Goal: Task Accomplishment & Management: Complete application form

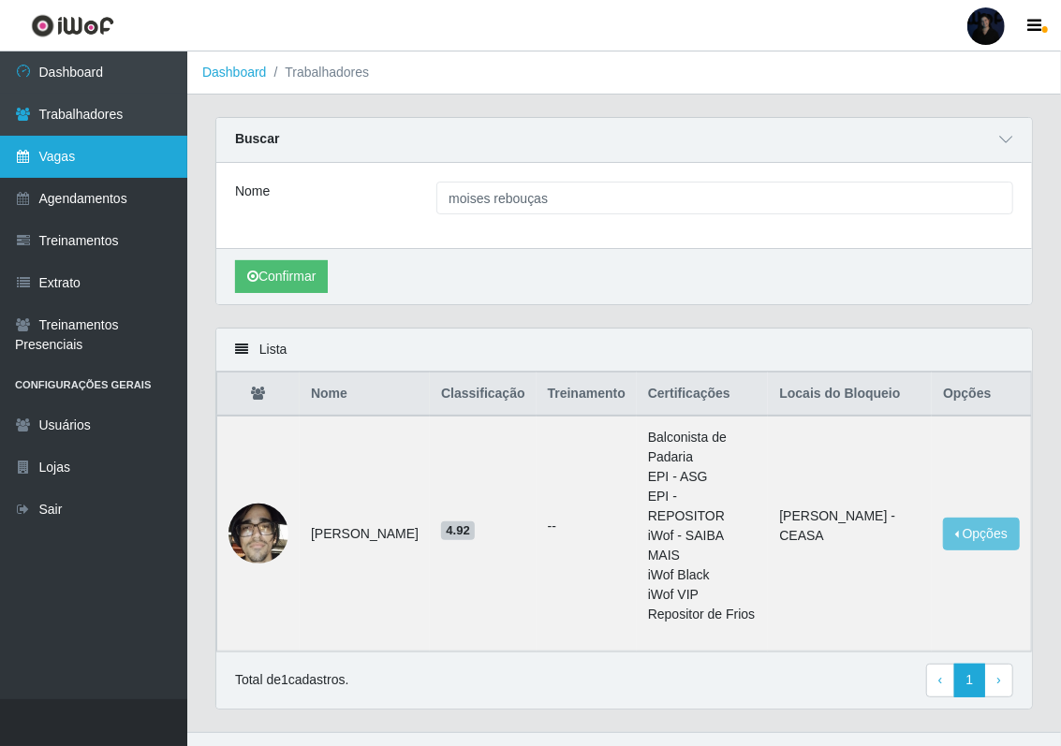
click at [120, 154] on link "Vagas" at bounding box center [93, 157] width 187 height 42
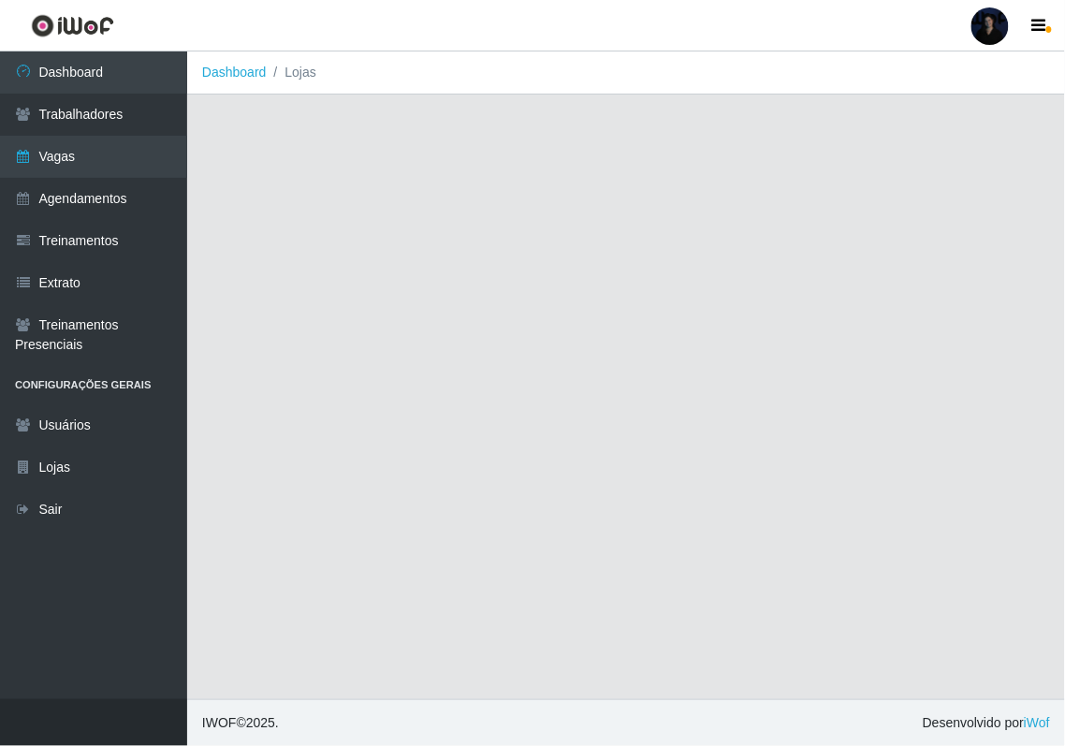
click at [987, 23] on div at bounding box center [990, 25] width 37 height 37
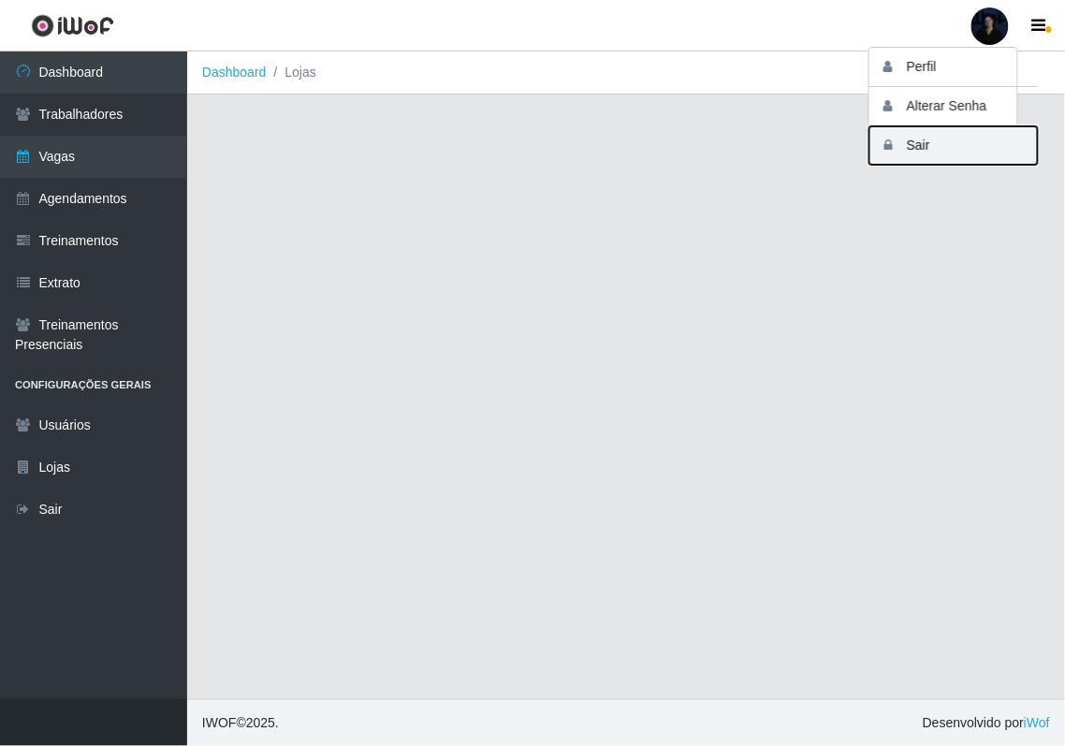
click at [915, 140] on button "Sair" at bounding box center [954, 145] width 169 height 38
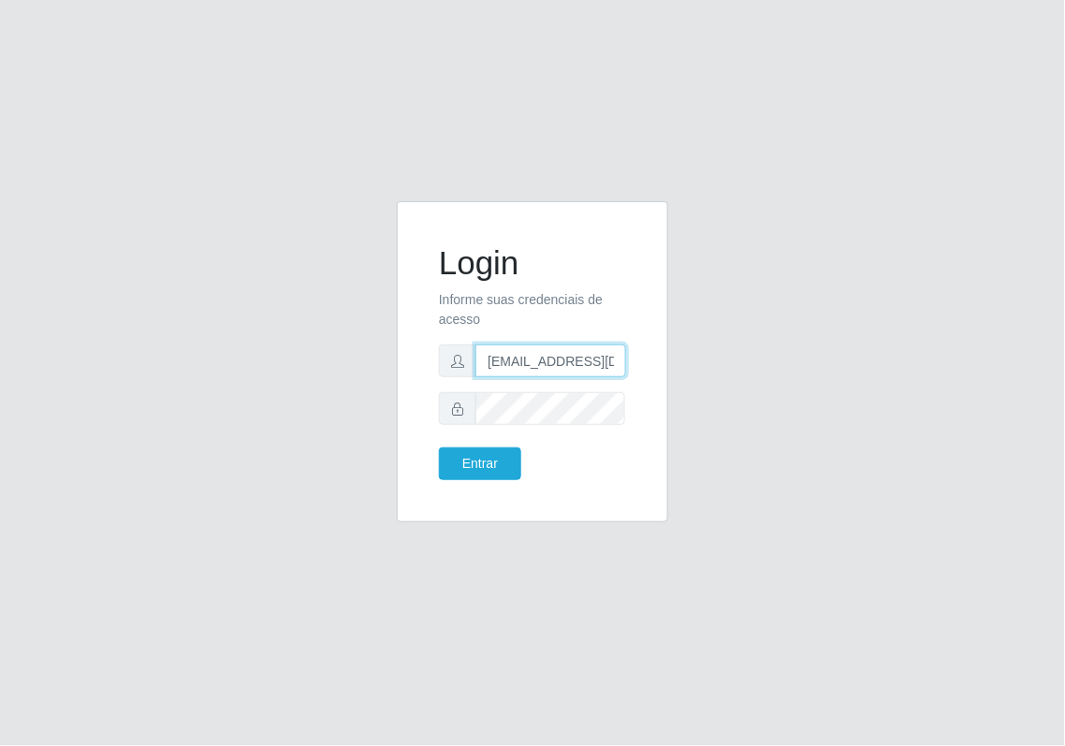
click at [569, 353] on input "anacarina390@marvermelho.com" at bounding box center [551, 361] width 151 height 33
drag, startPoint x: 578, startPoint y: 361, endPoint x: 638, endPoint y: 354, distance: 60.4
click at [638, 354] on div "Login Informe suas credenciais de acesso anacarina390@marvermelho.com Entrar" at bounding box center [532, 362] width 225 height 274
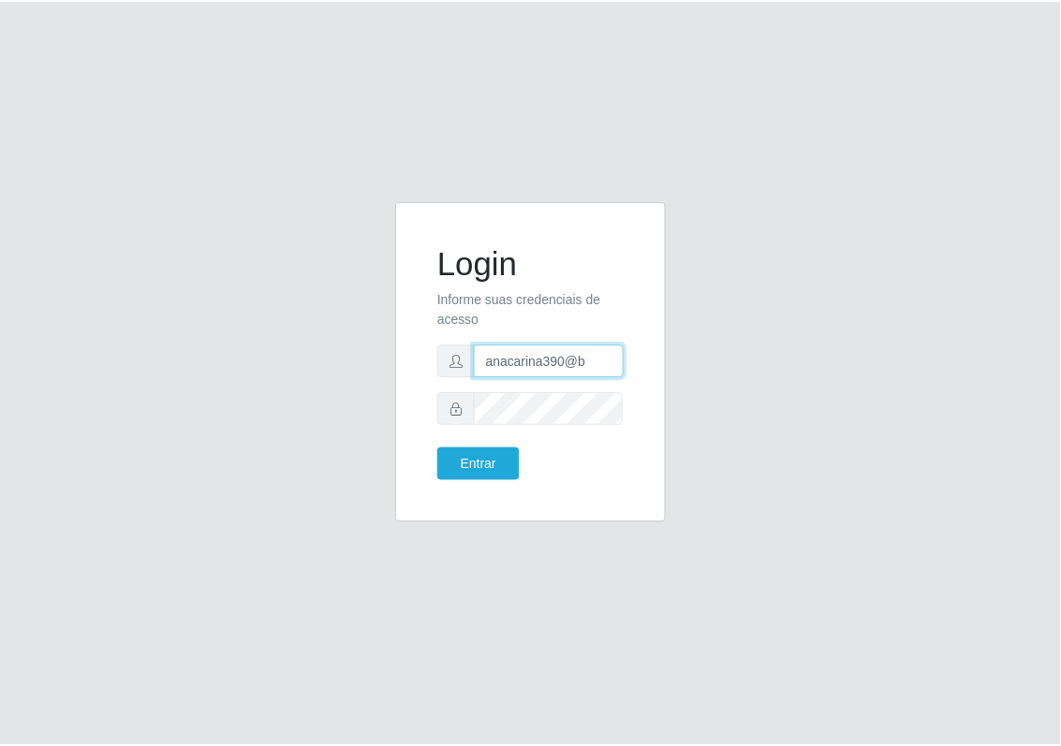
scroll to position [0, 0]
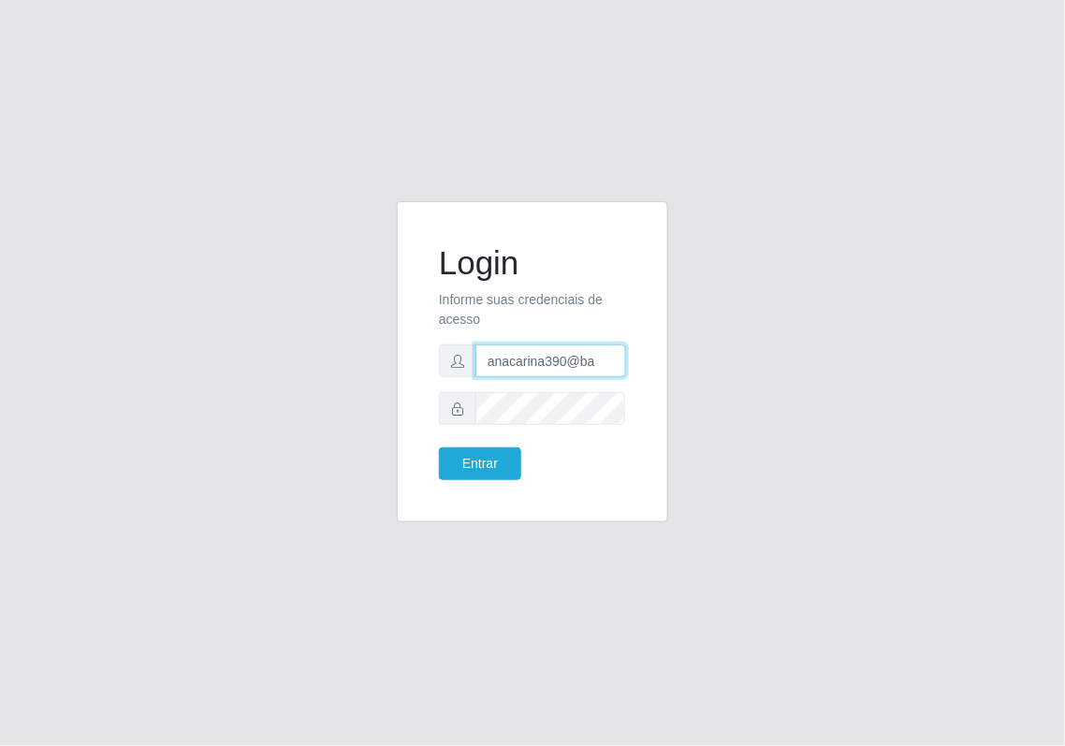
type input "anacarina390@barretao.com"
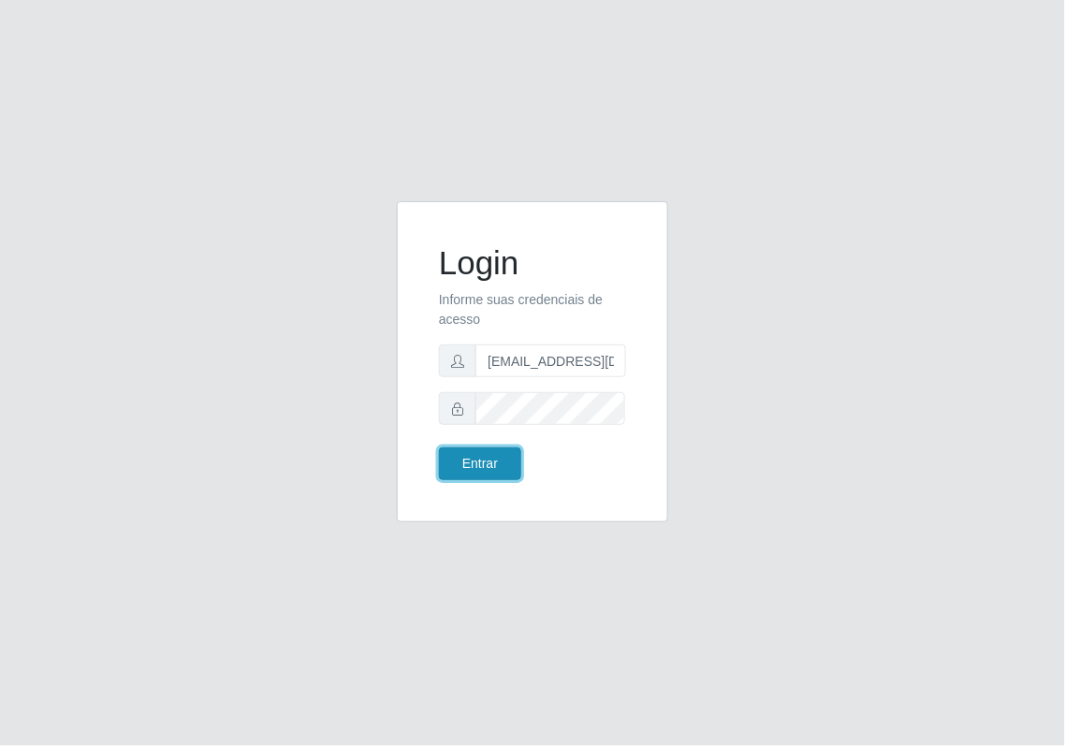
click at [473, 459] on button "Entrar" at bounding box center [480, 464] width 82 height 33
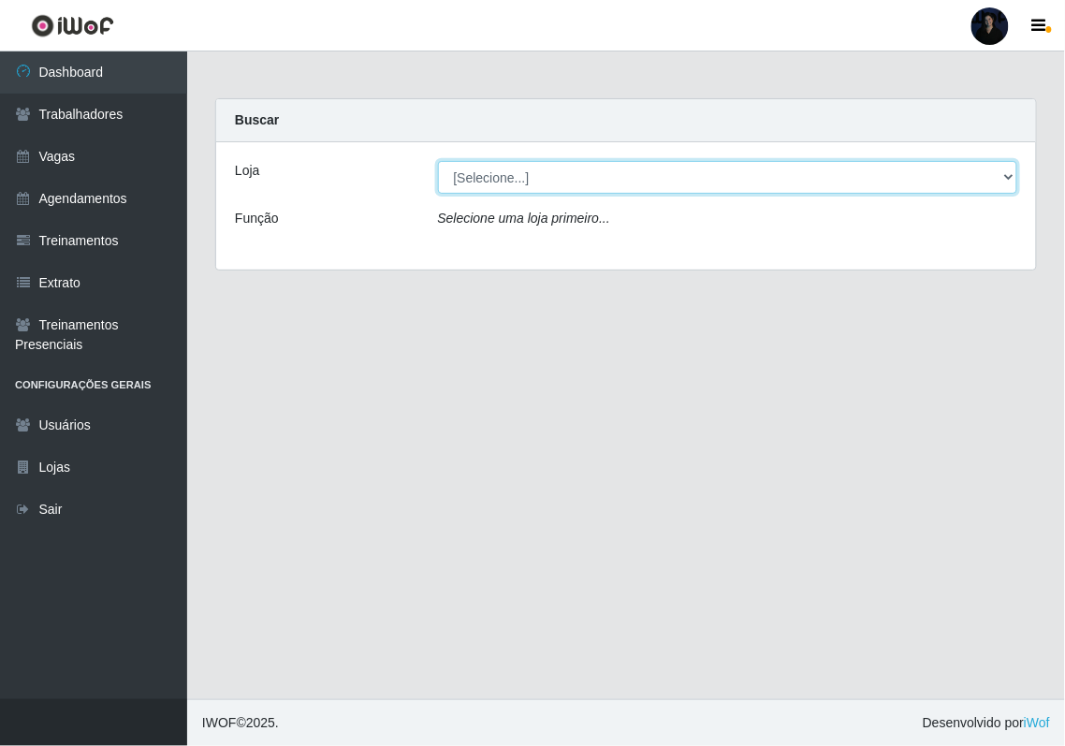
click at [503, 192] on select "[Selecione...] Supermercado Barretão" at bounding box center [728, 177] width 580 height 33
select select "536"
click at [438, 161] on select "[Selecione...] Supermercado Barretão" at bounding box center [728, 177] width 580 height 33
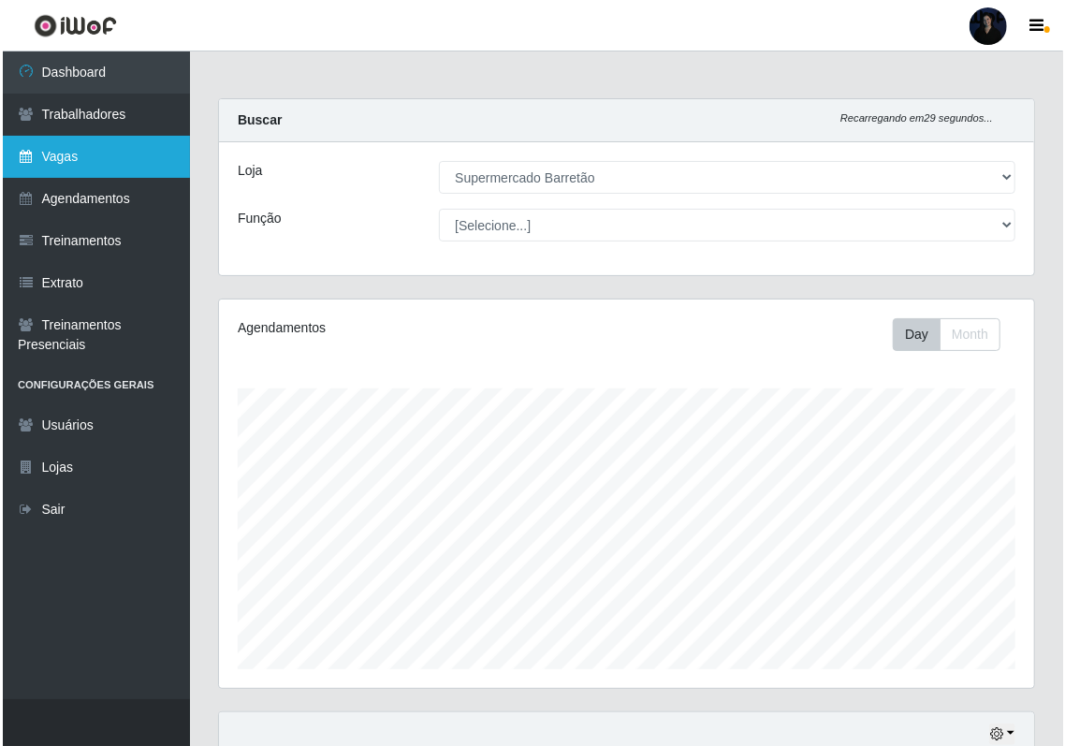
scroll to position [389, 815]
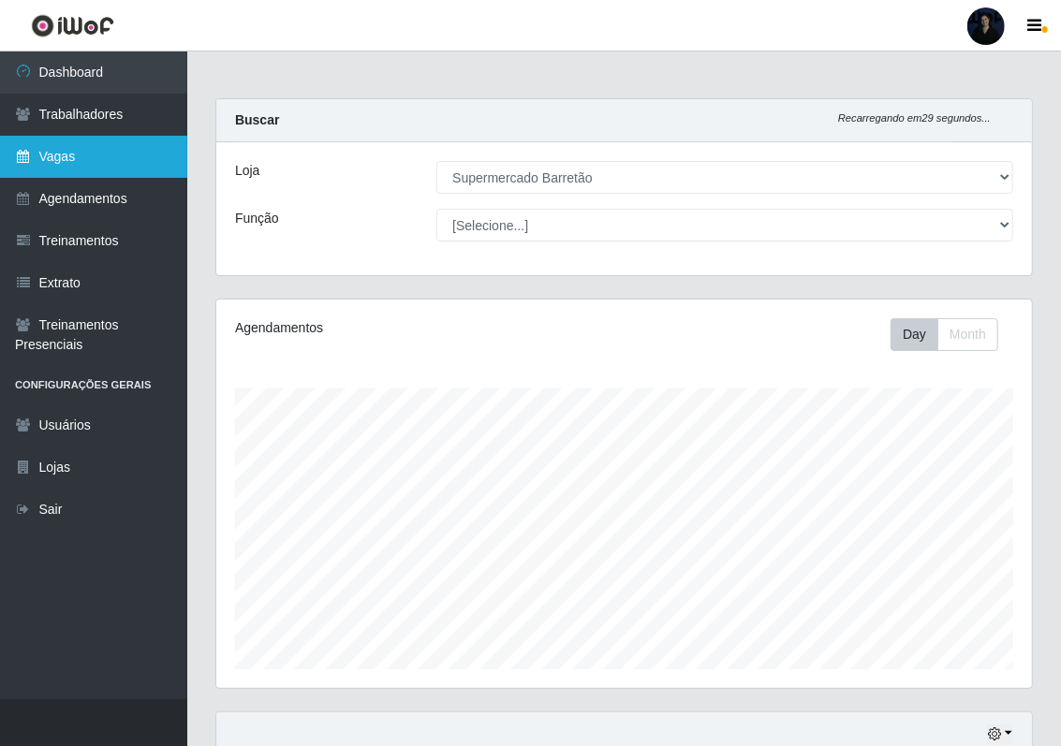
click at [71, 155] on link "Vagas" at bounding box center [93, 157] width 187 height 42
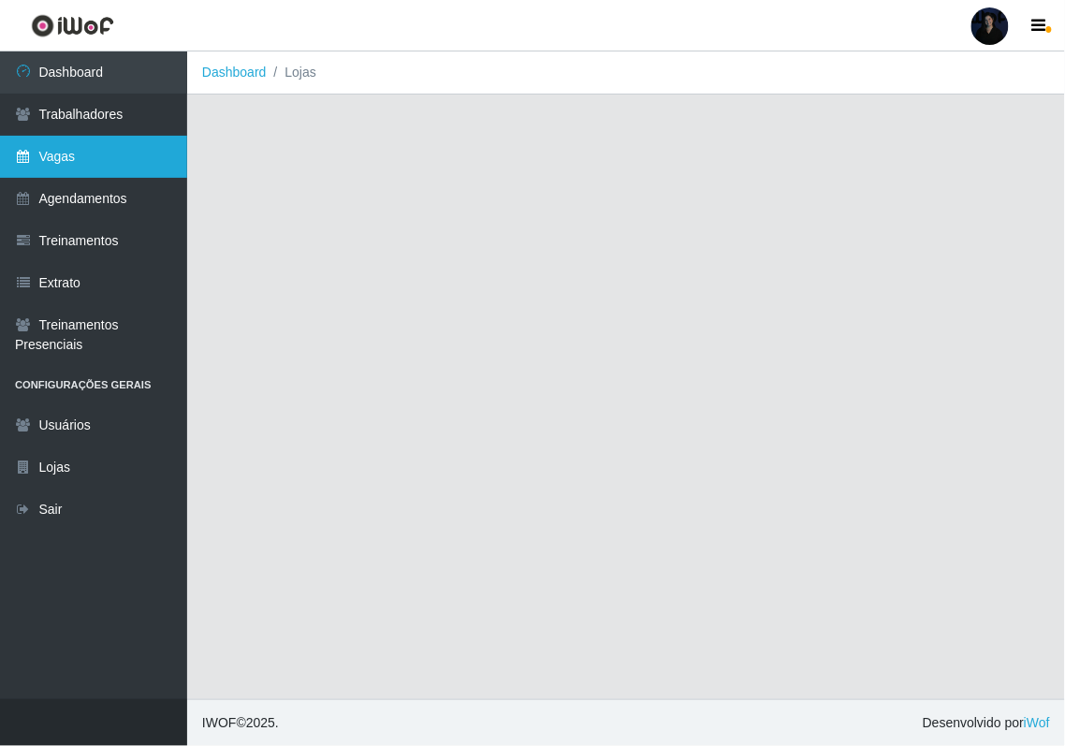
click at [139, 154] on link "Vagas" at bounding box center [93, 157] width 187 height 42
click at [97, 148] on link "Vagas" at bounding box center [93, 157] width 187 height 42
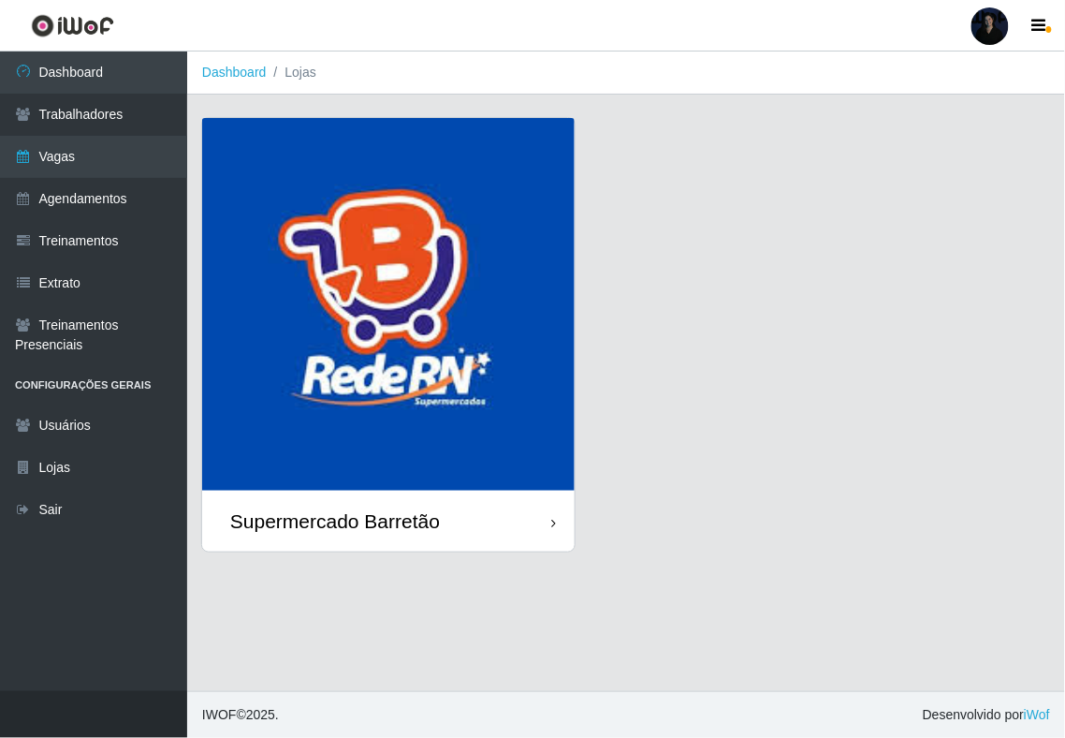
click at [433, 341] on img at bounding box center [388, 304] width 373 height 373
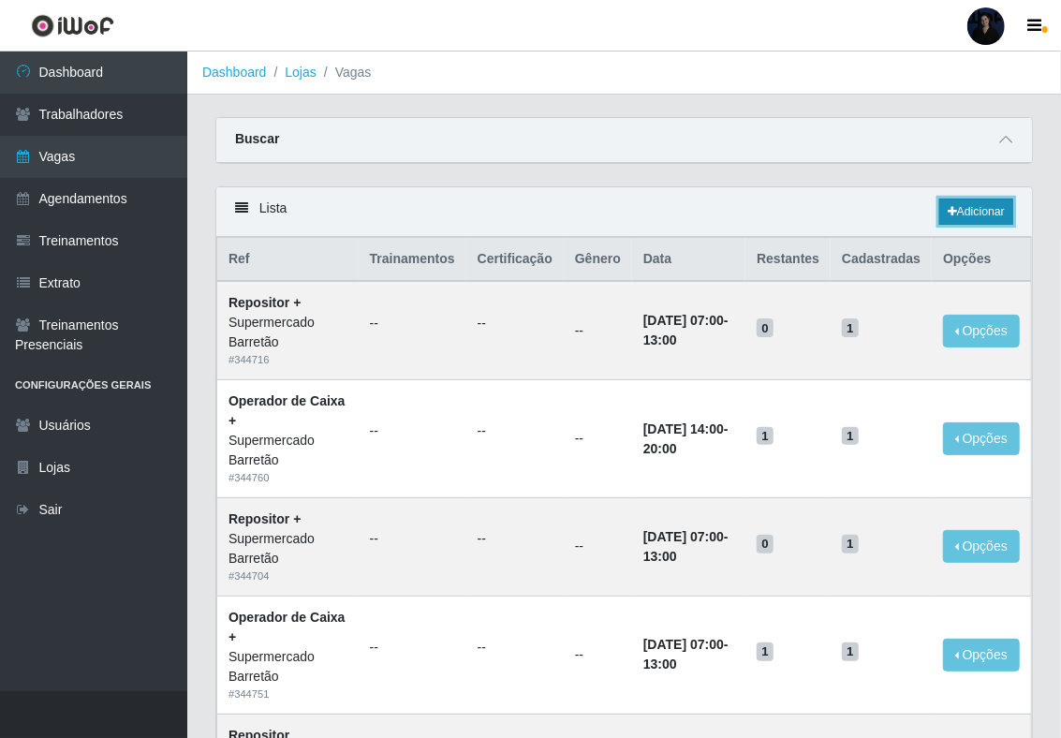
click at [978, 206] on link "Adicionar" at bounding box center [976, 211] width 74 height 26
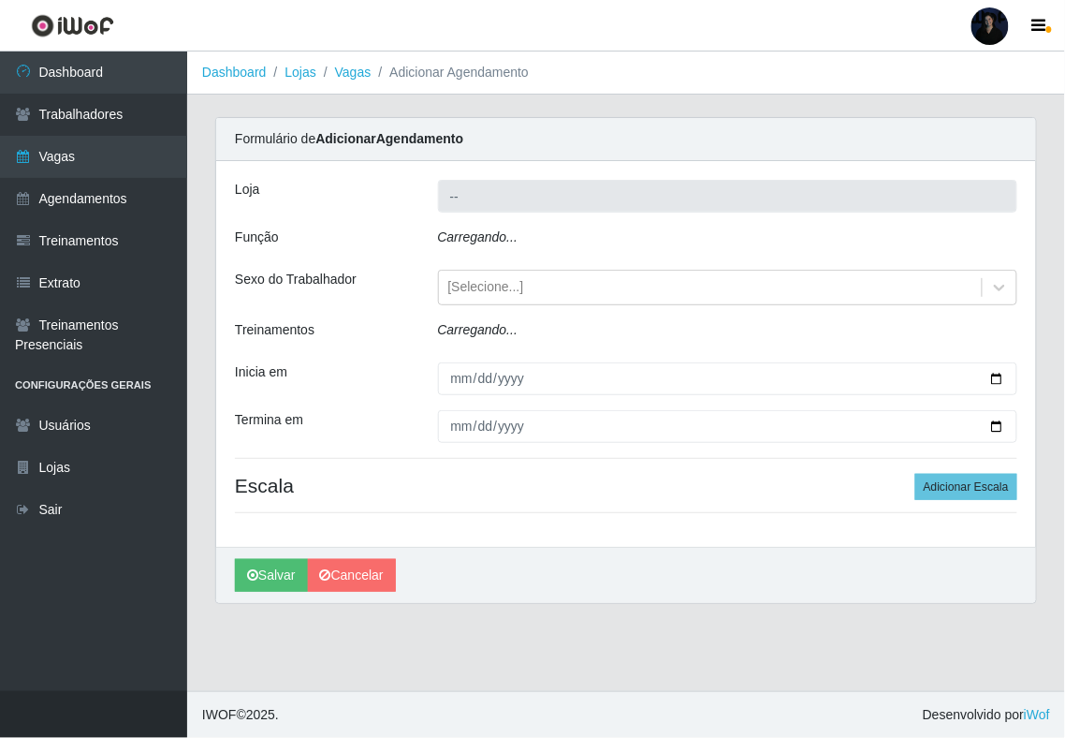
type input "Supermercado Barretão"
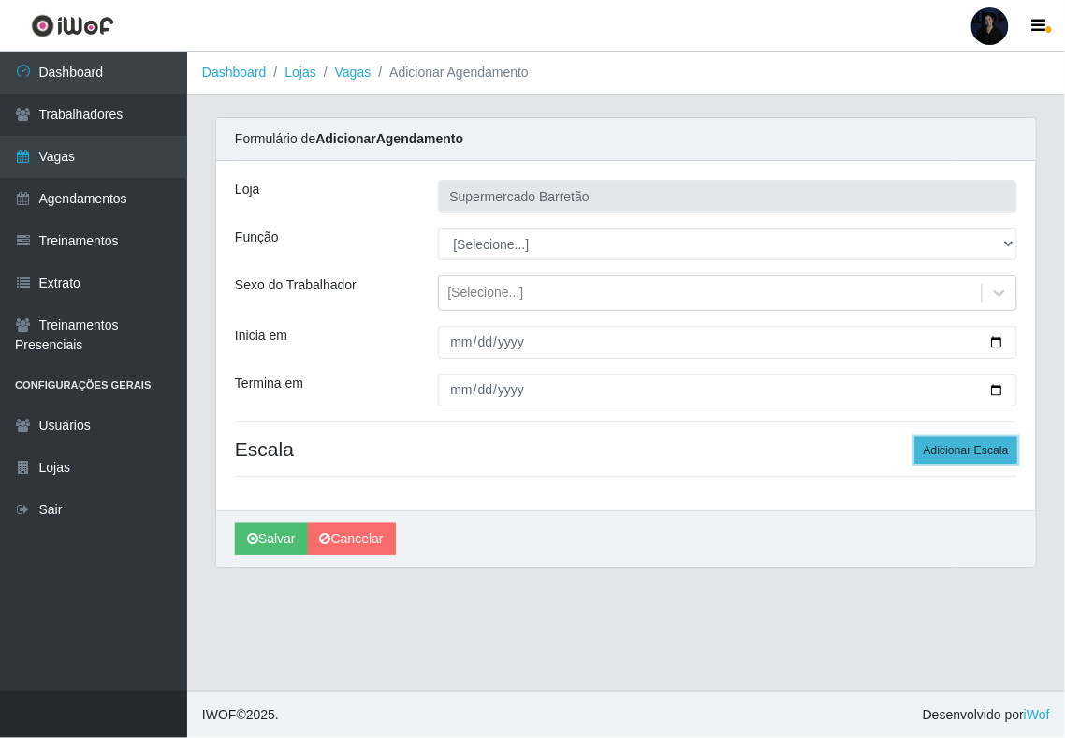
click at [979, 454] on button "Adicionar Escala" at bounding box center [967, 450] width 102 height 26
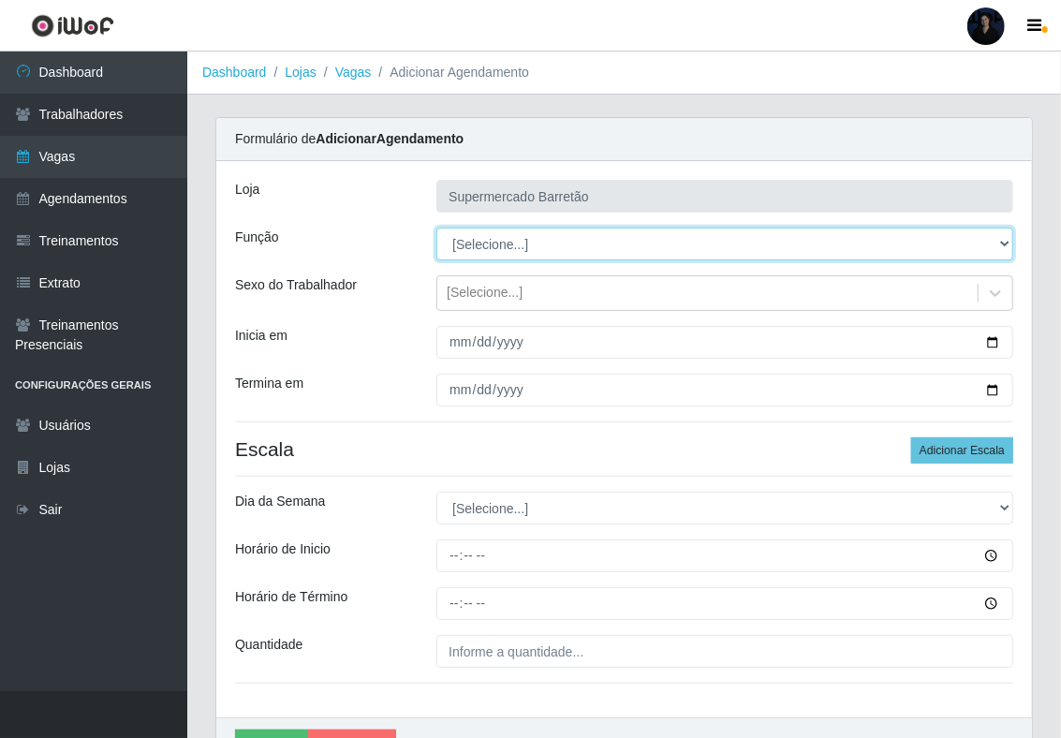
click at [536, 240] on select "[Selecione...] ASG ASG + ASG ++ Operador de Caixa Operador de Caixa + Operador …" at bounding box center [724, 243] width 577 height 33
select select "72"
click at [436, 228] on select "[Selecione...] ASG ASG + ASG ++ Operador de Caixa Operador de Caixa + Operador …" at bounding box center [724, 243] width 577 height 33
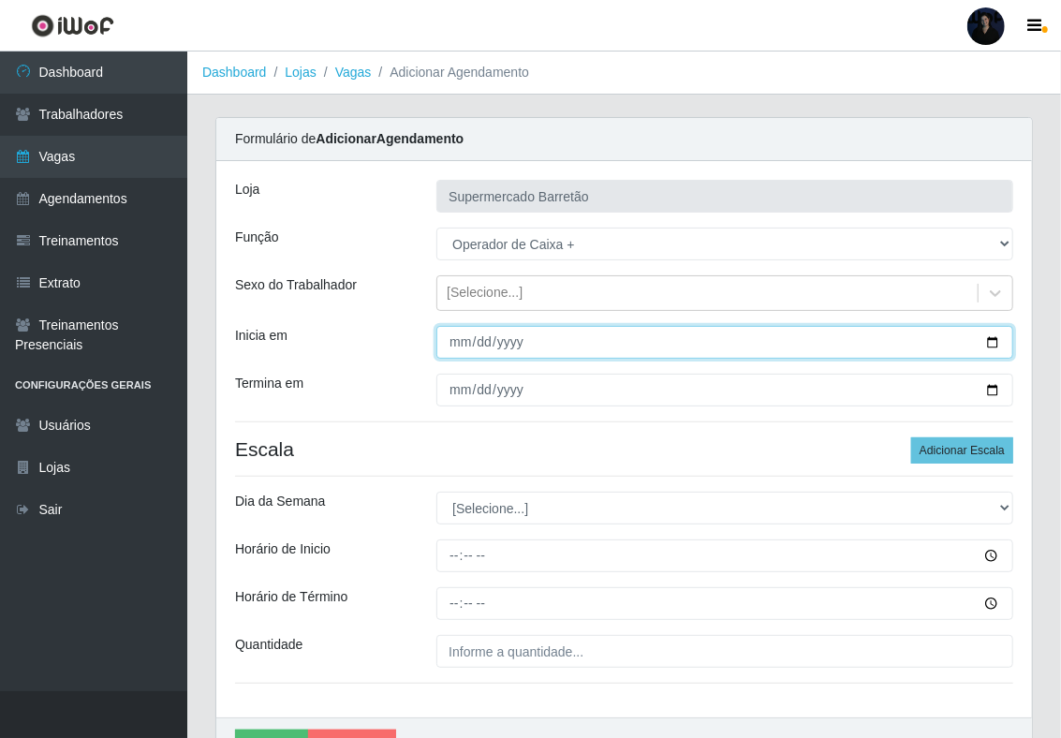
click at [992, 342] on input "Inicia em" at bounding box center [724, 342] width 577 height 33
type input "[DATE]"
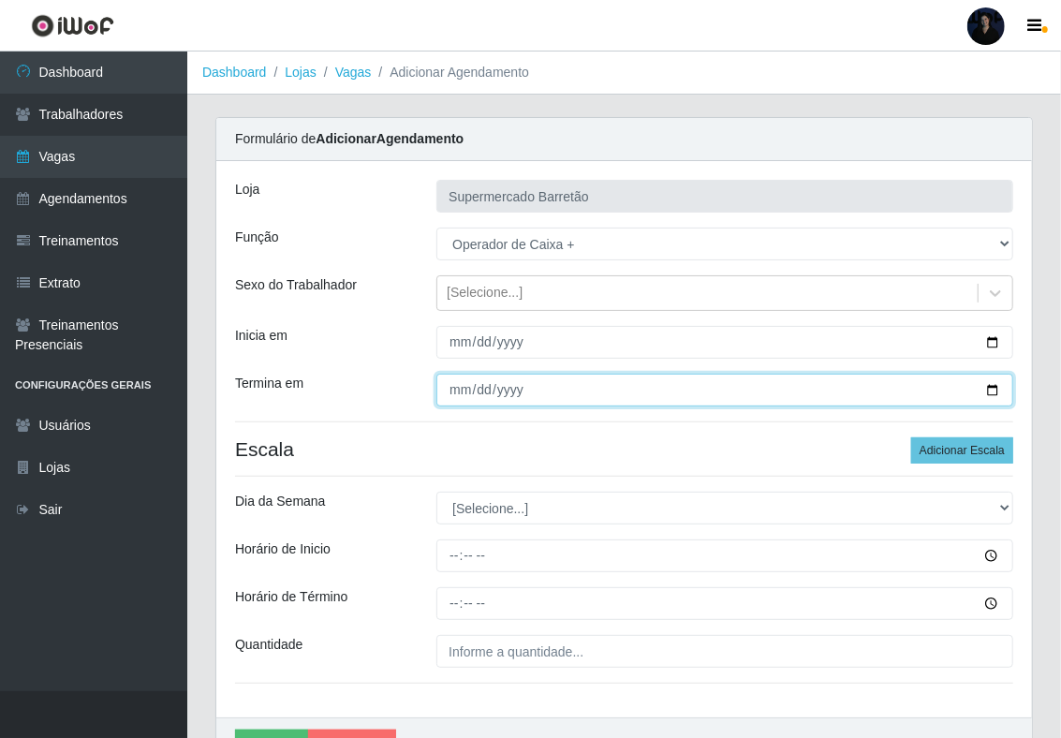
click at [996, 390] on input "Termina em" at bounding box center [724, 390] width 577 height 33
type input "[DATE]"
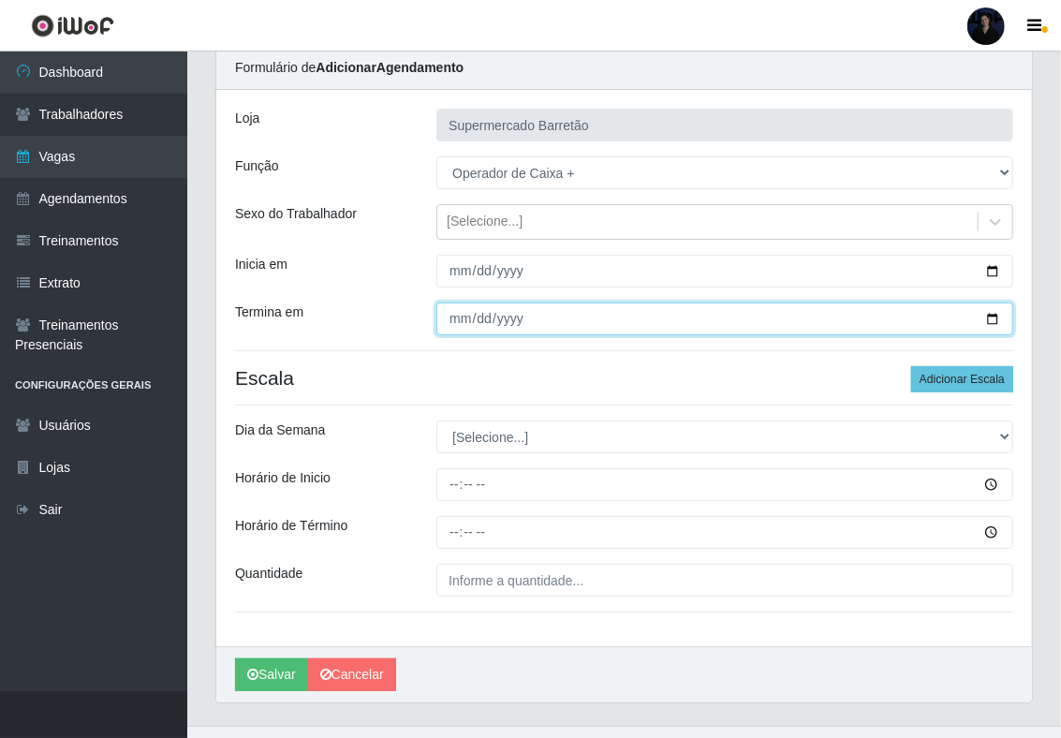
scroll to position [110, 0]
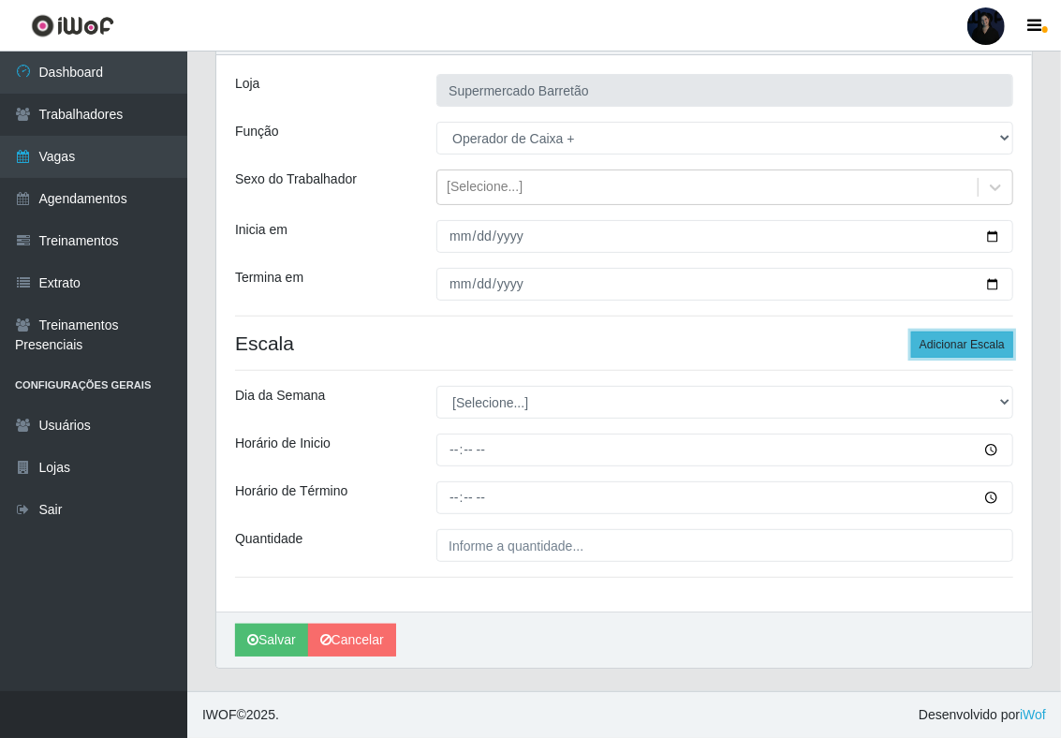
click at [932, 345] on button "Adicionar Escala" at bounding box center [962, 344] width 102 height 26
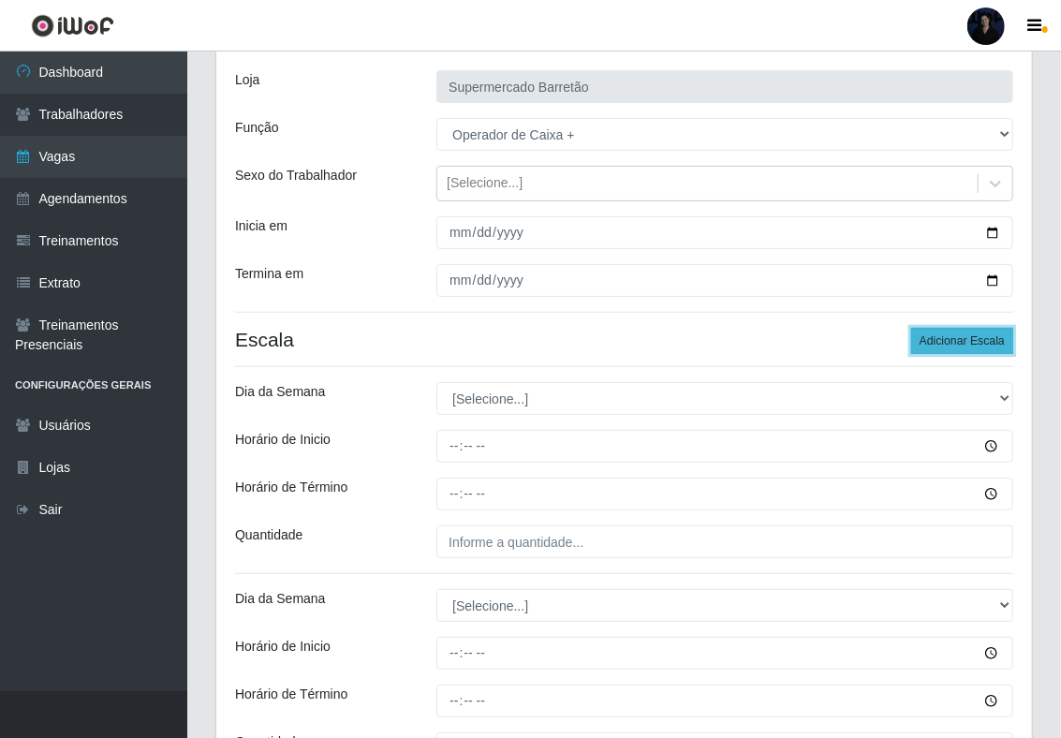
click at [932, 345] on button "Adicionar Escala" at bounding box center [962, 341] width 102 height 26
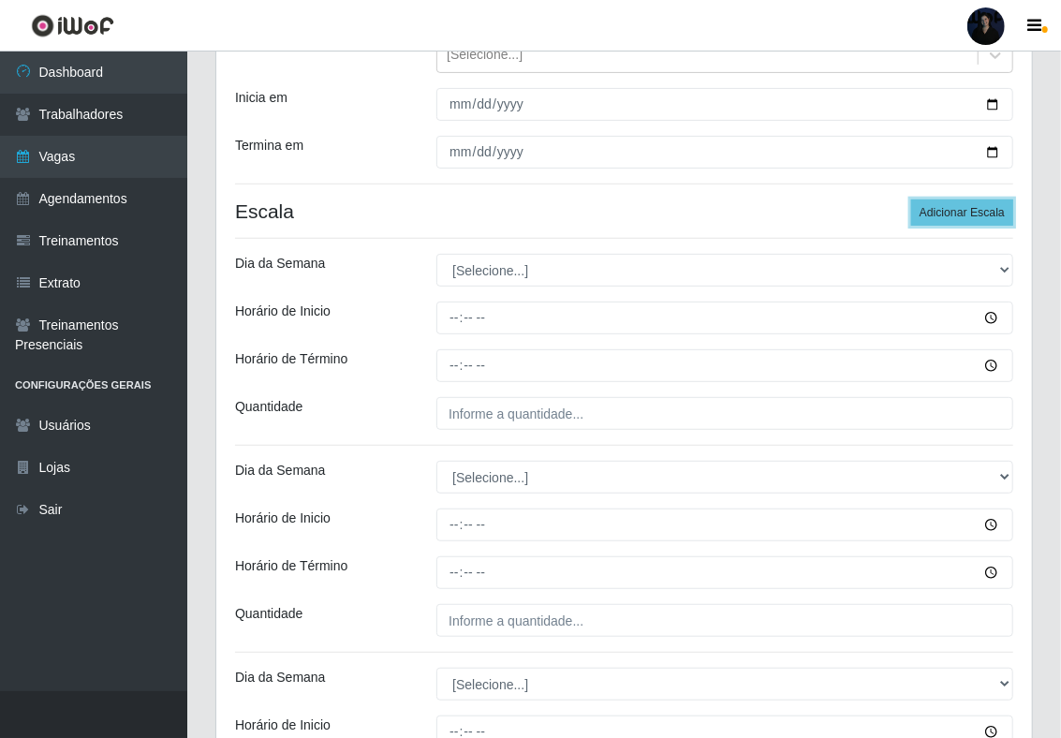
scroll to position [360, 0]
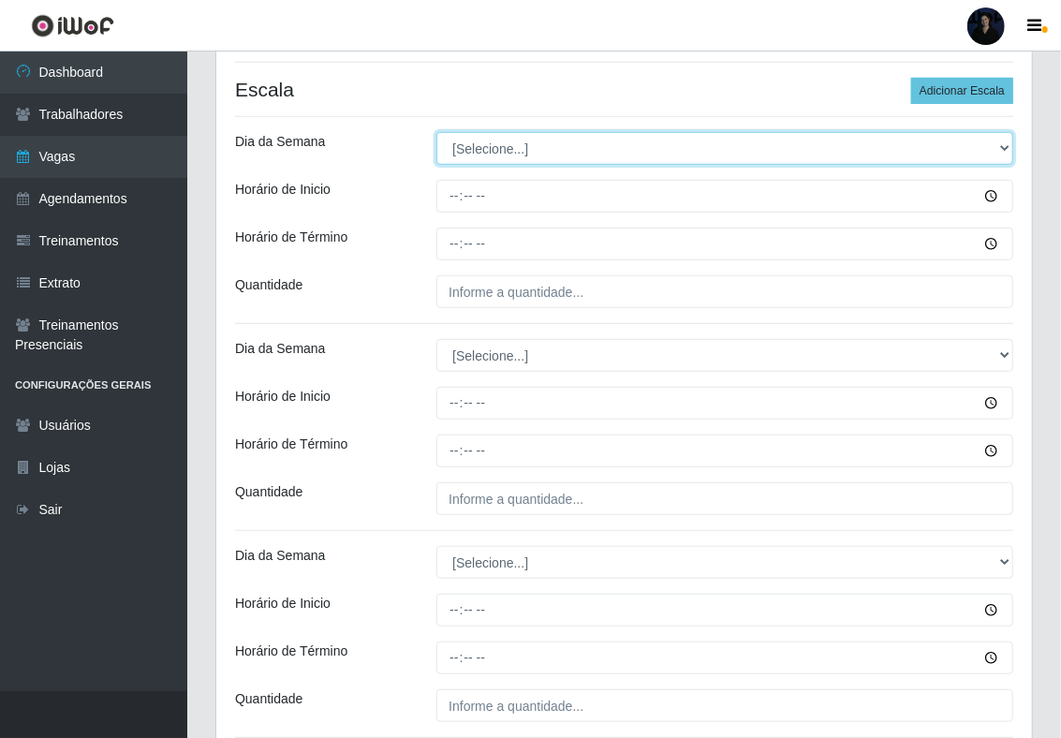
click at [465, 154] on select "[Selecione...] Segunda Terça Quarta Quinta Sexta Sábado Domingo" at bounding box center [724, 148] width 577 height 33
select select "3"
click at [436, 134] on select "[Selecione...] Segunda Terça Quarta Quinta Sexta Sábado Domingo" at bounding box center [724, 148] width 577 height 33
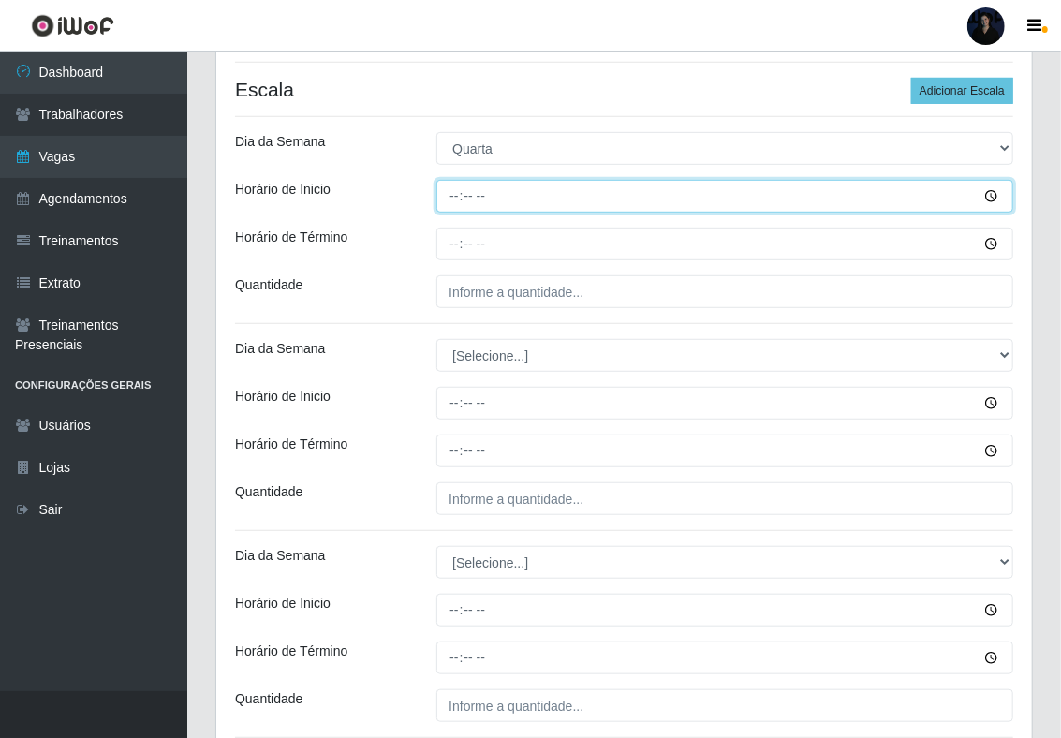
click at [444, 195] on input "Horário de Inicio" at bounding box center [724, 196] width 577 height 33
type input "07:00"
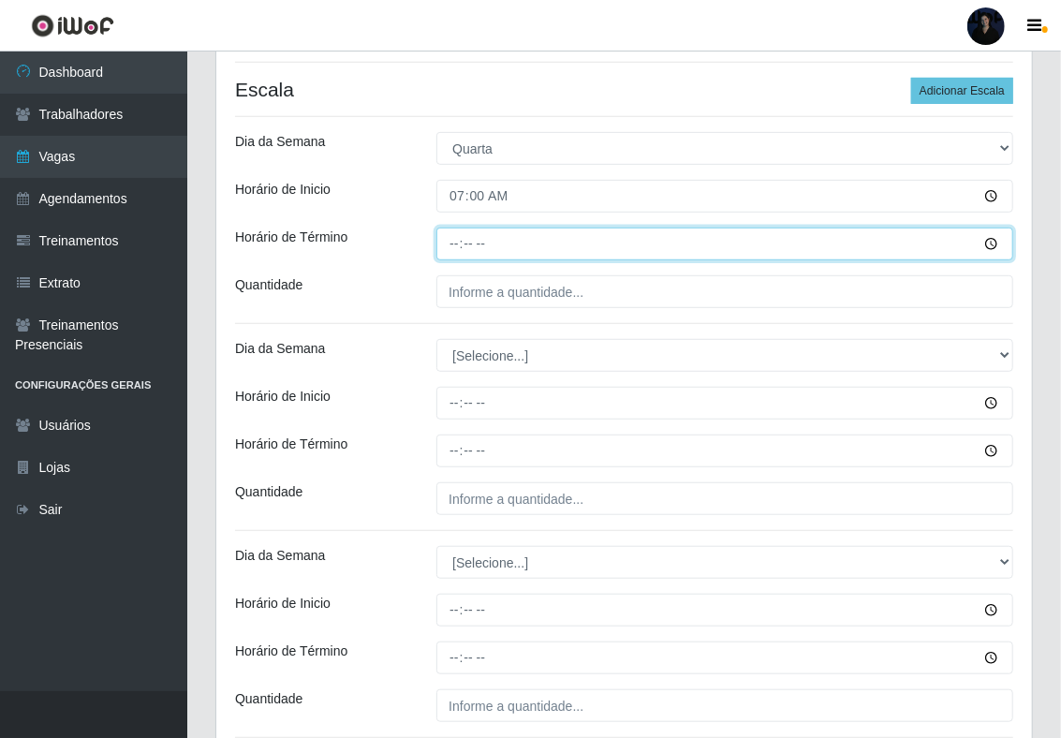
click at [446, 244] on input "Horário de Término" at bounding box center [724, 243] width 577 height 33
type input "13:00"
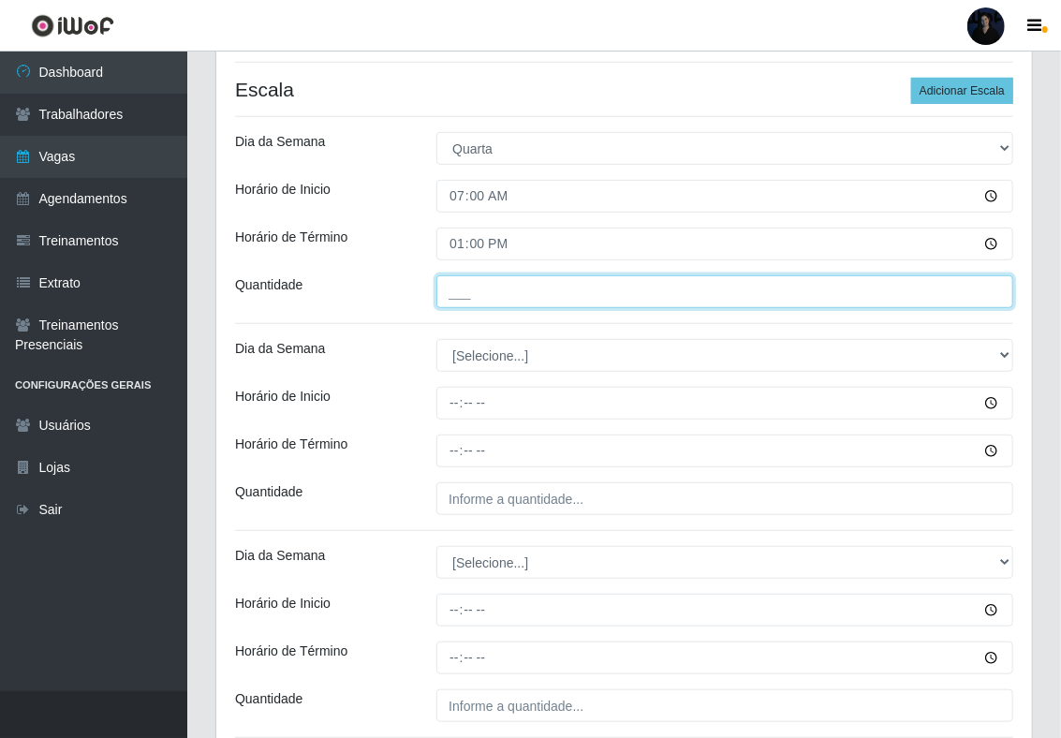
click at [450, 293] on input "___" at bounding box center [724, 291] width 577 height 33
type input "1__"
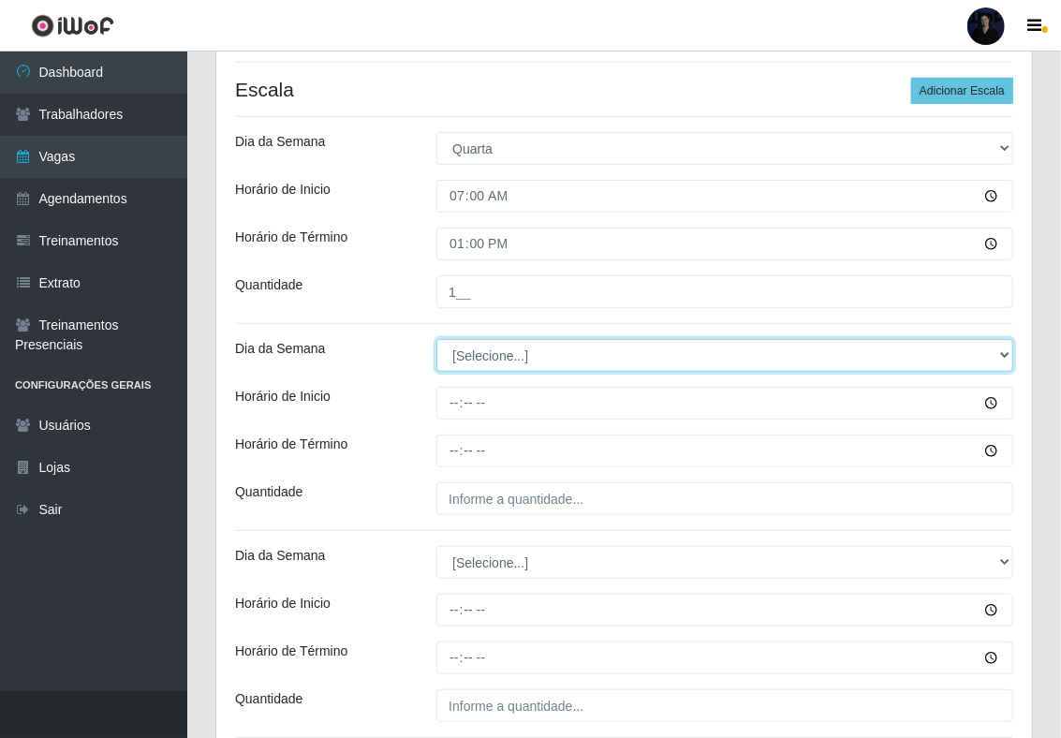
click at [473, 360] on select "[Selecione...] Segunda Terça Quarta Quinta Sexta Sábado Domingo" at bounding box center [724, 355] width 577 height 33
select select "4"
click at [436, 341] on select "[Selecione...] Segunda Terça Quarta Quinta Sexta Sábado Domingo" at bounding box center [724, 355] width 577 height 33
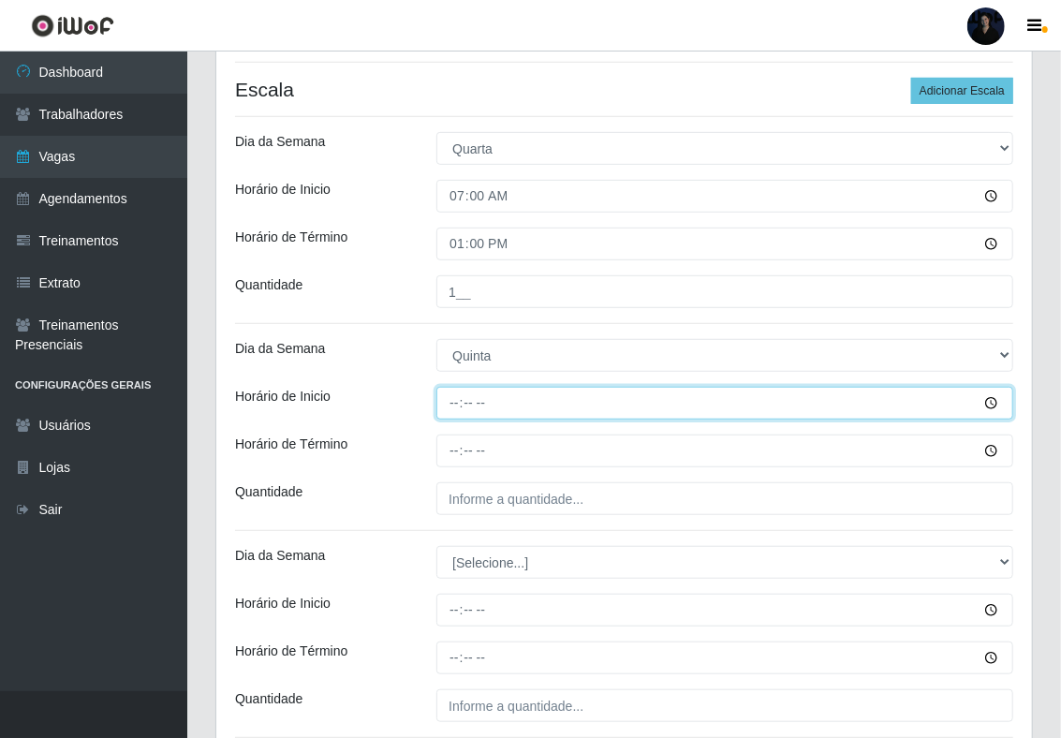
click at [443, 408] on input "Horário de Inicio" at bounding box center [724, 403] width 577 height 33
type input "14:00"
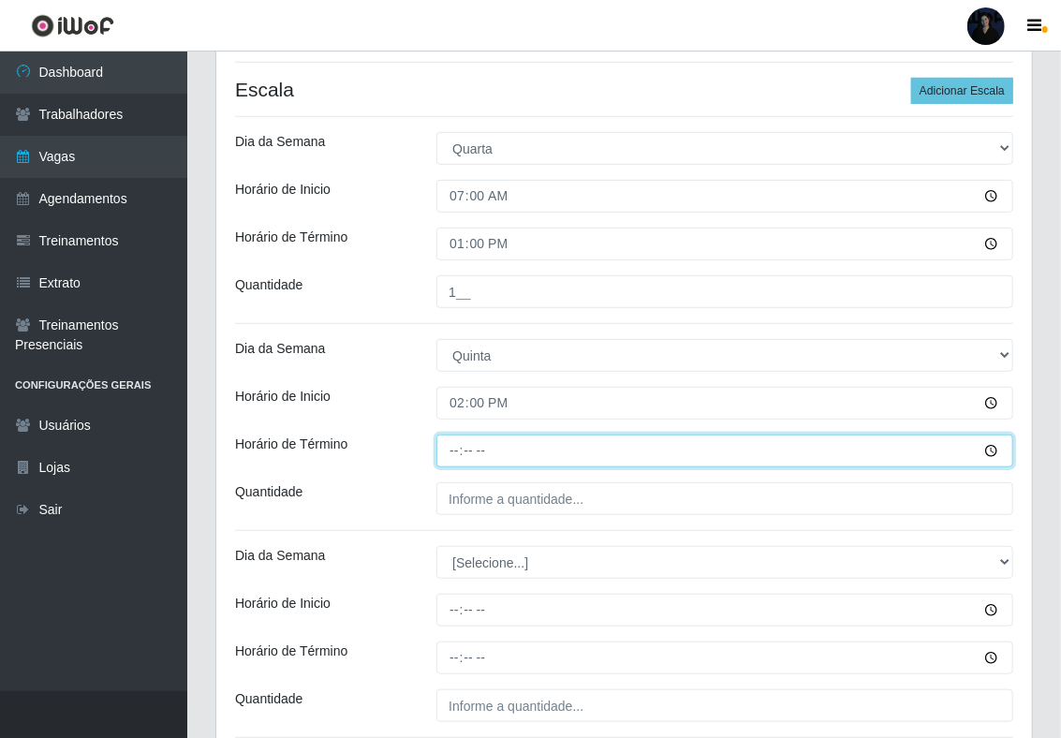
click at [457, 446] on input "Horário de Término" at bounding box center [724, 450] width 577 height 33
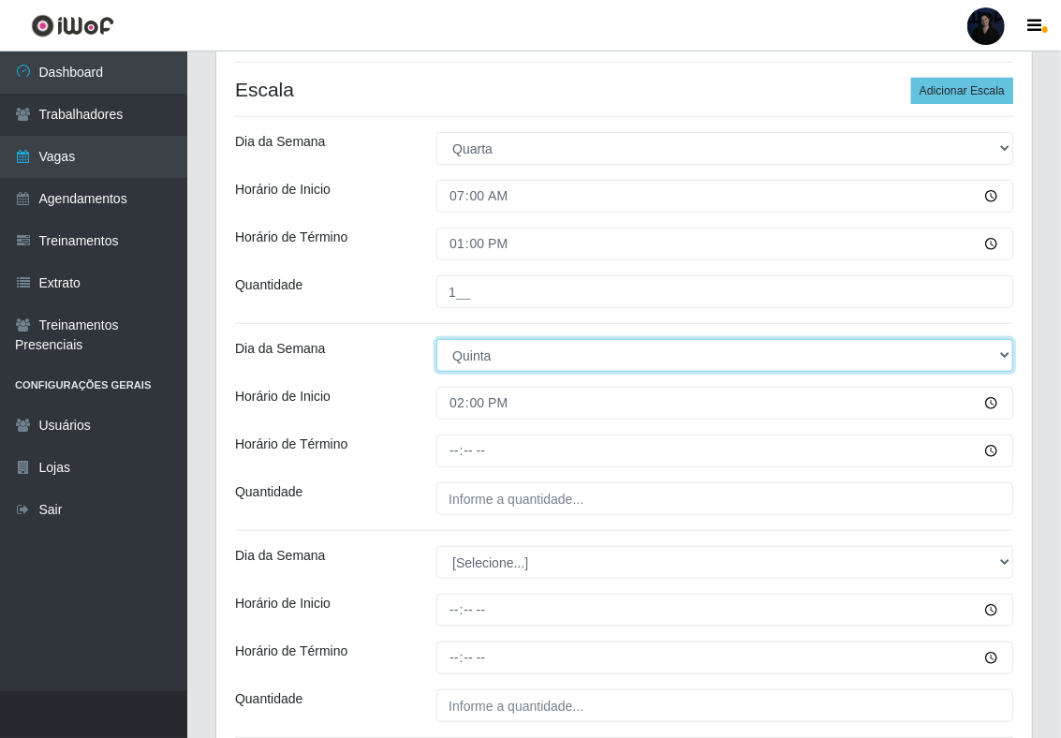
click at [484, 356] on select "[Selecione...] Segunda Terça Quarta Quinta Sexta Sábado Domingo" at bounding box center [724, 355] width 577 height 33
select select "3"
click at [436, 341] on select "[Selecione...] Segunda Terça Quarta Quinta Sexta Sábado Domingo" at bounding box center [724, 355] width 577 height 33
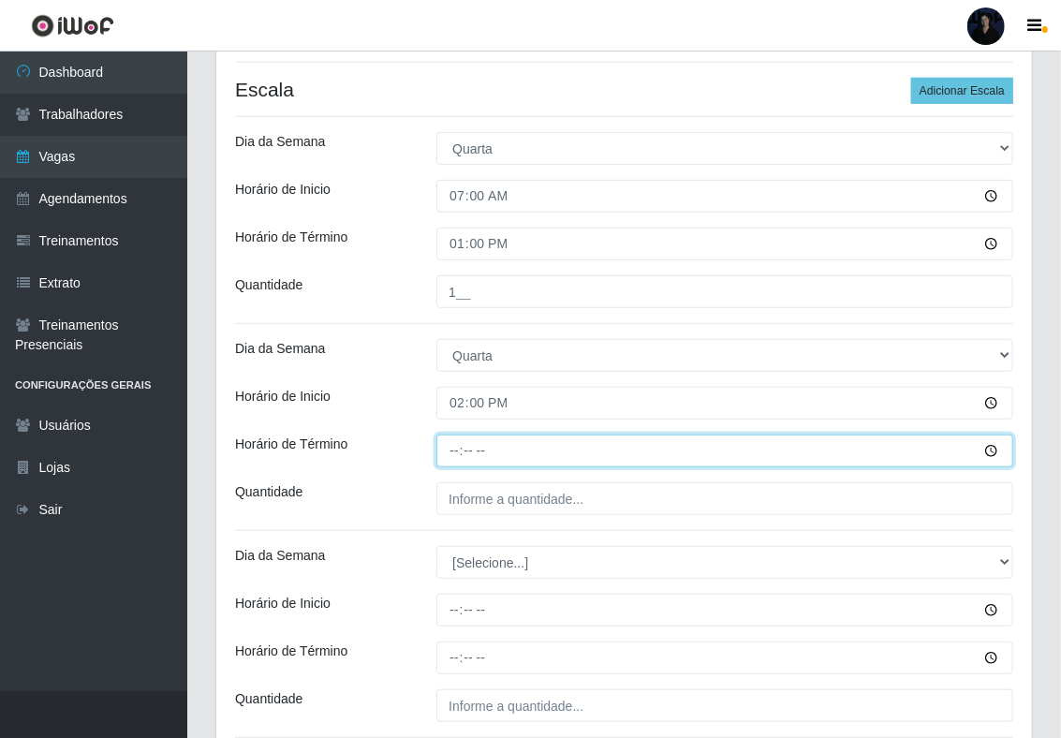
click at [443, 467] on input "Horário de Término" at bounding box center [724, 450] width 577 height 33
type input "20:00"
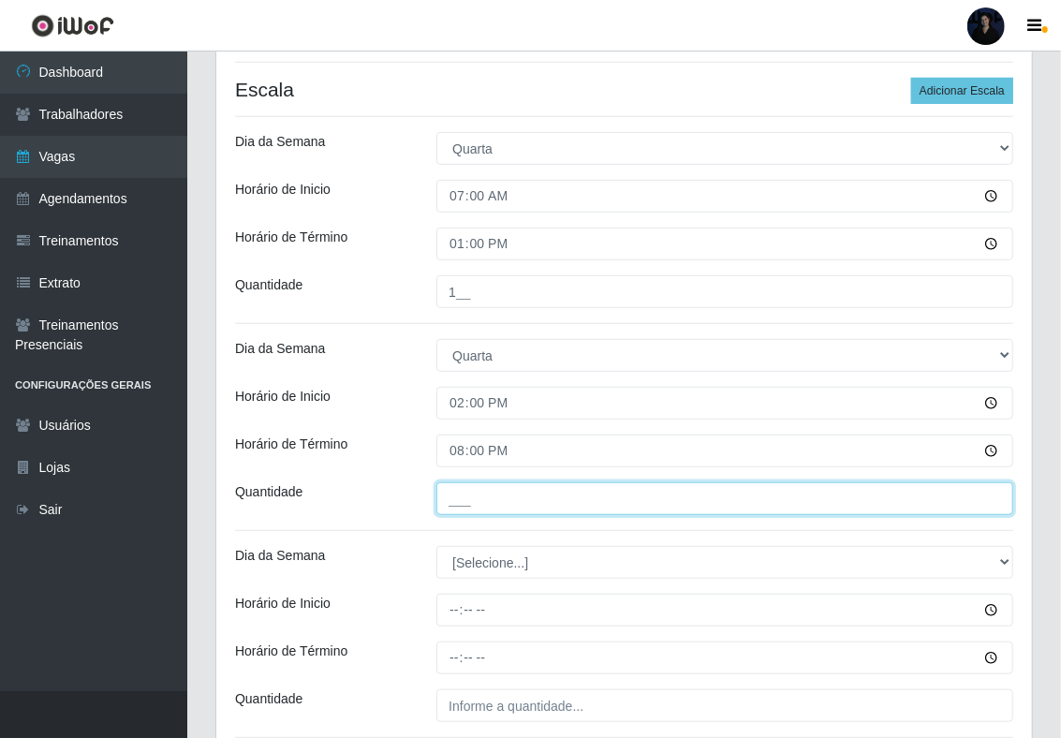
click at [451, 489] on input "___" at bounding box center [724, 498] width 577 height 33
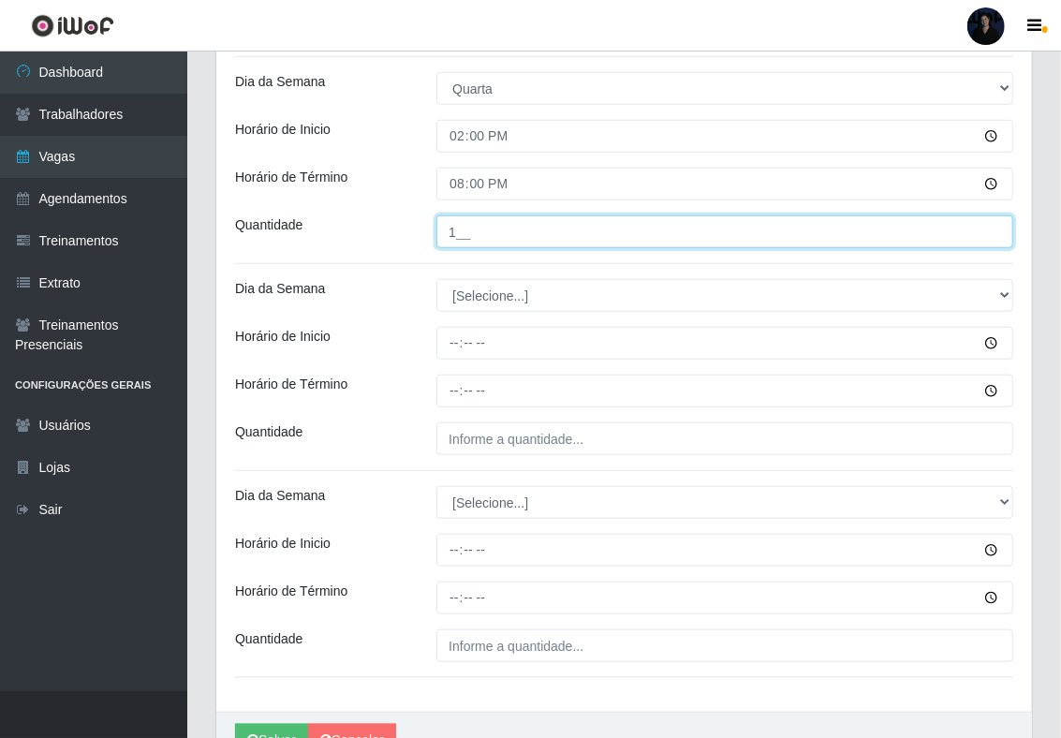
scroll to position [731, 0]
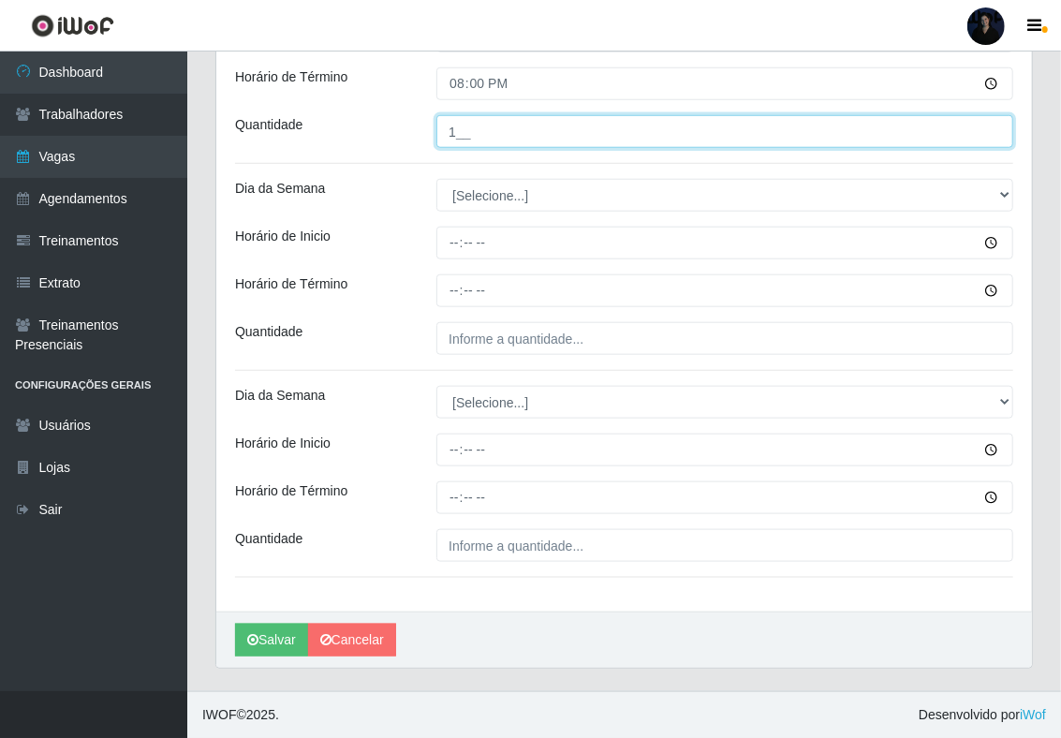
type input "1__"
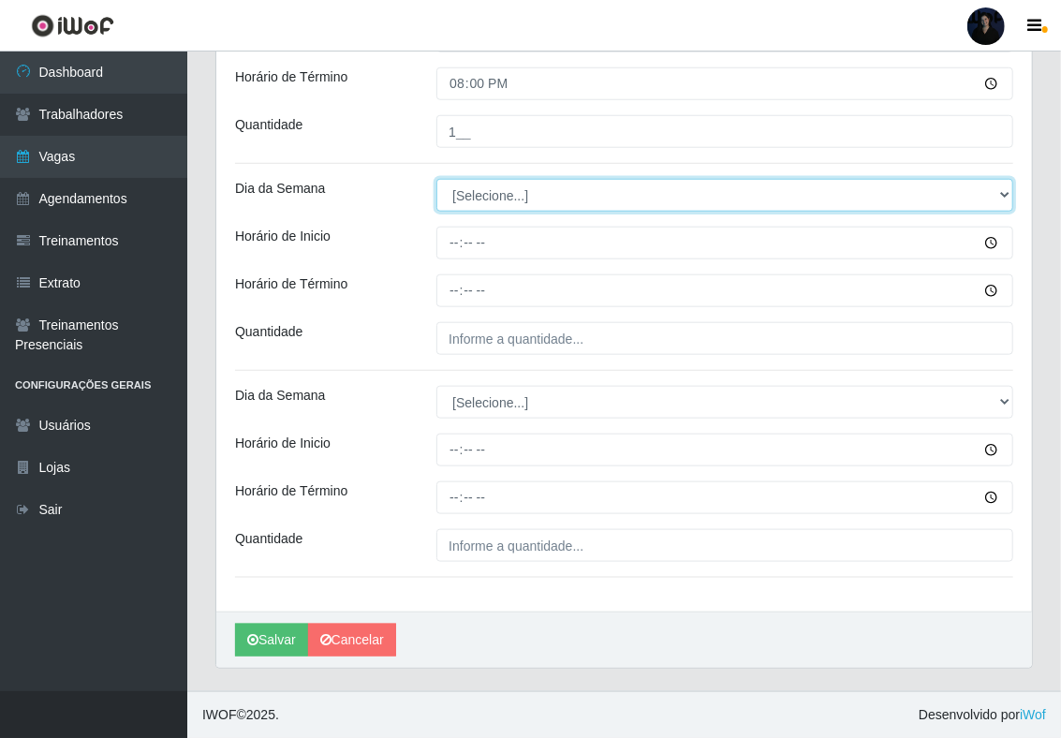
click at [489, 192] on select "[Selecione...] Segunda Terça Quarta Quinta Sexta Sábado Domingo" at bounding box center [724, 195] width 577 height 33
select select "4"
click at [436, 179] on select "[Selecione...] Segunda Terça Quarta Quinta Sexta Sábado Domingo" at bounding box center [724, 195] width 577 height 33
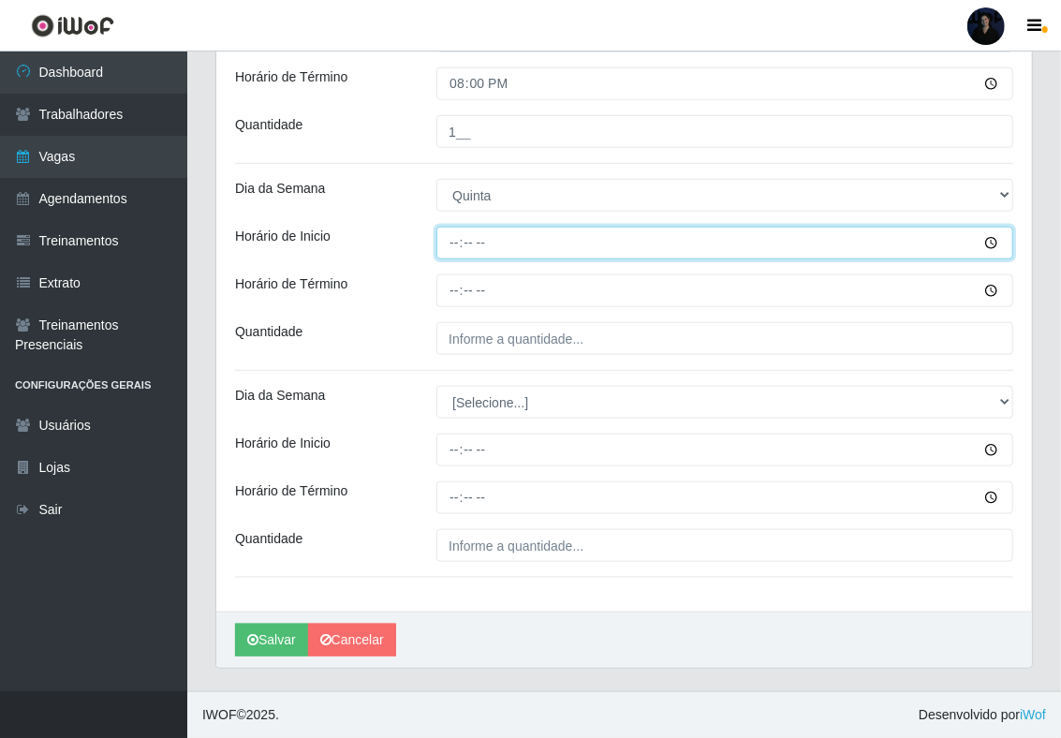
click at [459, 238] on input "Horário de Inicio" at bounding box center [724, 243] width 577 height 33
type input "07:00"
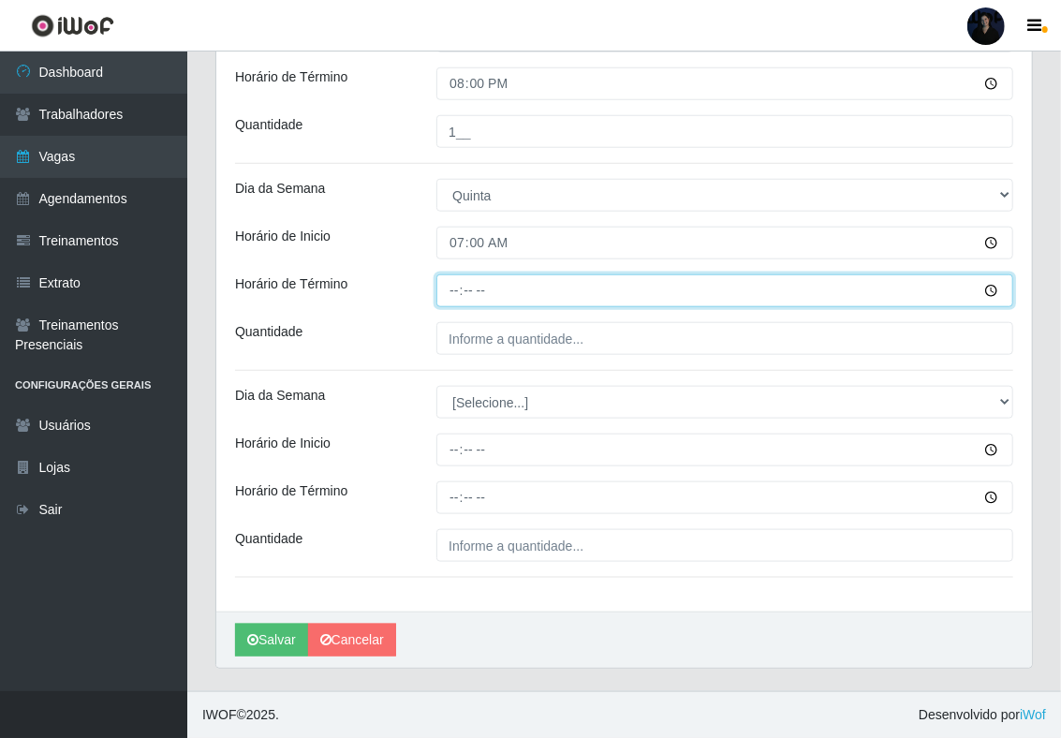
click at [451, 297] on input "Horário de Término" at bounding box center [724, 290] width 577 height 33
type input "13:00"
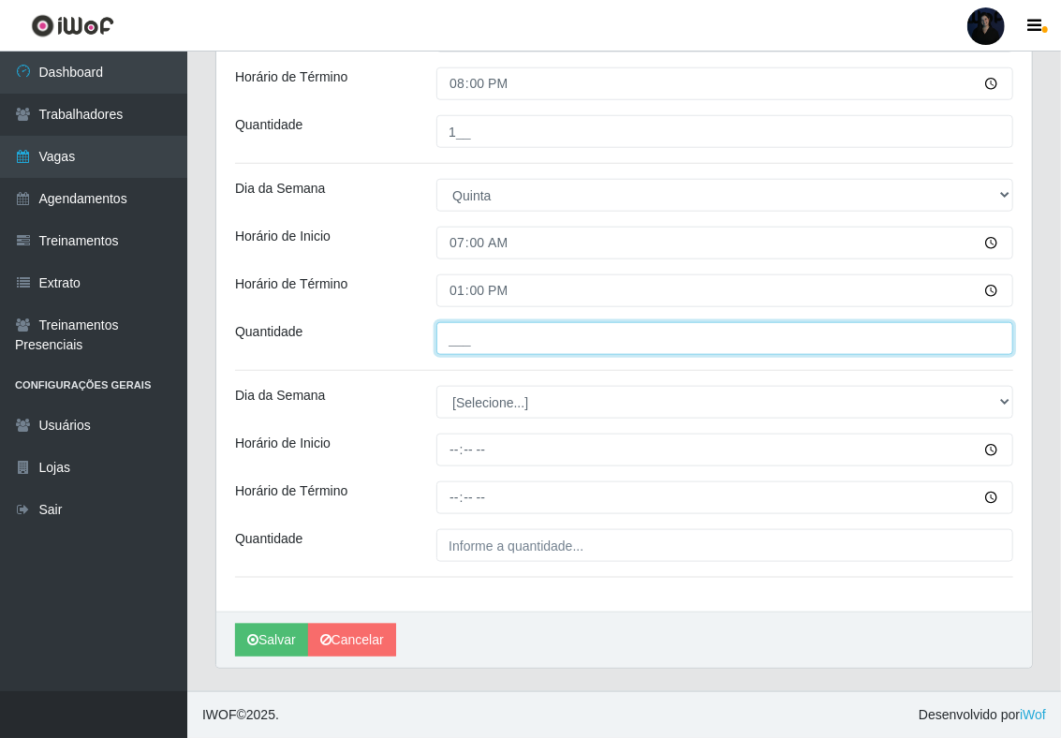
click at [462, 341] on input "___" at bounding box center [724, 338] width 577 height 33
type input "1__"
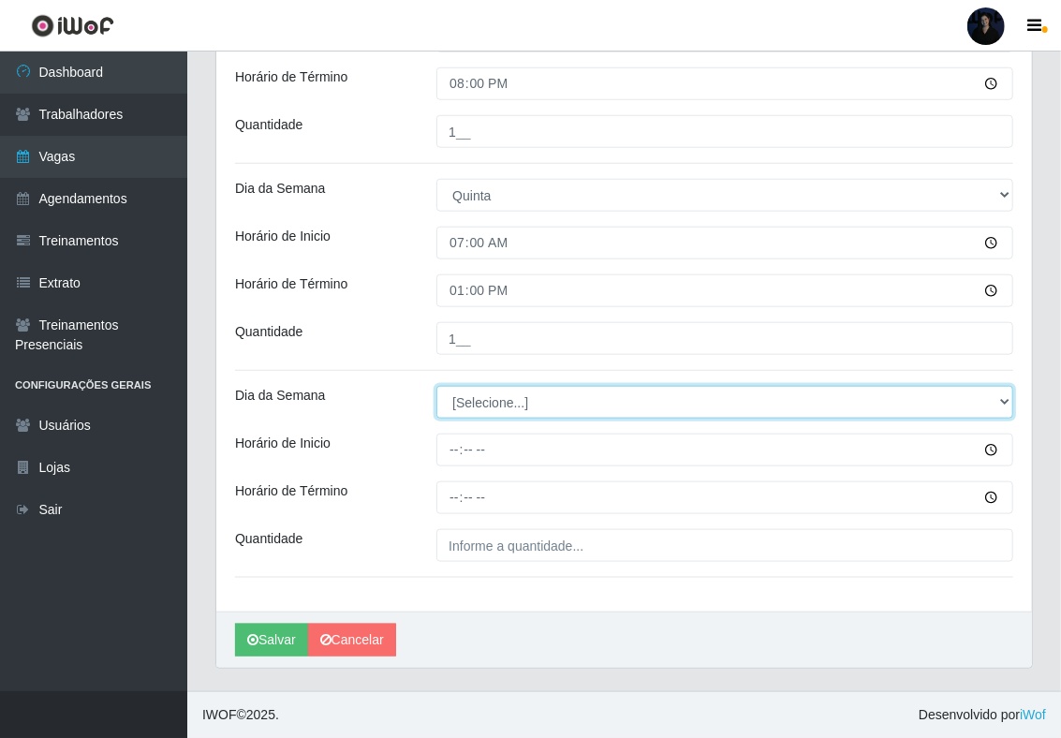
click at [466, 404] on select "[Selecione...] Segunda Terça Quarta Quinta Sexta Sábado Domingo" at bounding box center [724, 402] width 577 height 33
select select "4"
click at [436, 386] on select "[Selecione...] Segunda Terça Quarta Quinta Sexta Sábado Domingo" at bounding box center [724, 402] width 577 height 33
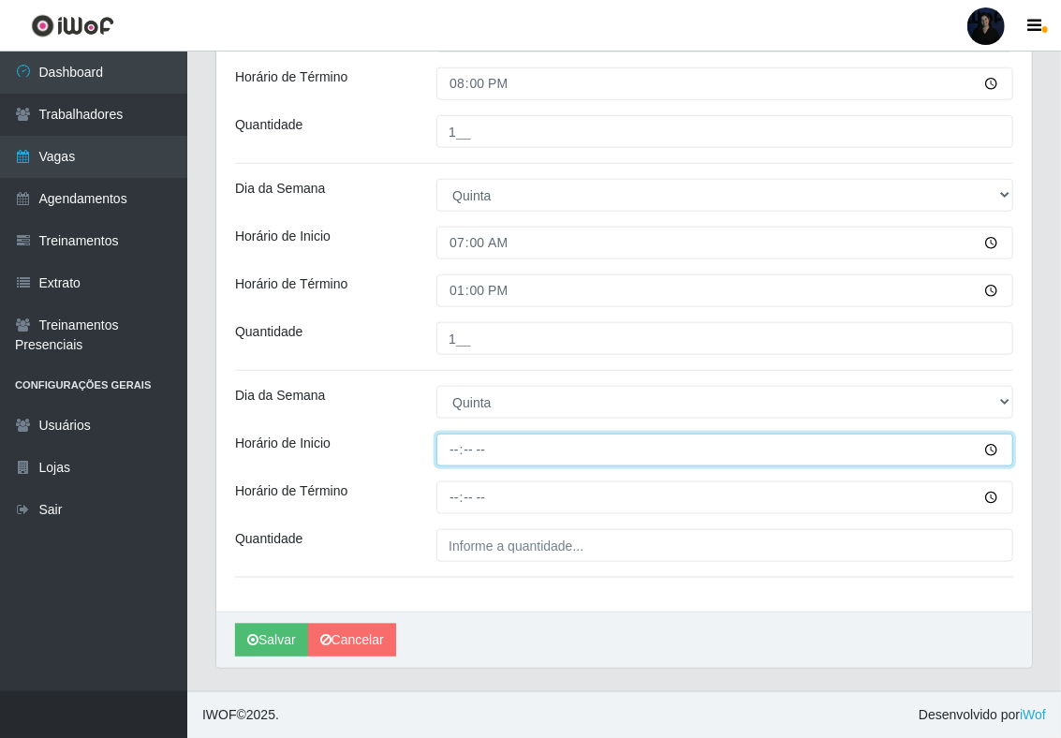
click at [448, 449] on input "Horário de Inicio" at bounding box center [724, 449] width 577 height 33
type input "14:00"
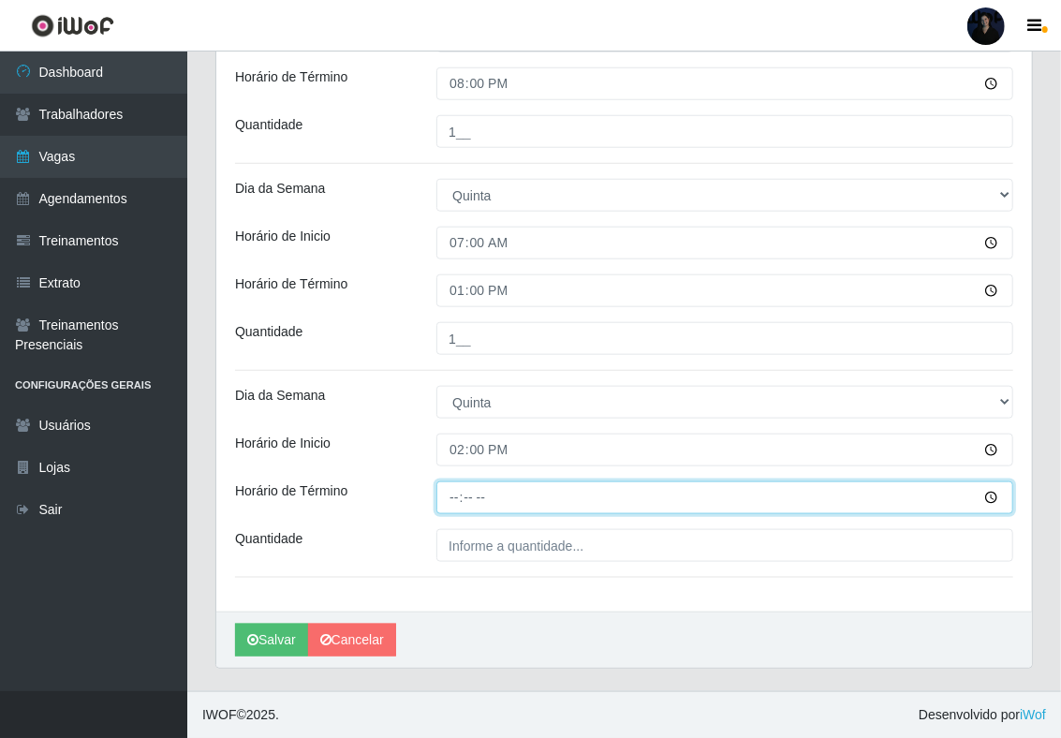
click at [461, 491] on input "Horário de Término" at bounding box center [724, 497] width 577 height 33
type input "20:00"
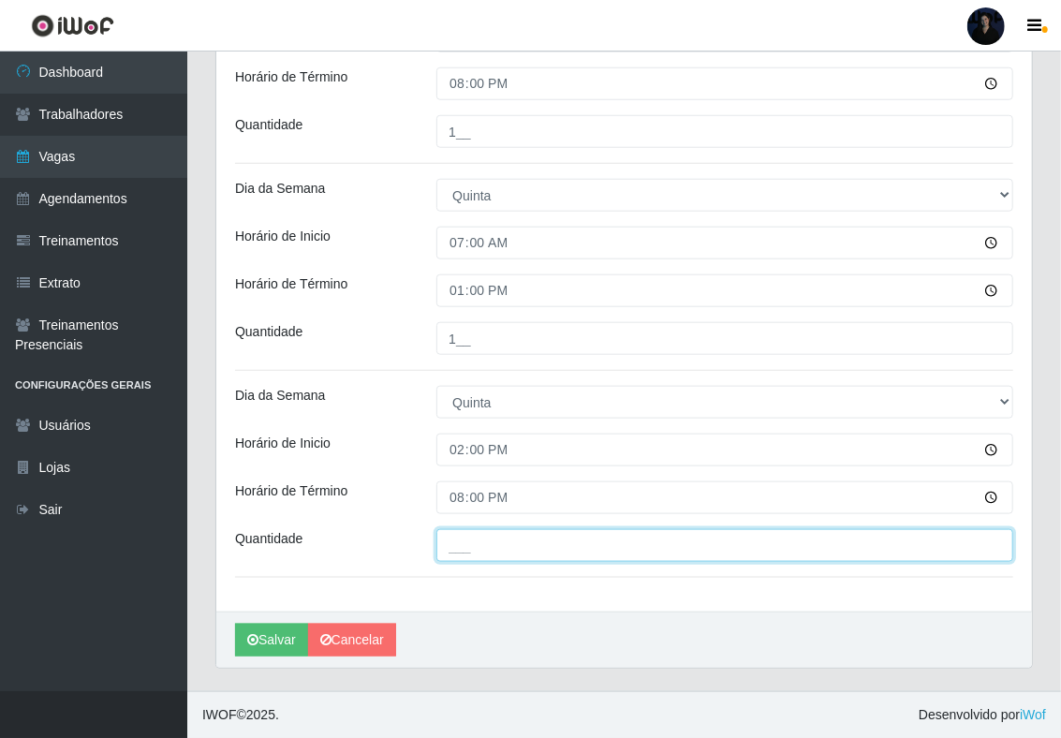
click at [465, 532] on input "___" at bounding box center [724, 545] width 577 height 33
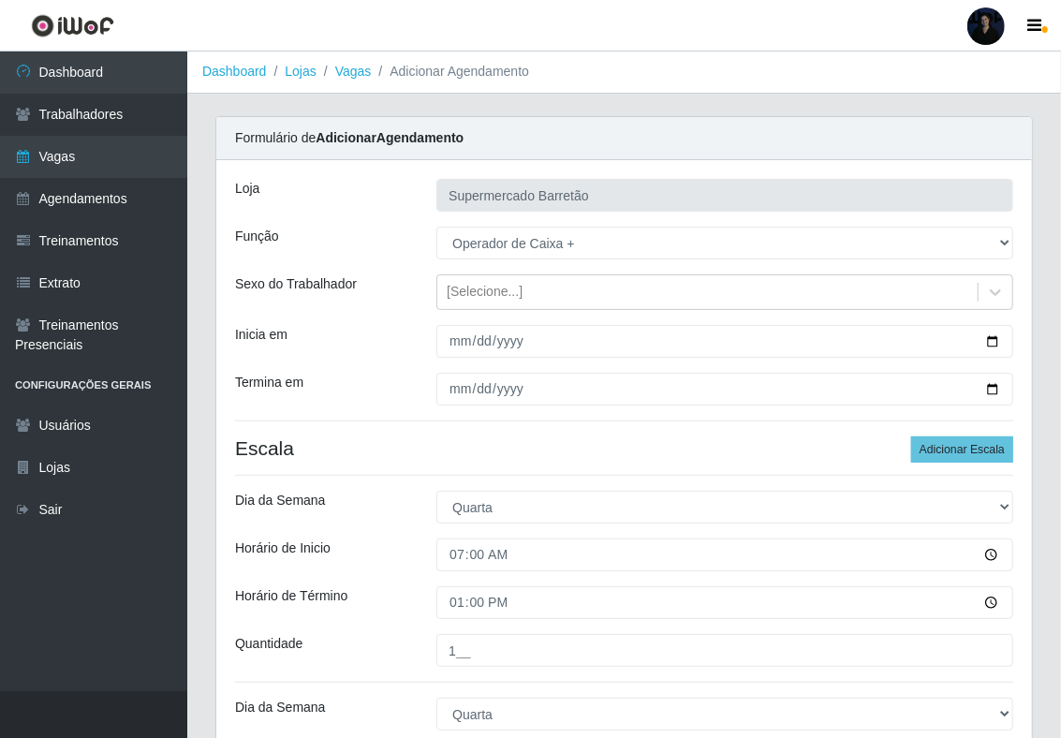
scroll to position [0, 0]
type input "1__"
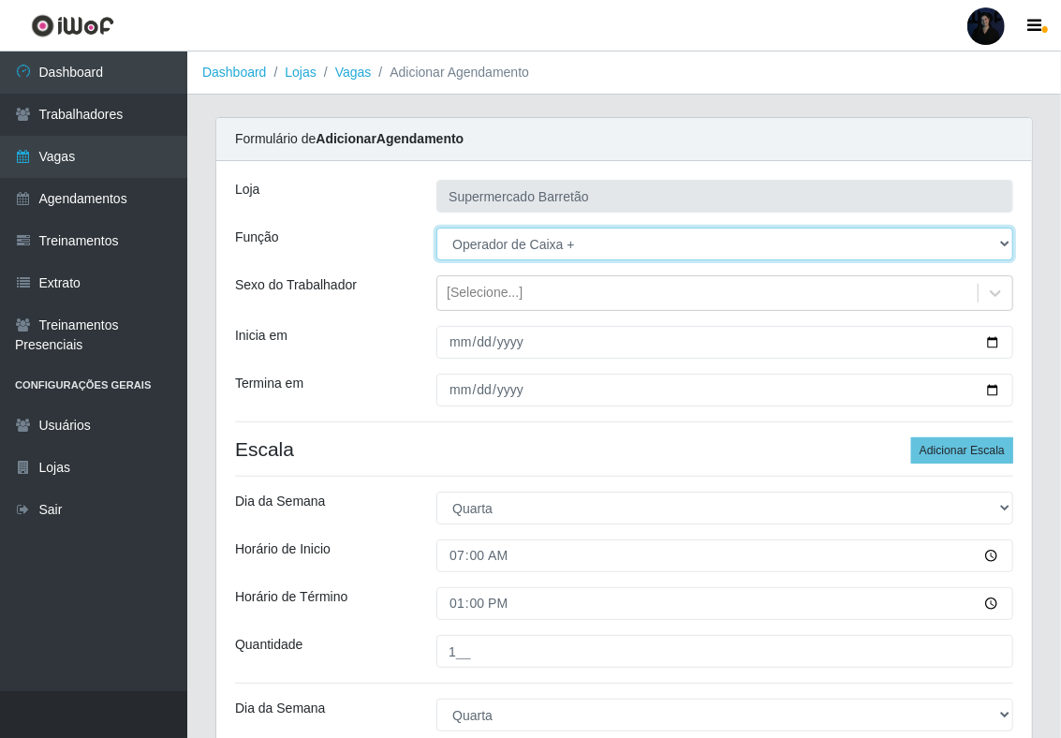
click at [556, 252] on select "[Selecione...] ASG ASG + ASG ++ Operador de Caixa Operador de Caixa + Operador …" at bounding box center [724, 243] width 577 height 33
select select "22"
click at [436, 228] on select "[Selecione...] ASG ASG + ASG ++ Operador de Caixa Operador de Caixa + Operador …" at bounding box center [724, 243] width 577 height 33
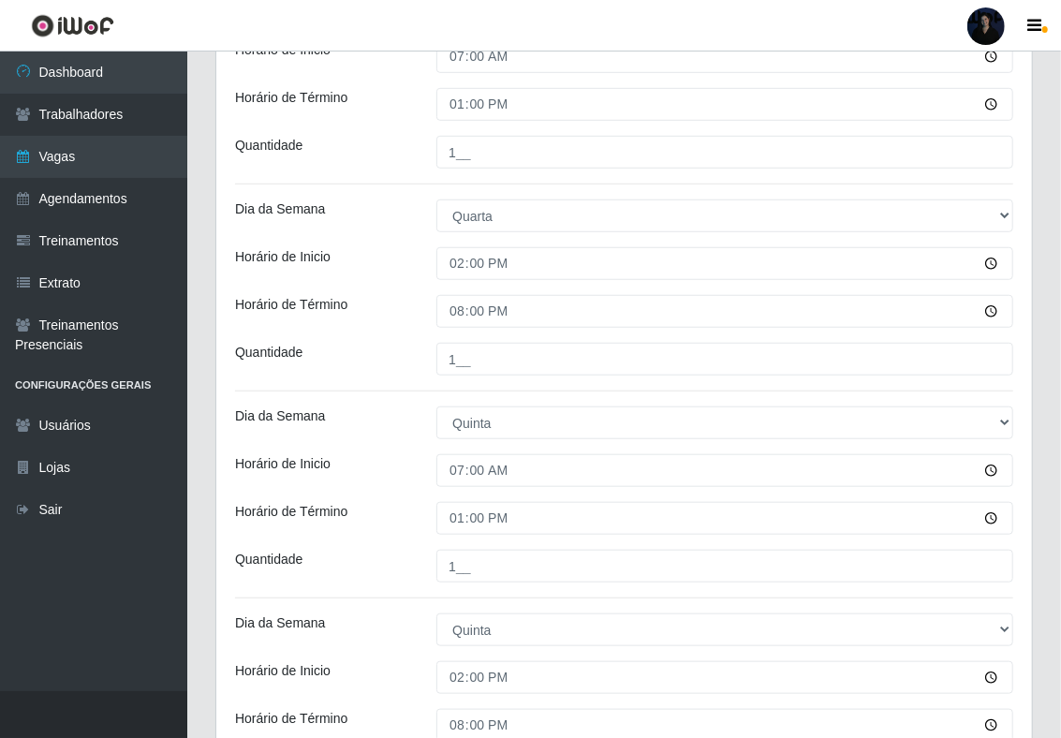
scroll to position [731, 0]
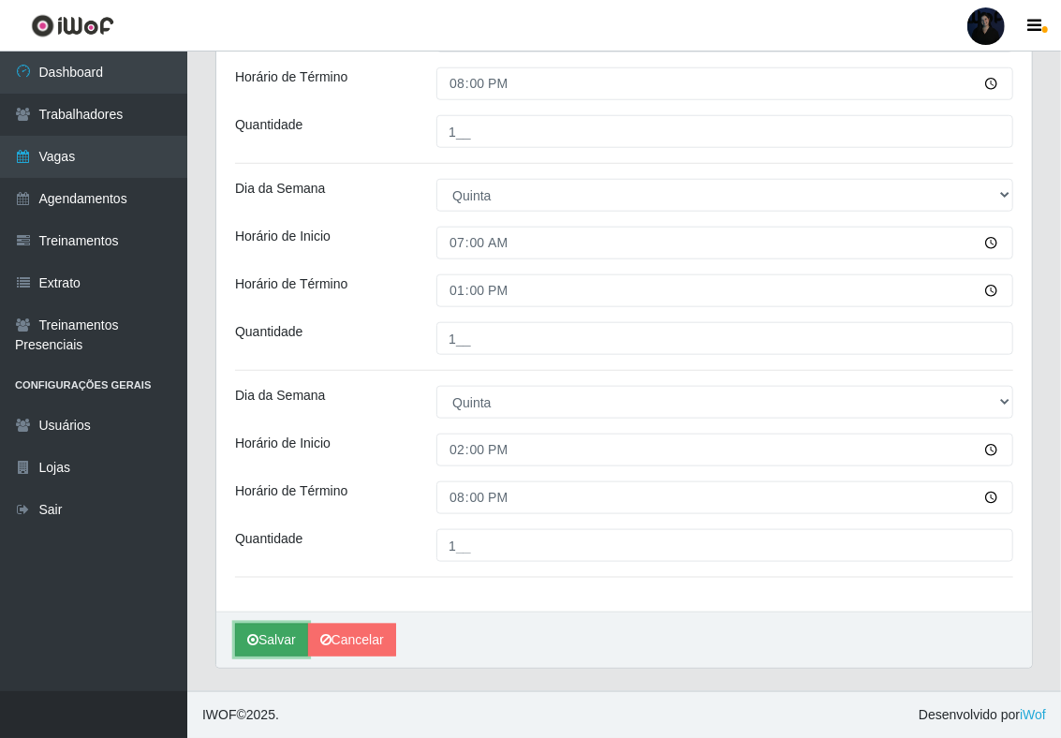
click at [267, 629] on button "Salvar" at bounding box center [271, 640] width 73 height 33
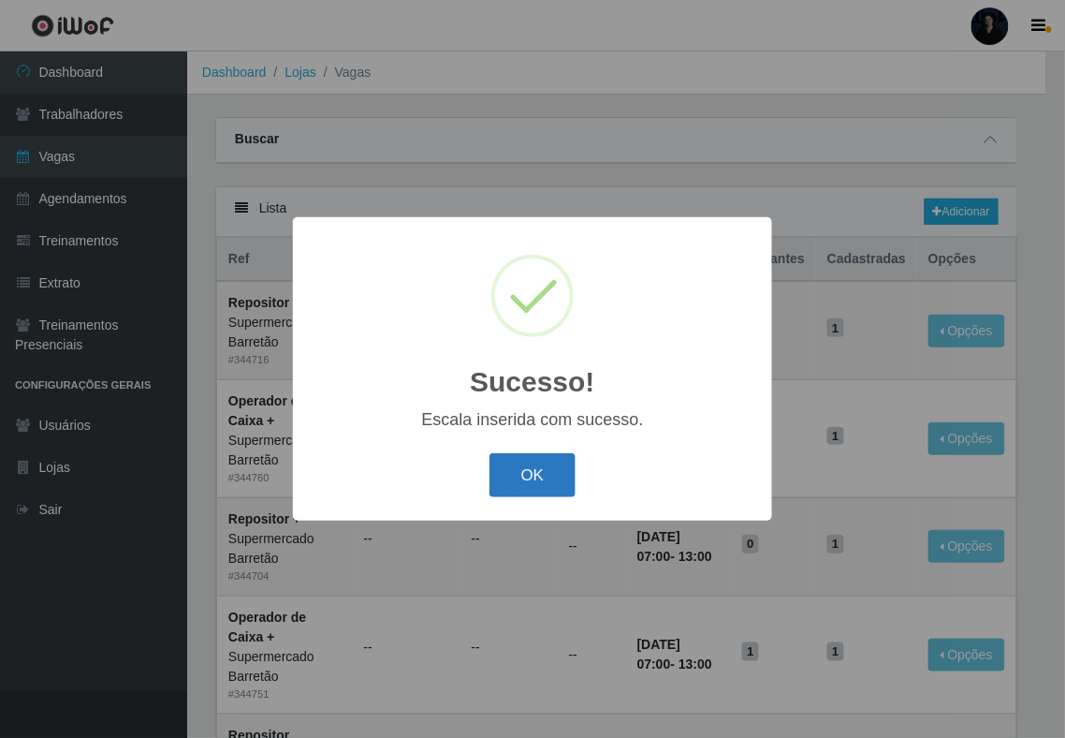
click at [539, 477] on button "OK" at bounding box center [533, 475] width 87 height 44
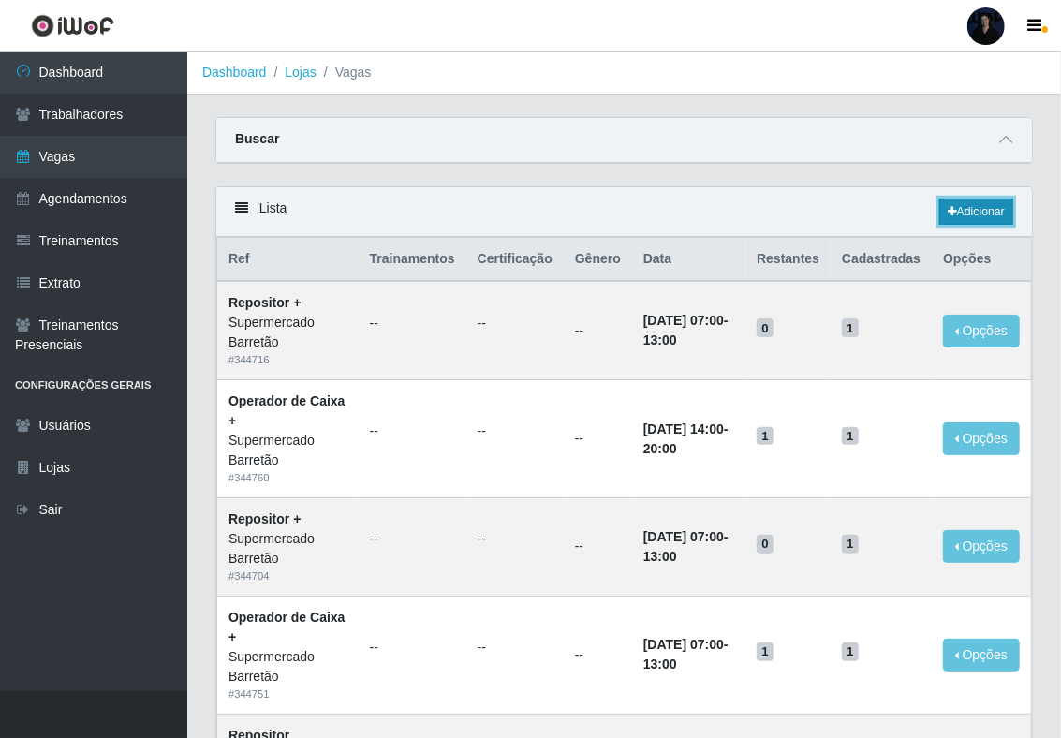
click at [952, 219] on link "Adicionar" at bounding box center [976, 211] width 74 height 26
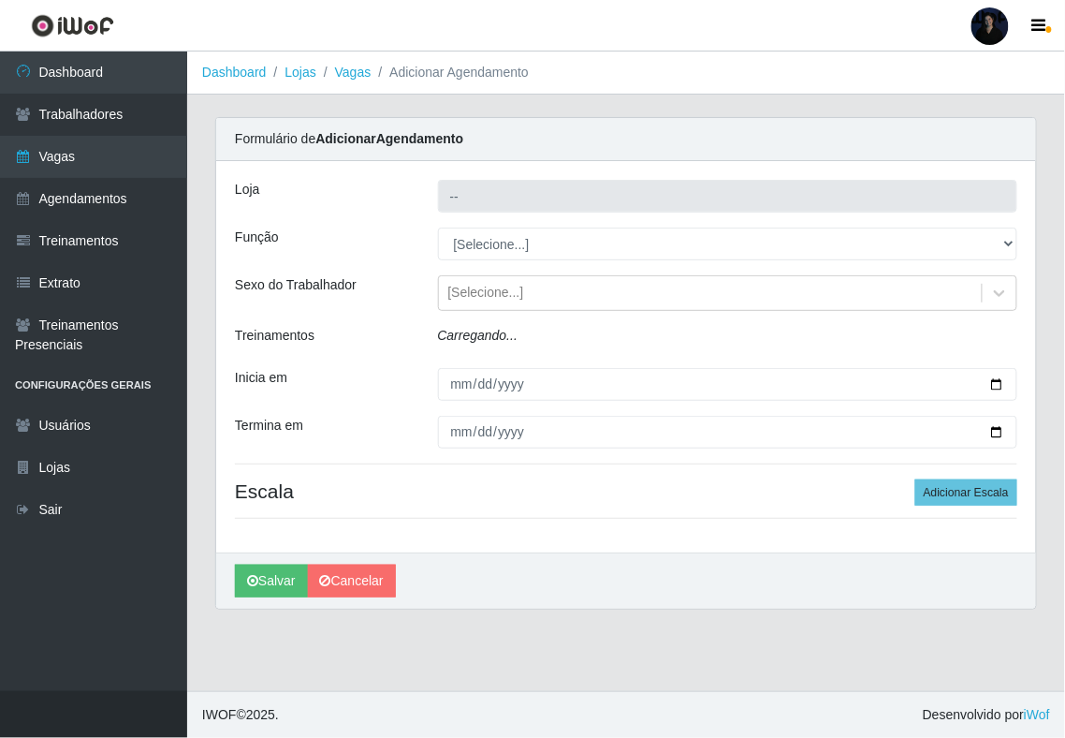
type input "Supermercado Barretão"
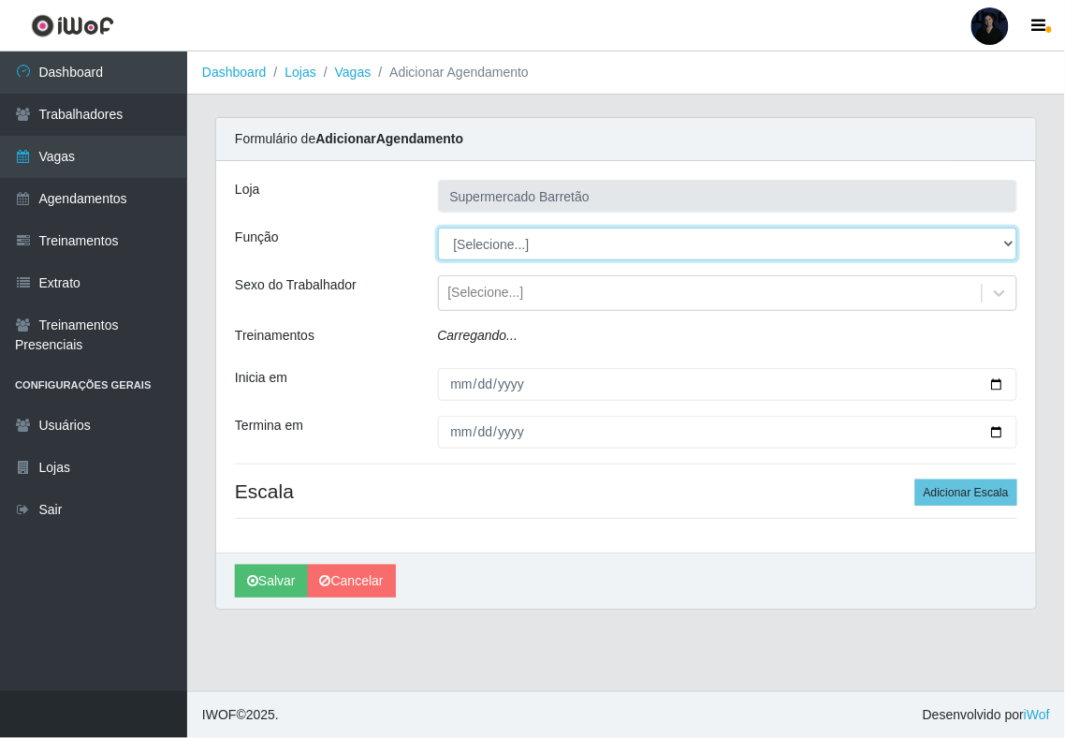
click at [492, 251] on select "[Selecione...] ASG ASG + ASG ++ Operador de Caixa Operador de Caixa + Operador …" at bounding box center [728, 243] width 580 height 33
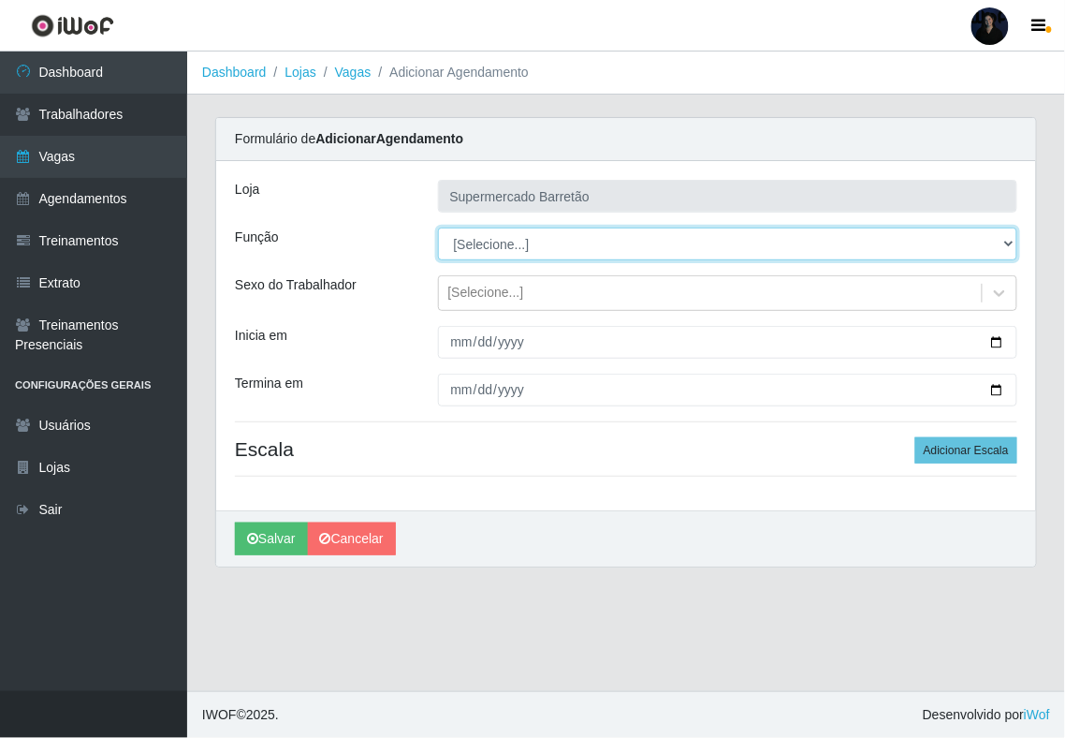
select select "22"
click at [438, 228] on select "[Selecione...] ASG ASG + ASG ++ Operador de Caixa Operador de Caixa + Operador …" at bounding box center [728, 243] width 580 height 33
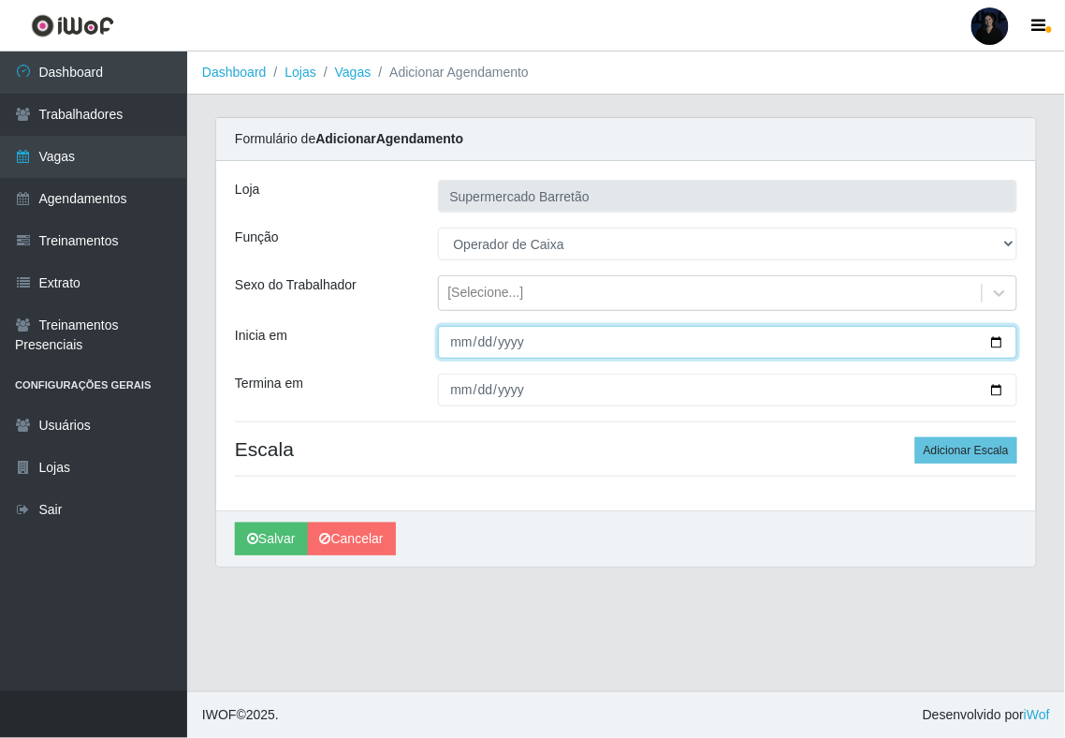
click at [997, 343] on input "Inicia em" at bounding box center [728, 342] width 580 height 33
type input "[DATE]"
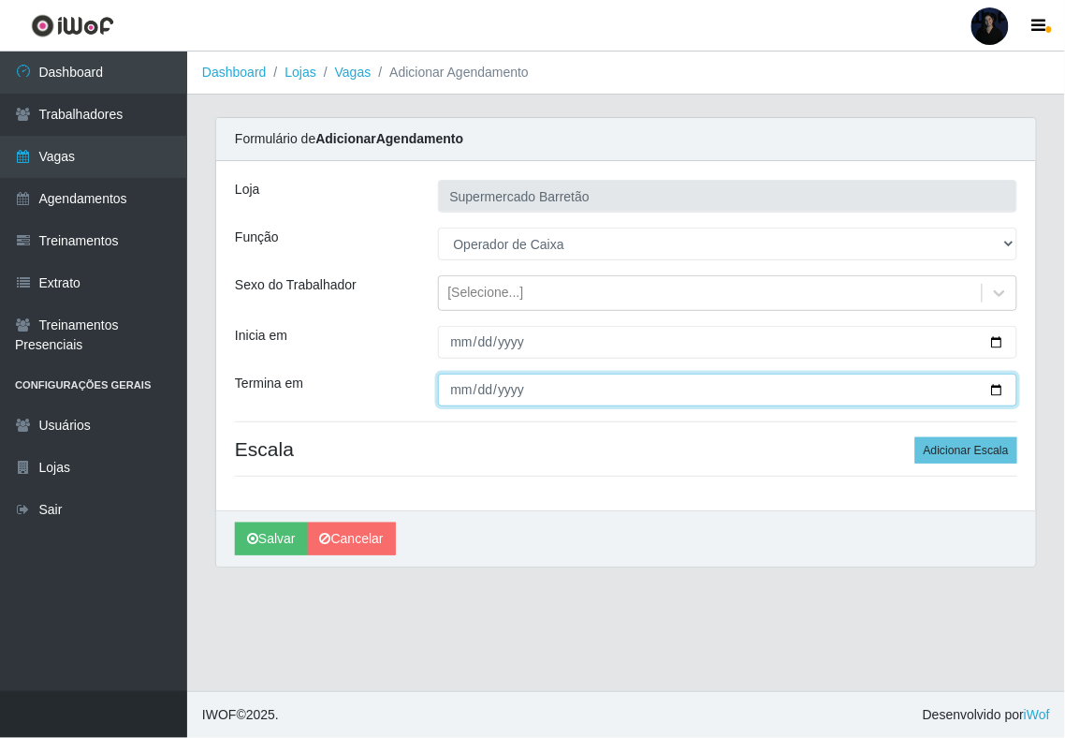
click at [997, 394] on input "Termina em" at bounding box center [728, 390] width 580 height 33
type input "[DATE]"
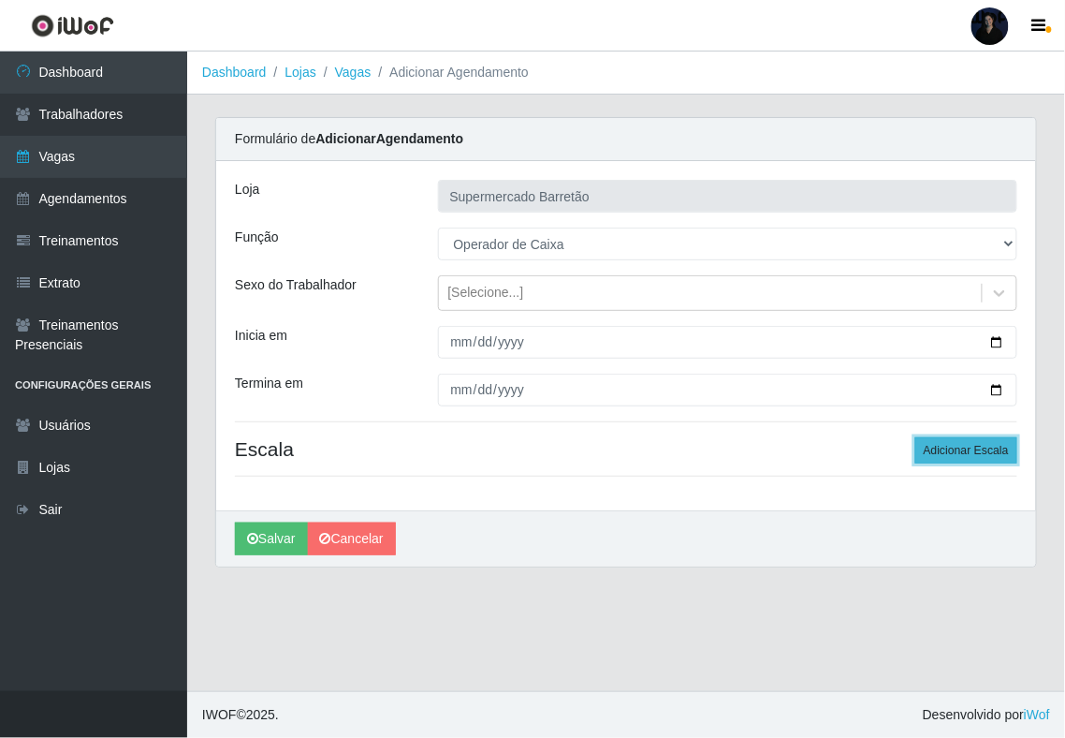
click at [975, 454] on button "Adicionar Escala" at bounding box center [967, 450] width 102 height 26
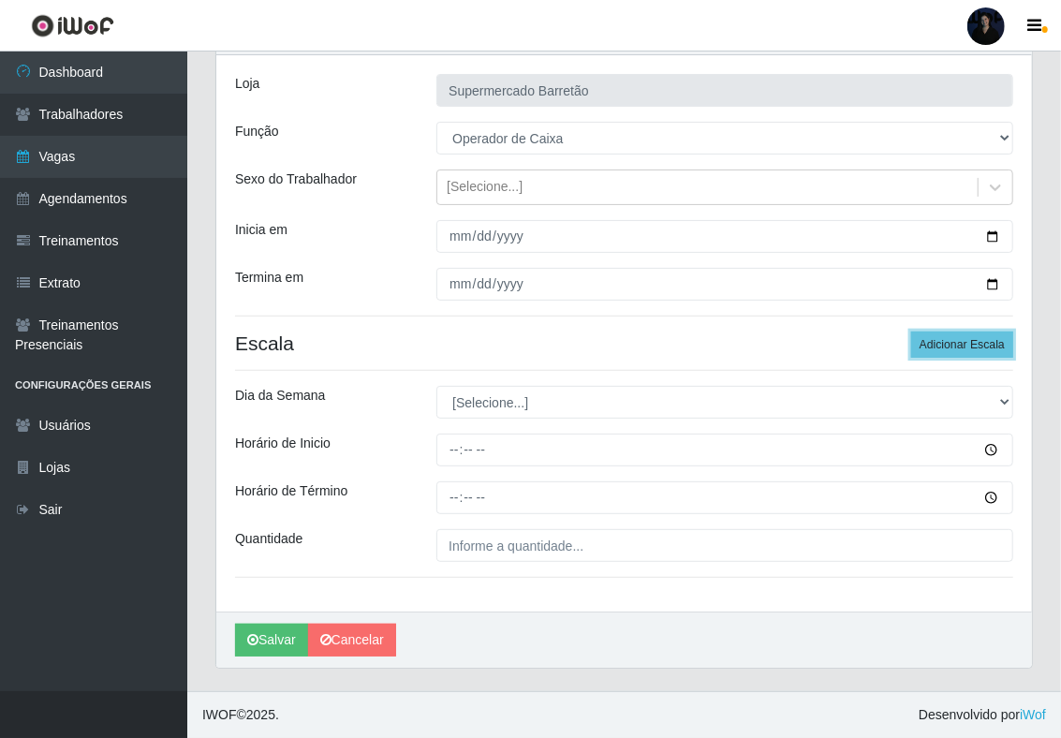
scroll to position [110, 0]
click at [930, 337] on button "Adicionar Escala" at bounding box center [962, 344] width 102 height 26
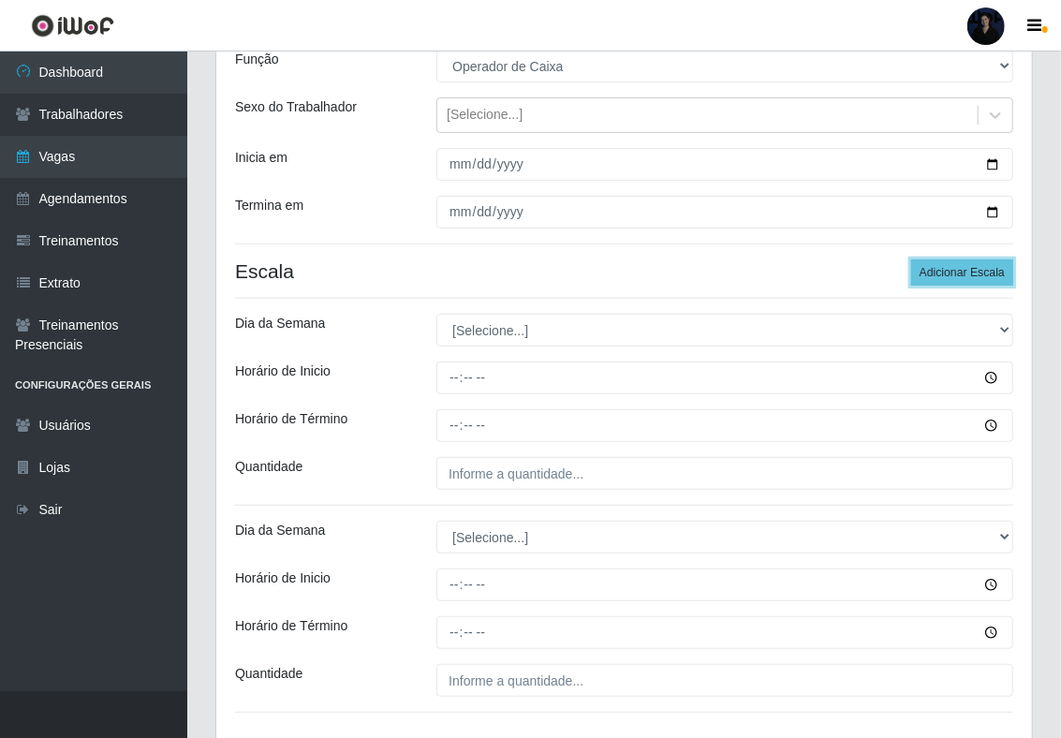
scroll to position [234, 0]
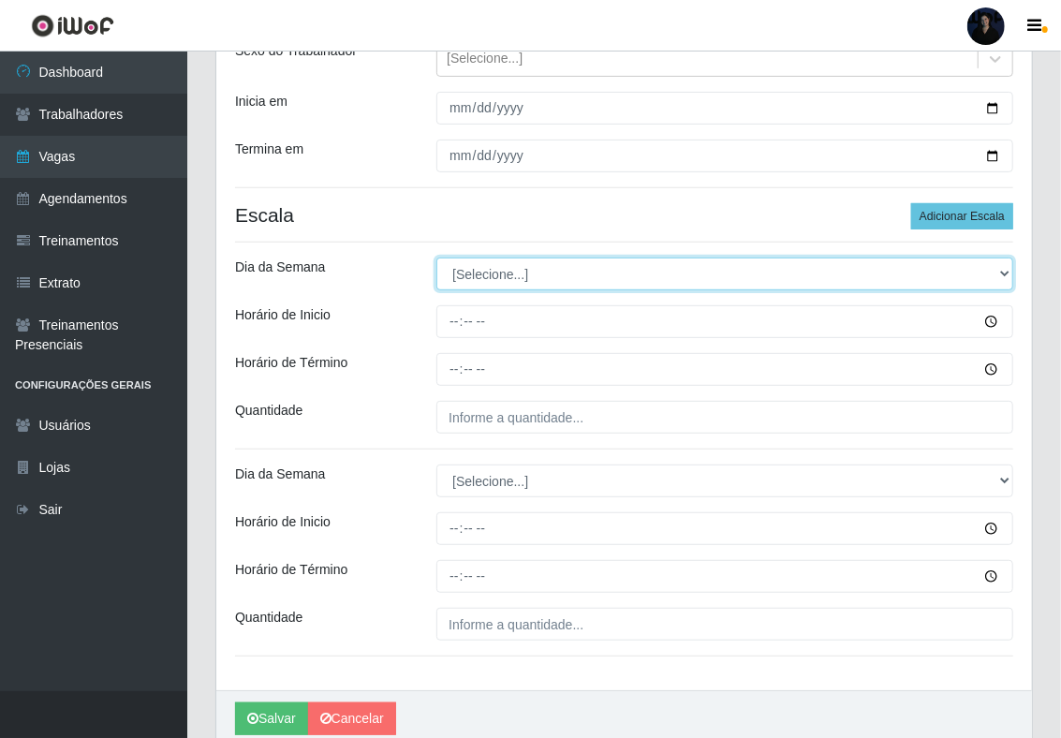
click at [499, 285] on select "[Selecione...] Segunda Terça Quarta Quinta Sexta Sábado Domingo" at bounding box center [724, 273] width 577 height 33
select select "1"
click at [436, 258] on select "[Selecione...] Segunda Terça Quarta Quinta Sexta Sábado Domingo" at bounding box center [724, 273] width 577 height 33
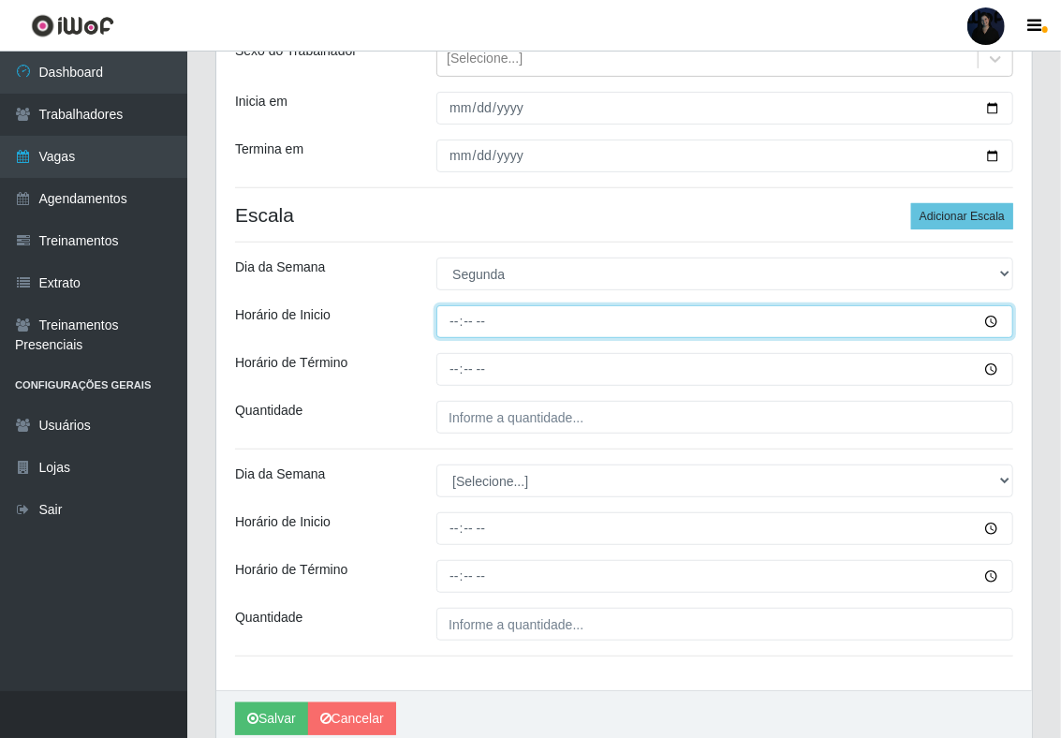
click at [459, 320] on input "Horário de Inicio" at bounding box center [724, 321] width 577 height 33
type input "07:00"
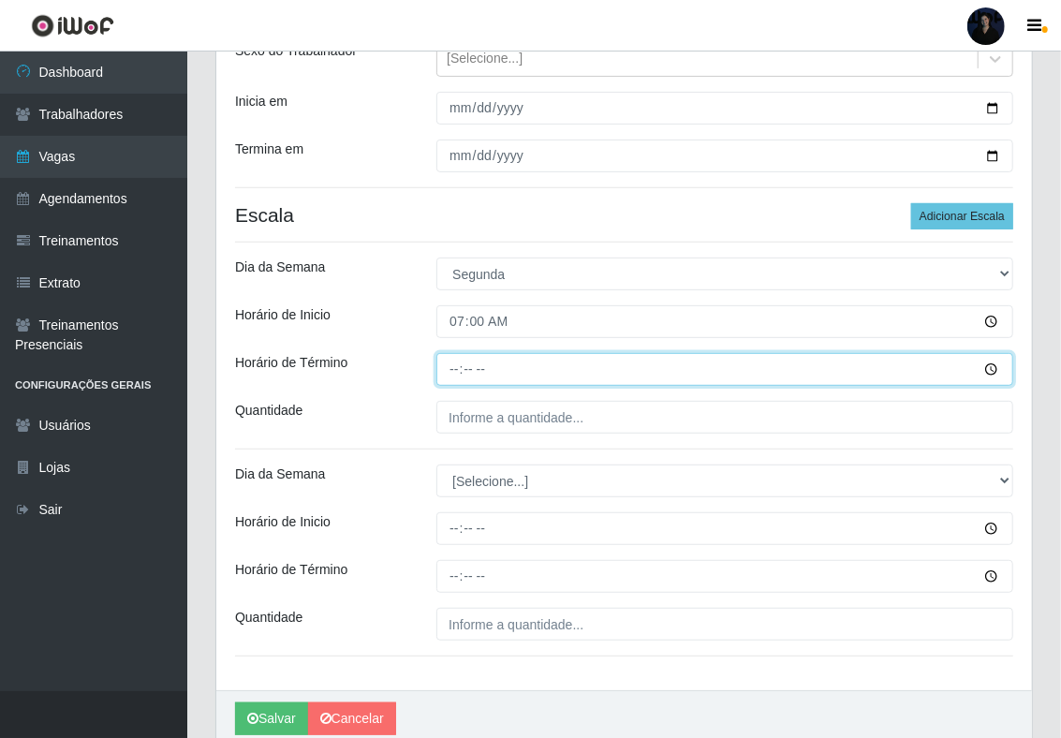
click at [455, 360] on input "Horário de Término" at bounding box center [724, 369] width 577 height 33
type input "13:00"
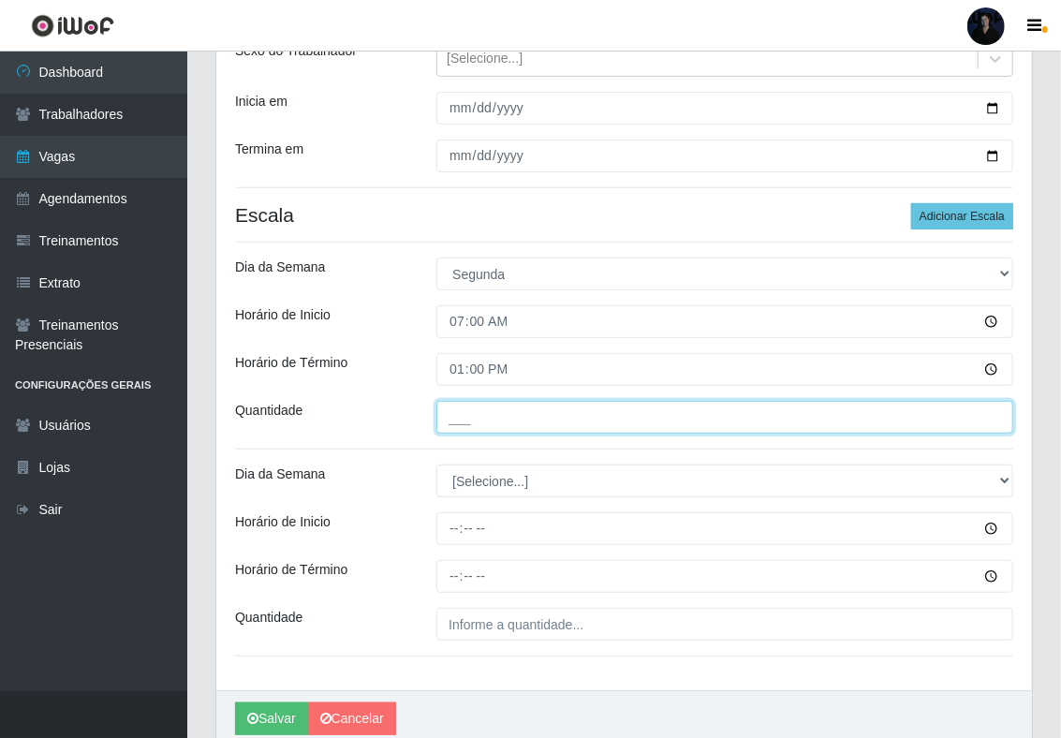
click at [468, 413] on input "___" at bounding box center [724, 417] width 577 height 33
type input "1__"
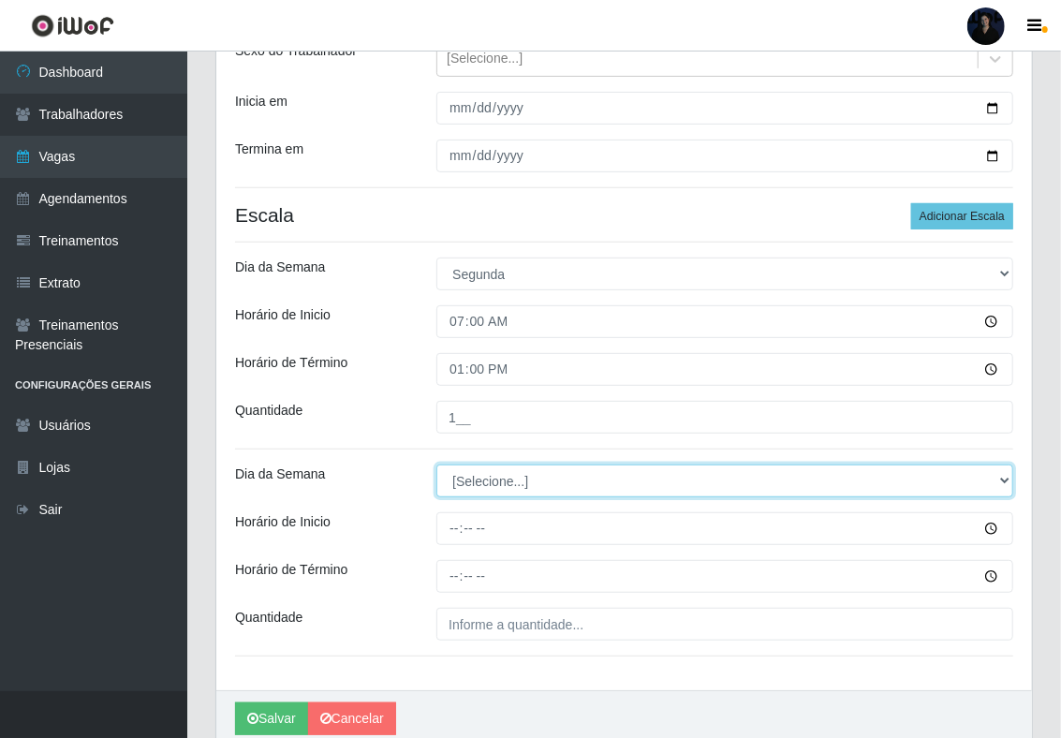
click at [477, 485] on select "[Selecione...] Segunda Terça Quarta Quinta Sexta Sábado Domingo" at bounding box center [724, 480] width 577 height 33
select select "1"
click at [436, 466] on select "[Selecione...] Segunda Terça Quarta Quinta Sexta Sábado Domingo" at bounding box center [724, 480] width 577 height 33
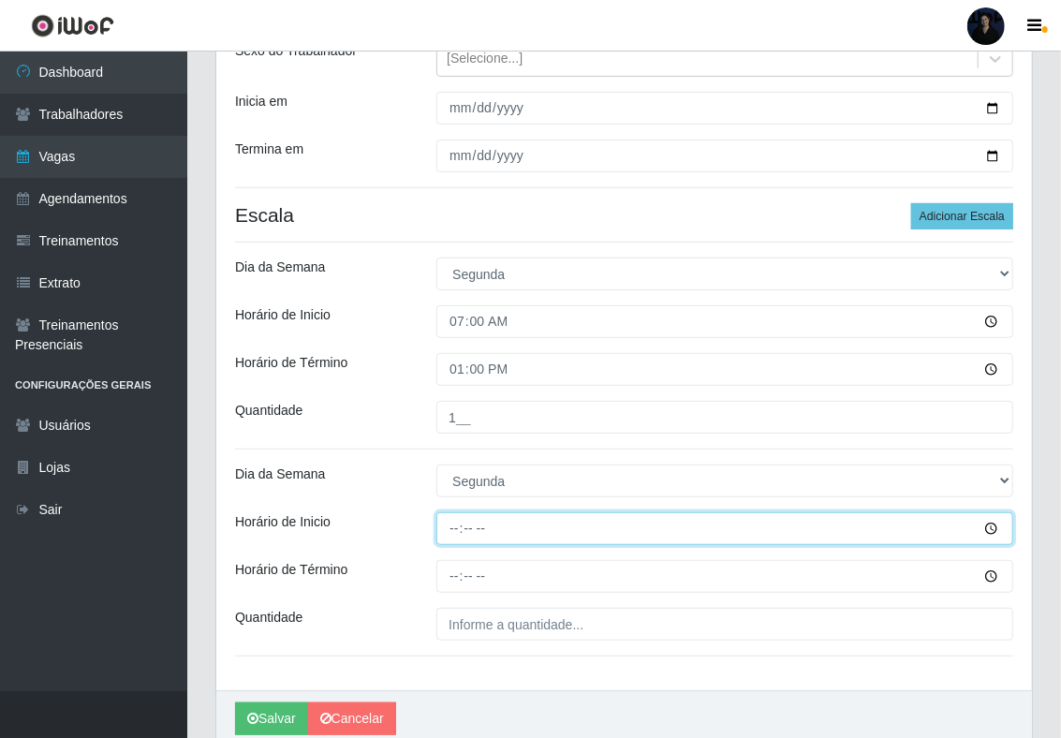
click at [455, 530] on input "Horário de Inicio" at bounding box center [724, 528] width 577 height 33
type input "14:00"
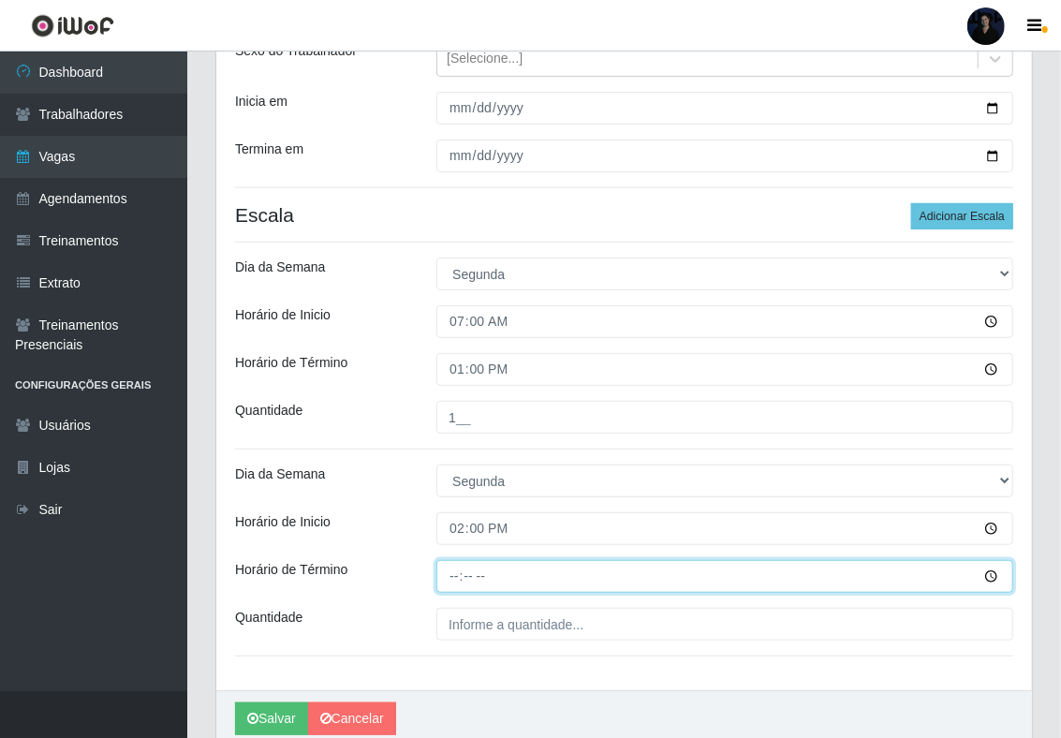
click at [462, 566] on input "Horário de Término" at bounding box center [724, 576] width 577 height 33
type input "20:00"
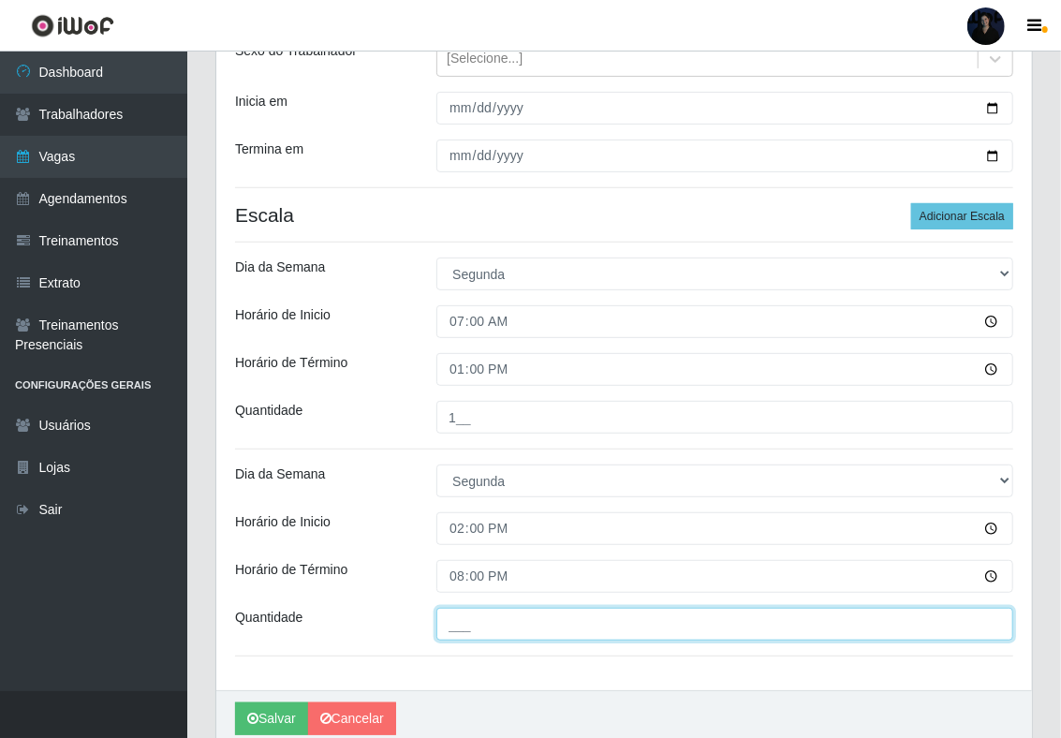
click at [458, 614] on input "___" at bounding box center [724, 624] width 577 height 33
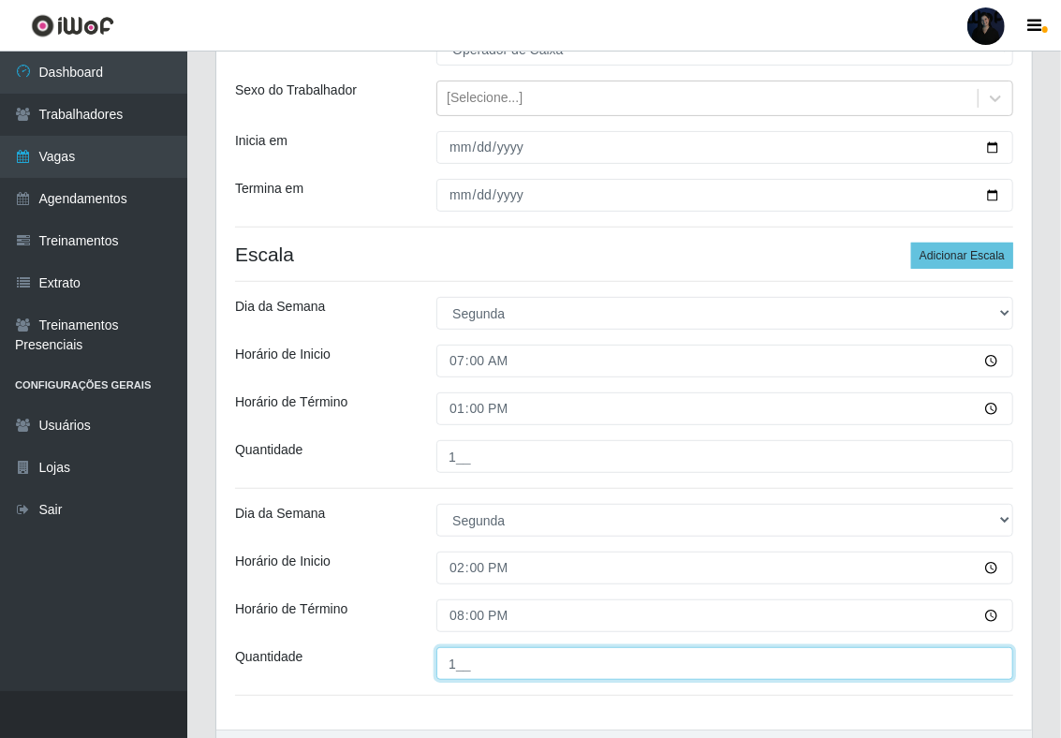
scroll to position [316, 0]
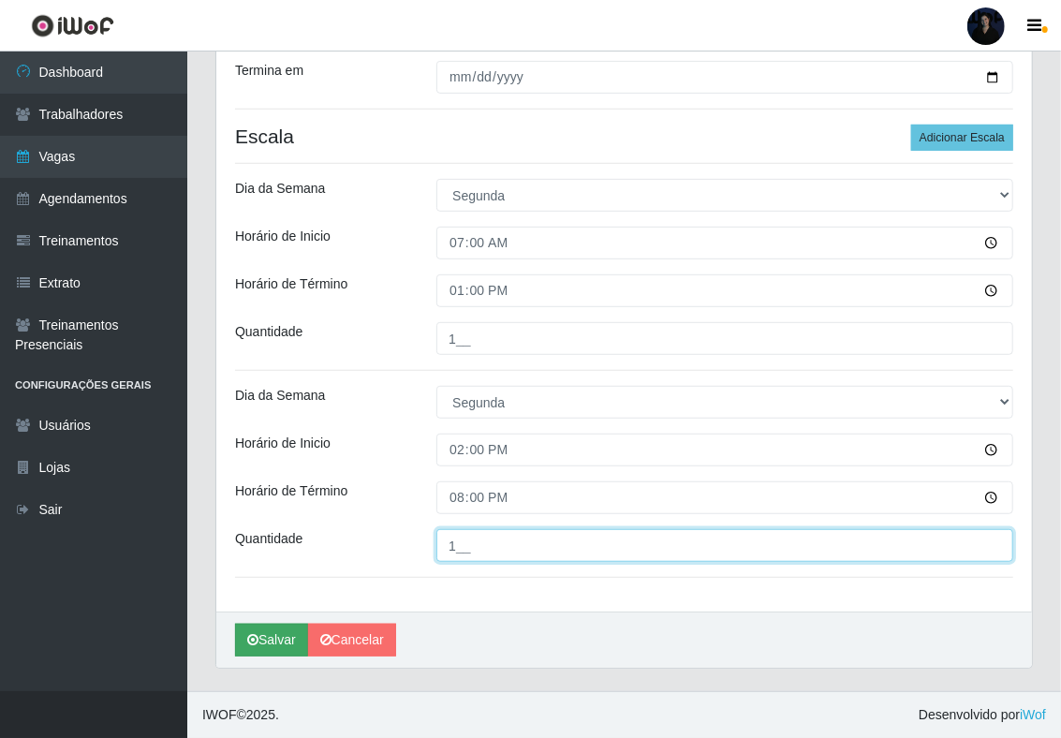
type input "1__"
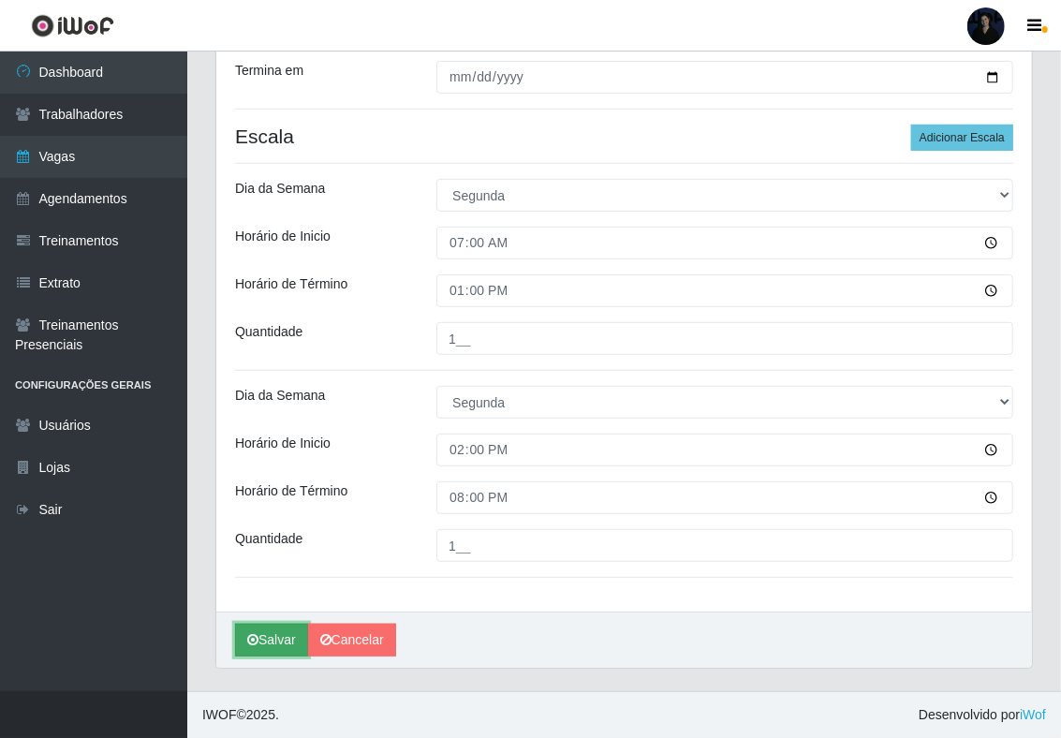
click at [275, 633] on button "Salvar" at bounding box center [271, 640] width 73 height 33
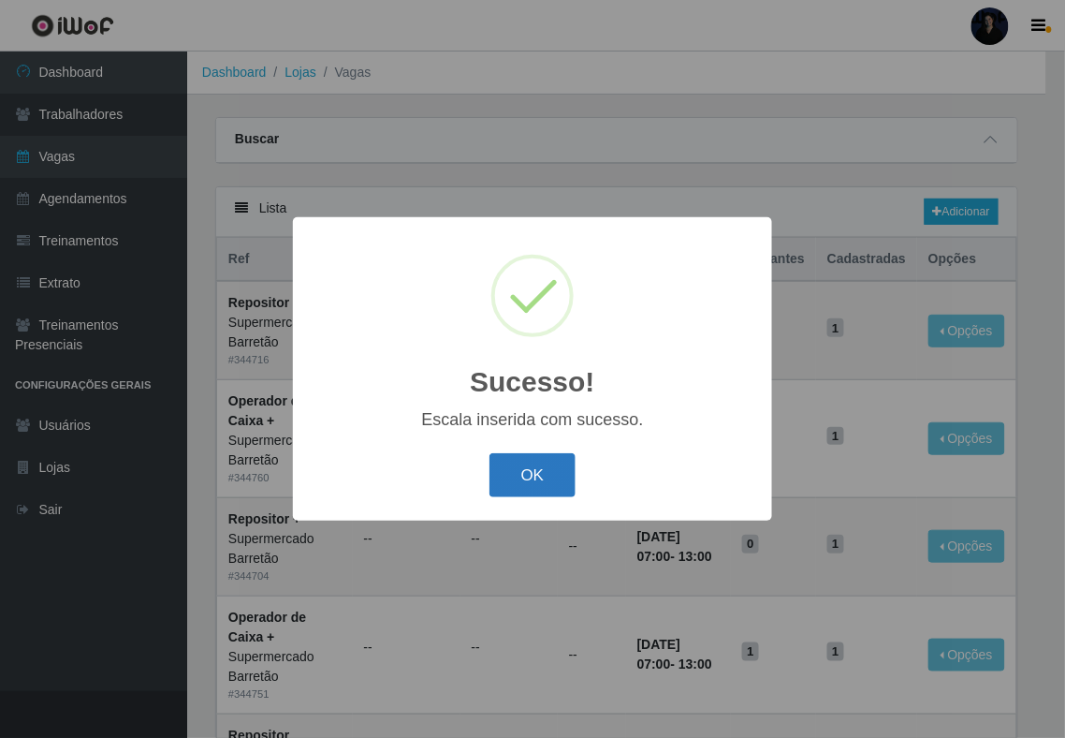
click at [503, 483] on button "OK" at bounding box center [533, 475] width 87 height 44
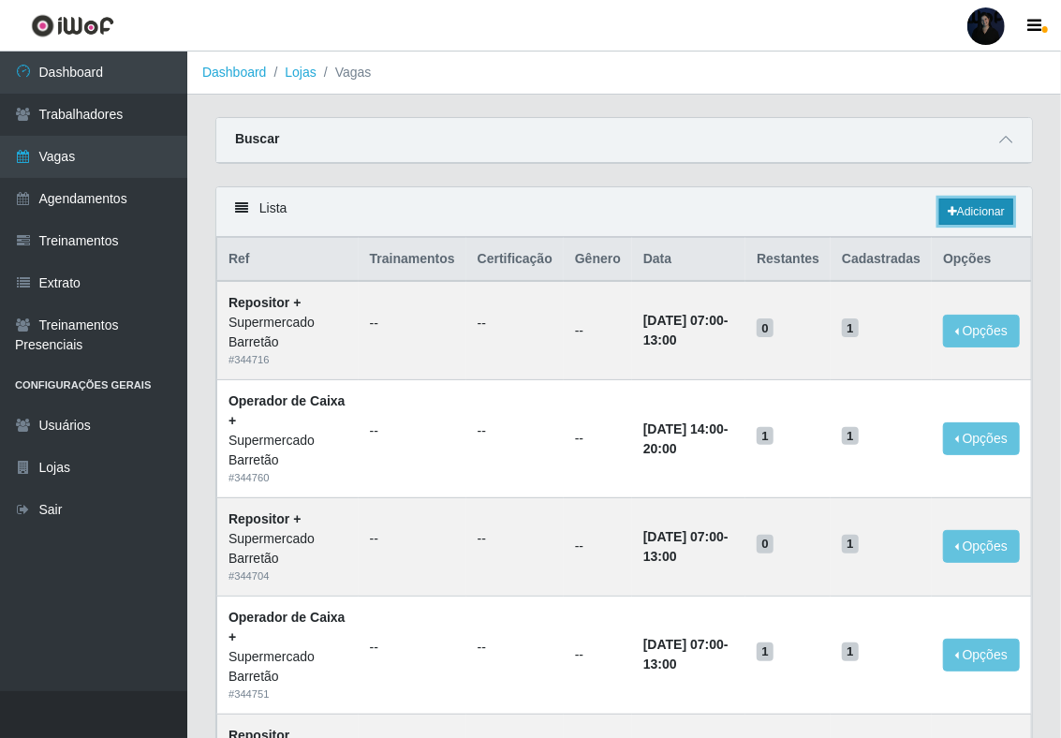
click at [971, 215] on link "Adicionar" at bounding box center [976, 211] width 74 height 26
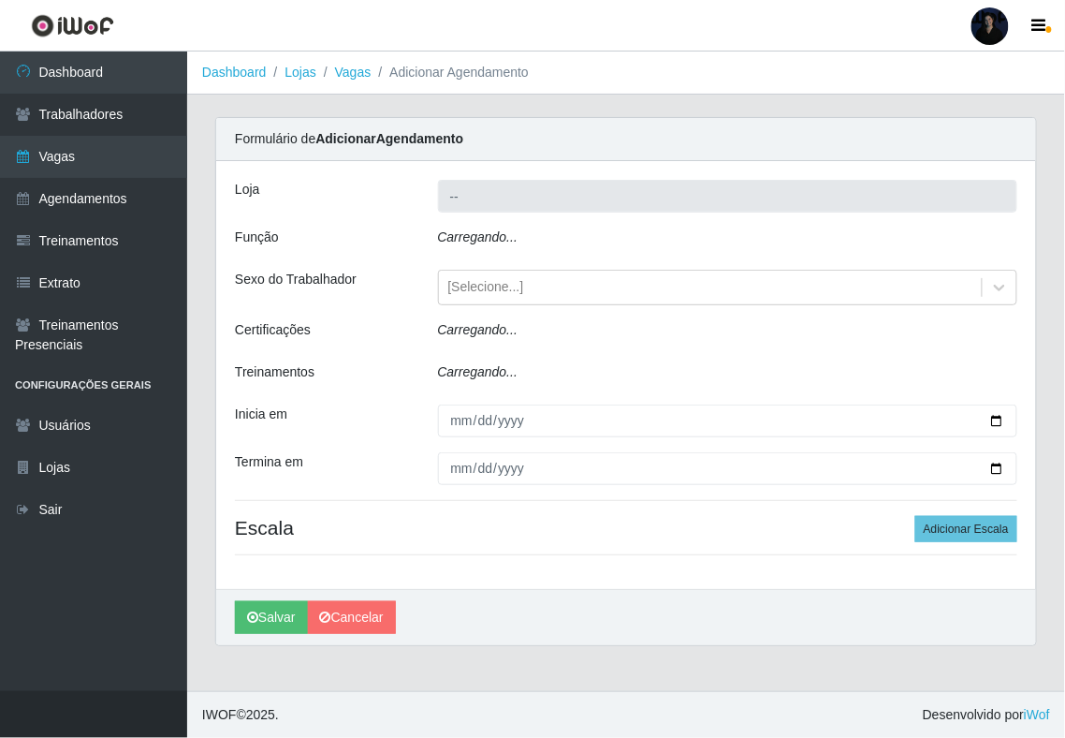
type input "Supermercado Barretão"
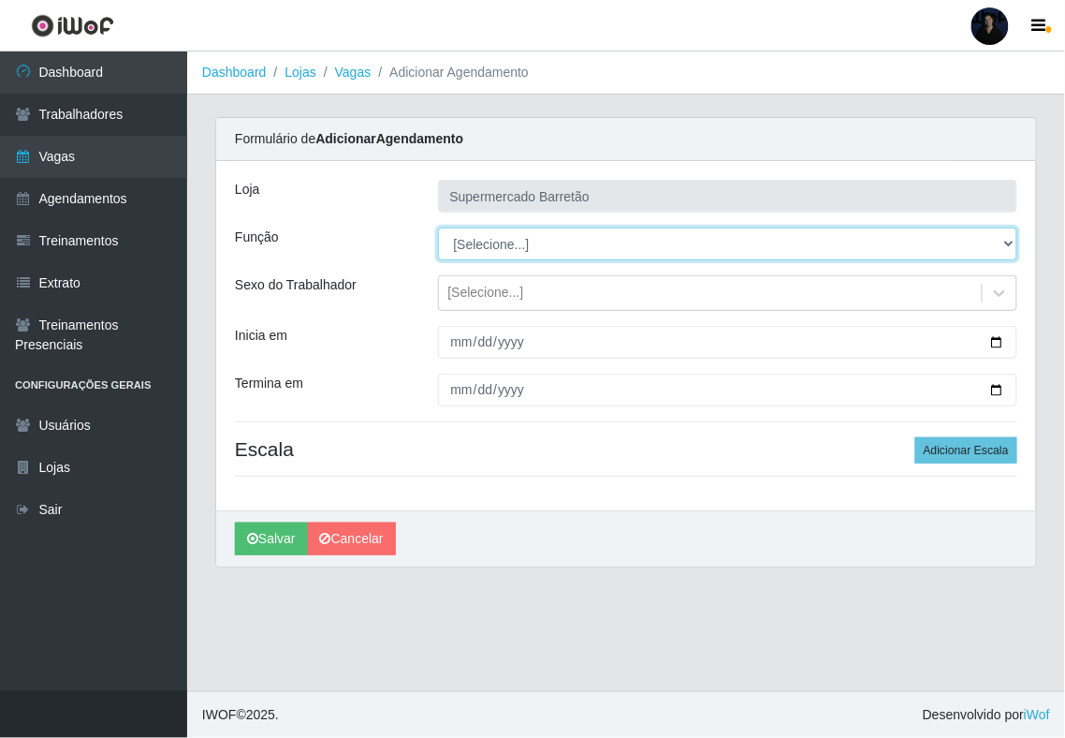
click at [492, 251] on select "[Selecione...] ASG ASG + ASG ++ Operador de Caixa Operador de Caixa + Operador …" at bounding box center [728, 243] width 580 height 33
select select "22"
click at [438, 228] on select "[Selecione...] ASG ASG + ASG ++ Operador de Caixa Operador de Caixa + Operador …" at bounding box center [728, 243] width 580 height 33
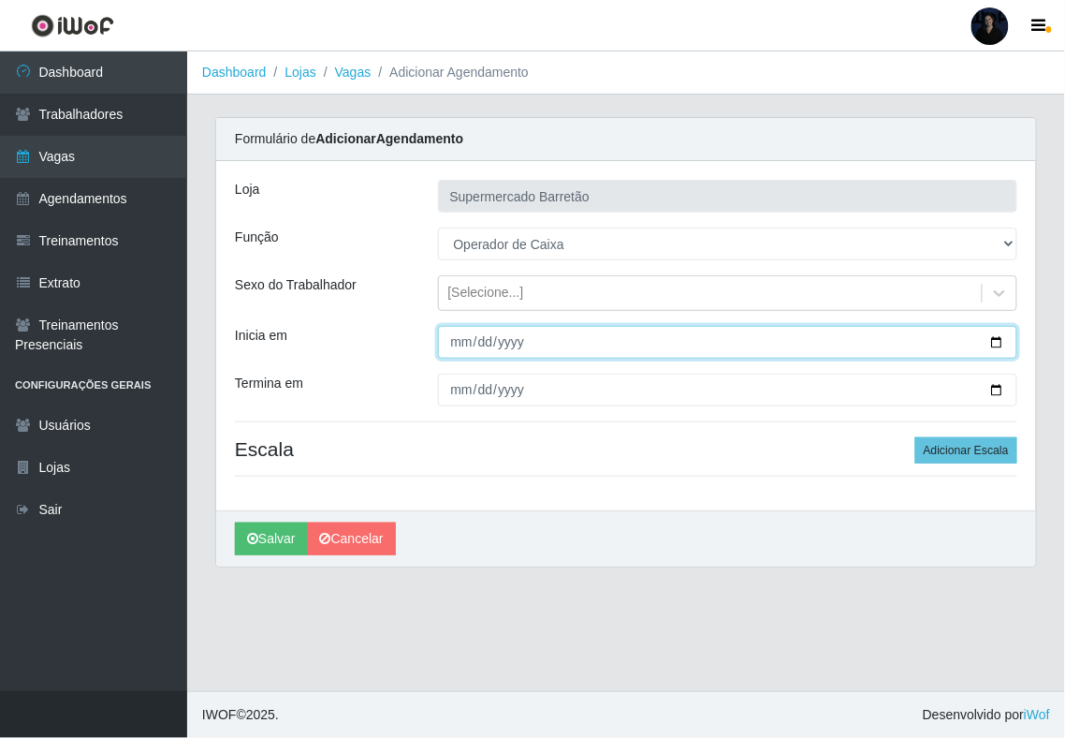
click at [994, 346] on input "Inicia em" at bounding box center [728, 342] width 580 height 33
type input "[DATE]"
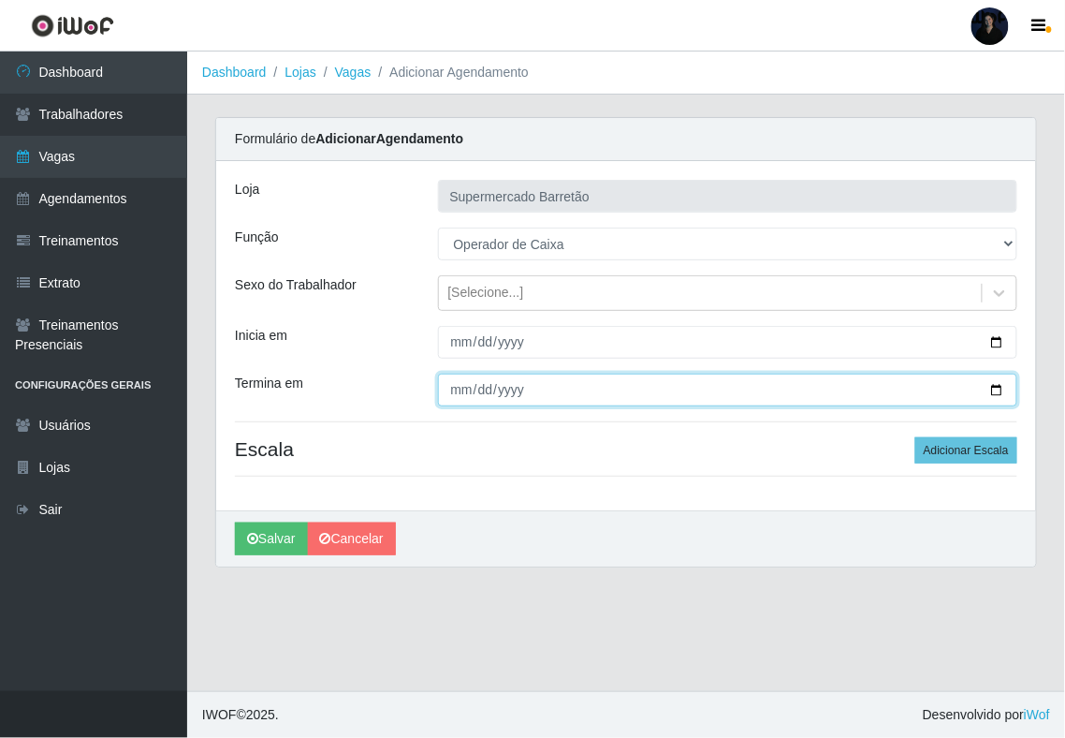
click at [992, 388] on input "Termina em" at bounding box center [728, 390] width 580 height 33
type input "[DATE]"
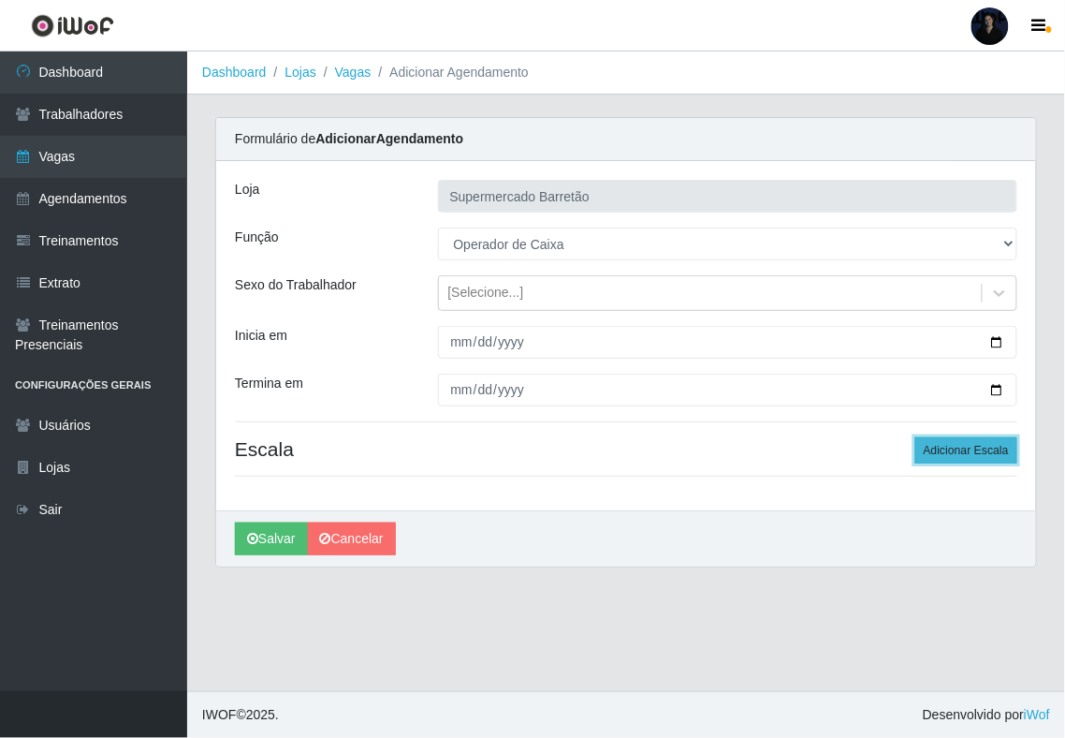
click at [957, 444] on button "Adicionar Escala" at bounding box center [967, 450] width 102 height 26
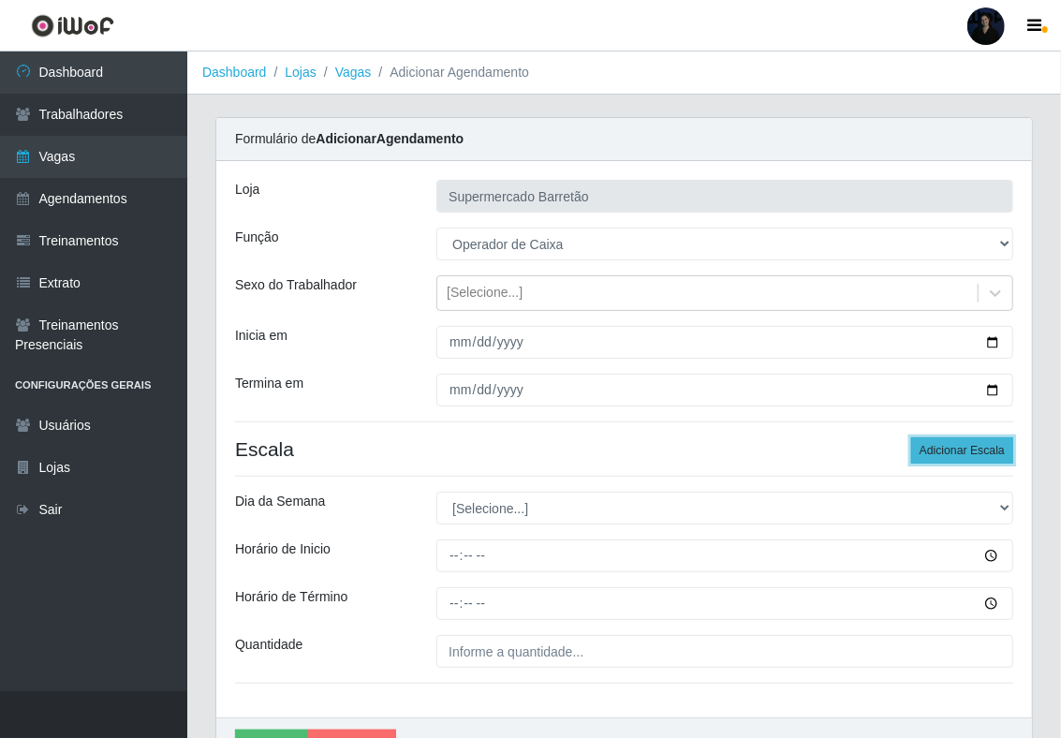
click at [957, 444] on button "Adicionar Escala" at bounding box center [962, 450] width 102 height 26
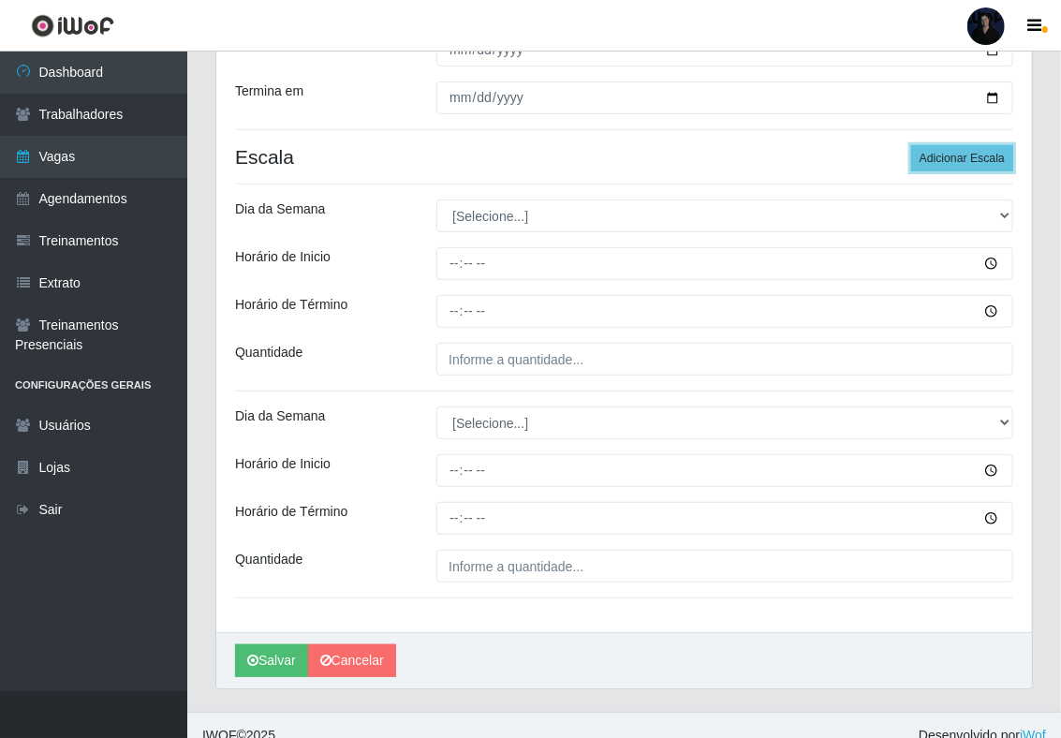
scroll to position [316, 0]
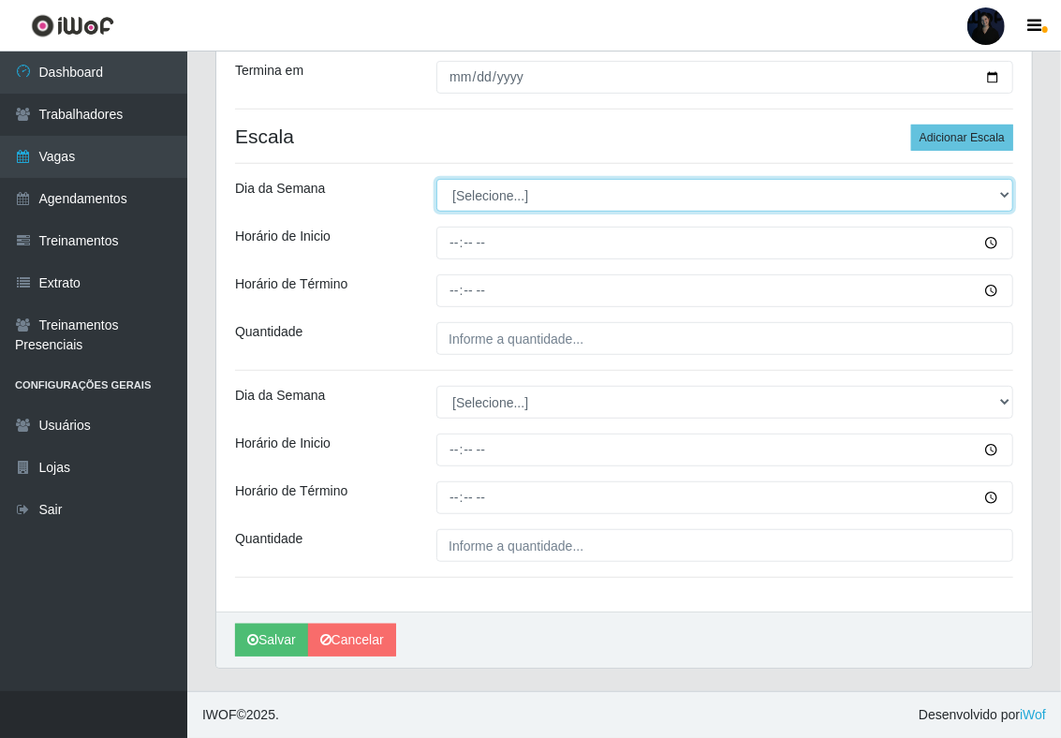
drag, startPoint x: 555, startPoint y: 196, endPoint x: 536, endPoint y: 207, distance: 22.6
click at [555, 196] on select "[Selecione...] Segunda Terça Quarta Quinta Sexta Sábado Domingo" at bounding box center [724, 195] width 577 height 33
select select "2"
click at [436, 179] on select "[Selecione...] Segunda Terça Quarta Quinta Sexta Sábado Domingo" at bounding box center [724, 195] width 577 height 33
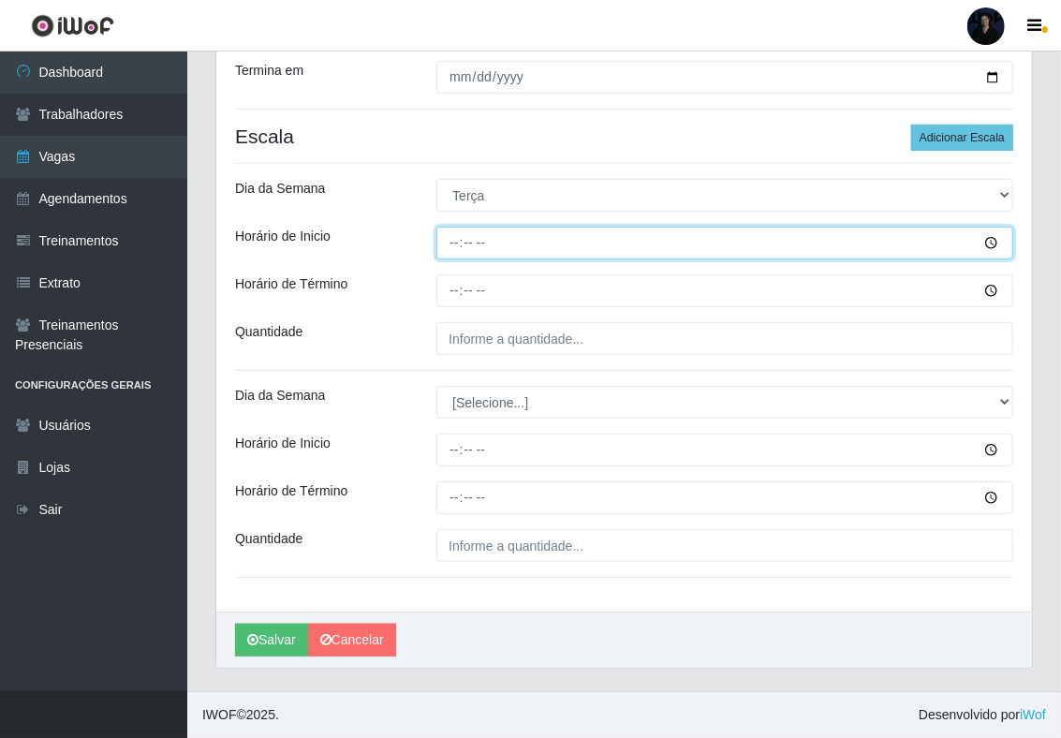
click at [458, 247] on input "Horário de Inicio" at bounding box center [724, 243] width 577 height 33
type input "07:00"
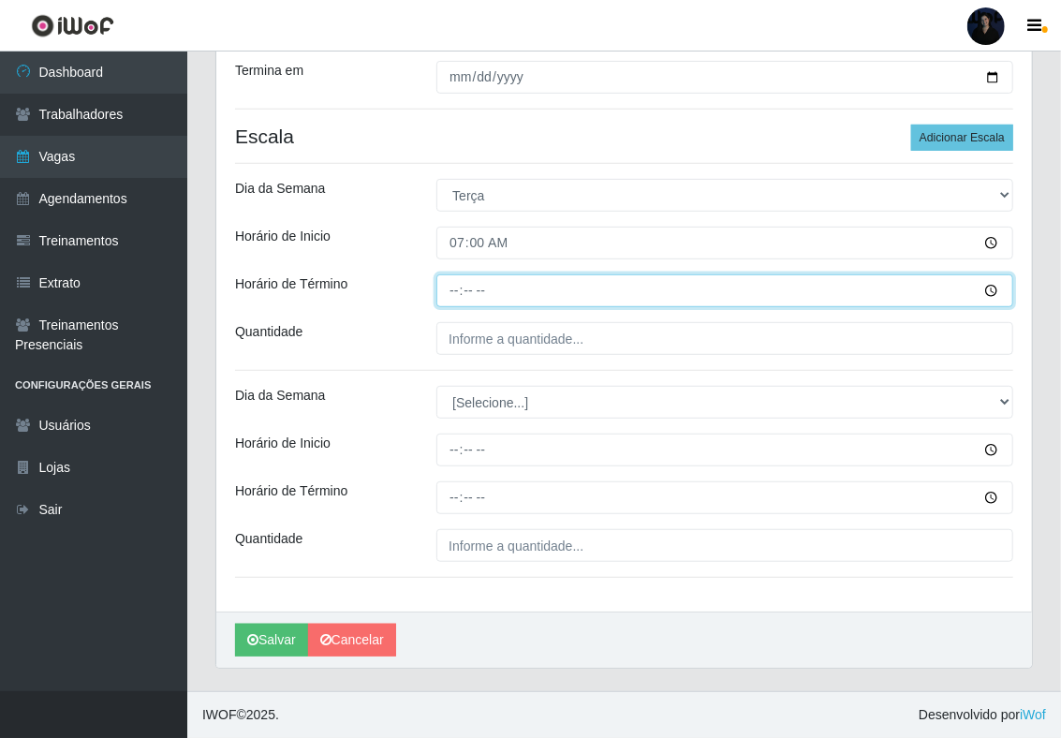
click at [449, 286] on input "Horário de Término" at bounding box center [724, 290] width 577 height 33
type input "13:00"
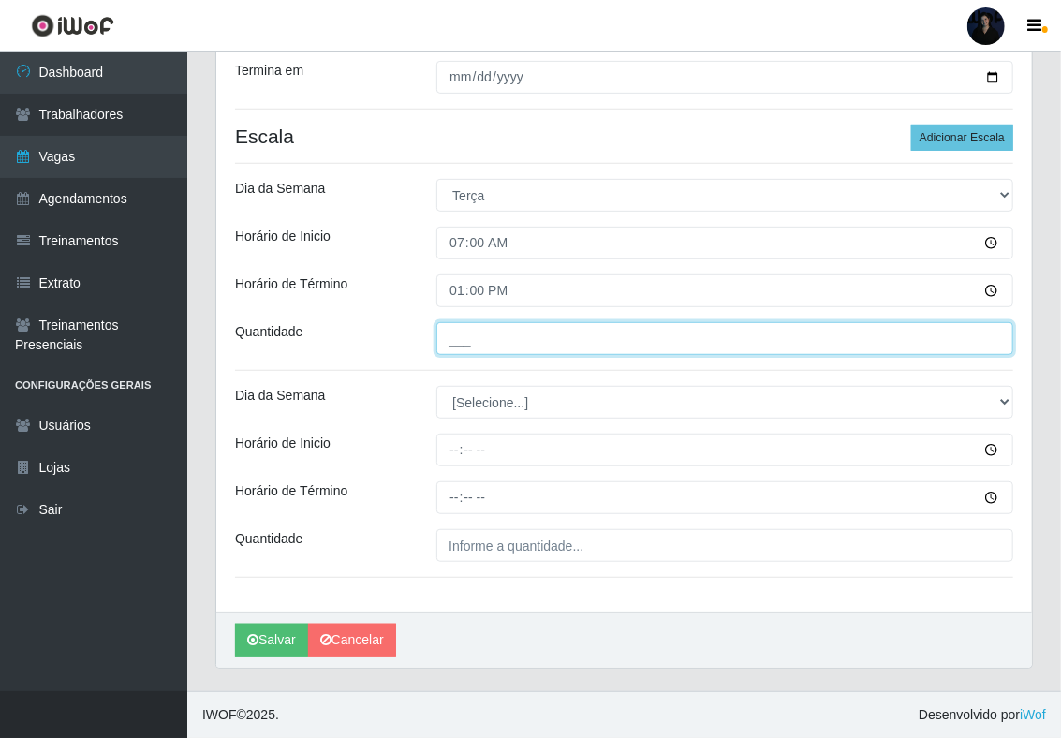
click at [454, 337] on input "___" at bounding box center [724, 338] width 577 height 33
type input "1__"
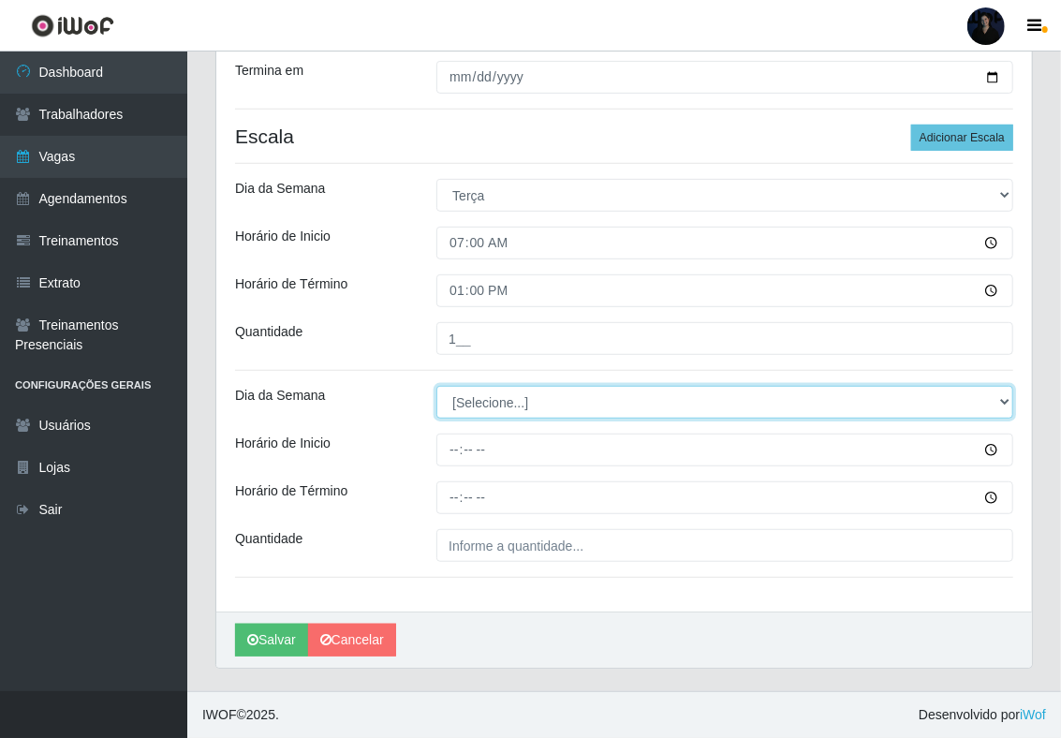
click at [464, 393] on select "[Selecione...] Segunda Terça Quarta Quinta Sexta Sábado Domingo" at bounding box center [724, 402] width 577 height 33
select select "2"
click at [436, 386] on select "[Selecione...] Segunda Terça Quarta Quinta Sexta Sábado Domingo" at bounding box center [724, 402] width 577 height 33
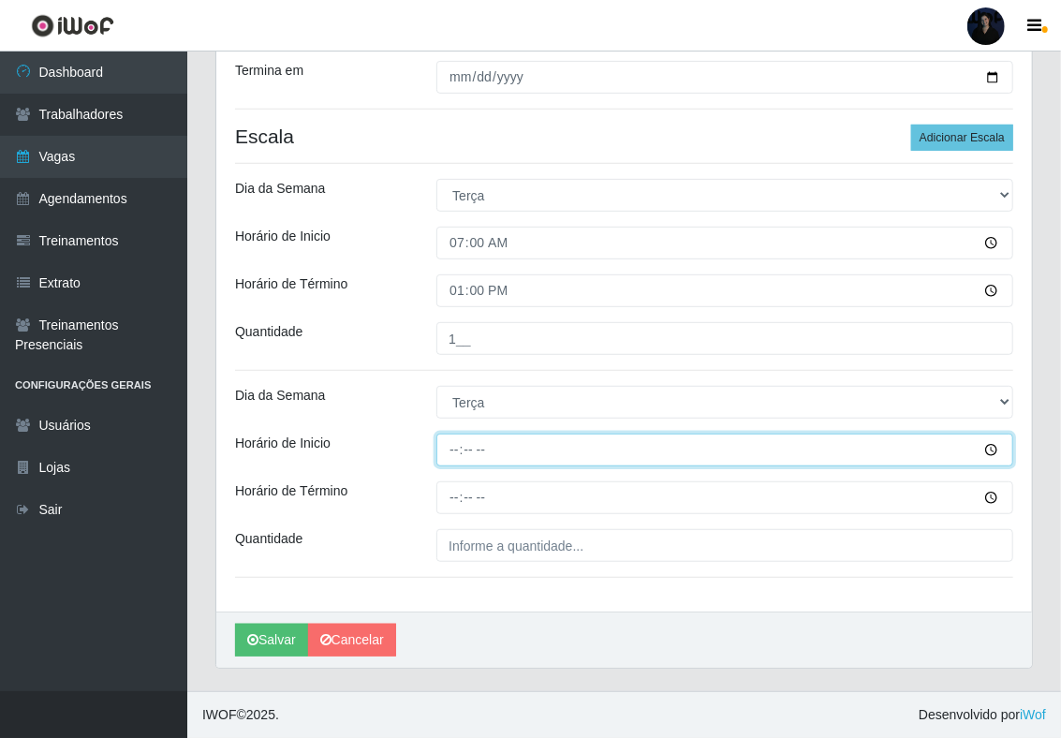
click at [457, 457] on input "Horário de Inicio" at bounding box center [724, 449] width 577 height 33
type input "14:00"
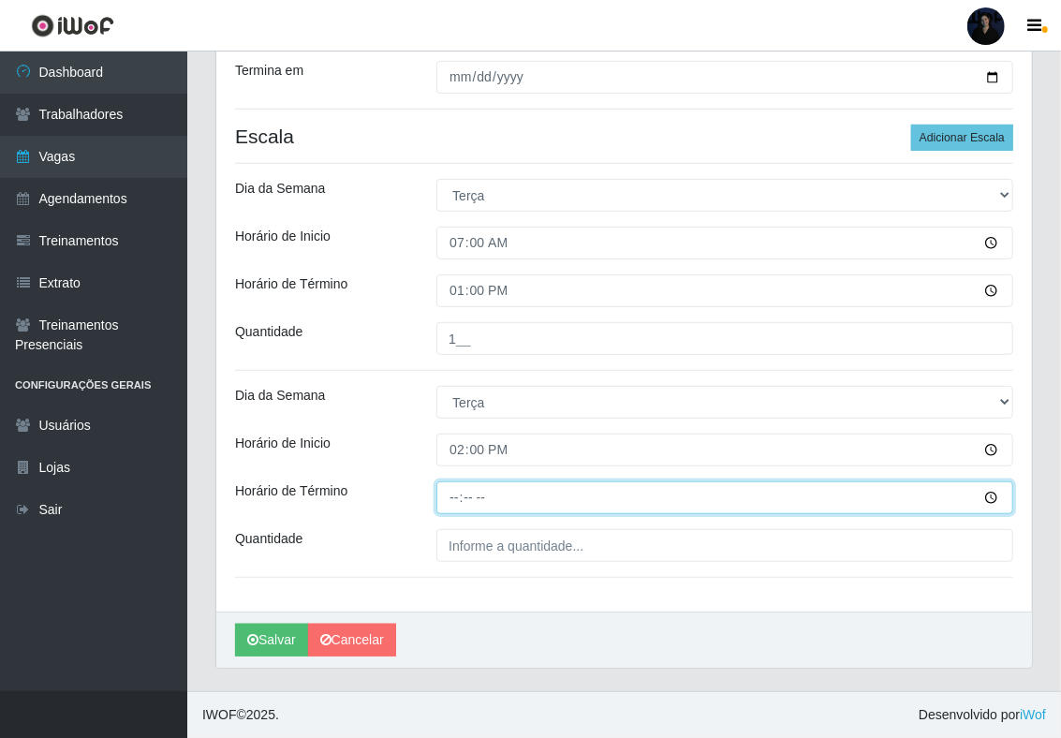
click at [440, 492] on input "Horário de Término" at bounding box center [724, 497] width 577 height 33
type input "20:00"
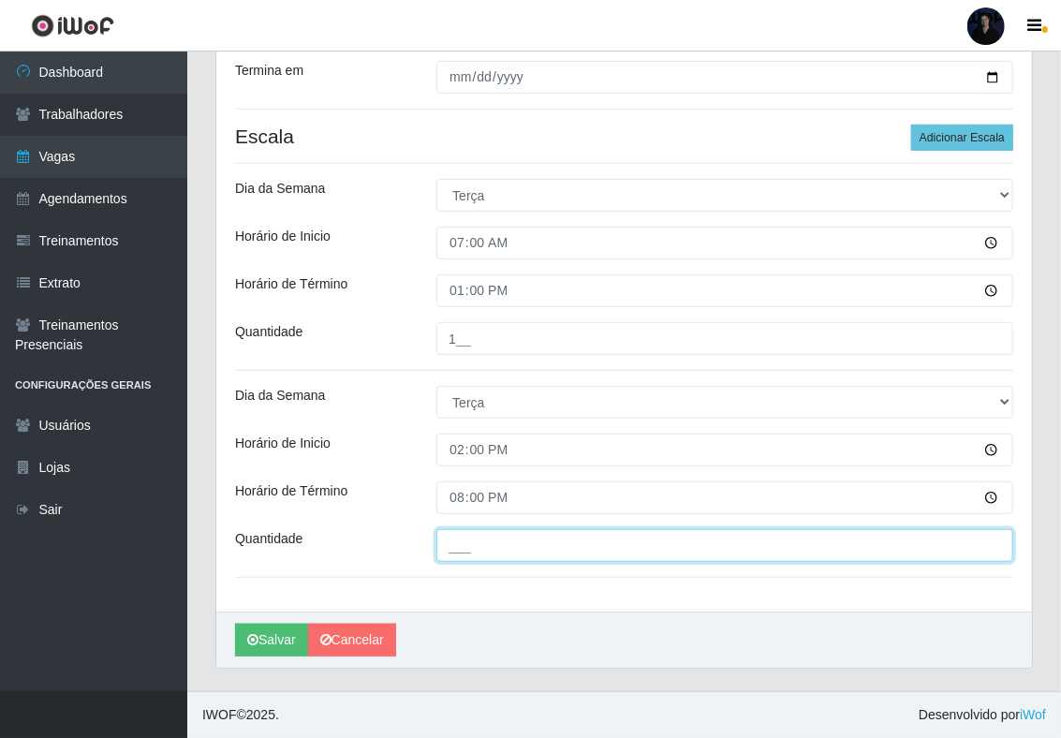
click at [468, 544] on input "___" at bounding box center [724, 545] width 577 height 33
type input "1__"
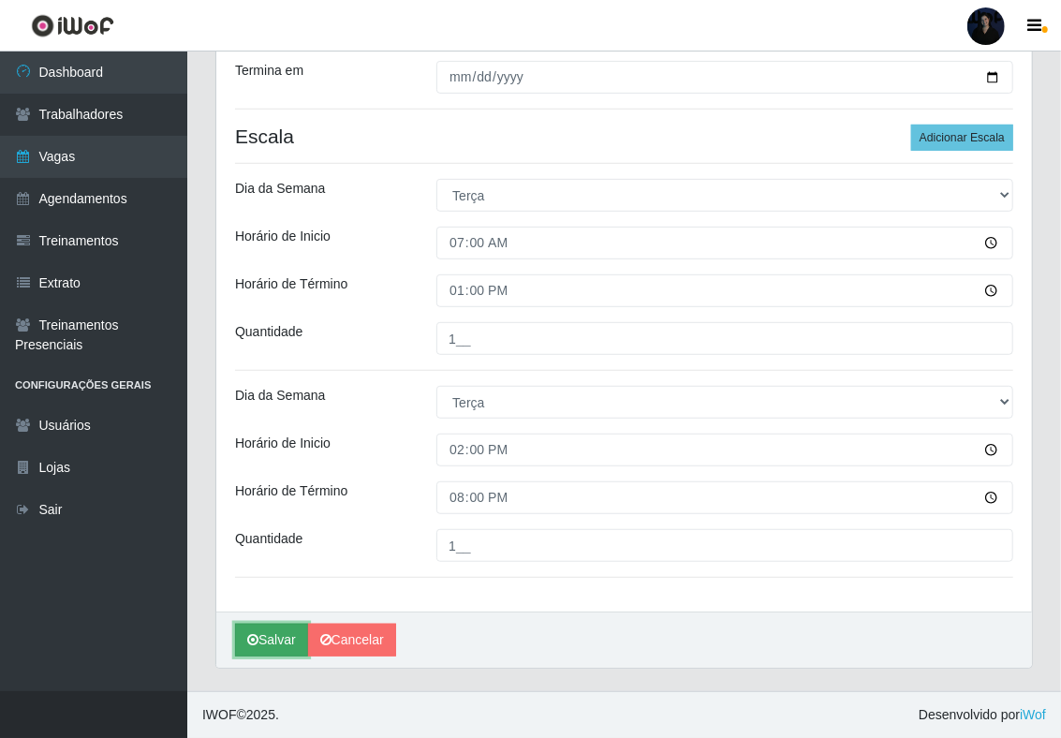
click at [263, 638] on button "Salvar" at bounding box center [271, 640] width 73 height 33
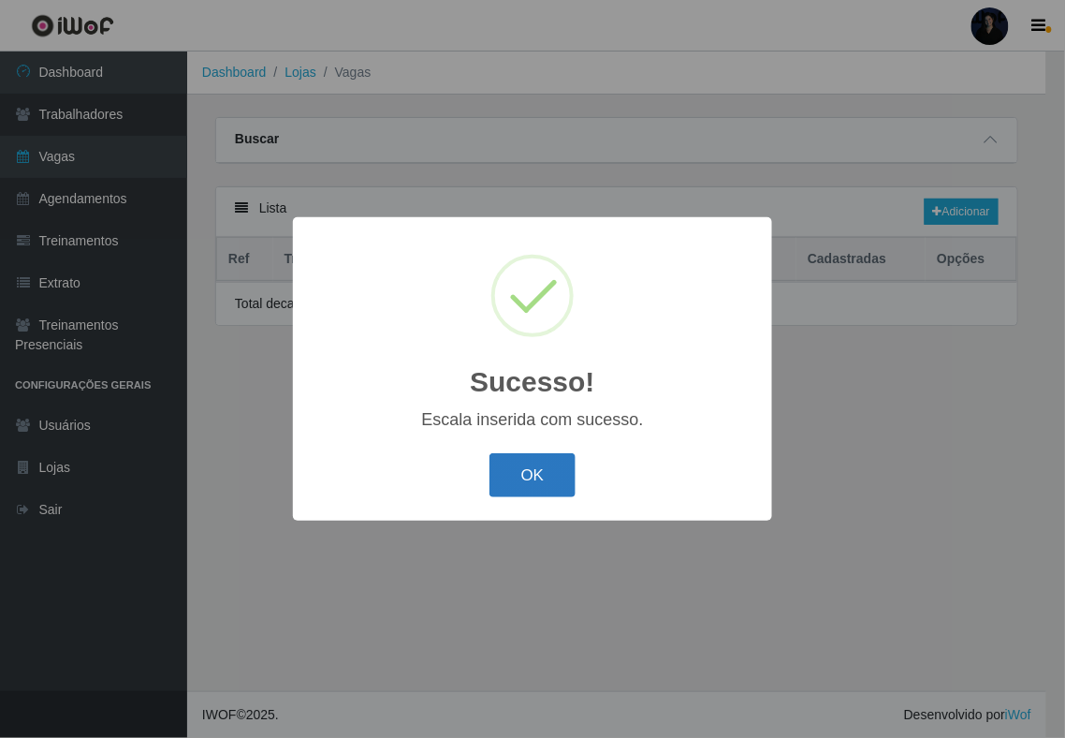
click at [544, 477] on button "OK" at bounding box center [533, 475] width 87 height 44
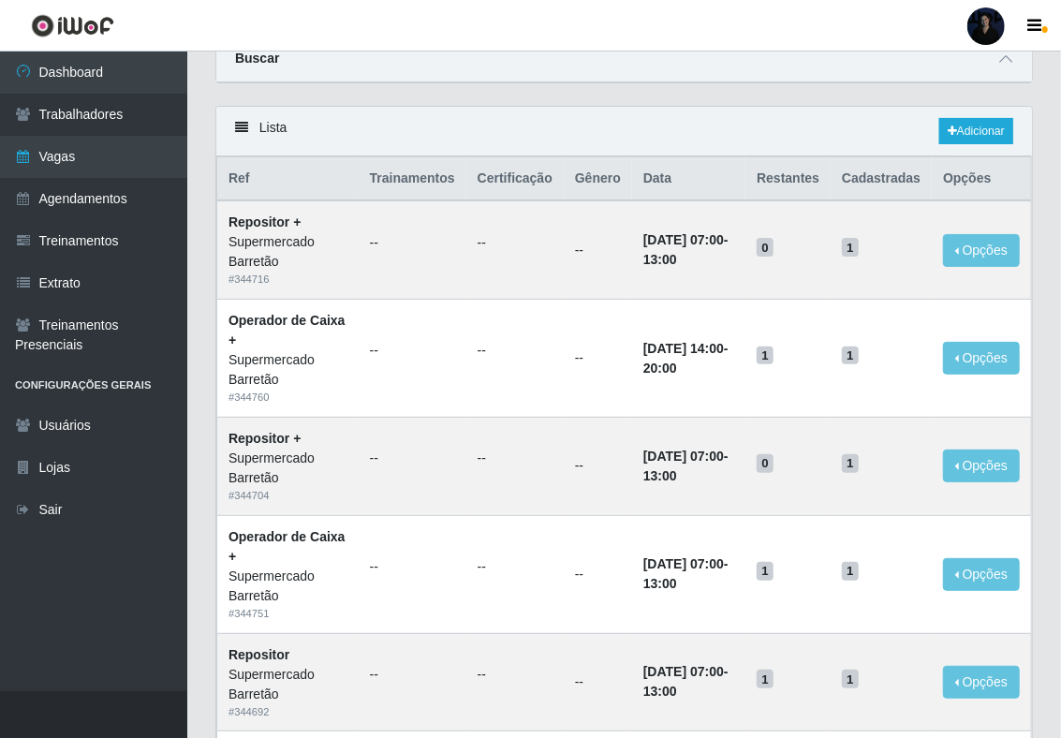
scroll to position [125, 0]
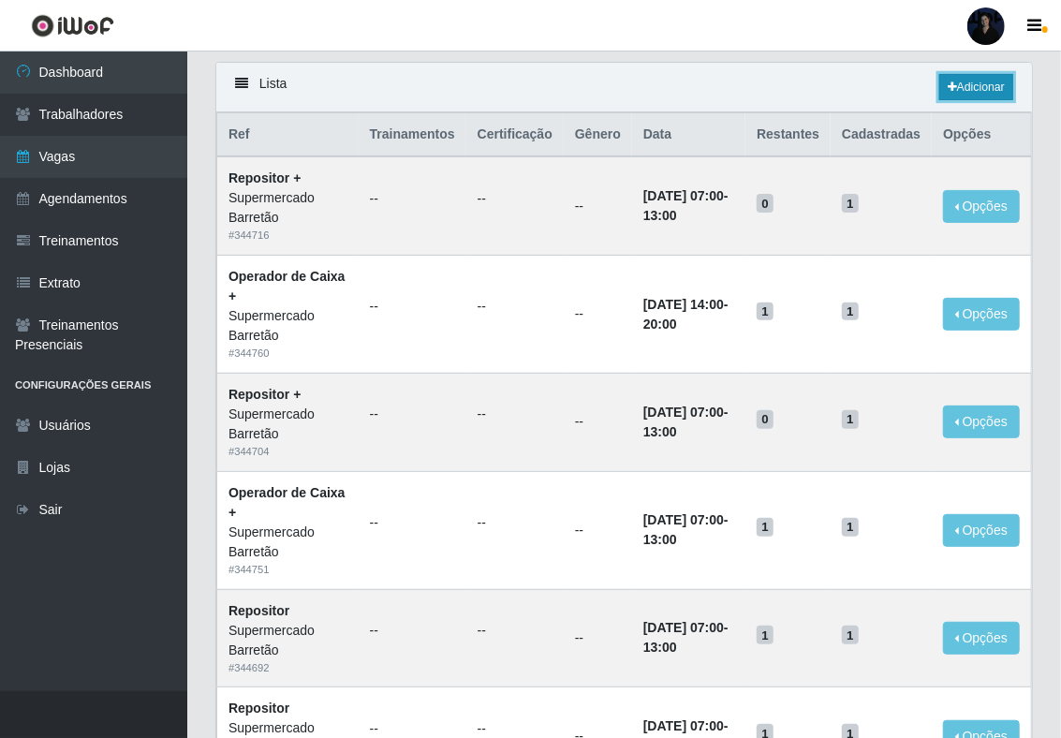
click at [960, 90] on link "Adicionar" at bounding box center [976, 87] width 74 height 26
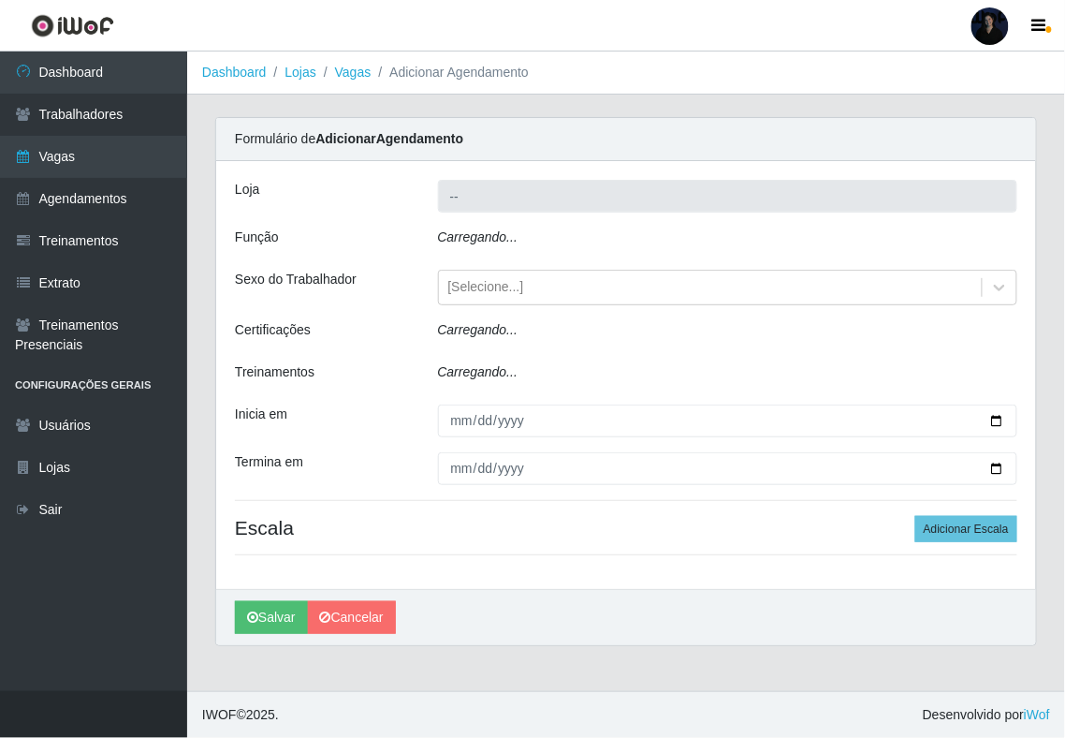
type input "Supermercado Barretão"
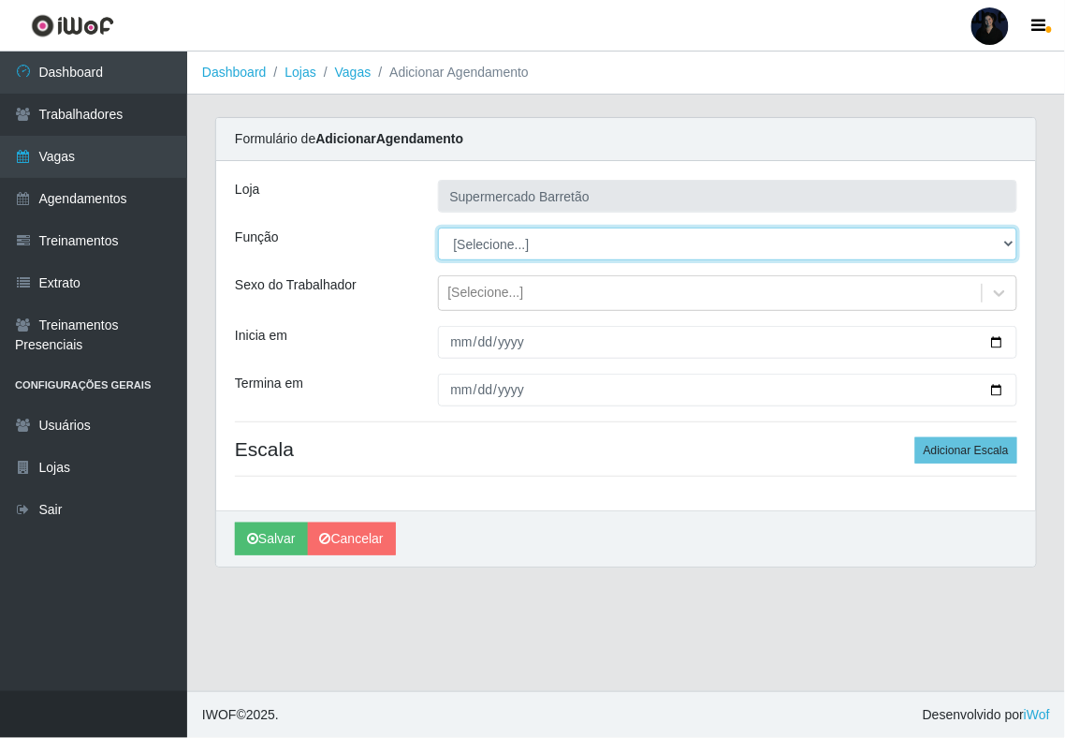
click at [491, 241] on select "[Selecione...] ASG ASG + ASG ++ Operador de Caixa Operador de Caixa + Operador …" at bounding box center [728, 243] width 580 height 33
select select "22"
click at [438, 228] on select "[Selecione...] ASG ASG + ASG ++ Operador de Caixa Operador de Caixa + Operador …" at bounding box center [728, 243] width 580 height 33
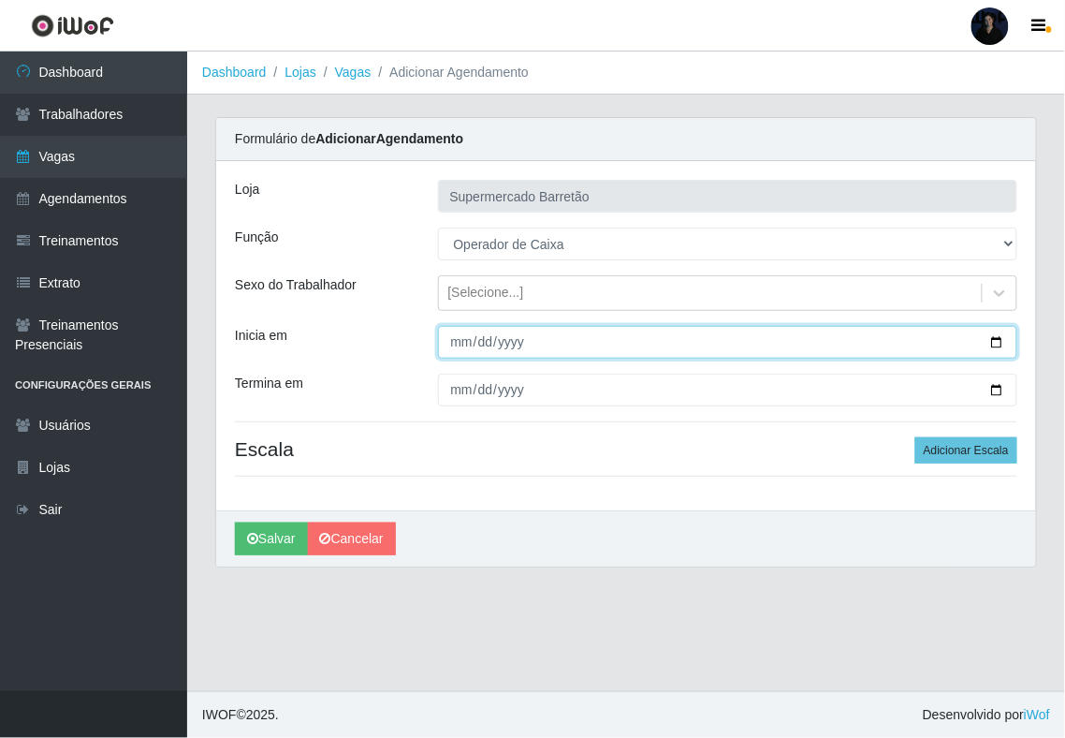
click at [992, 342] on input "Inicia em" at bounding box center [728, 342] width 580 height 33
type input "[DATE]"
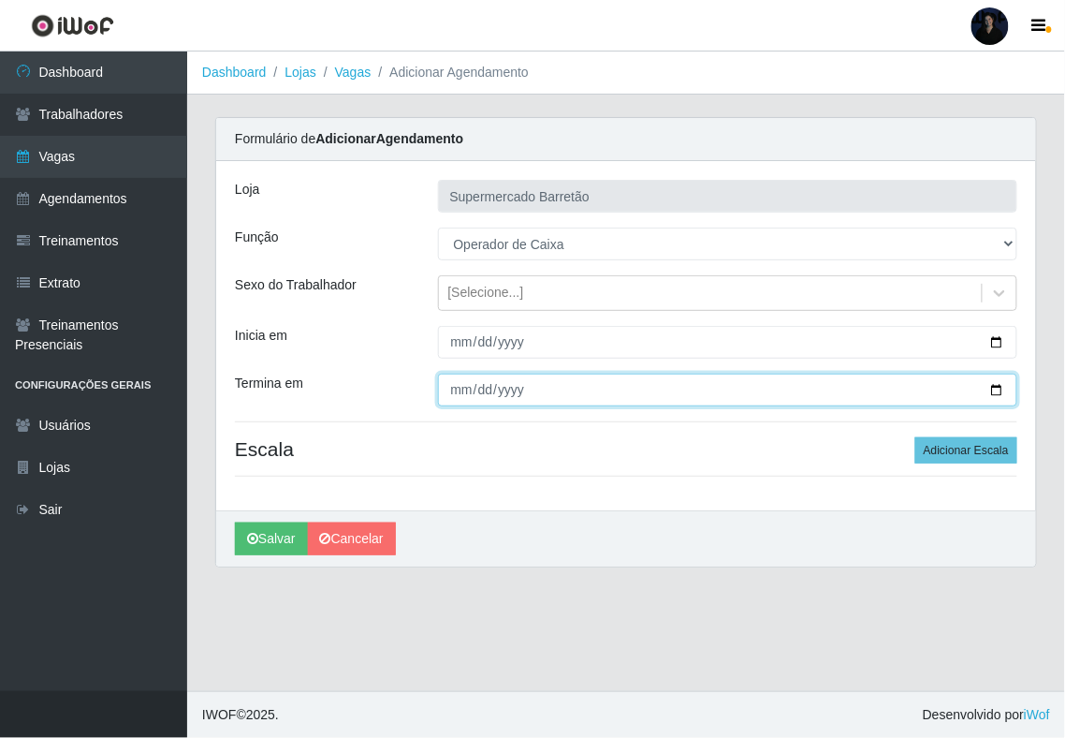
click at [985, 393] on input "Termina em" at bounding box center [728, 390] width 580 height 33
drag, startPoint x: 997, startPoint y: 393, endPoint x: 901, endPoint y: 432, distance: 103.8
click at [997, 391] on input "Termina em" at bounding box center [728, 390] width 580 height 33
type input "[DATE]"
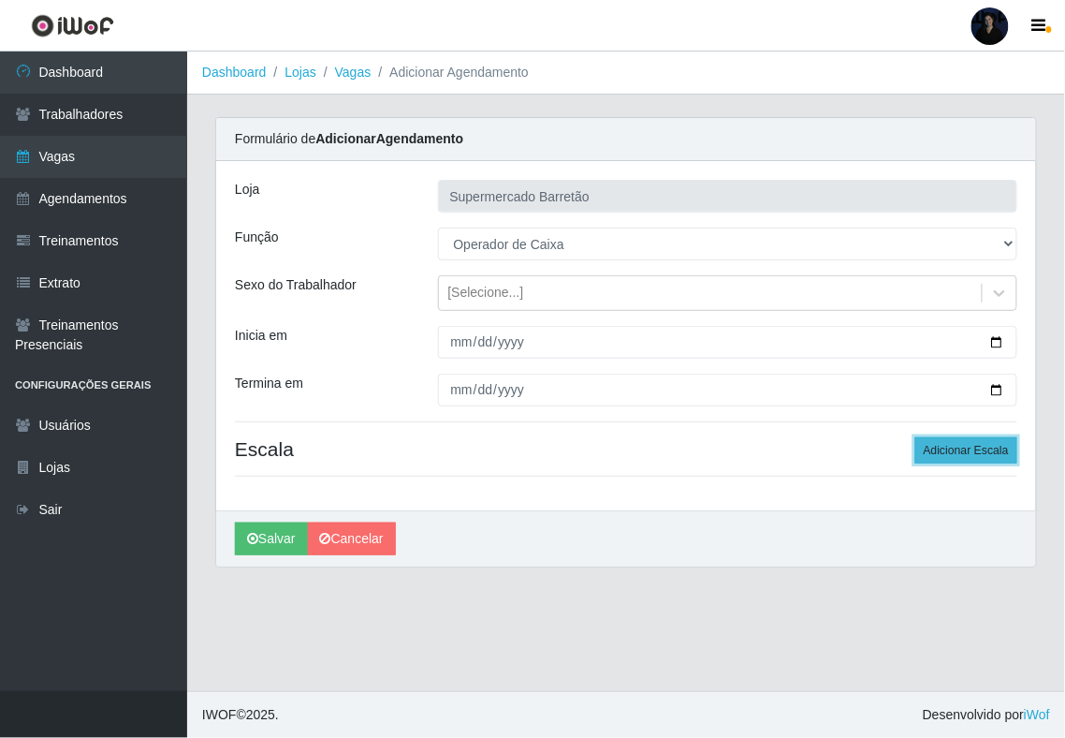
click at [967, 450] on button "Adicionar Escala" at bounding box center [967, 450] width 102 height 26
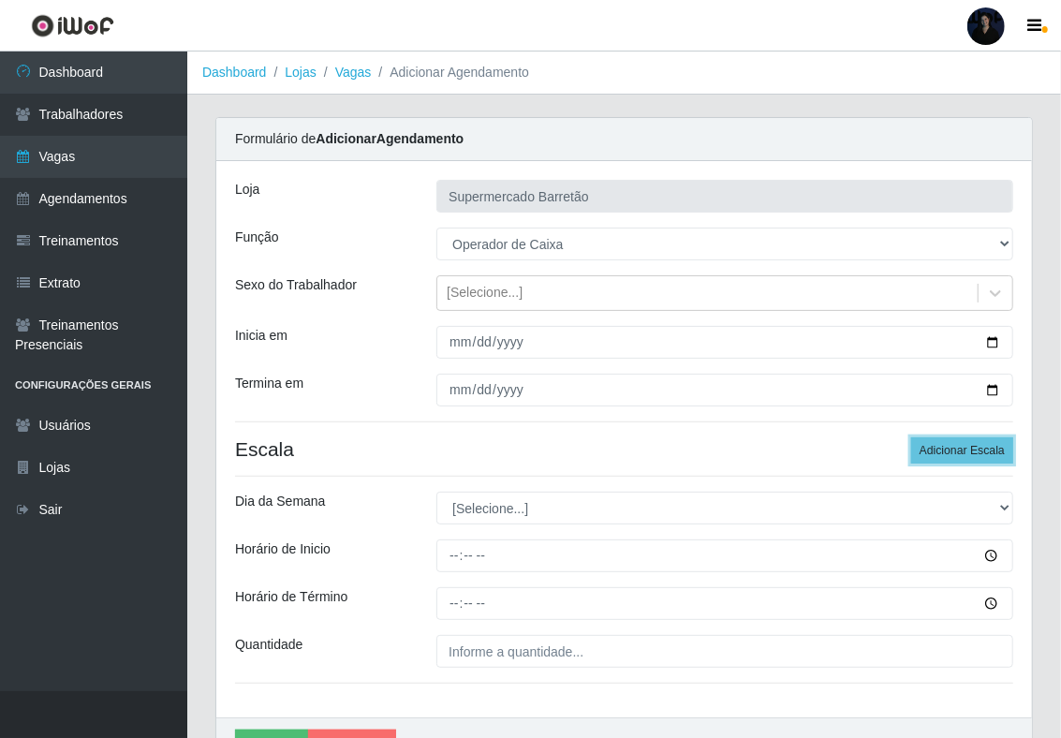
scroll to position [110, 0]
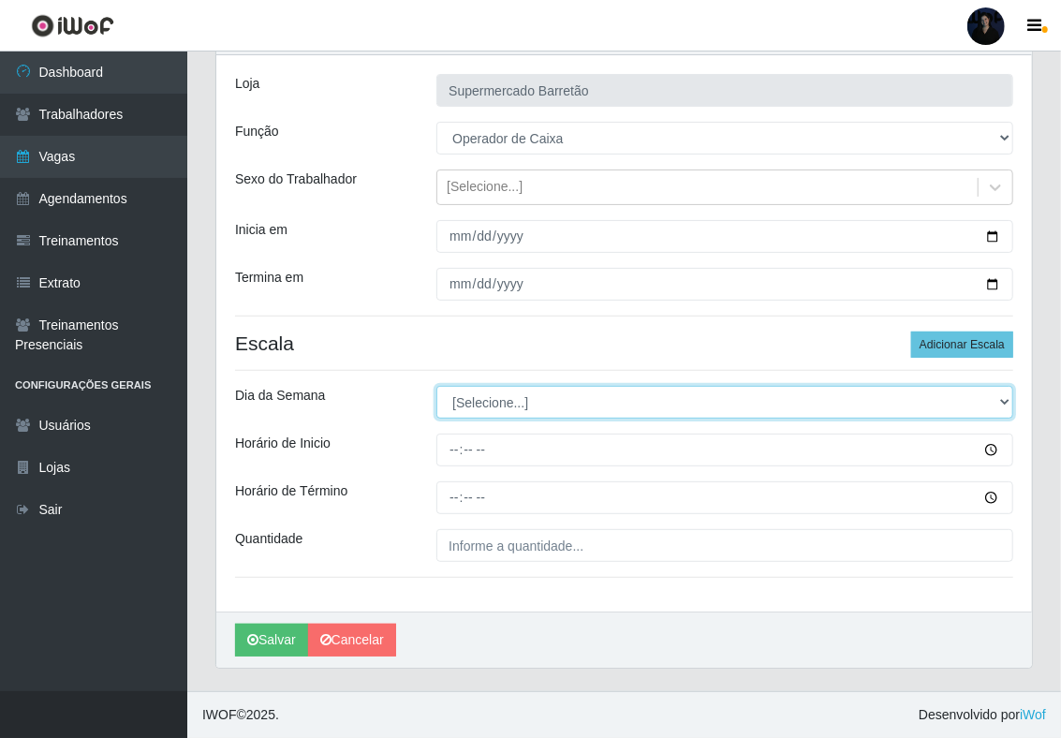
click at [556, 395] on select "[Selecione...] Segunda Terça Quarta Quinta Sexta Sábado Domingo" at bounding box center [724, 402] width 577 height 33
select select "3"
click at [436, 386] on select "[Selecione...] Segunda Terça Quarta Quinta Sexta Sábado Domingo" at bounding box center [724, 402] width 577 height 33
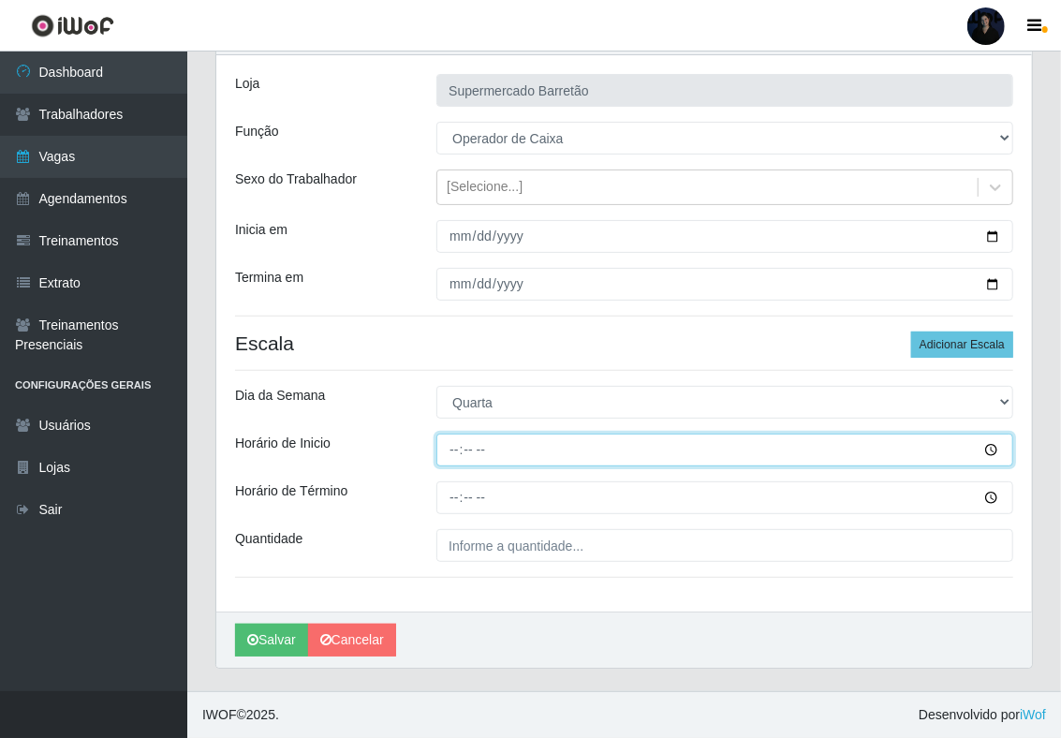
click at [462, 448] on input "Horário de Inicio" at bounding box center [724, 449] width 577 height 33
type input "14:00"
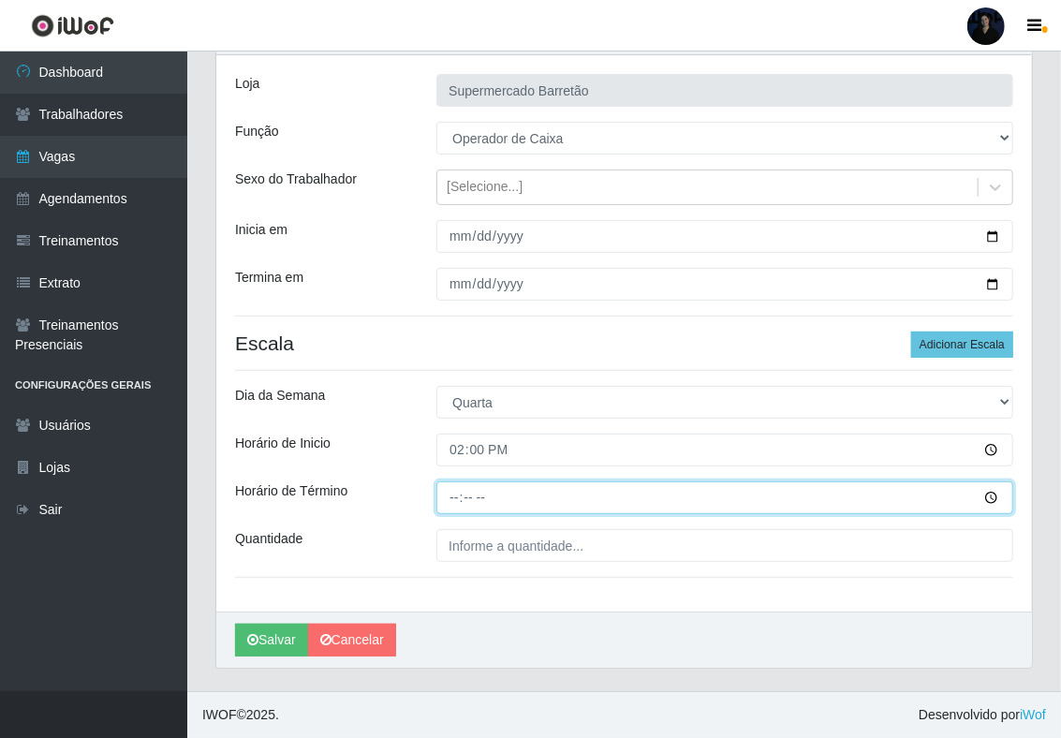
click at [458, 504] on input "Horário de Término" at bounding box center [724, 497] width 577 height 33
type input "20:00"
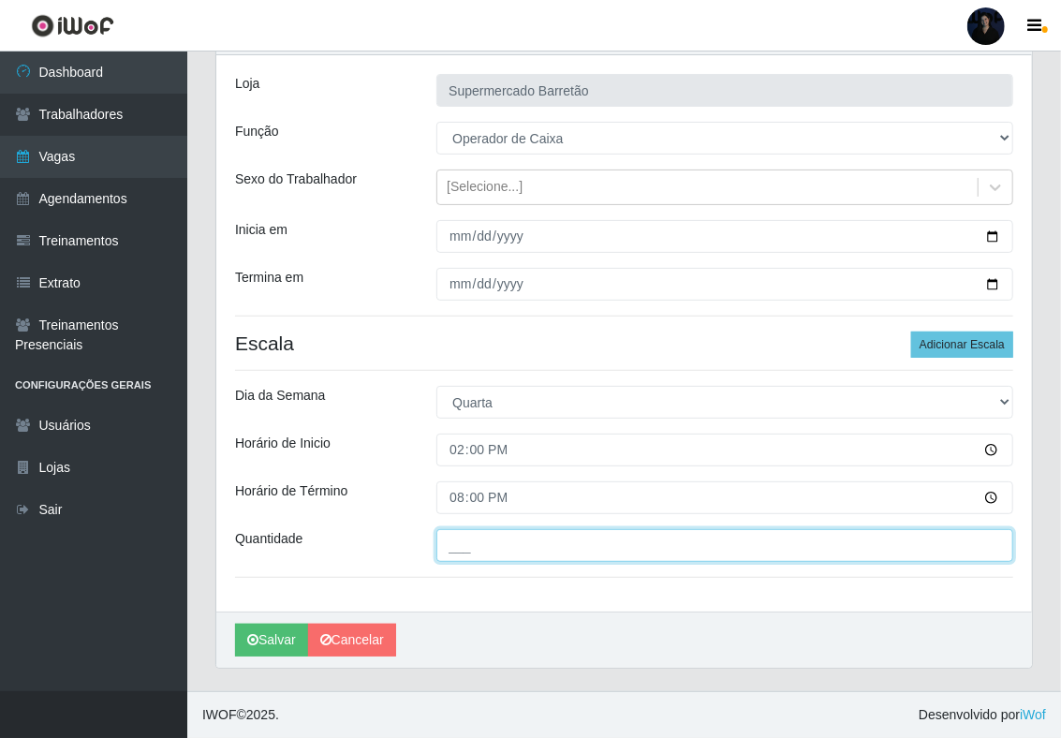
click at [469, 536] on input "___" at bounding box center [724, 545] width 577 height 33
type input "1__"
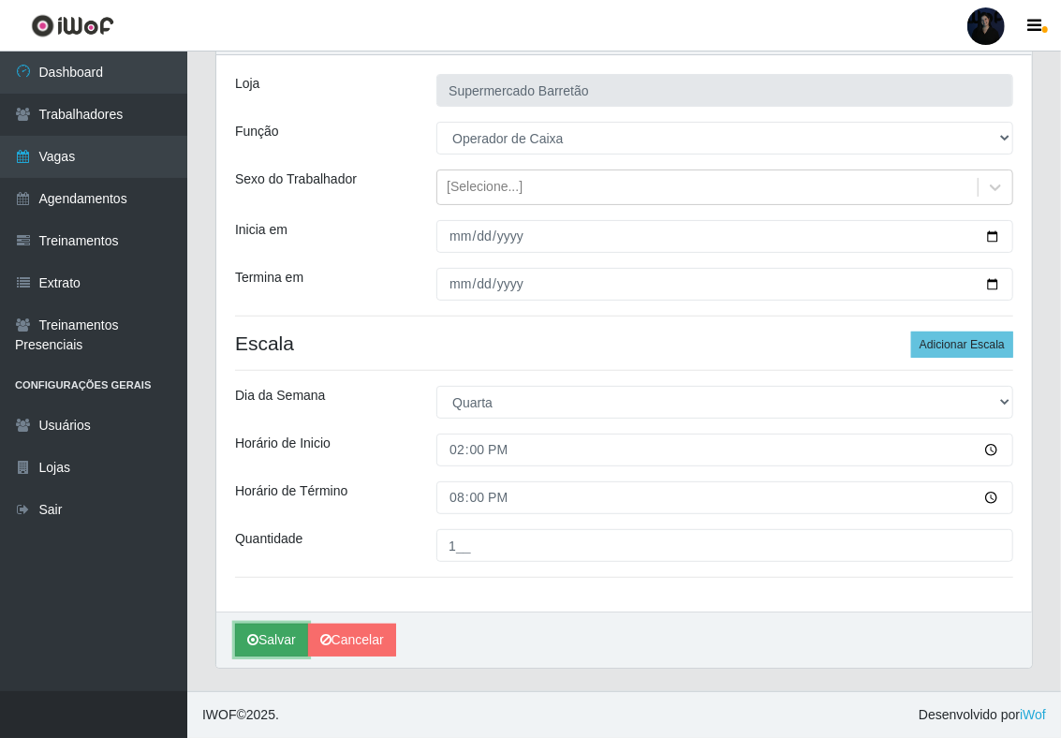
click at [264, 633] on button "Salvar" at bounding box center [271, 640] width 73 height 33
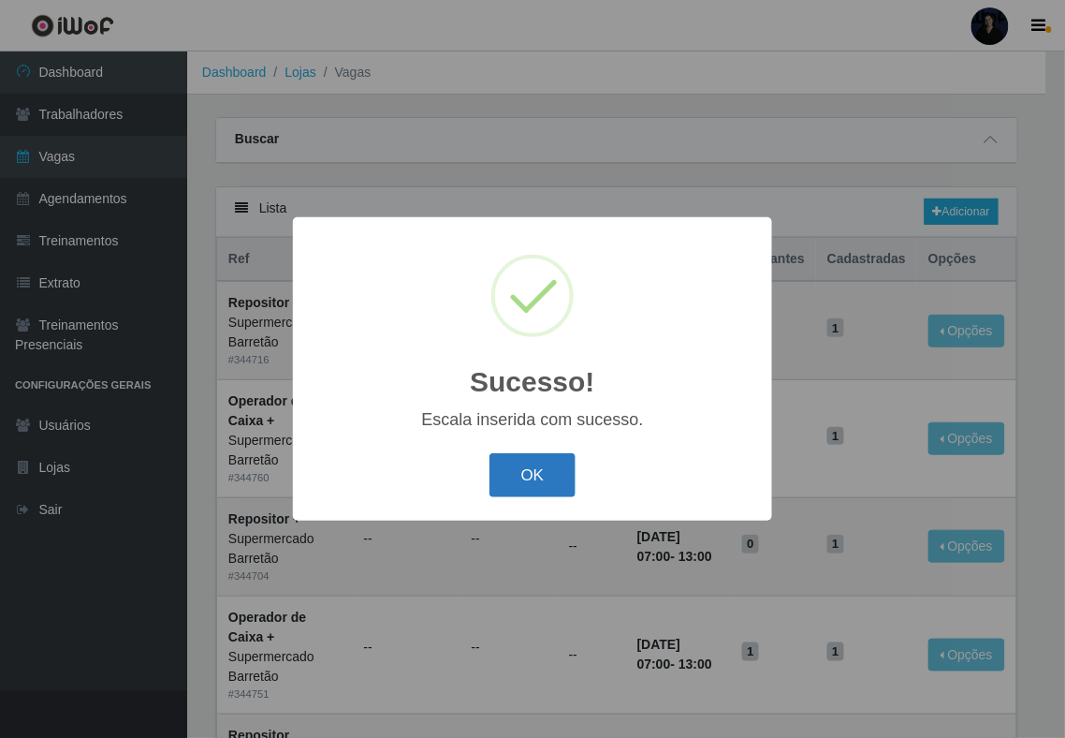
click at [517, 484] on button "OK" at bounding box center [533, 475] width 87 height 44
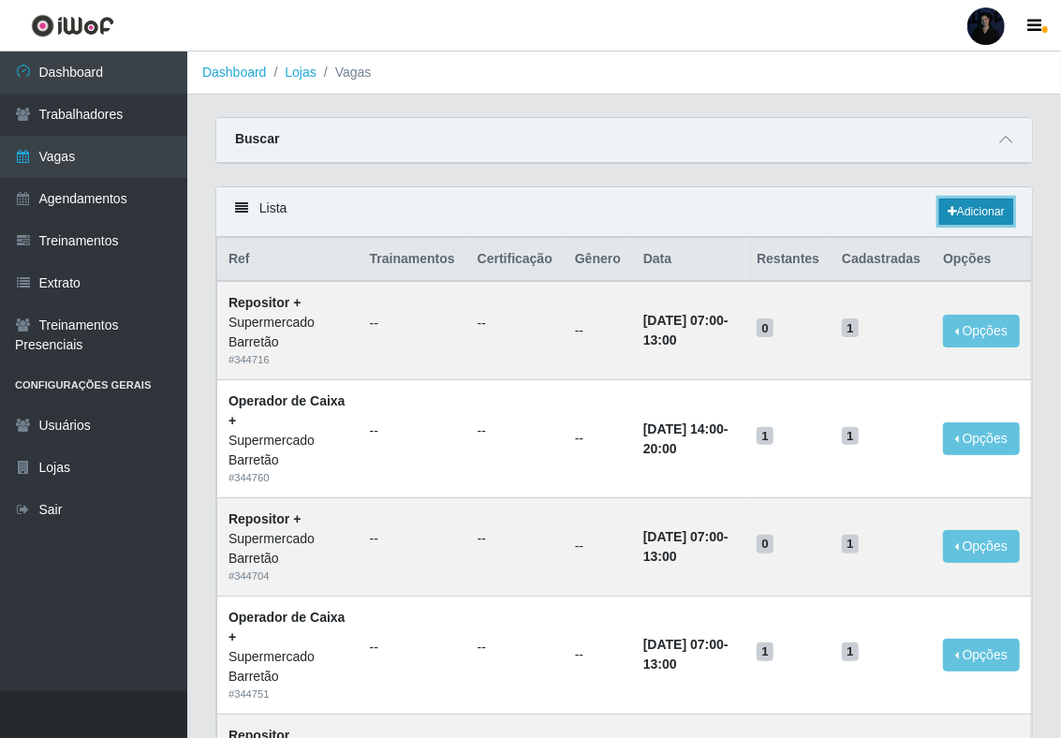
click at [963, 208] on link "Adicionar" at bounding box center [976, 211] width 74 height 26
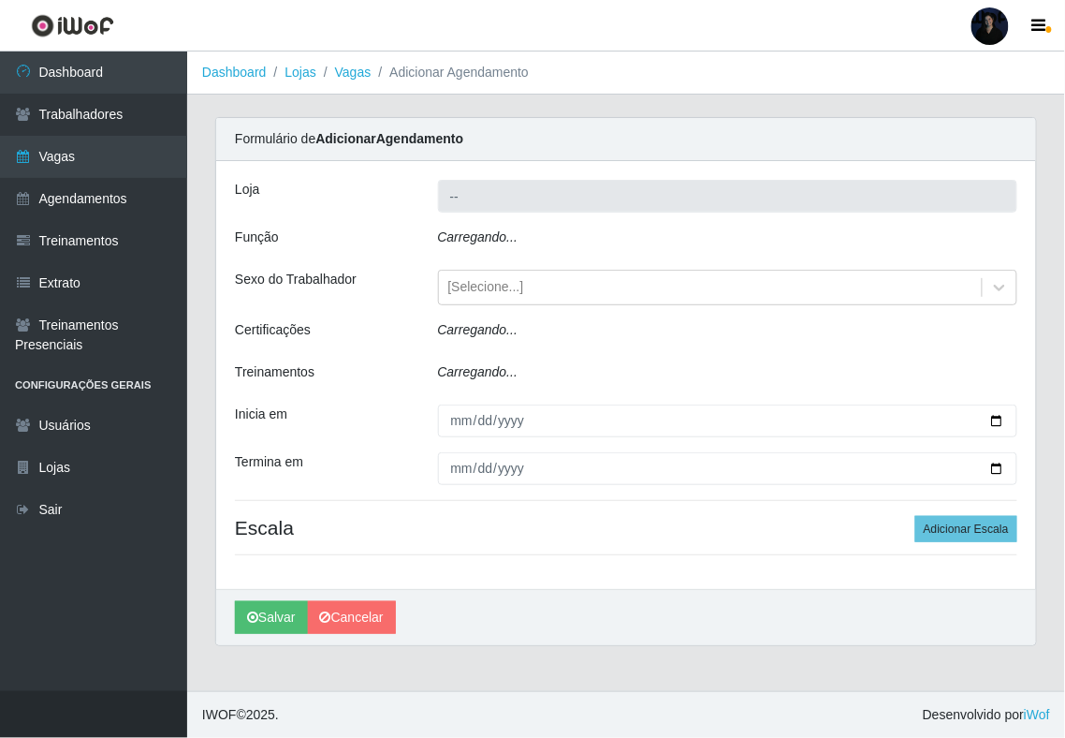
type input "Supermercado Barretão"
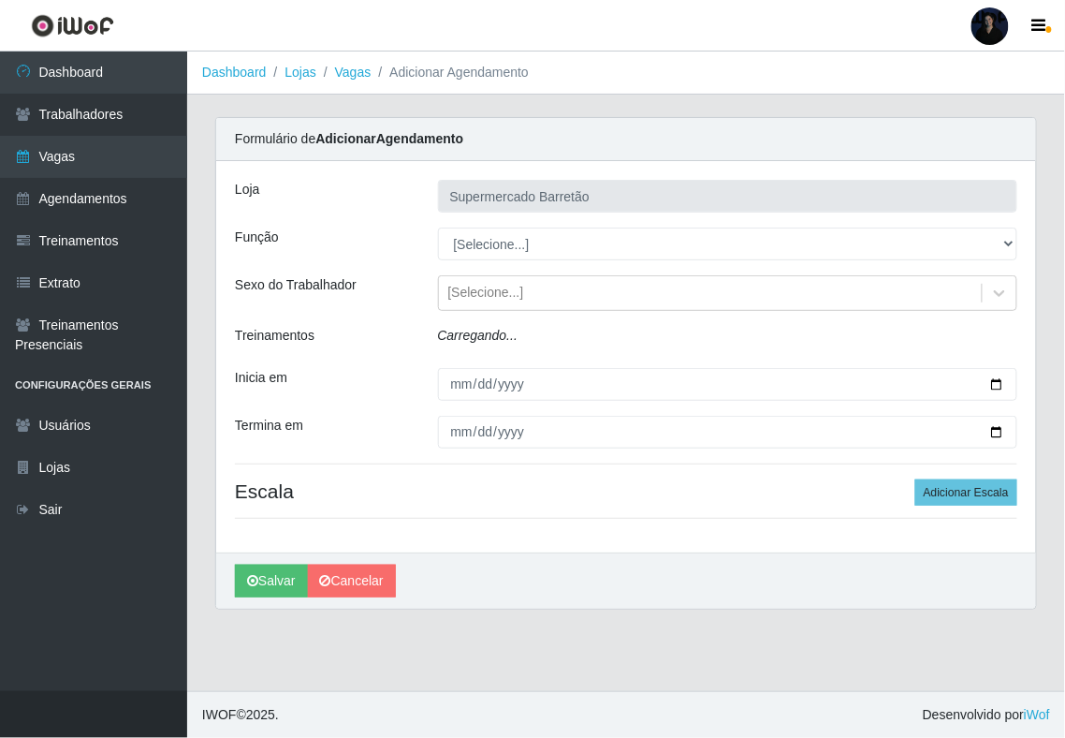
click at [488, 236] on select "[Selecione...] ASG ASG + ASG ++ Operador de Caixa Operador de Caixa + Operador …" at bounding box center [728, 243] width 580 height 33
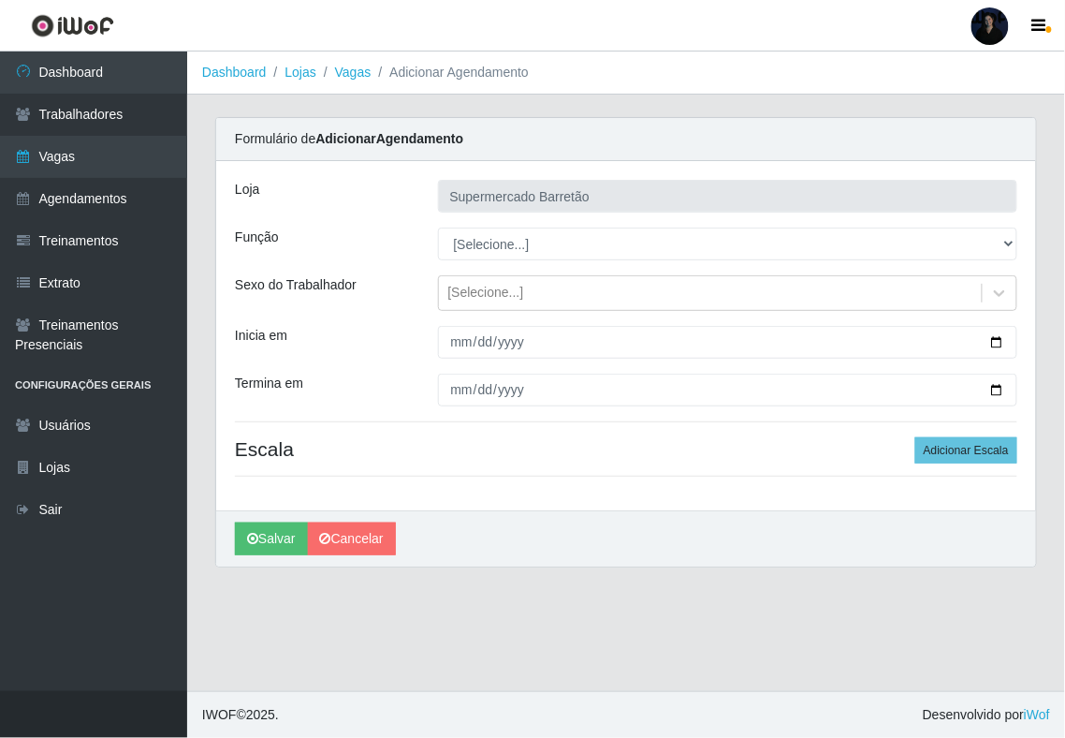
select select "72"
click at [438, 228] on select "[Selecione...] ASG ASG + ASG ++ Operador de Caixa Operador de Caixa + Operador …" at bounding box center [728, 243] width 580 height 33
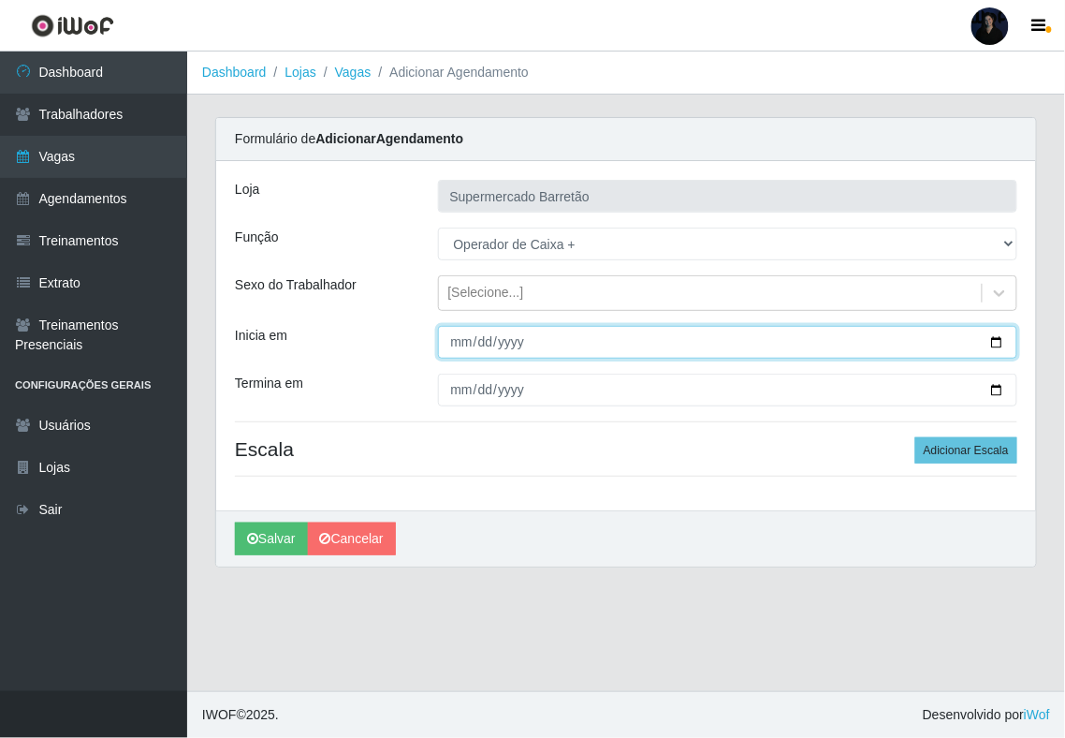
click at [994, 341] on input "Inicia em" at bounding box center [728, 342] width 580 height 33
type input "[DATE]"
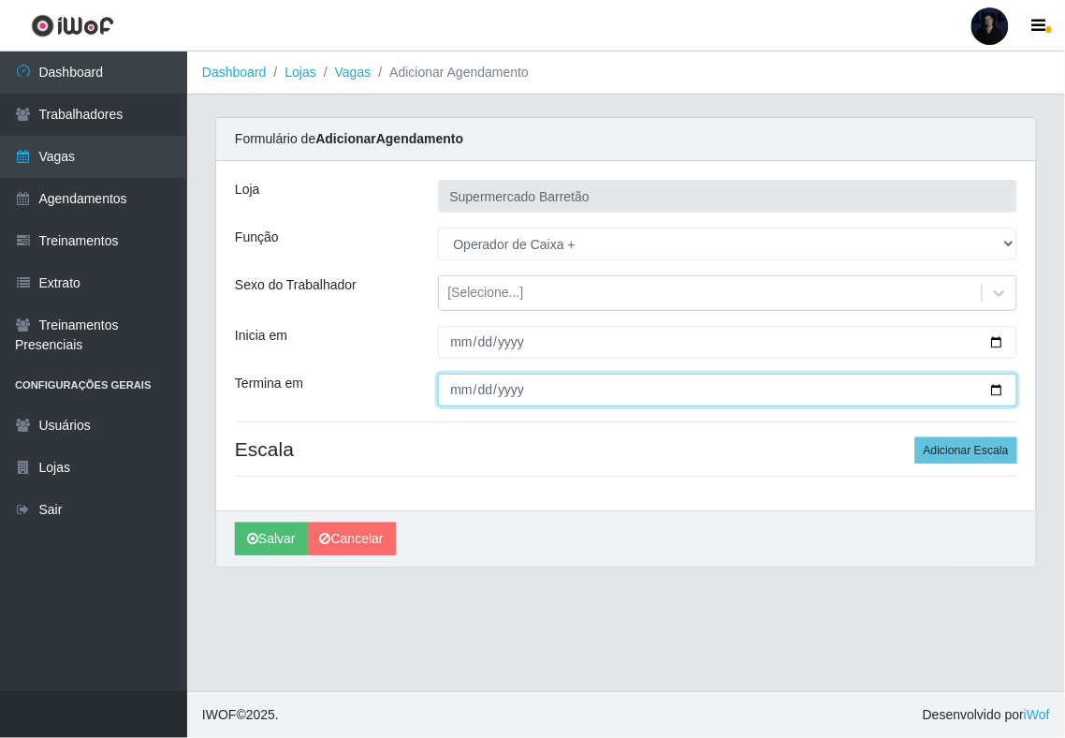
click at [997, 391] on input "Termina em" at bounding box center [728, 390] width 580 height 33
type input "[DATE]"
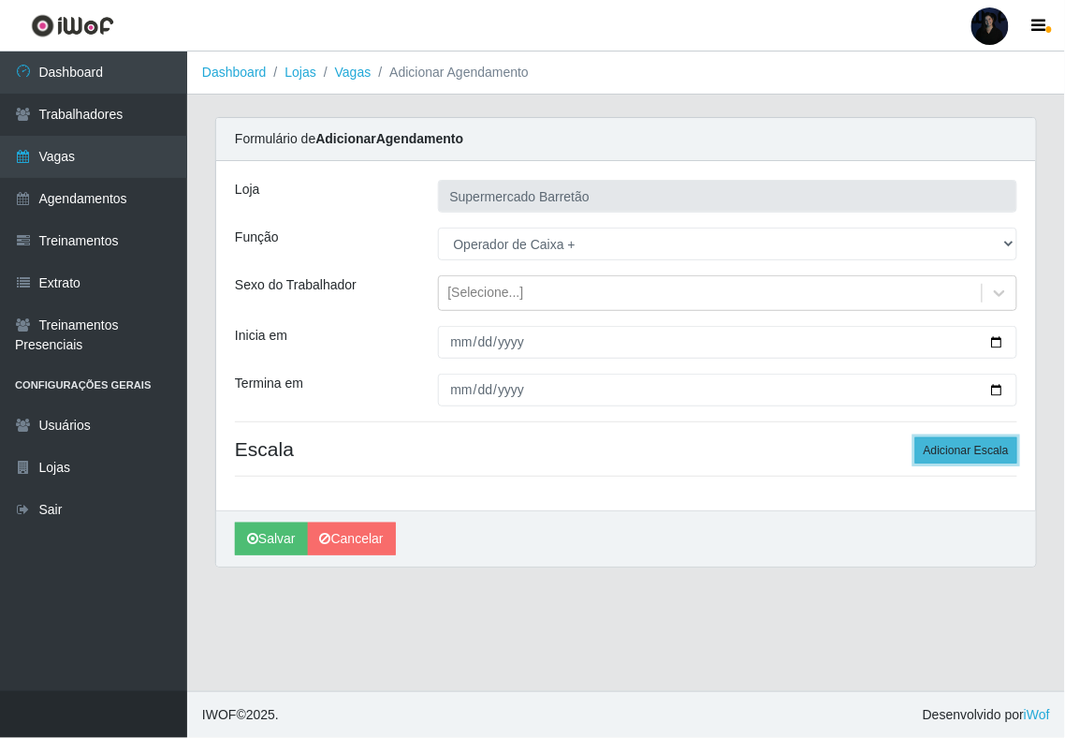
click at [979, 440] on button "Adicionar Escala" at bounding box center [967, 450] width 102 height 26
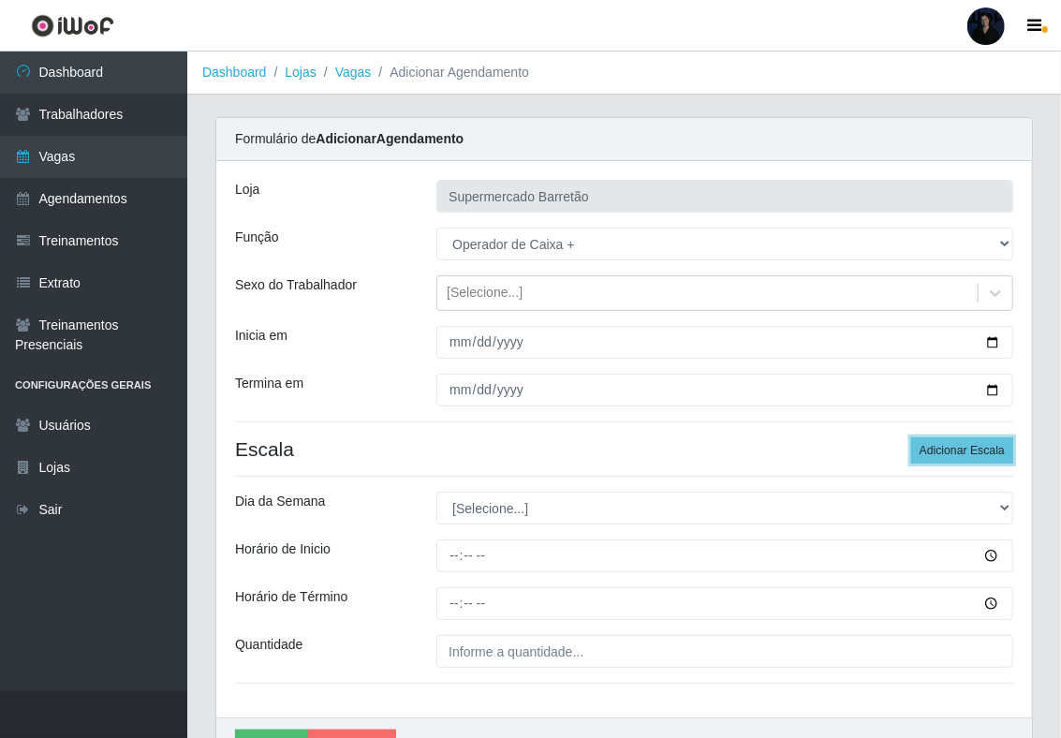
scroll to position [110, 0]
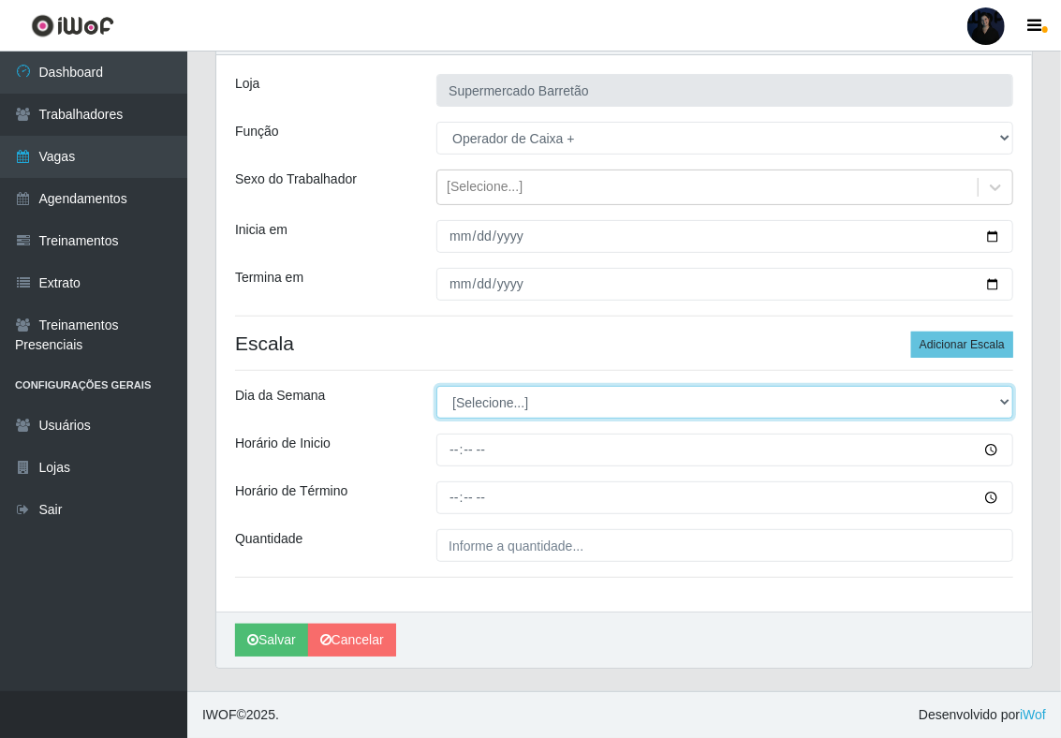
click at [534, 403] on select "[Selecione...] Segunda Terça Quarta Quinta Sexta Sábado Domingo" at bounding box center [724, 402] width 577 height 33
select select "0"
click at [436, 386] on select "[Selecione...] Segunda Terça Quarta Quinta Sexta Sábado Domingo" at bounding box center [724, 402] width 577 height 33
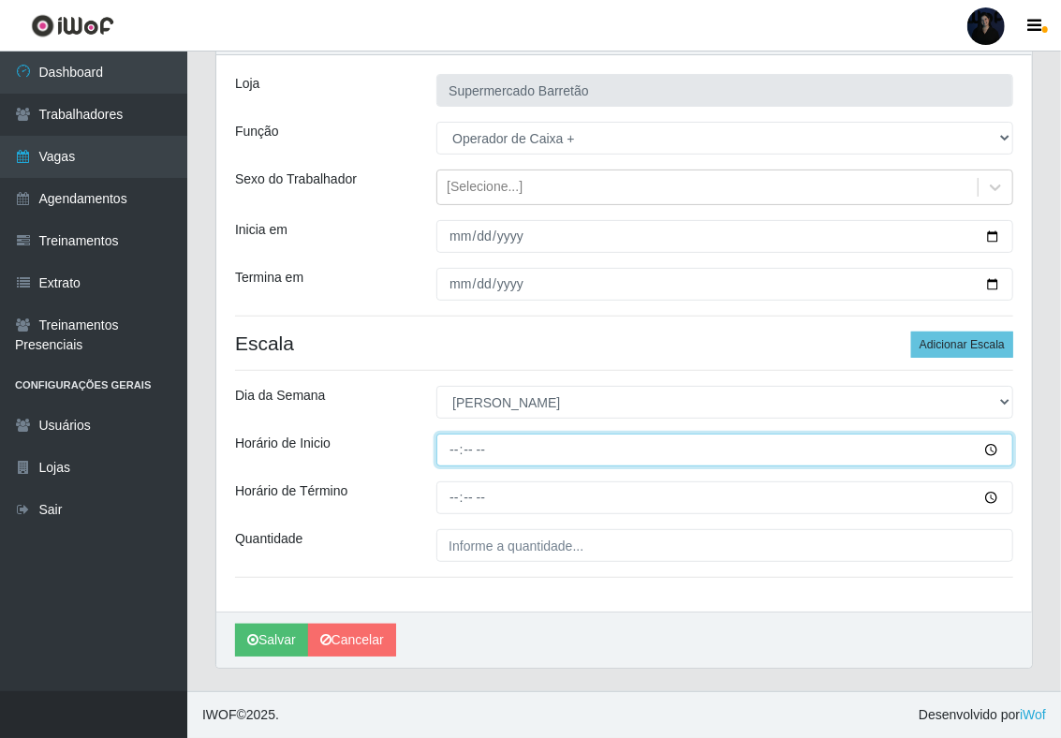
click at [450, 446] on input "Horário de Inicio" at bounding box center [724, 449] width 577 height 33
type input "07:00"
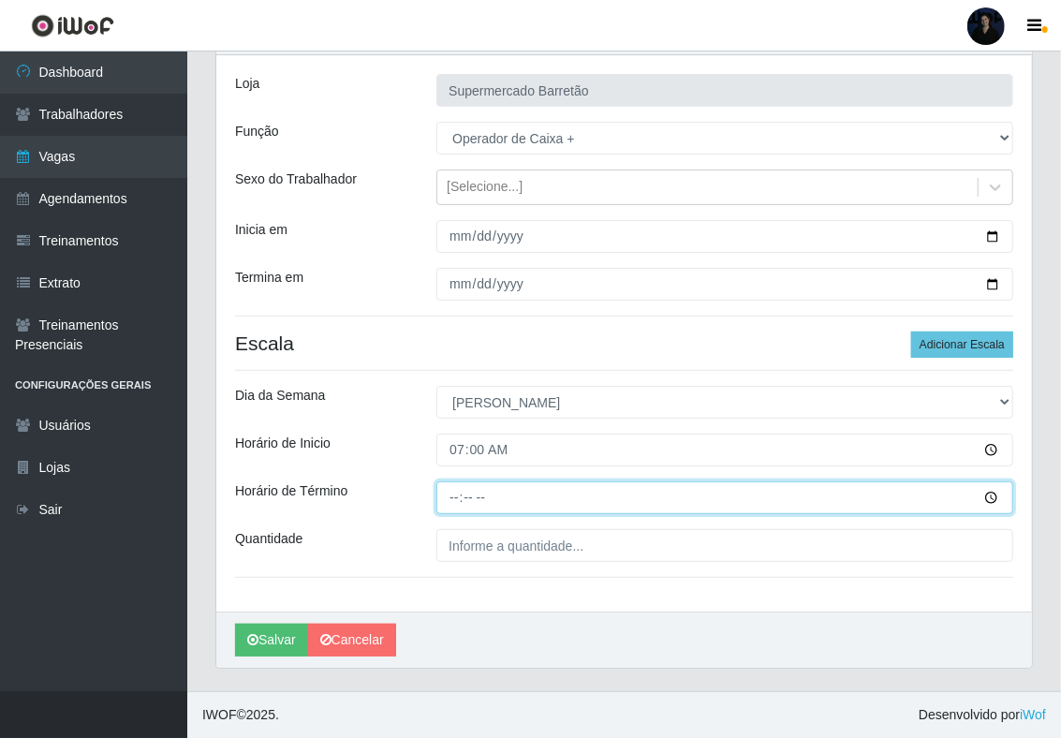
click at [453, 492] on input "Horário de Término" at bounding box center [724, 497] width 577 height 33
type input "13:00"
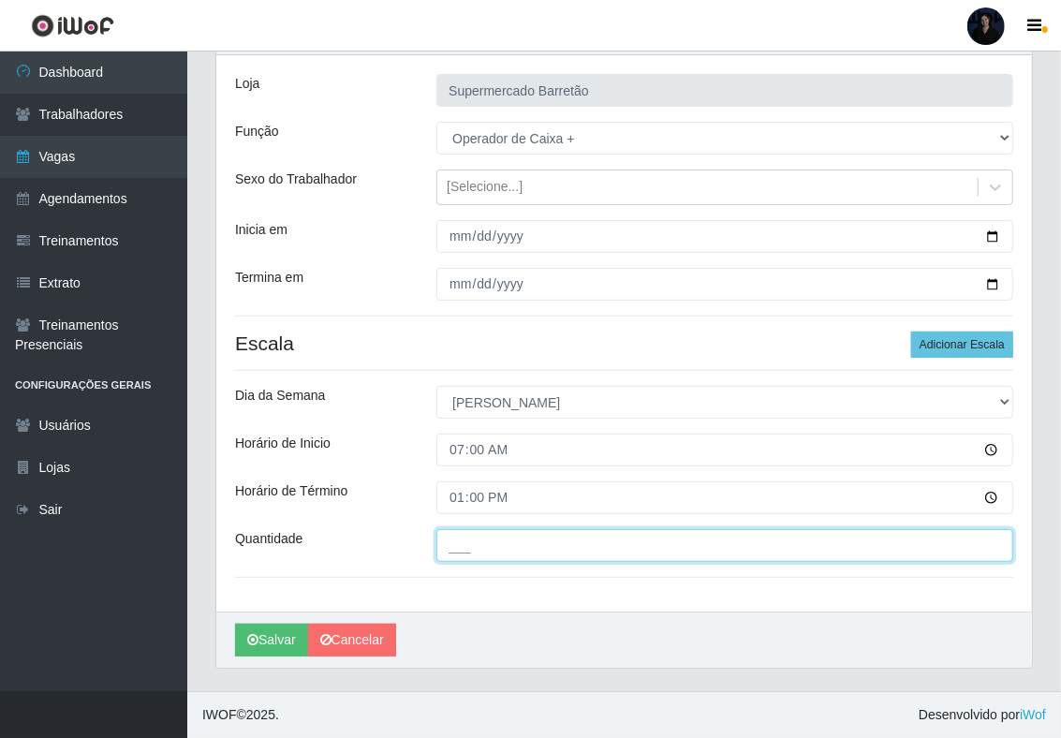
click at [454, 540] on input "___" at bounding box center [724, 545] width 577 height 33
type input "1__"
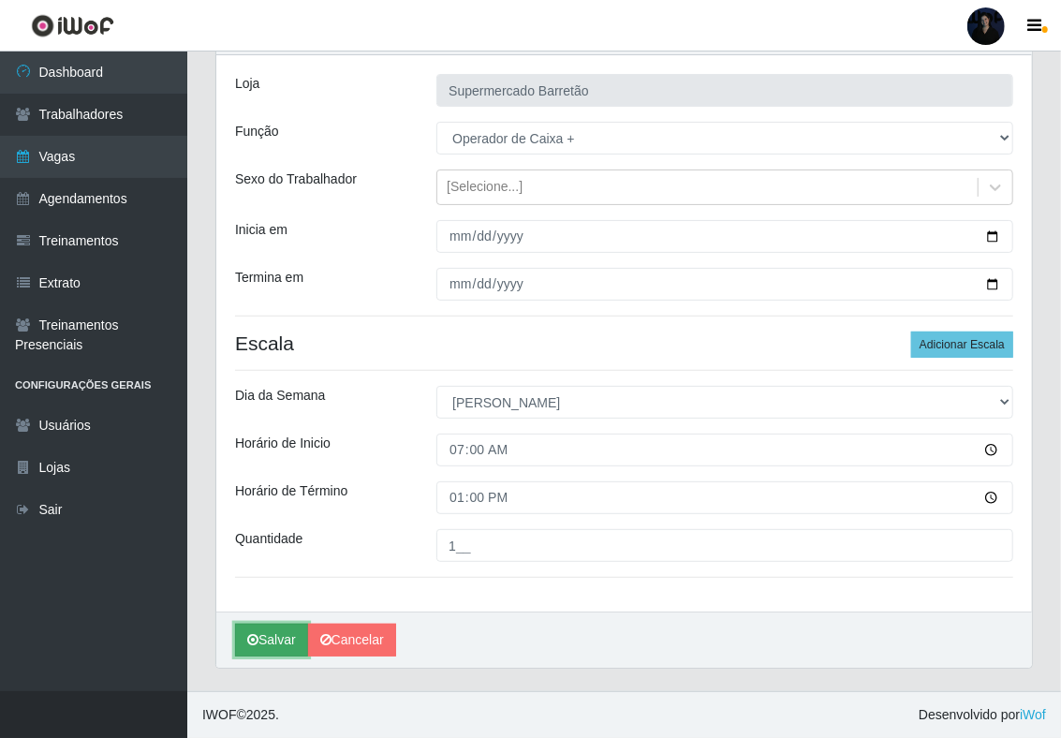
click at [260, 640] on button "Salvar" at bounding box center [271, 640] width 73 height 33
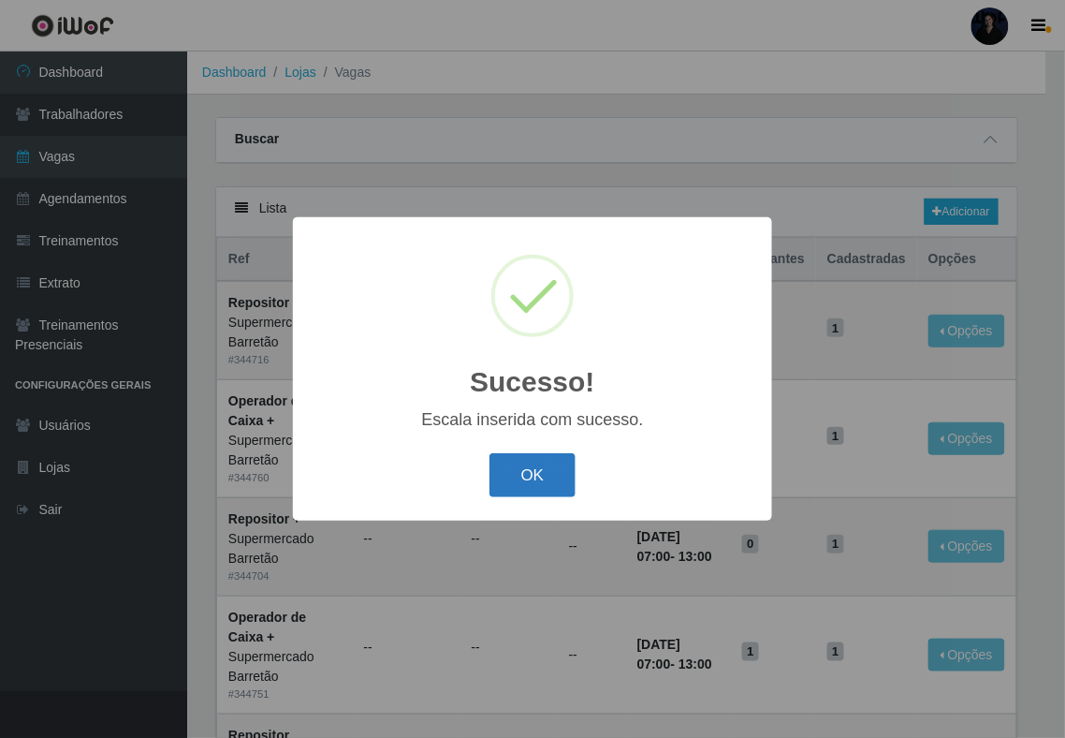
click at [536, 473] on button "OK" at bounding box center [533, 475] width 87 height 44
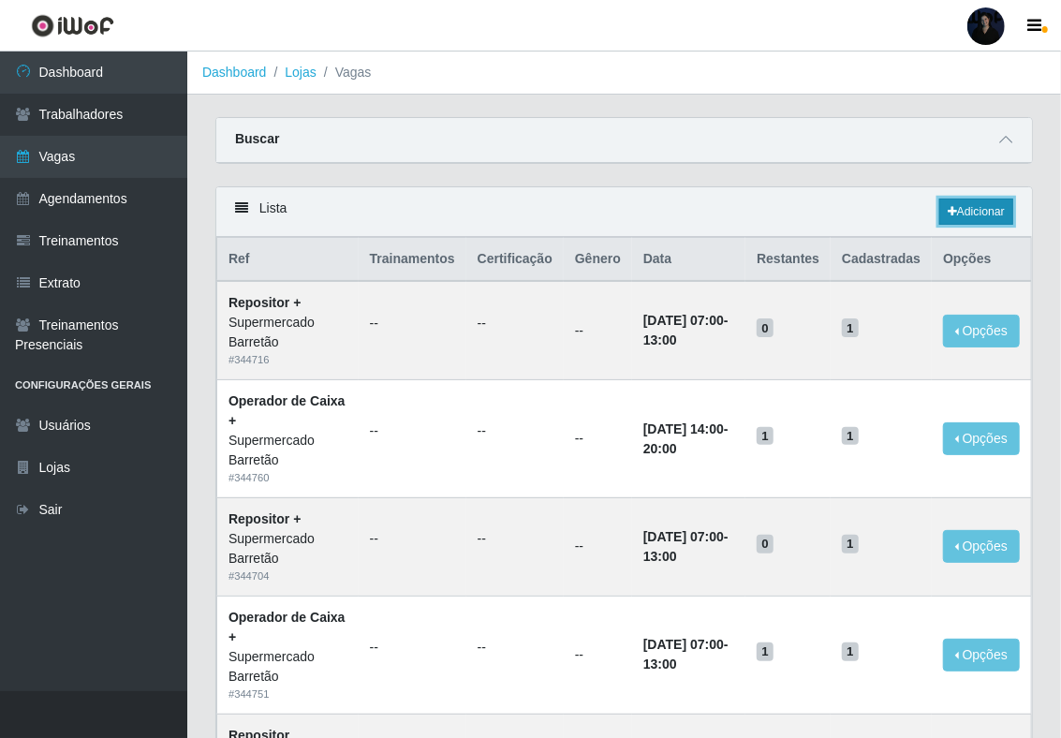
click at [963, 211] on link "Adicionar" at bounding box center [976, 211] width 74 height 26
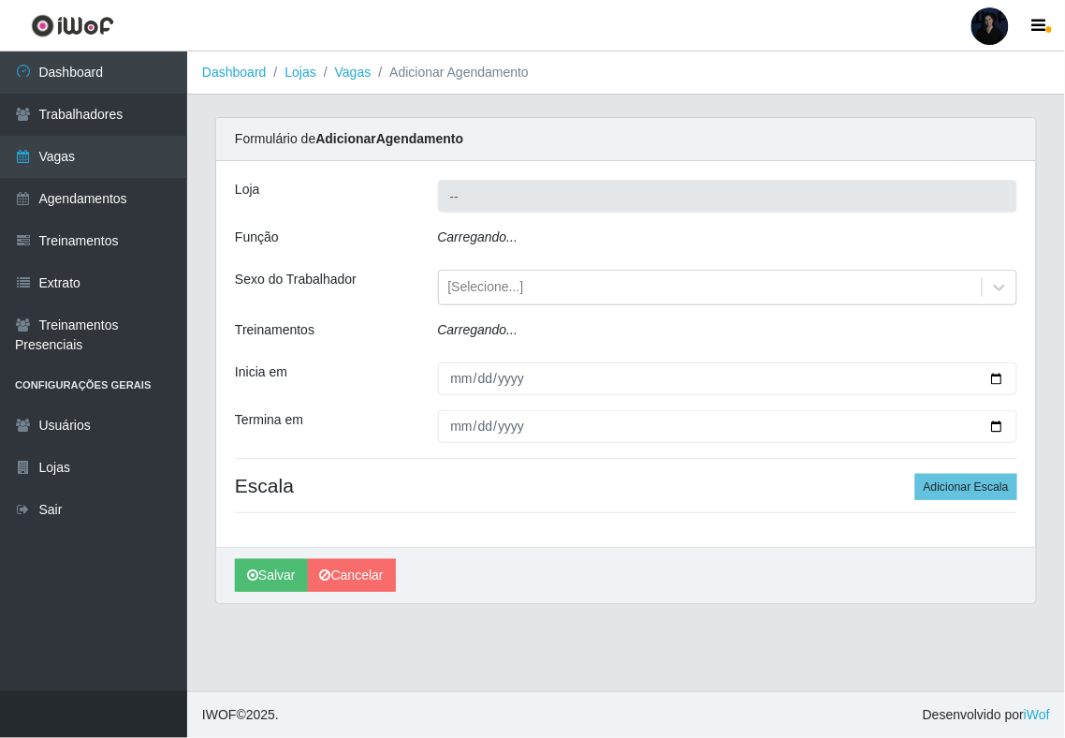
type input "Supermercado Barretão"
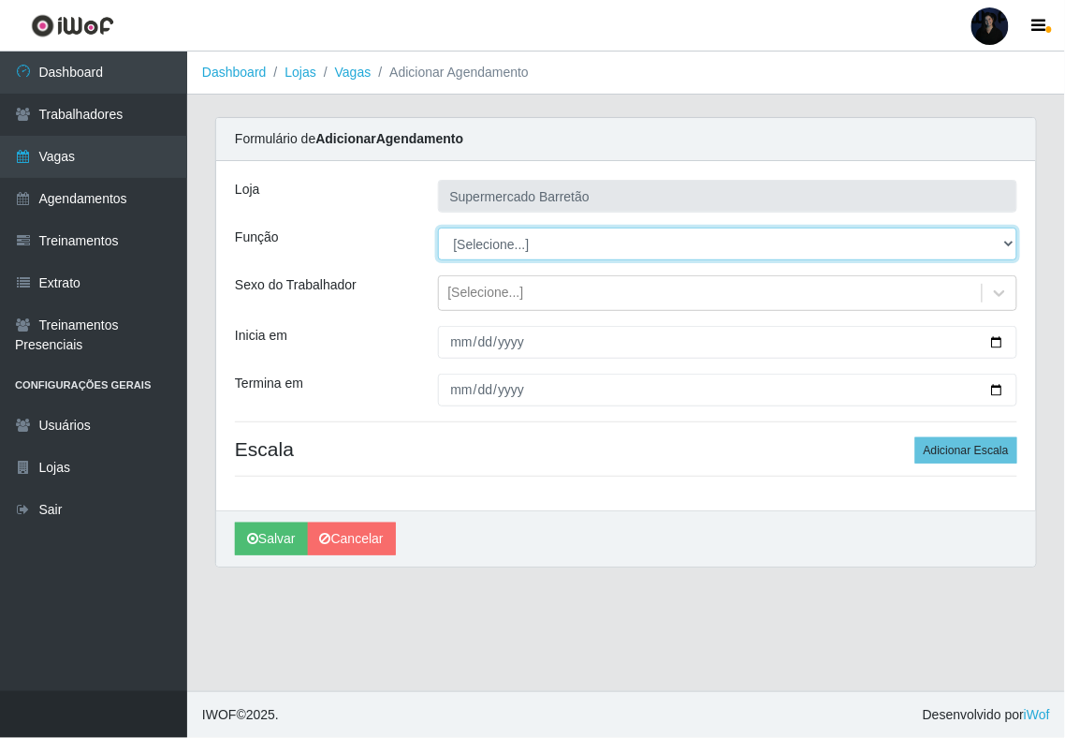
click at [521, 244] on select "[Selecione...] ASG ASG + ASG ++ Operador de Caixa Operador de Caixa + Operador …" at bounding box center [728, 243] width 580 height 33
select select "22"
click at [438, 228] on select "[Selecione...] ASG ASG + ASG ++ Operador de Caixa Operador de Caixa + Operador …" at bounding box center [728, 243] width 580 height 33
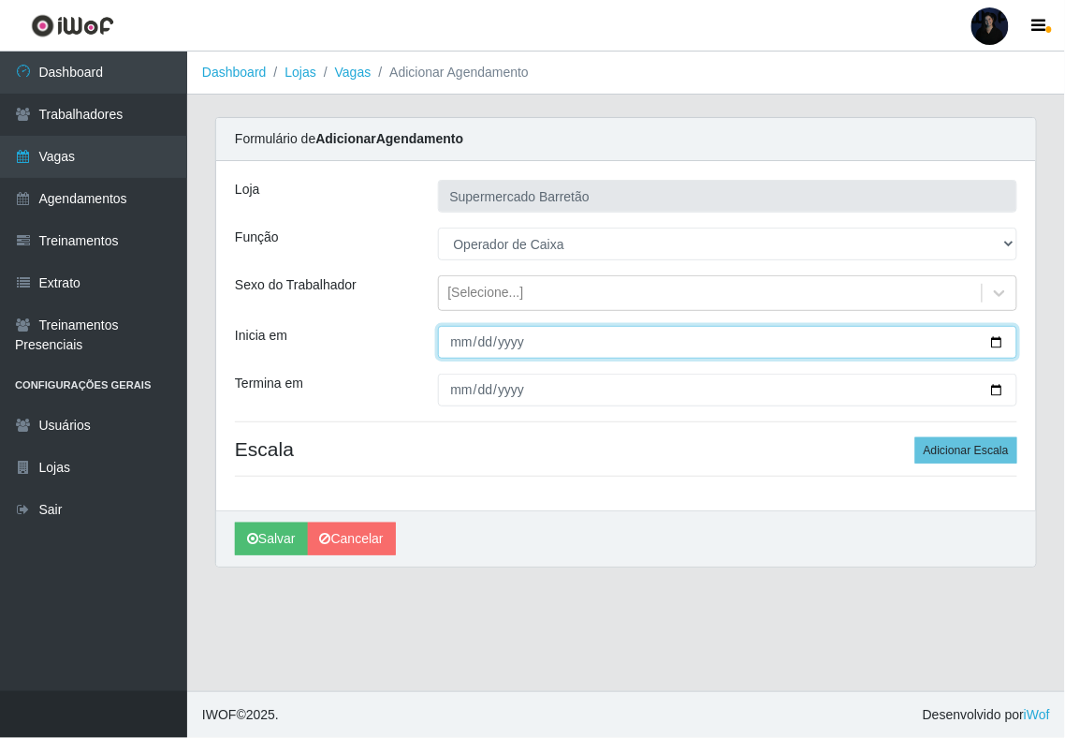
click at [997, 339] on input "Inicia em" at bounding box center [728, 342] width 580 height 33
type input "[DATE]"
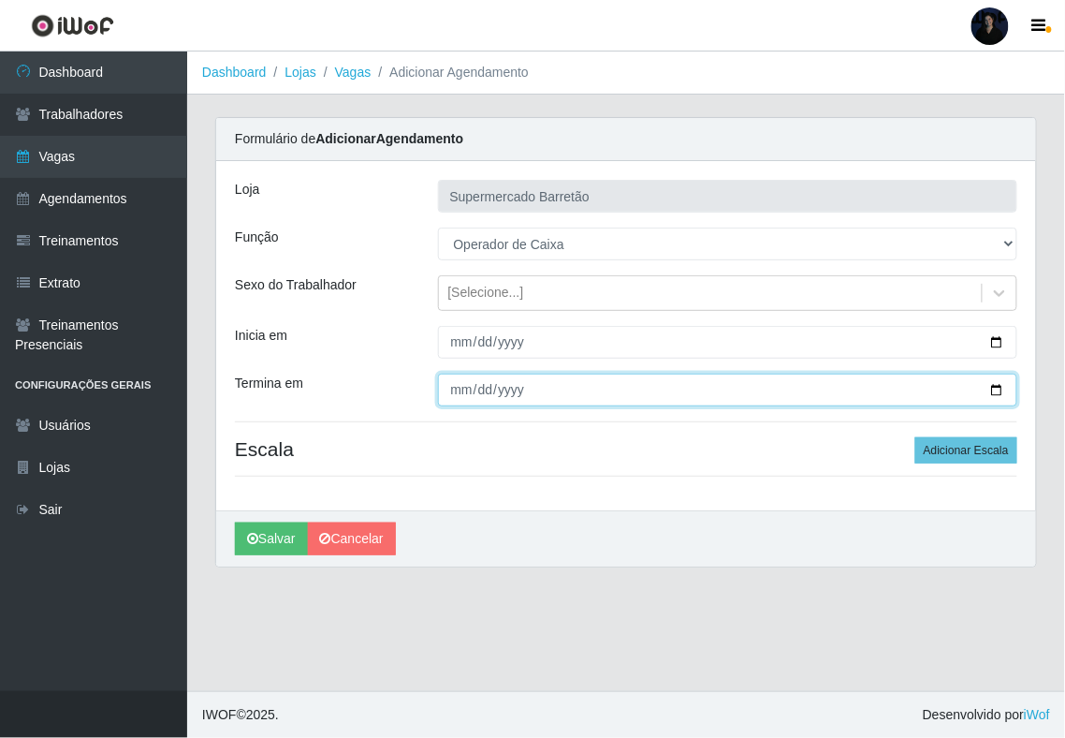
click at [993, 390] on input "Termina em" at bounding box center [728, 390] width 580 height 33
type input "[DATE]"
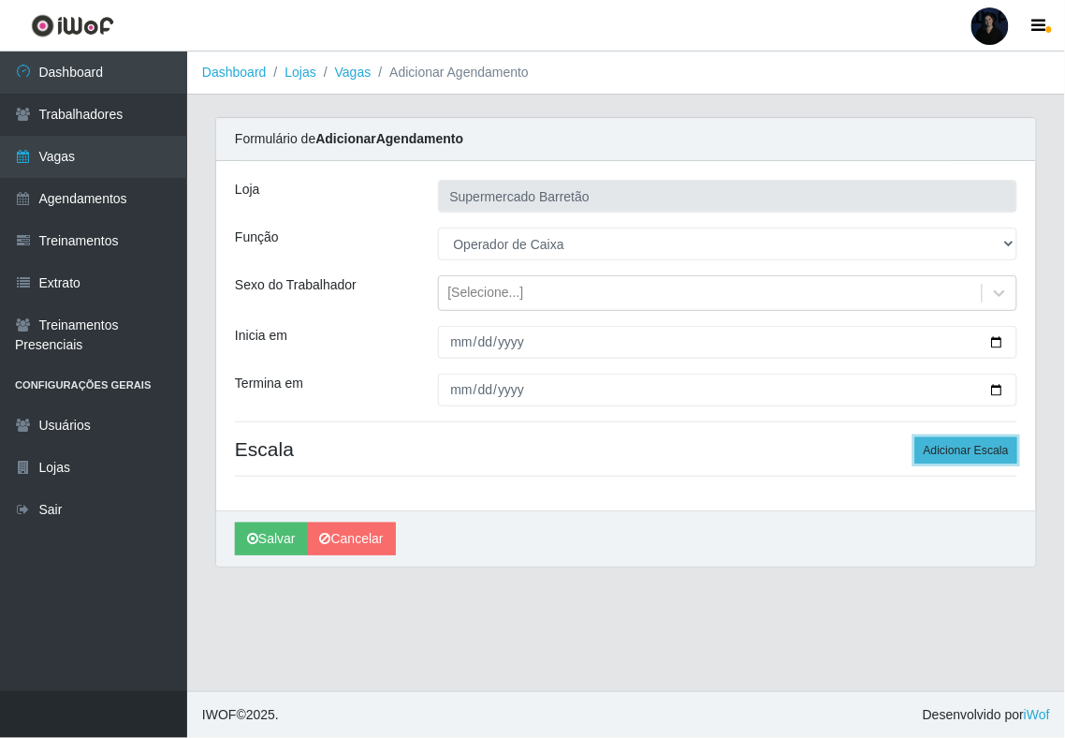
click at [937, 451] on button "Adicionar Escala" at bounding box center [967, 450] width 102 height 26
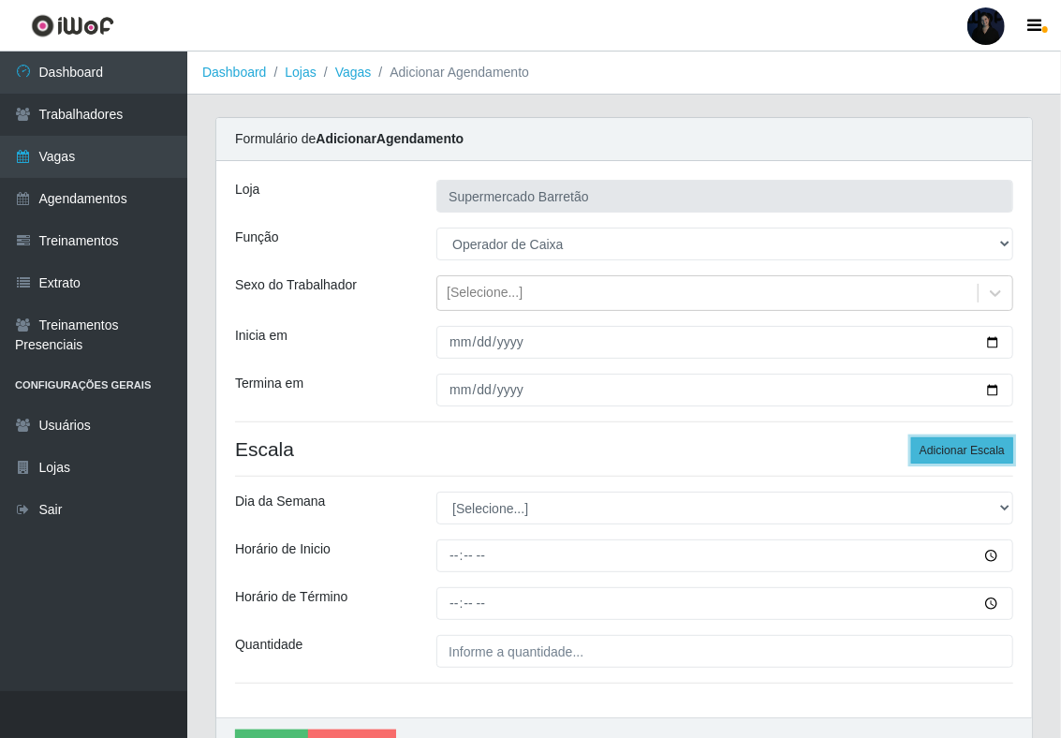
click at [937, 451] on button "Adicionar Escala" at bounding box center [962, 450] width 102 height 26
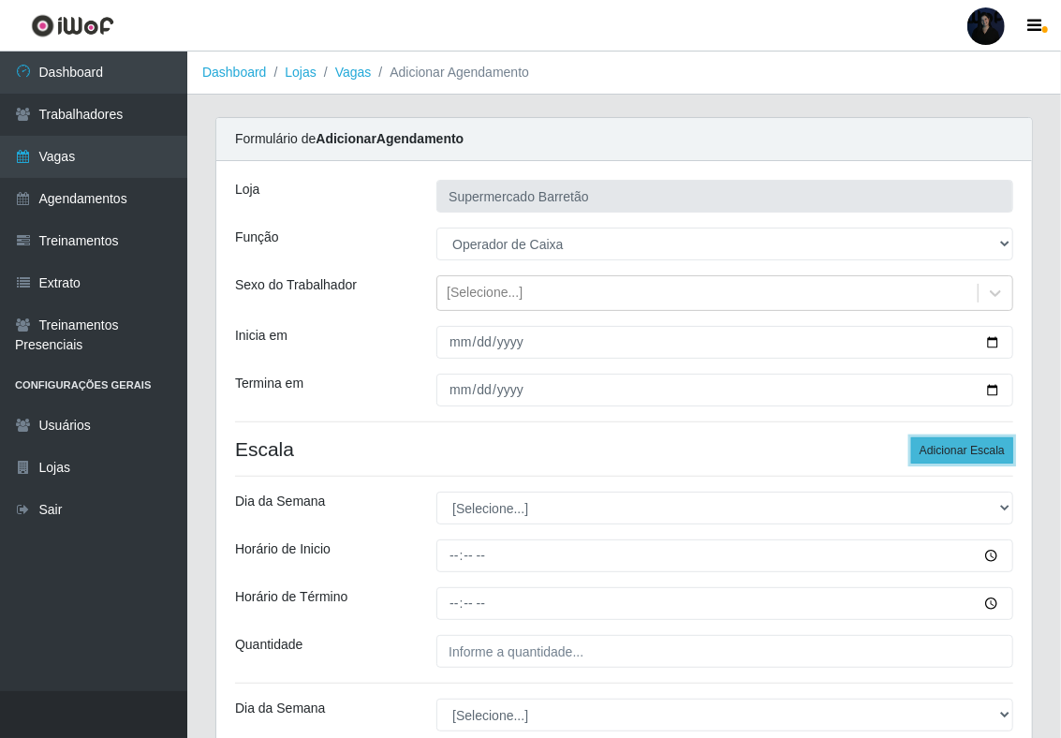
click at [937, 451] on button "Adicionar Escala" at bounding box center [962, 450] width 102 height 26
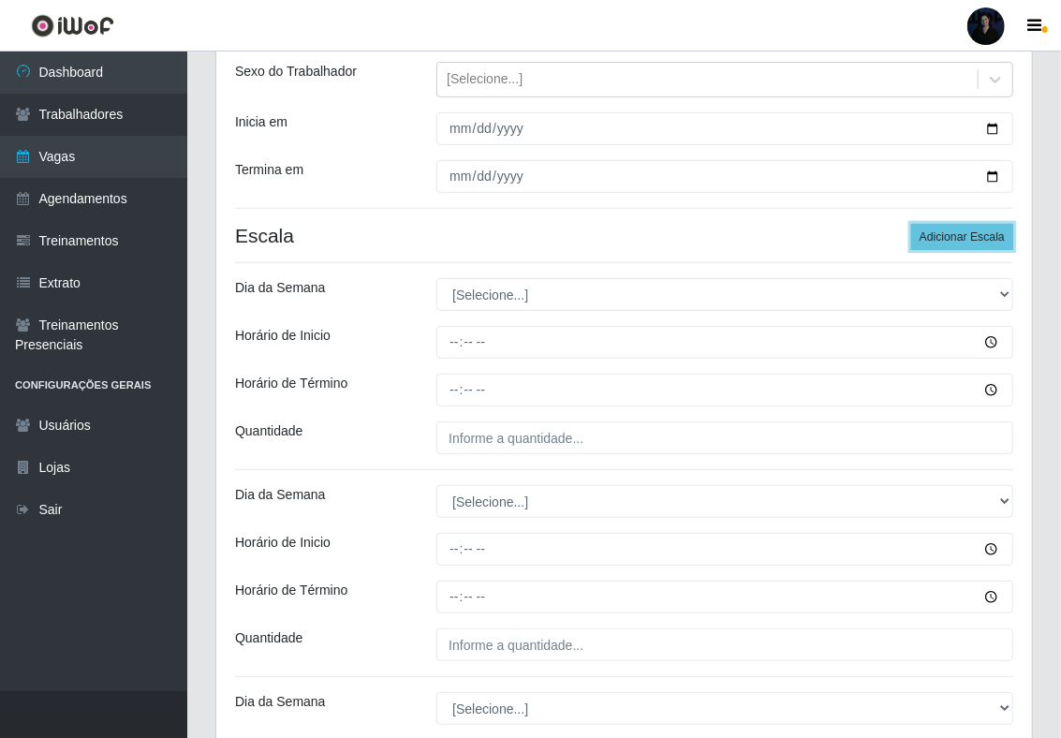
scroll to position [249, 0]
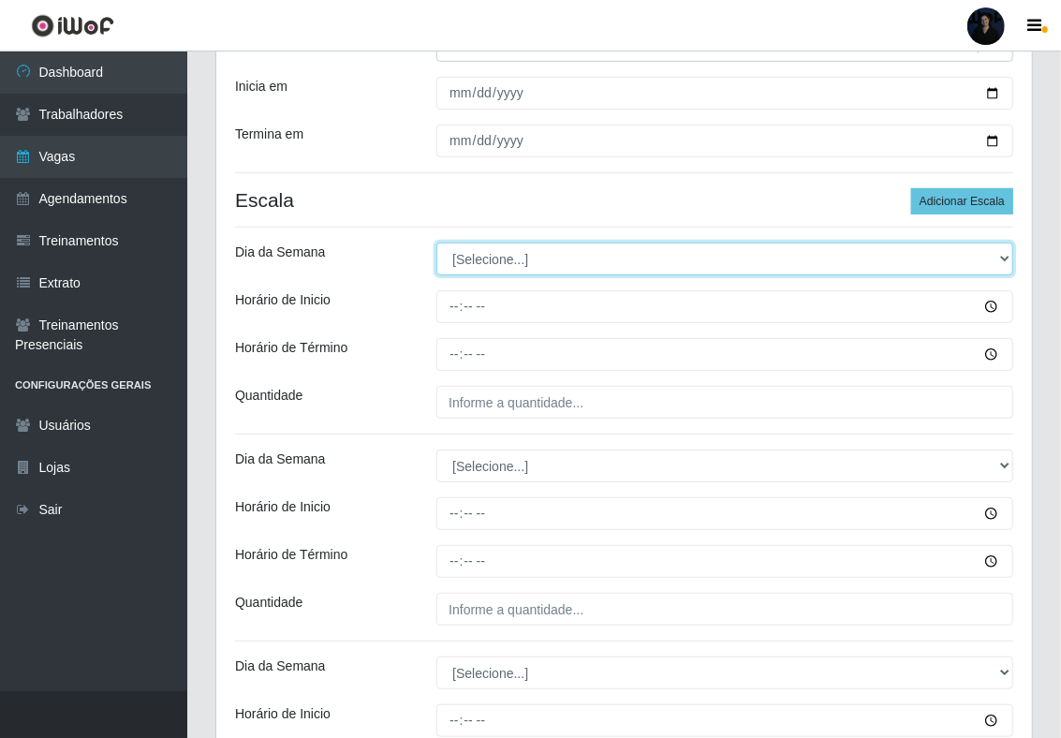
click at [477, 259] on select "[Selecione...] Segunda Terça Quarta Quinta Sexta Sábado Domingo" at bounding box center [724, 258] width 577 height 33
select select "1"
click at [436, 243] on select "[Selecione...] Segunda Terça Quarta Quinta Sexta Sábado Domingo" at bounding box center [724, 258] width 577 height 33
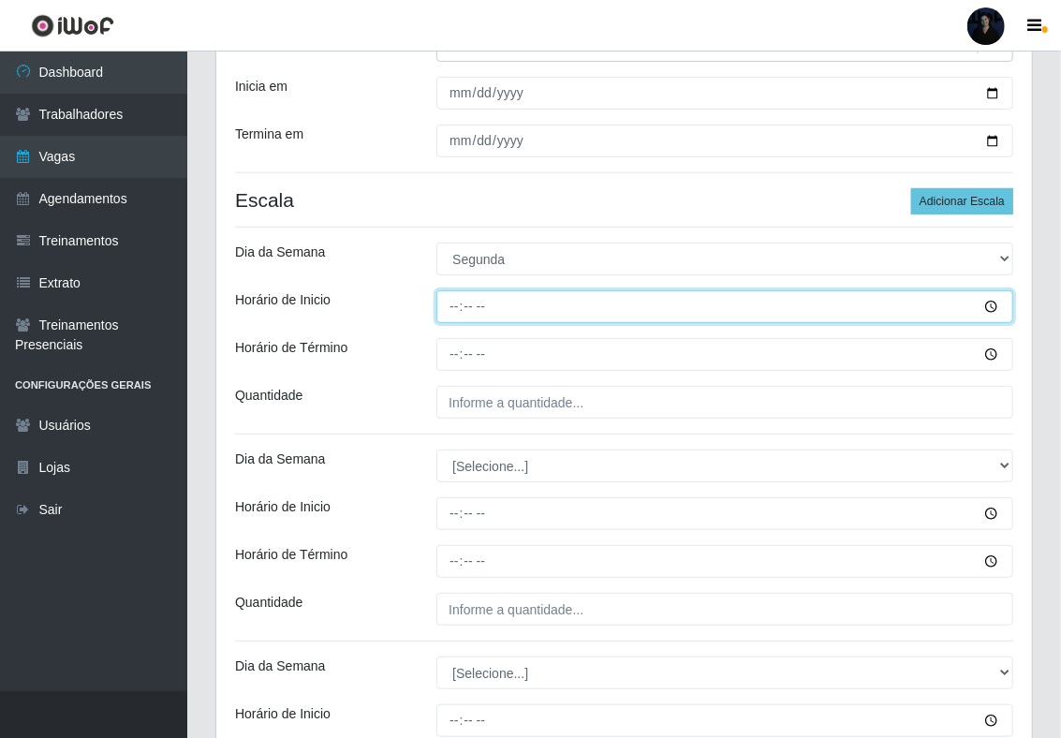
click at [459, 308] on input "Horário de Inicio" at bounding box center [724, 306] width 577 height 33
type input "07:00"
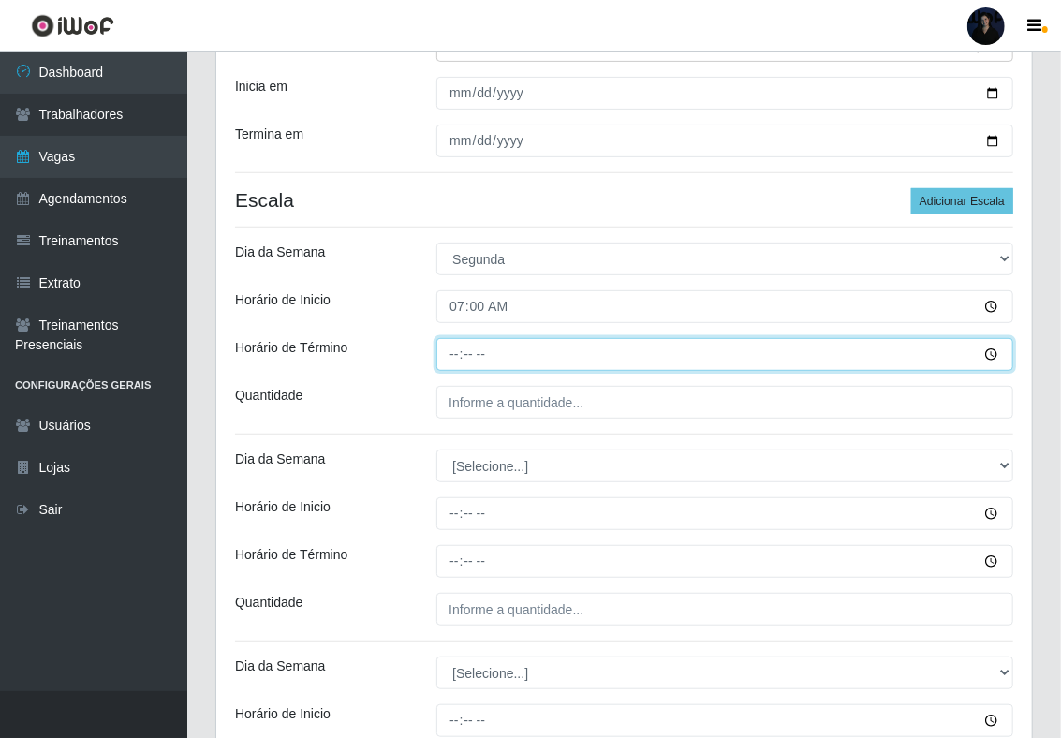
click at [454, 339] on input "Horário de Término" at bounding box center [724, 354] width 577 height 33
type input "13:00"
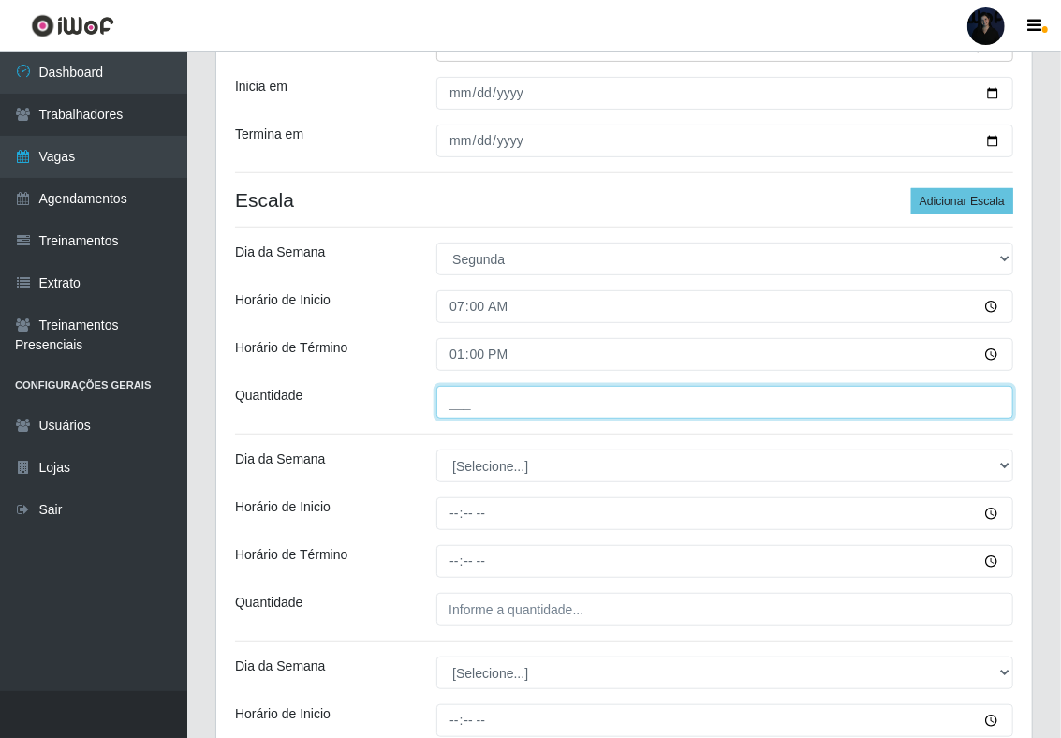
click at [457, 394] on input "___" at bounding box center [724, 402] width 577 height 33
type input "1__"
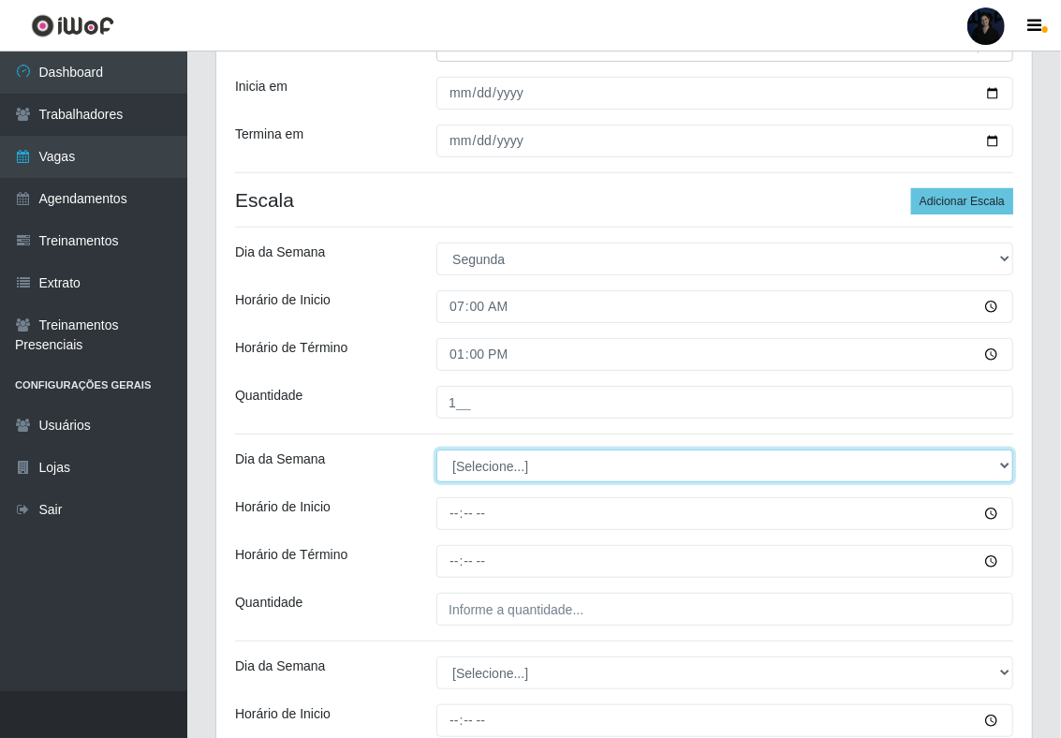
click at [462, 459] on select "[Selecione...] Segunda Terça Quarta Quinta Sexta Sábado Domingo" at bounding box center [724, 465] width 577 height 33
select select "1"
click at [436, 451] on select "[Selecione...] Segunda Terça Quarta Quinta Sexta Sábado Domingo" at bounding box center [724, 465] width 577 height 33
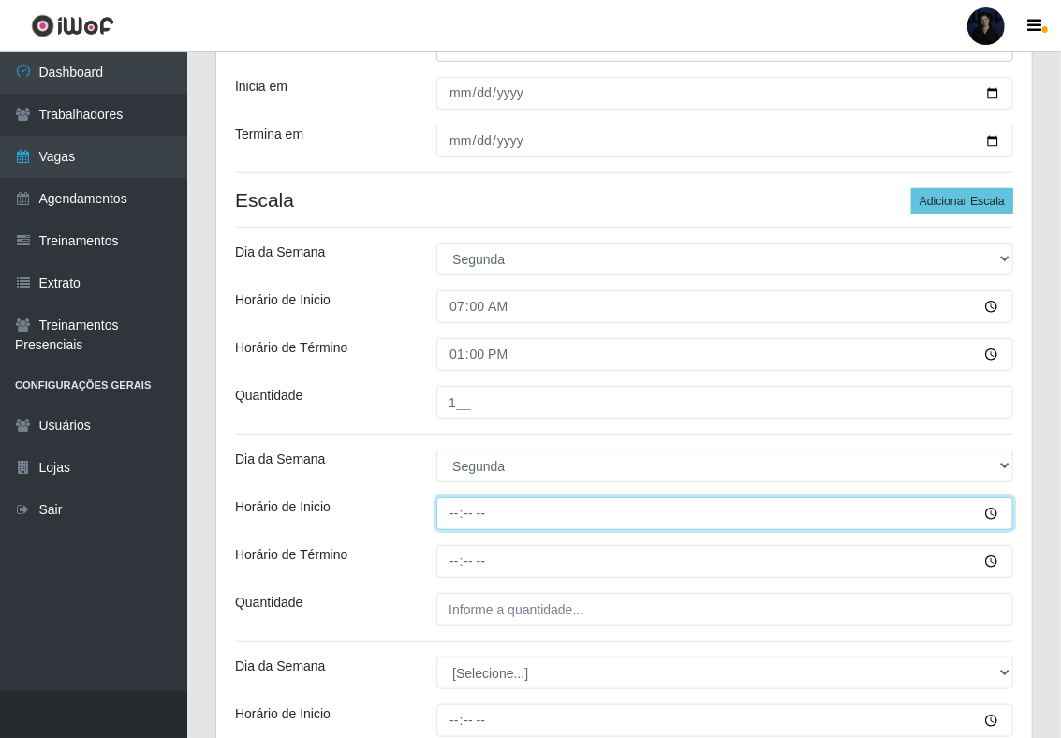
click at [459, 511] on input "Horário de Inicio" at bounding box center [724, 513] width 577 height 33
type input "14:00"
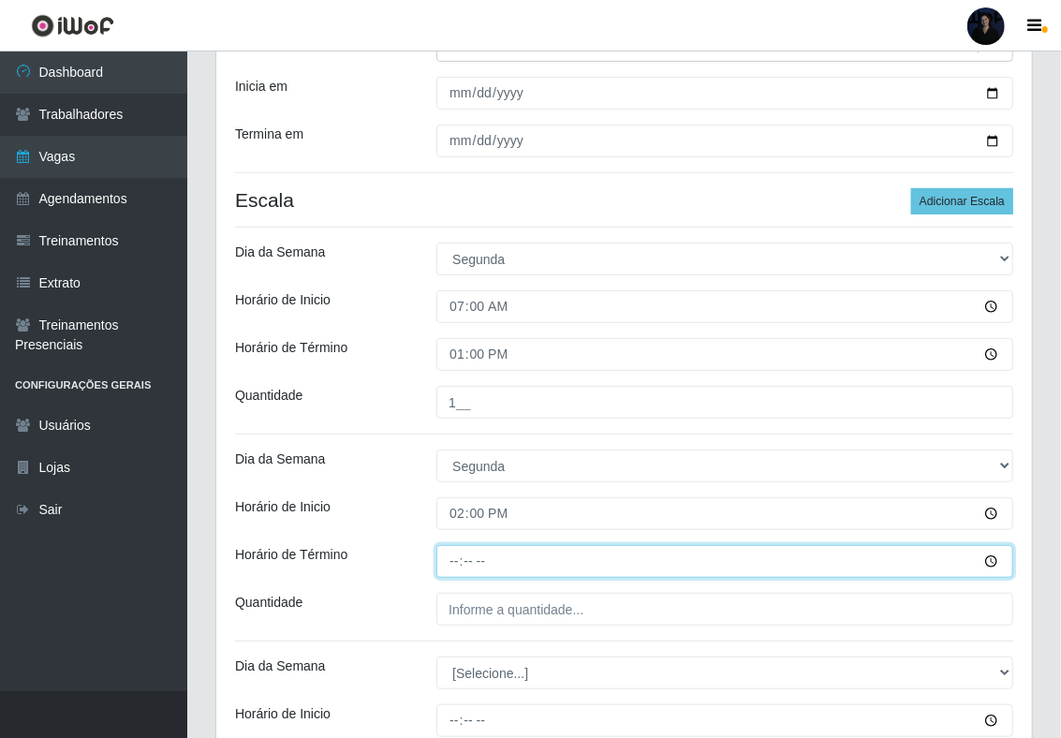
click at [457, 565] on input "Horário de Término" at bounding box center [724, 561] width 577 height 33
type input "20:01"
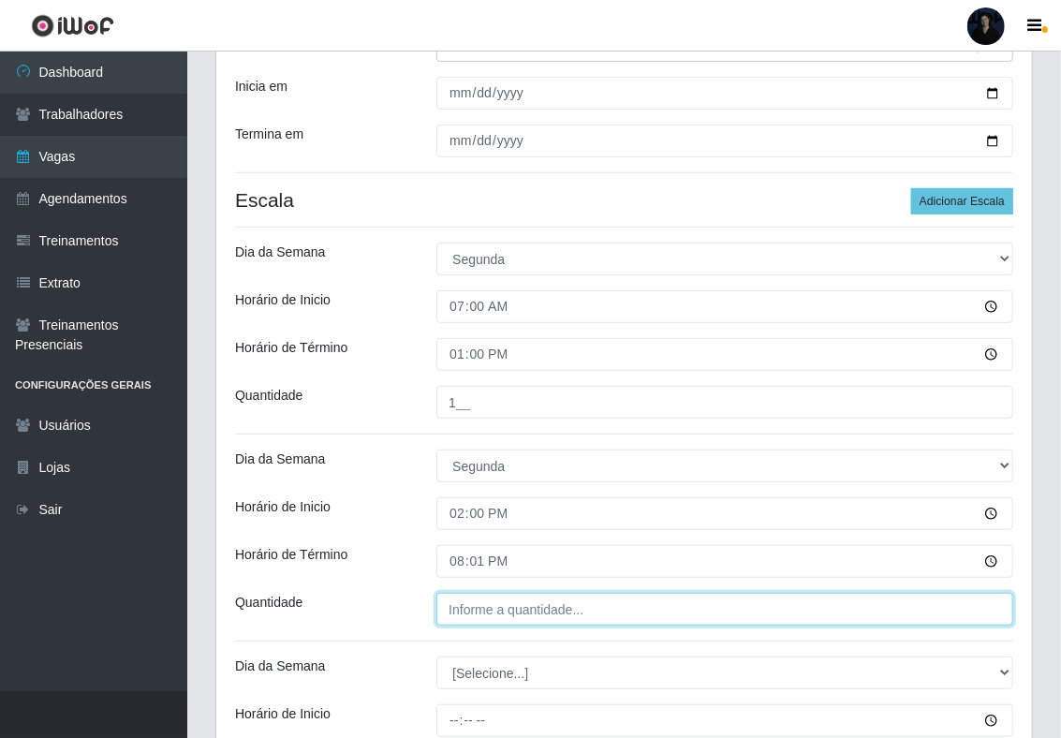
type input "___"
click at [462, 618] on input "___" at bounding box center [724, 609] width 577 height 33
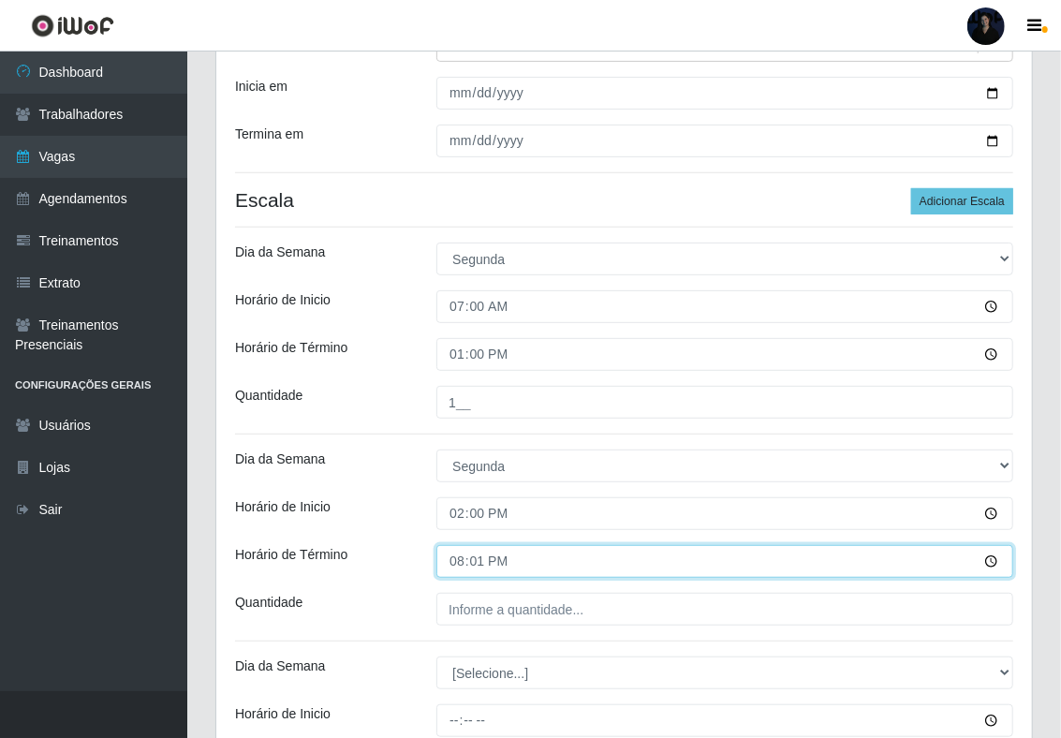
click at [477, 567] on input "20:01" at bounding box center [724, 561] width 577 height 33
type input "20:00"
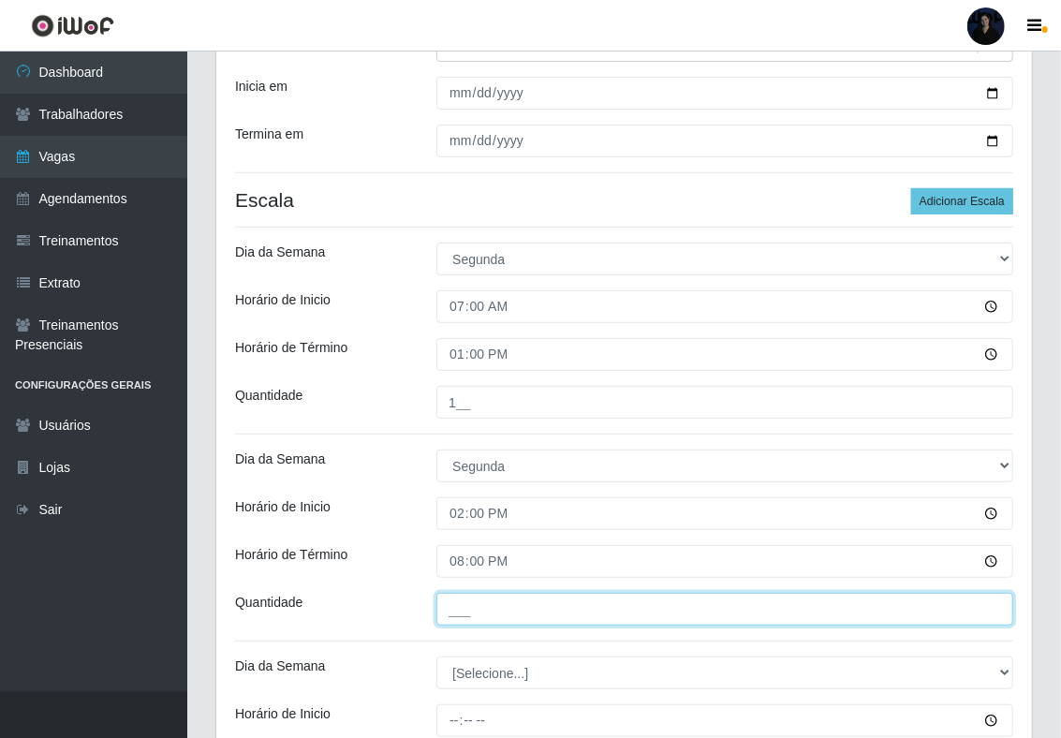
click at [462, 611] on input "___" at bounding box center [724, 609] width 577 height 33
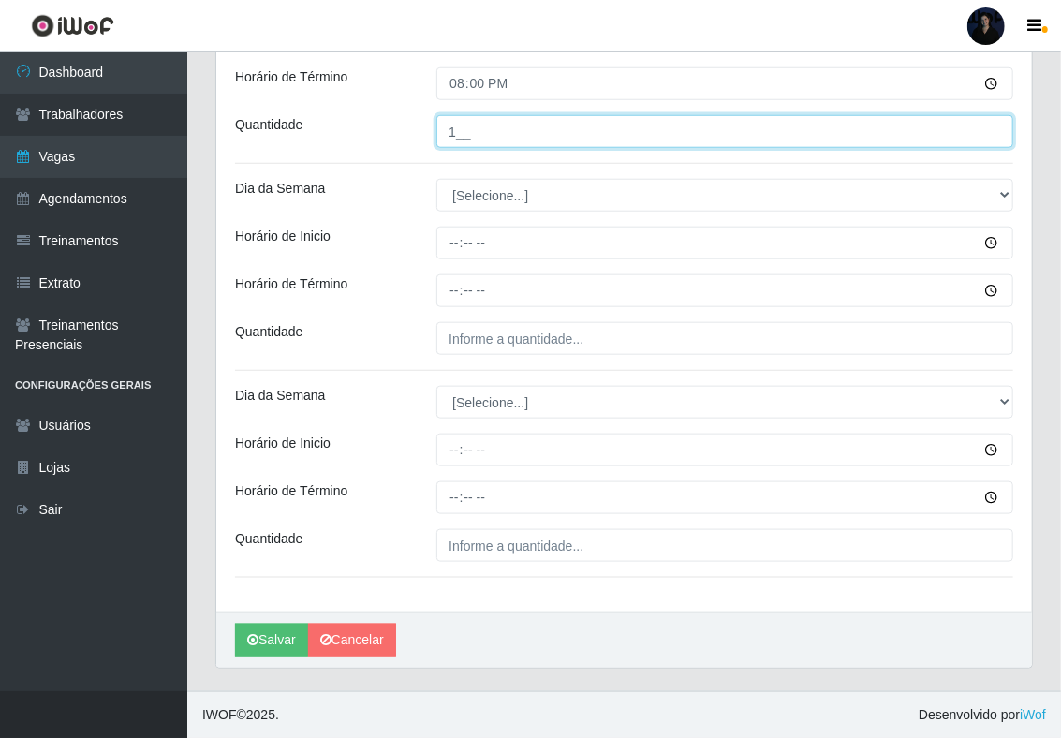
scroll to position [731, 0]
type input "1__"
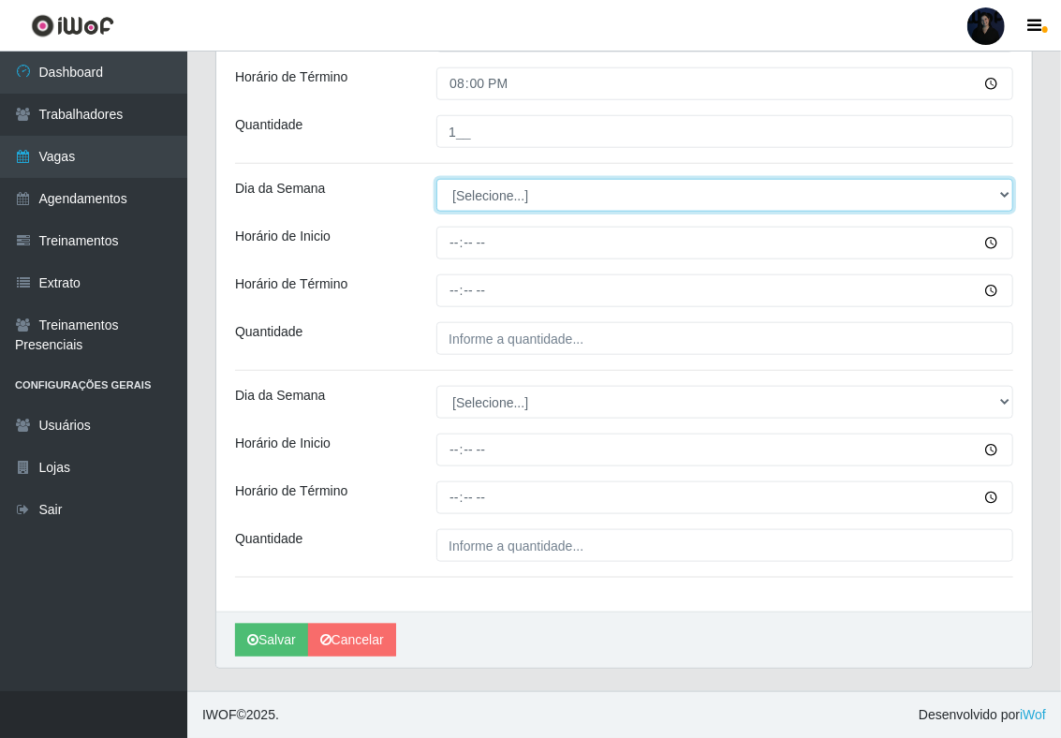
click at [483, 202] on select "[Selecione...] Segunda Terça Quarta Quinta Sexta Sábado Domingo" at bounding box center [724, 195] width 577 height 33
select select "2"
click at [436, 179] on select "[Selecione...] Segunda Terça Quarta Quinta Sexta Sábado Domingo" at bounding box center [724, 195] width 577 height 33
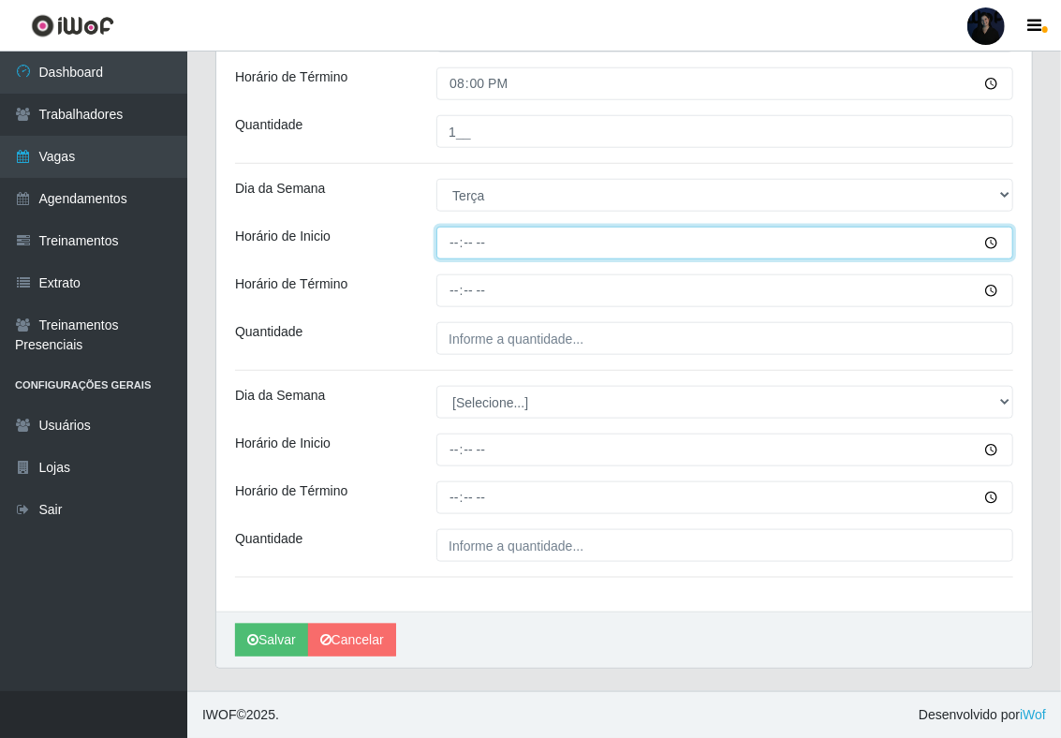
click at [453, 238] on input "Horário de Inicio" at bounding box center [724, 243] width 577 height 33
type input "07:00"
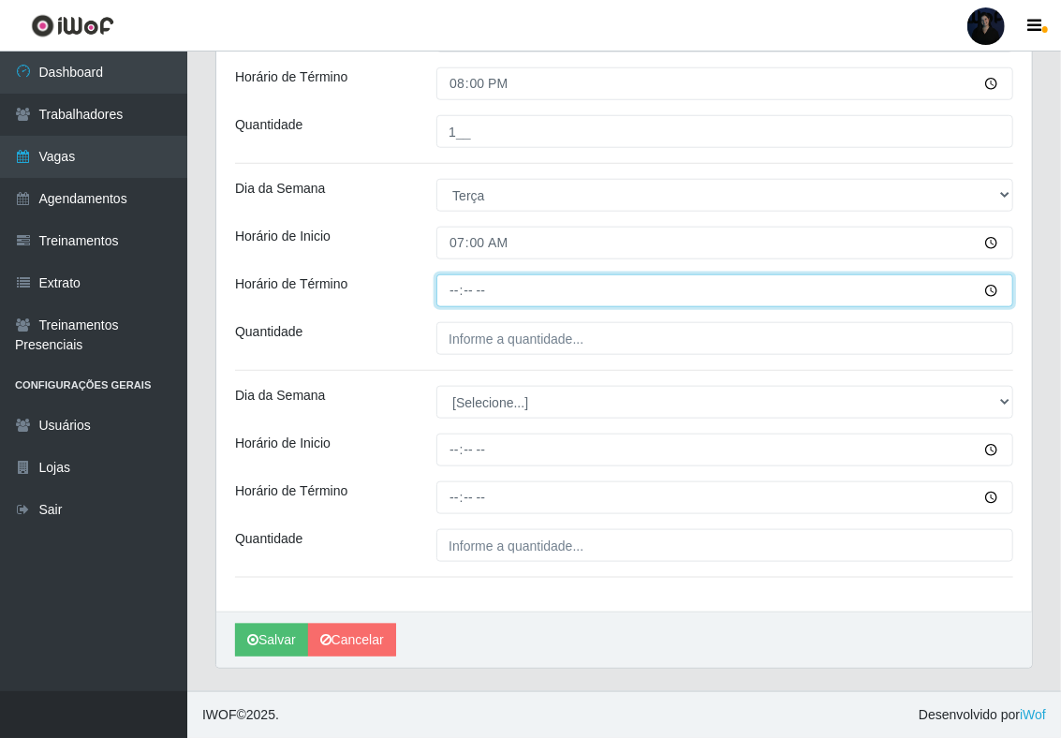
click at [454, 282] on input "Horário de Término" at bounding box center [724, 290] width 577 height 33
type input "13:00"
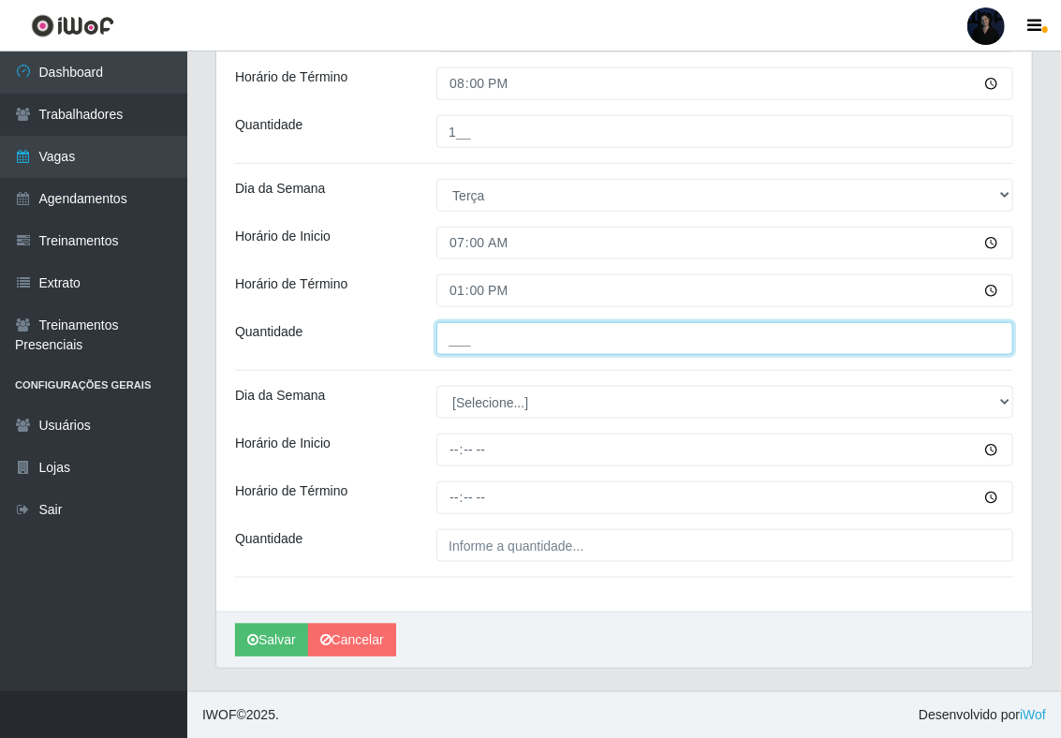
click at [458, 341] on input "___" at bounding box center [724, 338] width 577 height 33
type input "1__"
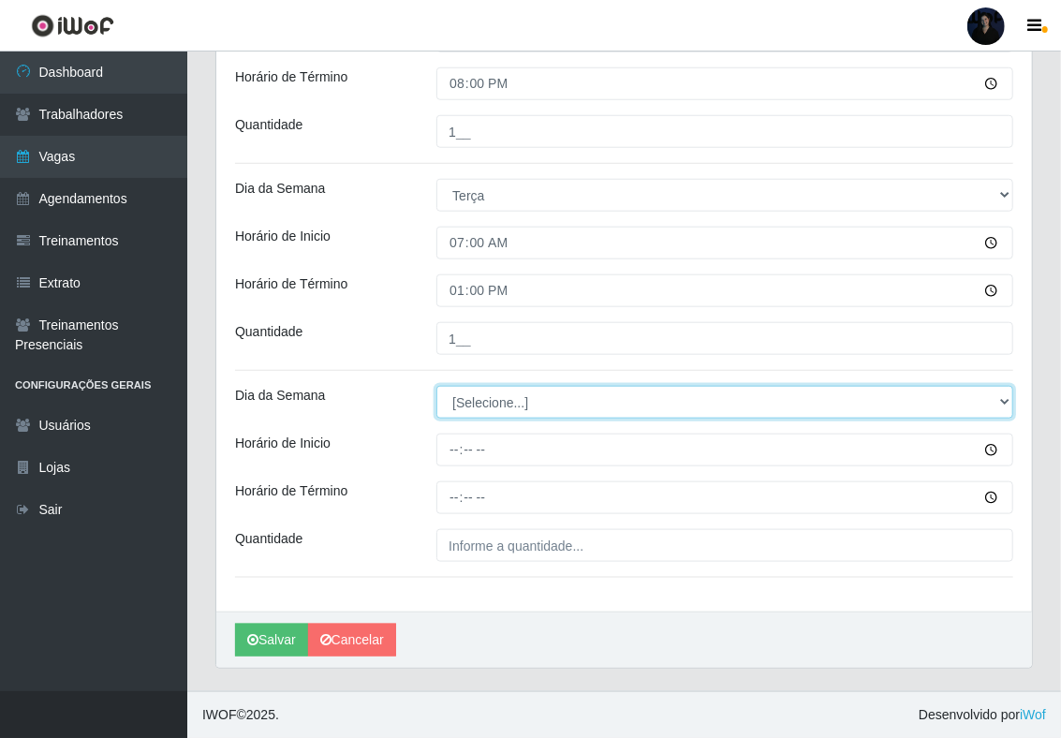
click at [462, 397] on select "[Selecione...] Segunda Terça Quarta Quinta Sexta Sábado Domingo" at bounding box center [724, 402] width 577 height 33
select select "2"
click at [436, 386] on select "[Selecione...] Segunda Terça Quarta Quinta Sexta Sábado Domingo" at bounding box center [724, 402] width 577 height 33
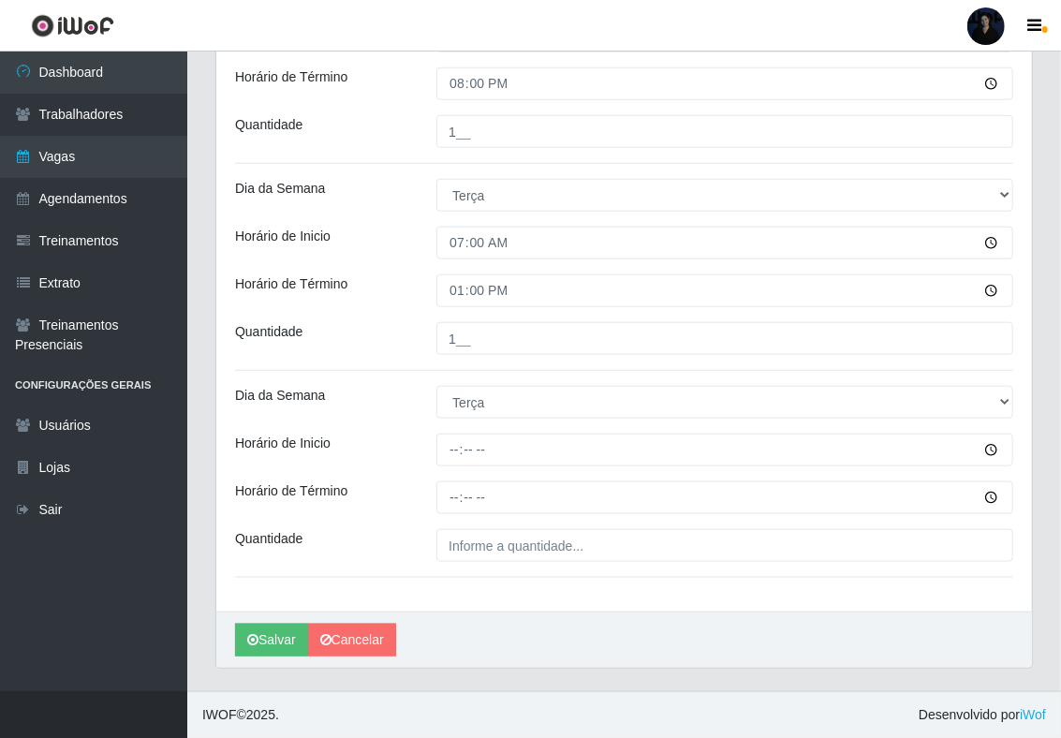
click at [435, 447] on div at bounding box center [724, 449] width 605 height 33
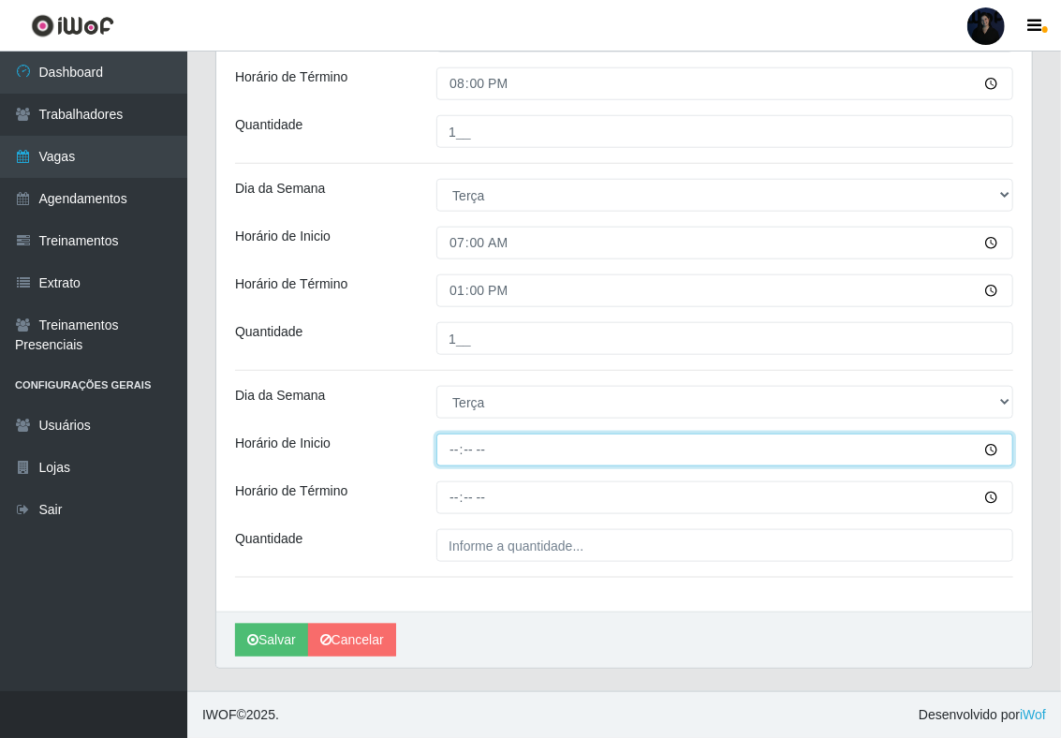
click at [449, 448] on input "Horário de Inicio" at bounding box center [724, 449] width 577 height 33
type input "14:00"
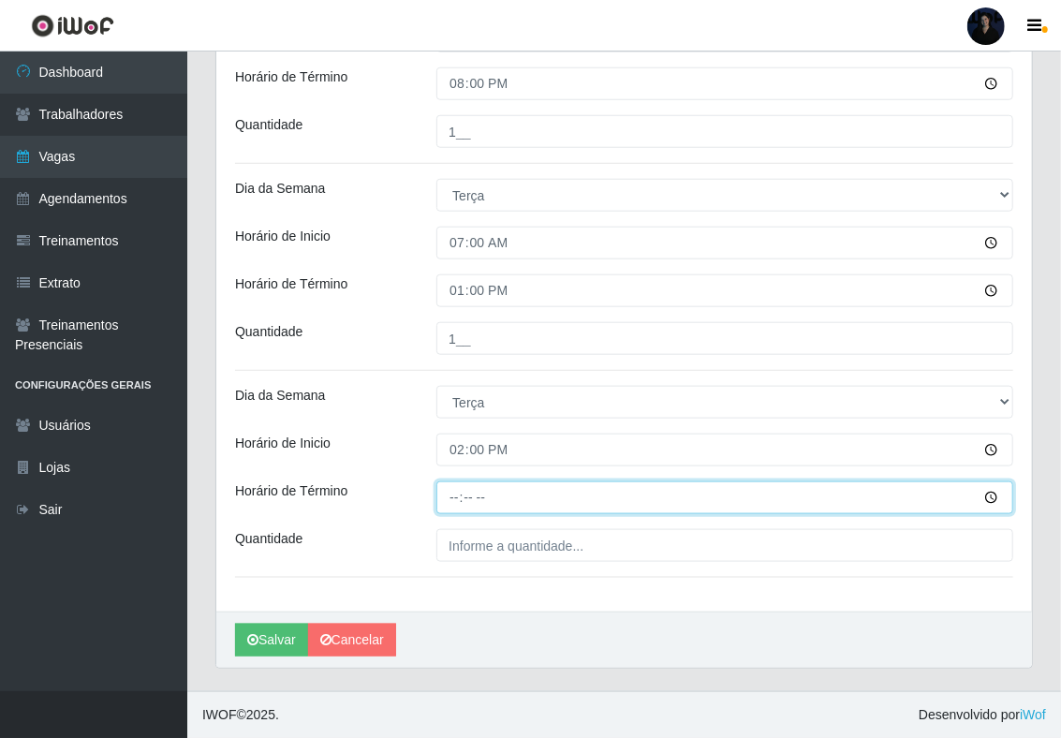
click at [462, 481] on input "Horário de Término" at bounding box center [724, 497] width 577 height 33
type input "20:00"
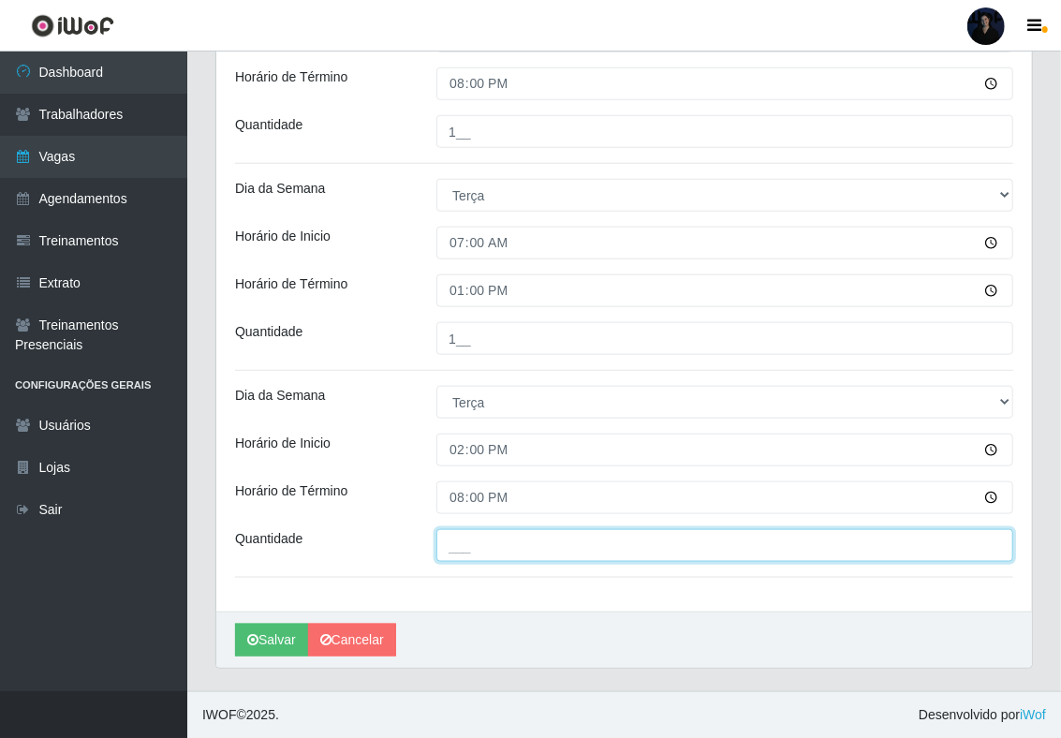
click at [466, 536] on input "___" at bounding box center [724, 545] width 577 height 33
type input "1__"
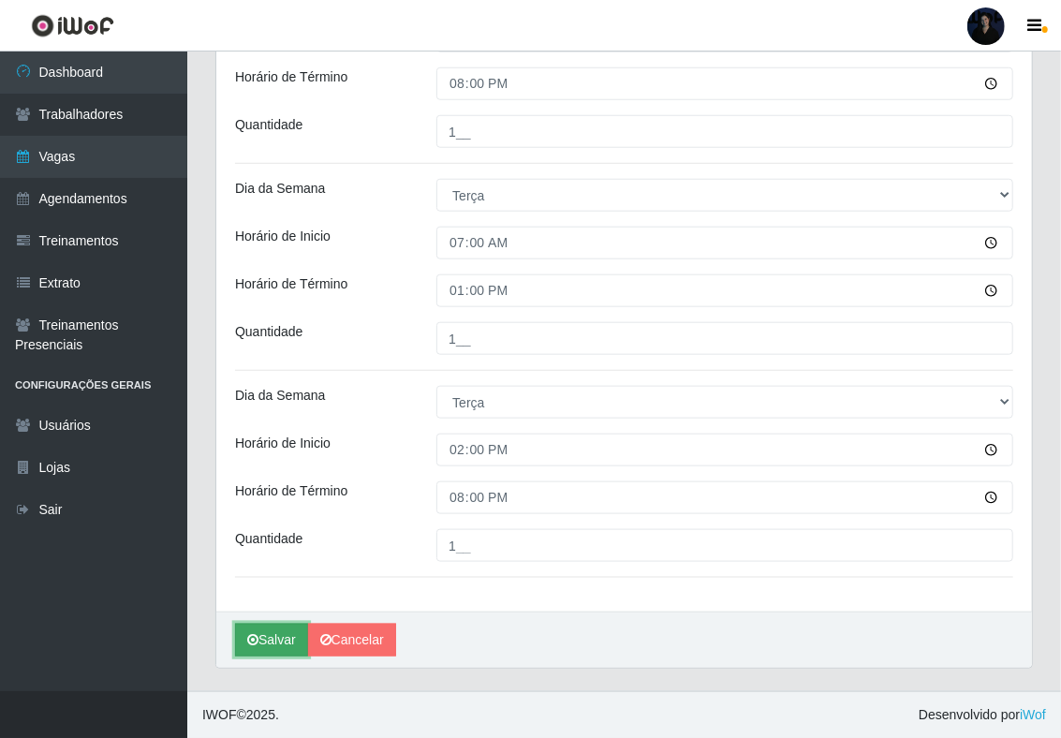
click at [258, 637] on icon "submit" at bounding box center [252, 639] width 11 height 13
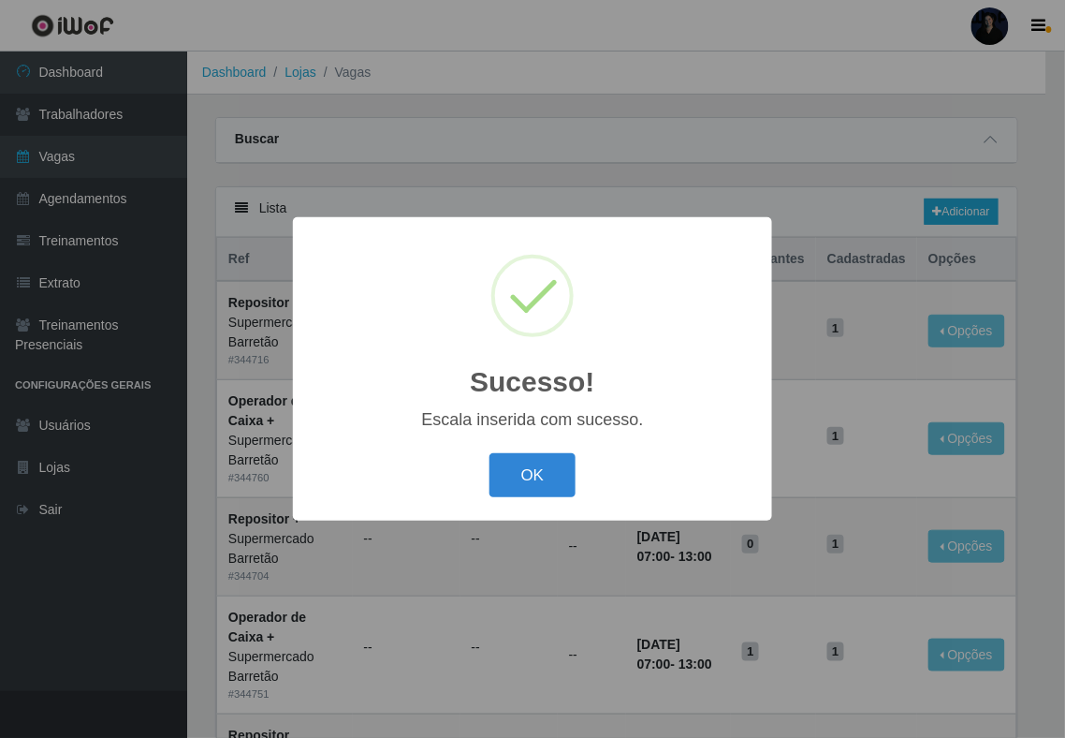
click at [826, 180] on div "Sucesso! × Escala inserida com sucesso. OK Cancel" at bounding box center [532, 369] width 1065 height 738
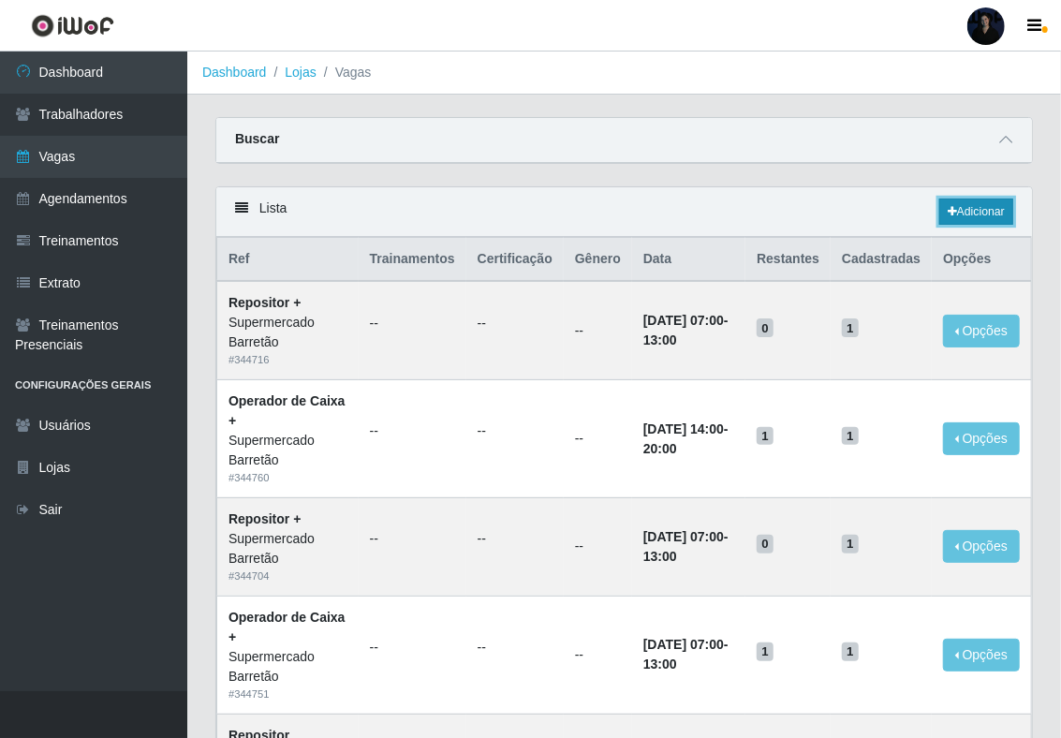
click at [947, 214] on icon at bounding box center [951, 211] width 9 height 11
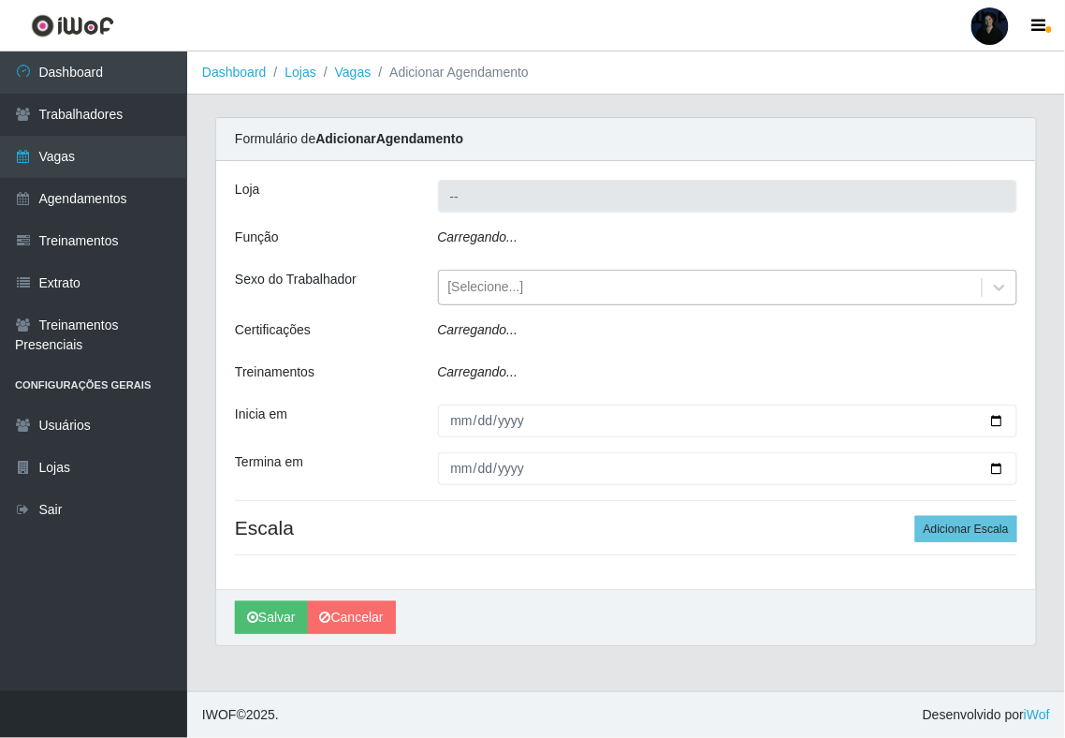
type input "Supermercado Barretão"
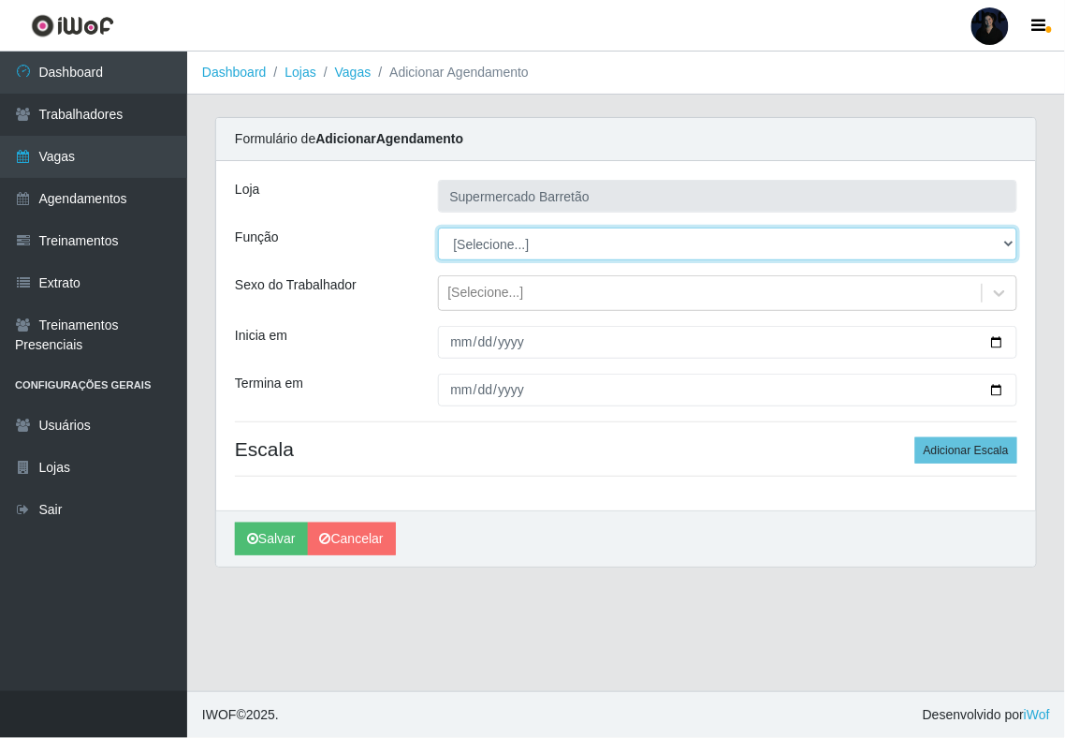
click at [525, 244] on select "[Selecione...] ASG ASG + ASG ++ Operador de Caixa Operador de Caixa + Operador …" at bounding box center [728, 243] width 580 height 33
select select "22"
click at [438, 228] on select "[Selecione...] ASG ASG + ASG ++ Operador de Caixa Operador de Caixa + Operador …" at bounding box center [728, 243] width 580 height 33
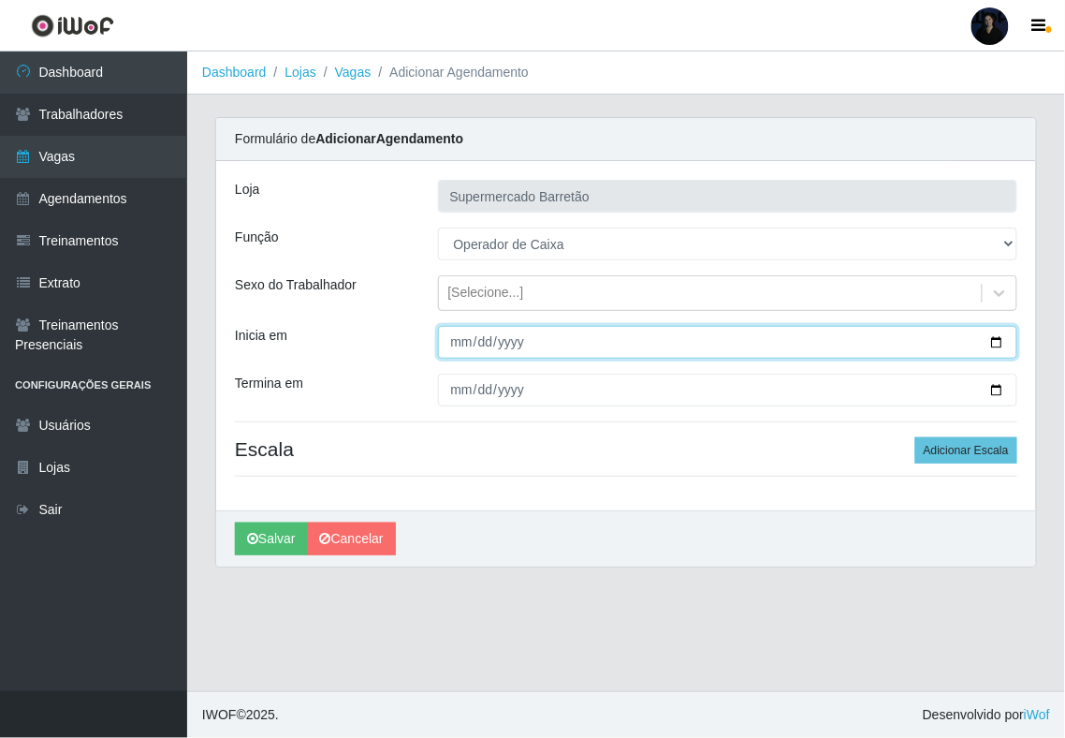
click at [1002, 342] on input "Inicia em" at bounding box center [728, 342] width 580 height 33
type input "[DATE]"
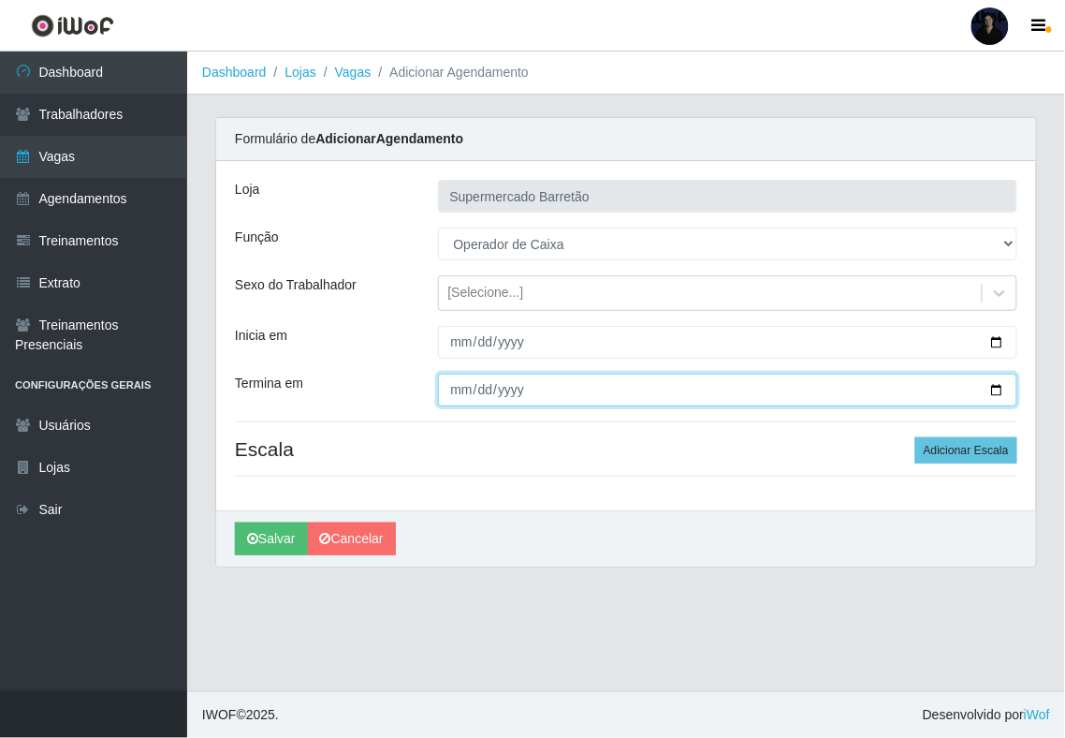
click at [991, 391] on input "Termina em" at bounding box center [728, 390] width 580 height 33
type input "[DATE]"
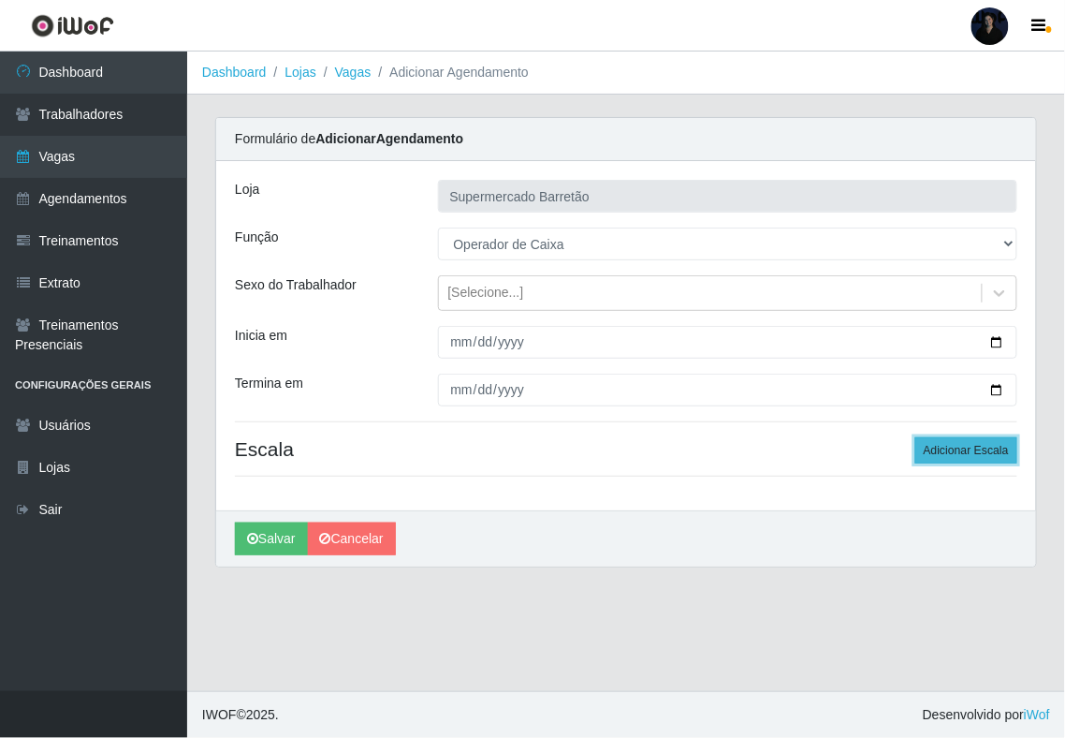
click at [938, 448] on button "Adicionar Escala" at bounding box center [967, 450] width 102 height 26
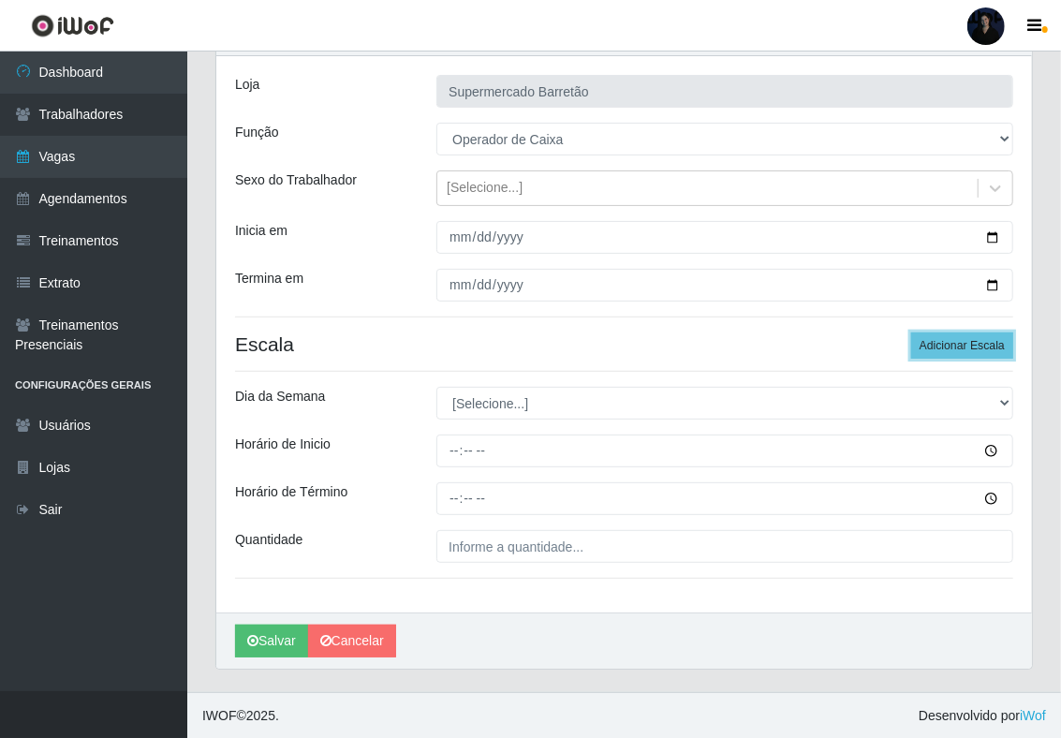
scroll to position [110, 0]
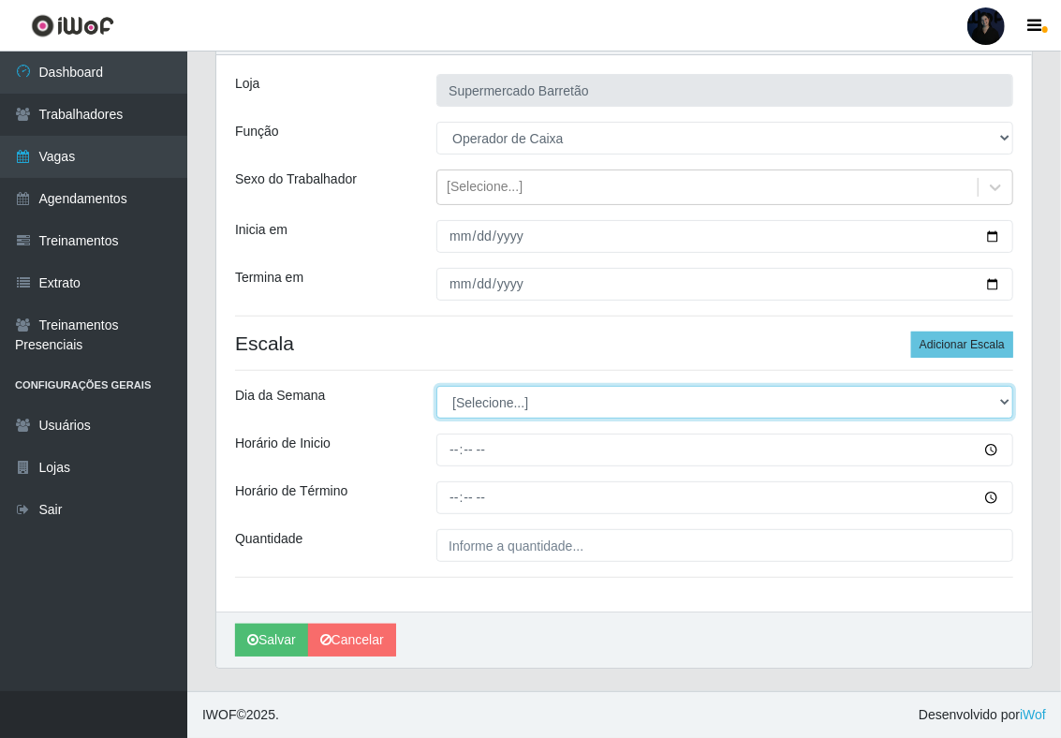
click at [566, 408] on select "[Selecione...] Segunda Terça Quarta Quinta Sexta Sábado Domingo" at bounding box center [724, 402] width 577 height 33
select select "3"
click at [436, 386] on select "[Selecione...] Segunda Terça Quarta Quinta Sexta Sábado Domingo" at bounding box center [724, 402] width 577 height 33
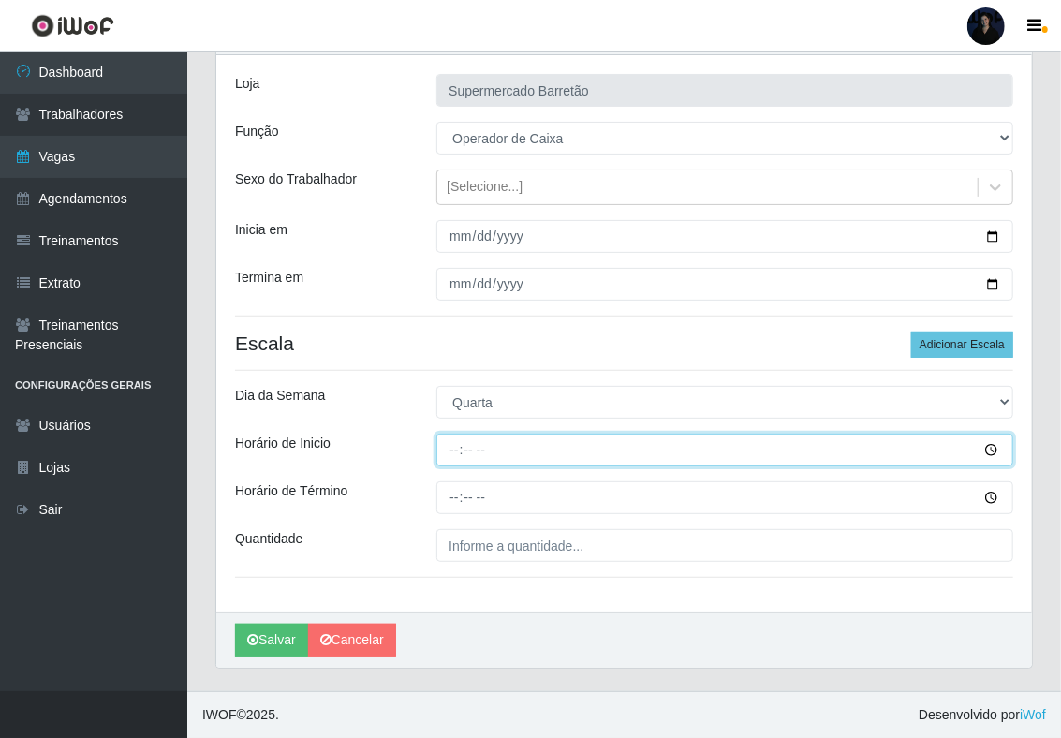
click at [448, 443] on input "Horário de Inicio" at bounding box center [724, 449] width 577 height 33
type input "14:00"
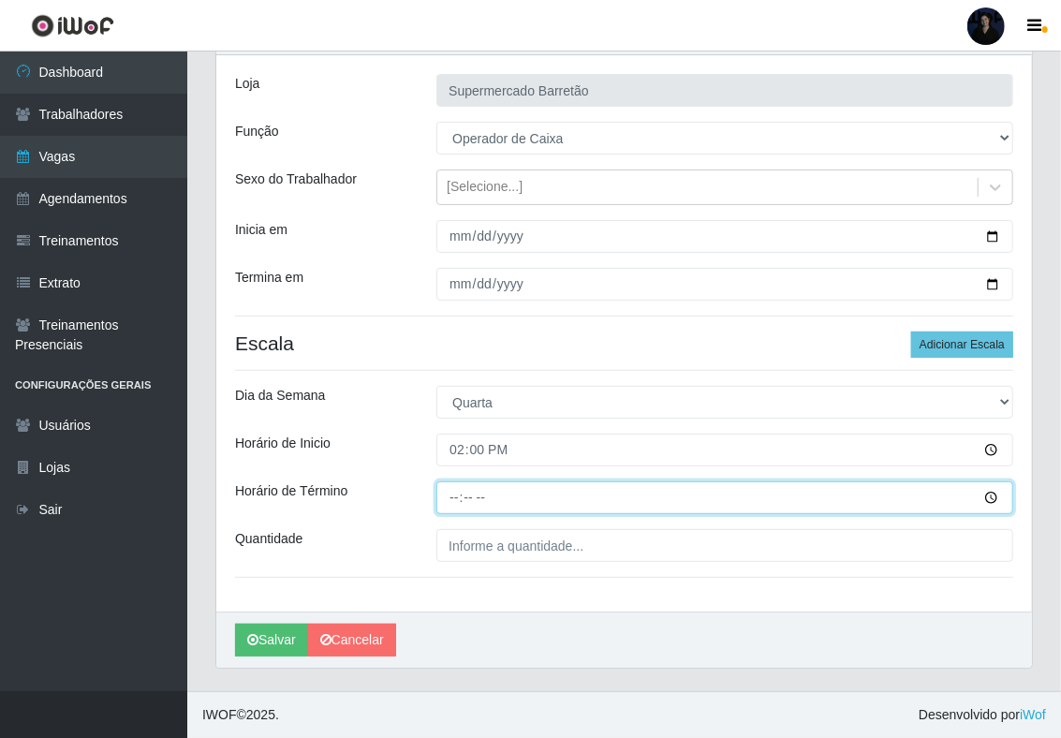
click at [453, 492] on input "Horário de Término" at bounding box center [724, 497] width 577 height 33
type input "20:00"
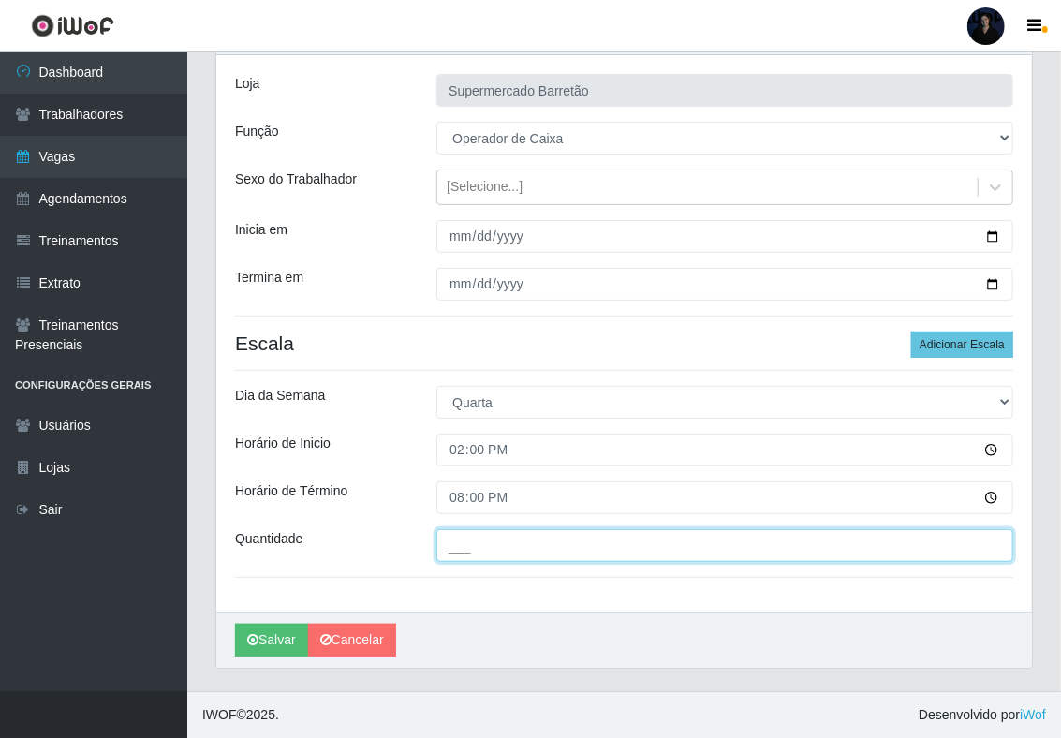
click at [457, 540] on input "___" at bounding box center [724, 545] width 577 height 33
type input "1__"
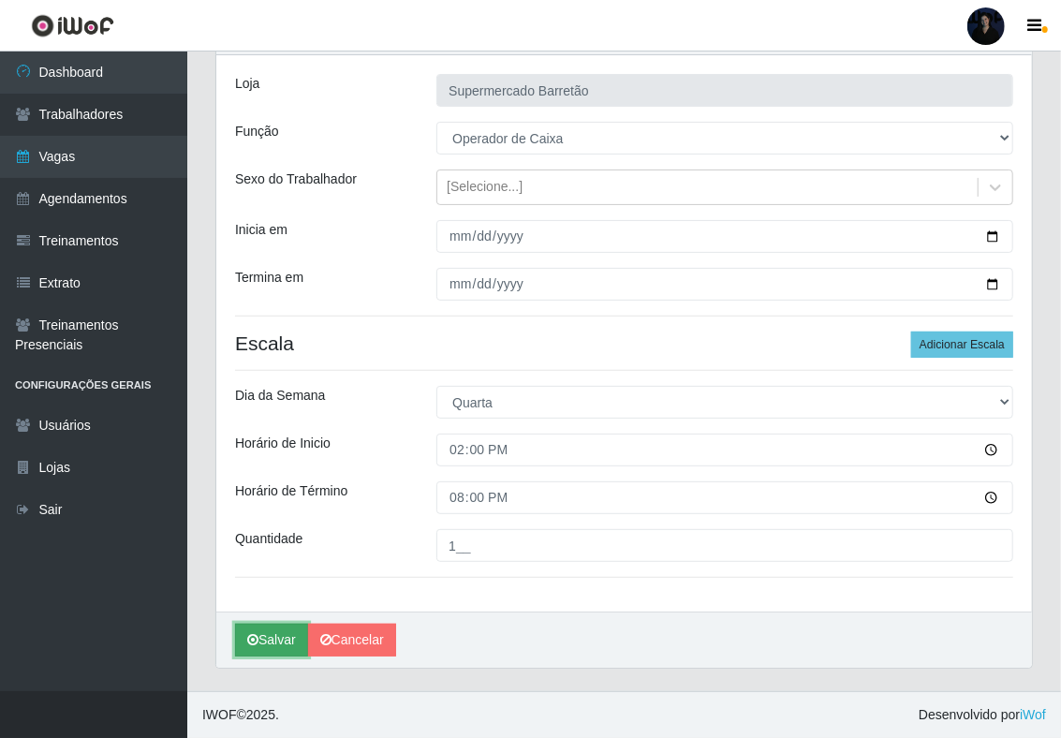
click at [257, 638] on icon "submit" at bounding box center [252, 639] width 11 height 13
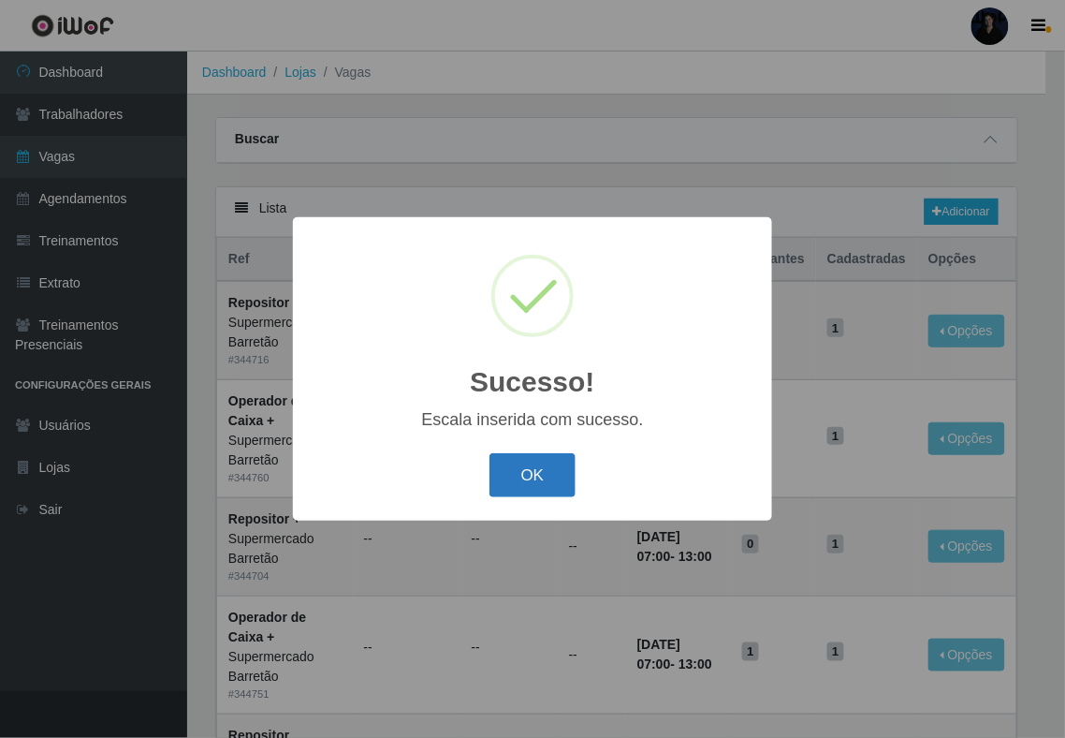
click at [521, 472] on button "OK" at bounding box center [533, 475] width 87 height 44
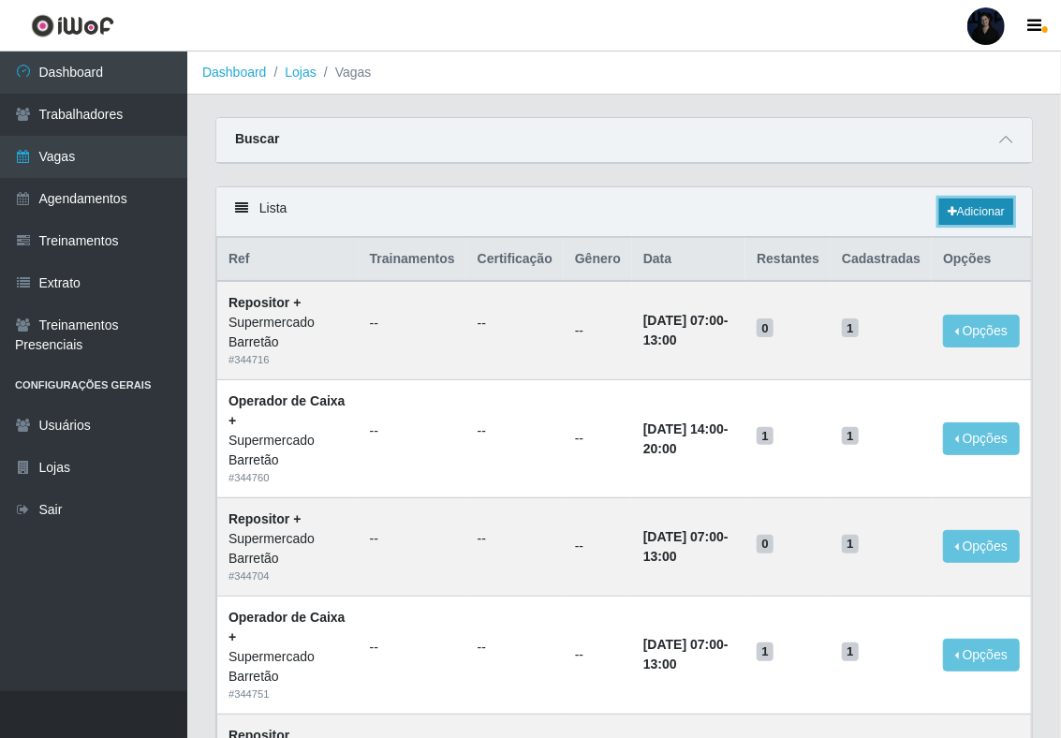
click at [972, 217] on link "Adicionar" at bounding box center [976, 211] width 74 height 26
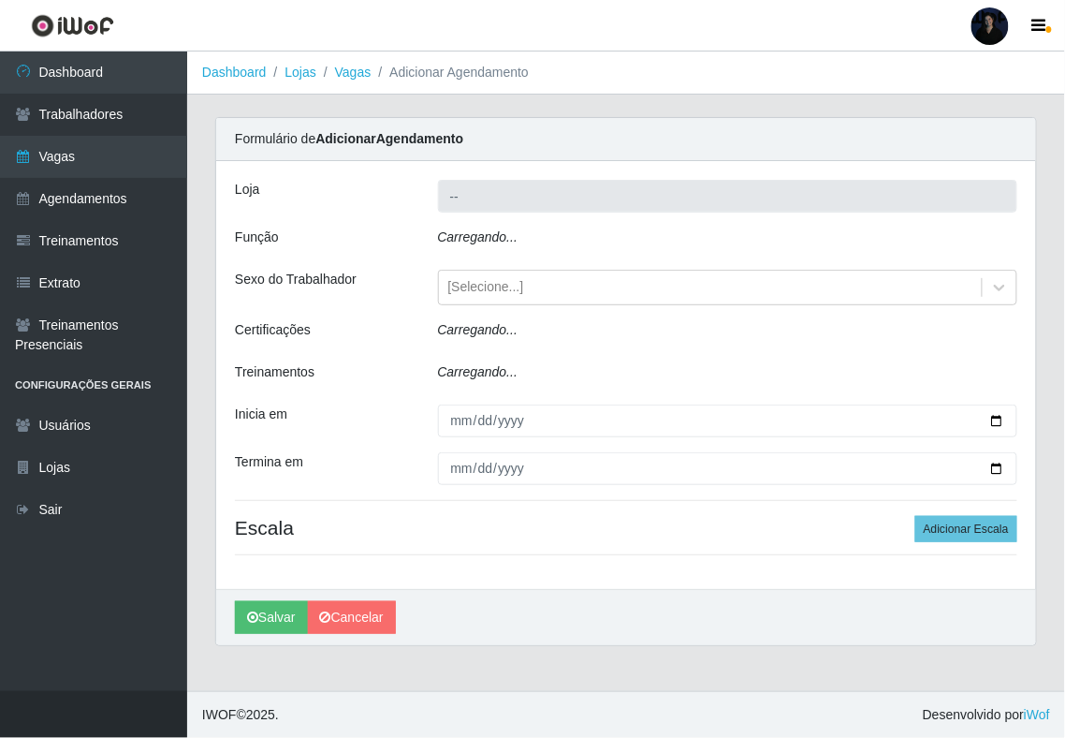
click at [495, 243] on icon "Carregando..." at bounding box center [478, 236] width 81 height 15
type input "Supermercado Barretão"
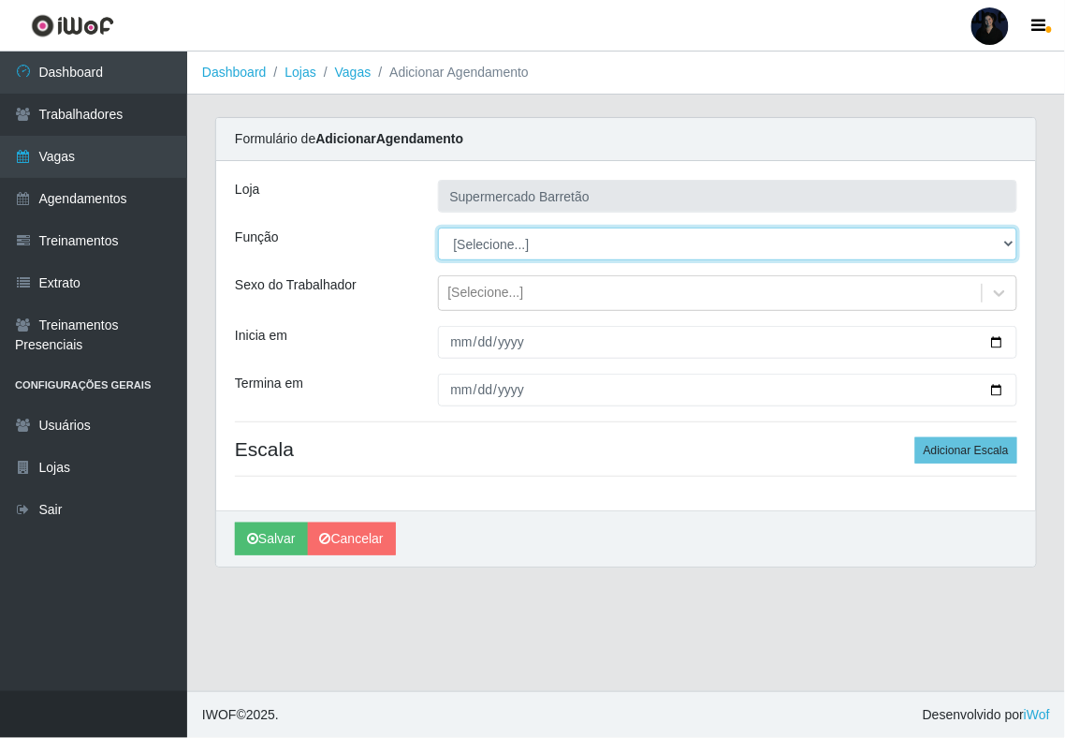
click at [495, 242] on select "[Selecione...] ASG ASG + ASG ++ Operador de Caixa Operador de Caixa + Operador …" at bounding box center [728, 243] width 580 height 33
select select "22"
click at [438, 228] on select "[Selecione...] ASG ASG + ASG ++ Operador de Caixa Operador de Caixa + Operador …" at bounding box center [728, 243] width 580 height 33
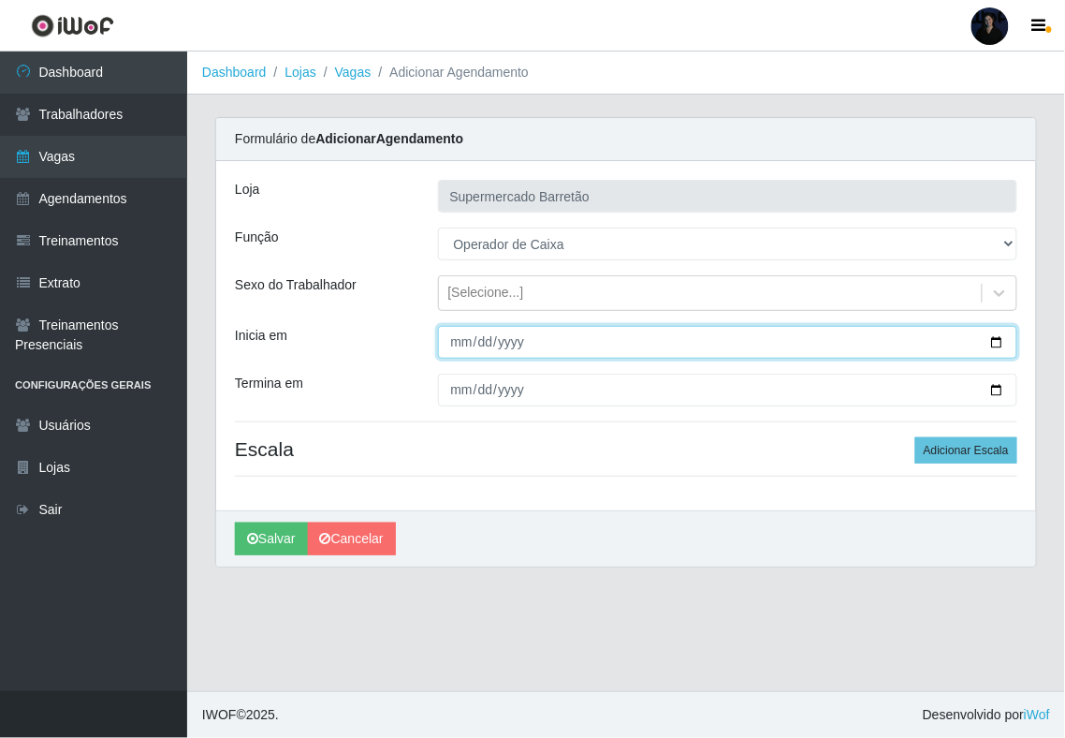
click at [994, 348] on input "Inicia em" at bounding box center [728, 342] width 580 height 33
type input "[DATE]"
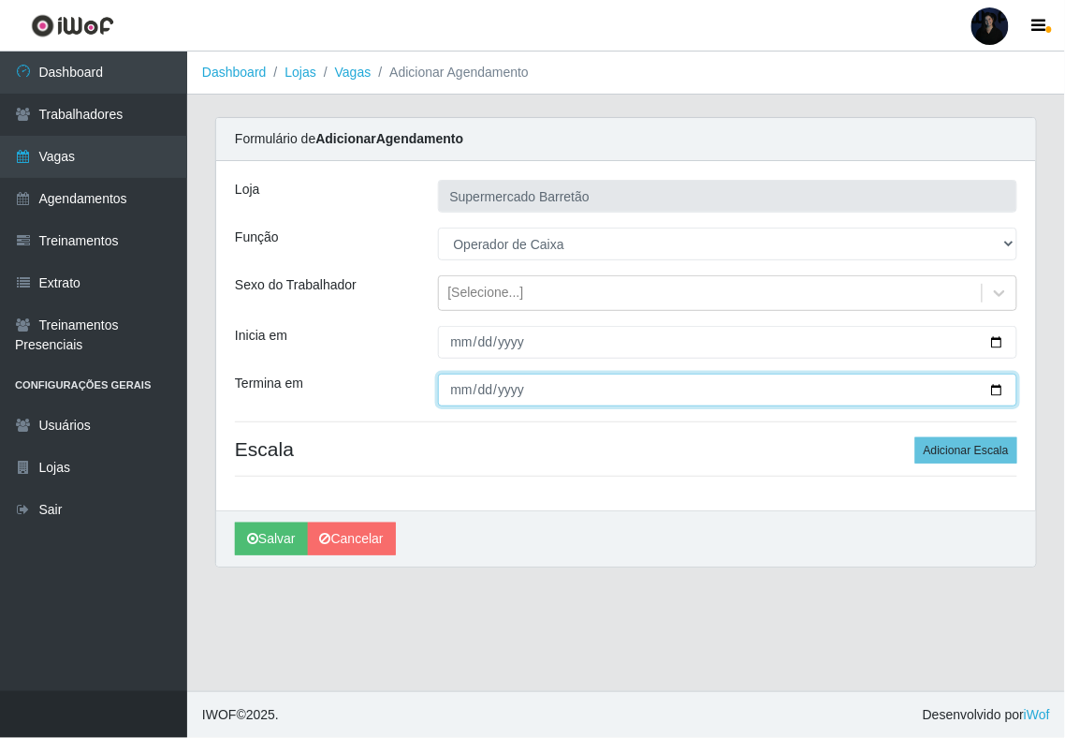
click at [1001, 390] on input "Termina em" at bounding box center [728, 390] width 580 height 33
type input "[DATE]"
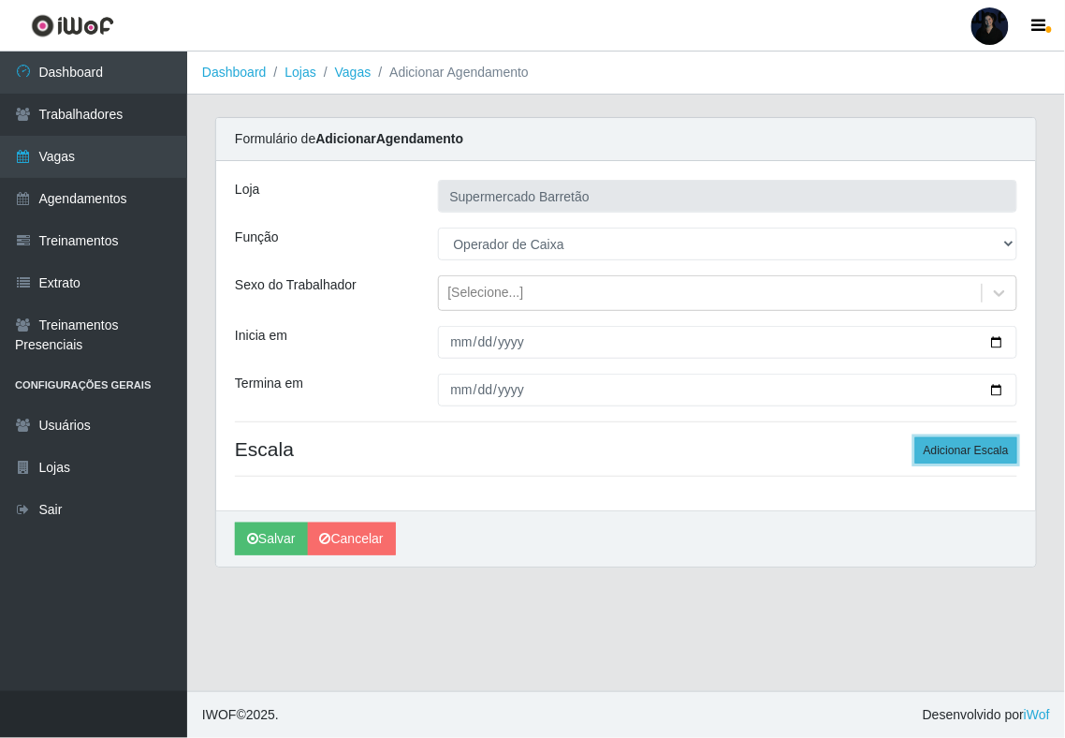
click at [949, 447] on button "Adicionar Escala" at bounding box center [967, 450] width 102 height 26
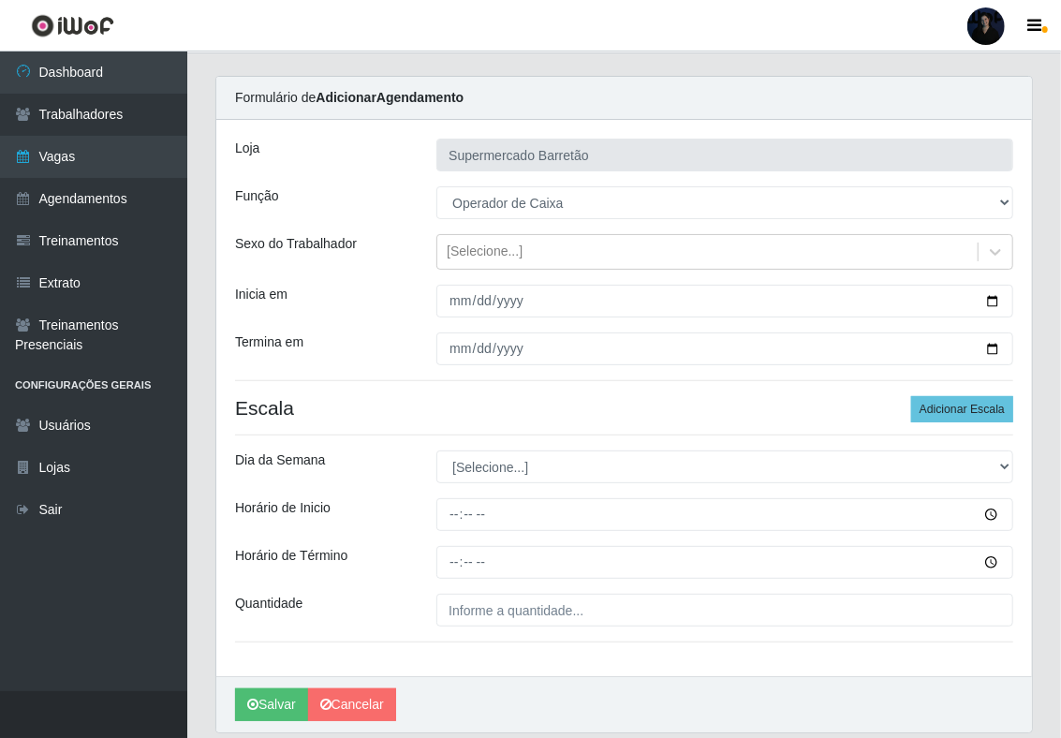
scroll to position [110, 0]
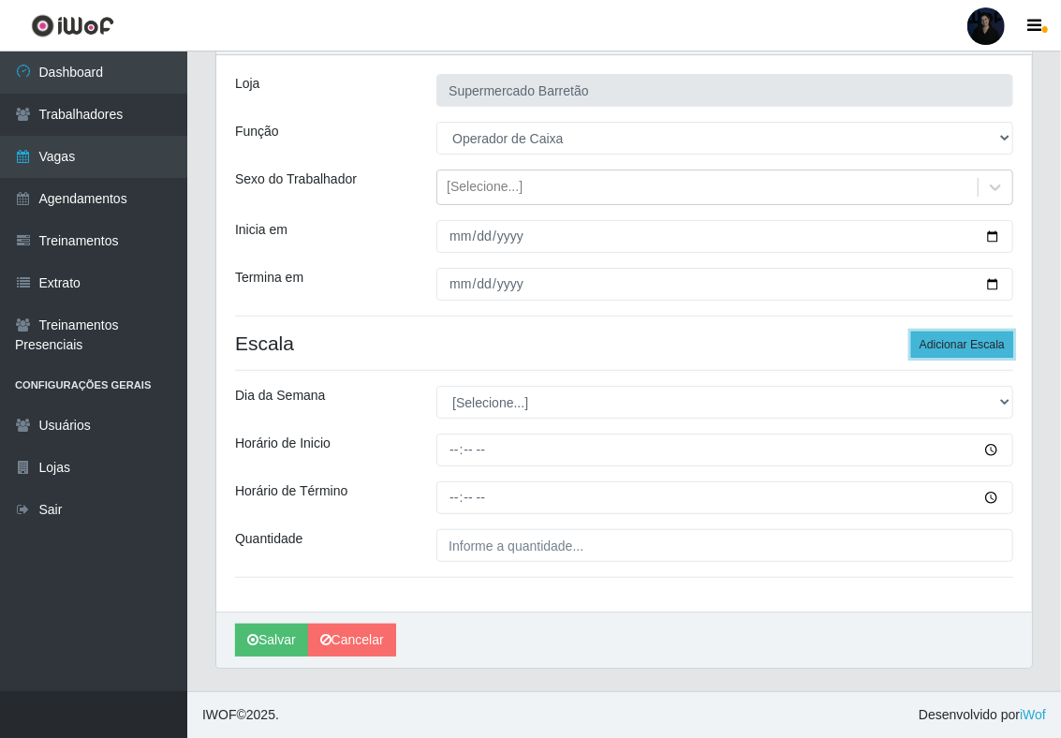
click at [930, 341] on button "Adicionar Escala" at bounding box center [962, 344] width 102 height 26
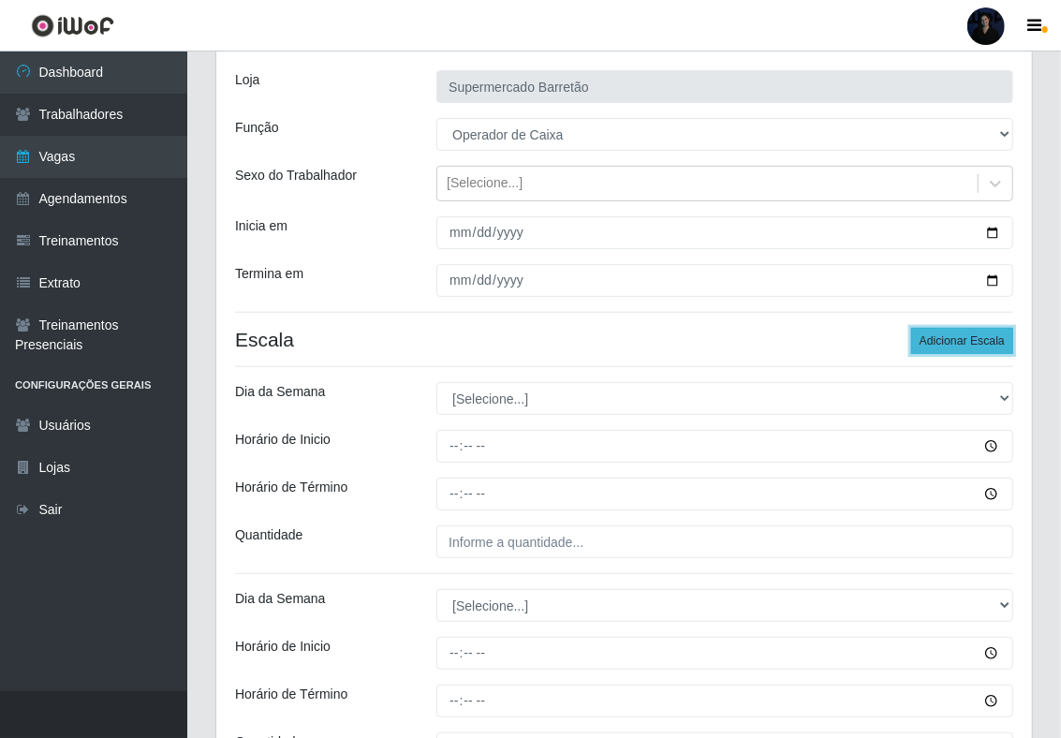
click at [930, 341] on button "Adicionar Escala" at bounding box center [962, 341] width 102 height 26
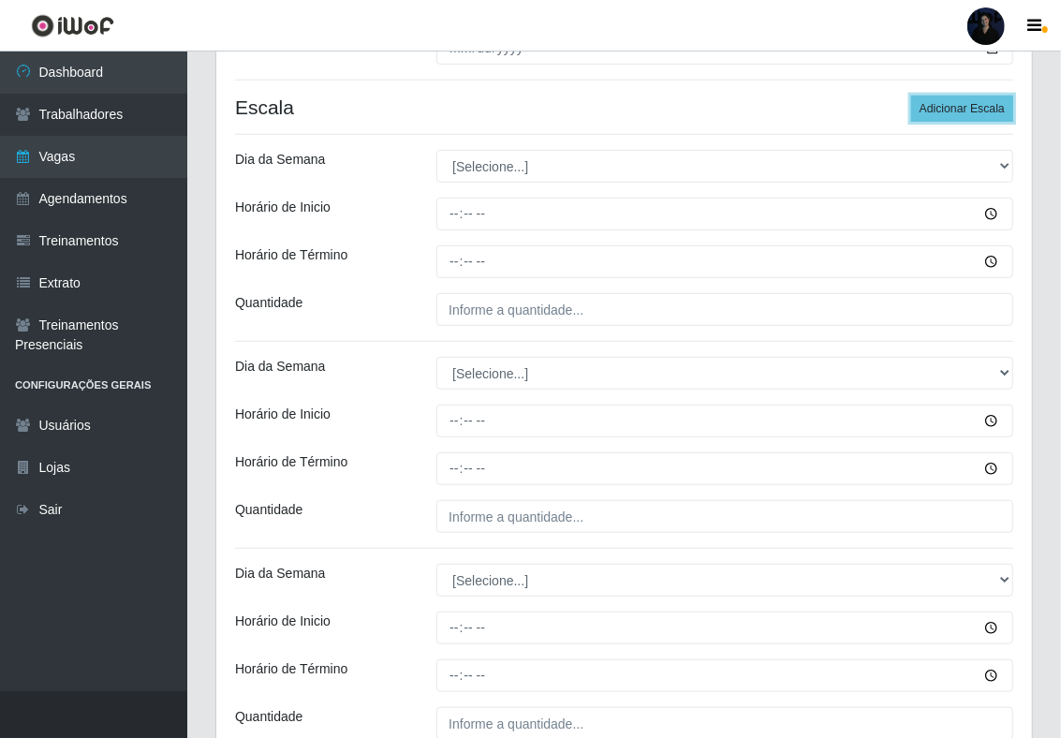
scroll to position [360, 0]
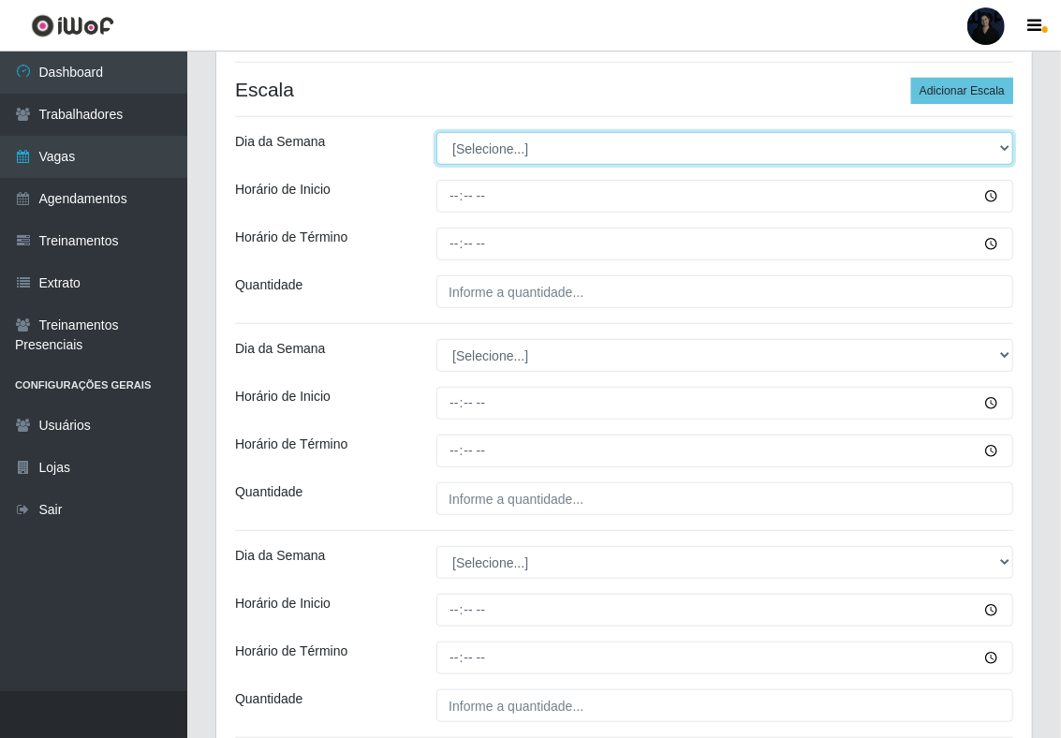
click at [506, 147] on select "[Selecione...] Segunda Terça Quarta Quinta Sexta Sábado Domingo" at bounding box center [724, 148] width 577 height 33
select select "1"
click at [436, 134] on select "[Selecione...] Segunda Terça Quarta Quinta Sexta Sábado Domingo" at bounding box center [724, 148] width 577 height 33
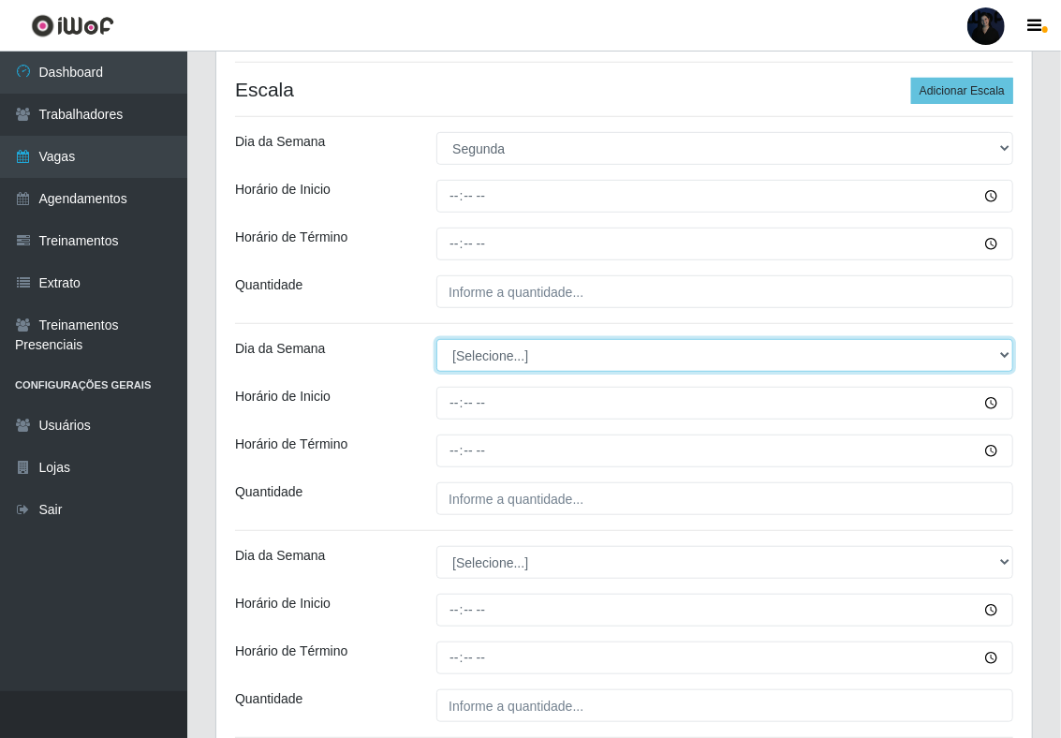
click at [484, 352] on select "[Selecione...] Segunda Terça Quarta Quinta Sexta Sábado Domingo" at bounding box center [724, 355] width 577 height 33
select select "1"
click at [436, 341] on select "[Selecione...] Segunda Terça Quarta Quinta Sexta Sábado Domingo" at bounding box center [724, 355] width 577 height 33
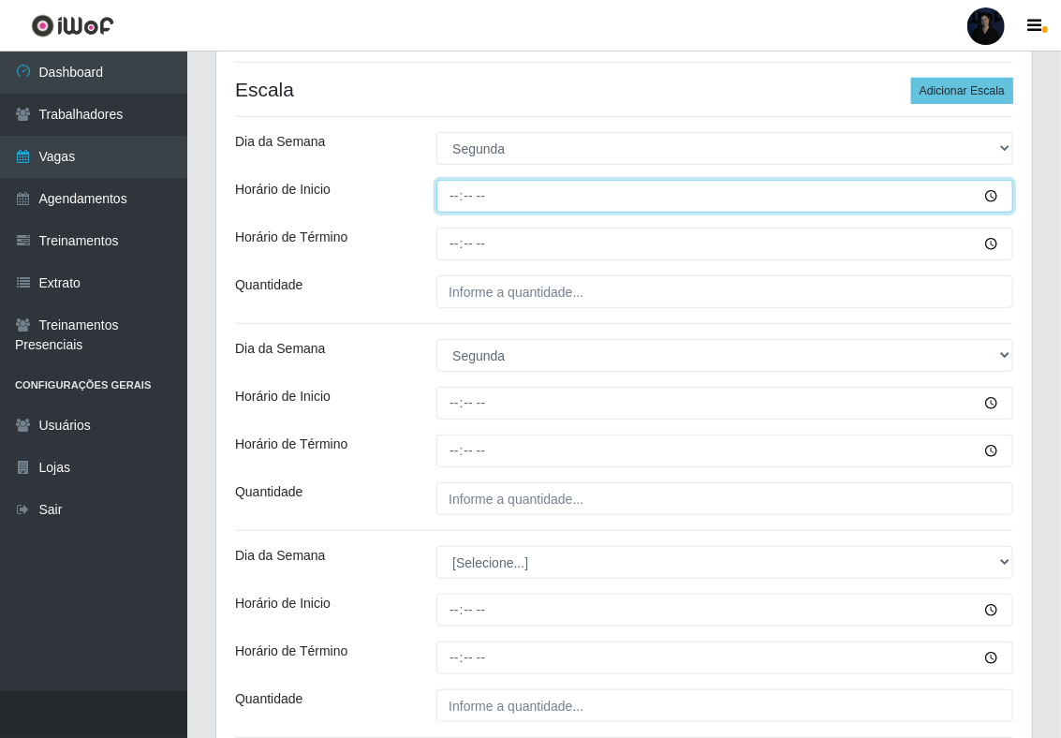
click at [450, 192] on input "Horário de Inicio" at bounding box center [724, 196] width 577 height 33
type input "07:00"
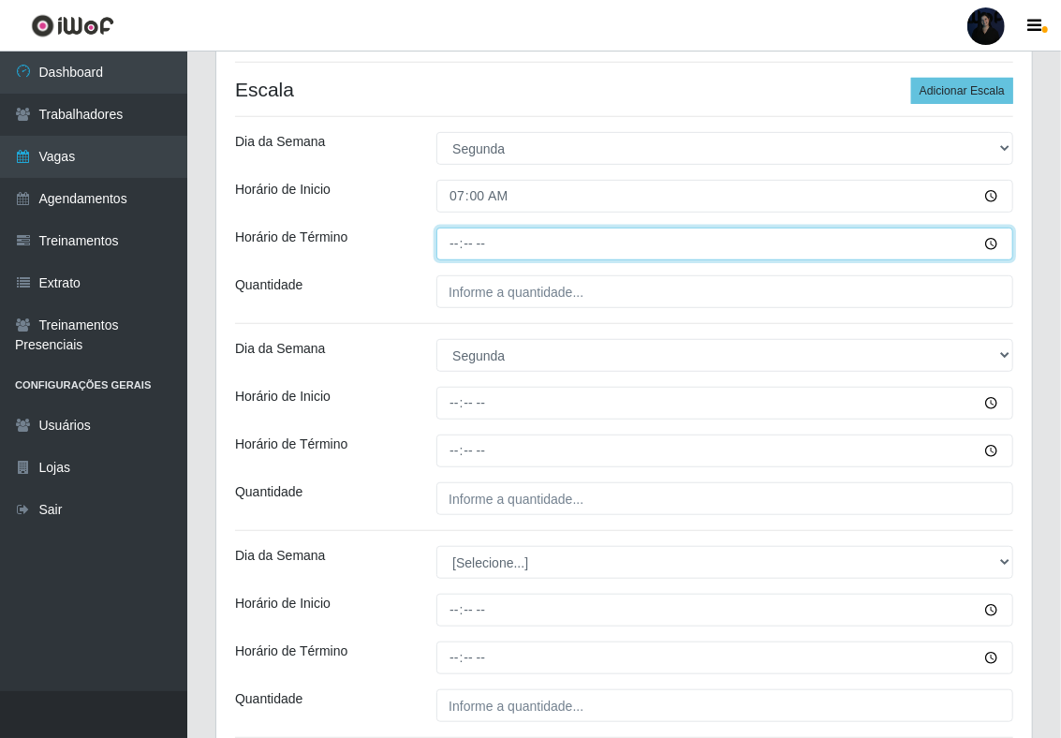
click at [455, 251] on input "Horário de Término" at bounding box center [724, 243] width 577 height 33
type input "13:00"
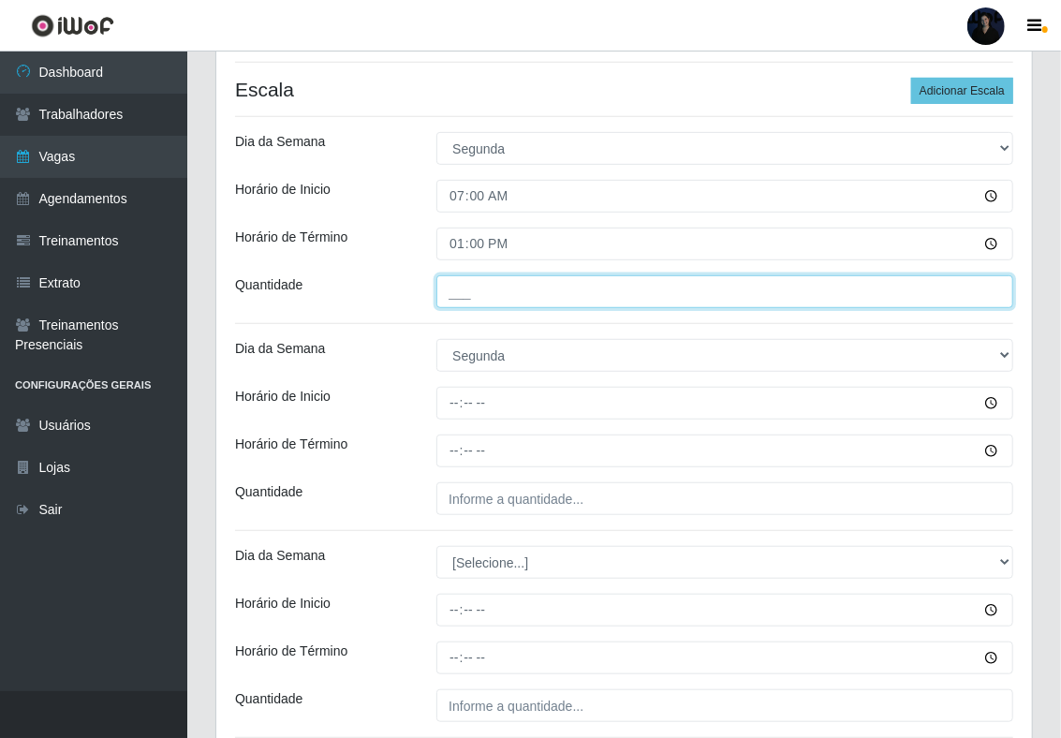
click at [455, 292] on input "___" at bounding box center [724, 291] width 577 height 33
type input "1__"
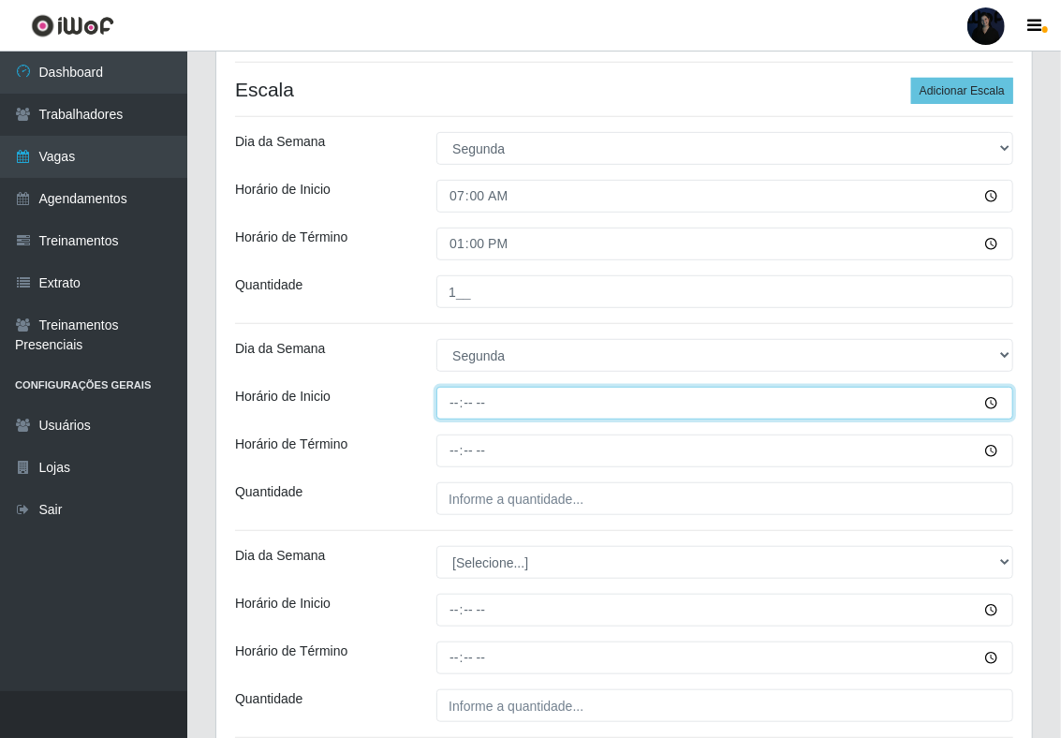
click at [470, 398] on input "Horário de Inicio" at bounding box center [724, 403] width 577 height 33
click at [458, 402] on input "Horário de Inicio" at bounding box center [724, 403] width 577 height 33
type input "14:00"
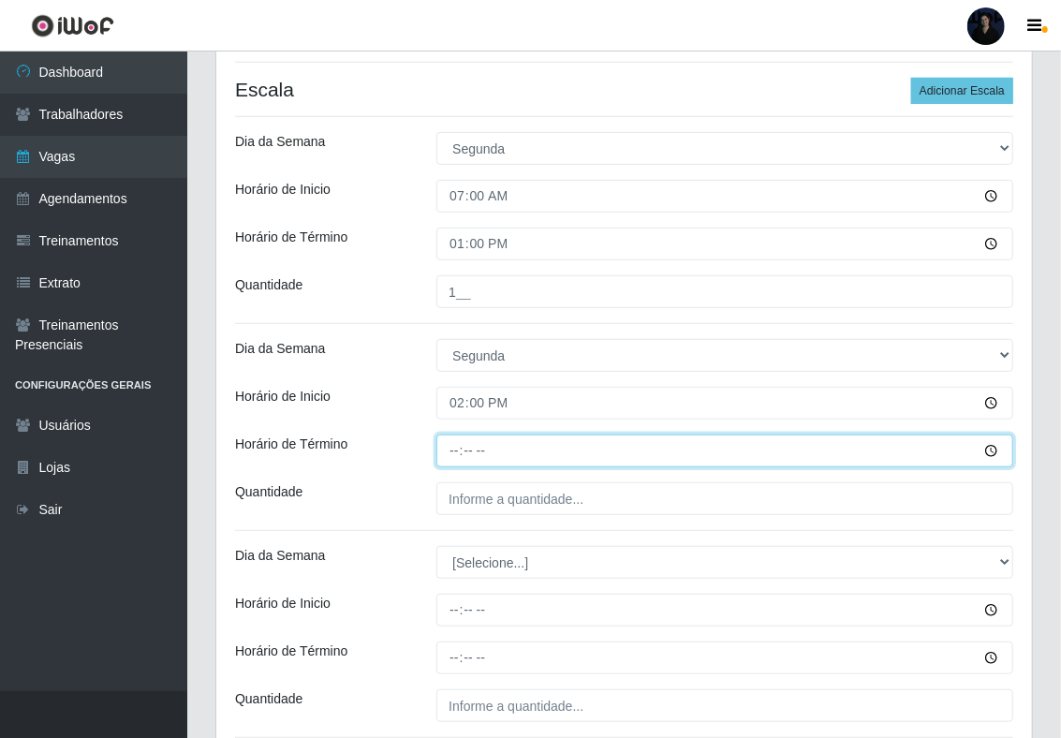
click at [453, 457] on input "Horário de Término" at bounding box center [724, 450] width 577 height 33
type input "20:00"
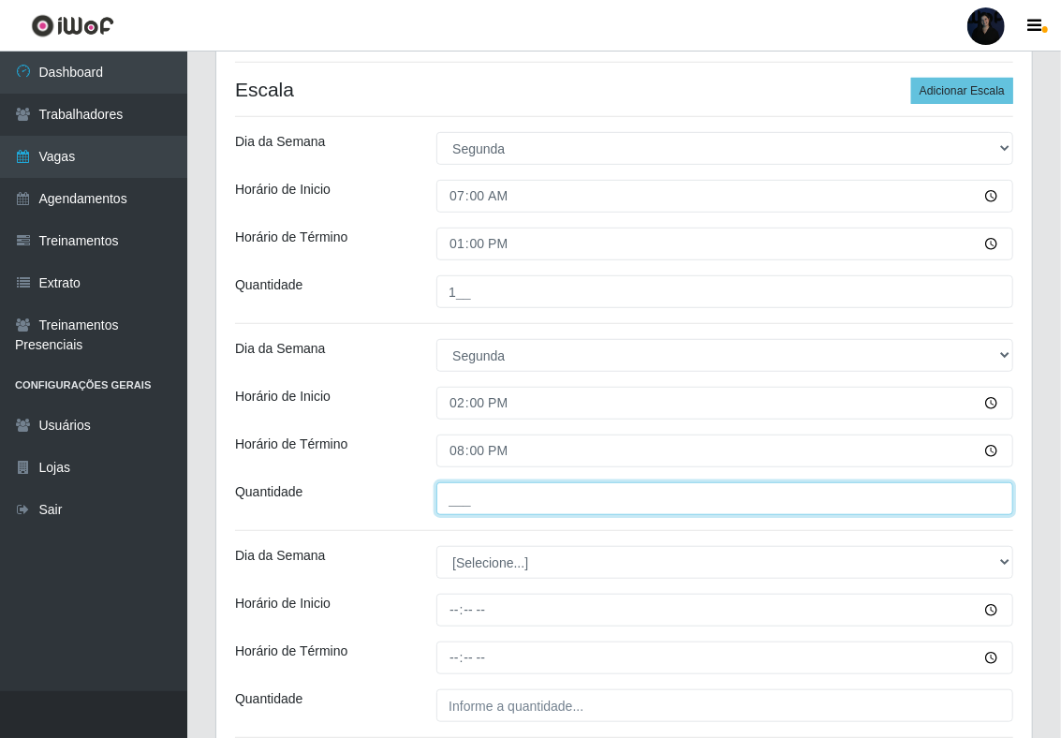
click at [461, 507] on input "___" at bounding box center [724, 498] width 577 height 33
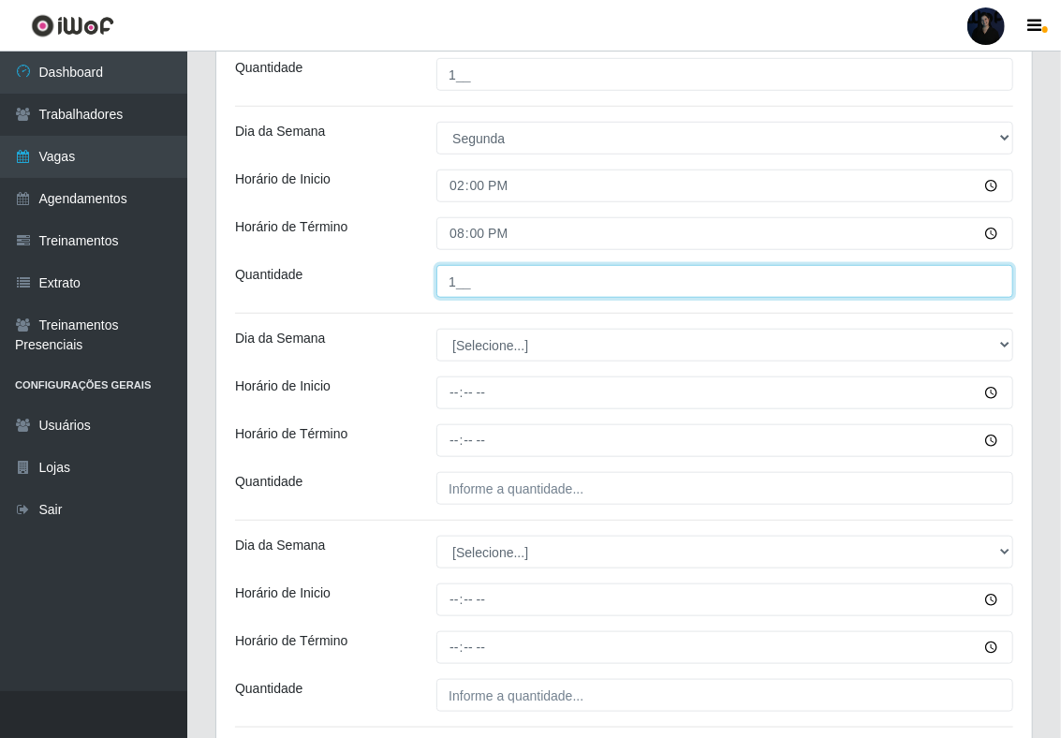
scroll to position [609, 0]
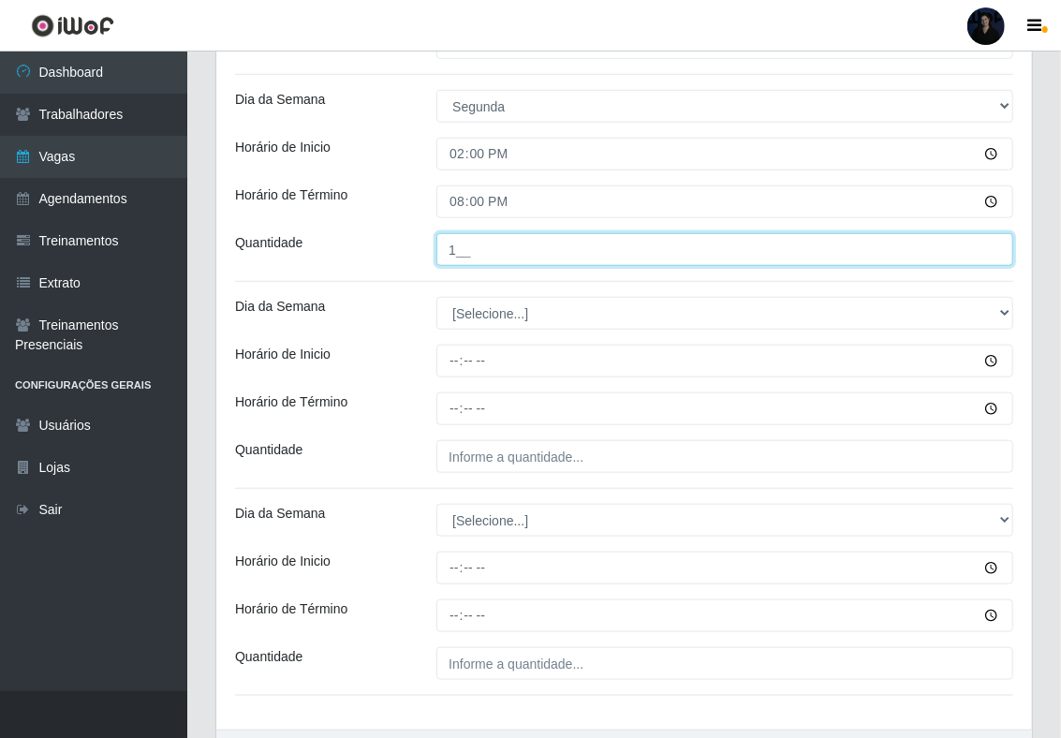
type input "1__"
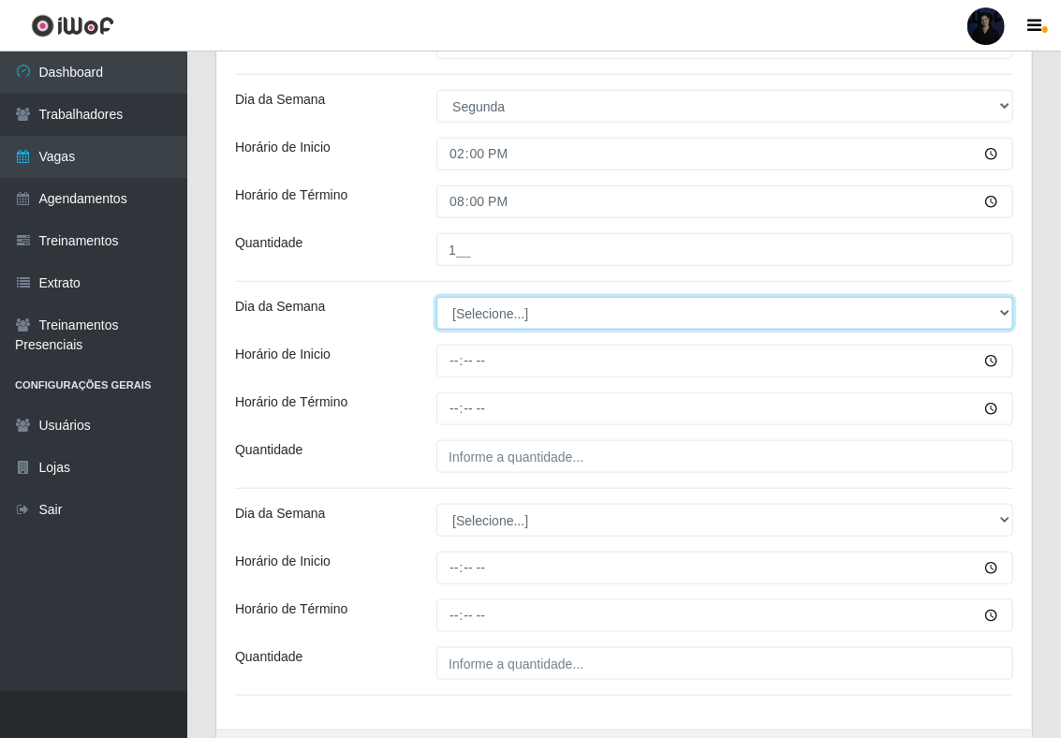
click at [479, 312] on select "[Selecione...] Segunda Terça Quarta Quinta Sexta Sábado Domingo" at bounding box center [724, 313] width 577 height 33
select select "2"
click at [436, 299] on select "[Selecione...] Segunda Terça Quarta Quinta Sexta Sábado Domingo" at bounding box center [724, 313] width 577 height 33
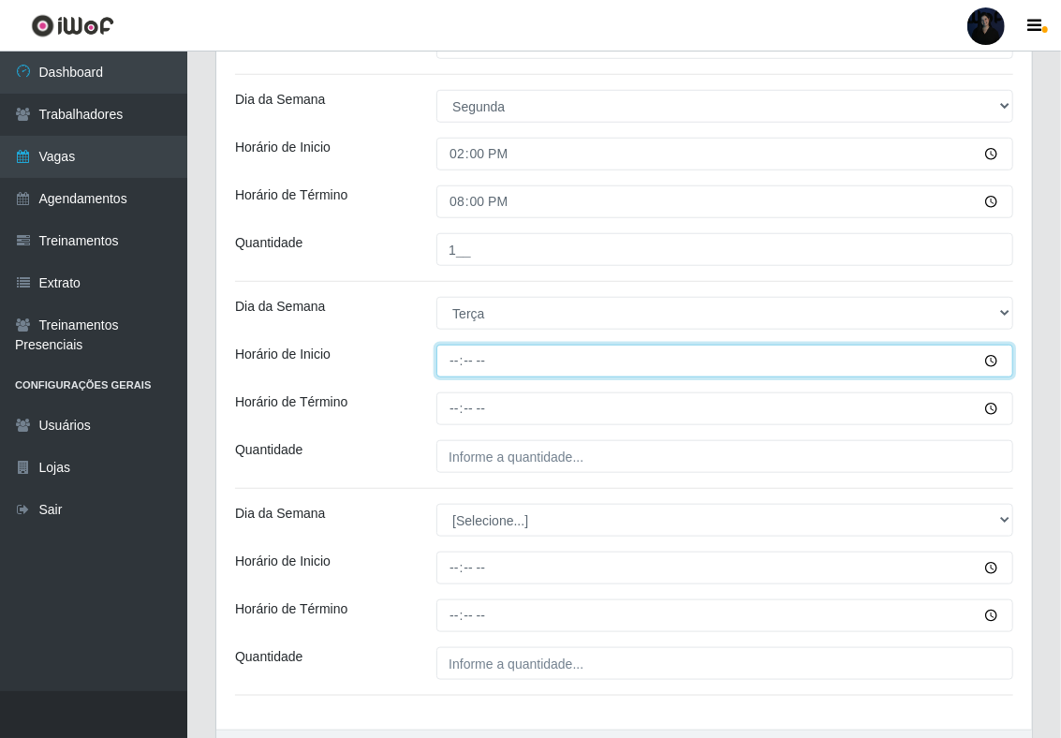
click at [457, 369] on input "Horário de Inicio" at bounding box center [724, 361] width 577 height 33
type input "07:00"
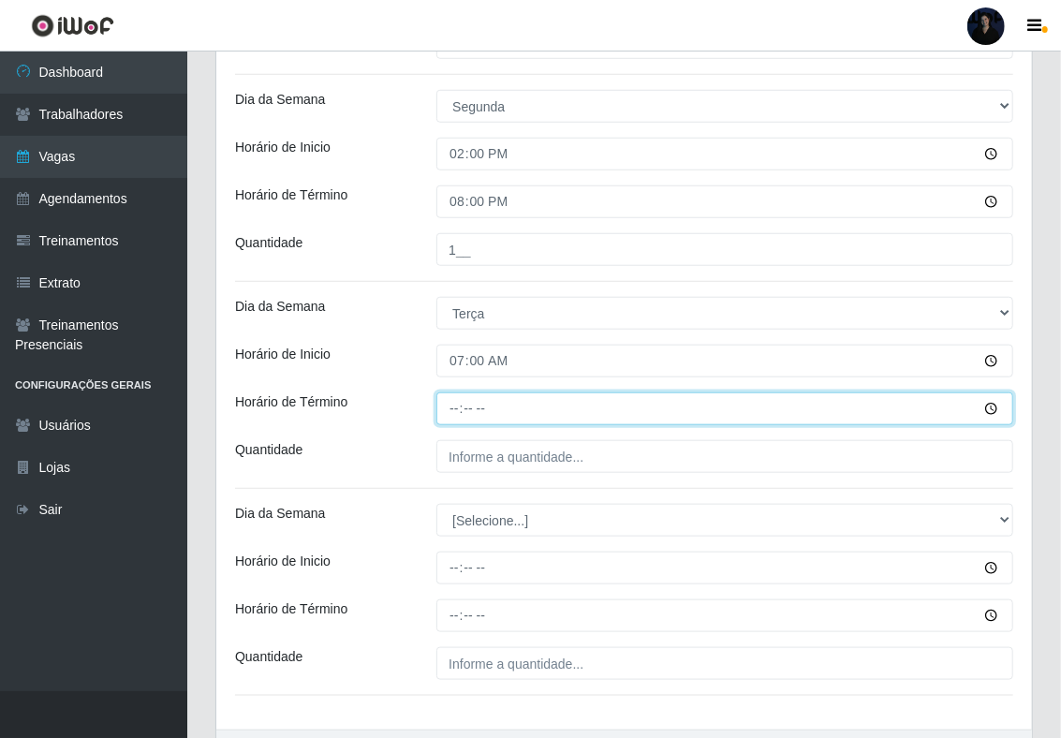
click at [451, 408] on input "Horário de Término" at bounding box center [724, 408] width 577 height 33
type input "13:00"
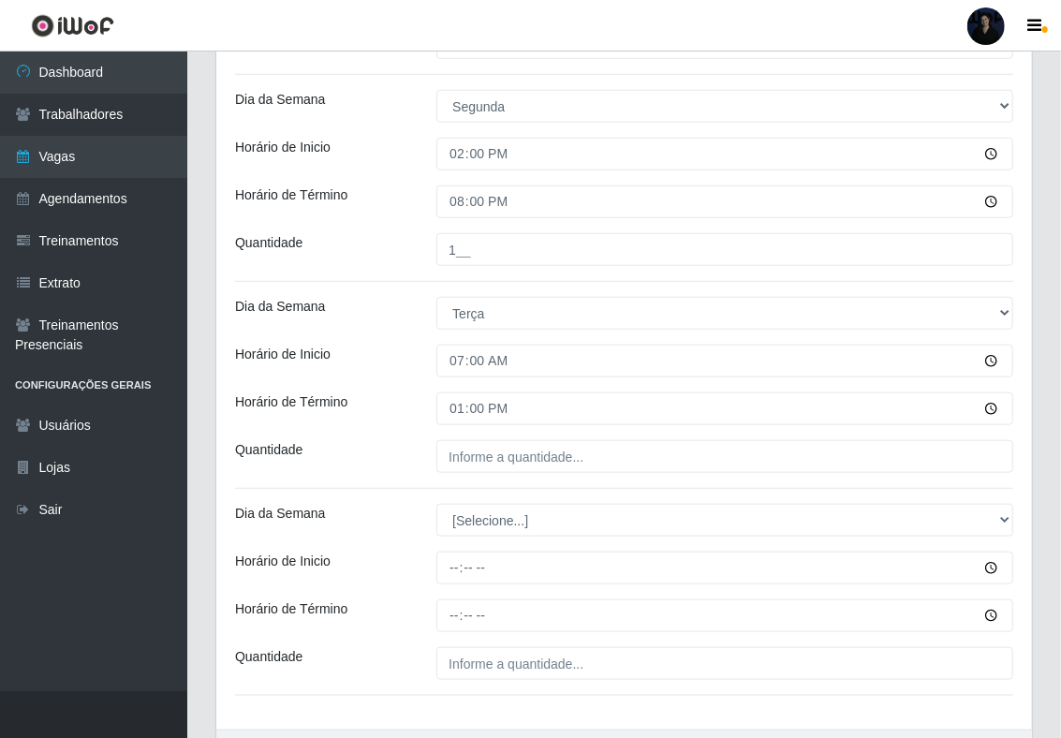
click at [455, 477] on div "Loja Supermercado Barretão Função [Selecione...] ASG ASG + ASG ++ Operador de C…" at bounding box center [623, 140] width 815 height 1177
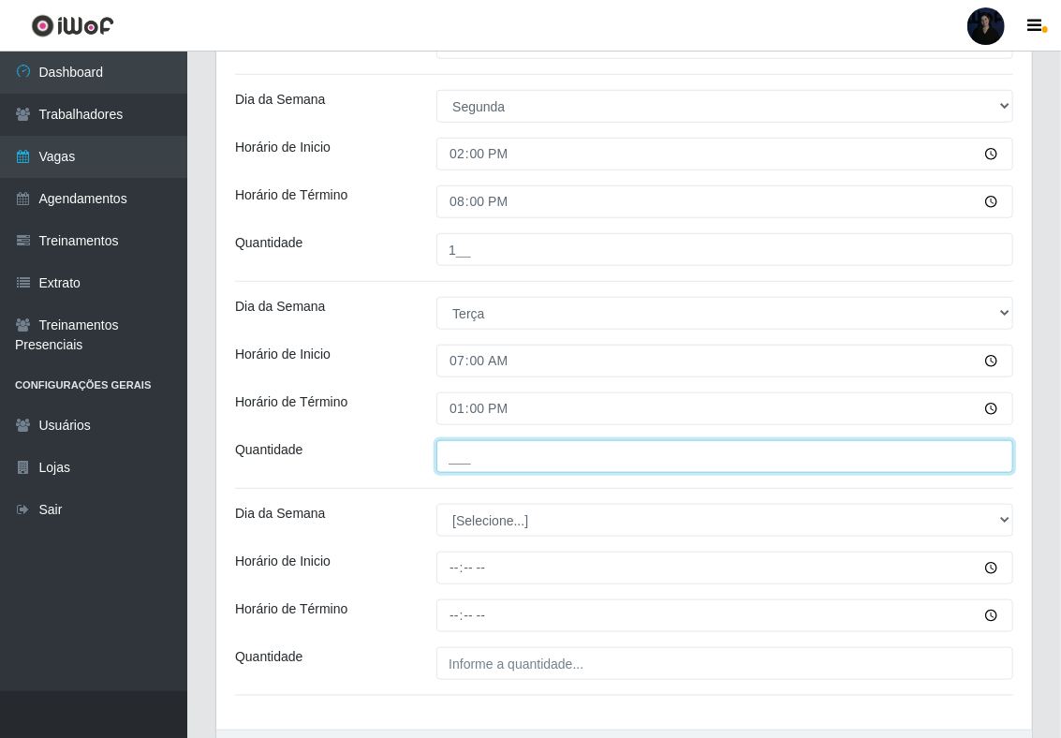
click at [455, 465] on input "___" at bounding box center [724, 456] width 577 height 33
type input "1__"
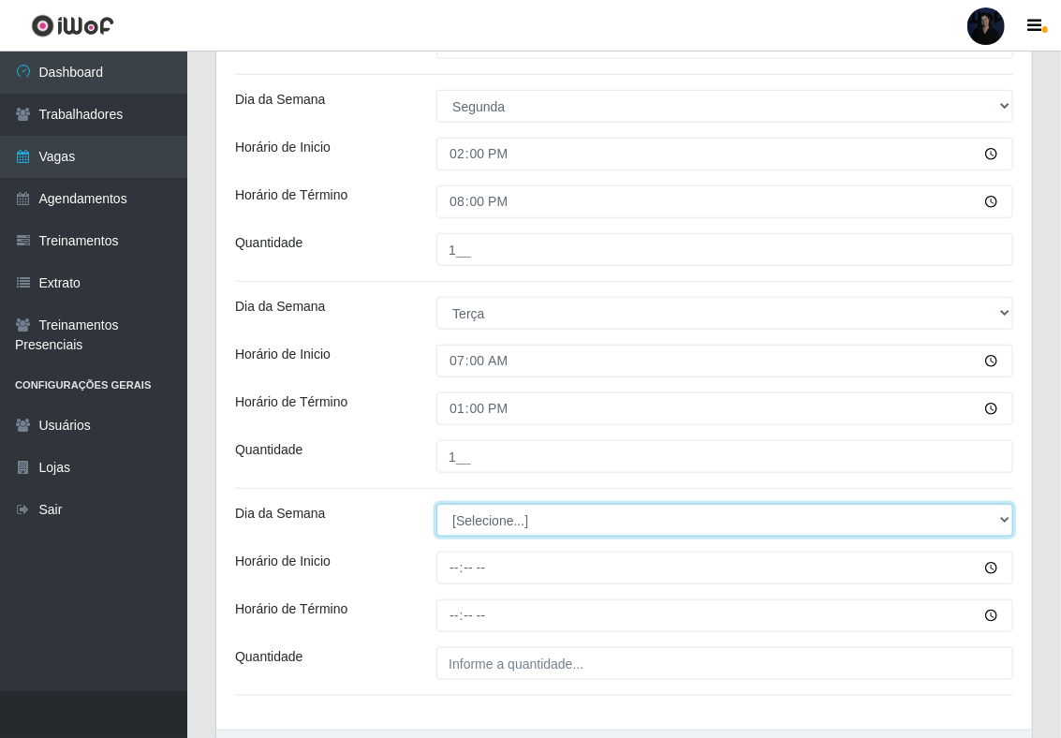
click at [465, 519] on select "[Selecione...] Segunda Terça Quarta Quinta Sexta Sábado Domingo" at bounding box center [724, 520] width 577 height 33
select select "2"
click at [436, 506] on select "[Selecione...] Segunda Terça Quarta Quinta Sexta Sábado Domingo" at bounding box center [724, 520] width 577 height 33
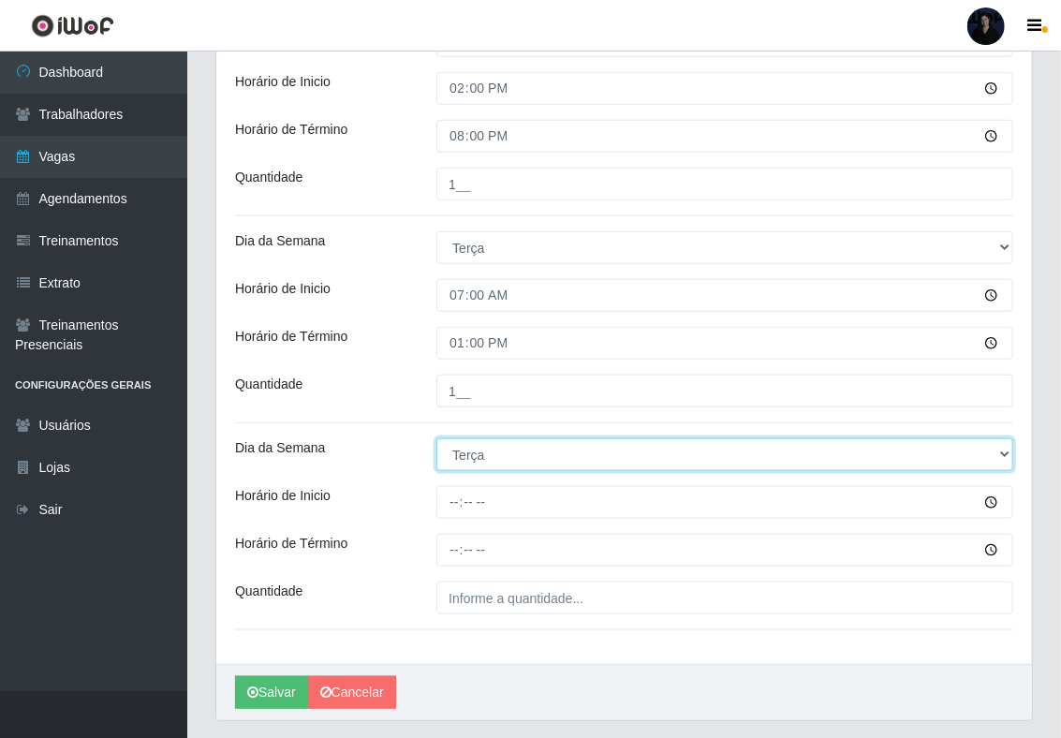
scroll to position [731, 0]
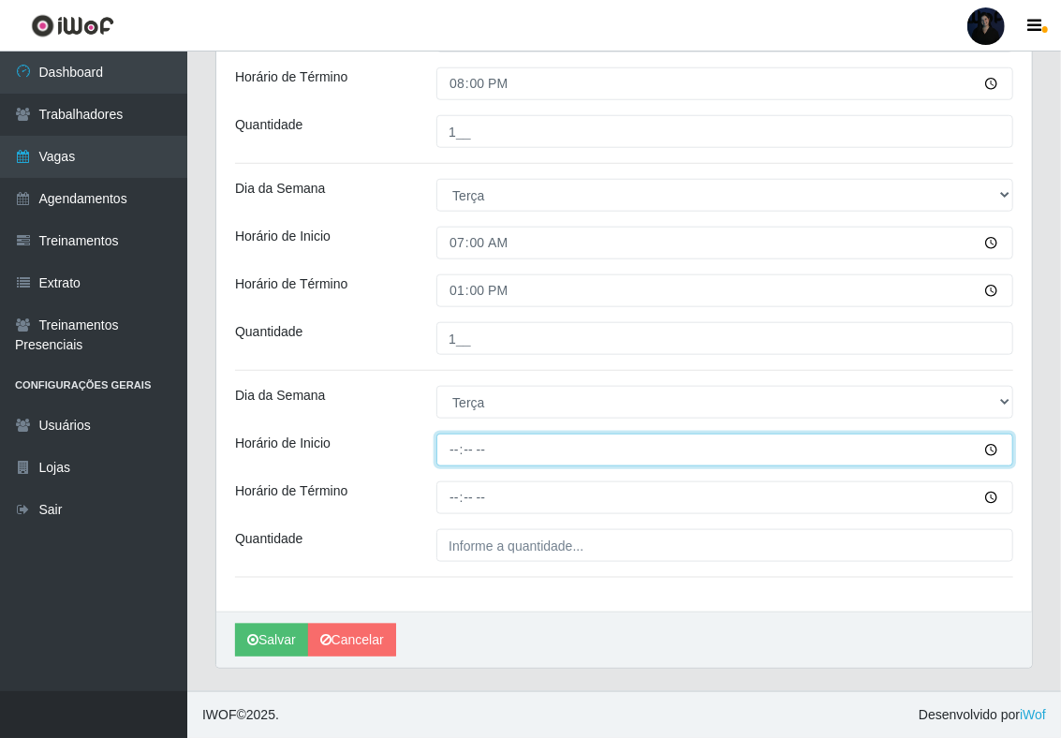
click at [454, 443] on input "Horário de Inicio" at bounding box center [724, 449] width 577 height 33
type input "14:00"
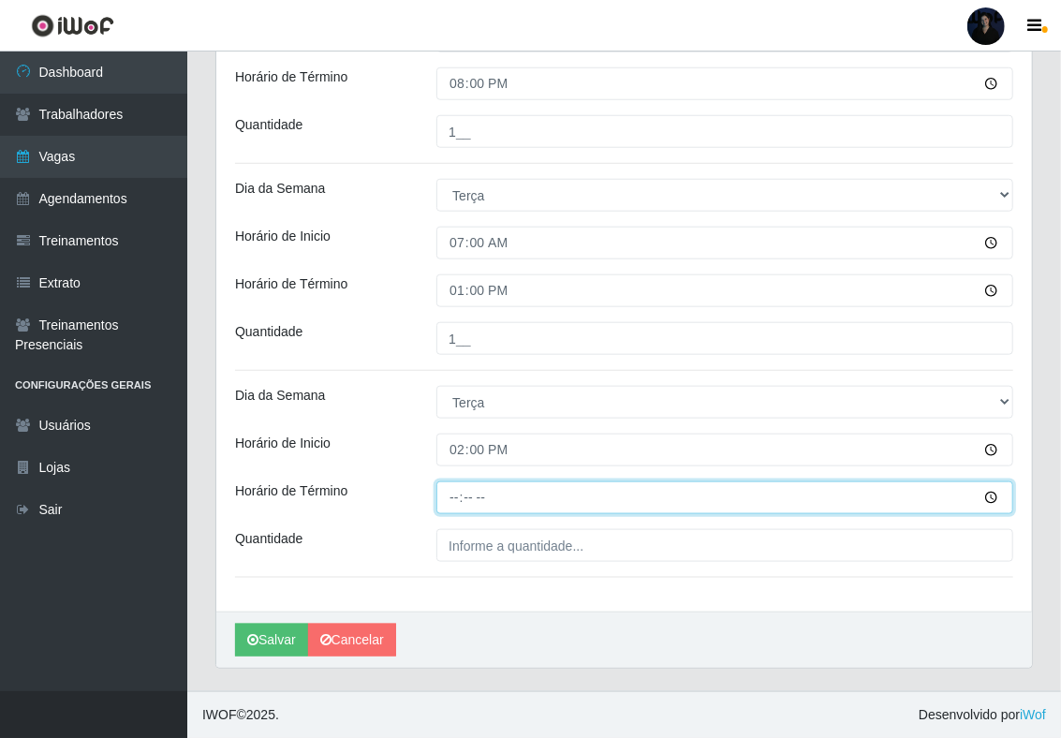
click at [455, 502] on input "Horário de Término" at bounding box center [724, 497] width 577 height 33
type input "20:00"
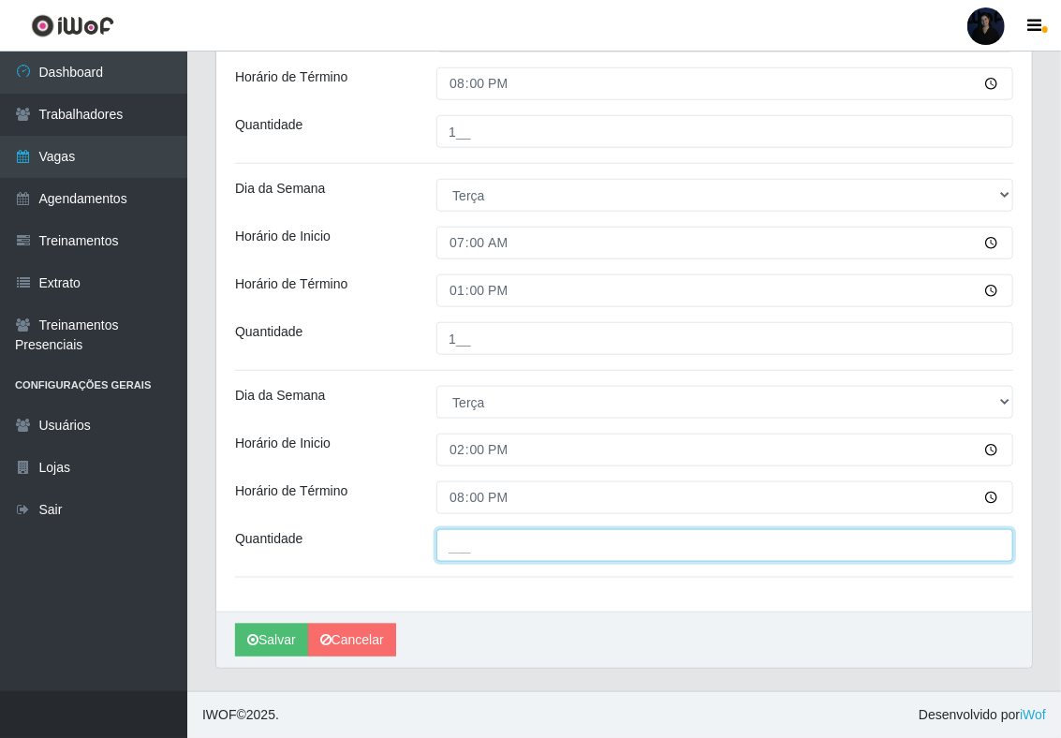
click at [459, 534] on input "___" at bounding box center [724, 545] width 577 height 33
type input "1__"
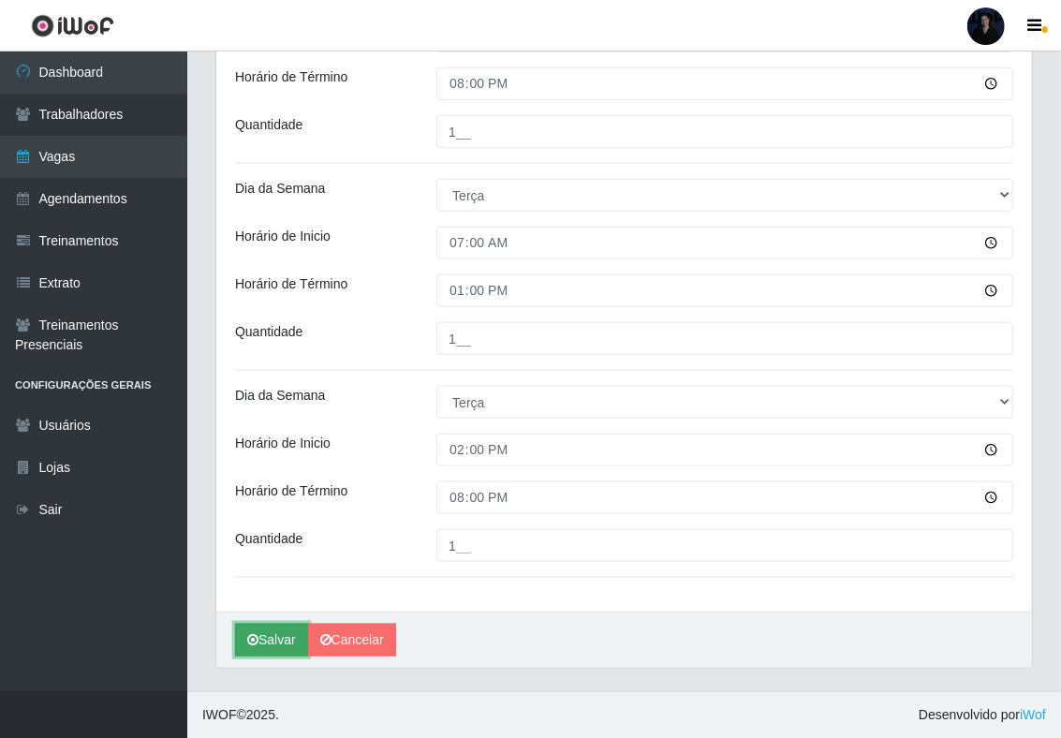
click at [256, 633] on icon "submit" at bounding box center [252, 639] width 11 height 13
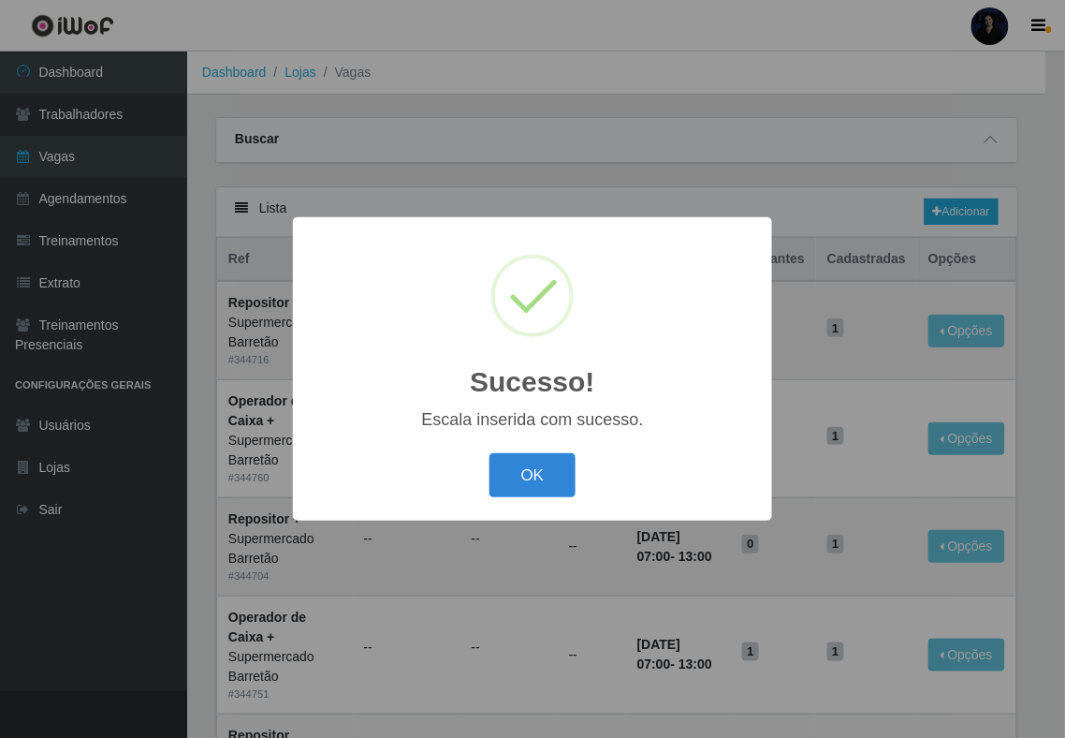
click at [862, 187] on div "Sucesso! × Escala inserida com sucesso. OK Cancel" at bounding box center [532, 369] width 1065 height 738
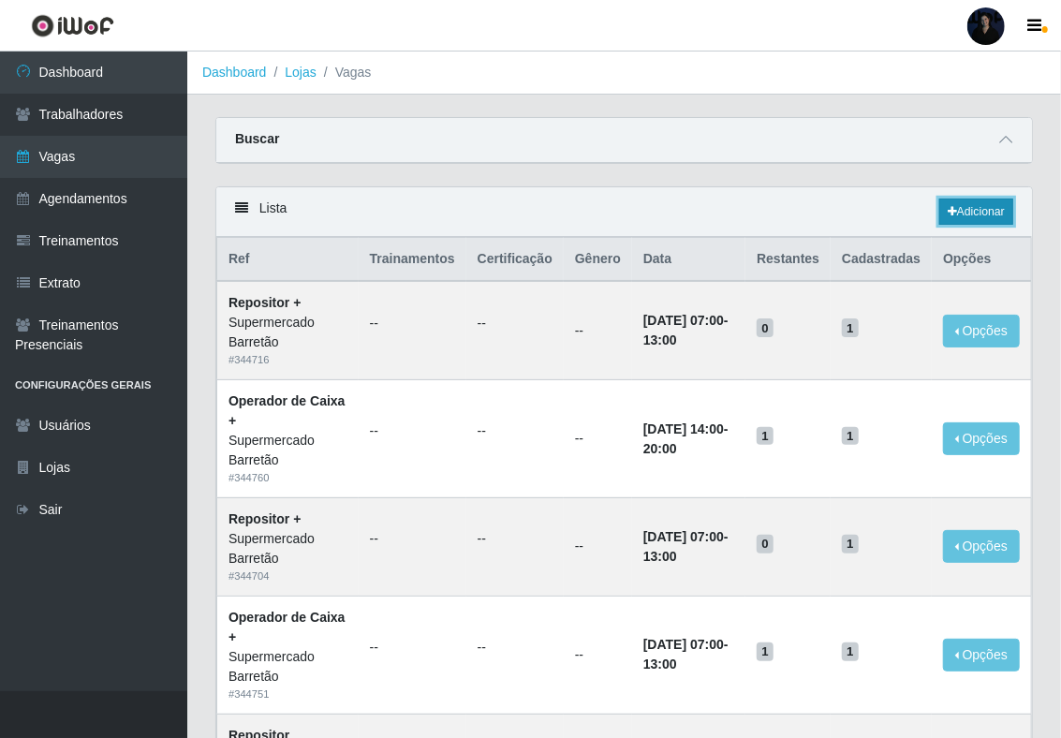
click at [957, 212] on link "Adicionar" at bounding box center [976, 211] width 74 height 26
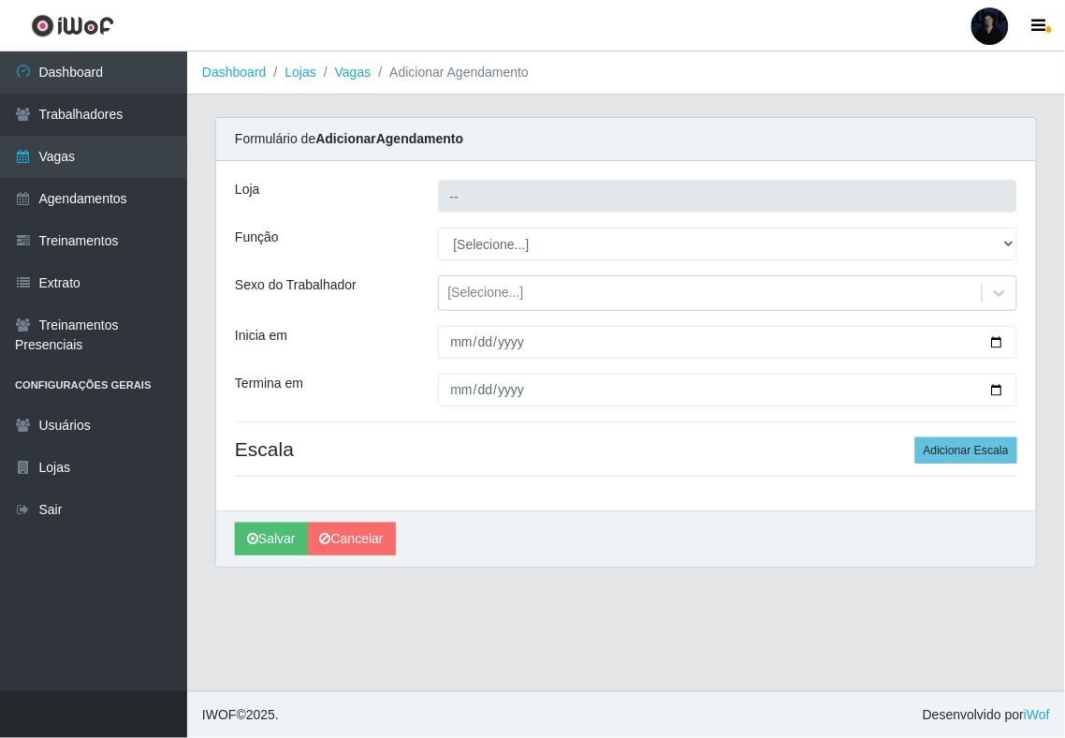
type input "Supermercado Barretão"
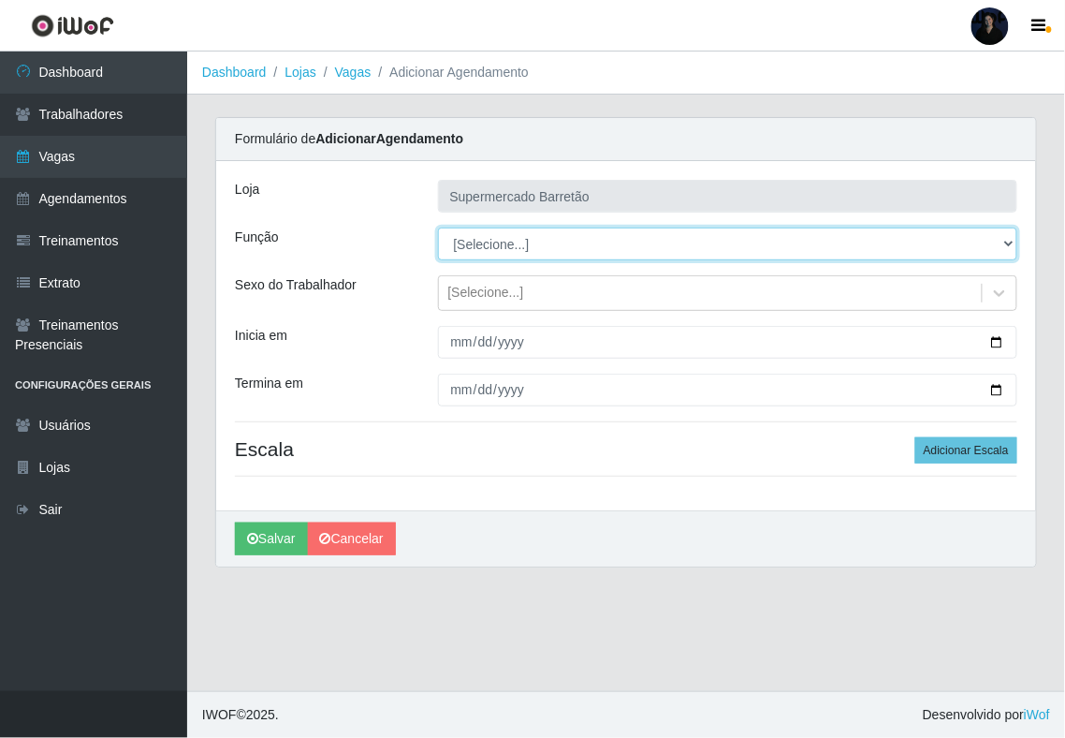
click at [532, 248] on select "[Selecione...] ASG ASG + ASG ++ Operador de Caixa Operador de Caixa + Operador …" at bounding box center [728, 243] width 580 height 33
select select "22"
click at [438, 228] on select "[Selecione...] ASG ASG + ASG ++ Operador de Caixa Operador de Caixa + Operador …" at bounding box center [728, 243] width 580 height 33
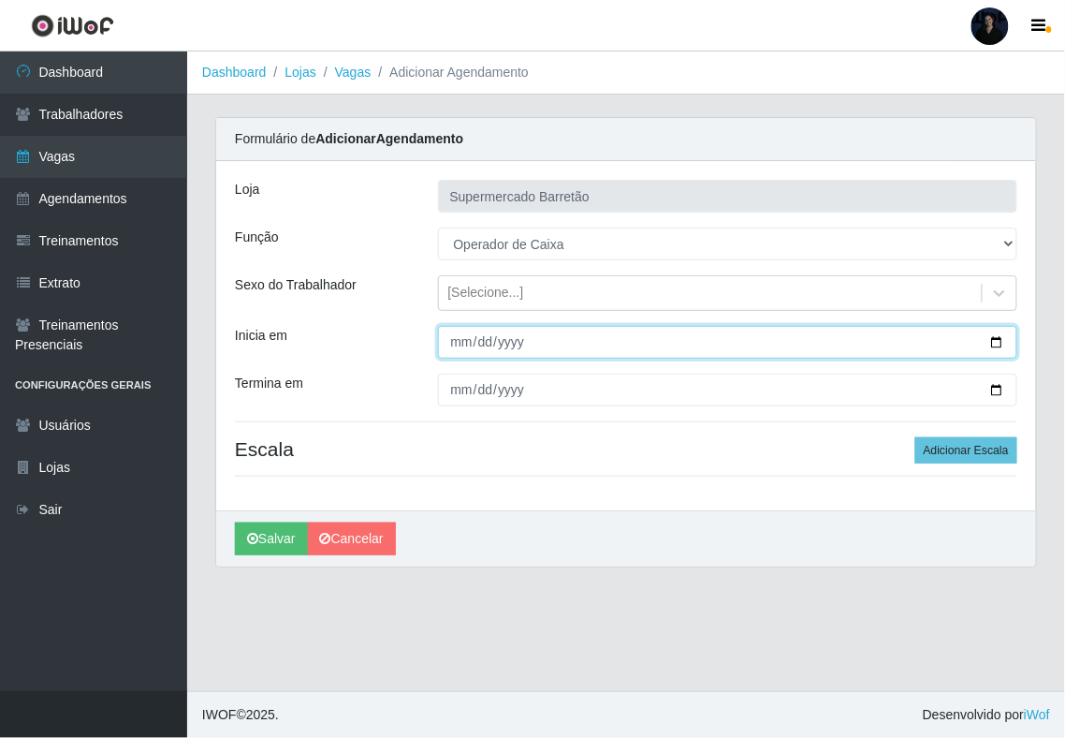
click at [994, 345] on input "Inicia em" at bounding box center [728, 342] width 580 height 33
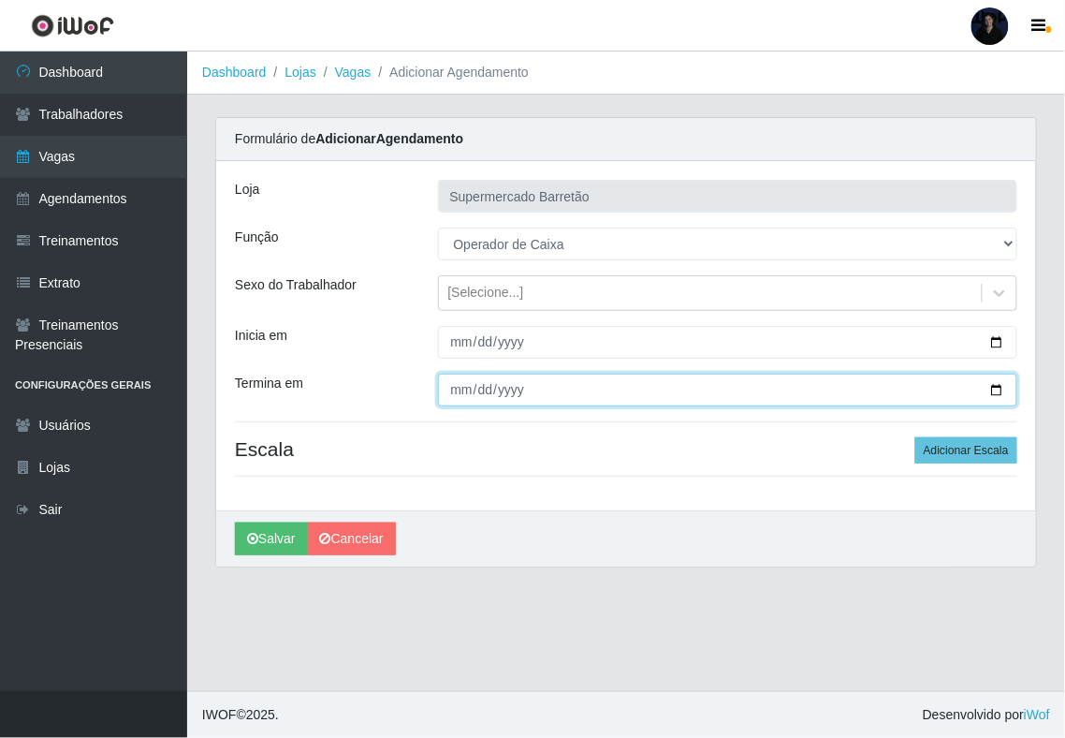
click at [996, 390] on input "Termina em" at bounding box center [728, 390] width 580 height 33
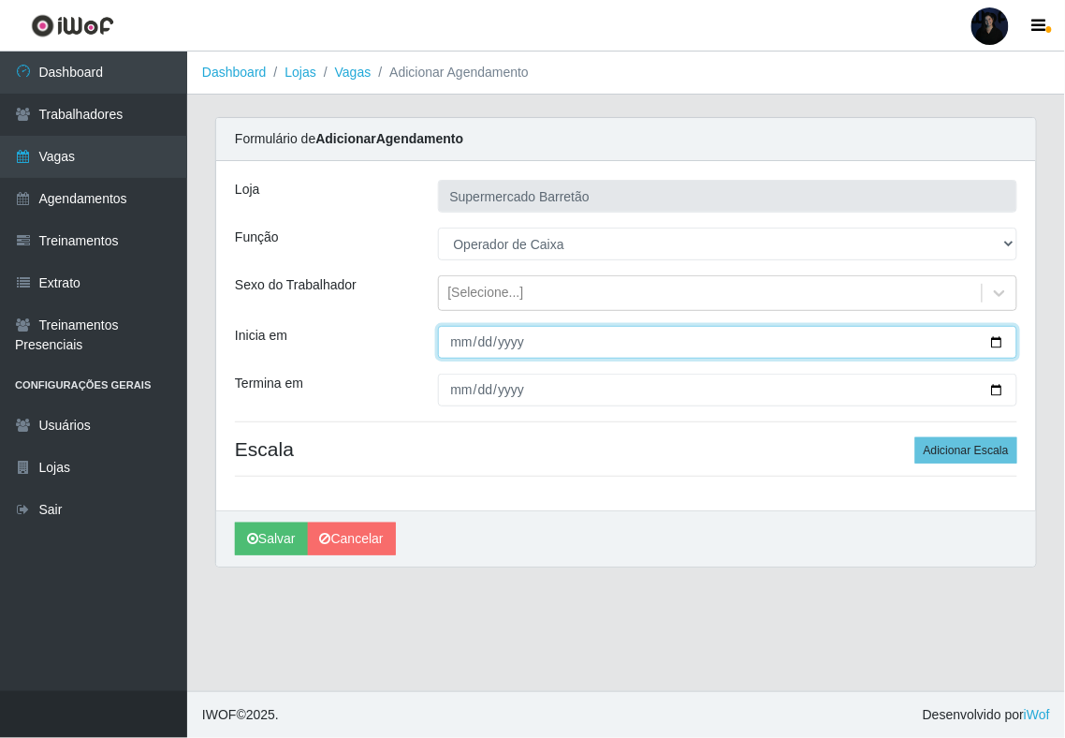
click at [525, 327] on input "[DATE]" at bounding box center [728, 342] width 580 height 33
click at [521, 337] on input "[DATE]" at bounding box center [728, 342] width 580 height 33
click at [1000, 339] on input "[DATE]" at bounding box center [728, 342] width 580 height 33
type input "[DATE]"
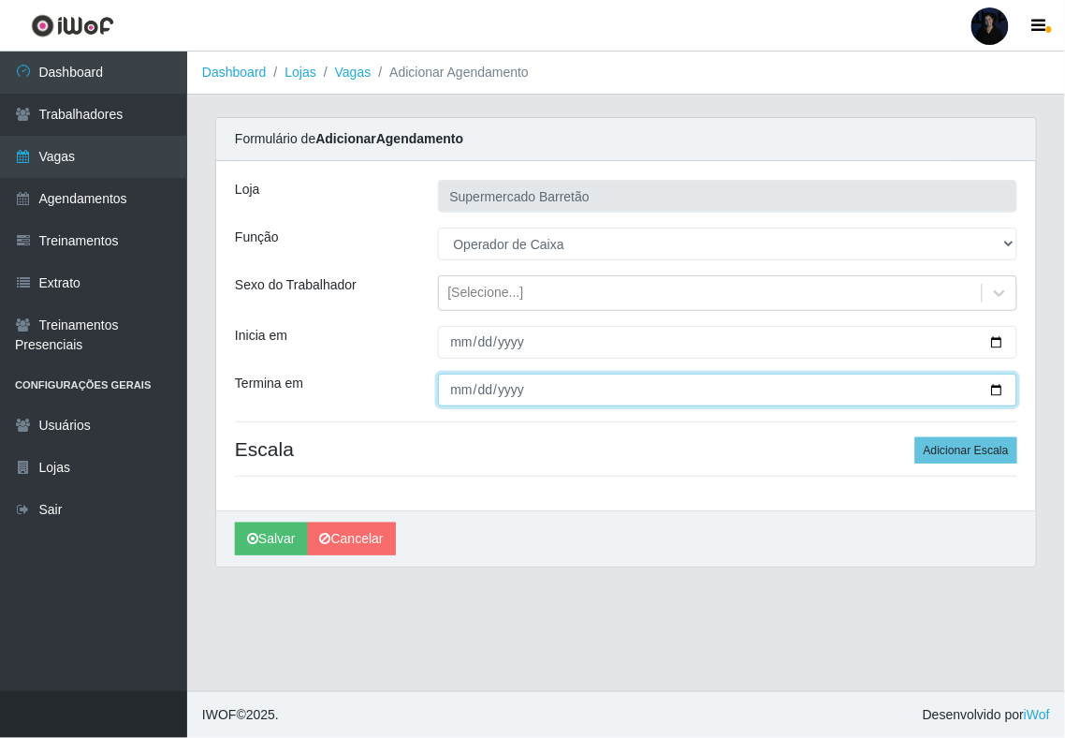
click at [1001, 393] on input "Termina em" at bounding box center [728, 390] width 580 height 33
type input "[DATE]"
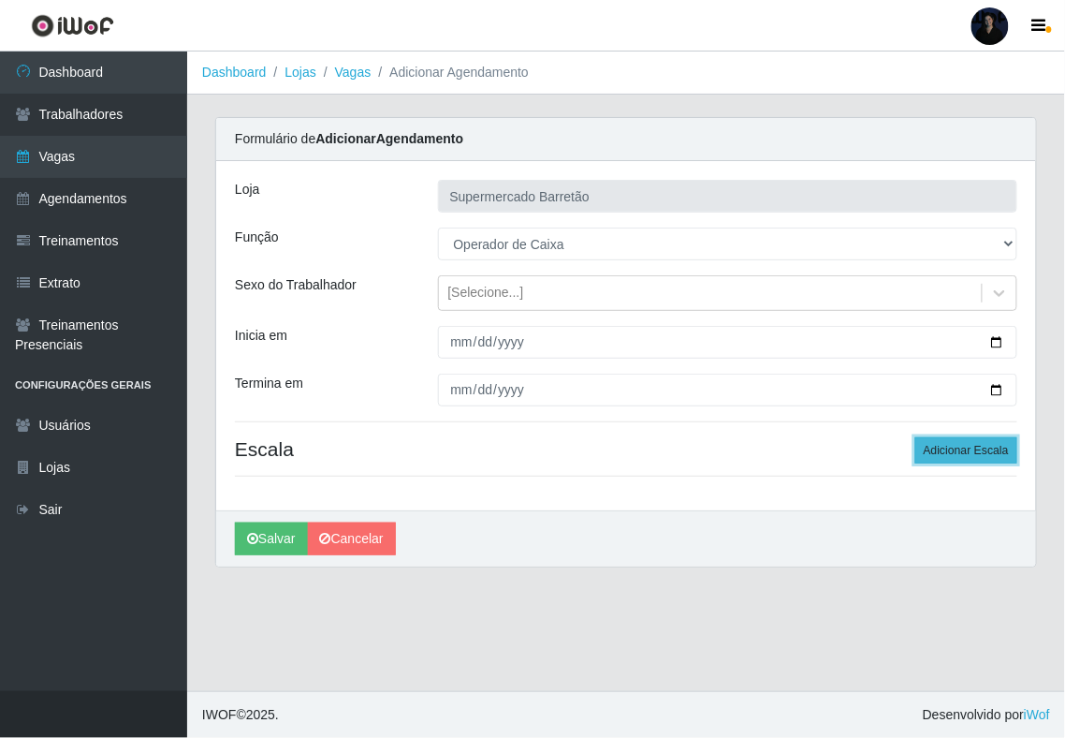
click at [962, 451] on button "Adicionar Escala" at bounding box center [967, 450] width 102 height 26
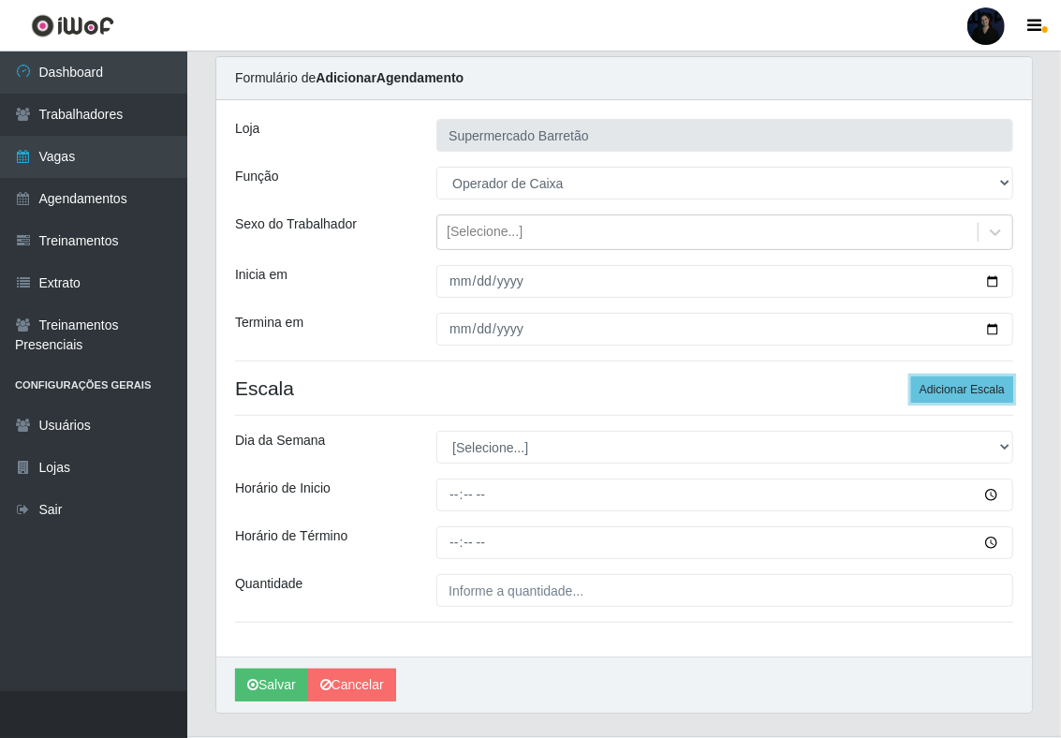
scroll to position [110, 0]
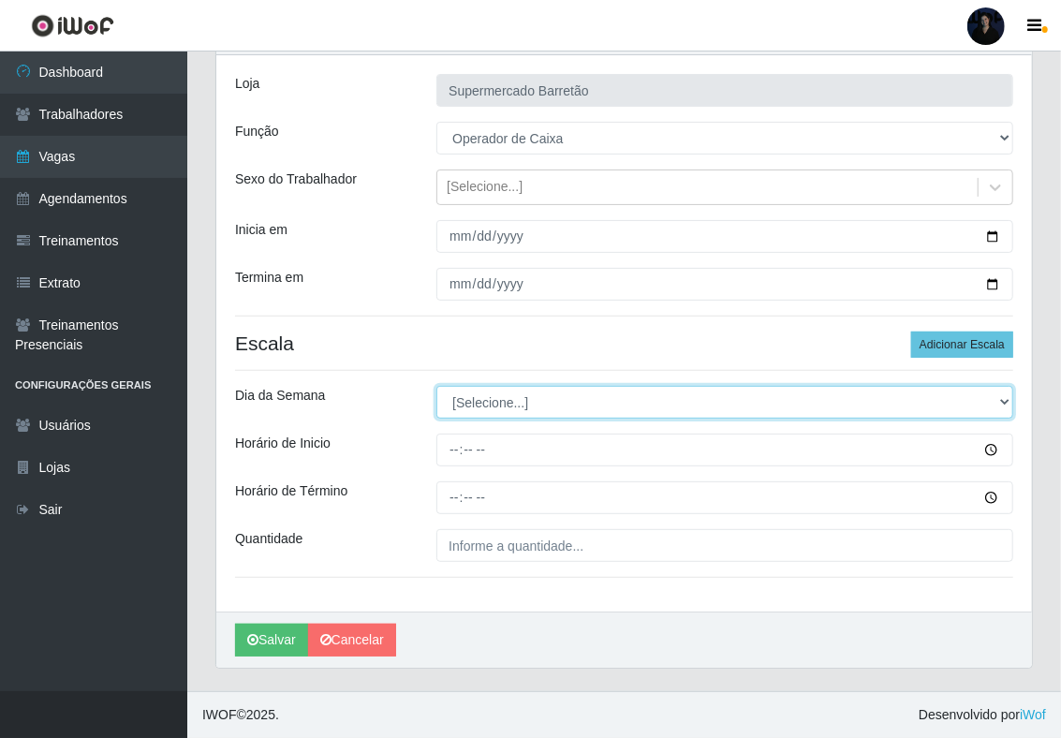
click at [487, 408] on select "[Selecione...] Segunda Terça Quarta Quinta Sexta Sábado Domingo" at bounding box center [724, 402] width 577 height 33
select select "3"
click at [436, 386] on select "[Selecione...] Segunda Terça Quarta Quinta Sexta Sábado Domingo" at bounding box center [724, 402] width 577 height 33
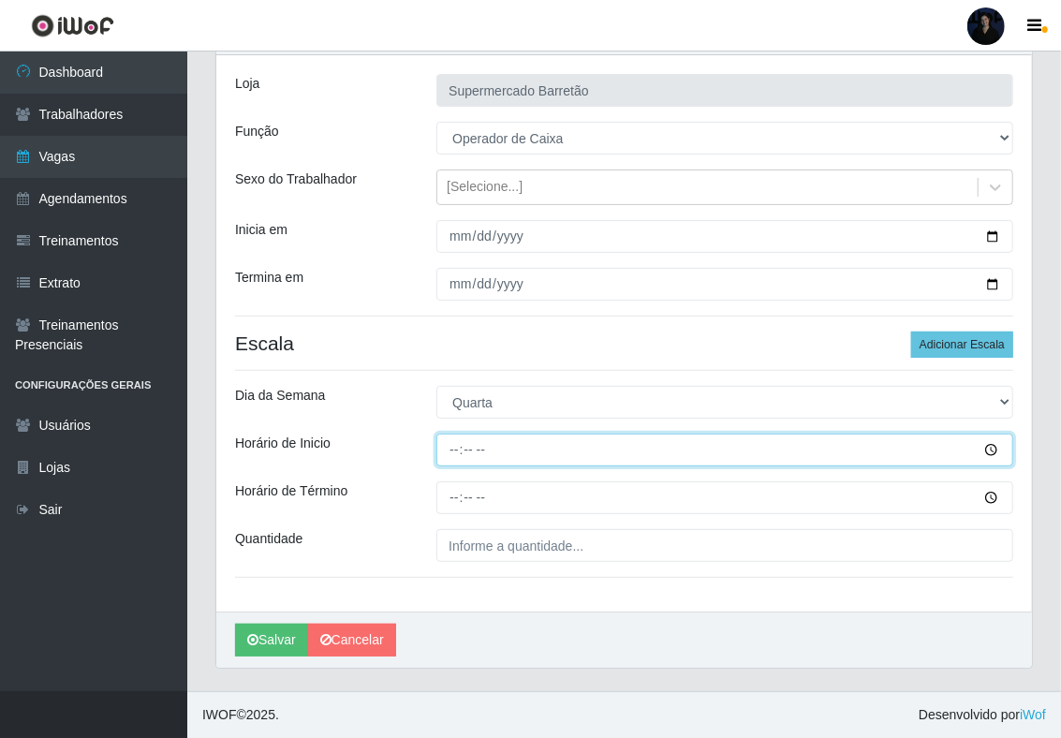
click at [457, 447] on input "Horário de Inicio" at bounding box center [724, 449] width 577 height 33
type input "14:00"
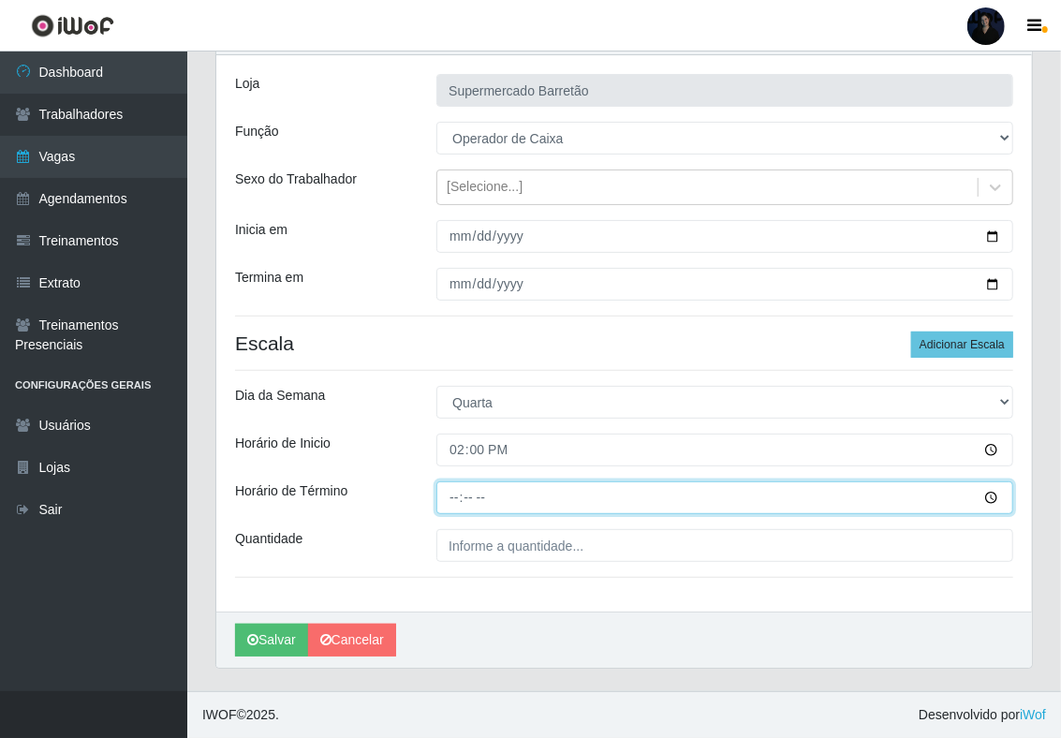
click at [455, 494] on input "Horário de Término" at bounding box center [724, 497] width 577 height 33
type input "20:00"
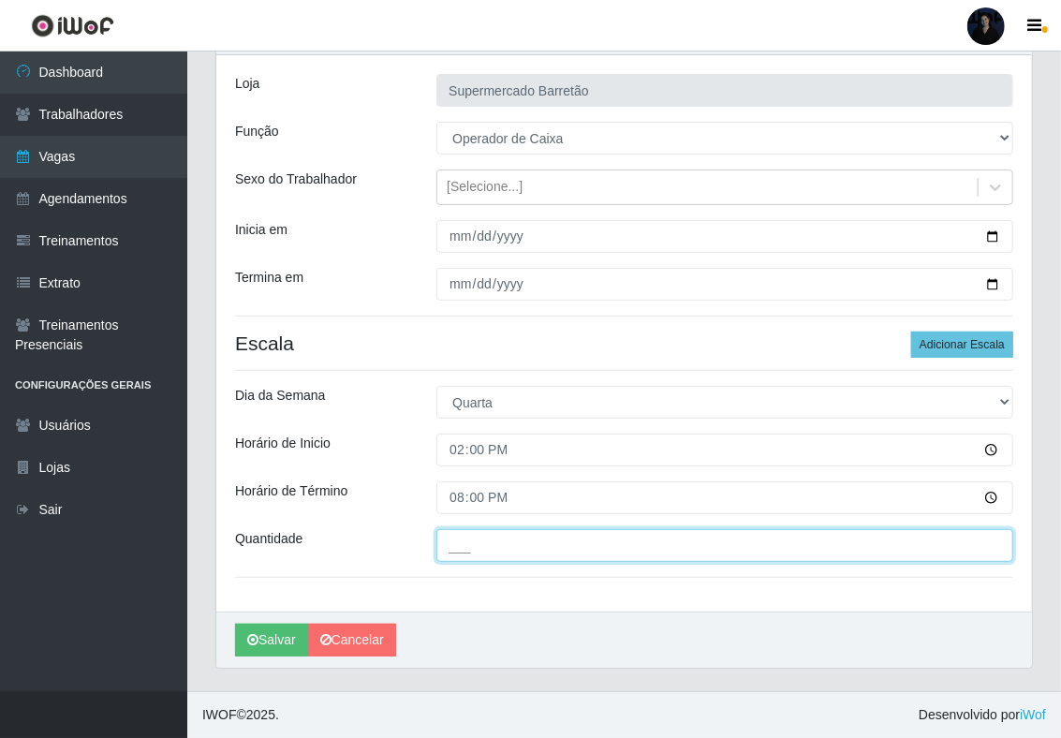
click at [453, 547] on input "___" at bounding box center [724, 545] width 577 height 33
type input "1__"
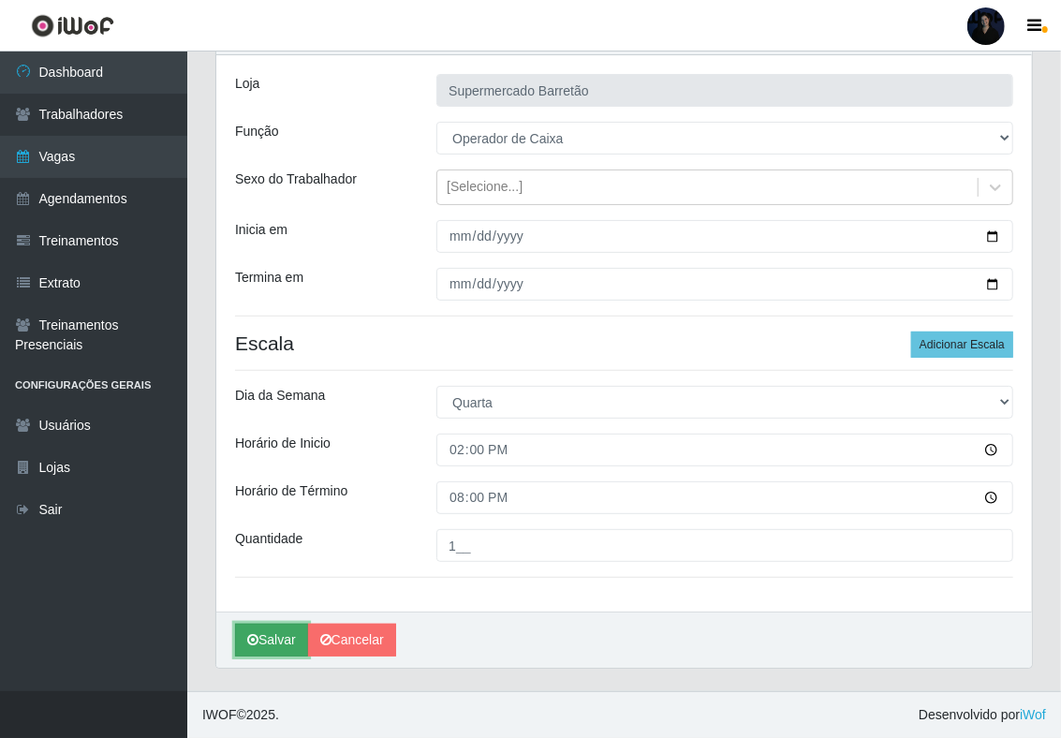
click at [268, 649] on button "Salvar" at bounding box center [271, 640] width 73 height 33
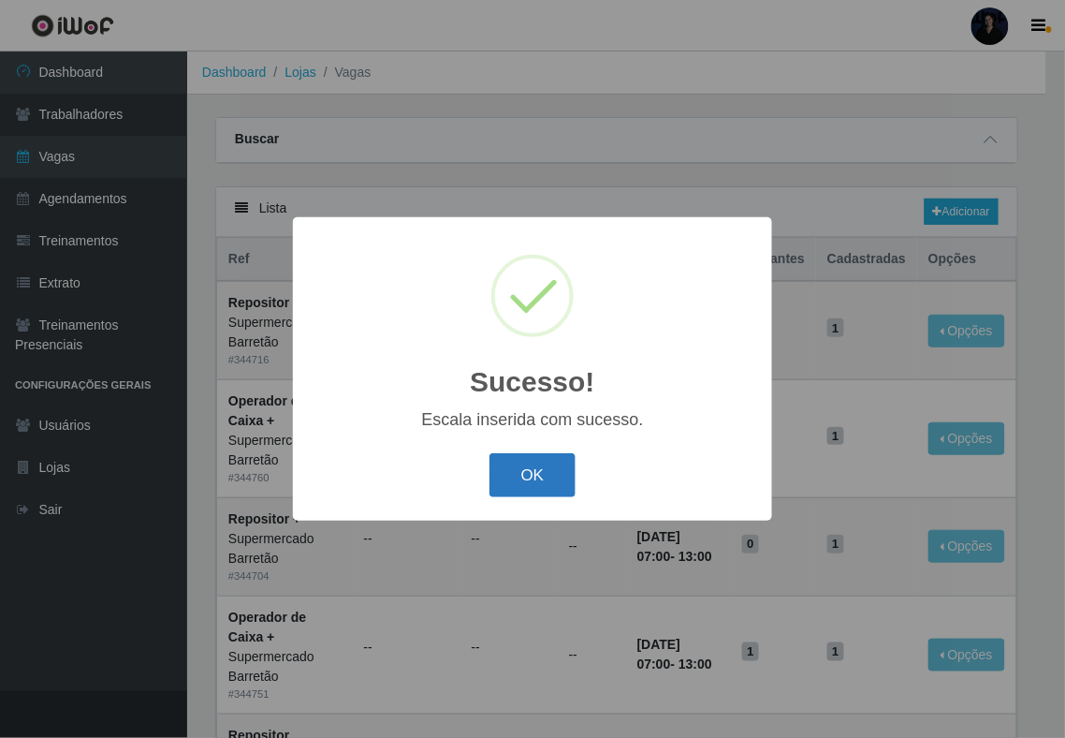
click at [522, 474] on button "OK" at bounding box center [533, 475] width 87 height 44
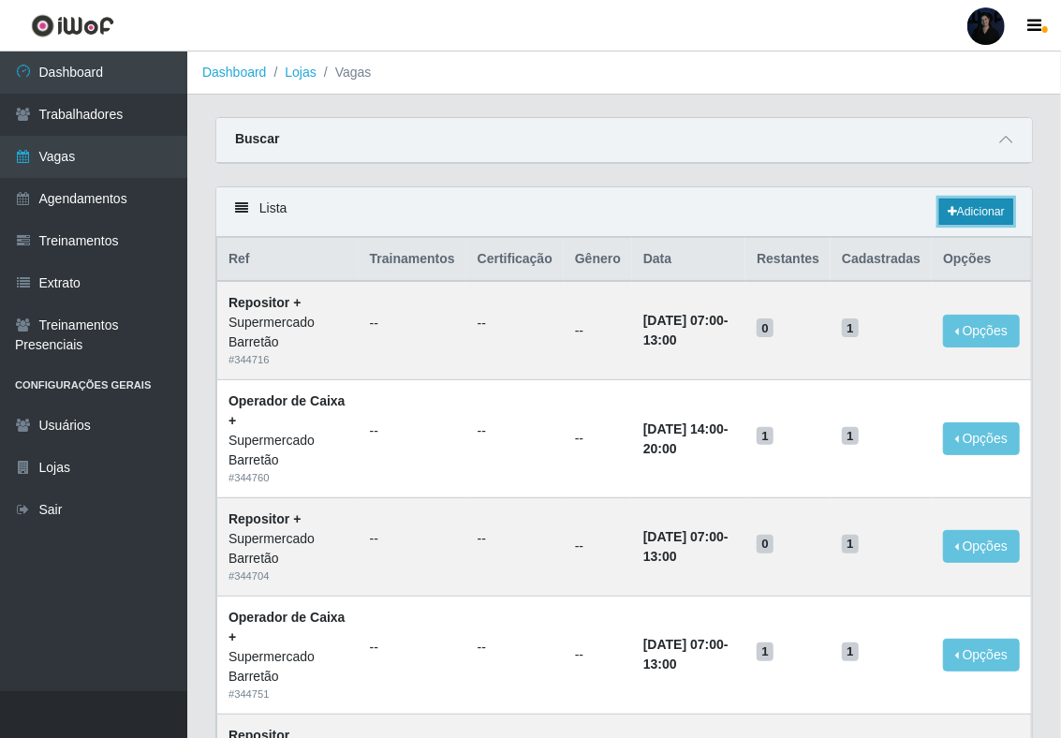
click at [966, 212] on link "Adicionar" at bounding box center [976, 211] width 74 height 26
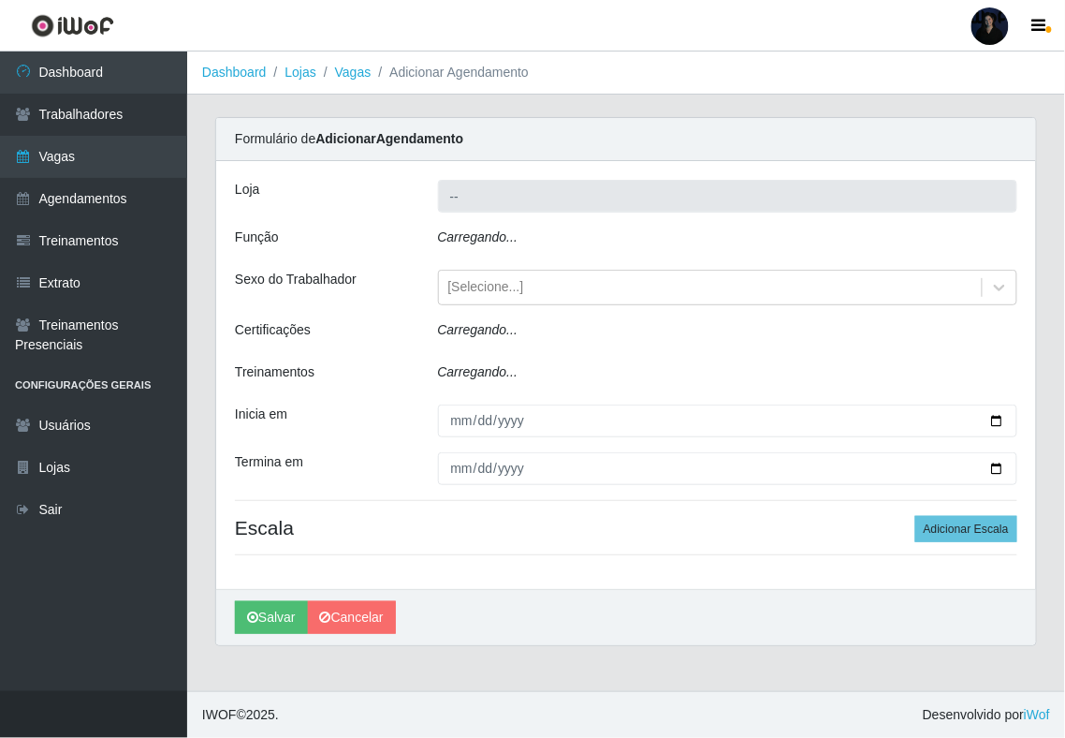
type input "Supermercado Barretão"
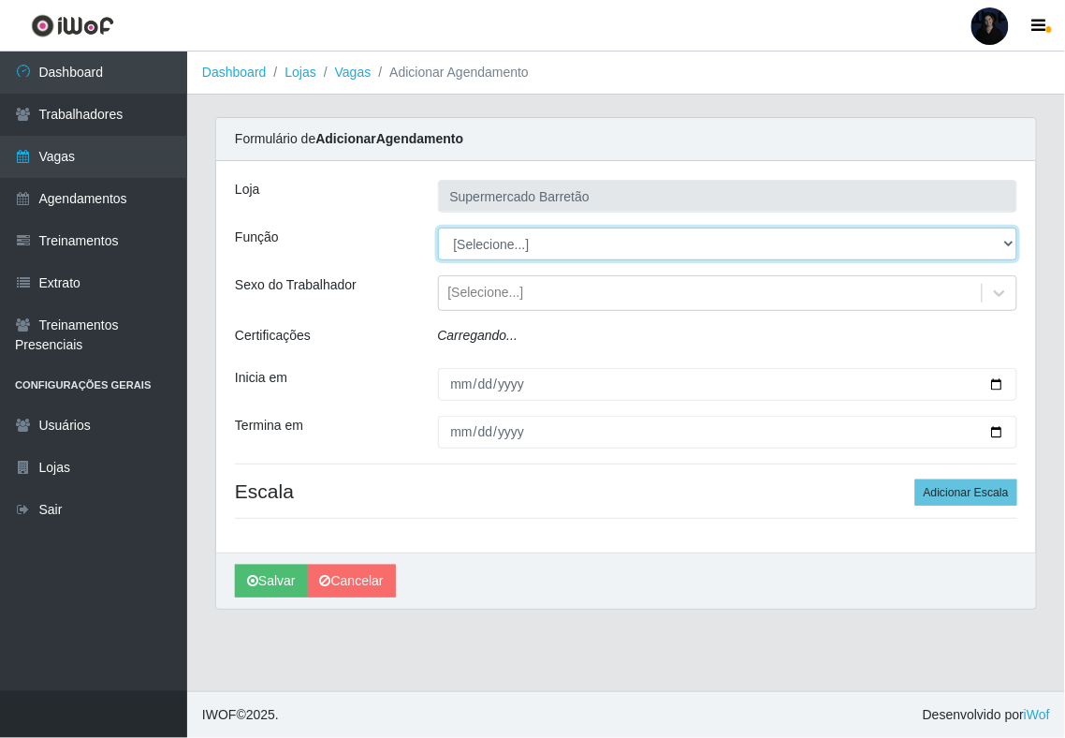
click at [574, 238] on select "[Selecione...] ASG ASG + ASG ++ Operador de Caixa Operador de Caixa + Operador …" at bounding box center [728, 243] width 580 height 33
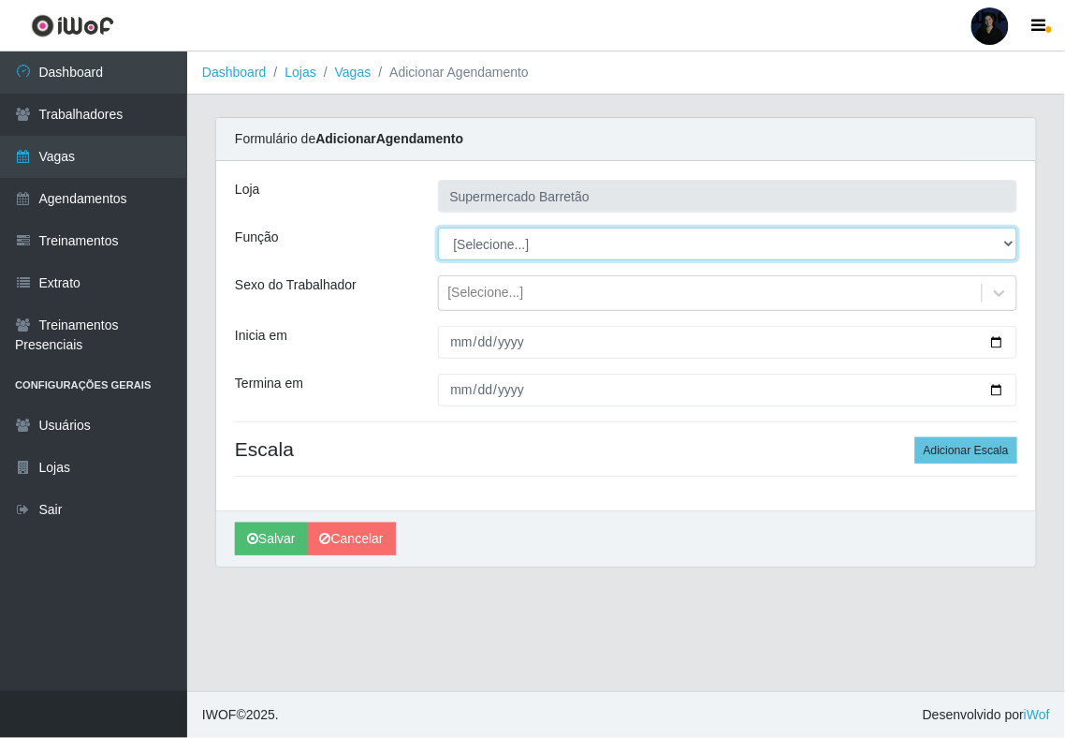
select select "72"
click at [438, 228] on select "[Selecione...] ASG ASG + ASG ++ Operador de Caixa Operador de Caixa + Operador …" at bounding box center [728, 243] width 580 height 33
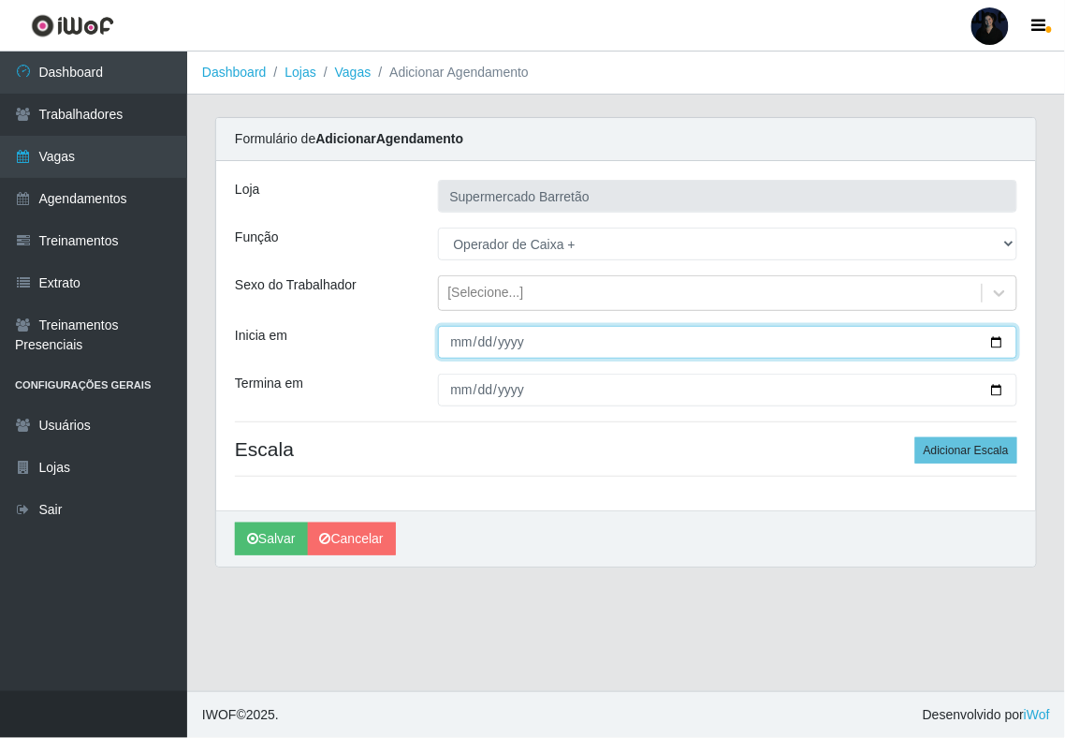
click at [993, 343] on input "Inicia em" at bounding box center [728, 342] width 580 height 33
type input "[DATE]"
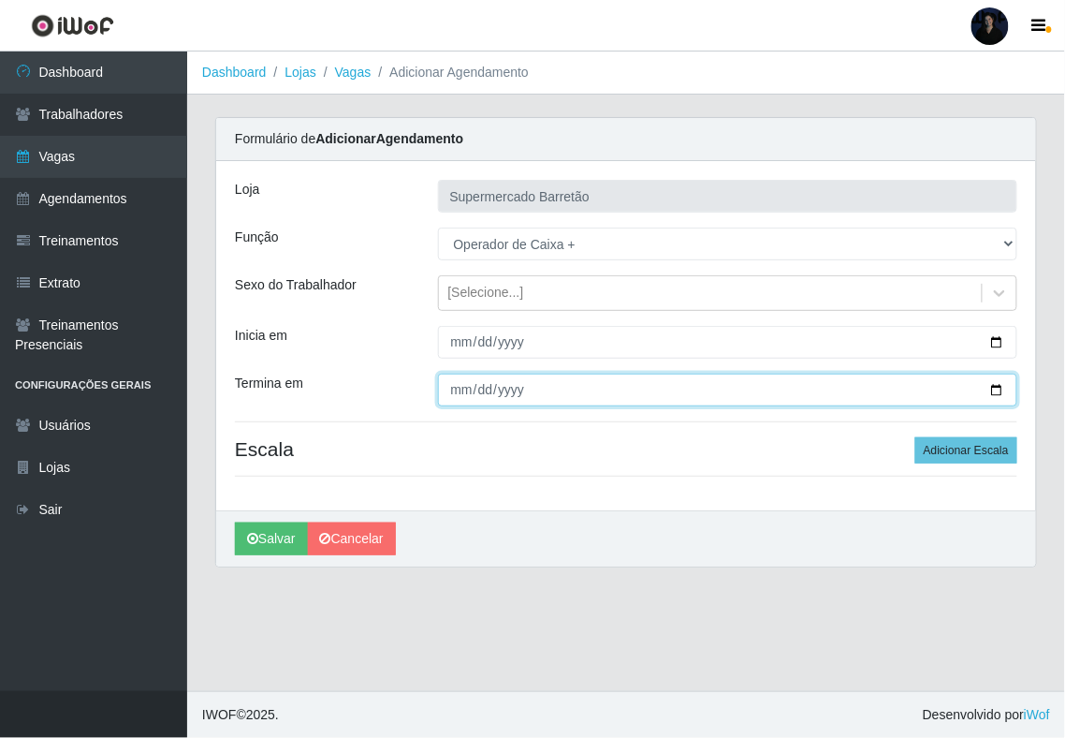
click at [1000, 387] on input "Termina em" at bounding box center [728, 390] width 580 height 33
type input "[DATE]"
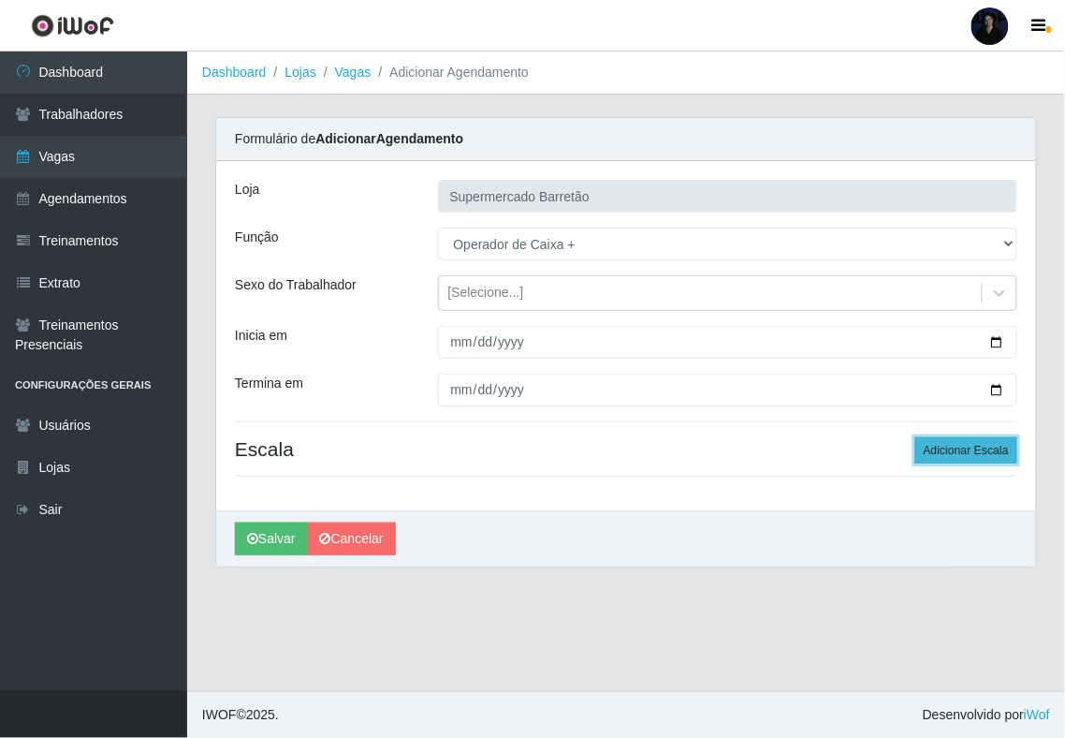
click at [992, 447] on button "Adicionar Escala" at bounding box center [967, 450] width 102 height 26
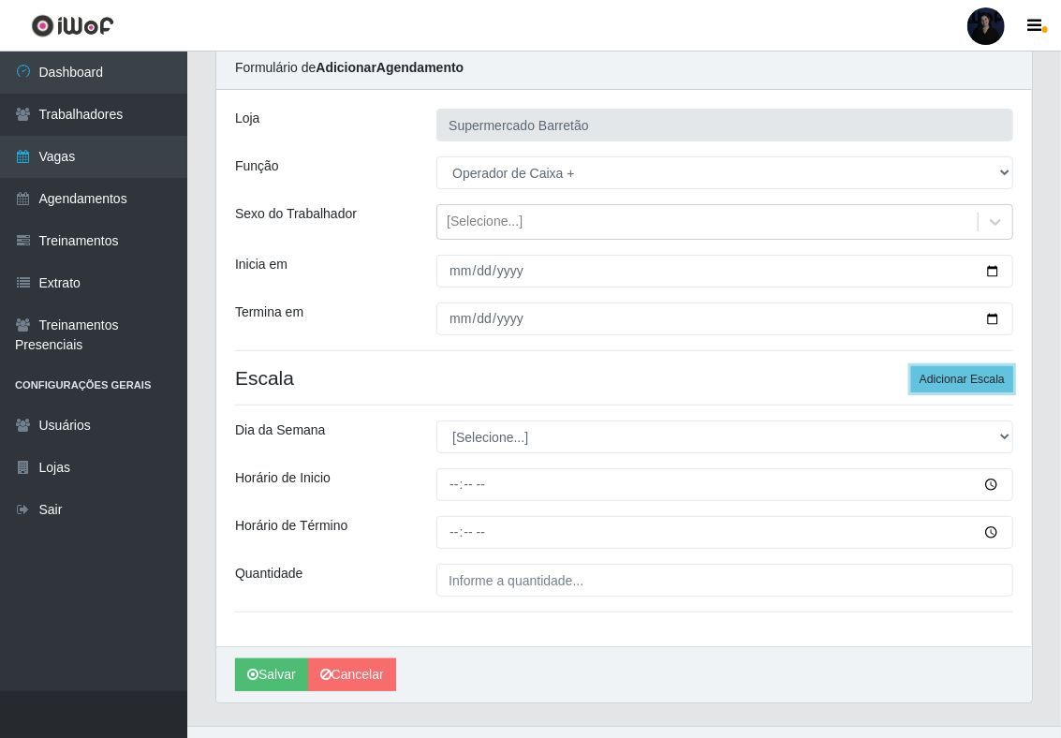
scroll to position [110, 0]
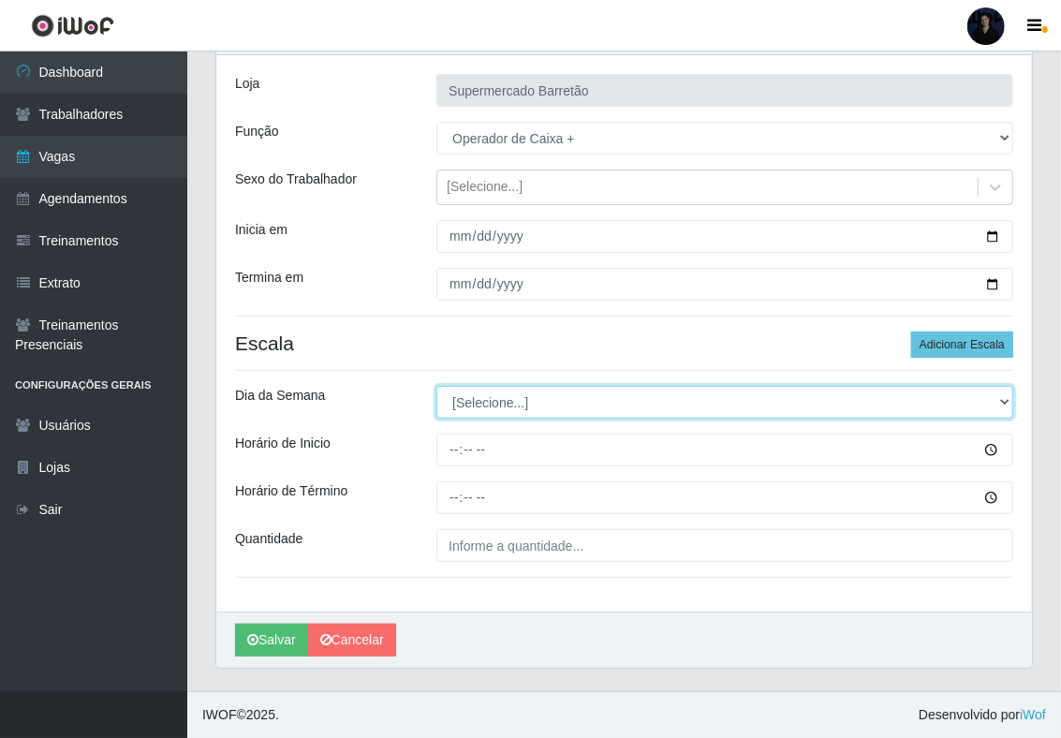
click at [479, 395] on select "[Selecione...] Segunda Terça Quarta Quinta Sexta Sábado Domingo" at bounding box center [724, 402] width 577 height 33
select select "0"
click at [436, 386] on select "[Selecione...] Segunda Terça Quarta Quinta Sexta Sábado Domingo" at bounding box center [724, 402] width 577 height 33
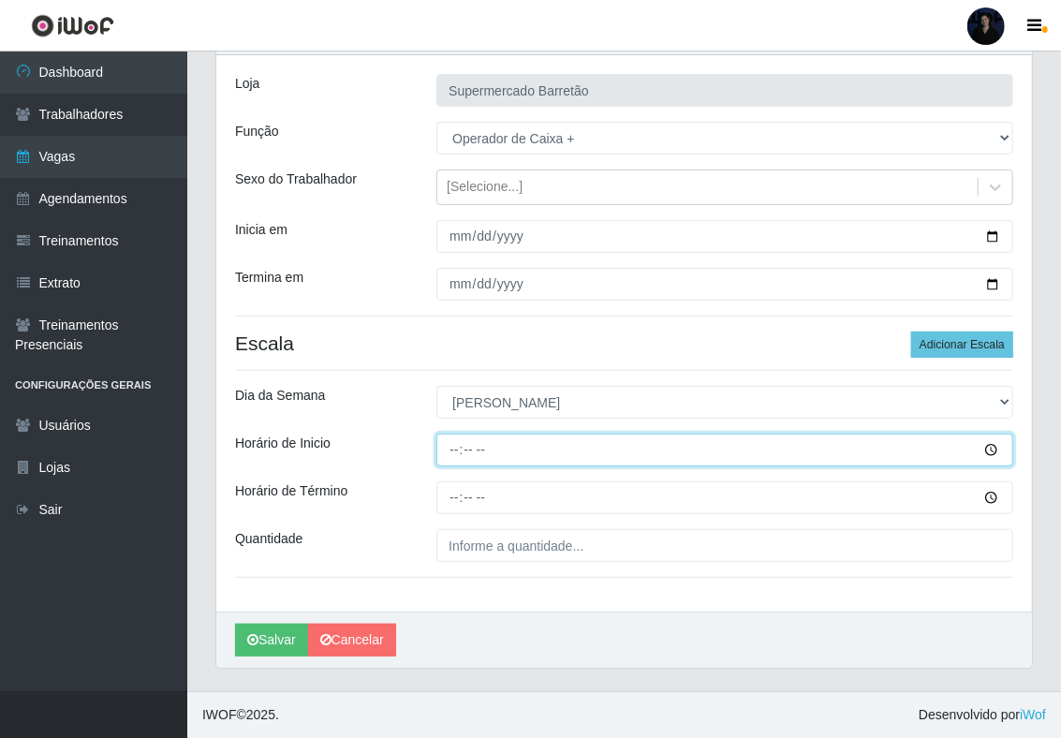
click at [457, 450] on input "Horário de Inicio" at bounding box center [724, 449] width 577 height 33
type input "07:00"
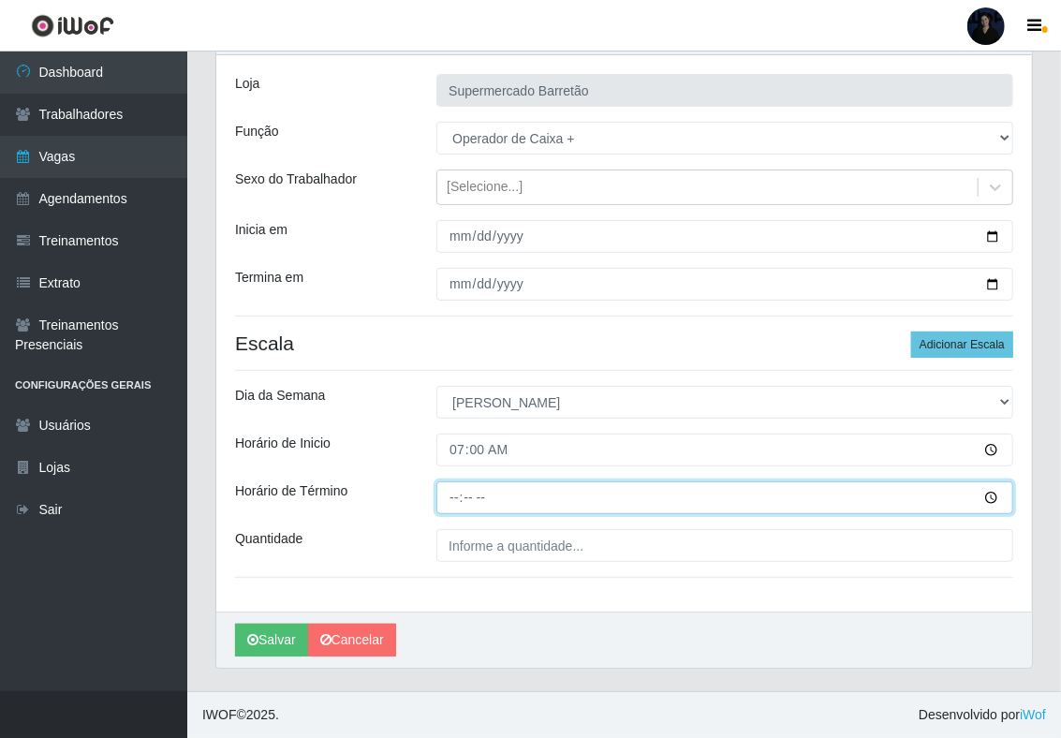
click at [455, 481] on input "Horário de Término" at bounding box center [724, 497] width 577 height 33
type input "13:00"
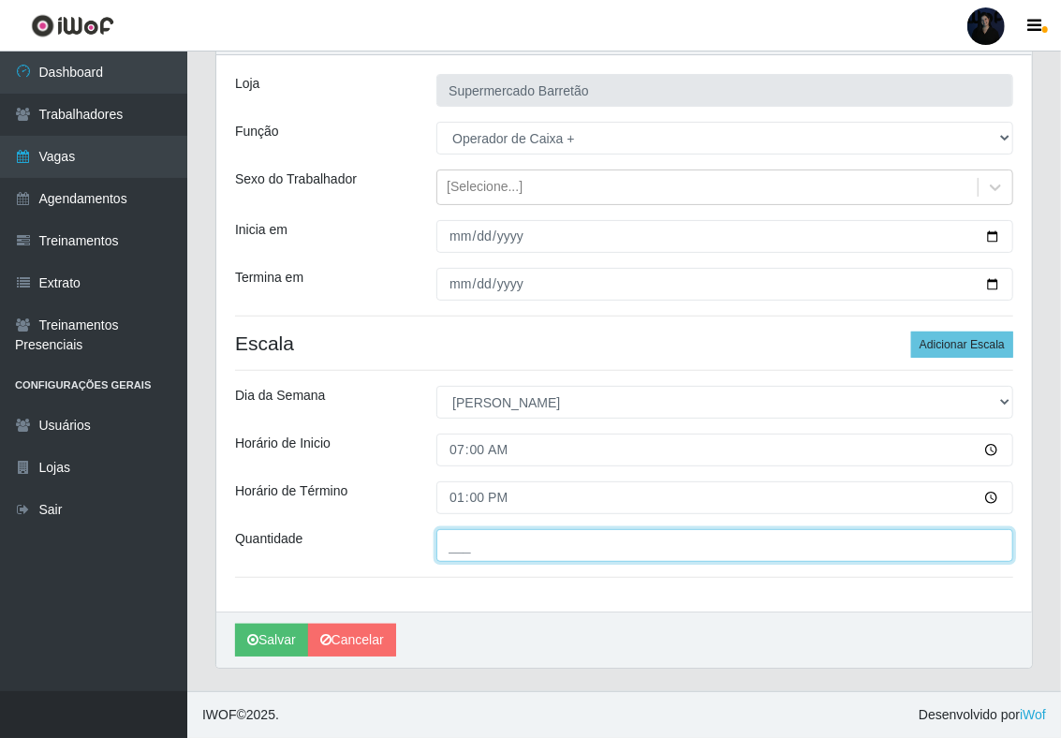
click at [472, 539] on input "___" at bounding box center [724, 545] width 577 height 33
type input "1__"
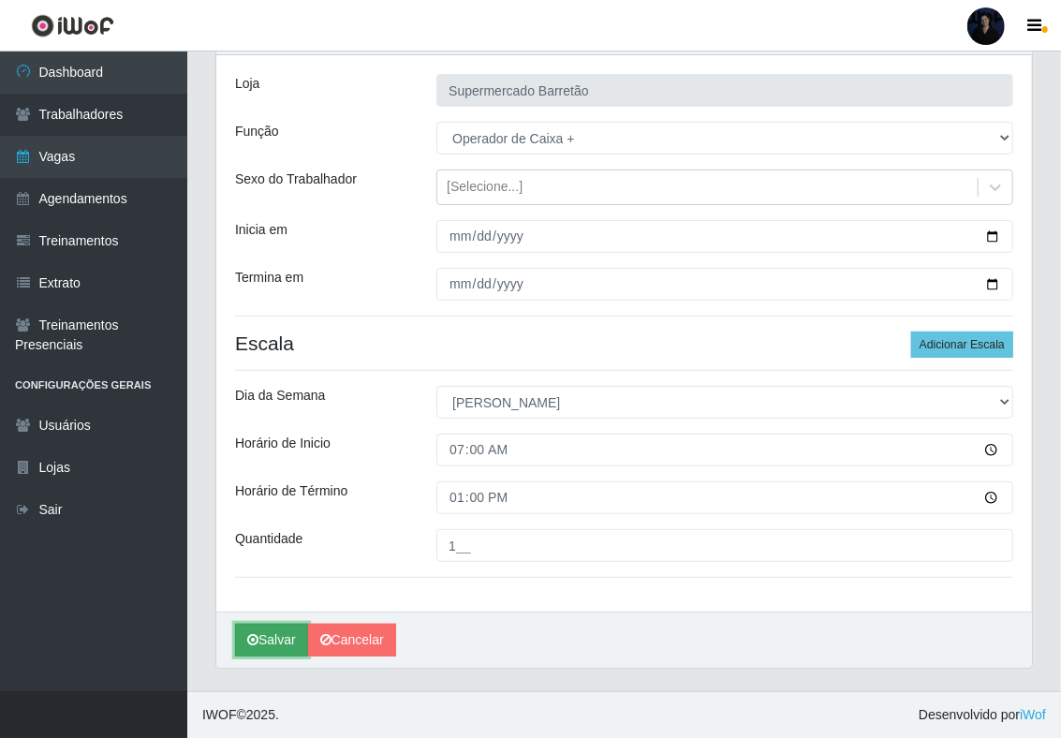
click at [267, 646] on button "Salvar" at bounding box center [271, 640] width 73 height 33
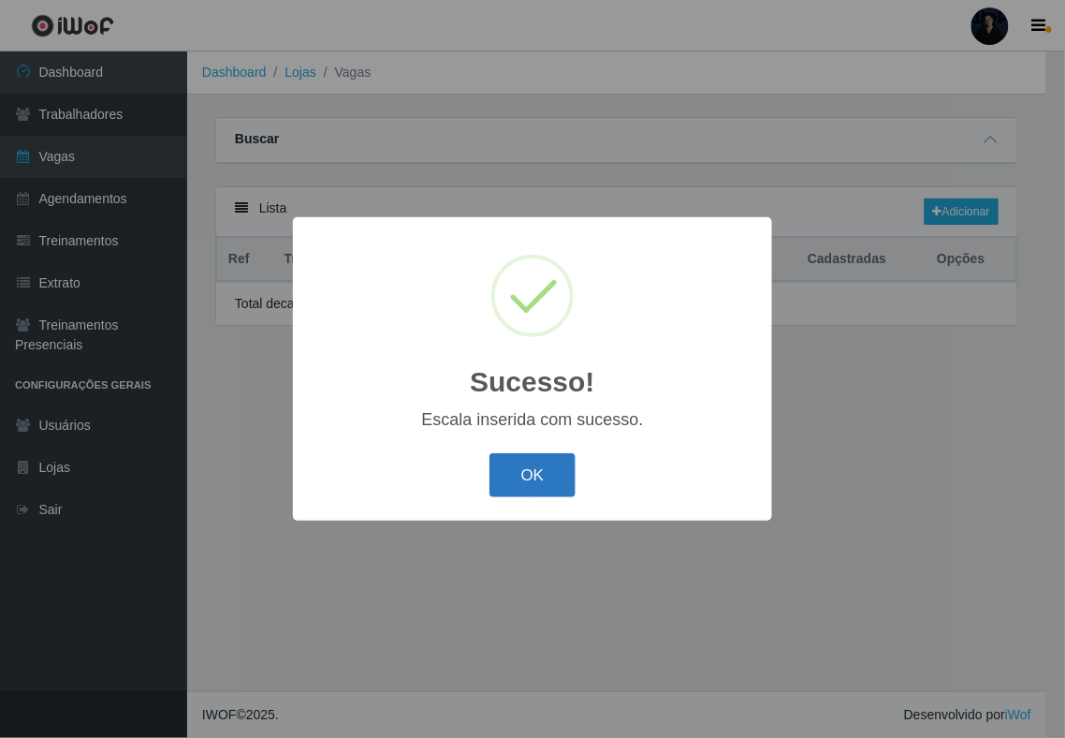
click at [536, 485] on button "OK" at bounding box center [533, 475] width 87 height 44
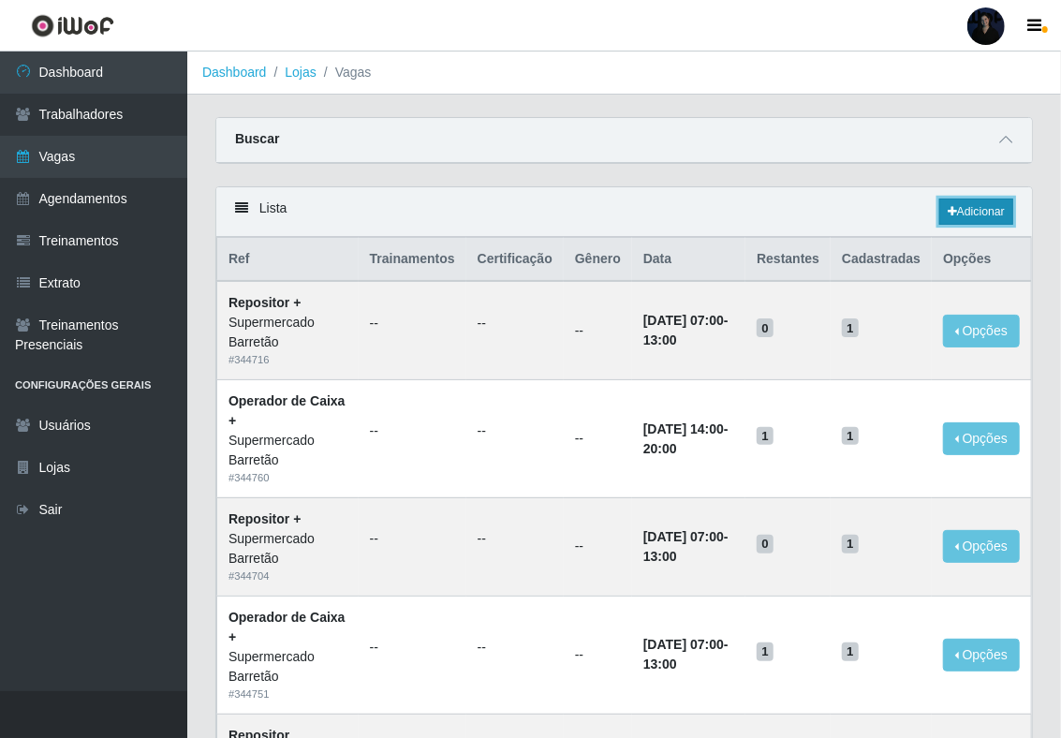
click at [985, 210] on link "Adicionar" at bounding box center [976, 211] width 74 height 26
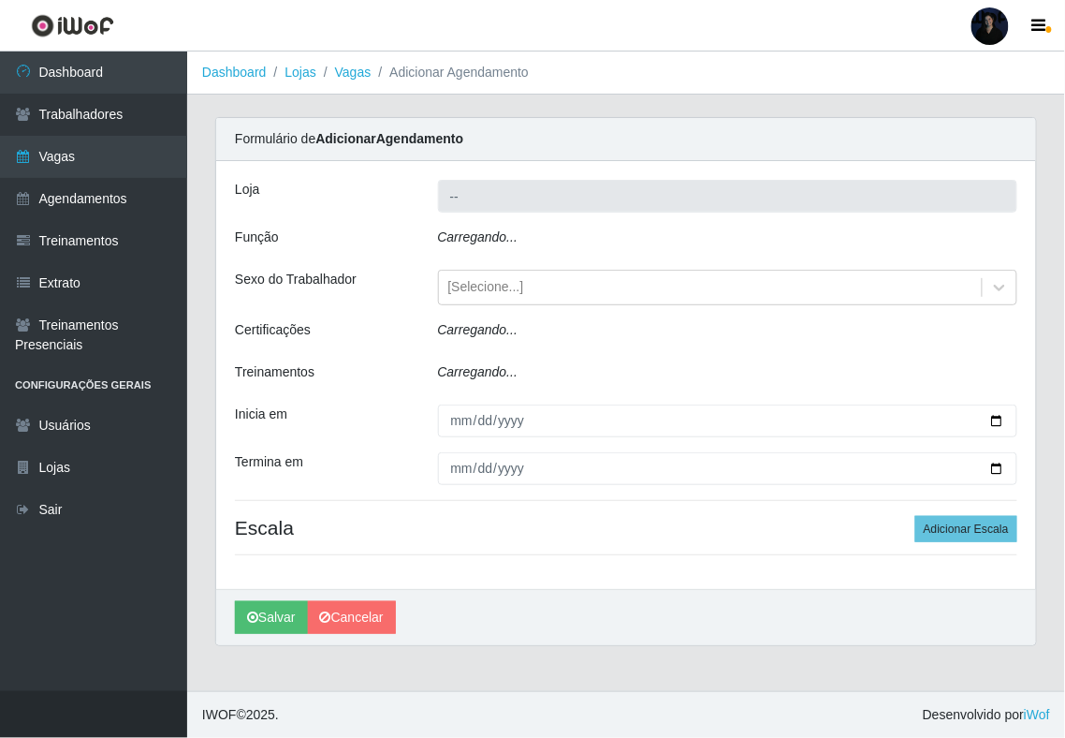
type input "Supermercado Barretão"
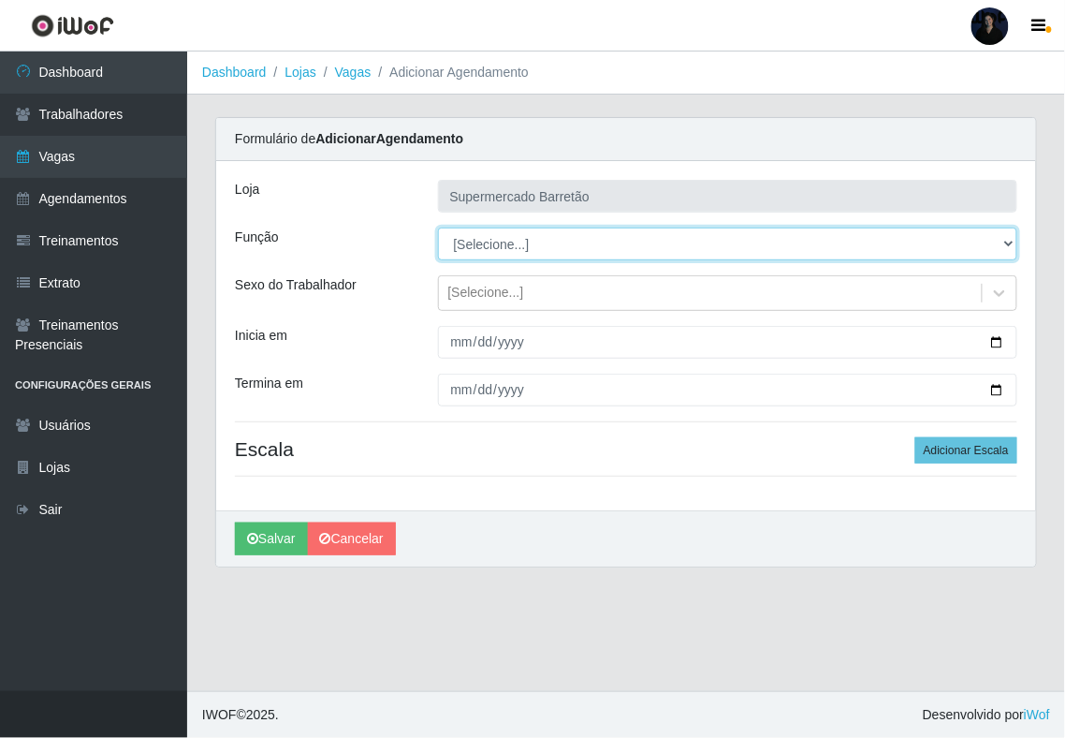
click at [545, 241] on select "[Selecione...] ASG ASG + ASG ++ Operador de Caixa Operador de Caixa + Operador …" at bounding box center [728, 243] width 580 height 33
select select "22"
click at [438, 228] on select "[Selecione...] ASG ASG + ASG ++ Operador de Caixa Operador de Caixa + Operador …" at bounding box center [728, 243] width 580 height 33
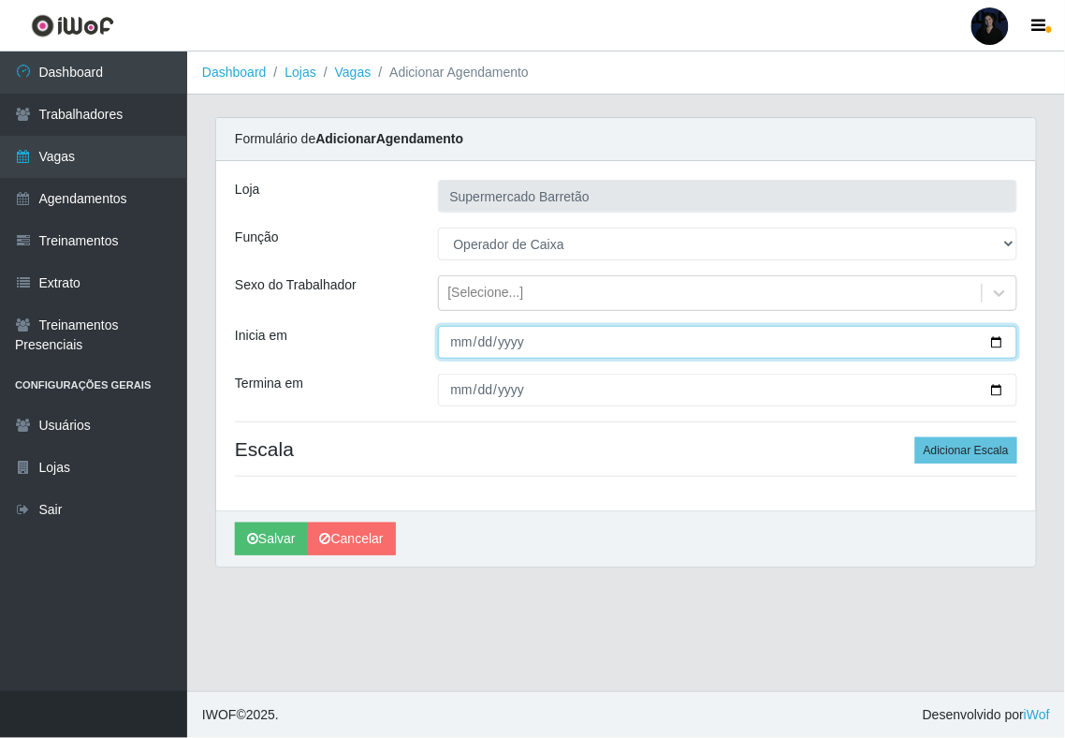
click at [1000, 341] on input "Inicia em" at bounding box center [728, 342] width 580 height 33
type input "[DATE]"
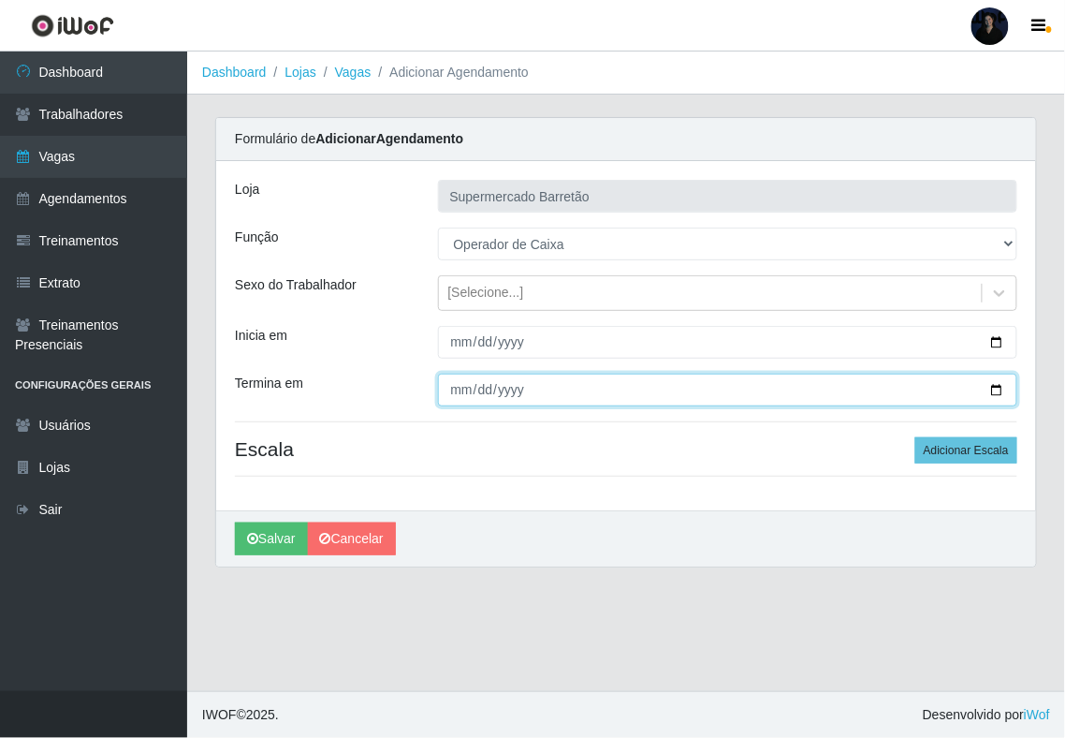
click at [998, 393] on input "Termina em" at bounding box center [728, 390] width 580 height 33
type input "[DATE]"
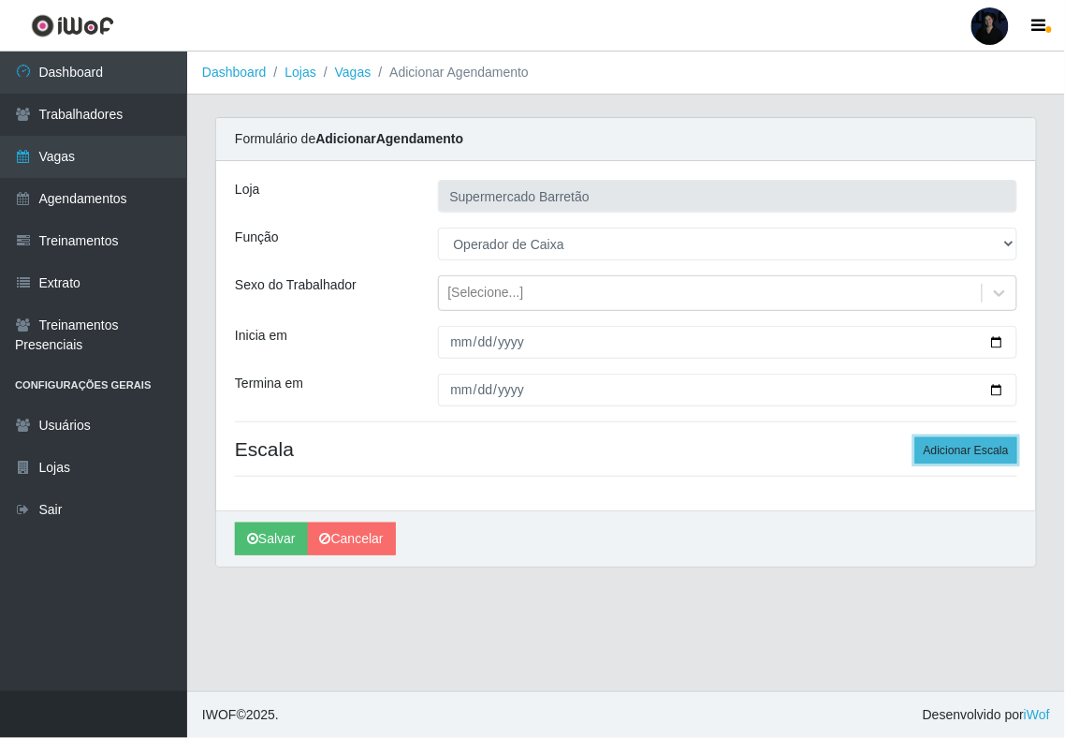
click at [932, 446] on button "Adicionar Escala" at bounding box center [967, 450] width 102 height 26
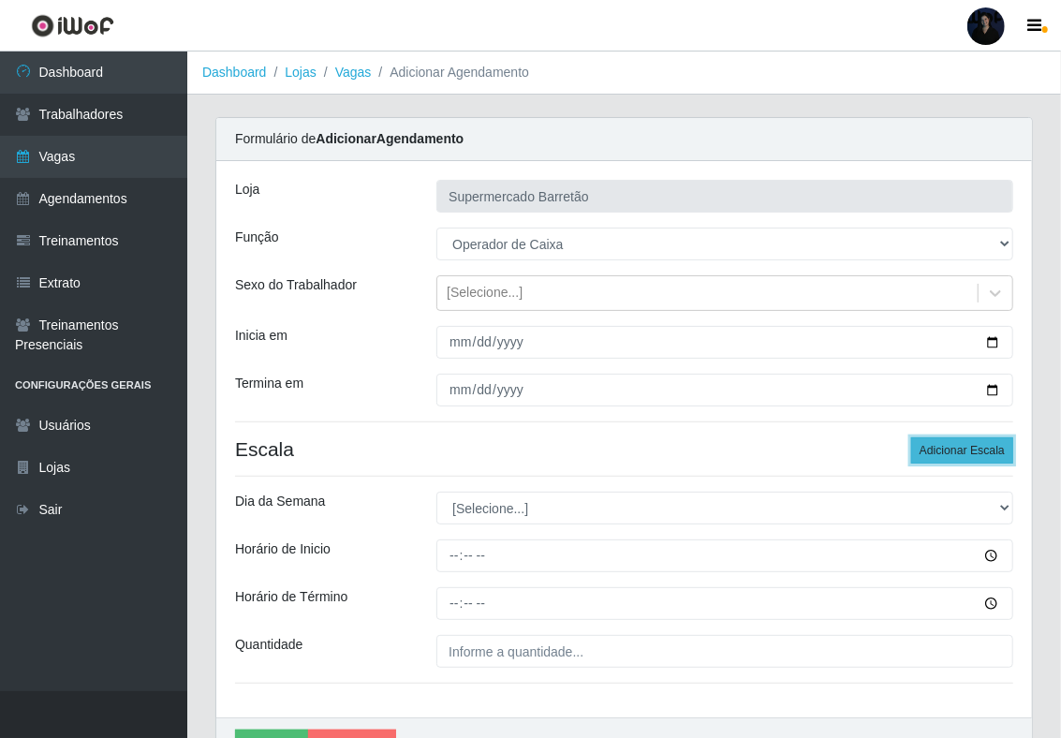
click at [932, 446] on button "Adicionar Escala" at bounding box center [962, 450] width 102 height 26
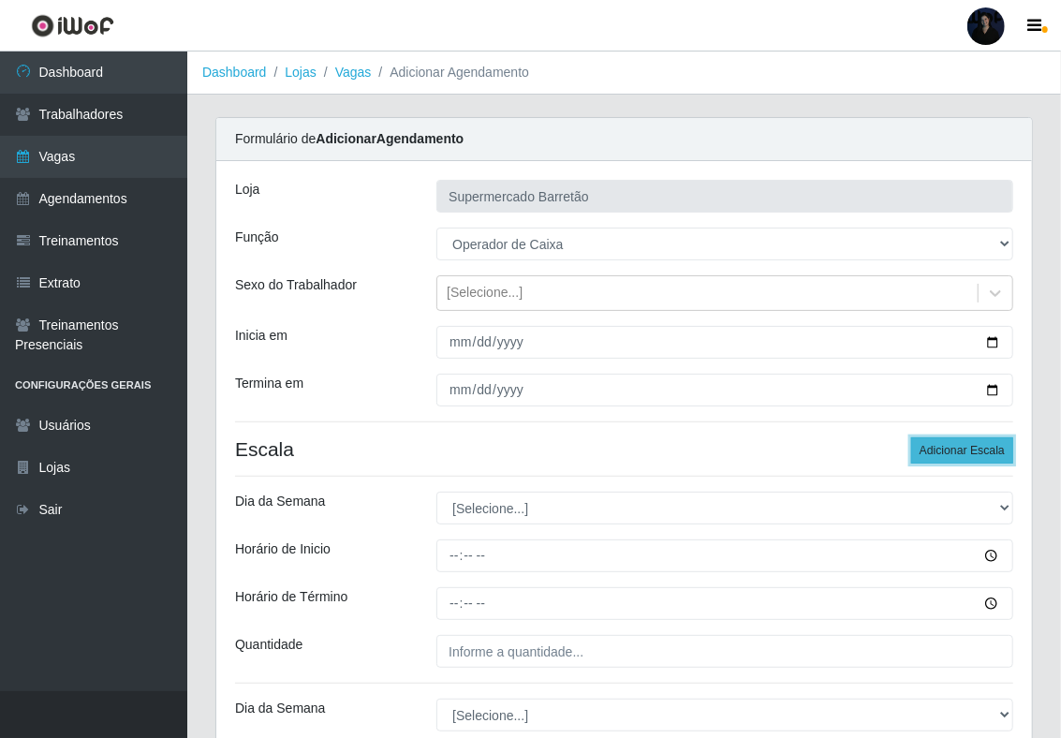
click at [932, 446] on button "Adicionar Escala" at bounding box center [962, 450] width 102 height 26
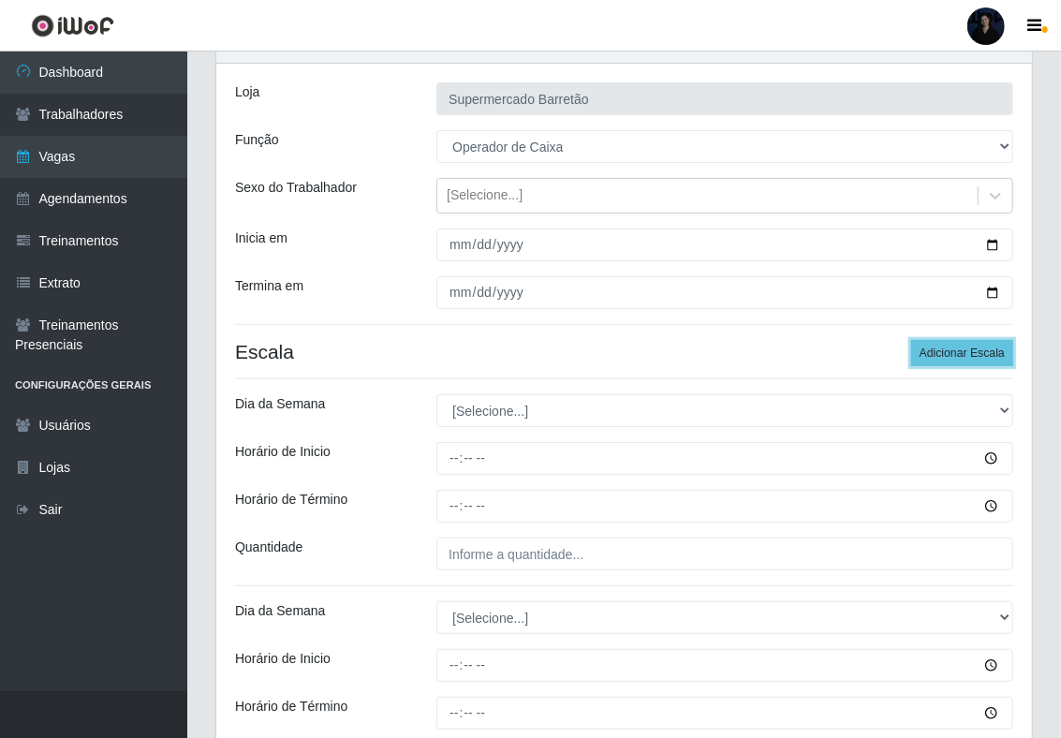
scroll to position [249, 0]
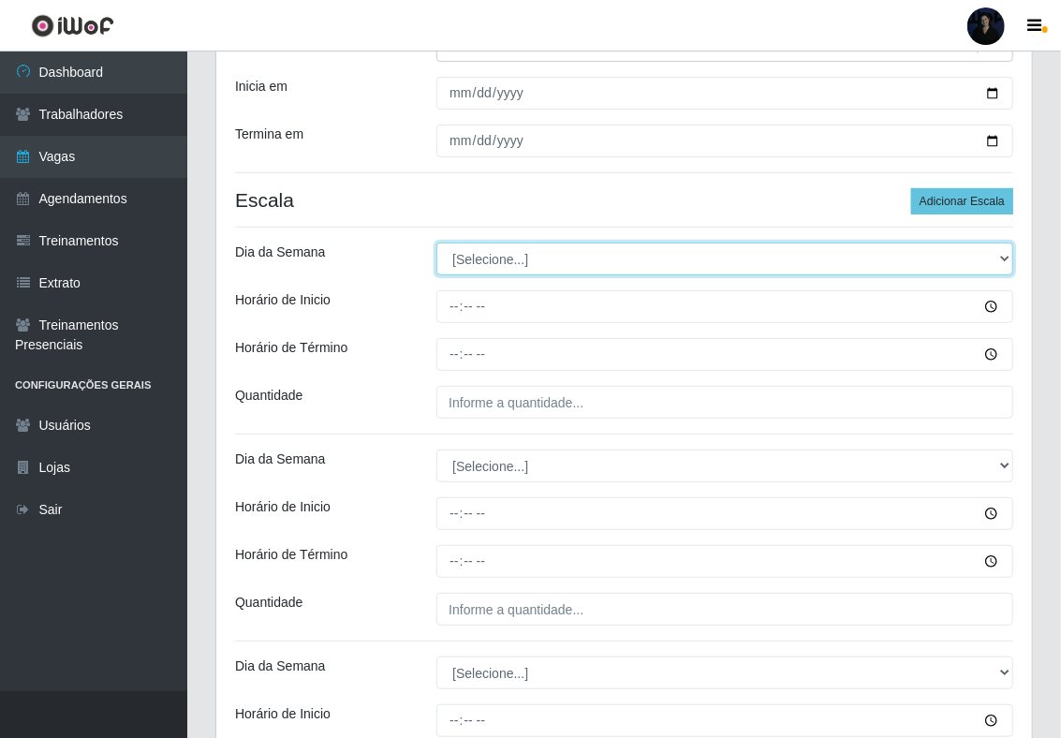
click at [464, 260] on select "[Selecione...] Segunda Terça Quarta Quinta Sexta Sábado Domingo" at bounding box center [724, 258] width 577 height 33
select select "1"
click at [436, 243] on select "[Selecione...] Segunda Terça Quarta Quinta Sexta Sábado Domingo" at bounding box center [724, 258] width 577 height 33
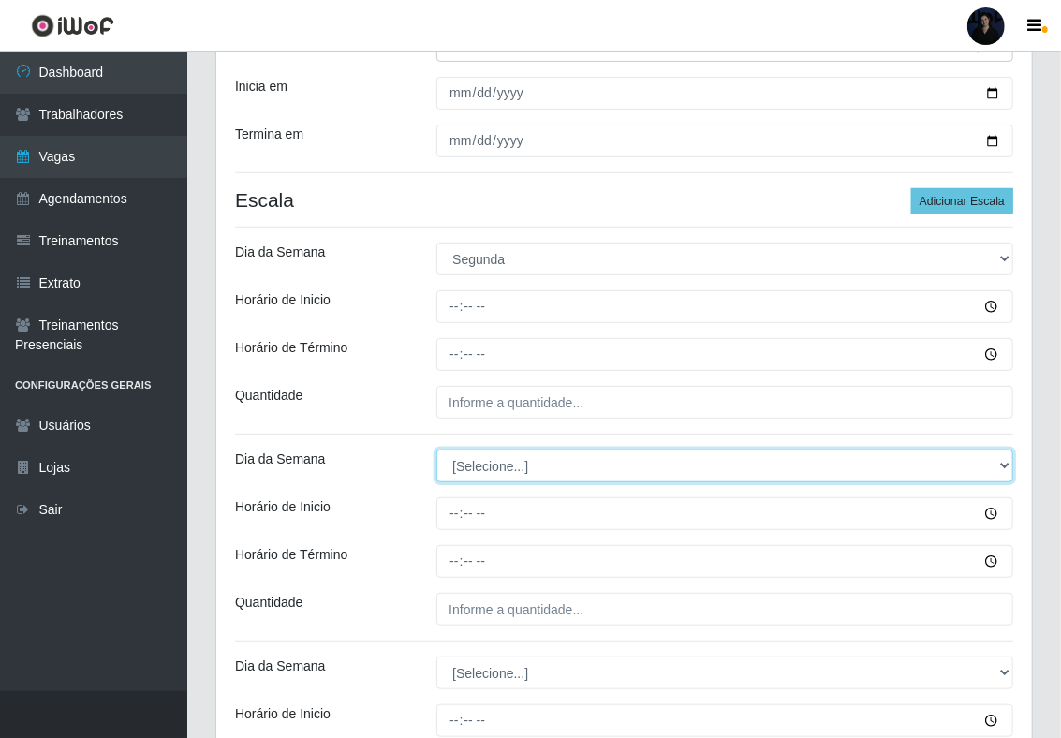
click at [462, 454] on select "[Selecione...] Segunda Terça Quarta Quinta Sexta Sábado Domingo" at bounding box center [724, 465] width 577 height 33
select select "1"
click at [436, 451] on select "[Selecione...] Segunda Terça Quarta Quinta Sexta Sábado Domingo" at bounding box center [724, 465] width 577 height 33
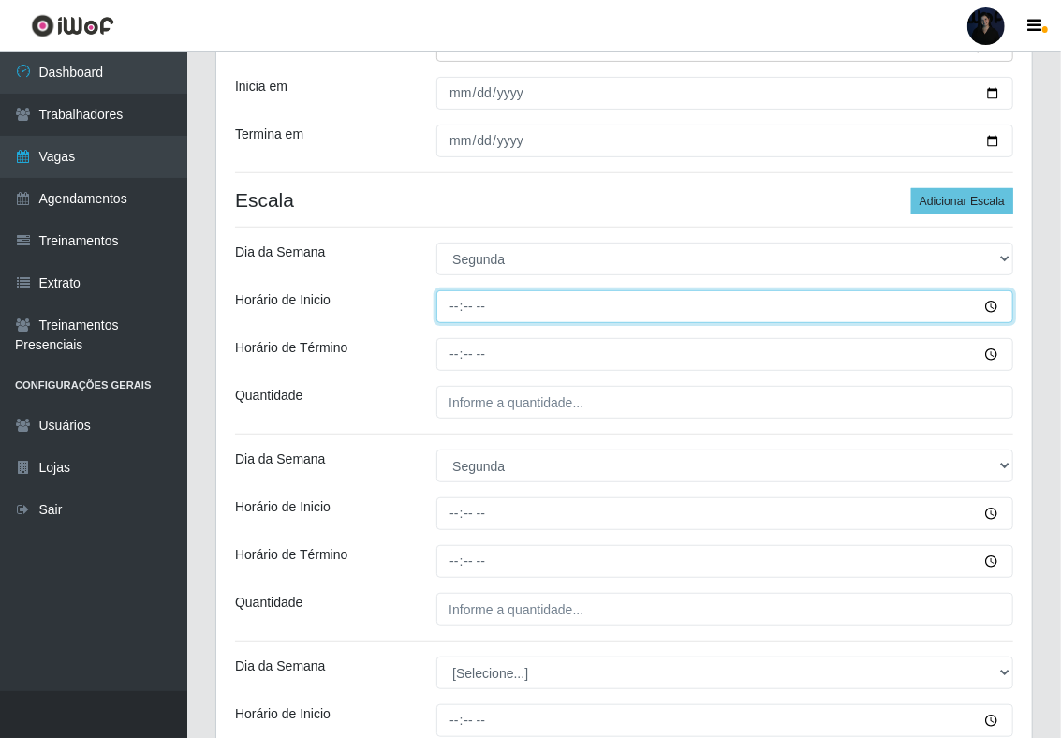
click at [449, 301] on input "Horário de Inicio" at bounding box center [724, 306] width 577 height 33
type input "07:00"
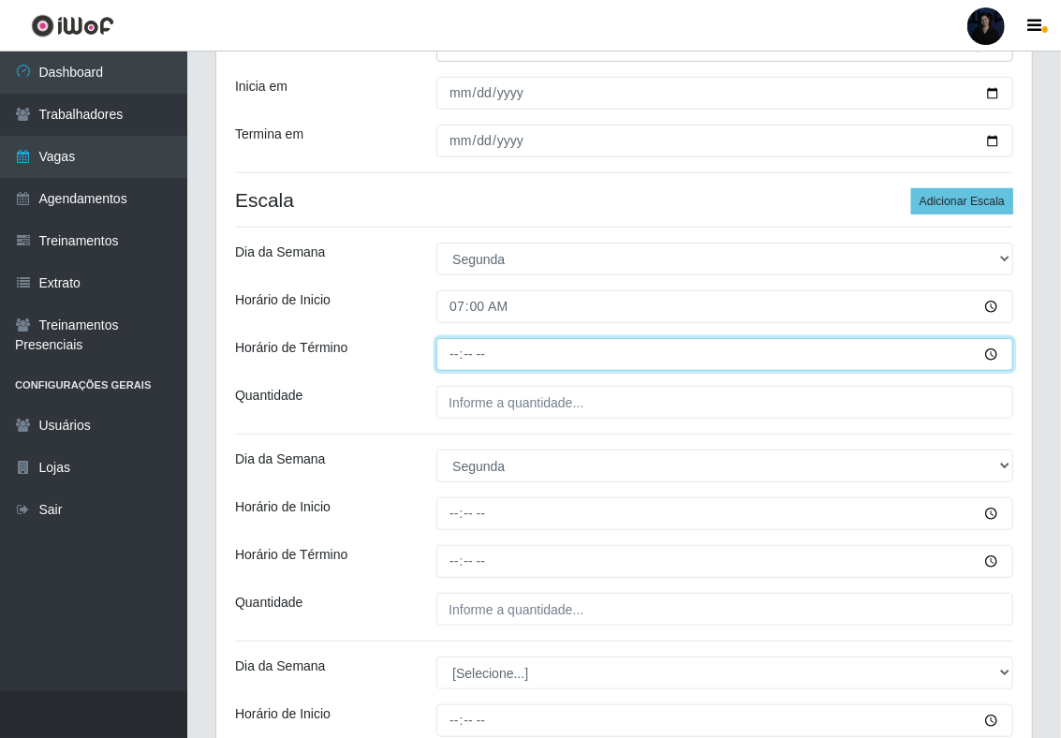
click at [462, 348] on input "Horário de Término" at bounding box center [724, 354] width 577 height 33
type input "13:00"
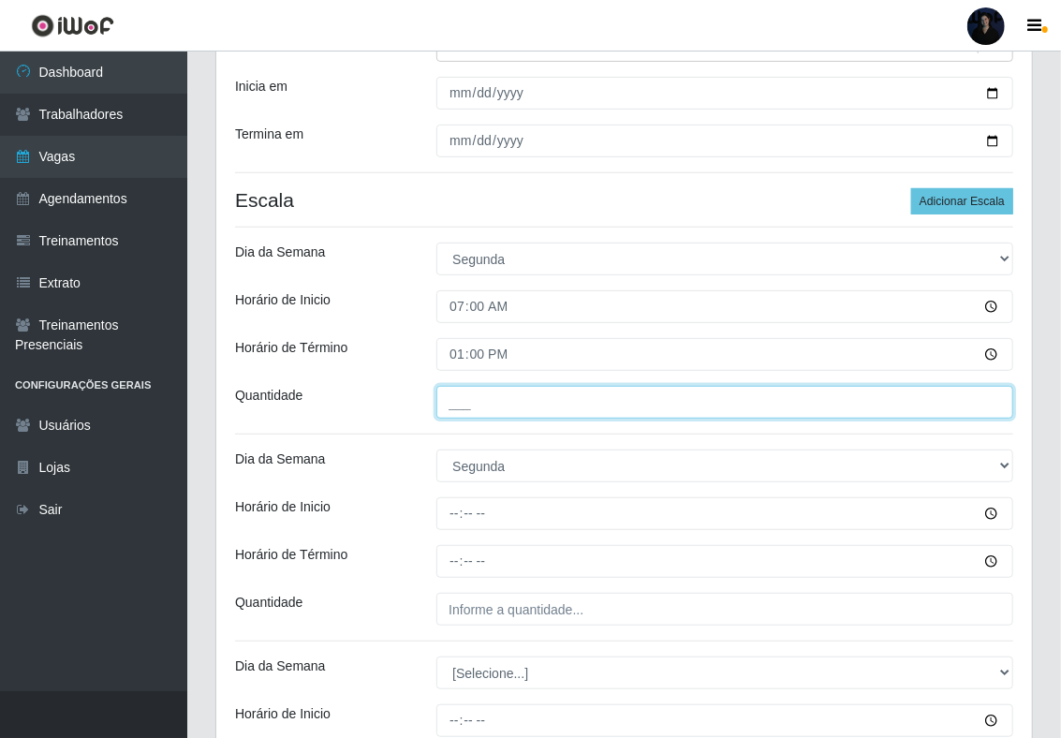
click at [454, 395] on input "___" at bounding box center [724, 402] width 577 height 33
type input "1__"
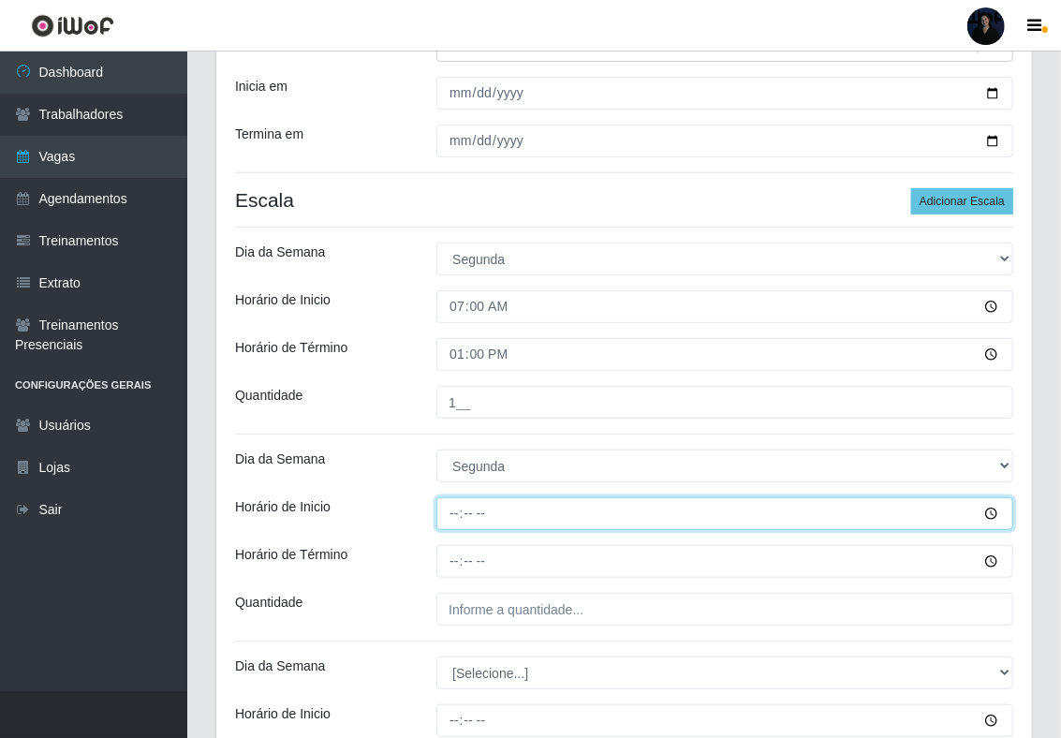
click at [464, 504] on input "Horário de Inicio" at bounding box center [724, 513] width 577 height 33
click at [450, 514] on input "Horário de Inicio" at bounding box center [724, 513] width 577 height 33
type input "14:00"
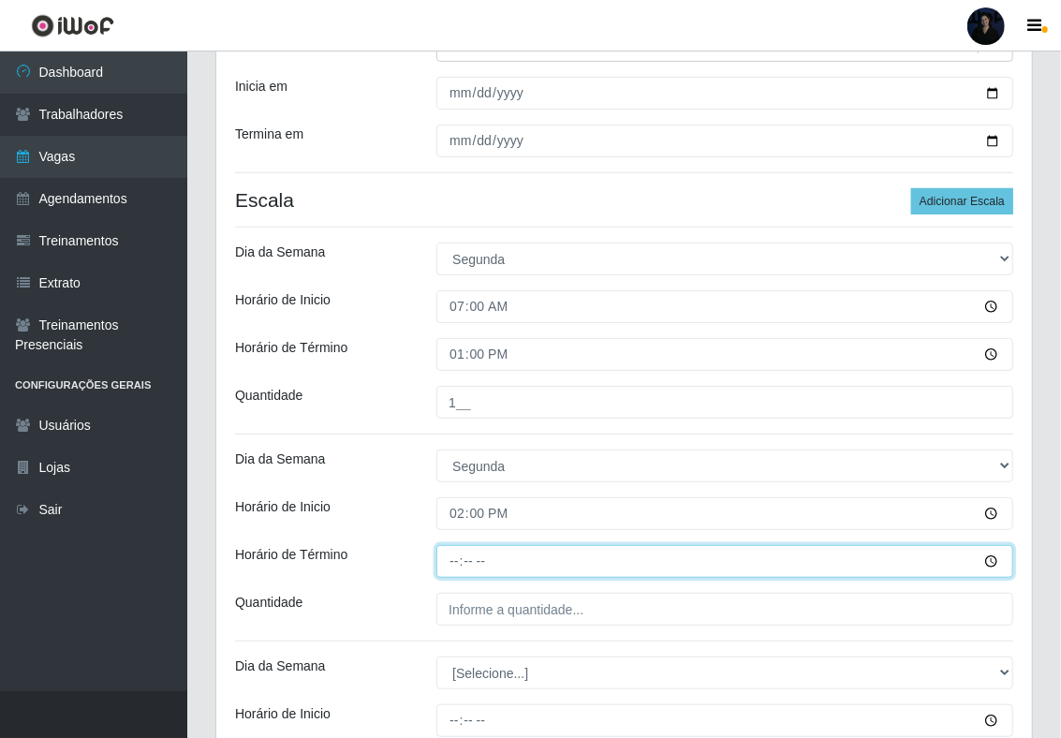
click at [454, 560] on input "Horário de Término" at bounding box center [724, 561] width 577 height 33
type input "20:00"
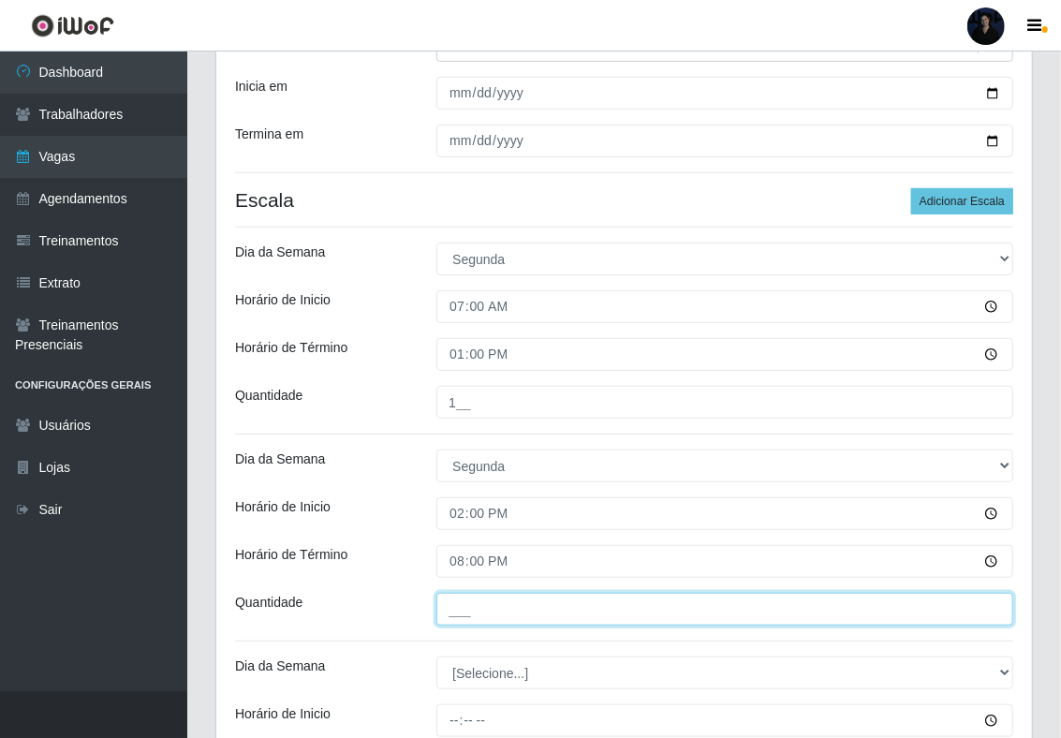
click at [454, 605] on input "___" at bounding box center [724, 609] width 577 height 33
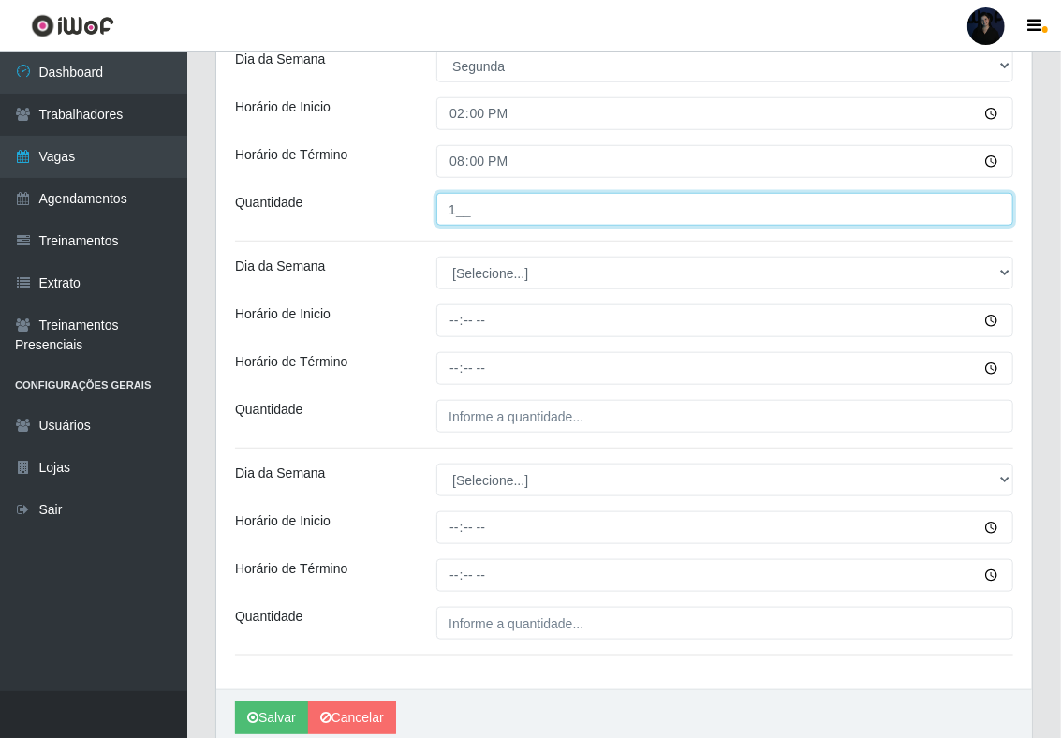
scroll to position [731, 0]
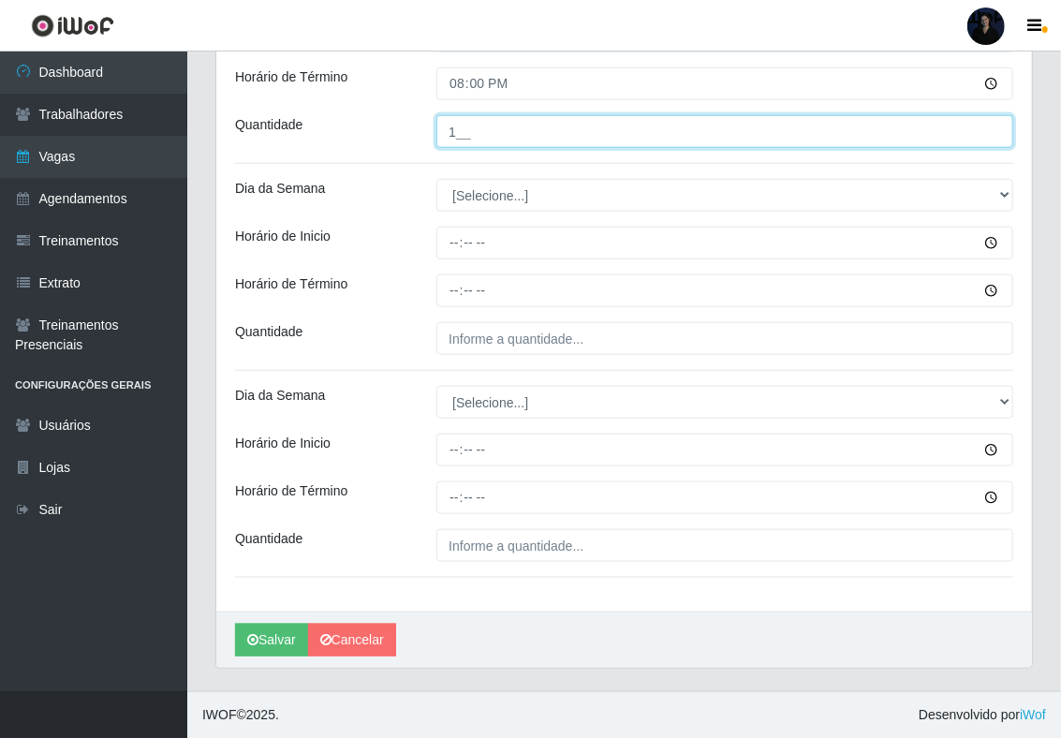
type input "1__"
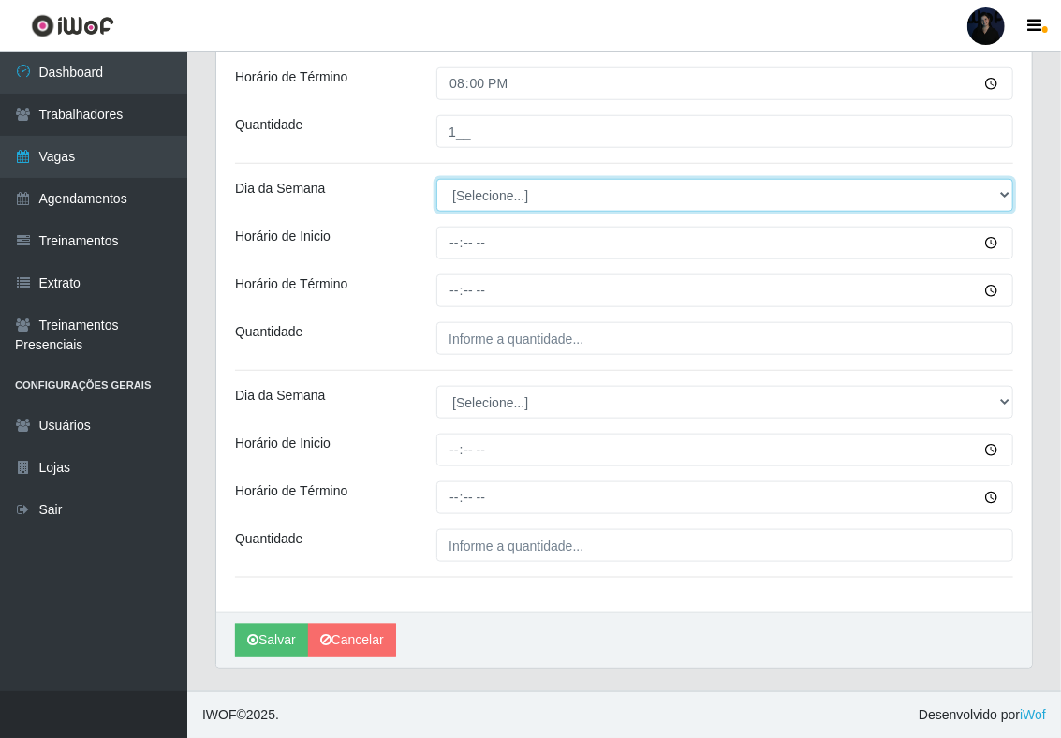
click at [483, 196] on select "[Selecione...] Segunda Terça Quarta Quinta Sexta Sábado Domingo" at bounding box center [724, 195] width 577 height 33
select select "2"
click at [436, 179] on select "[Selecione...] Segunda Terça Quarta Quinta Sexta Sábado Domingo" at bounding box center [724, 195] width 577 height 33
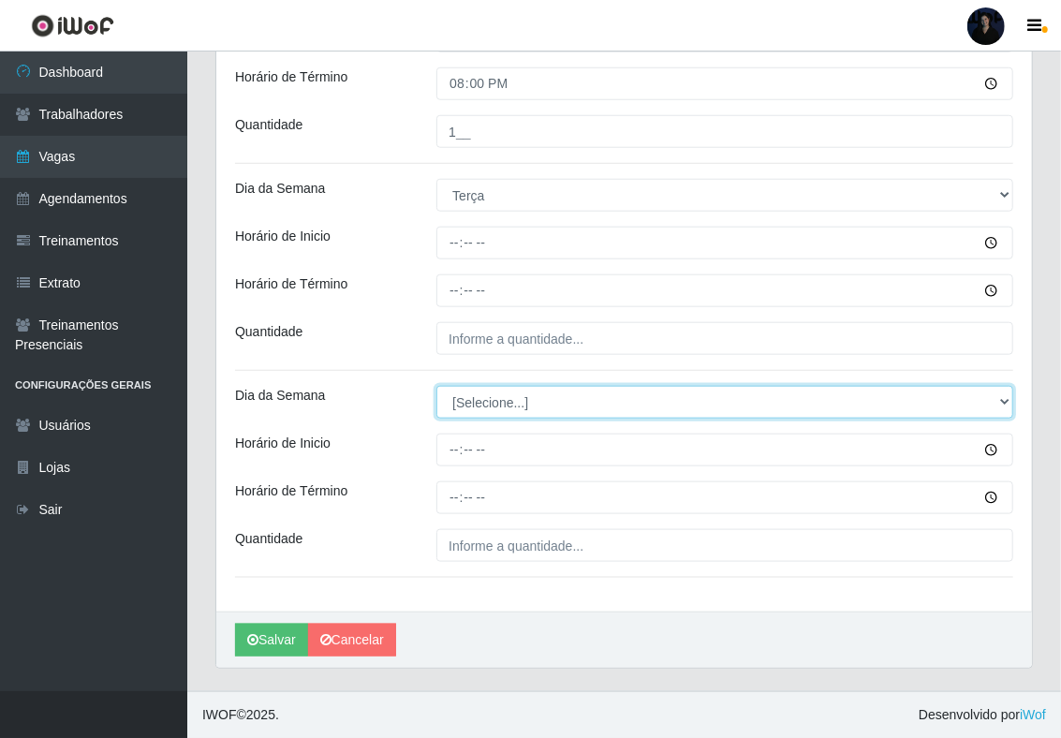
click at [481, 414] on select "[Selecione...] Segunda Terça Quarta Quinta Sexta Sábado Domingo" at bounding box center [724, 402] width 577 height 33
click at [496, 412] on select "[Selecione...] Segunda Terça Quarta Quinta Sexta Sábado Domingo" at bounding box center [724, 402] width 577 height 33
select select "2"
click at [436, 386] on select "[Selecione...] Segunda Terça Quarta Quinta Sexta Sábado Domingo" at bounding box center [724, 402] width 577 height 33
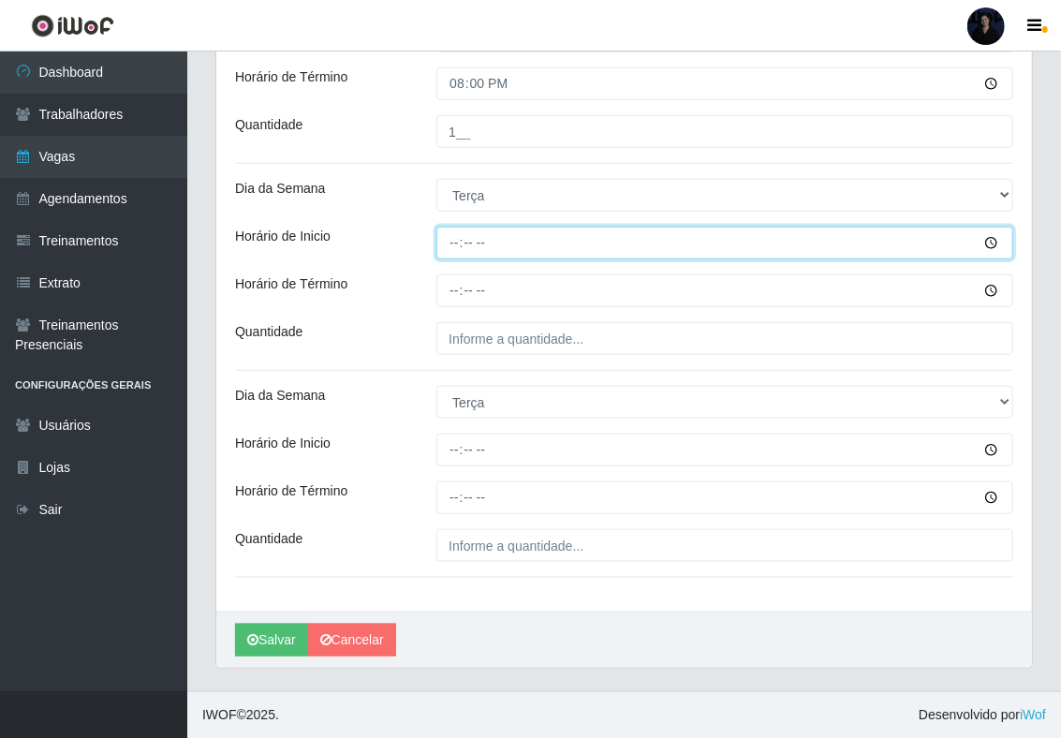
click at [454, 245] on input "Horário de Inicio" at bounding box center [724, 243] width 577 height 33
type input "07:00"
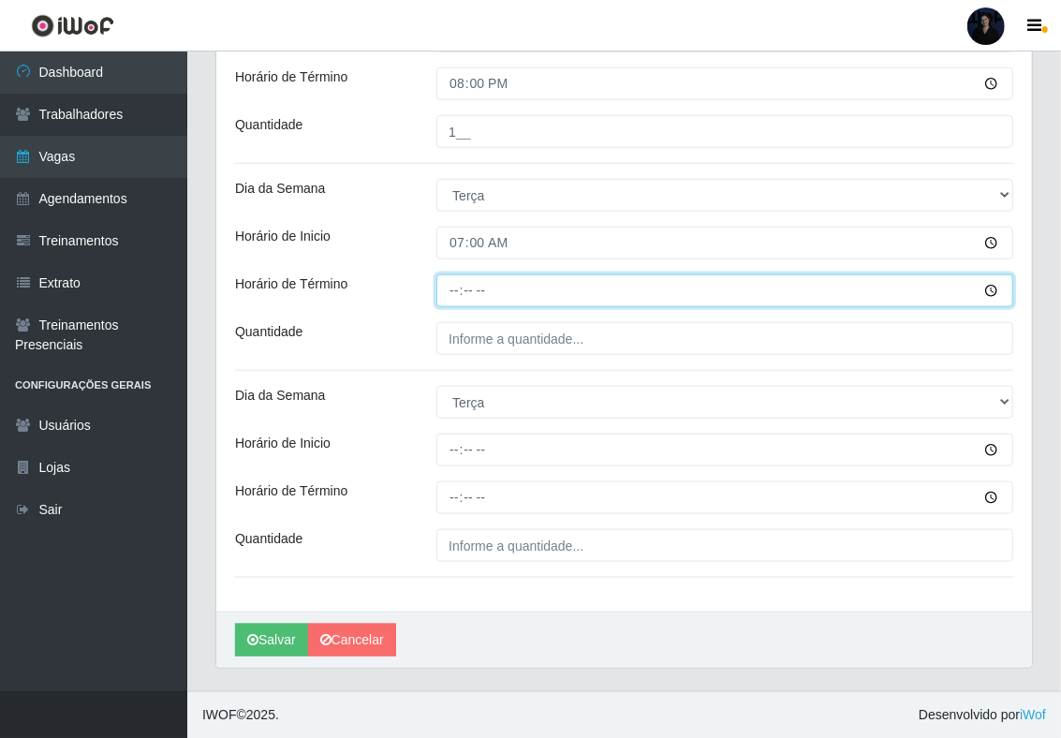
click at [449, 301] on input "Horário de Término" at bounding box center [724, 290] width 577 height 33
type input "13:00"
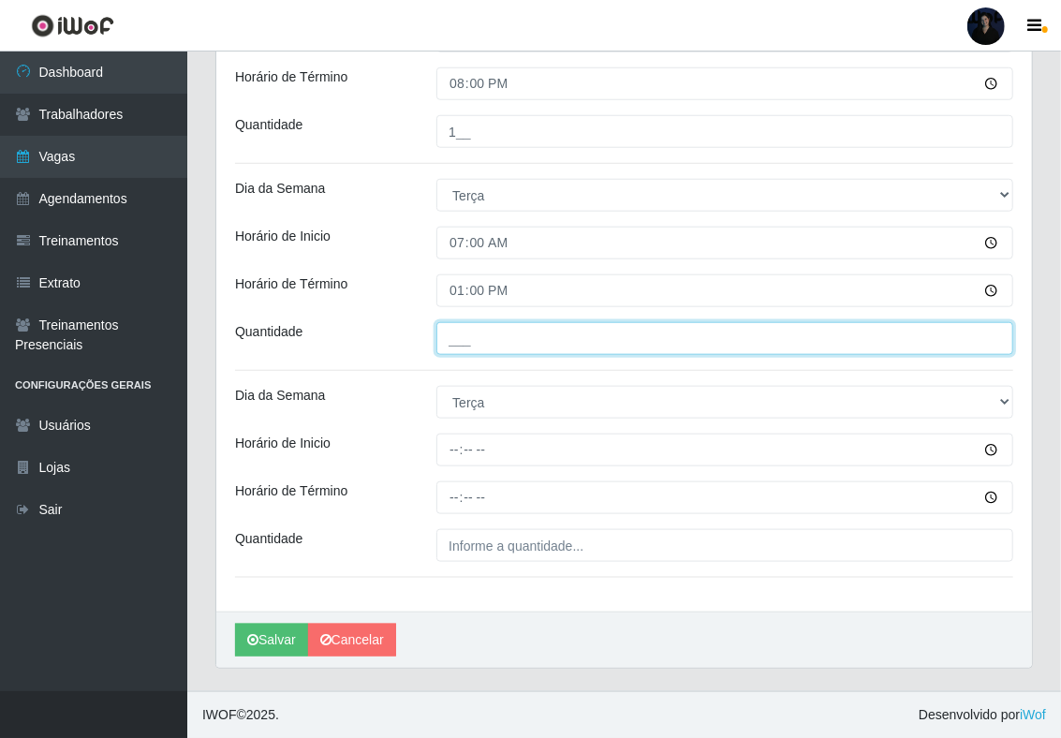
click at [455, 337] on input "___" at bounding box center [724, 338] width 577 height 33
type input "1__"
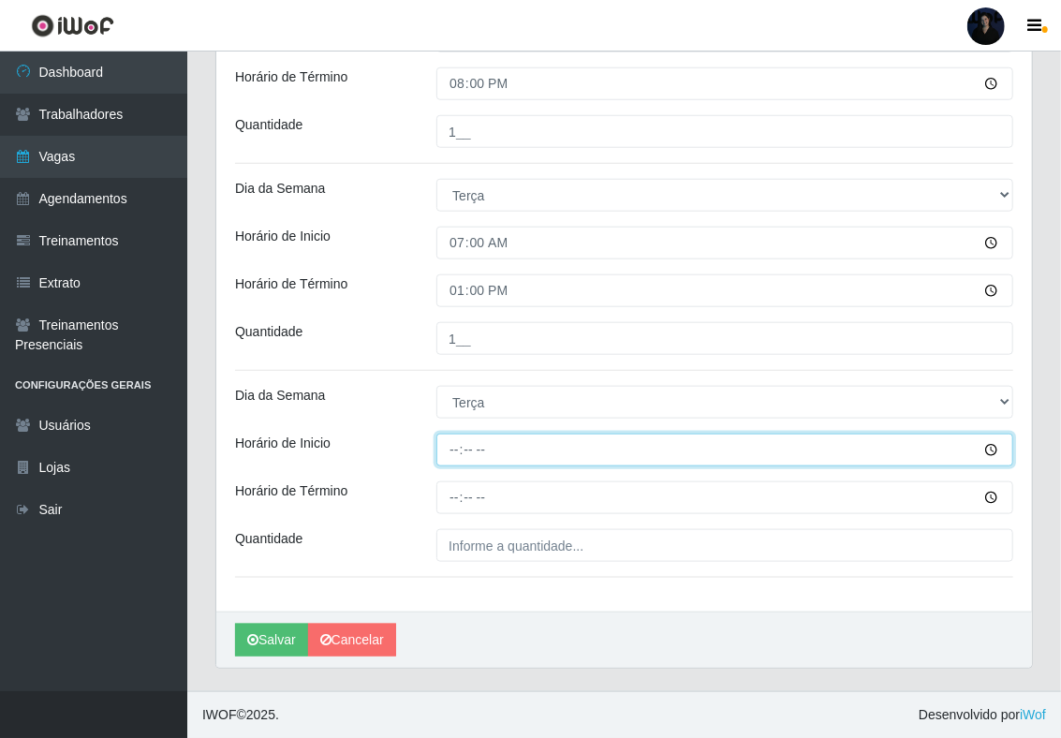
click at [454, 447] on input "Horário de Inicio" at bounding box center [724, 449] width 577 height 33
type input "14:00"
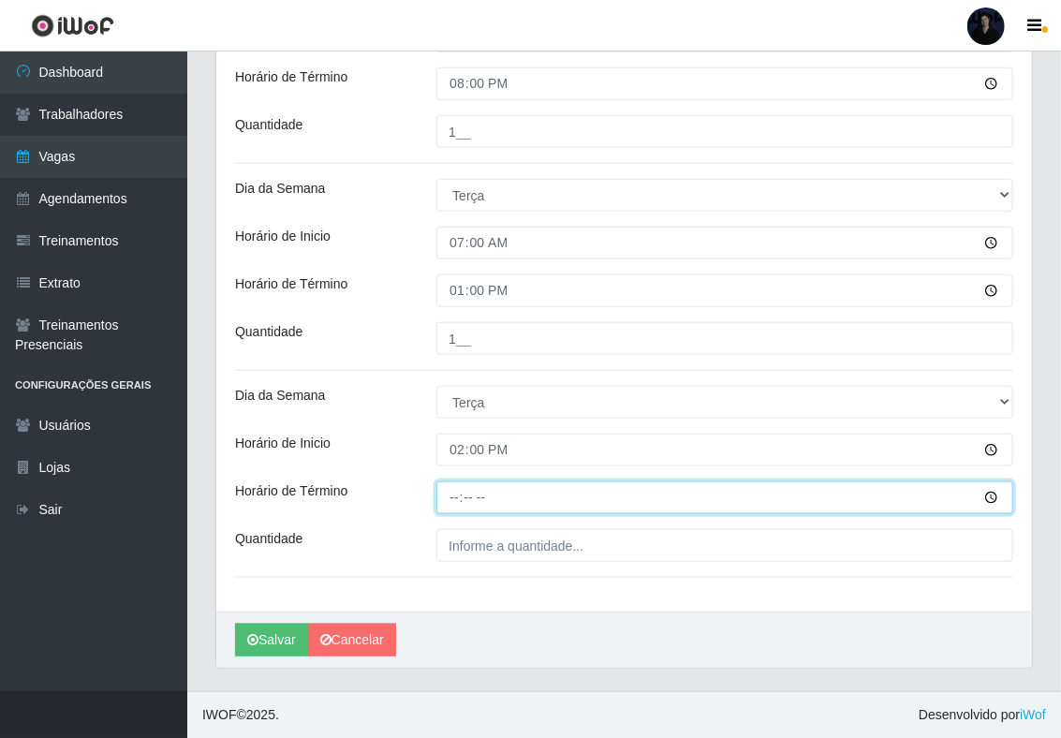
click at [451, 492] on input "Horário de Término" at bounding box center [724, 497] width 577 height 33
type input "20:00"
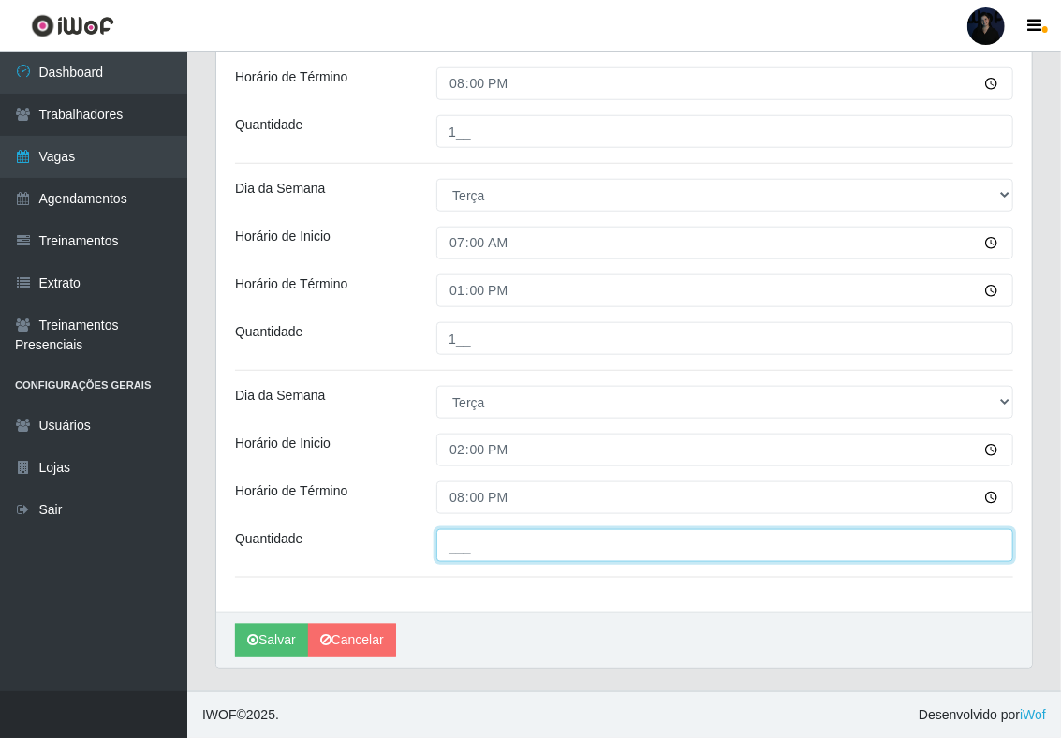
click at [454, 540] on input "___" at bounding box center [724, 545] width 577 height 33
type input "1__"
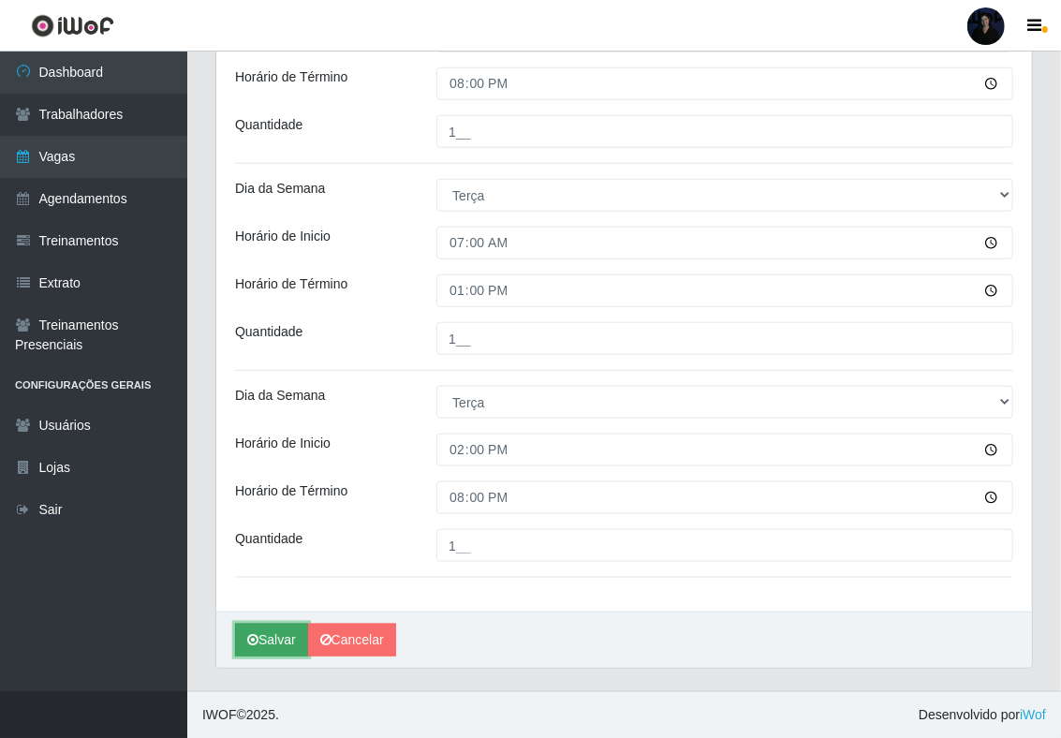
click at [275, 638] on button "Salvar" at bounding box center [271, 640] width 73 height 33
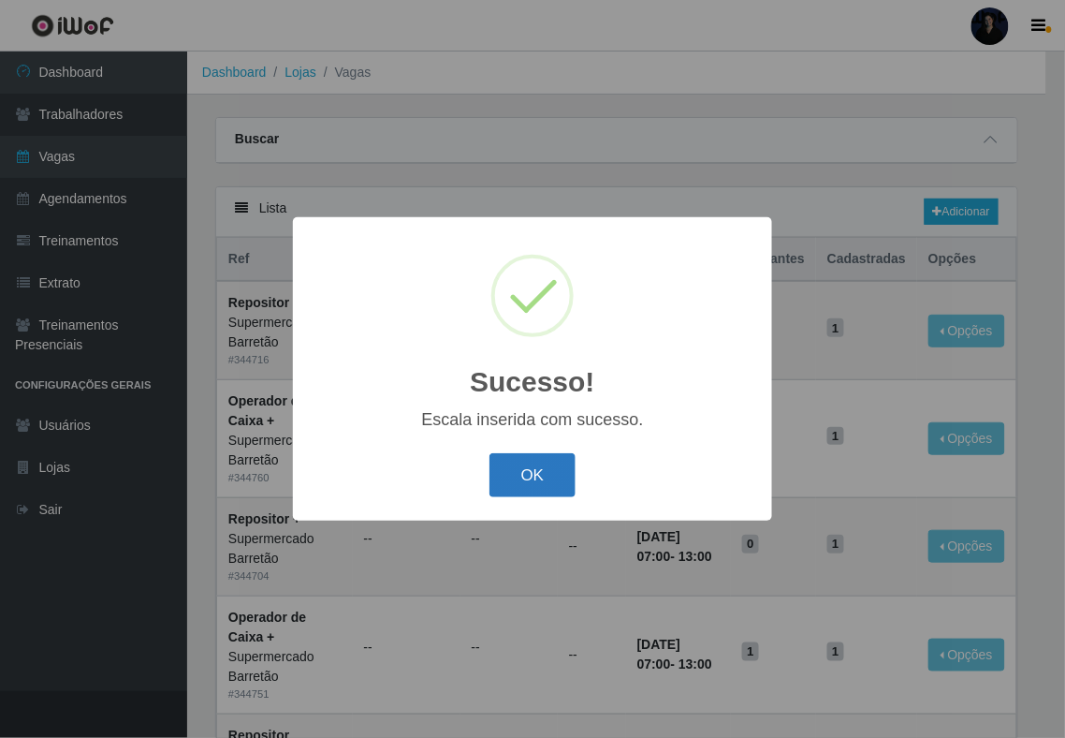
click at [514, 479] on button "OK" at bounding box center [533, 475] width 87 height 44
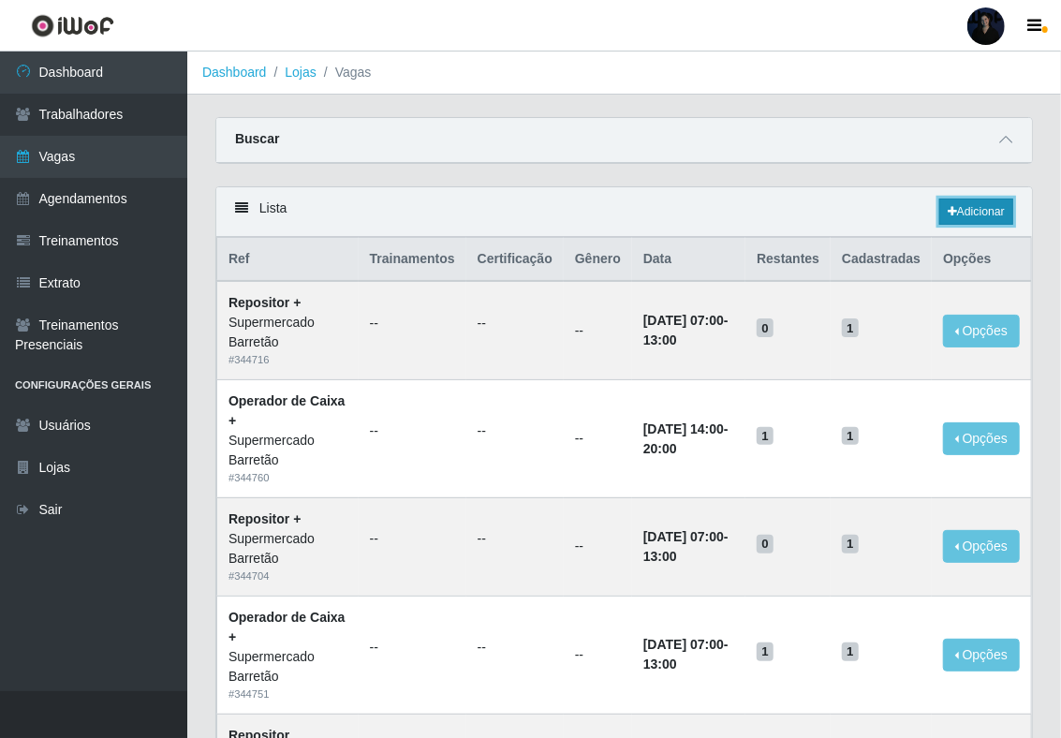
click at [998, 211] on link "Adicionar" at bounding box center [976, 211] width 74 height 26
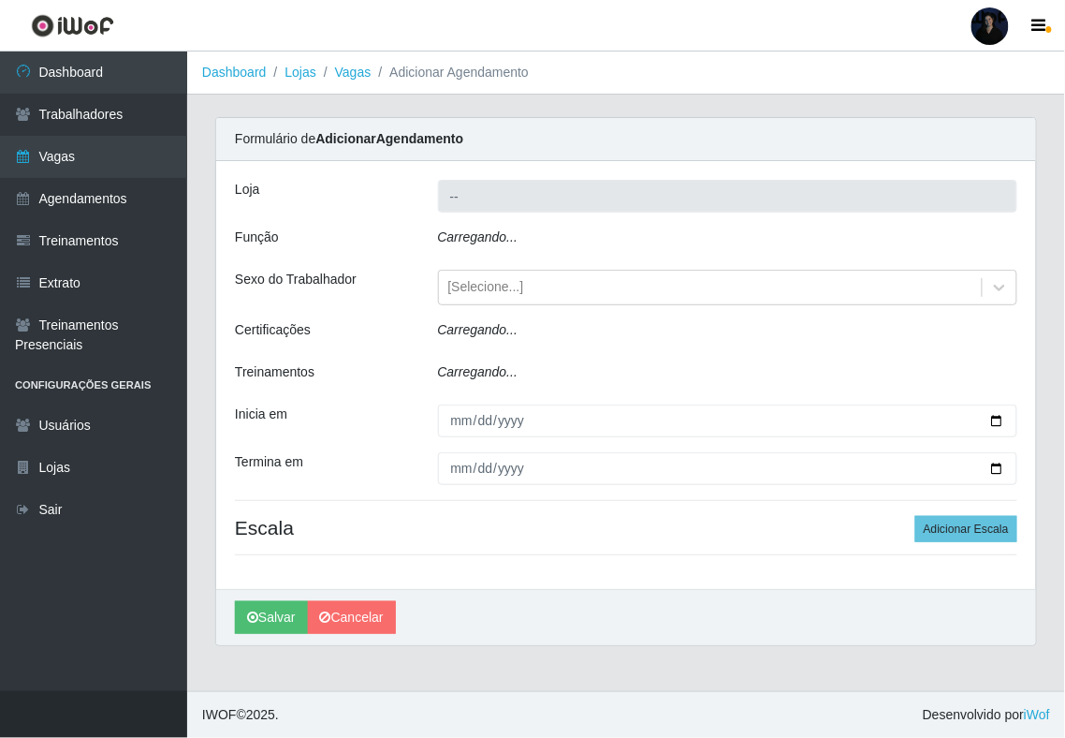
type input "Supermercado Barretão"
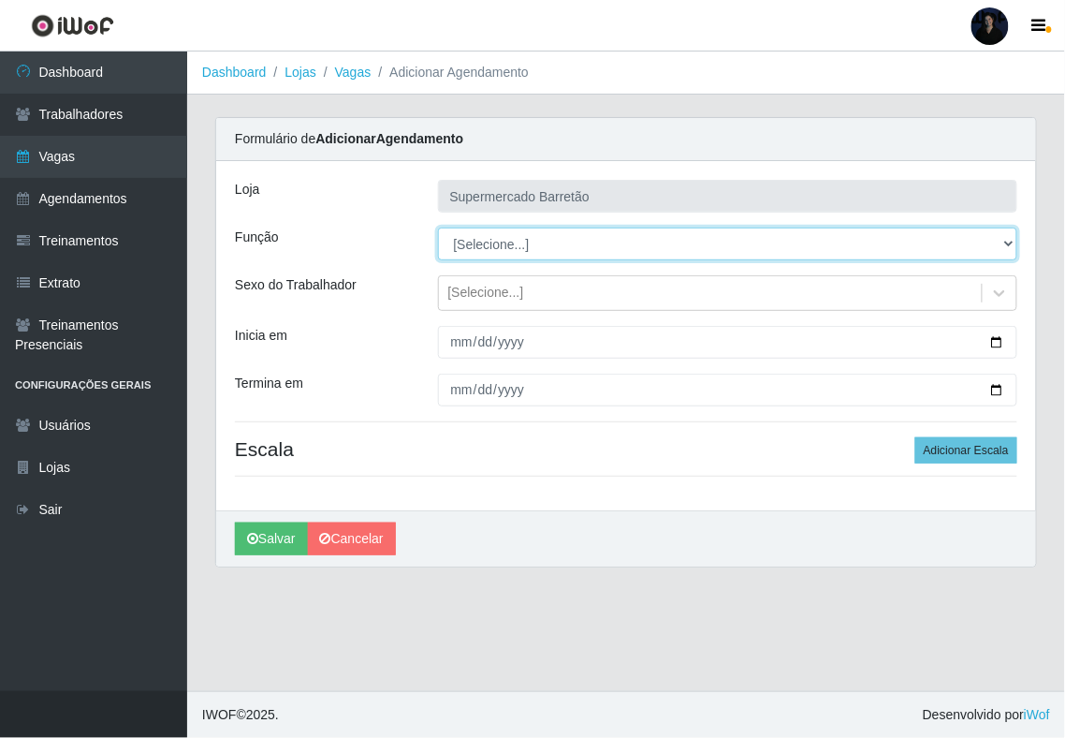
click at [495, 241] on select "[Selecione...] ASG ASG + ASG ++ Operador de Caixa Operador de Caixa + Operador …" at bounding box center [728, 243] width 580 height 33
select select "22"
click at [438, 228] on select "[Selecione...] ASG ASG + ASG ++ Operador de Caixa Operador de Caixa + Operador …" at bounding box center [728, 243] width 580 height 33
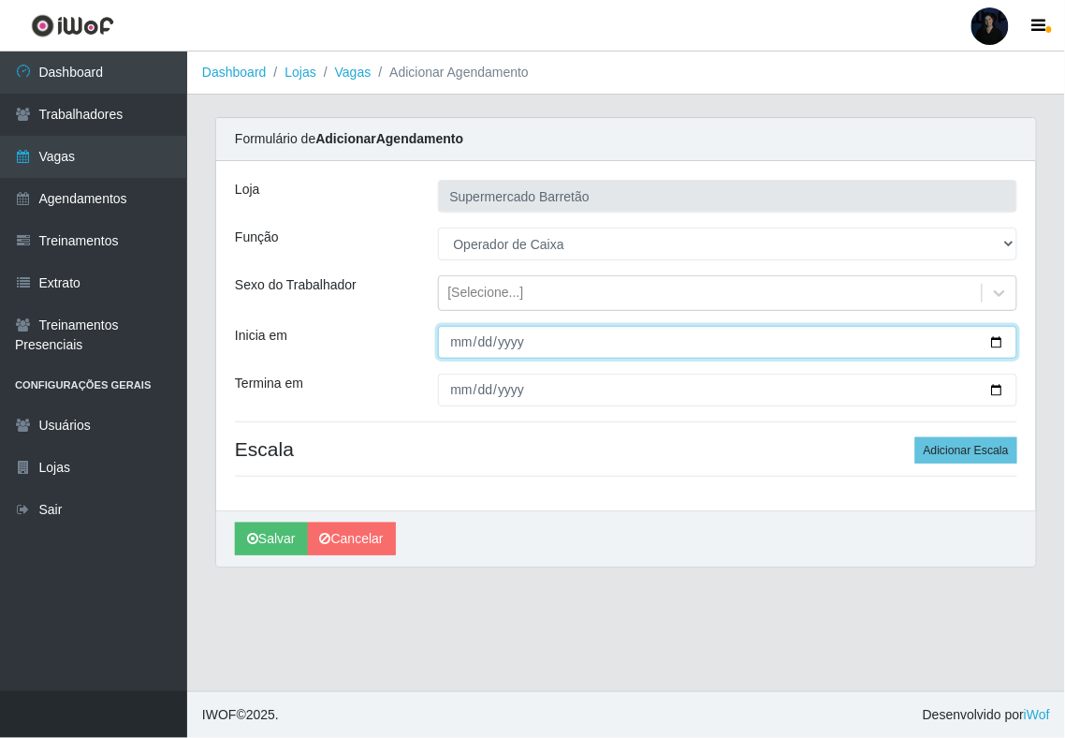
click at [996, 345] on input "Inicia em" at bounding box center [728, 342] width 580 height 33
type input "[DATE]"
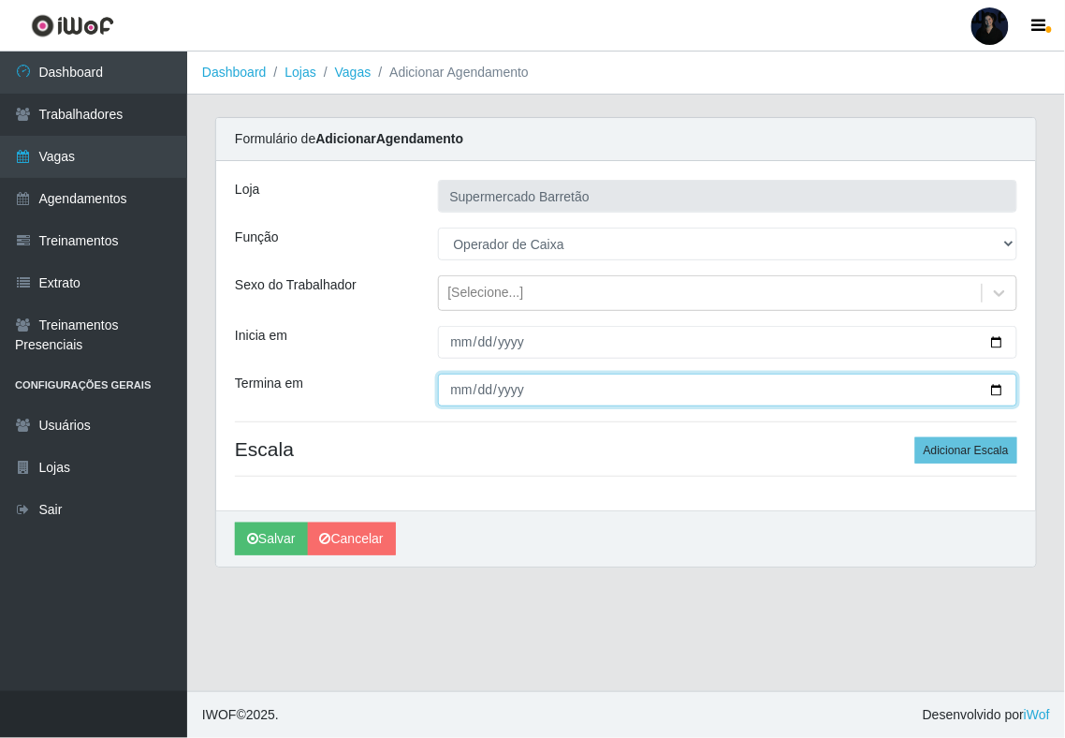
click at [1004, 389] on input "Termina em" at bounding box center [728, 390] width 580 height 33
click at [997, 390] on input "Termina em" at bounding box center [728, 390] width 580 height 33
type input "[DATE]"
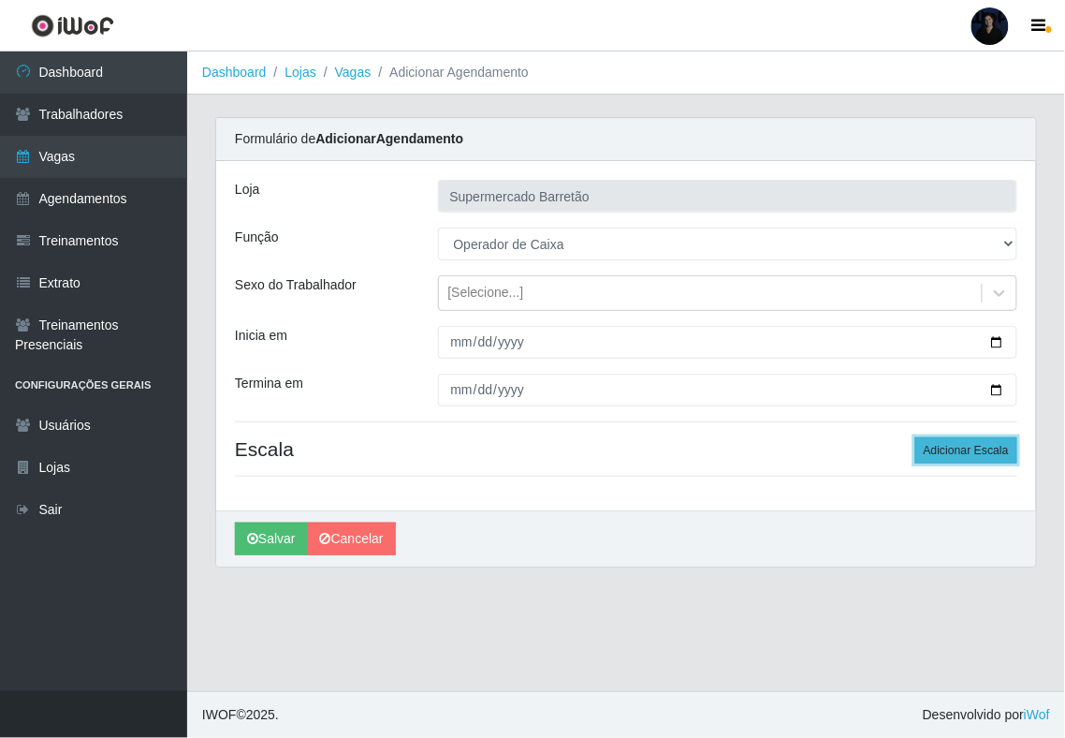
click at [942, 457] on button "Adicionar Escala" at bounding box center [967, 450] width 102 height 26
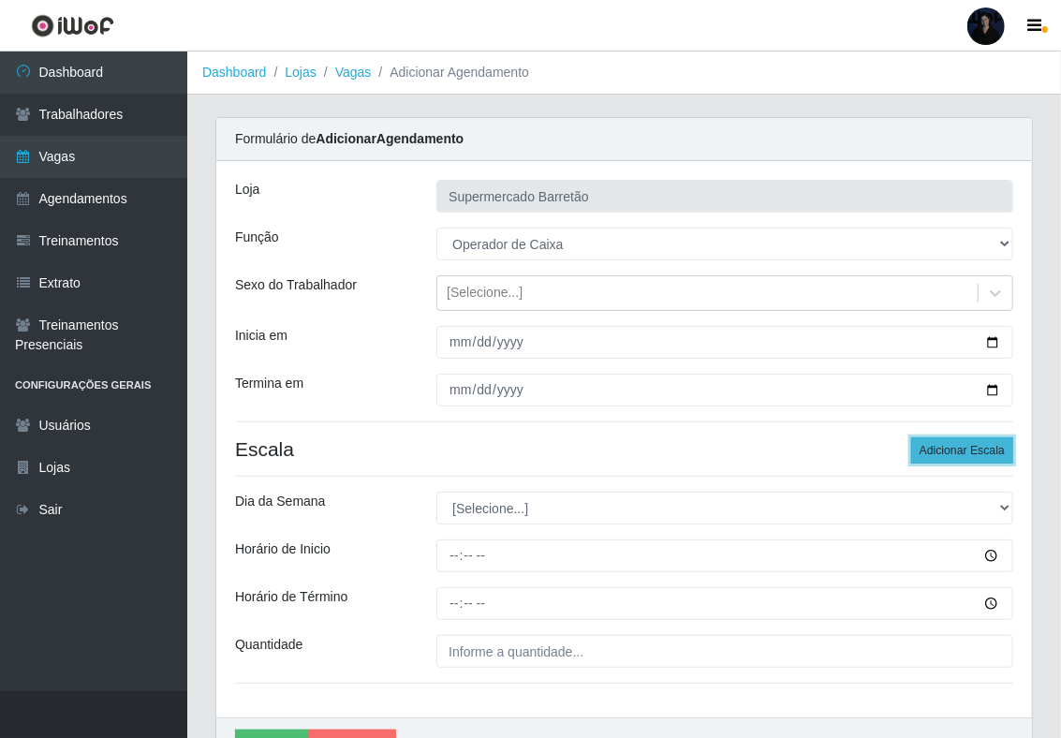
click at [942, 457] on button "Adicionar Escala" at bounding box center [962, 450] width 102 height 26
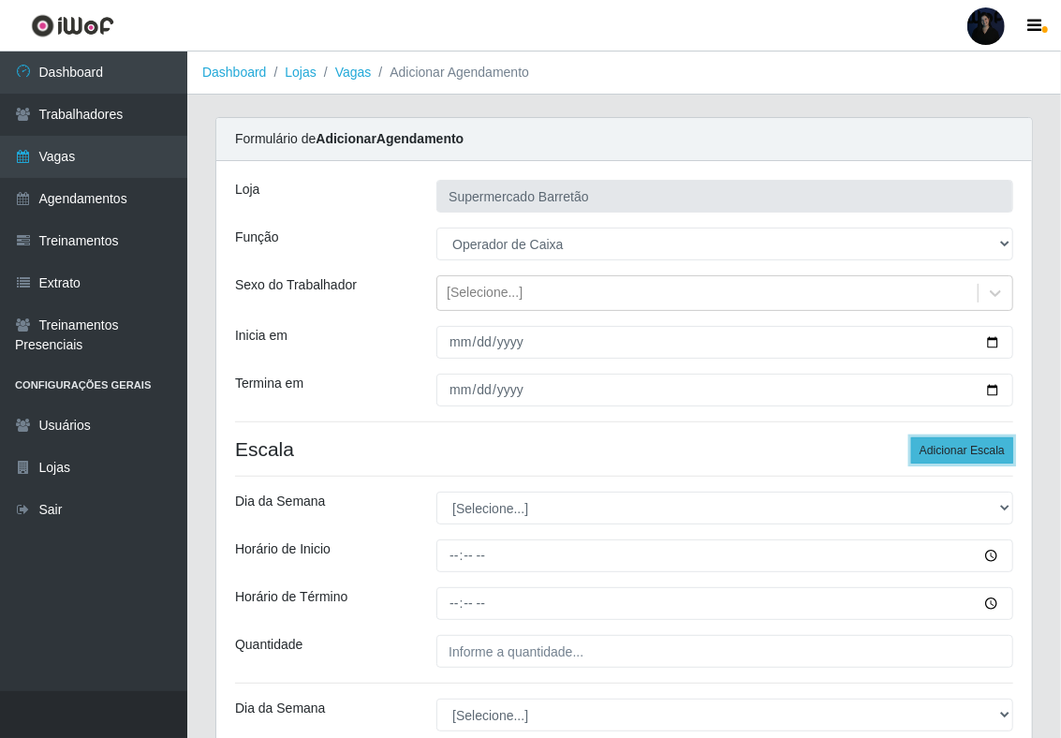
click at [942, 457] on button "Adicionar Escala" at bounding box center [962, 450] width 102 height 26
click at [942, 455] on button "Adicionar Escala" at bounding box center [962, 450] width 102 height 26
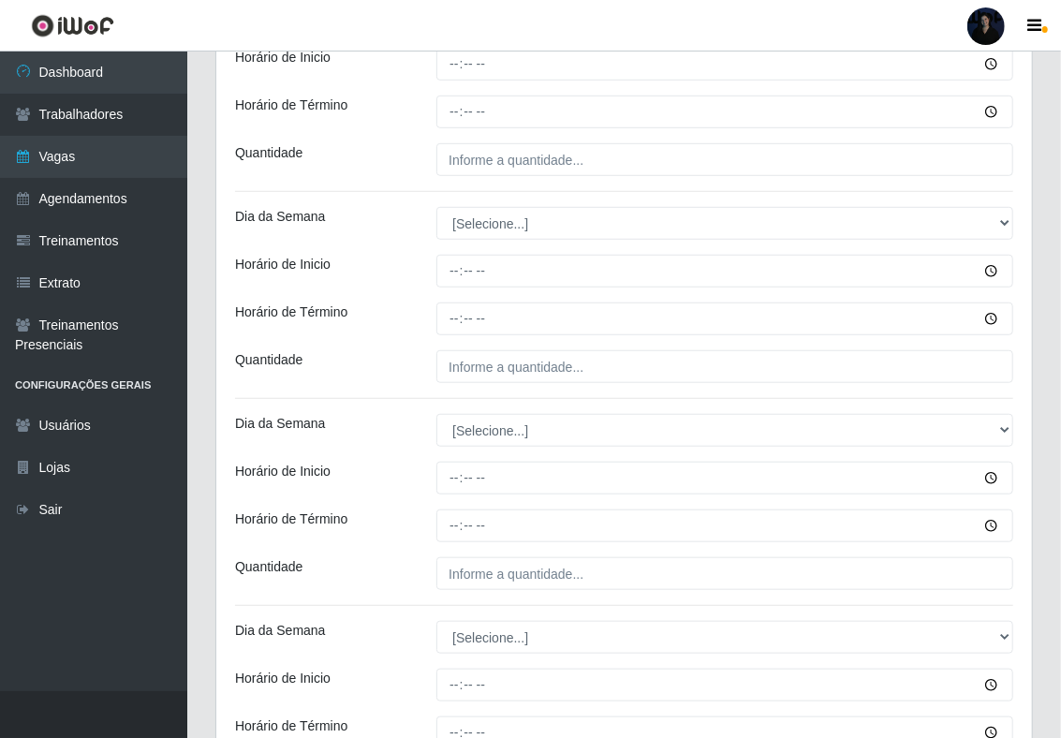
scroll to position [374, 0]
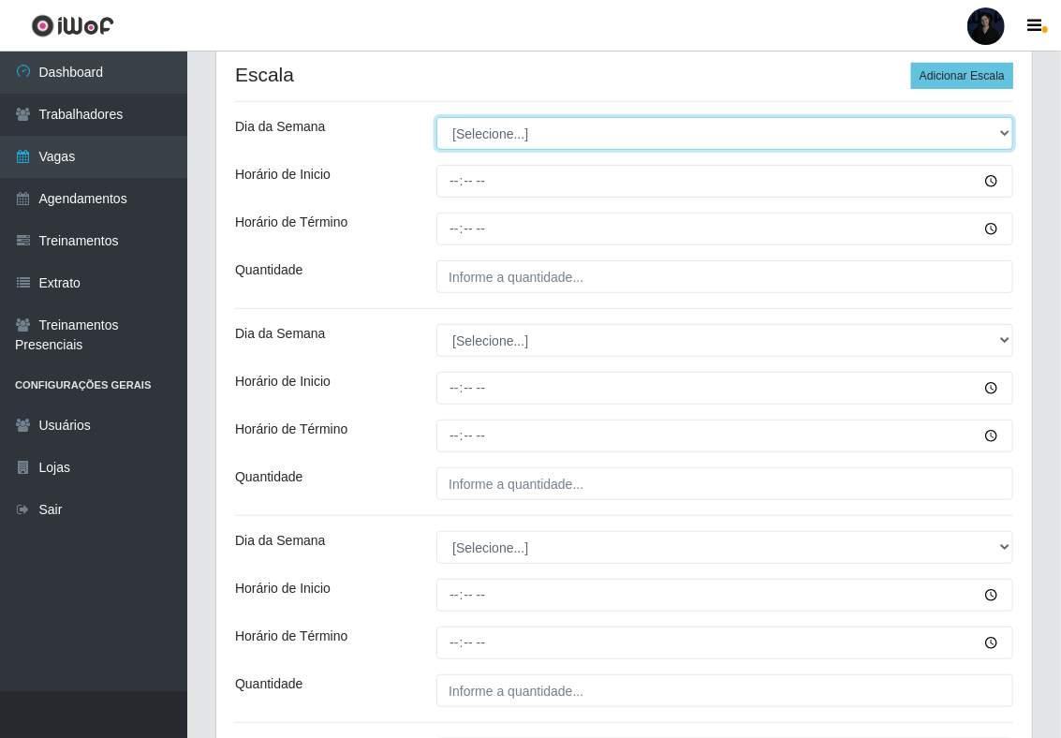
click at [511, 139] on select "[Selecione...] Segunda Terça Quarta Quinta Sexta Sábado Domingo" at bounding box center [724, 133] width 577 height 33
select select "3"
click at [436, 119] on select "[Selecione...] Segunda Terça Quarta Quinta Sexta Sábado Domingo" at bounding box center [724, 133] width 577 height 33
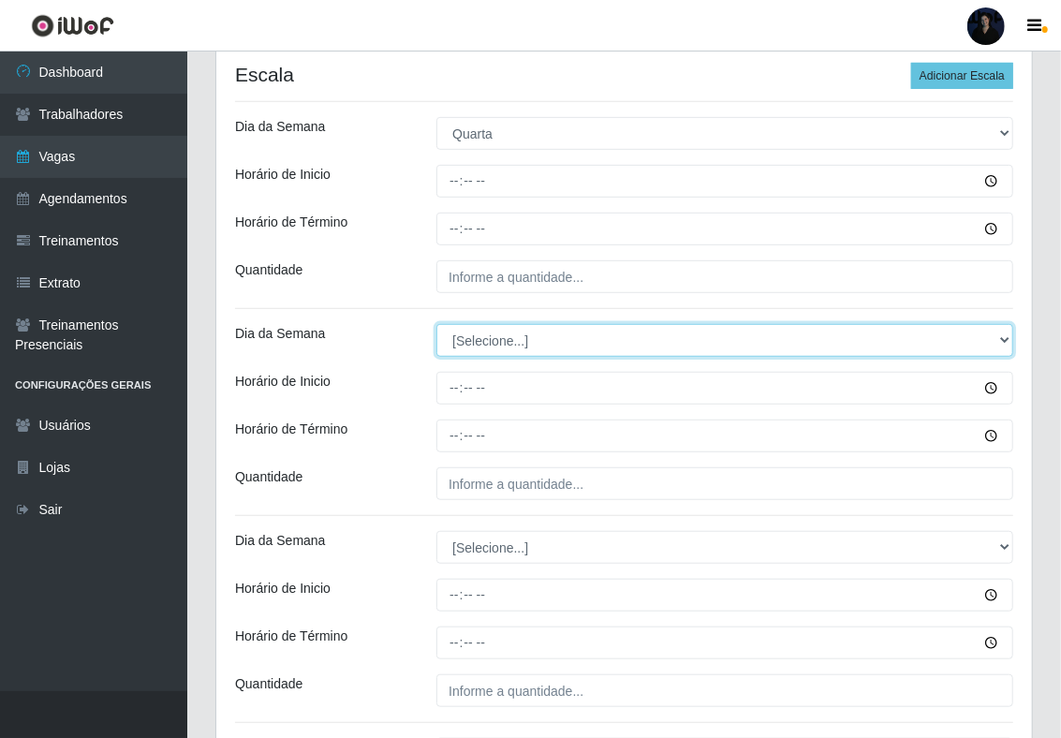
click at [477, 345] on select "[Selecione...] Segunda Terça Quarta Quinta Sexta Sábado Domingo" at bounding box center [724, 340] width 577 height 33
select select "3"
click at [436, 326] on select "[Selecione...] Segunda Terça Quarta Quinta Sexta Sábado Domingo" at bounding box center [724, 340] width 577 height 33
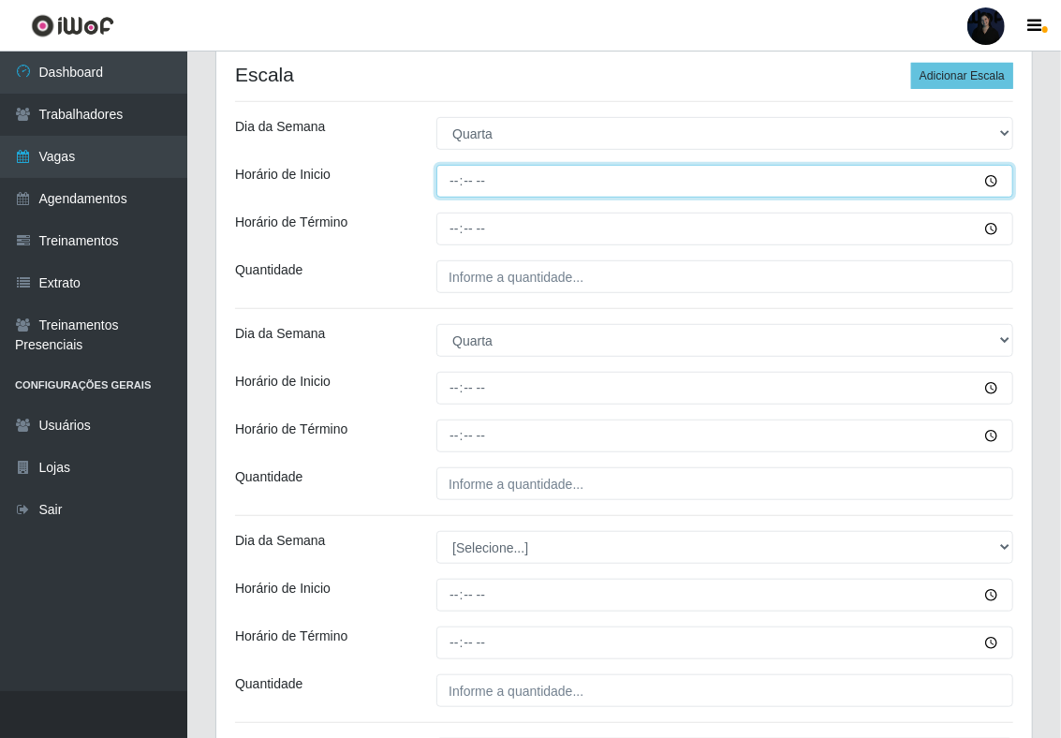
click at [457, 185] on input "Horário de Inicio" at bounding box center [724, 181] width 577 height 33
type input "07:00"
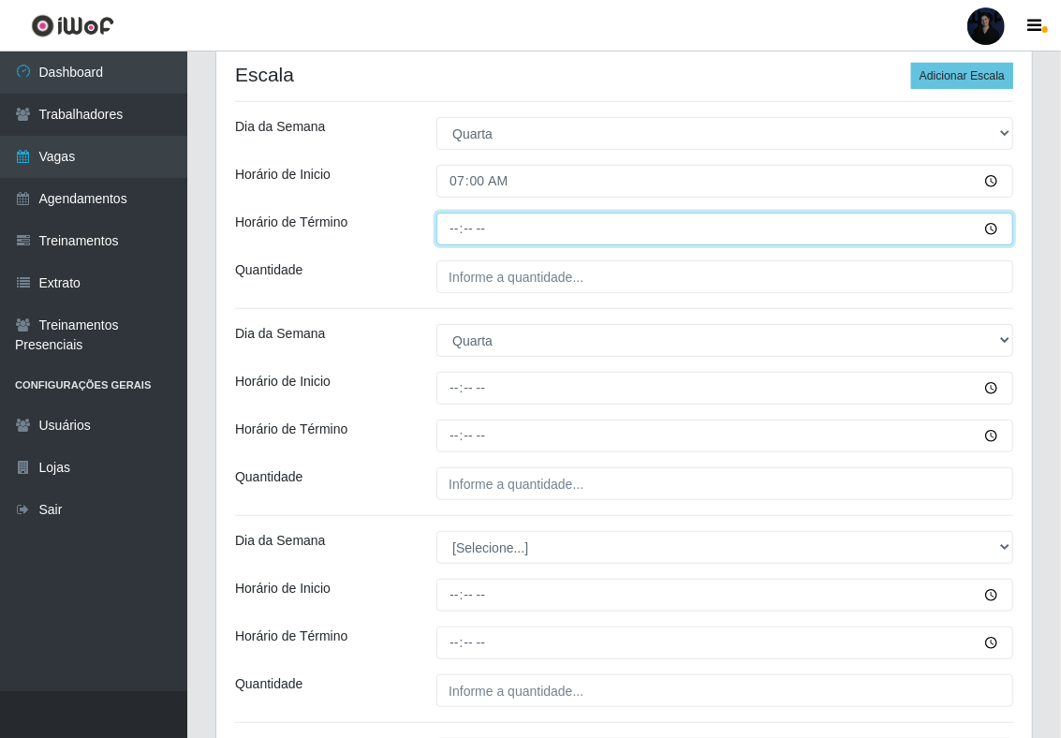
click at [454, 227] on input "Horário de Término" at bounding box center [724, 229] width 577 height 33
type input "13:00"
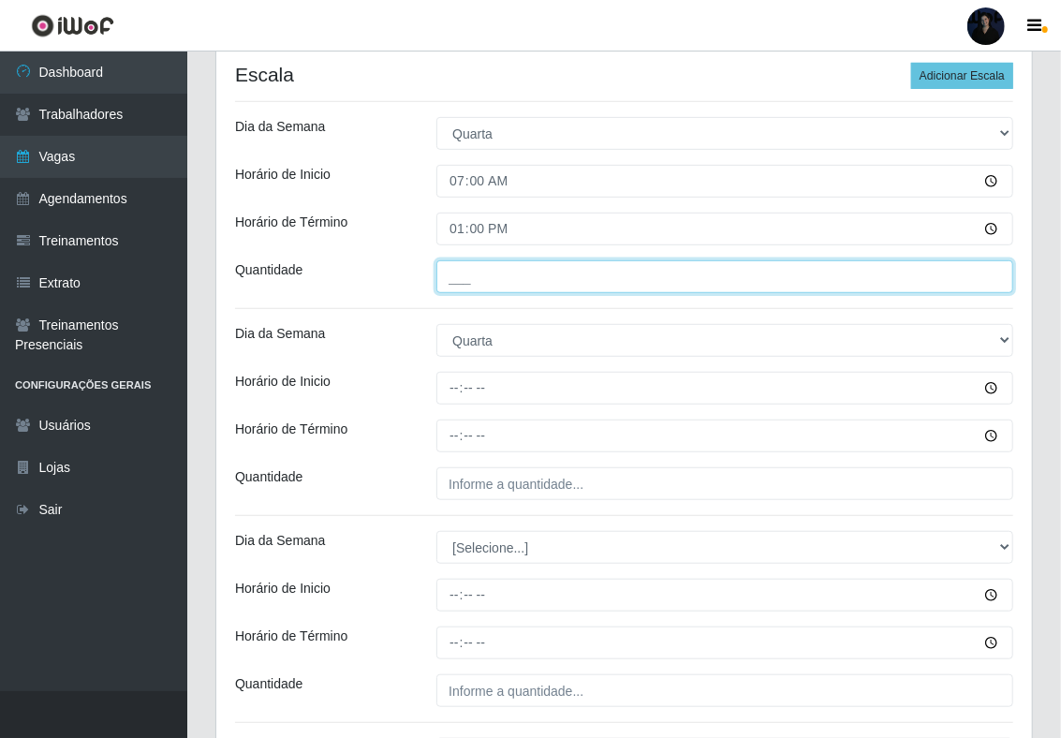
click at [462, 277] on input "___" at bounding box center [724, 276] width 577 height 33
type input "1__"
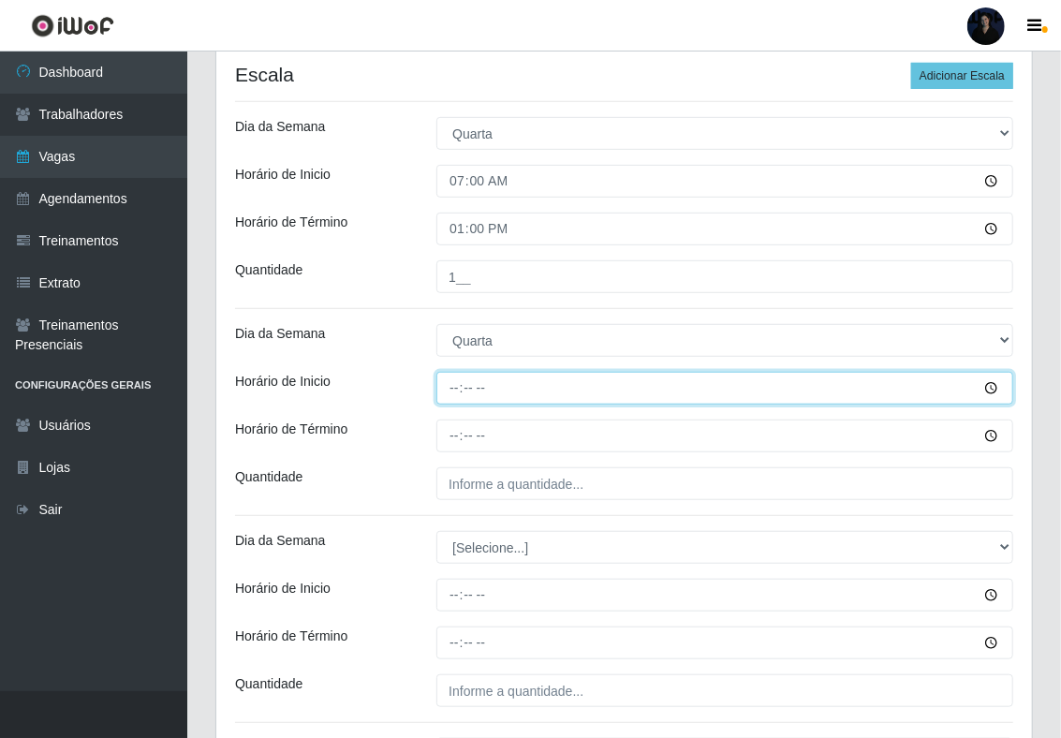
click at [459, 376] on input "Horário de Inicio" at bounding box center [724, 388] width 577 height 33
type input "14:00"
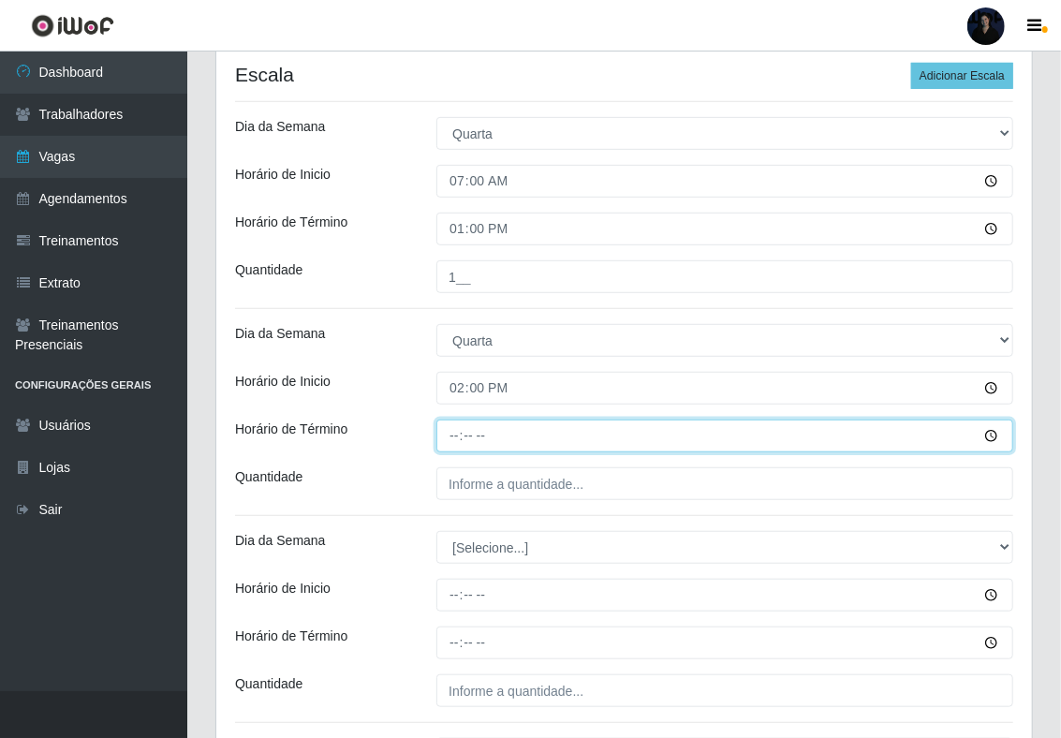
click at [451, 433] on input "Horário de Término" at bounding box center [724, 435] width 577 height 33
type input "20:00"
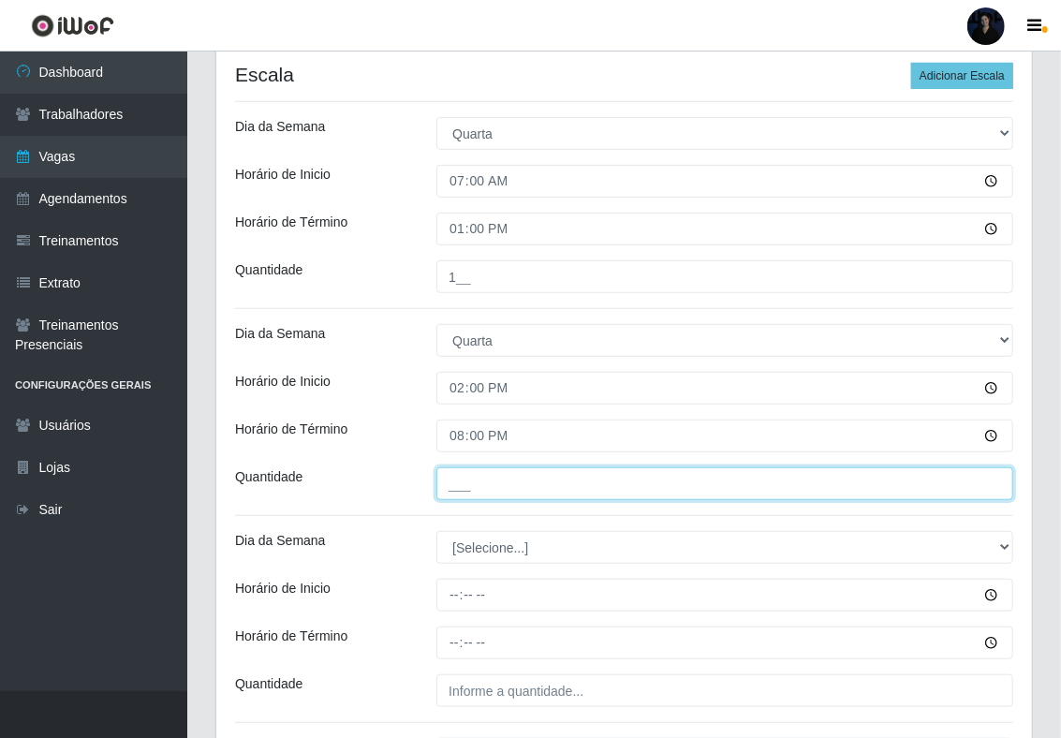
click at [468, 477] on input "___" at bounding box center [724, 483] width 577 height 33
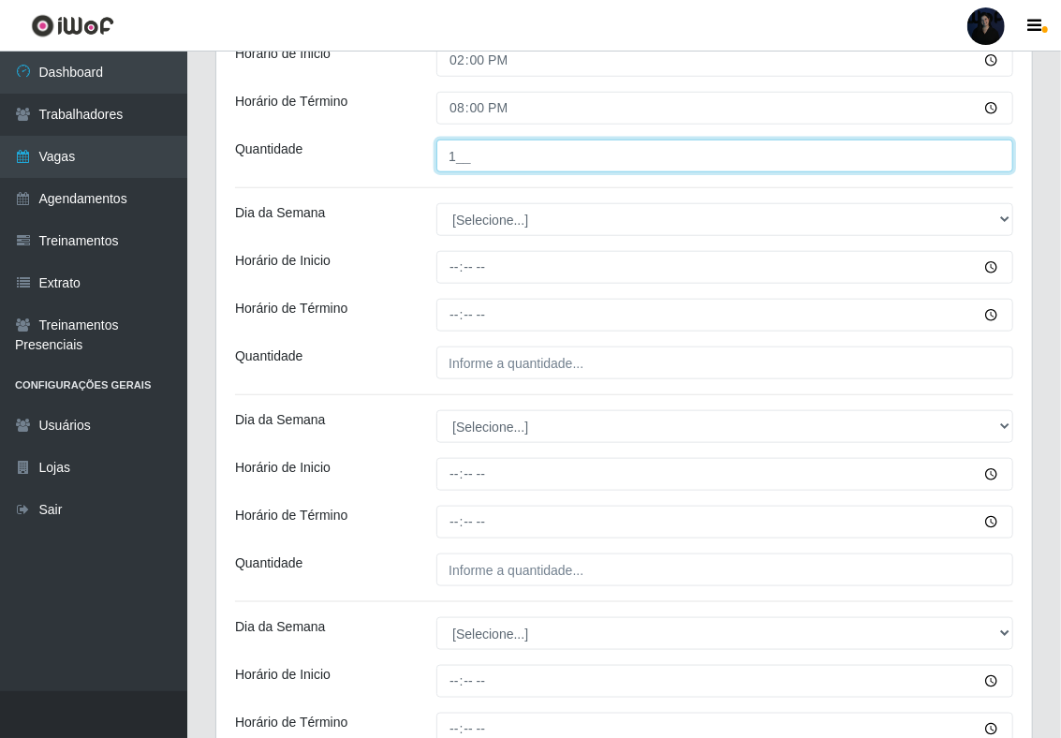
scroll to position [749, 0]
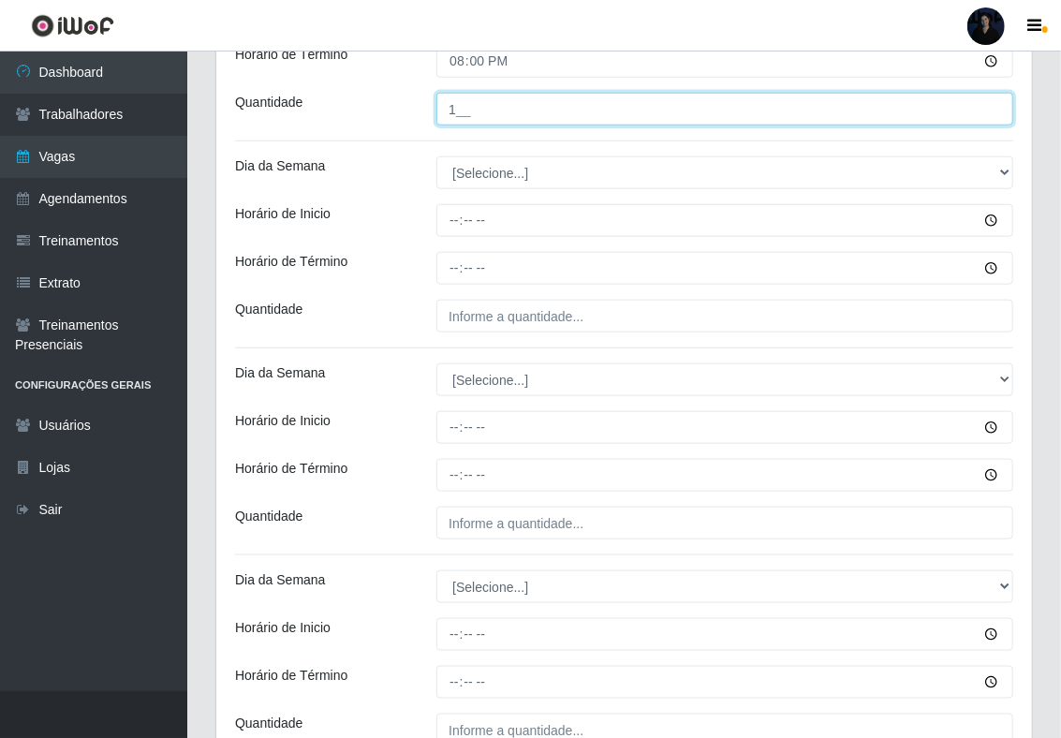
type input "1__"
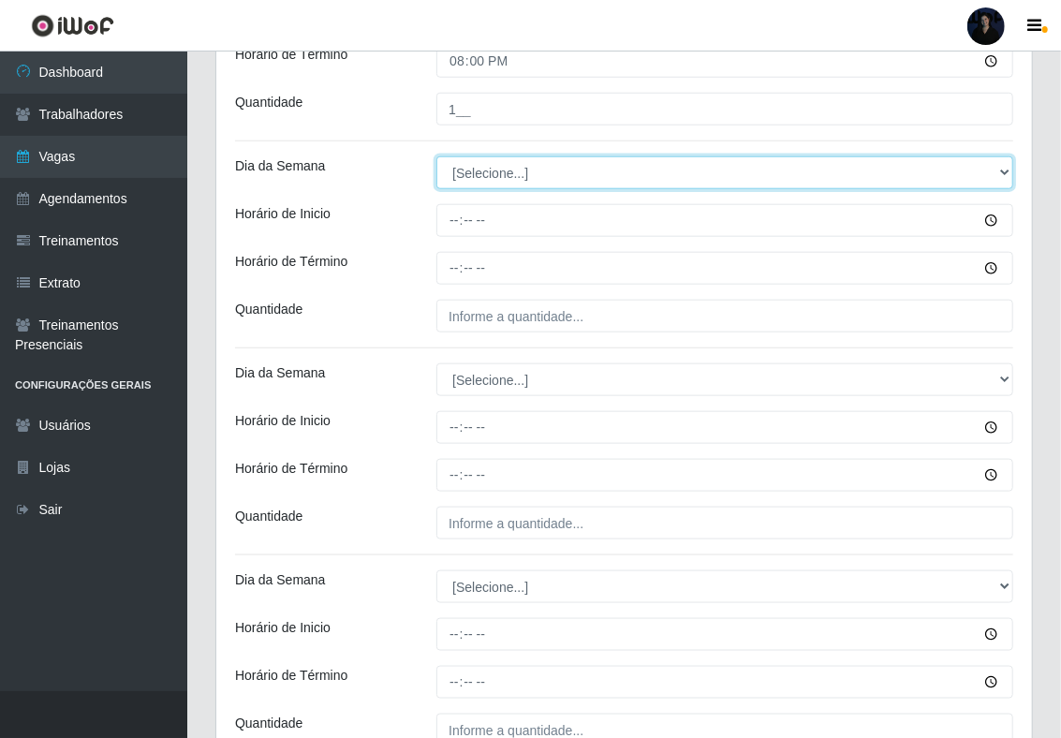
click at [468, 178] on select "[Selecione...] Segunda Terça Quarta Quinta Sexta Sábado Domingo" at bounding box center [724, 172] width 577 height 33
select select "4"
click at [436, 159] on select "[Selecione...] Segunda Terça Quarta Quinta Sexta Sábado Domingo" at bounding box center [724, 172] width 577 height 33
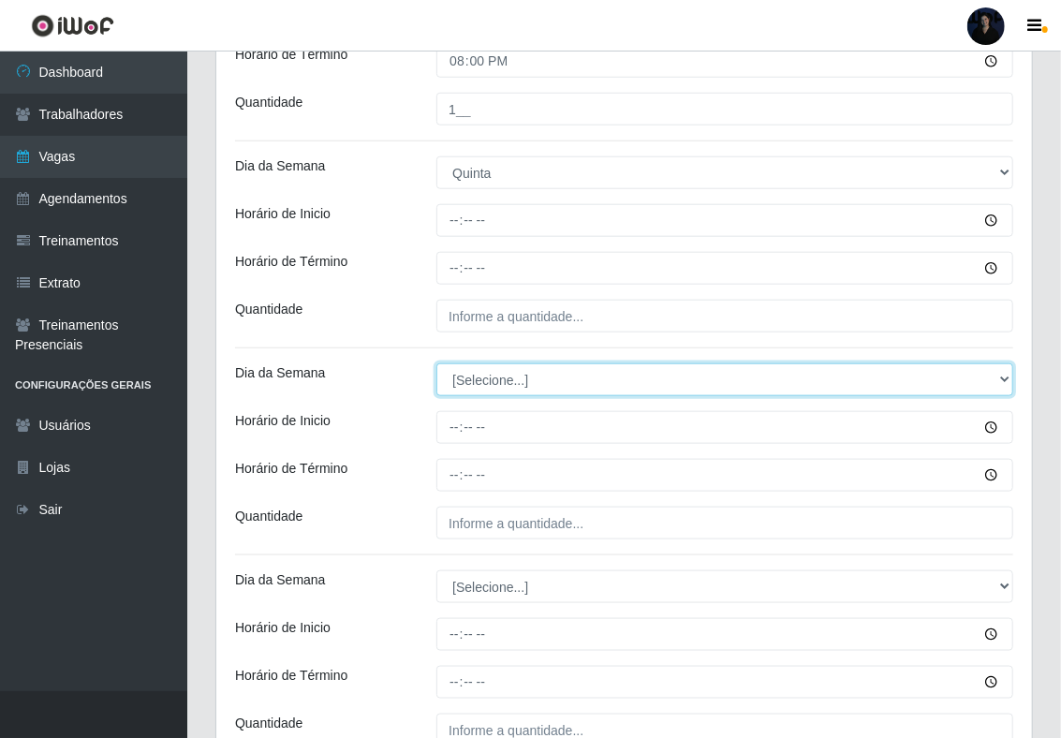
click at [472, 390] on select "[Selecione...] Segunda Terça Quarta Quinta Sexta Sábado Domingo" at bounding box center [724, 379] width 577 height 33
select select "4"
click at [436, 366] on select "[Selecione...] Segunda Terça Quarta Quinta Sexta Sábado Domingo" at bounding box center [724, 379] width 577 height 33
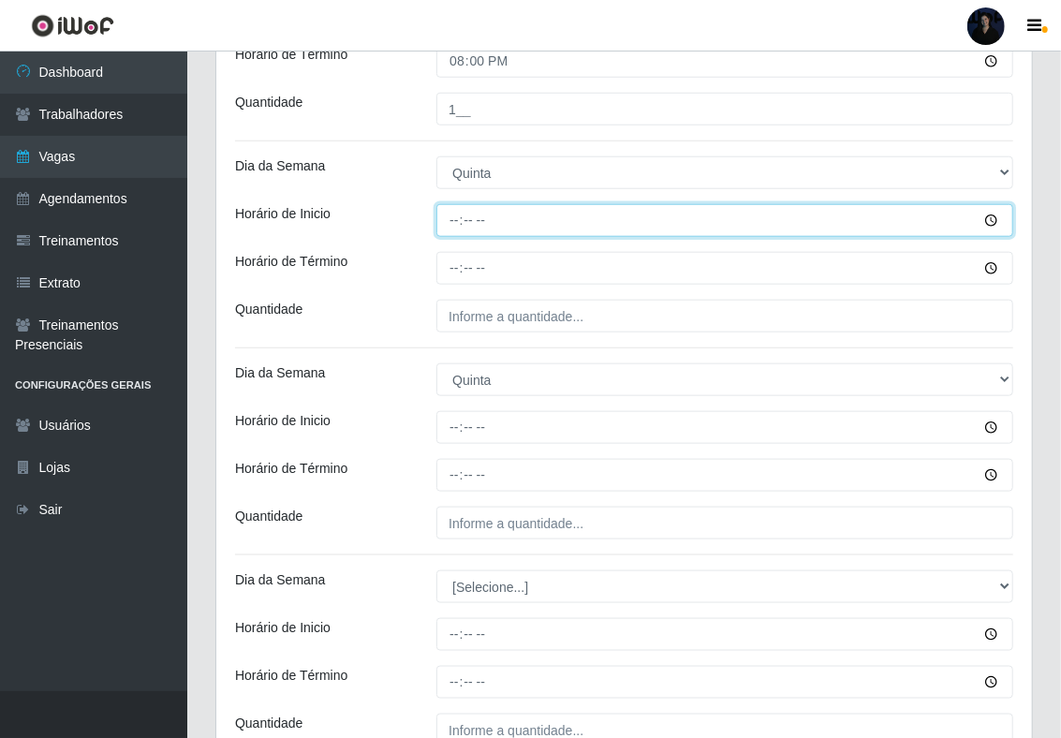
click at [454, 230] on input "Horário de Inicio" at bounding box center [724, 220] width 577 height 33
type input "14:00"
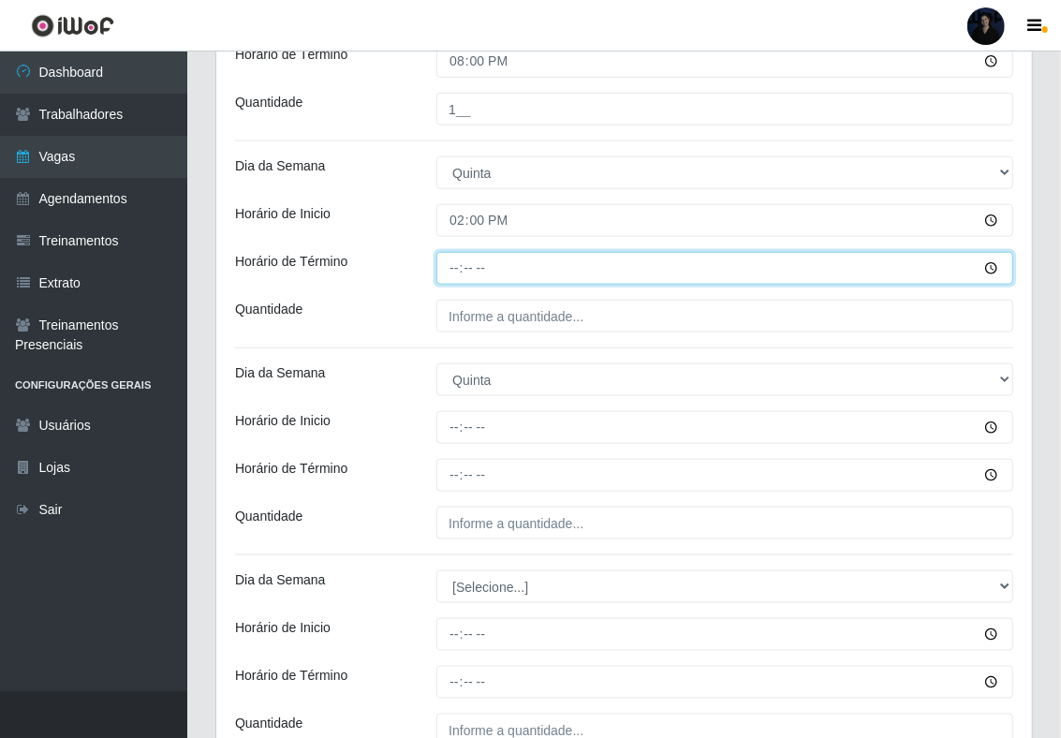
click at [449, 271] on input "Horário de Término" at bounding box center [724, 268] width 577 height 33
type input "20:00"
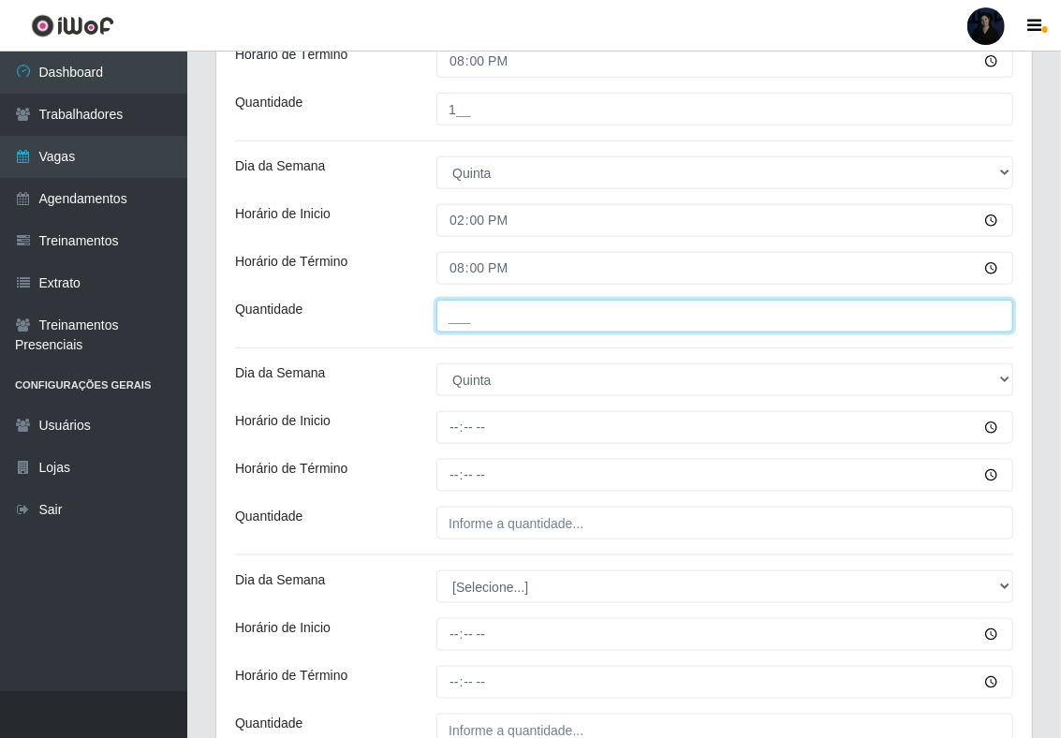
click at [451, 322] on input "___" at bounding box center [724, 316] width 577 height 33
type input "1__"
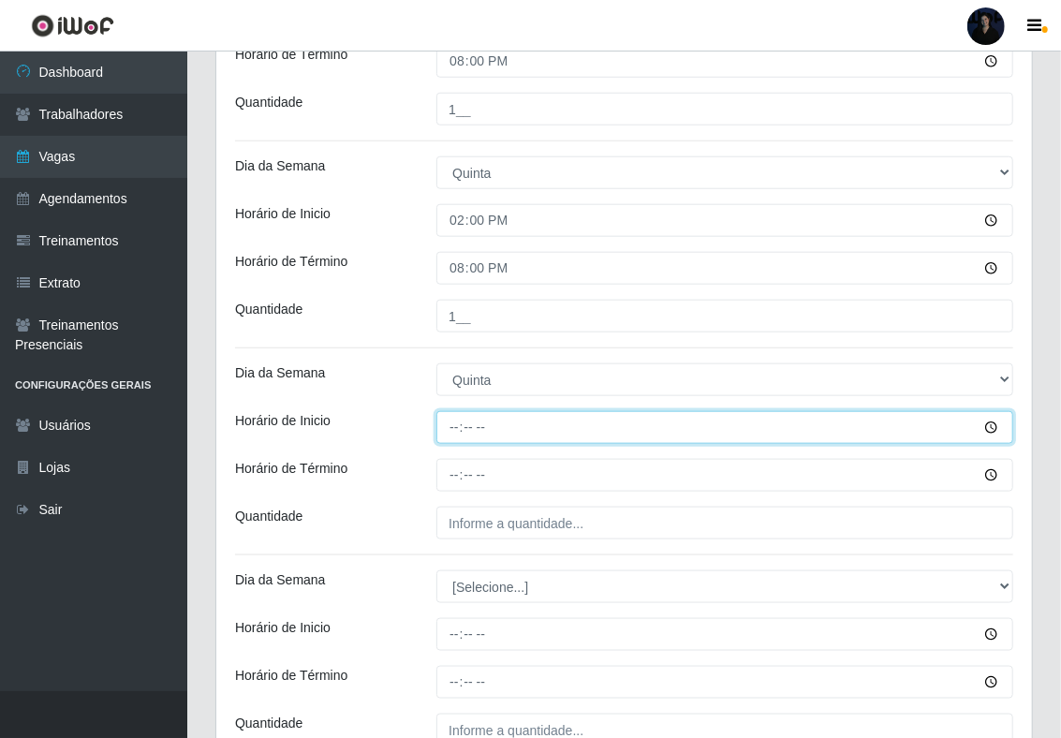
click at [457, 424] on input "Horário de Inicio" at bounding box center [724, 427] width 577 height 33
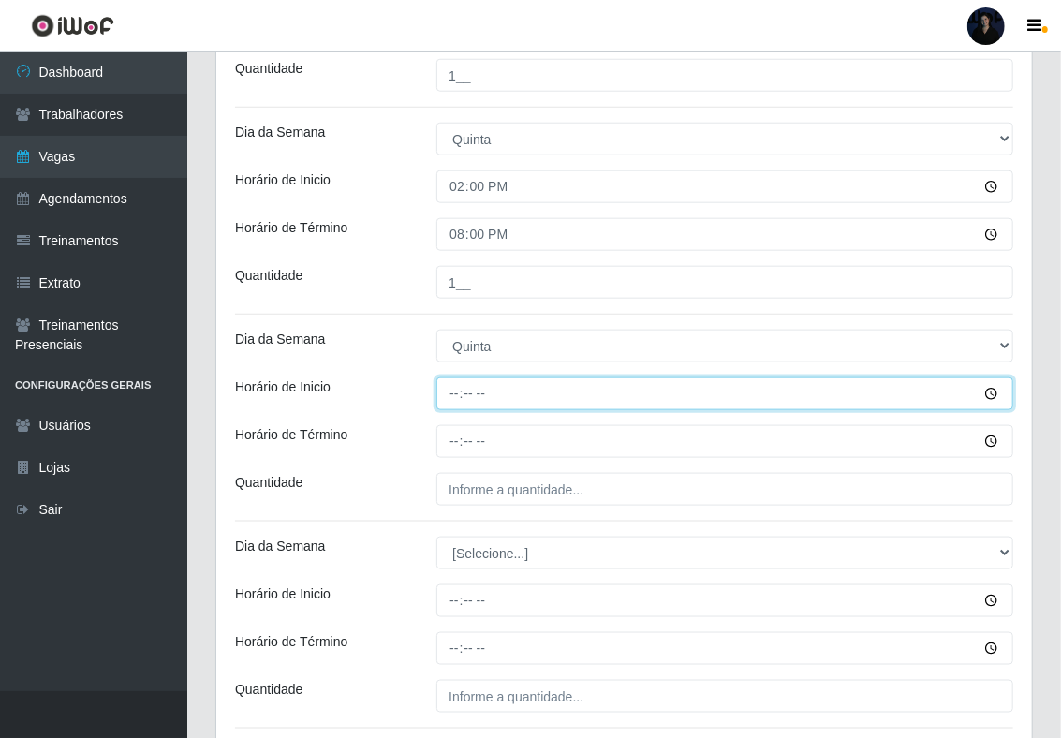
scroll to position [624, 0]
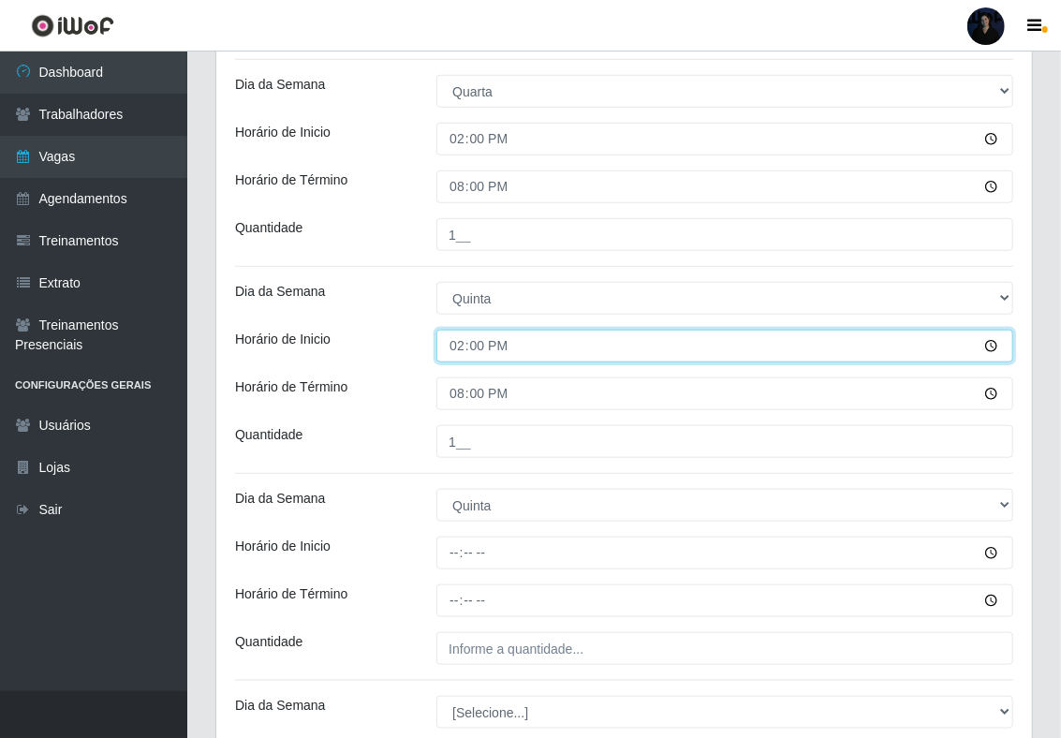
click at [458, 345] on input "14:00" at bounding box center [724, 346] width 577 height 33
type input "07:00"
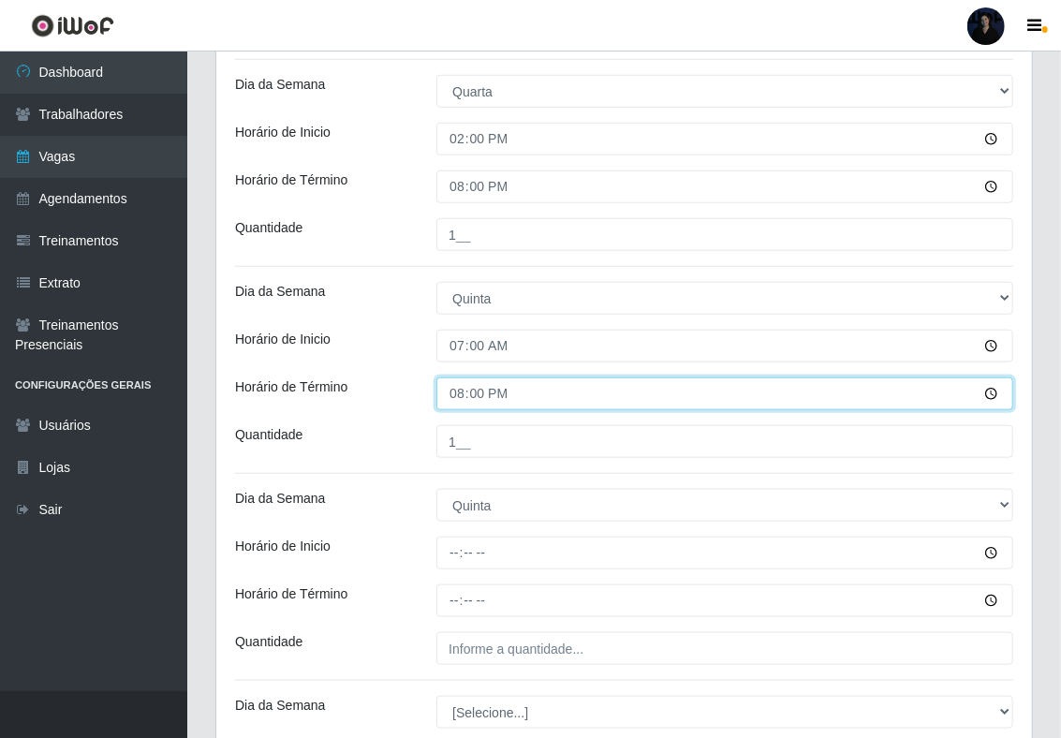
click at [461, 393] on input "20:00" at bounding box center [724, 393] width 577 height 33
type input "13:00"
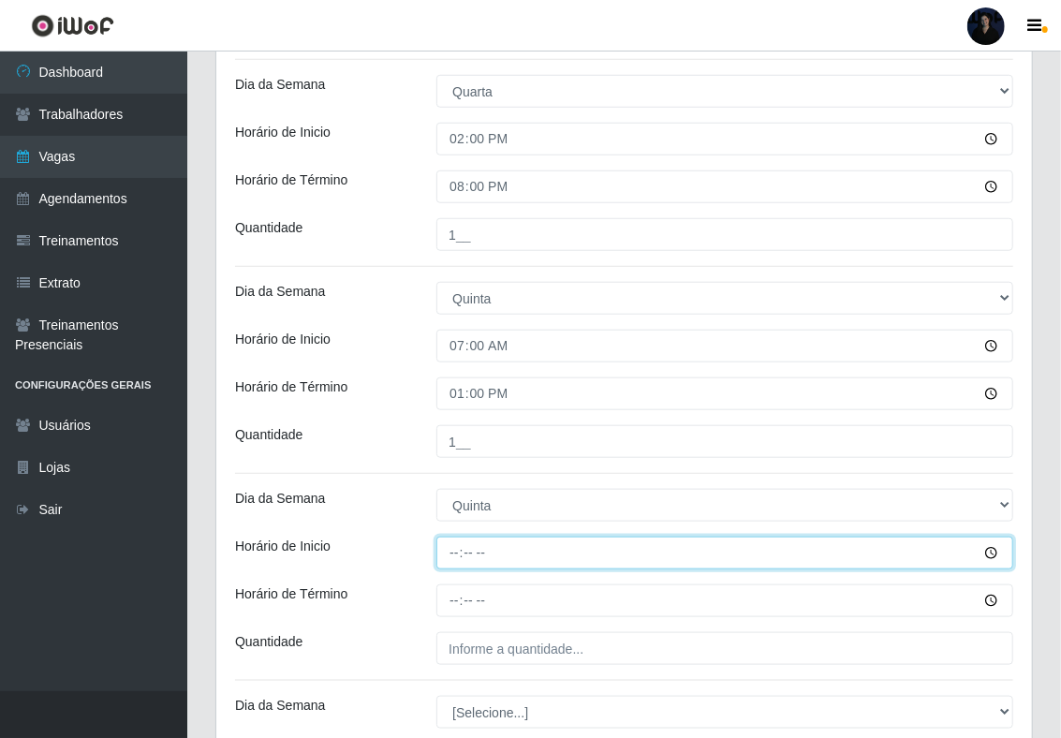
click at [454, 548] on input "Horário de Inicio" at bounding box center [724, 552] width 577 height 33
type input "14:00"
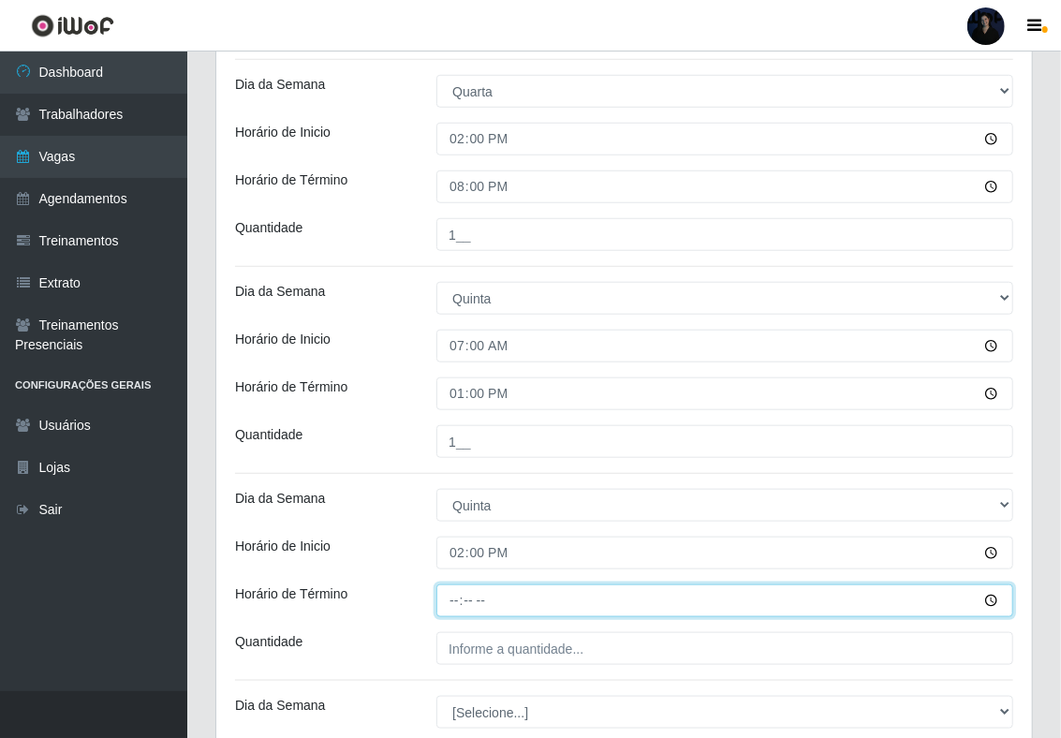
click at [455, 599] on input "Horário de Término" at bounding box center [724, 600] width 577 height 33
type input "20:00"
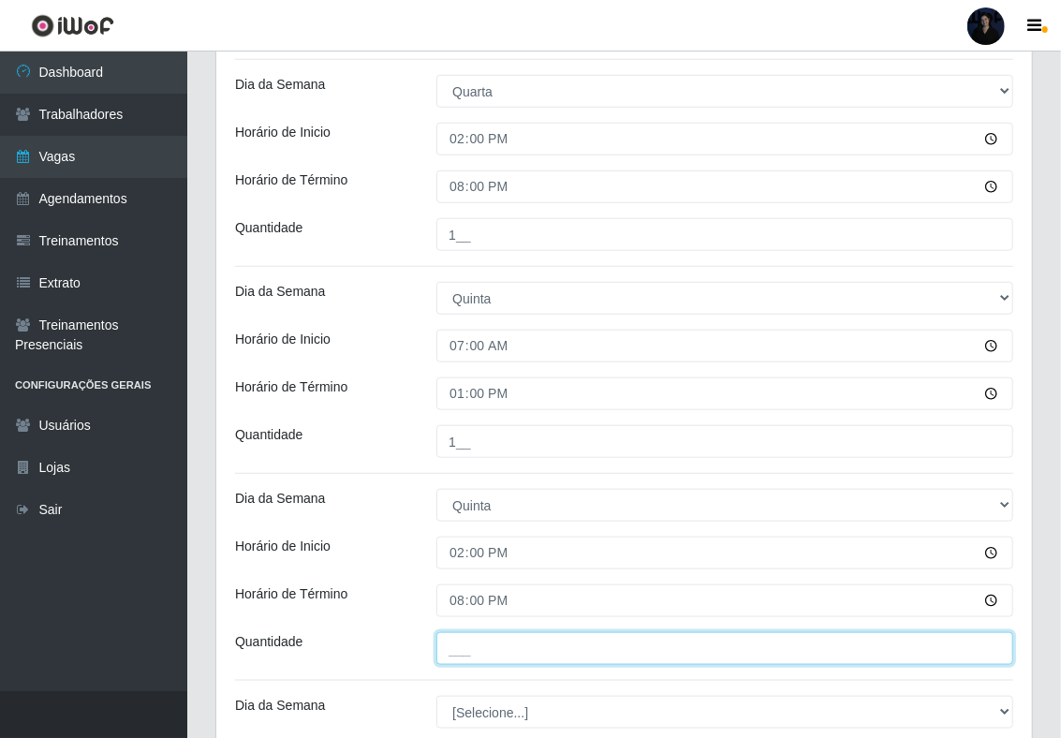
click at [459, 652] on input "___" at bounding box center [724, 648] width 577 height 33
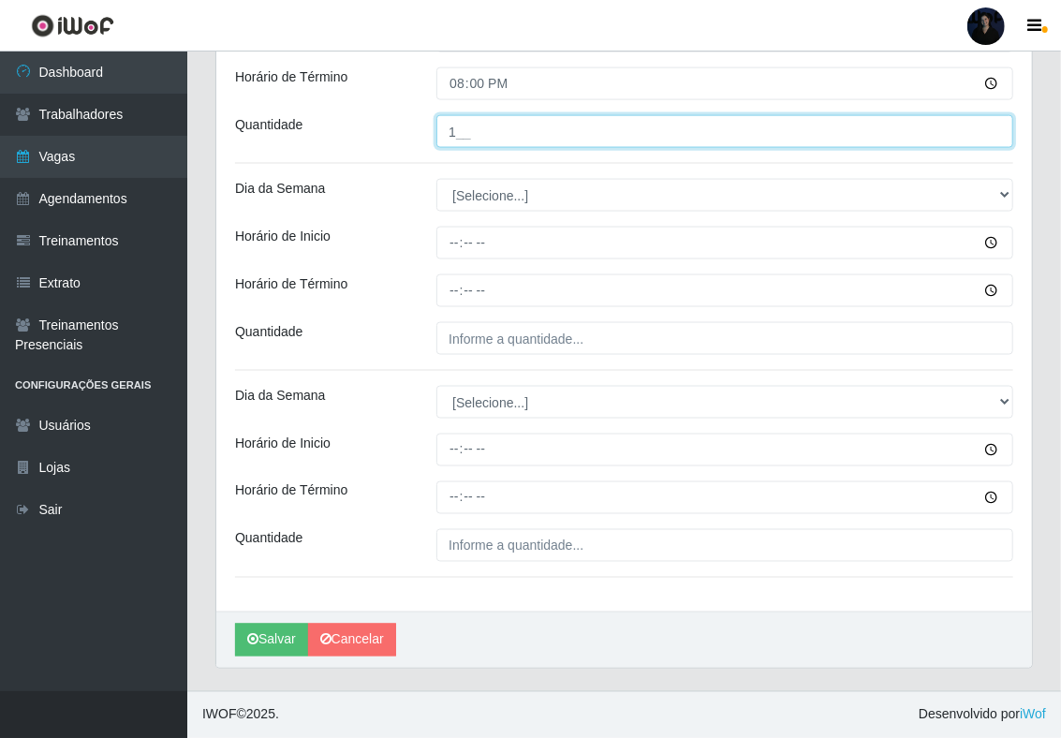
scroll to position [1146, 0]
type input "1__"
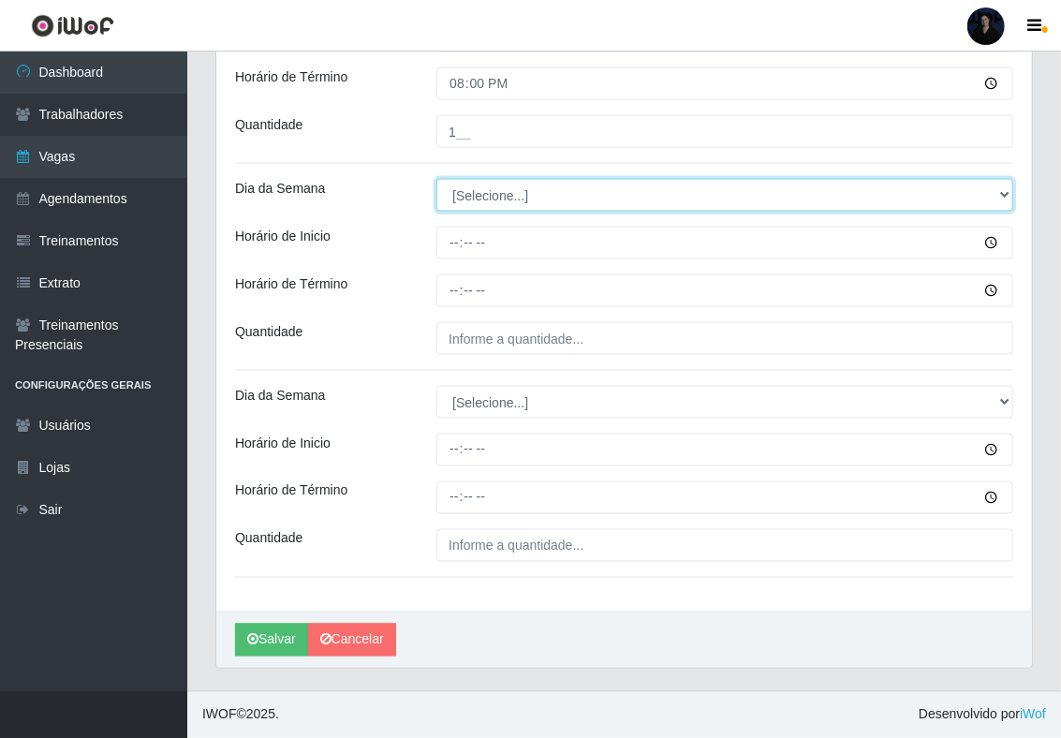
click at [470, 192] on select "[Selecione...] Segunda Terça Quarta Quinta Sexta Sábado Domingo" at bounding box center [724, 195] width 577 height 33
select select "5"
click at [436, 179] on select "[Selecione...] Segunda Terça Quarta Quinta Sexta Sábado Domingo" at bounding box center [724, 195] width 577 height 33
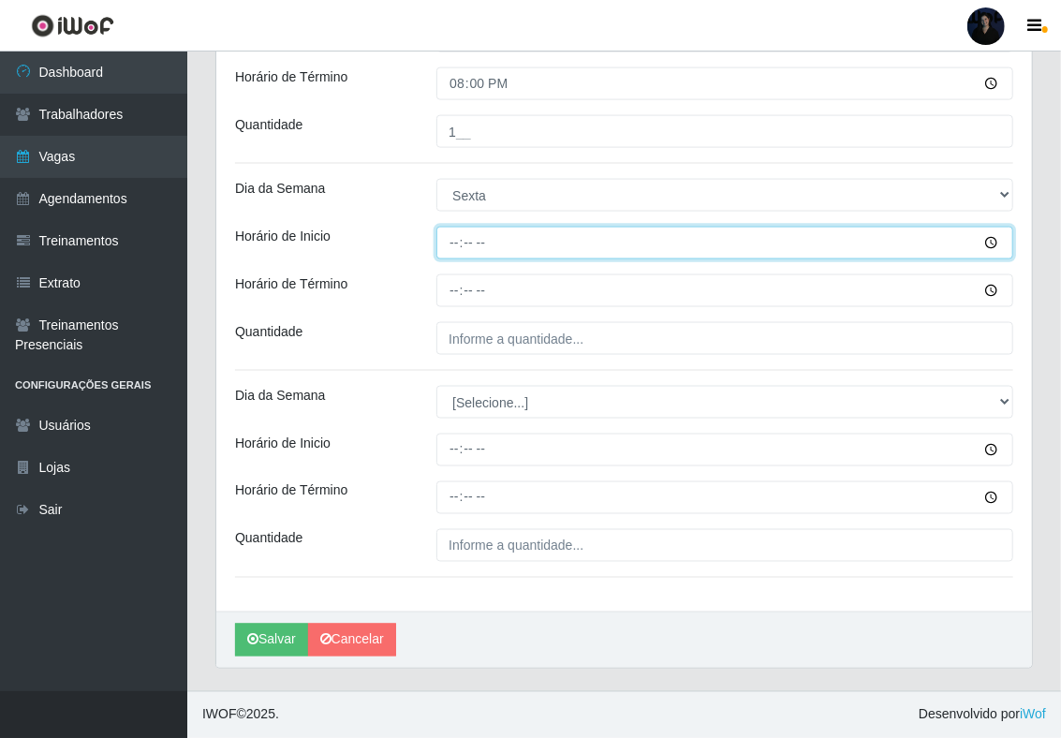
click at [455, 243] on input "Horário de Inicio" at bounding box center [724, 243] width 577 height 33
type input "07:00"
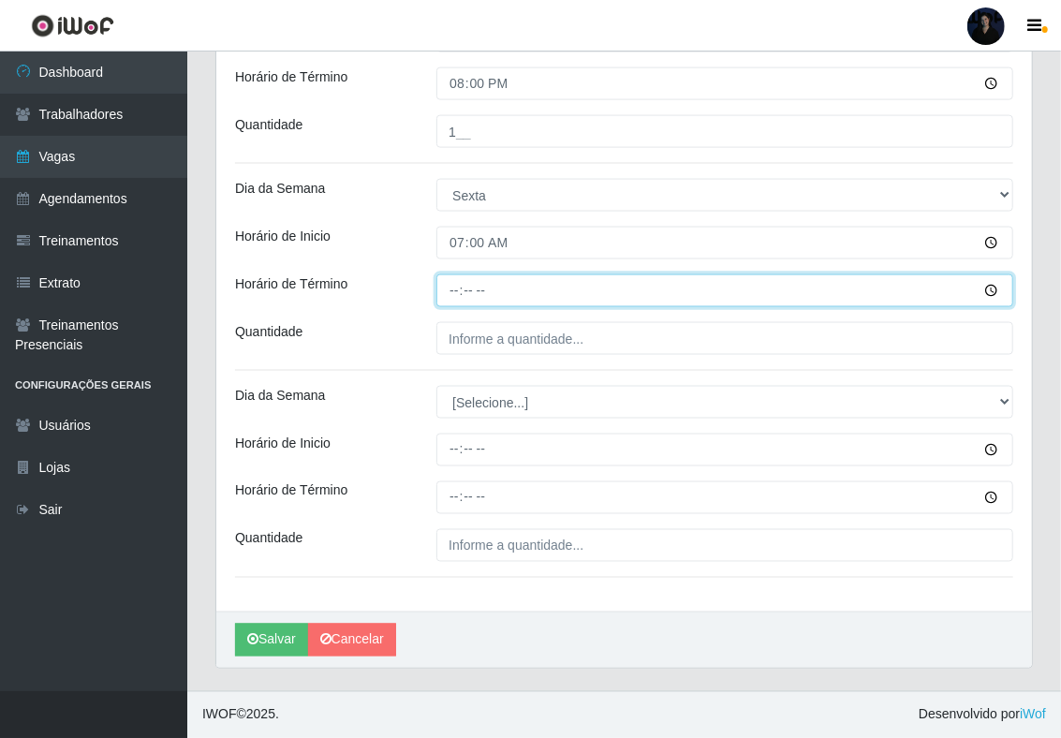
click at [462, 290] on input "Horário de Término" at bounding box center [724, 290] width 577 height 33
type input "13:00"
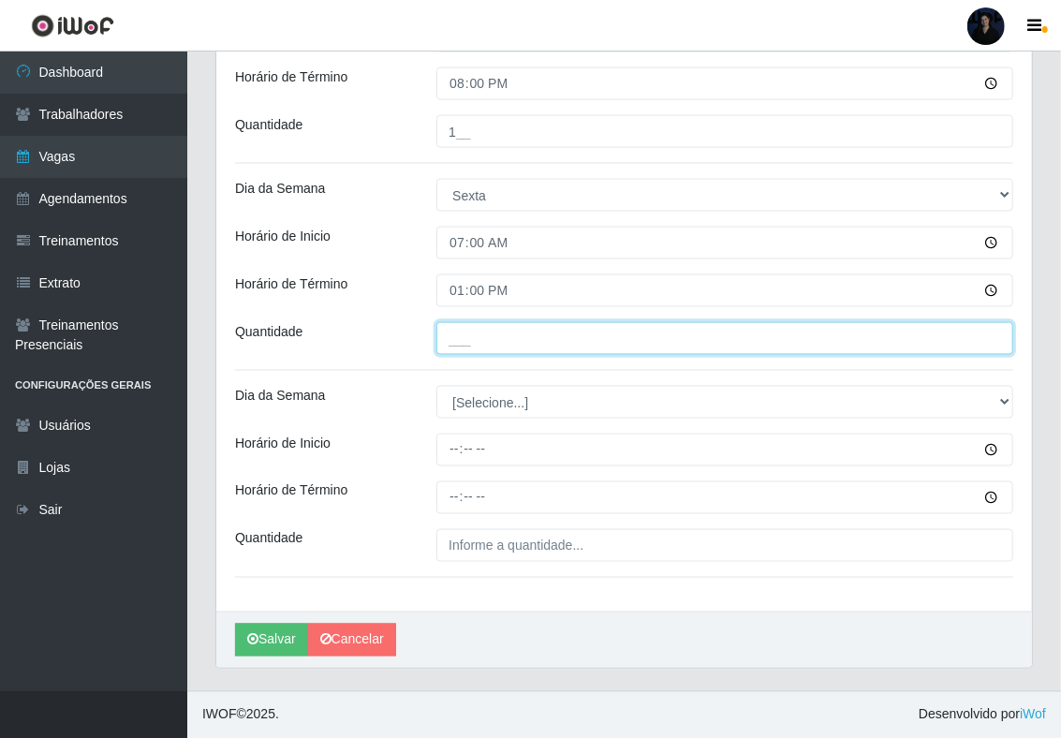
click at [458, 335] on input "___" at bounding box center [724, 338] width 577 height 33
type input "1__"
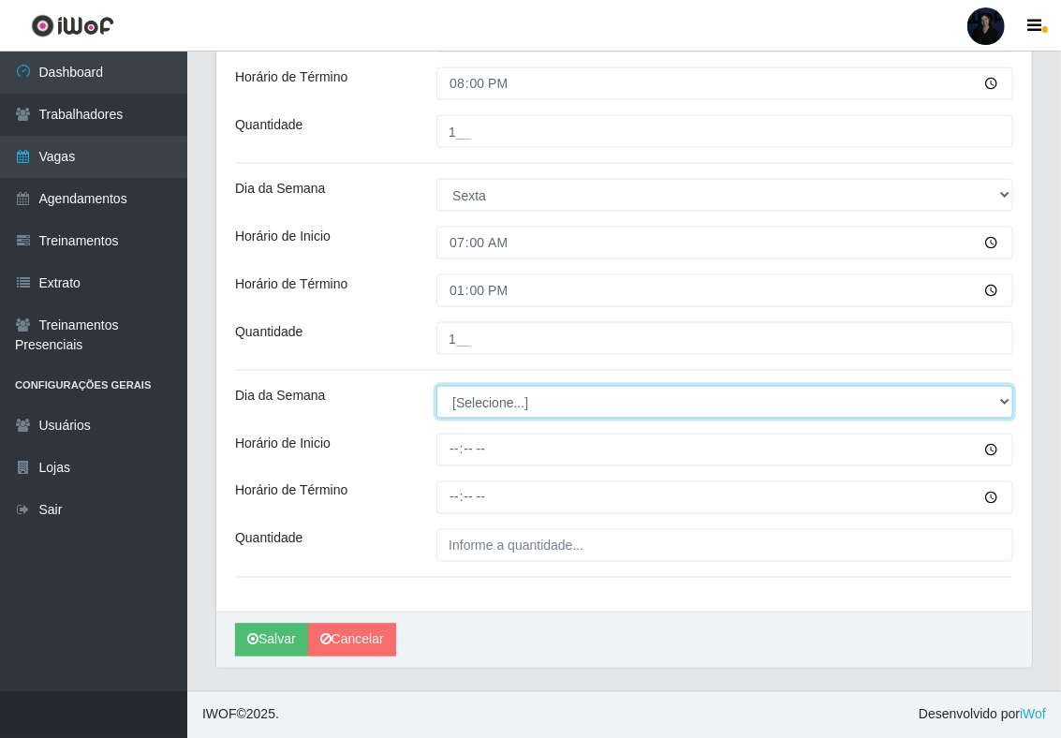
click at [474, 393] on select "[Selecione...] Segunda Terça Quarta Quinta Sexta Sábado Domingo" at bounding box center [724, 402] width 577 height 33
select select "5"
click at [436, 386] on select "[Selecione...] Segunda Terça Quarta Quinta Sexta Sábado Domingo" at bounding box center [724, 402] width 577 height 33
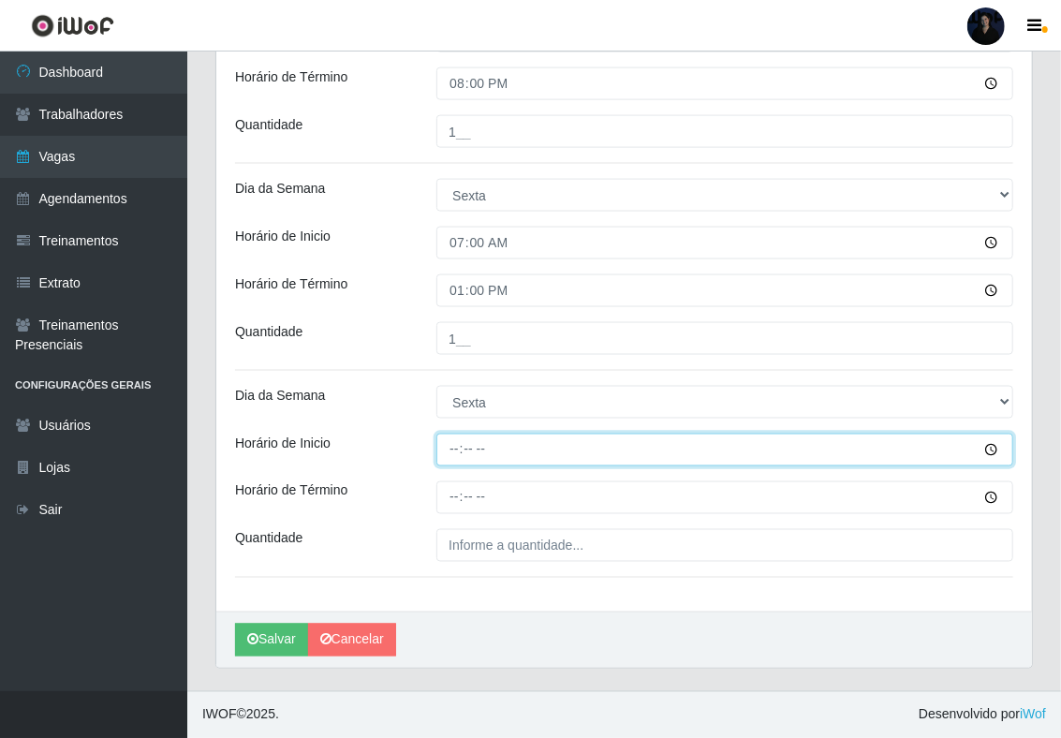
click at [459, 451] on input "Horário de Inicio" at bounding box center [724, 449] width 577 height 33
type input "14:00"
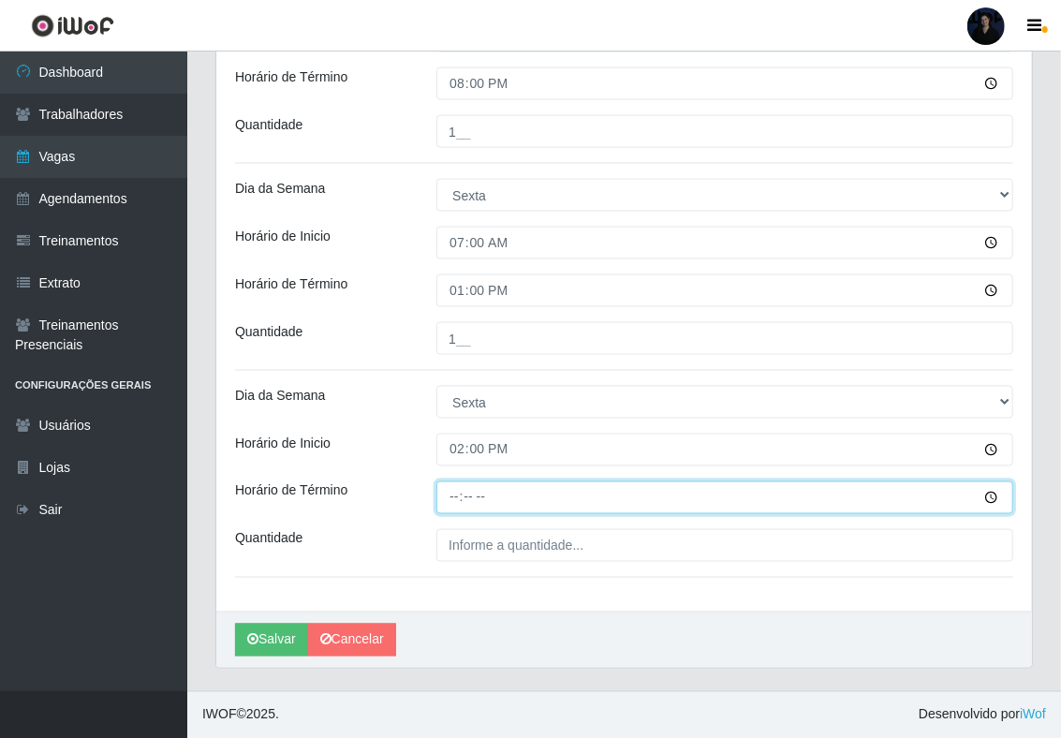
click at [455, 499] on input "Horário de Término" at bounding box center [724, 497] width 577 height 33
type input "20:00"
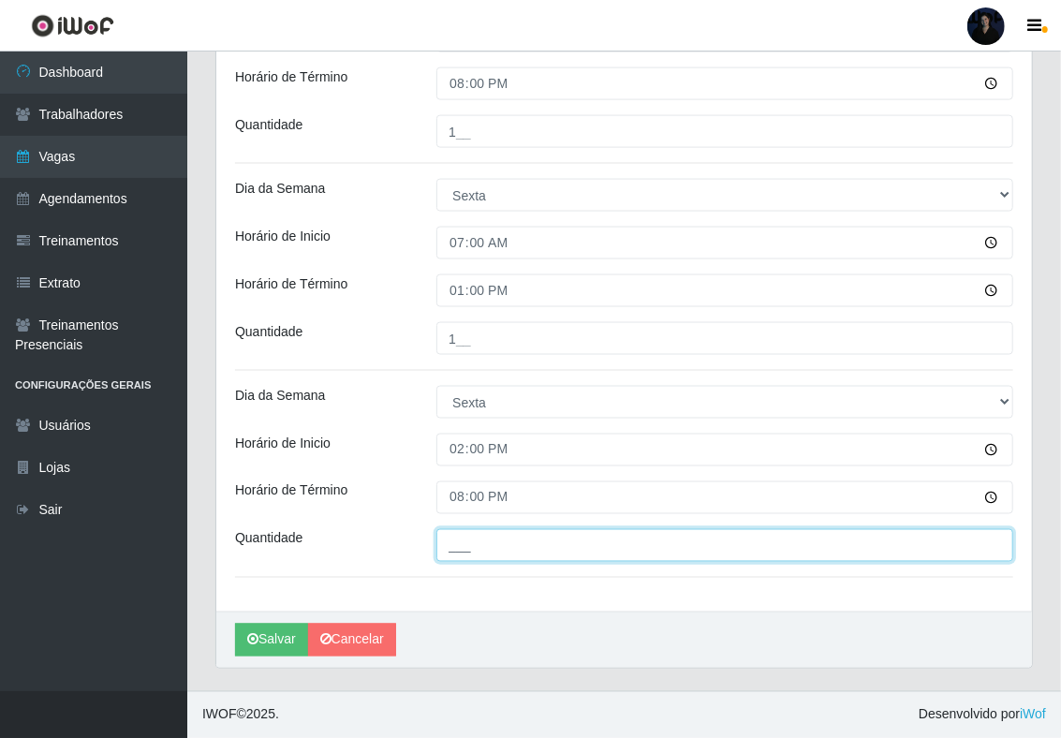
click at [451, 541] on input "___" at bounding box center [724, 545] width 577 height 33
type input "1__"
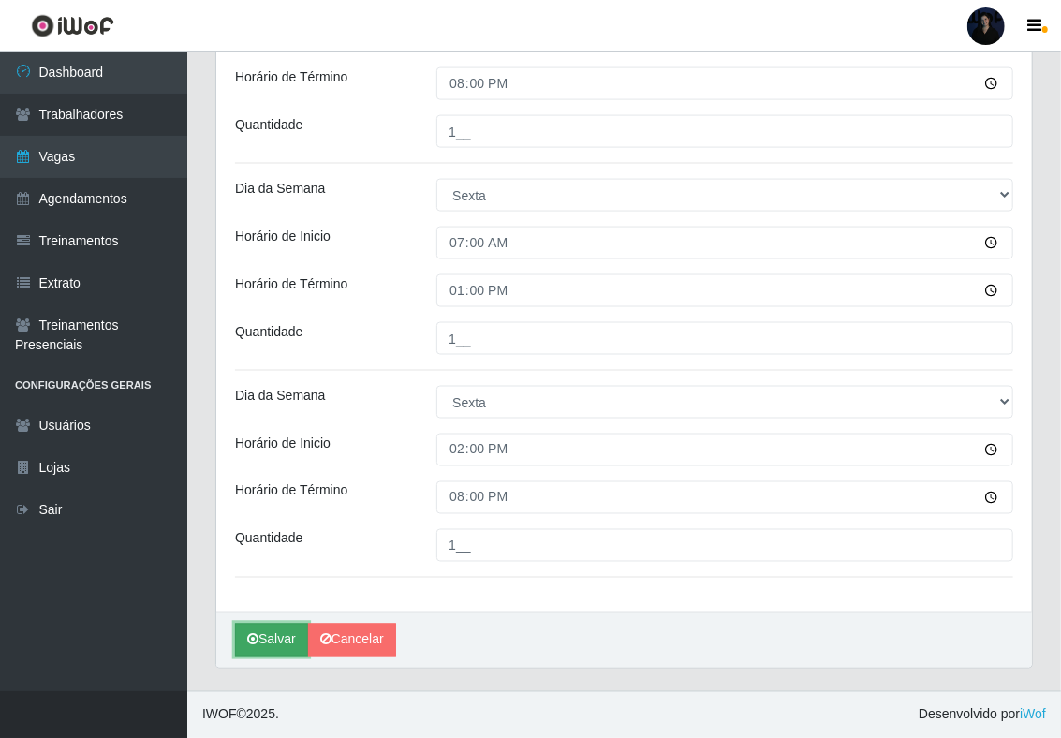
click at [271, 629] on button "Salvar" at bounding box center [271, 640] width 73 height 33
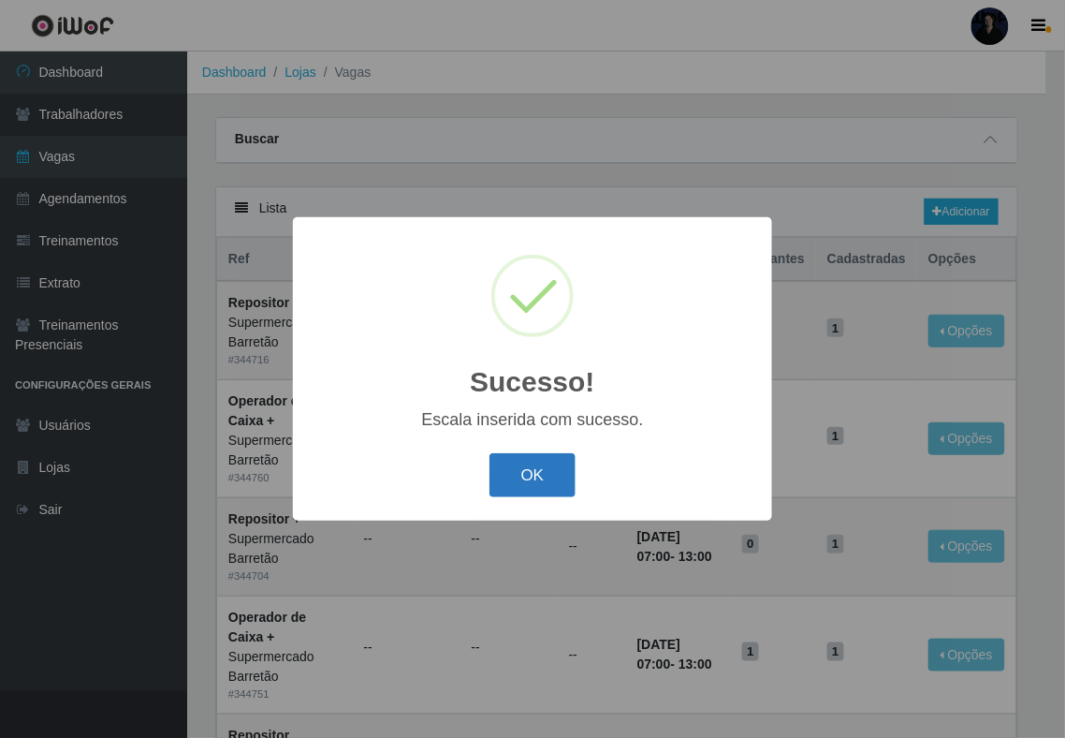
click at [519, 476] on button "OK" at bounding box center [533, 475] width 87 height 44
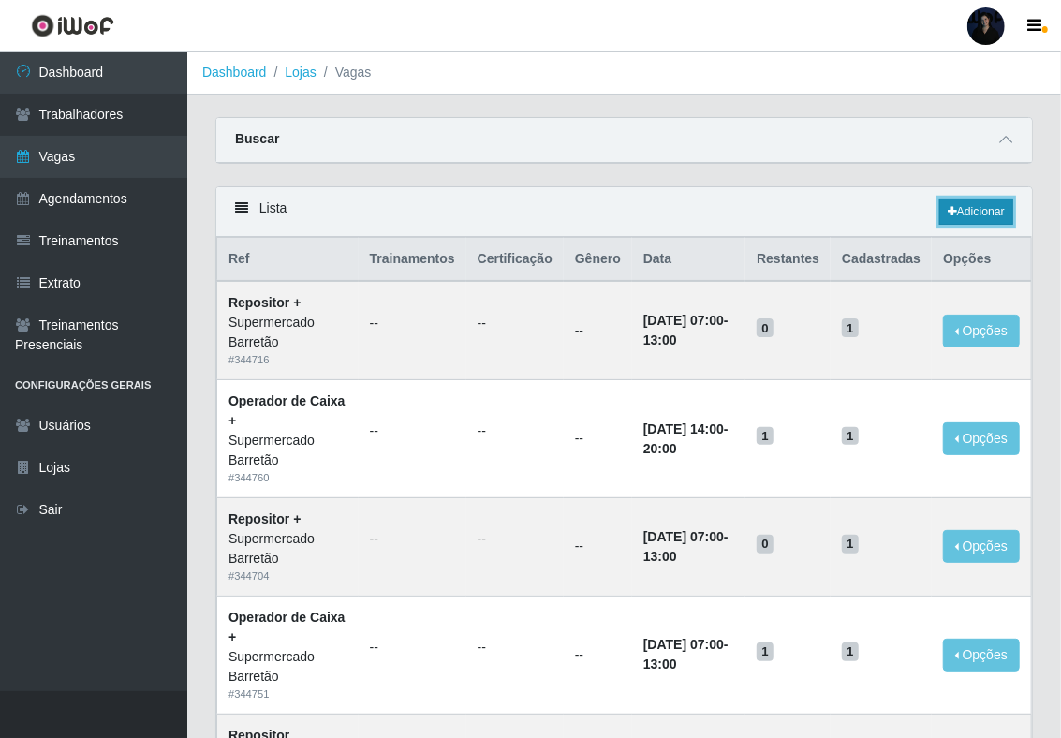
click at [963, 222] on link "Adicionar" at bounding box center [976, 211] width 74 height 26
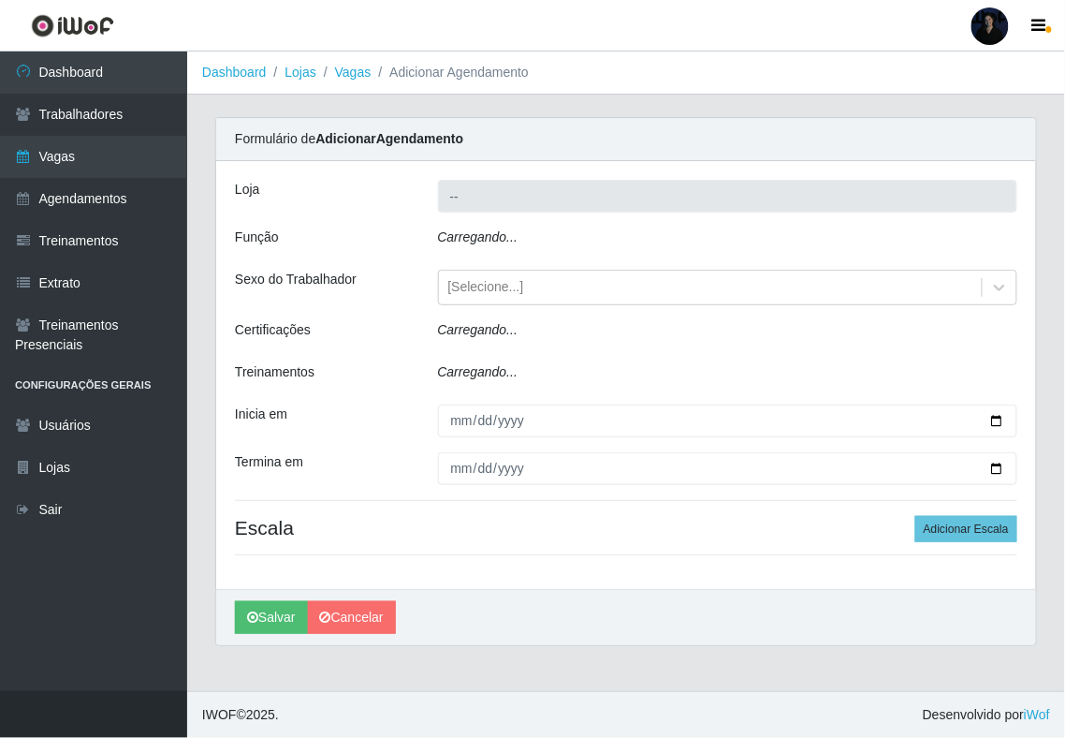
type input "Supermercado Barretão"
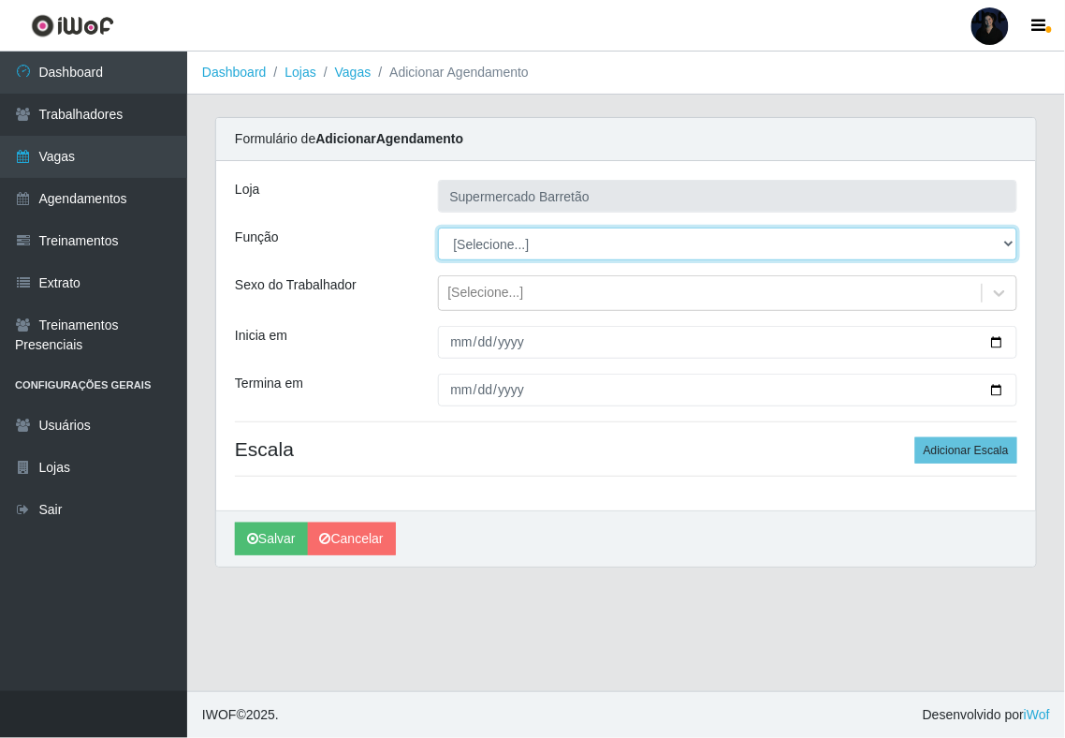
click at [537, 245] on select "[Selecione...] ASG ASG + ASG ++ Operador de Caixa Operador de Caixa + Operador …" at bounding box center [728, 243] width 580 height 33
select select "16"
click at [438, 228] on select "[Selecione...] ASG ASG + ASG ++ Operador de Caixa Operador de Caixa + Operador …" at bounding box center [728, 243] width 580 height 33
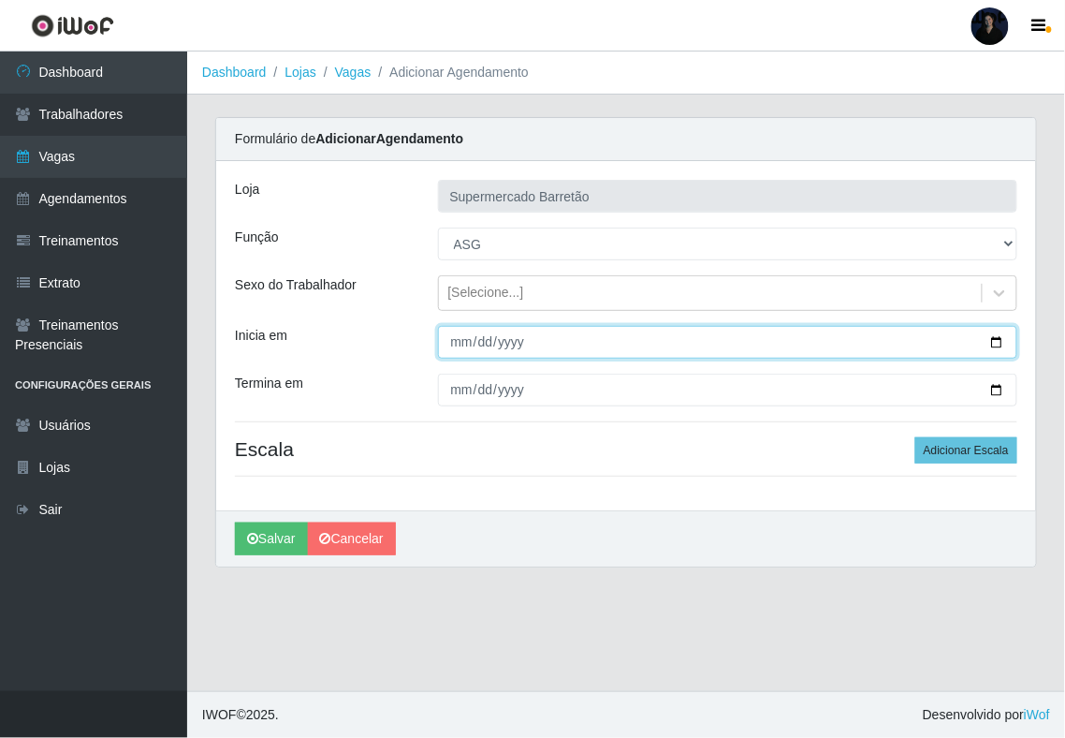
click at [1001, 341] on input "Inicia em" at bounding box center [728, 342] width 580 height 33
type input "[DATE]"
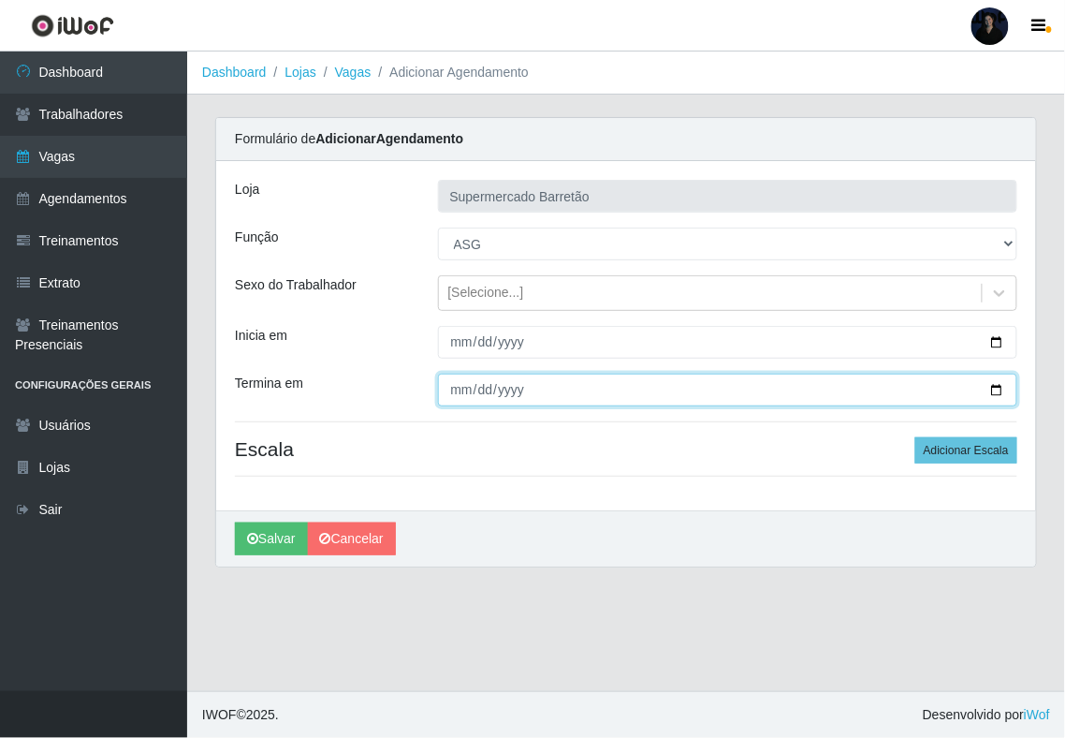
click at [997, 389] on input "Termina em" at bounding box center [728, 390] width 580 height 33
type input "[DATE]"
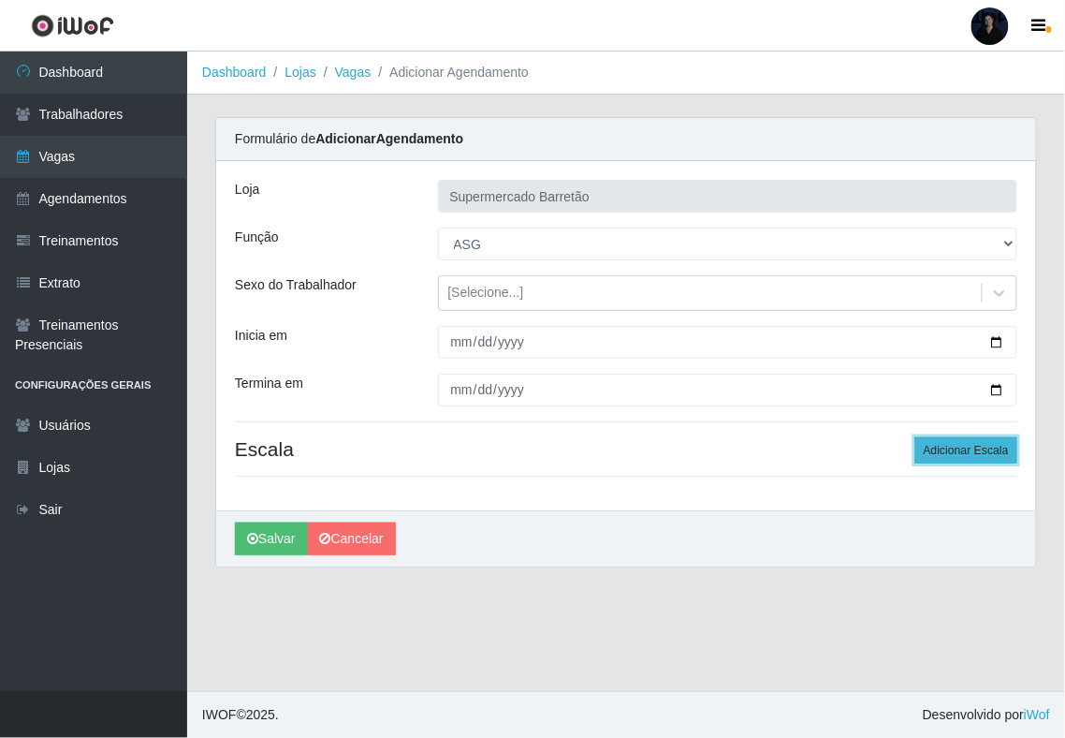
click at [941, 444] on button "Adicionar Escala" at bounding box center [967, 450] width 102 height 26
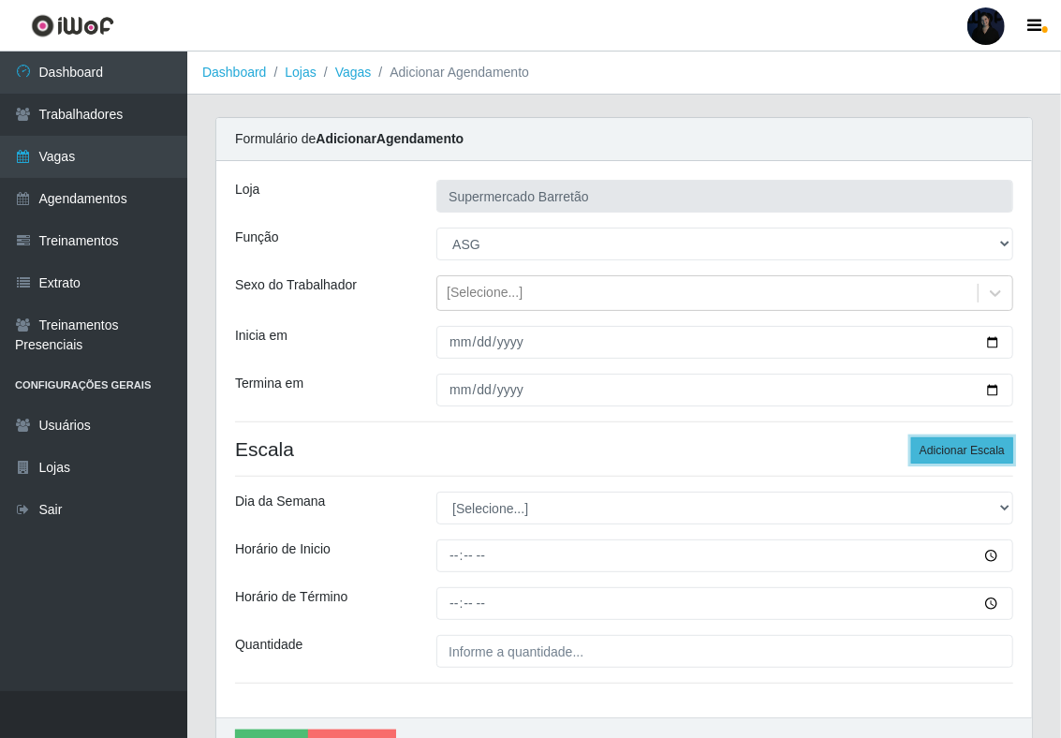
click at [941, 444] on button "Adicionar Escala" at bounding box center [962, 450] width 102 height 26
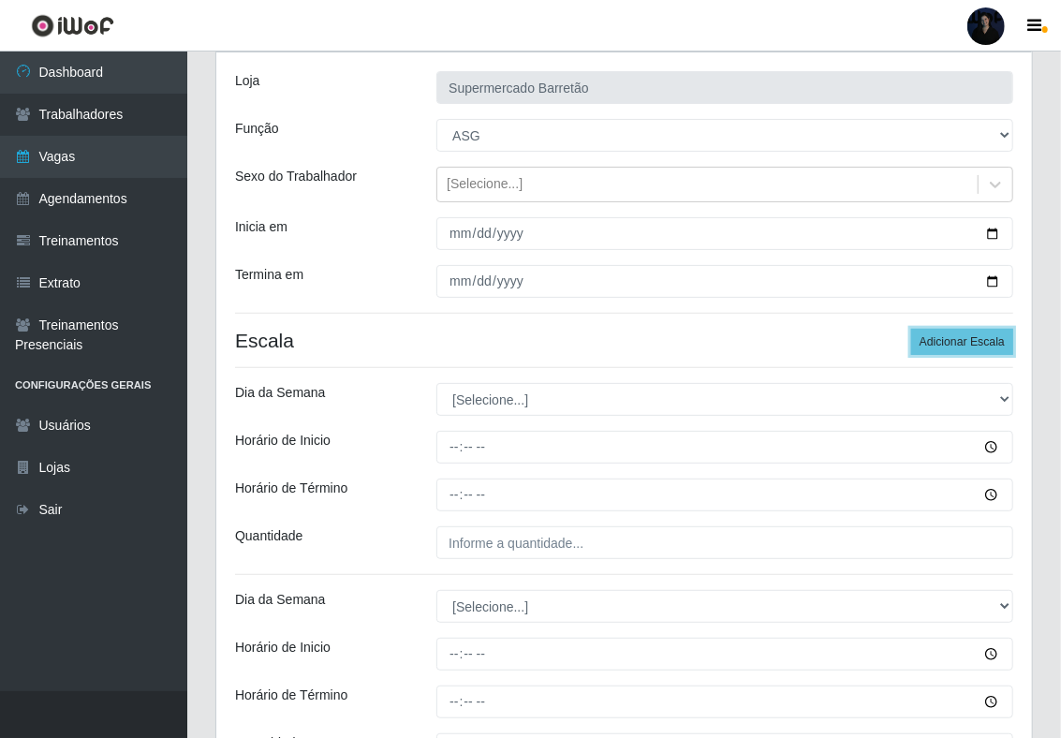
scroll to position [316, 0]
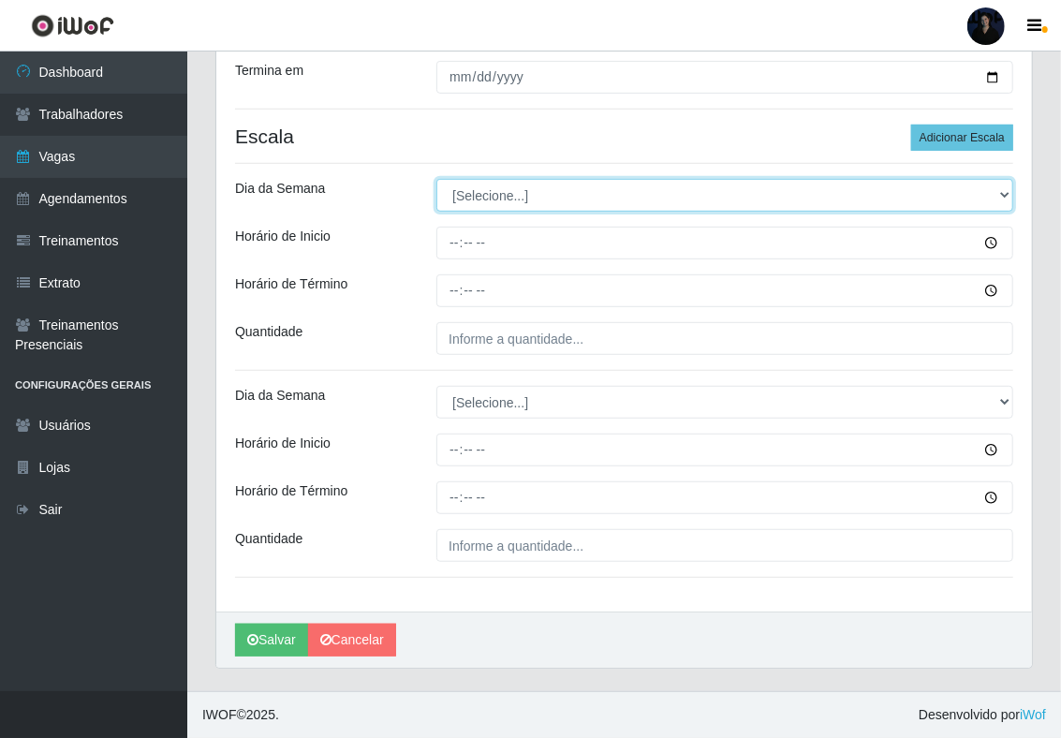
click at [517, 191] on select "[Selecione...] Segunda Terça Quarta Quinta Sexta Sábado Domingo" at bounding box center [724, 195] width 577 height 33
select select "4"
click at [436, 179] on select "[Selecione...] Segunda Terça Quarta Quinta Sexta Sábado Domingo" at bounding box center [724, 195] width 577 height 33
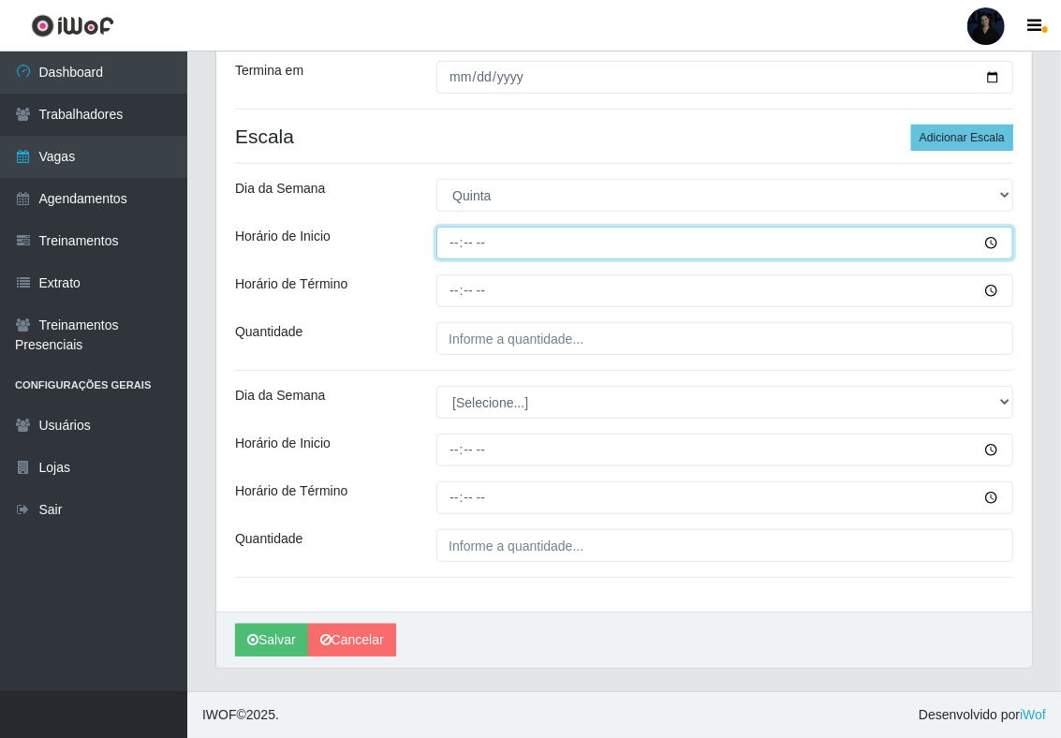
click at [453, 240] on input "Horário de Inicio" at bounding box center [724, 243] width 577 height 33
click at [454, 241] on input "Horário de Inicio" at bounding box center [724, 243] width 577 height 33
type input "14:00"
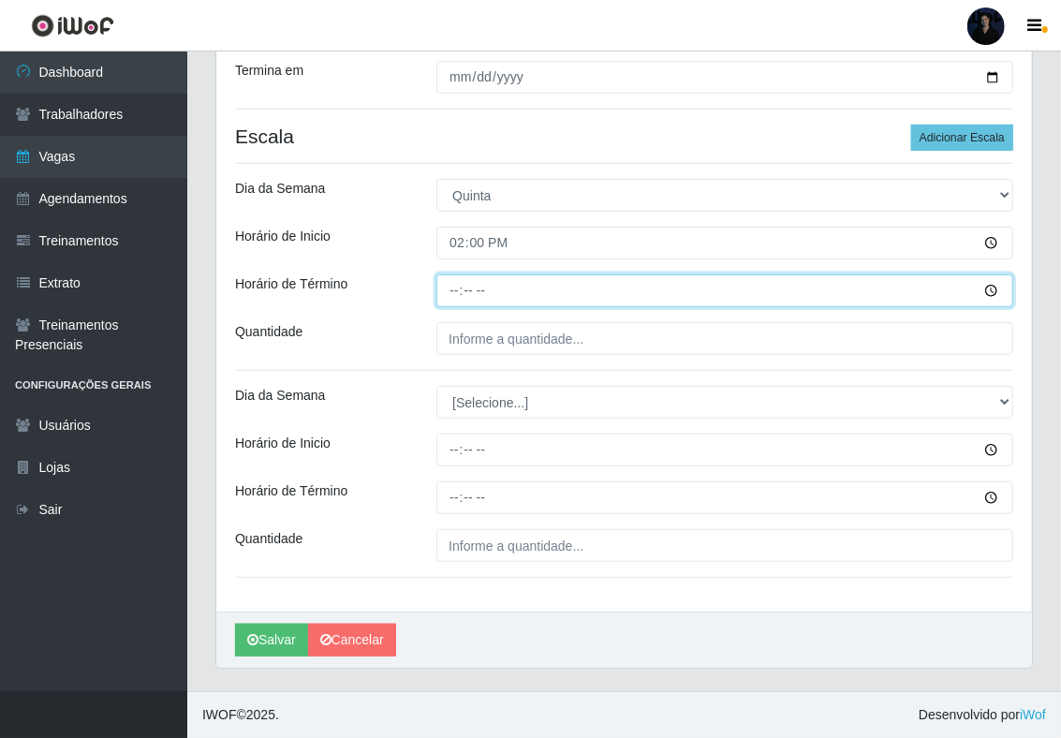
click at [444, 286] on input "Horário de Término" at bounding box center [724, 290] width 577 height 33
type input "20:00"
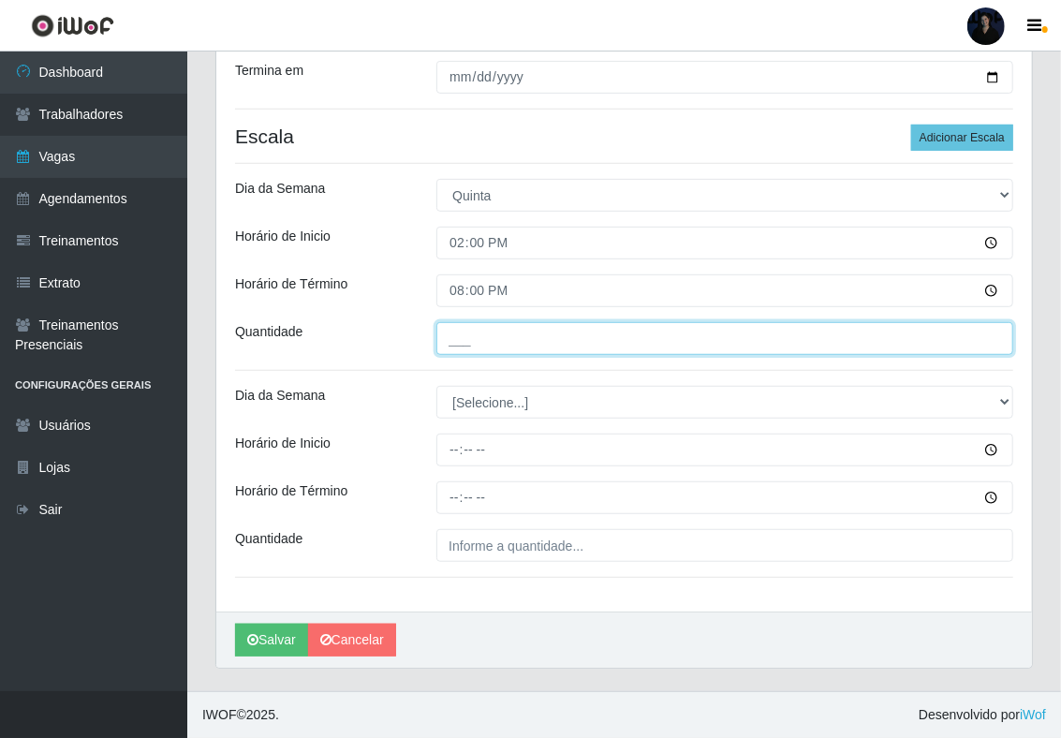
click at [458, 335] on input "___" at bounding box center [724, 338] width 577 height 33
type input "1__"
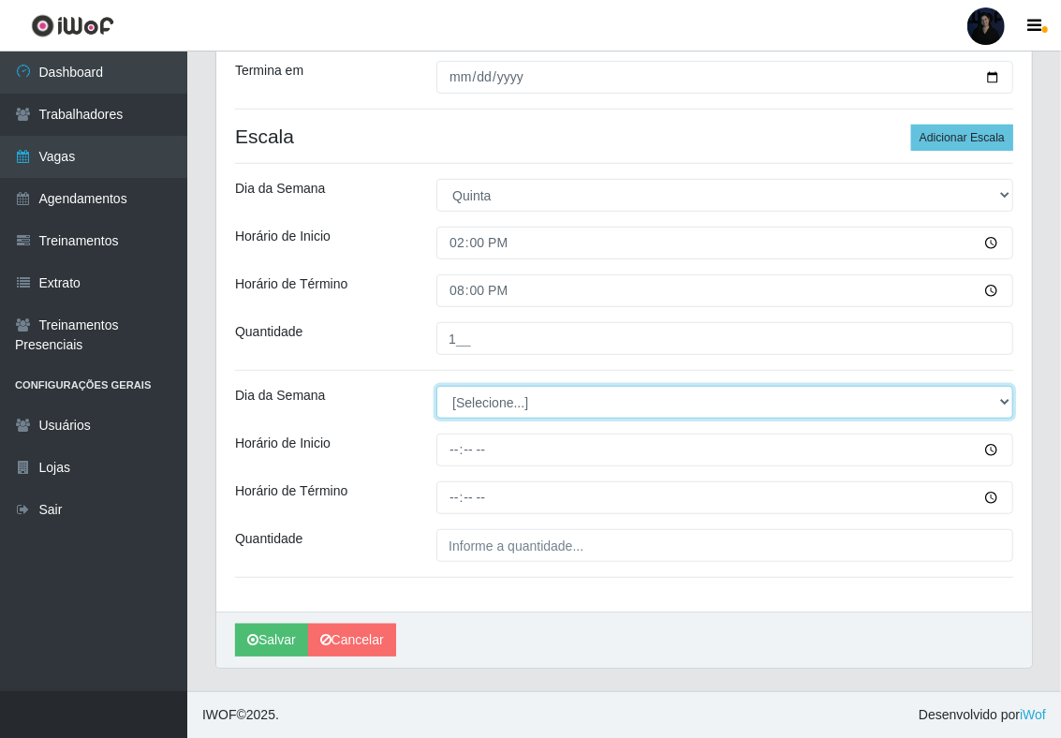
click at [464, 404] on select "[Selecione...] Segunda Terça Quarta Quinta Sexta Sábado Domingo" at bounding box center [724, 402] width 577 height 33
click at [436, 386] on select "[Selecione...] Segunda Terça Quarta Quinta Sexta Sábado Domingo" at bounding box center [724, 402] width 577 height 33
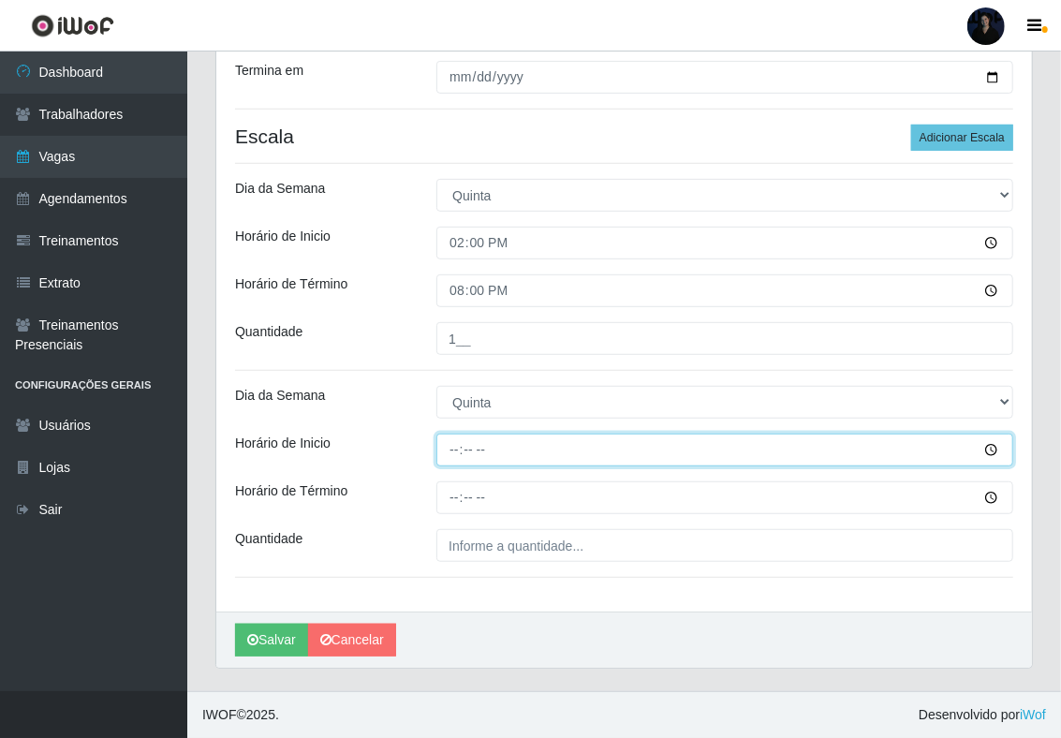
click at [462, 449] on input "Horário de Inicio" at bounding box center [724, 449] width 577 height 33
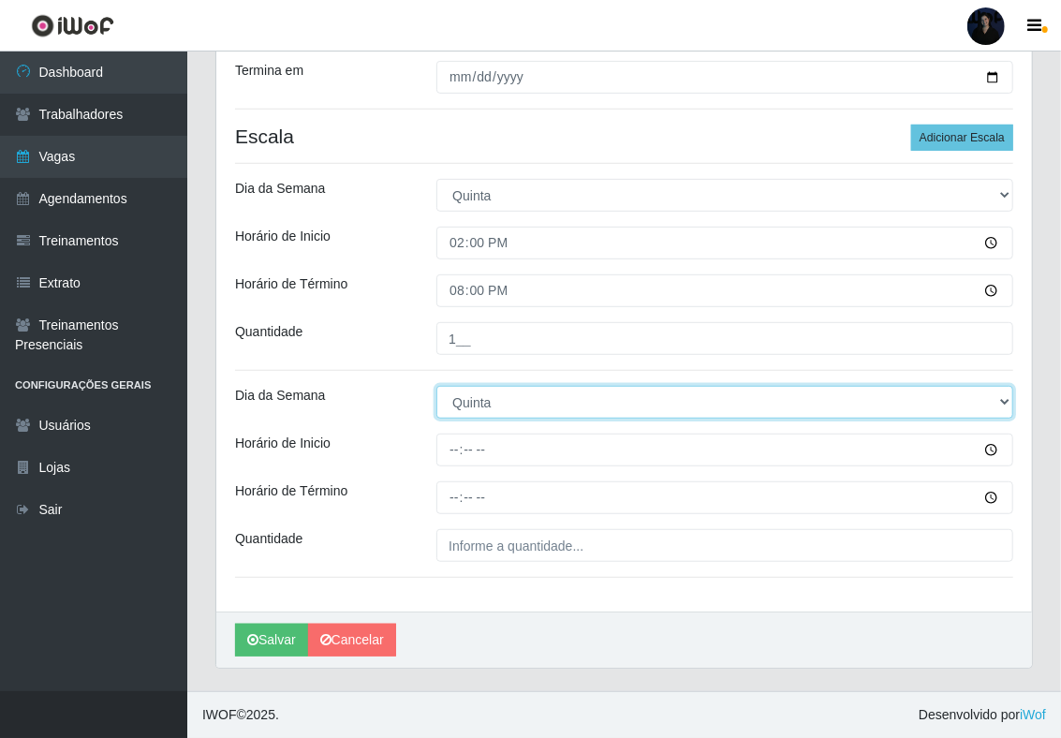
click at [462, 409] on select "[Selecione...] Segunda Terça Quarta Quinta Sexta Sábado Domingo" at bounding box center [724, 402] width 577 height 33
select select "5"
click at [436, 386] on select "[Selecione...] Segunda Terça Quarta Quinta Sexta Sábado Domingo" at bounding box center [724, 402] width 577 height 33
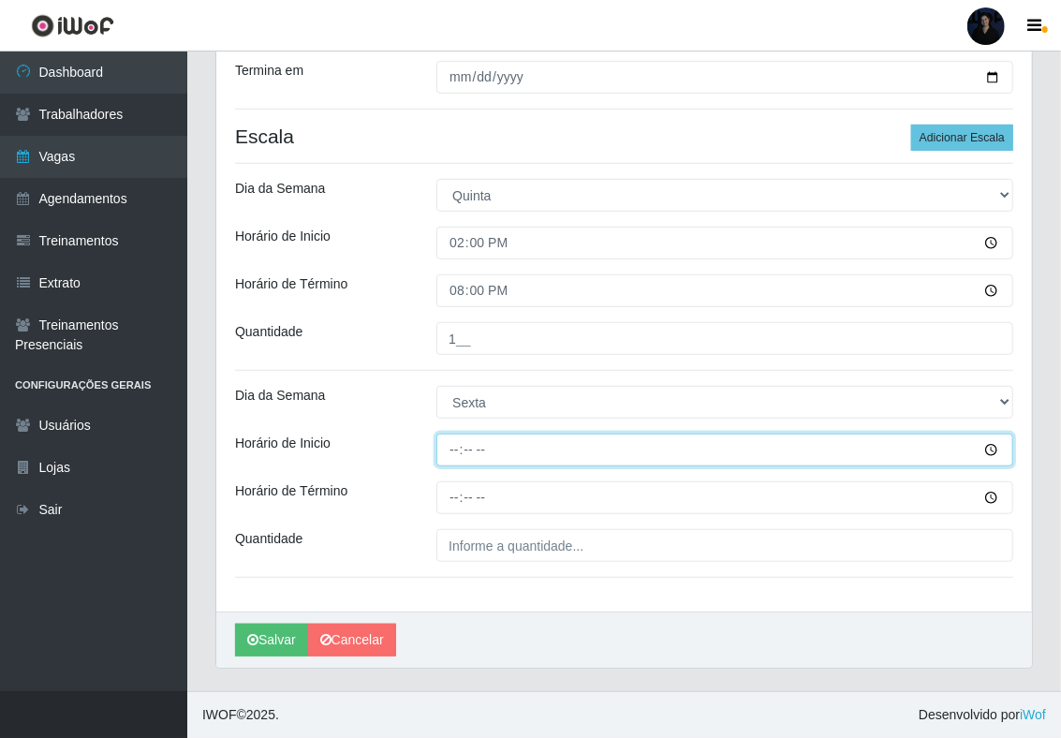
click at [444, 439] on input "Horário de Inicio" at bounding box center [724, 449] width 577 height 33
type input "14:00"
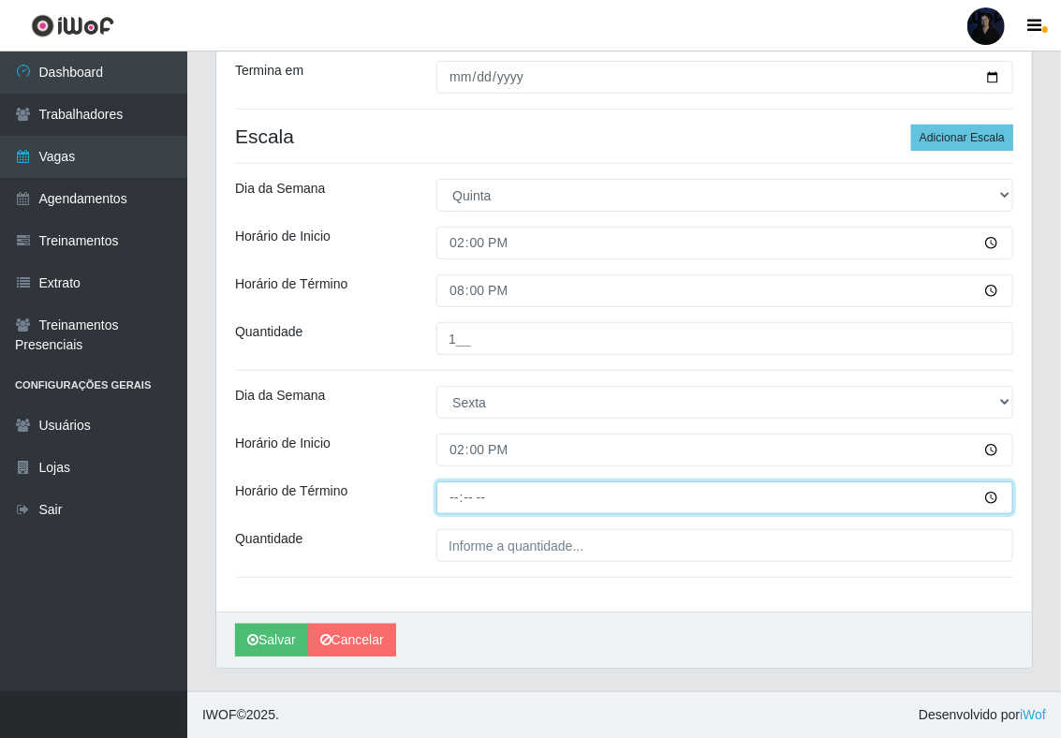
click at [458, 504] on input "Horário de Término" at bounding box center [724, 497] width 577 height 33
type input "20:00"
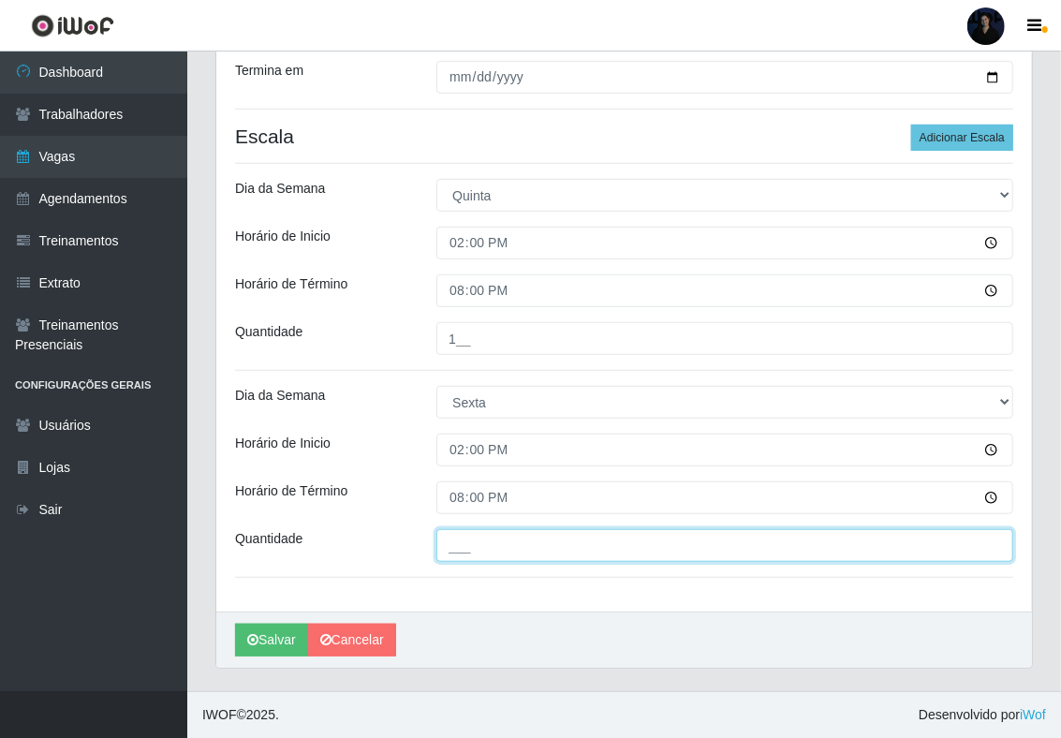
click at [458, 541] on input "___" at bounding box center [724, 545] width 577 height 33
type input "1__"
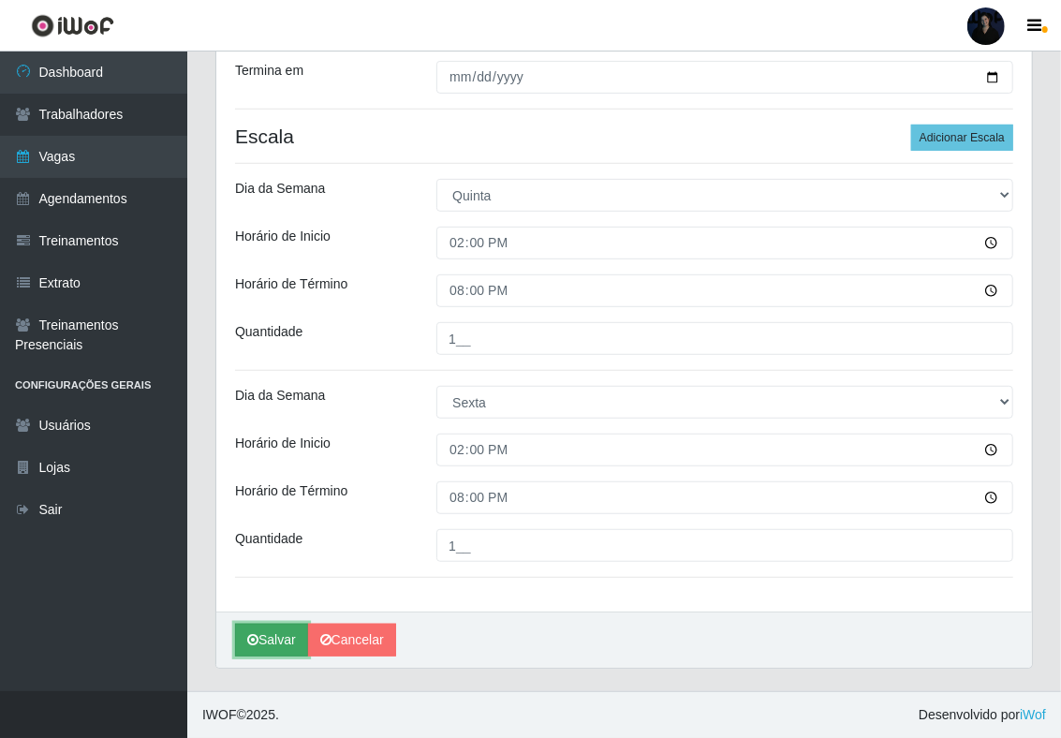
click at [279, 638] on button "Salvar" at bounding box center [271, 640] width 73 height 33
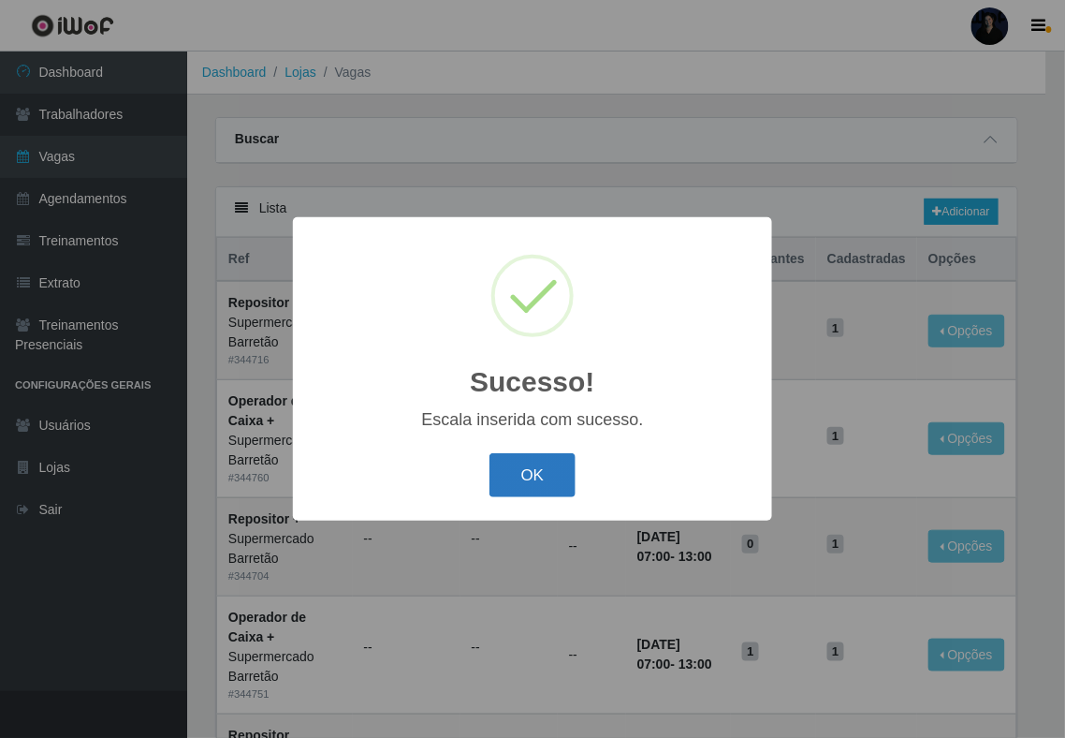
click at [522, 477] on button "OK" at bounding box center [533, 475] width 87 height 44
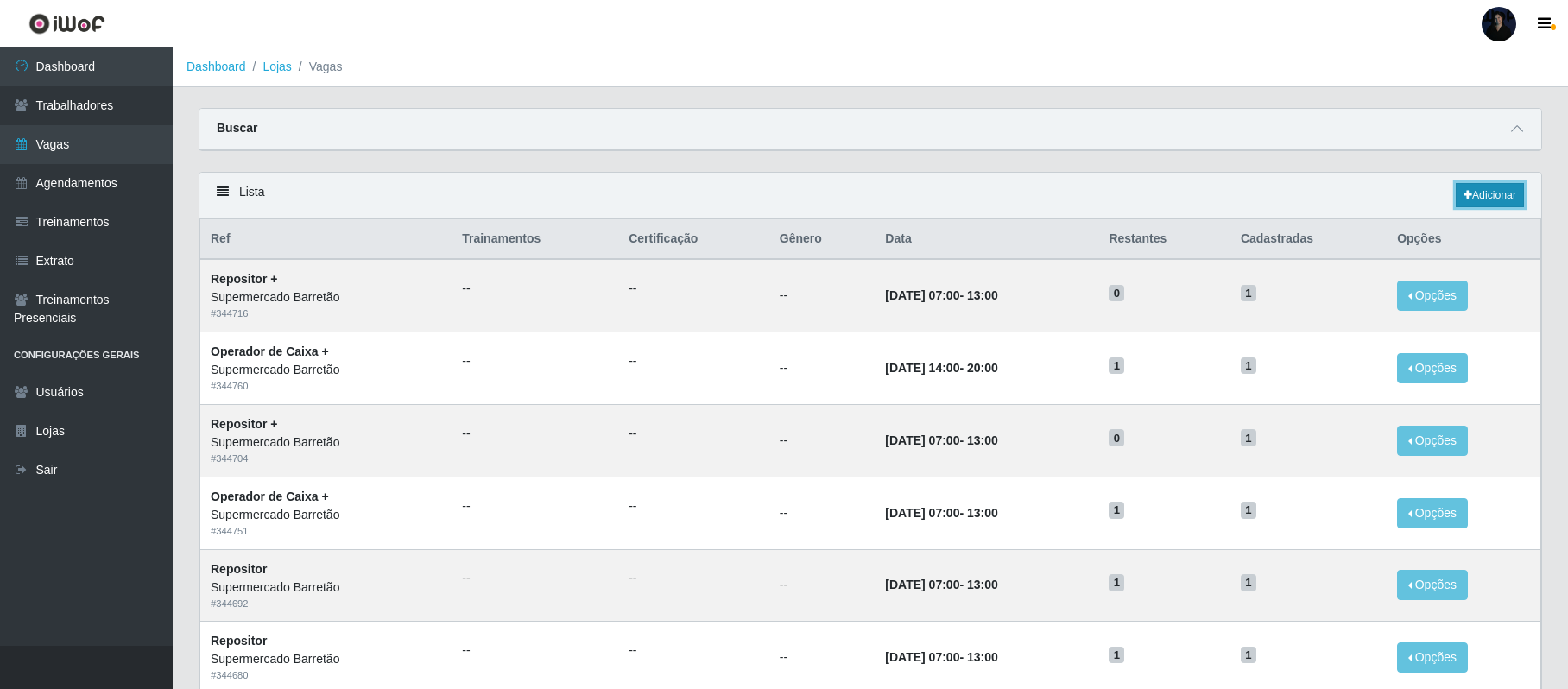
click at [981, 198] on icon at bounding box center [1467, 195] width 8 height 10
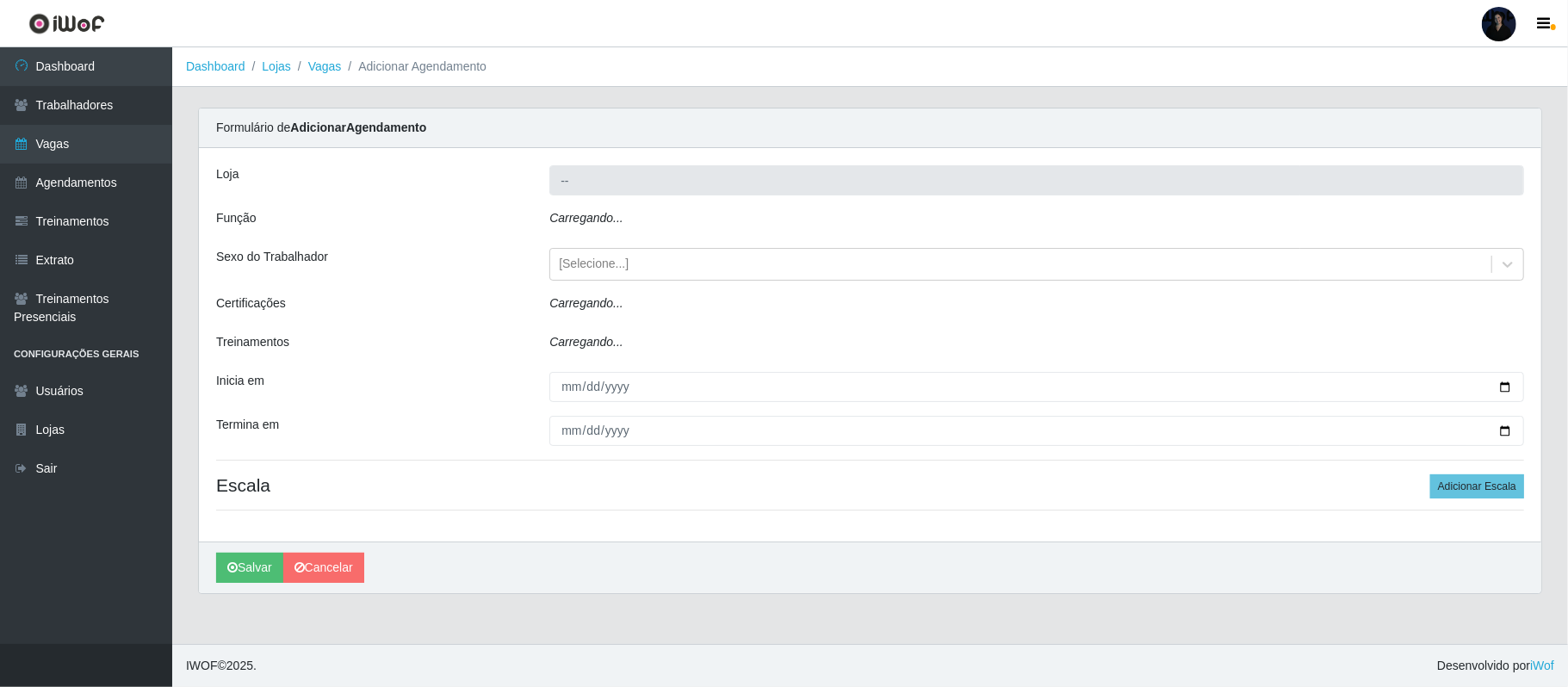
type input "Supermercado Barretão"
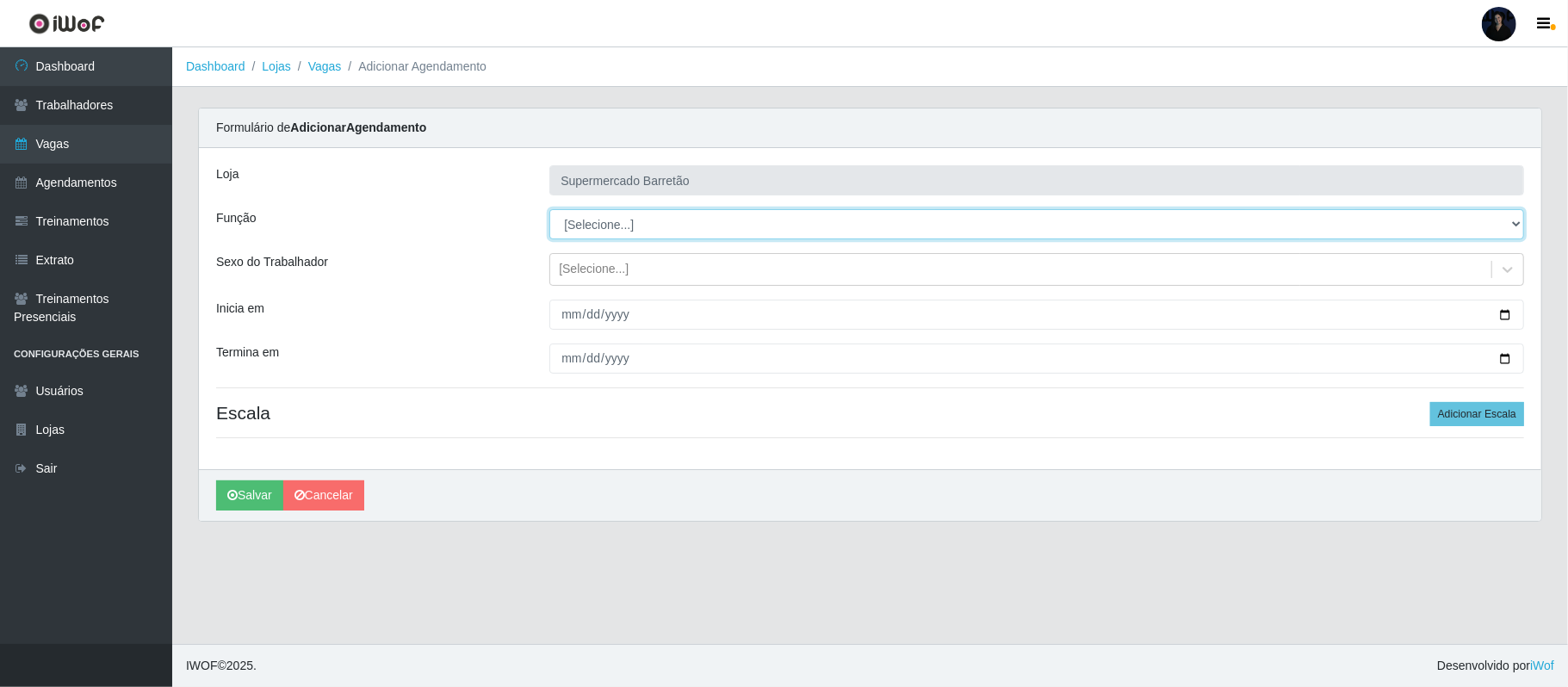
click at [647, 218] on select "[Selecione...] ASG ASG + ASG ++ Operador de Caixa Operador de Caixa + Operador …" at bounding box center [1036, 223] width 975 height 30
select select "22"
click at [549, 210] on select "[Selecione...] ASG ASG + ASG ++ Operador de Caixa Operador de Caixa + Operador …" at bounding box center [1036, 223] width 975 height 30
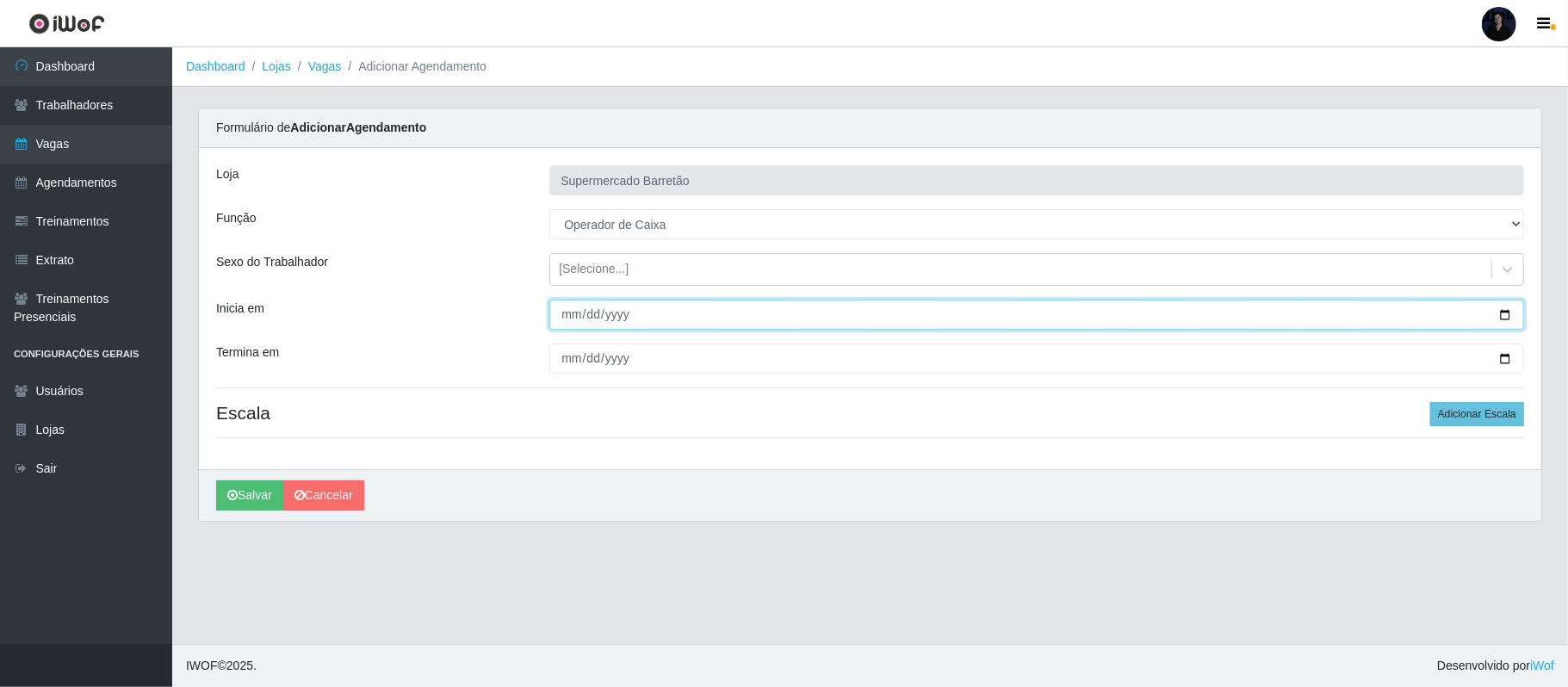
click at [979, 304] on input "Inicia em" at bounding box center [1036, 315] width 975 height 30
click at [979, 312] on input "Inicia em" at bounding box center [1036, 315] width 975 height 30
type input "[DATE]"
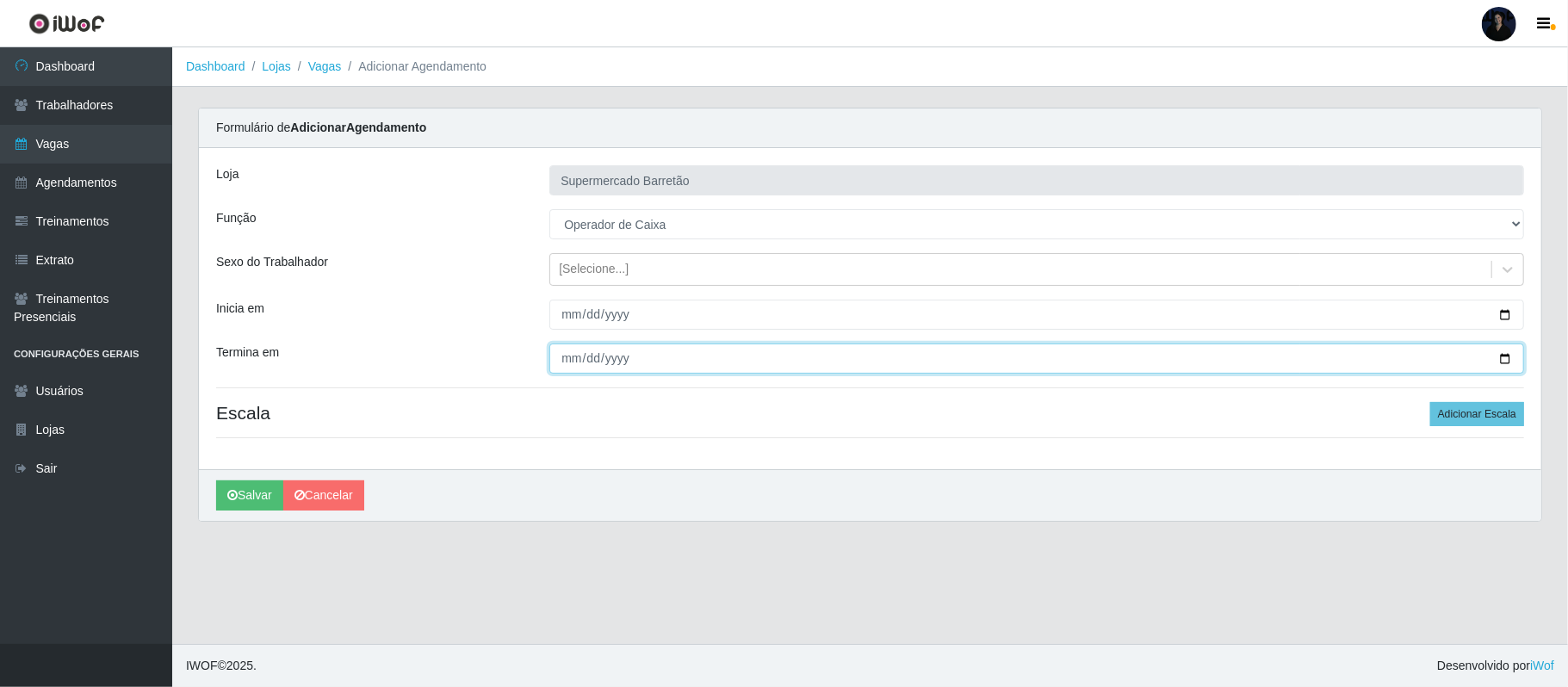
click at [979, 360] on input "Termina em" at bounding box center [1036, 359] width 975 height 30
type input "[DATE]"
click at [979, 417] on button "Adicionar Escala" at bounding box center [1477, 414] width 94 height 24
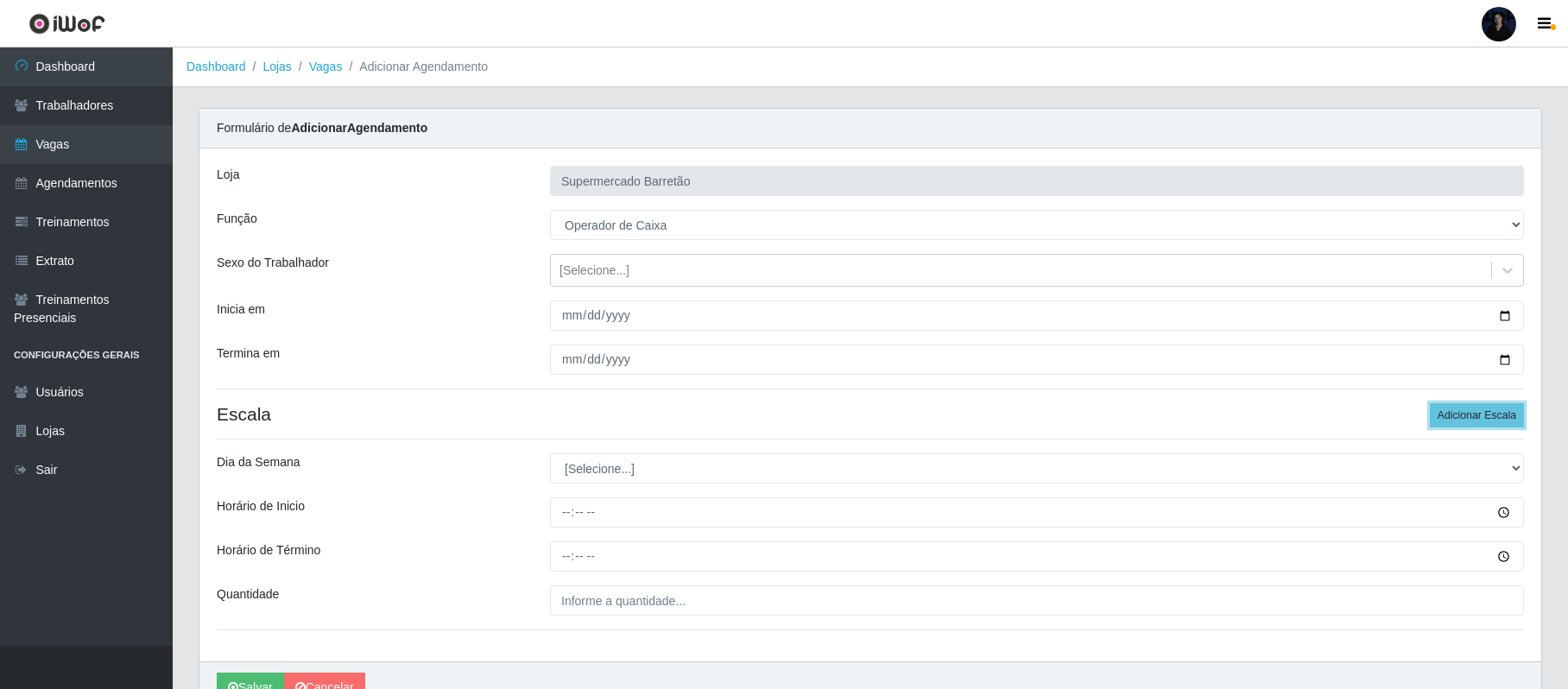
scroll to position [91, 0]
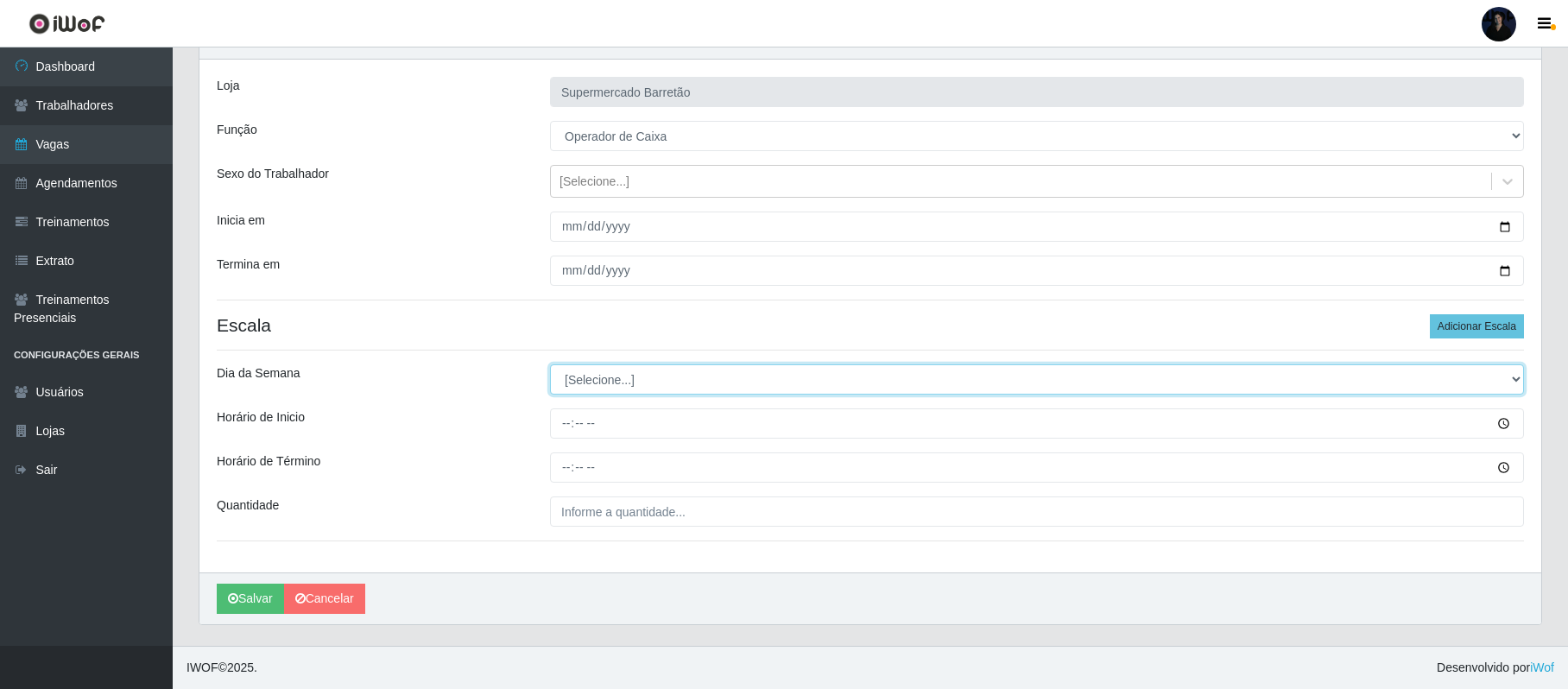
click at [625, 370] on select "[Selecione...] Segunda Terça Quarta Quinta Sexta Sábado Domingo" at bounding box center [1037, 379] width 974 height 30
click at [586, 388] on select "[Selecione...] Segunda Terça Quarta Quinta Sexta Sábado Domingo" at bounding box center [1037, 379] width 974 height 30
select select "5"
click at [550, 364] on select "[Selecione...] Segunda Terça Quarta Quinta Sexta Sábado Domingo" at bounding box center [1037, 379] width 974 height 30
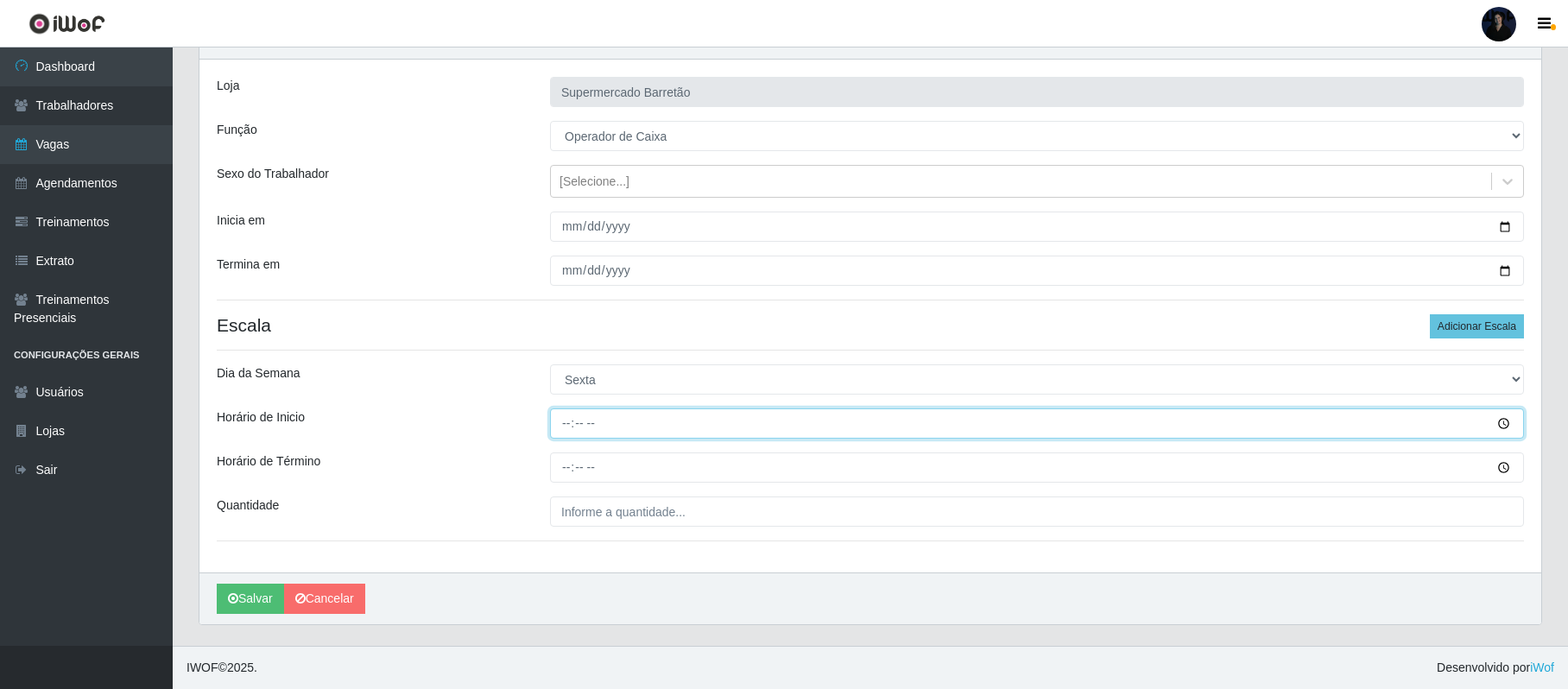
click at [550, 422] on input "Horário de Inicio" at bounding box center [1037, 423] width 974 height 30
type input "07:00"
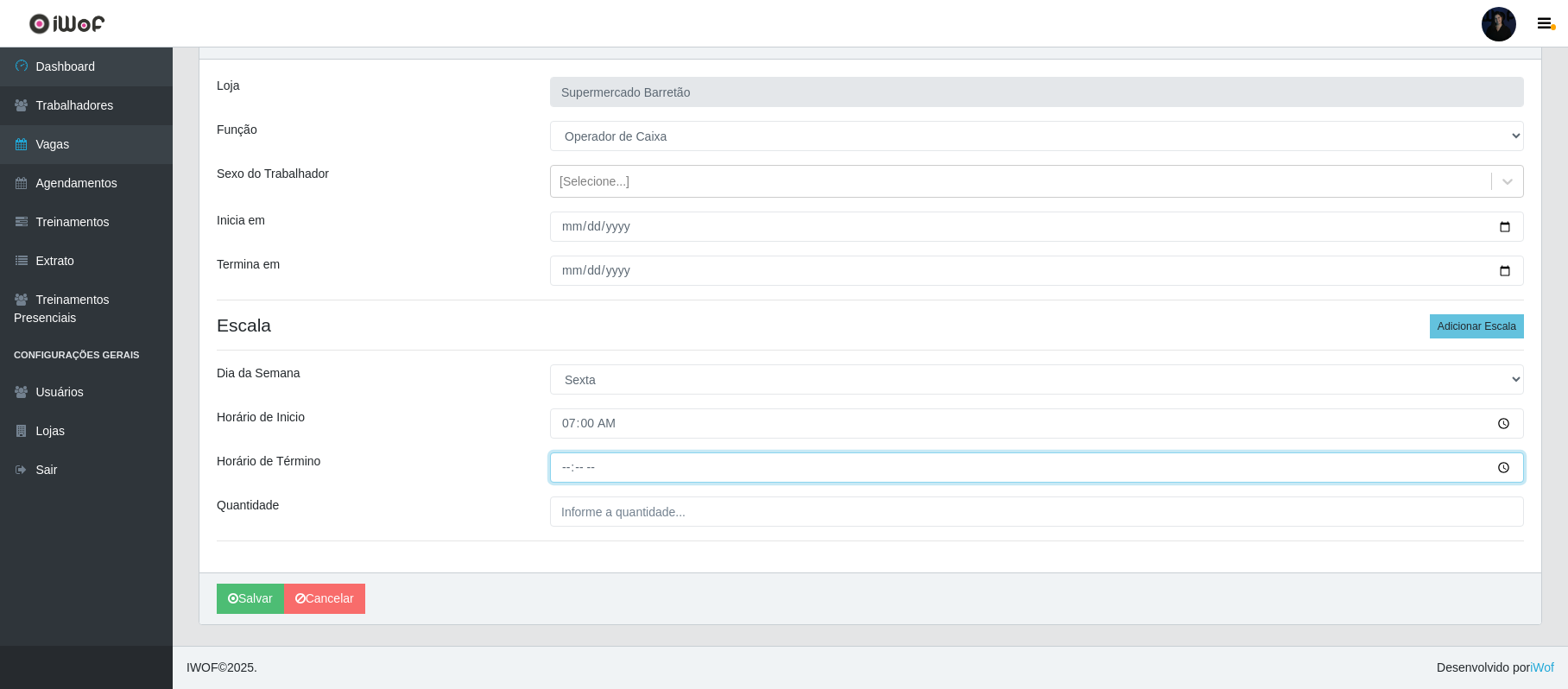
click at [570, 469] on input "Horário de Término" at bounding box center [1037, 468] width 974 height 30
type input "13:00"
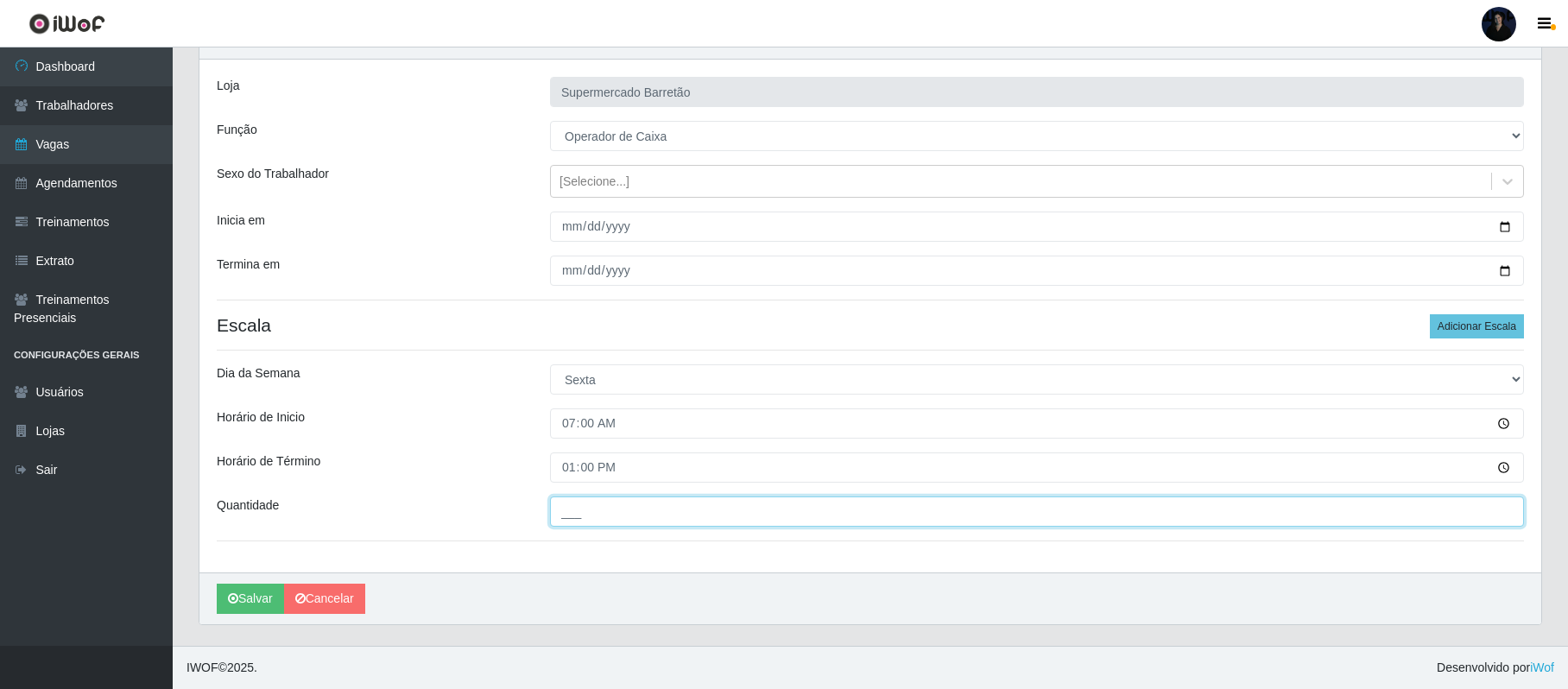
click at [561, 508] on input "___" at bounding box center [1037, 511] width 974 height 30
type input "1__"
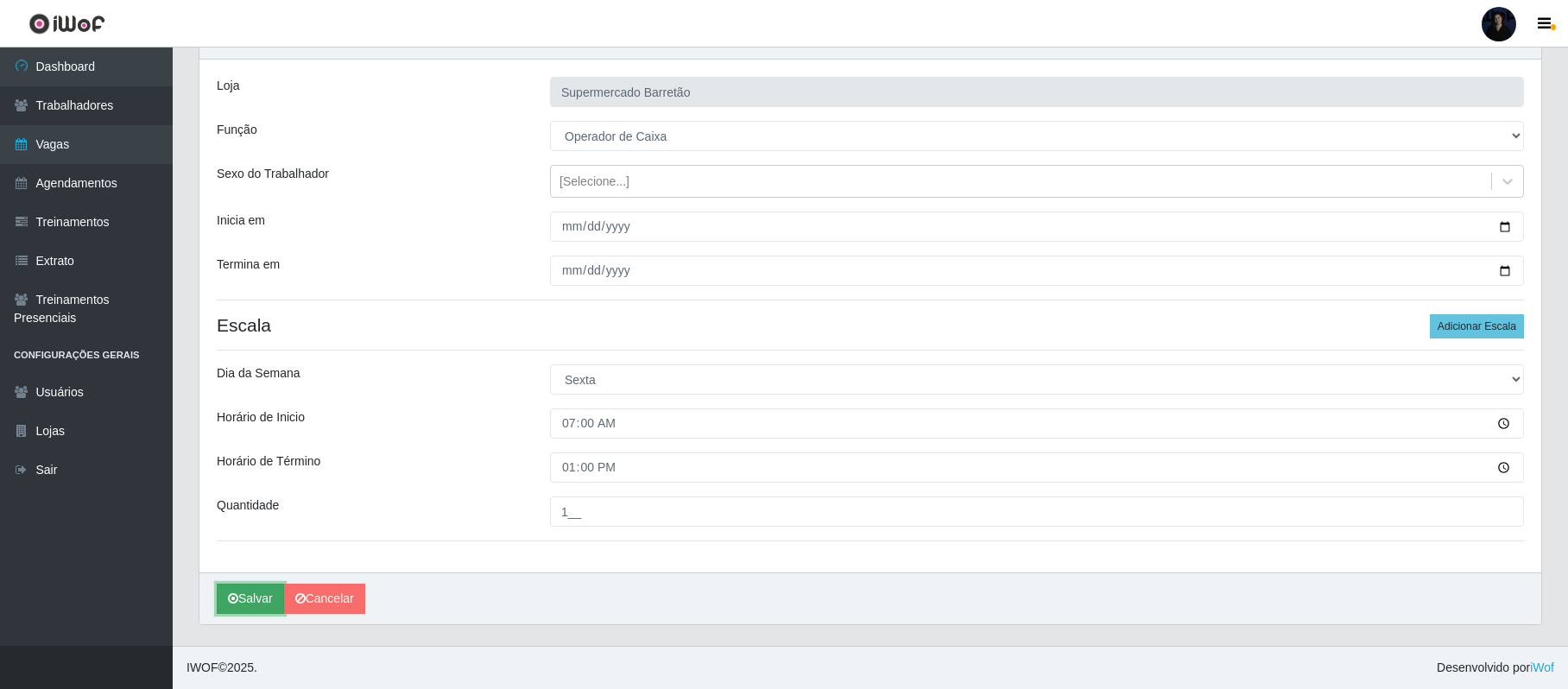
click at [260, 595] on button "Salvar" at bounding box center [250, 599] width 67 height 30
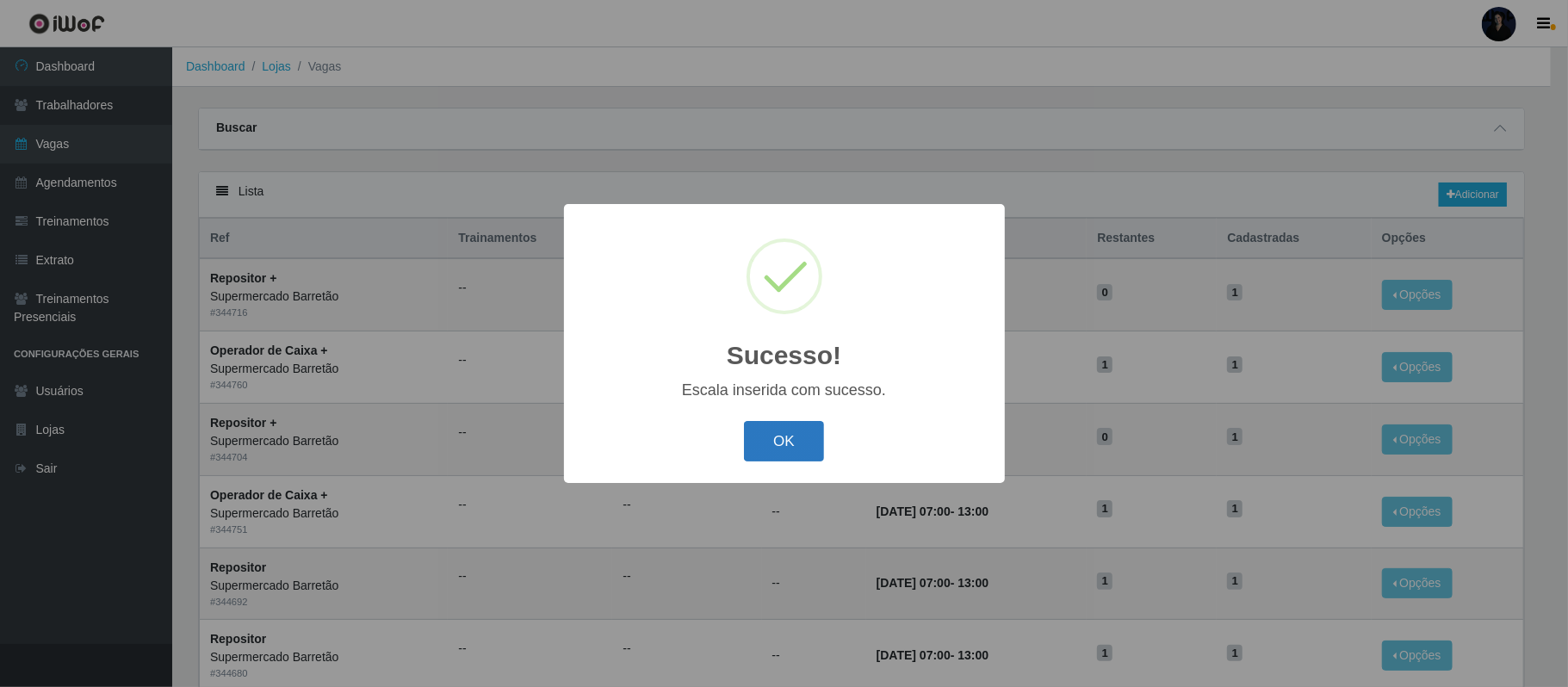
click at [803, 452] on button "OK" at bounding box center [784, 441] width 80 height 40
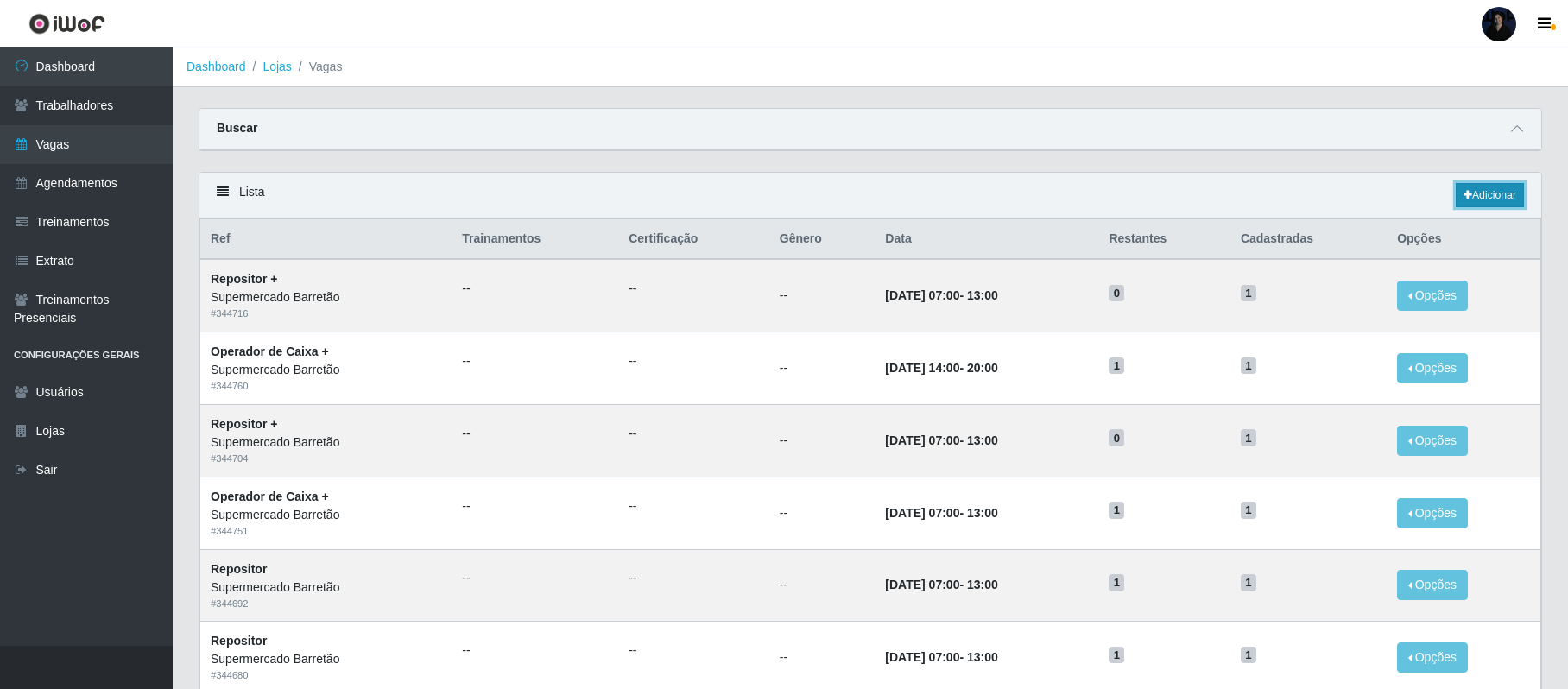
click at [981, 204] on link "Adicionar" at bounding box center [1490, 195] width 68 height 24
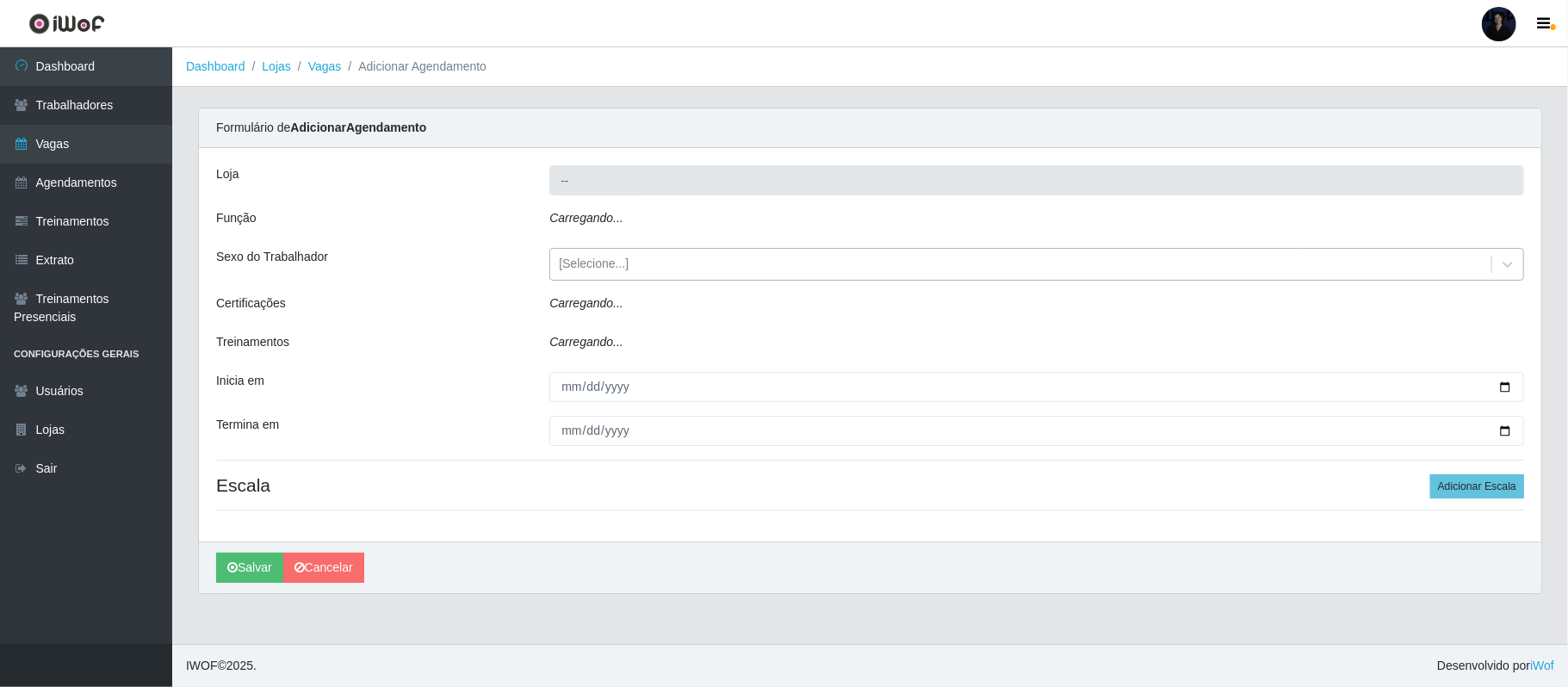
type input "Supermercado Barretão"
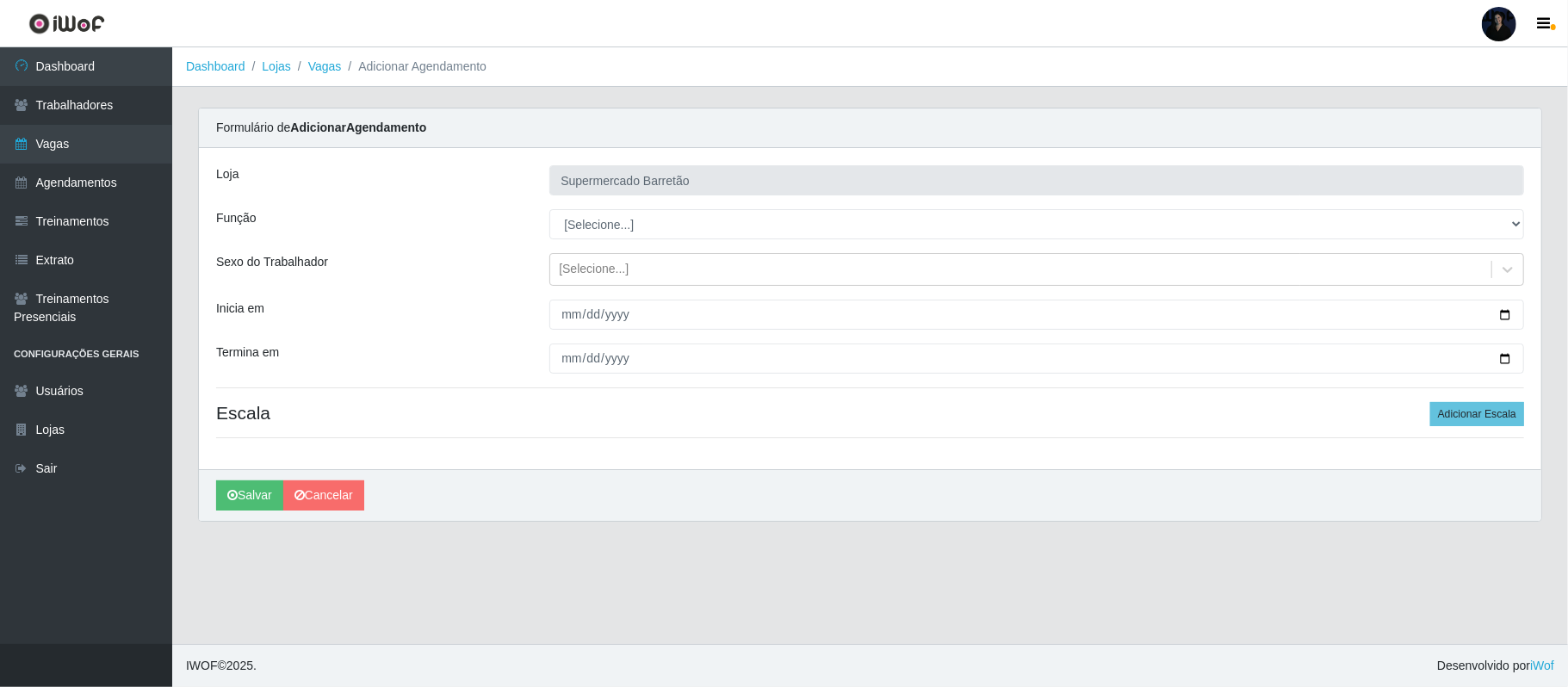
click at [606, 222] on select "[Selecione...] ASG ASG + ASG ++ Operador de Caixa Operador de Caixa + Operador …" at bounding box center [1036, 223] width 975 height 30
click at [549, 210] on select "[Selecione...] ASG ASG + ASG ++ Operador de Caixa Operador de Caixa + Operador …" at bounding box center [1036, 223] width 975 height 30
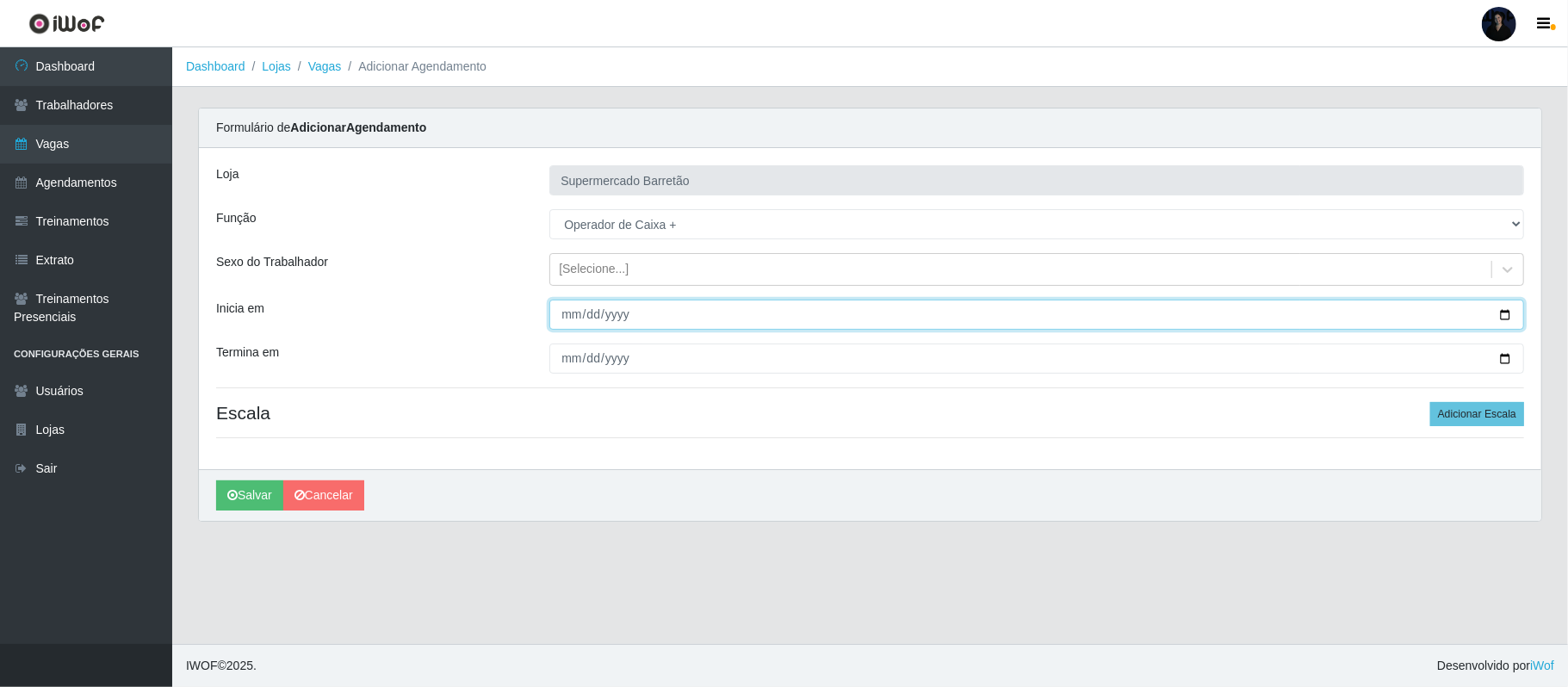
click at [979, 315] on input "Inicia em" at bounding box center [1036, 315] width 975 height 30
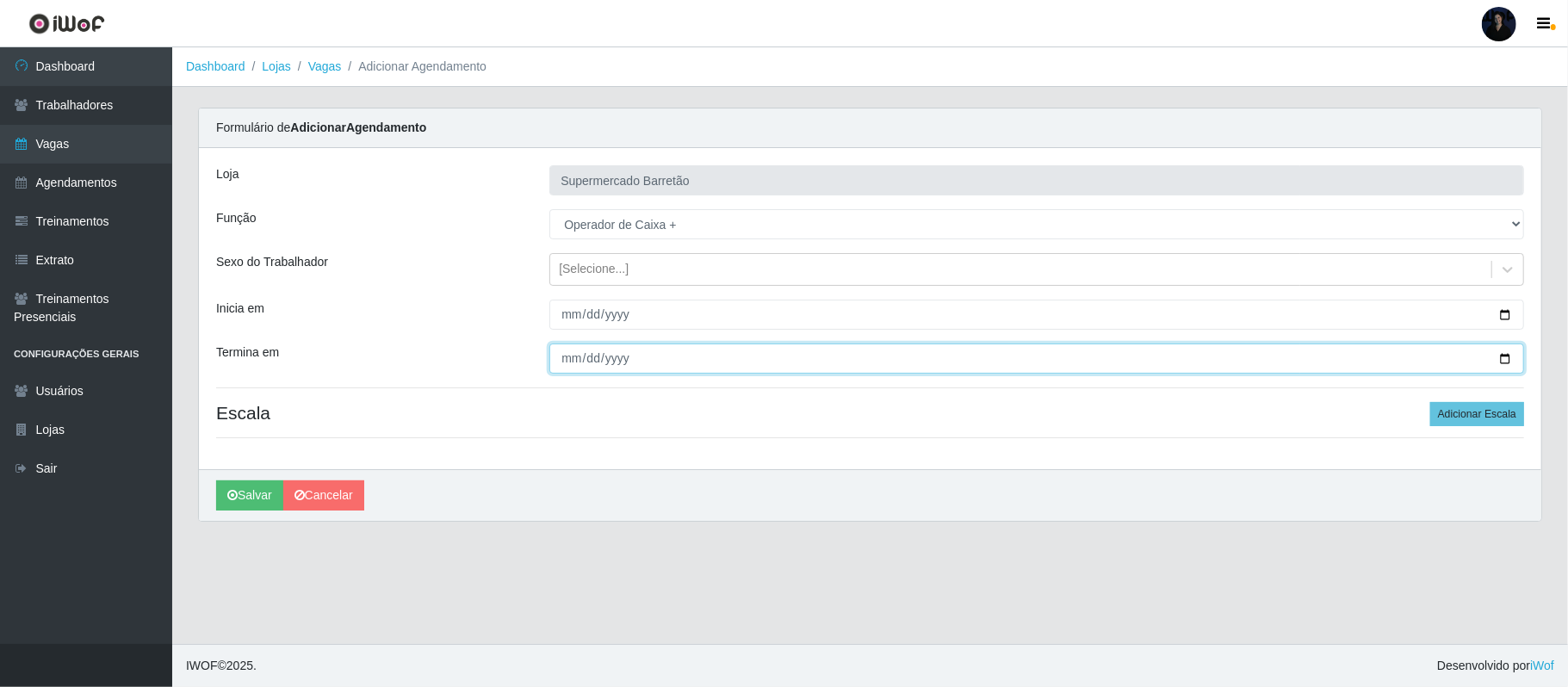
click at [979, 361] on input "Termina em" at bounding box center [1036, 359] width 975 height 30
click at [979, 417] on button "Adicionar Escala" at bounding box center [1477, 414] width 94 height 24
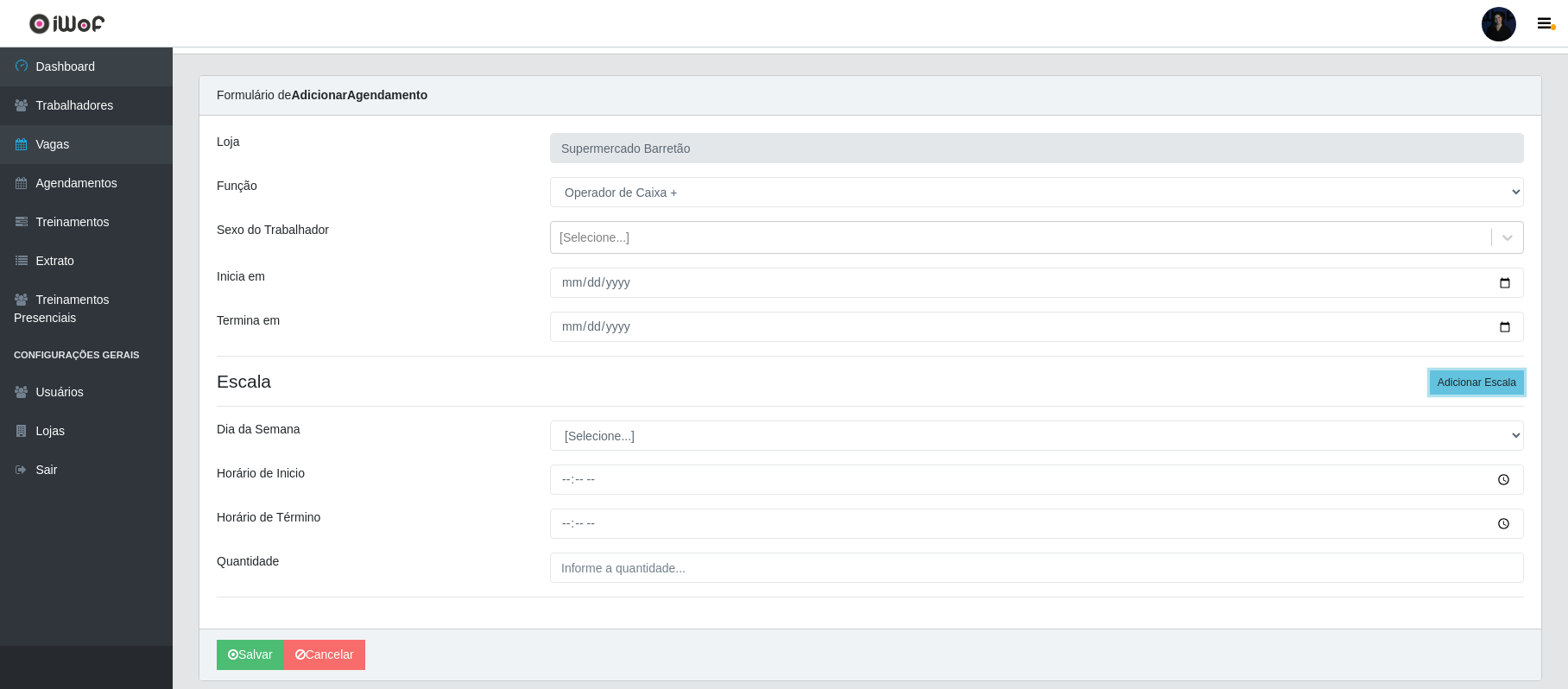
scroll to position [91, 0]
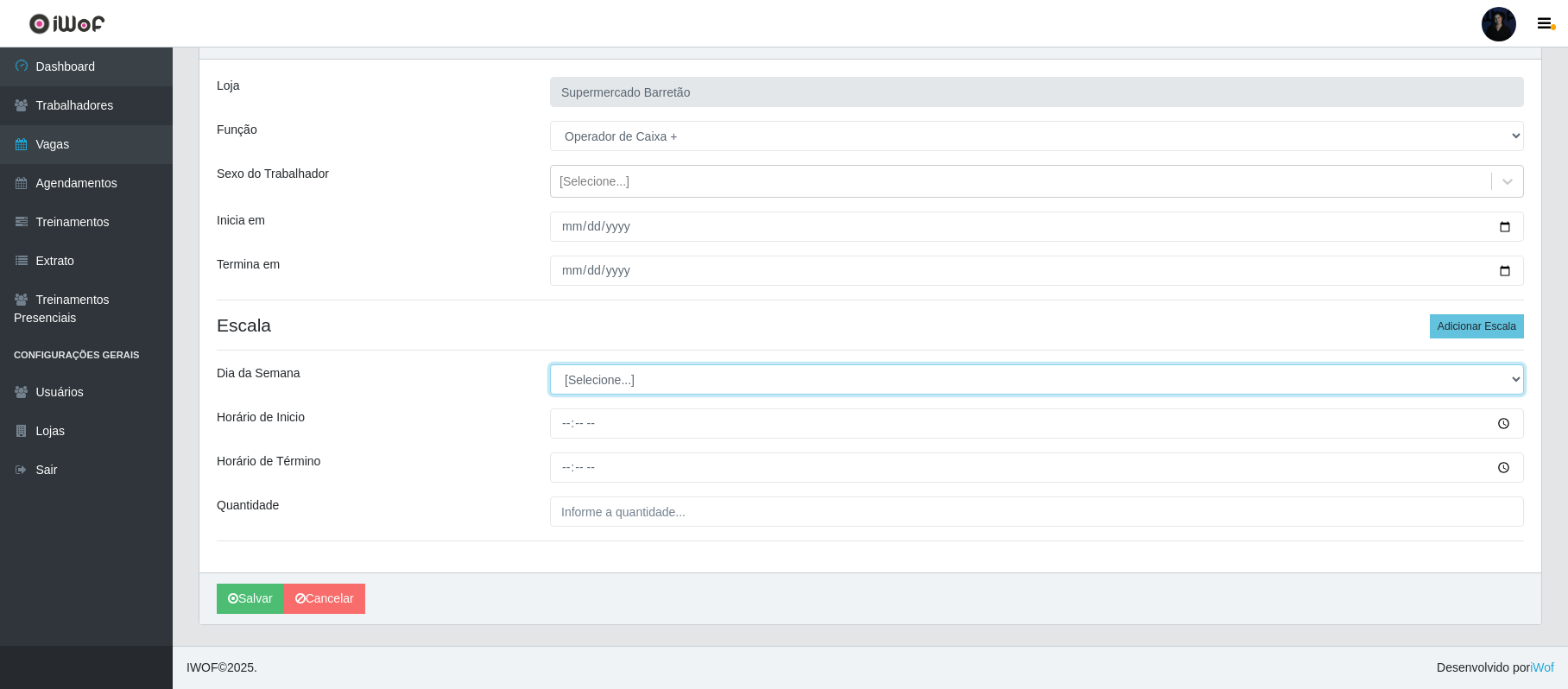
click at [650, 374] on select "[Selecione...] Segunda Terça Quarta Quinta Sexta Sábado Domingo" at bounding box center [1037, 379] width 974 height 30
click at [550, 364] on select "[Selecione...] Segunda Terça Quarta Quinta Sexta Sábado Domingo" at bounding box center [1037, 379] width 974 height 30
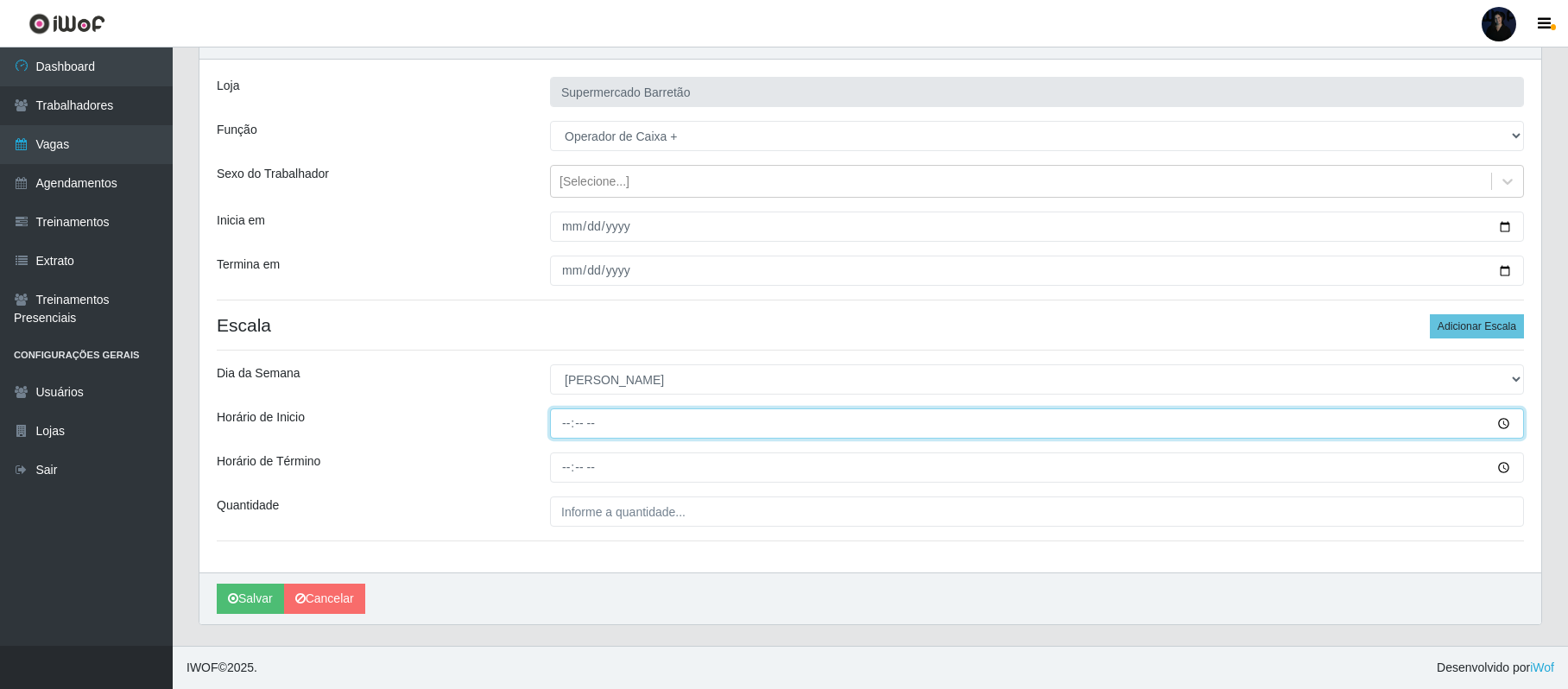
click at [560, 426] on input "Horário de Inicio" at bounding box center [1037, 423] width 974 height 30
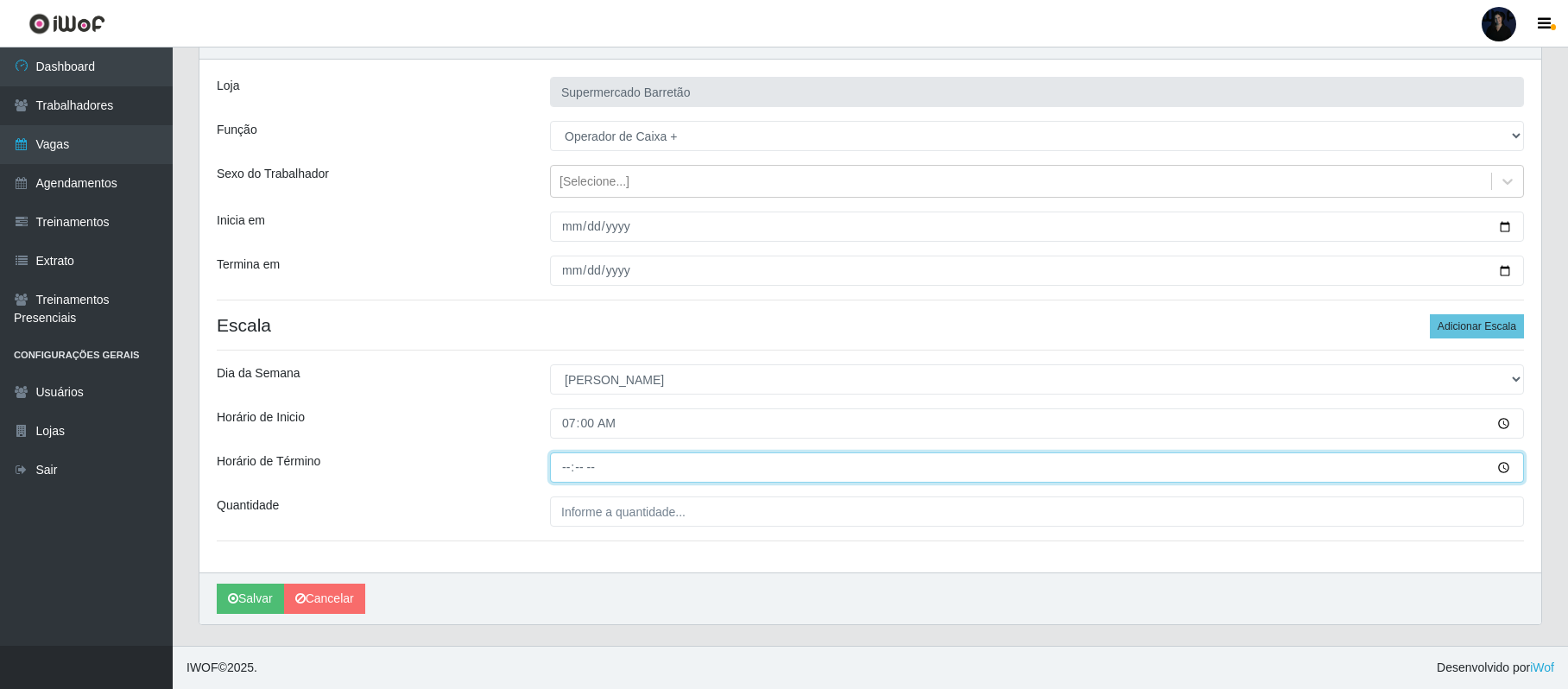
click at [572, 460] on input "Horário de Término" at bounding box center [1037, 468] width 974 height 30
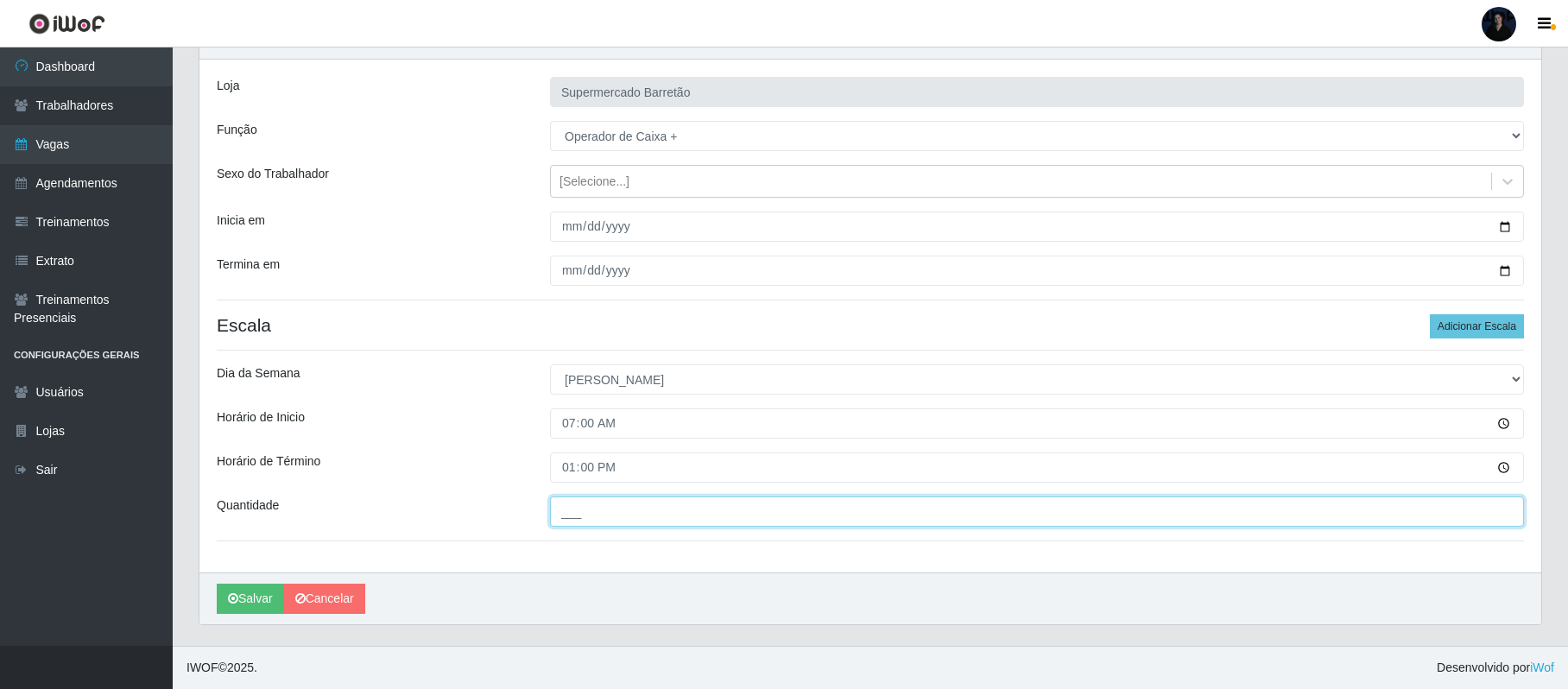
click at [562, 502] on input "___" at bounding box center [1037, 511] width 974 height 30
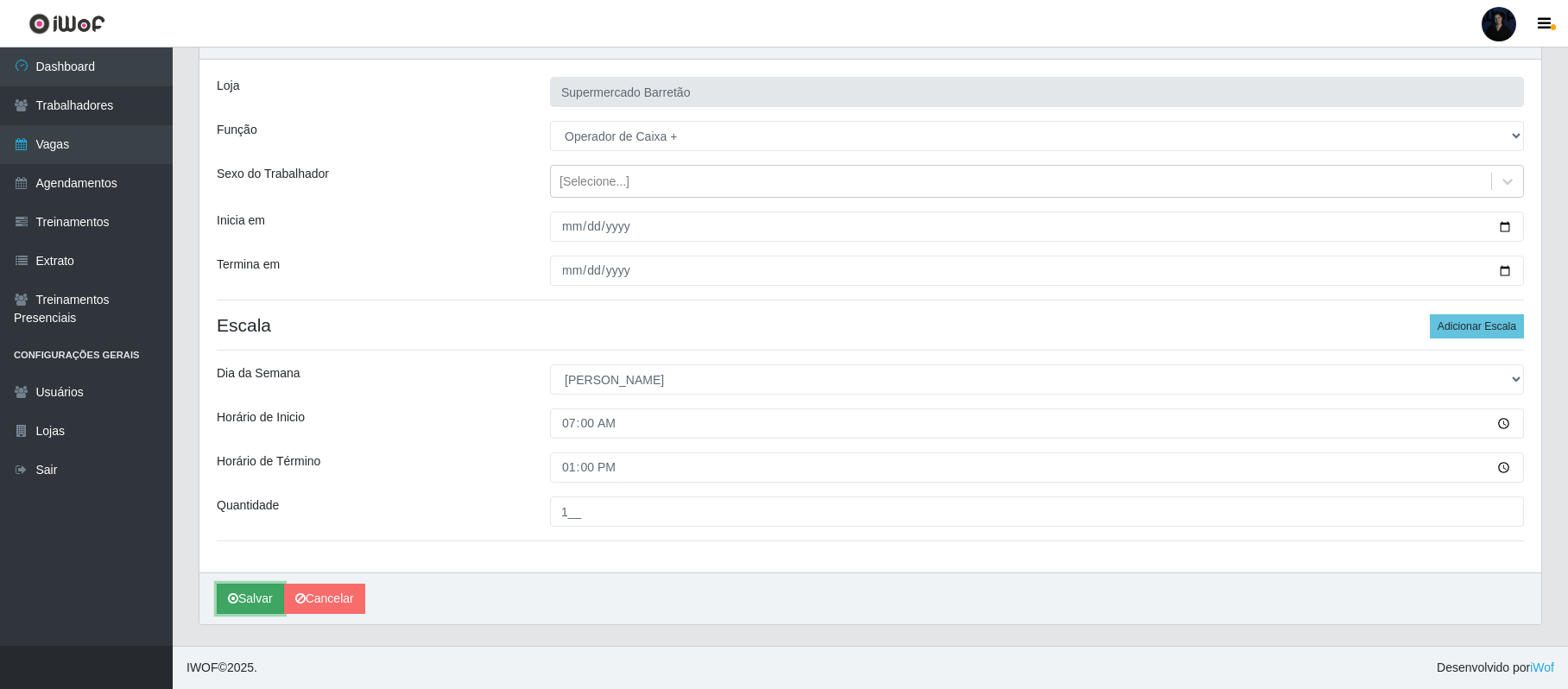
click at [246, 599] on button "Salvar" at bounding box center [250, 599] width 67 height 30
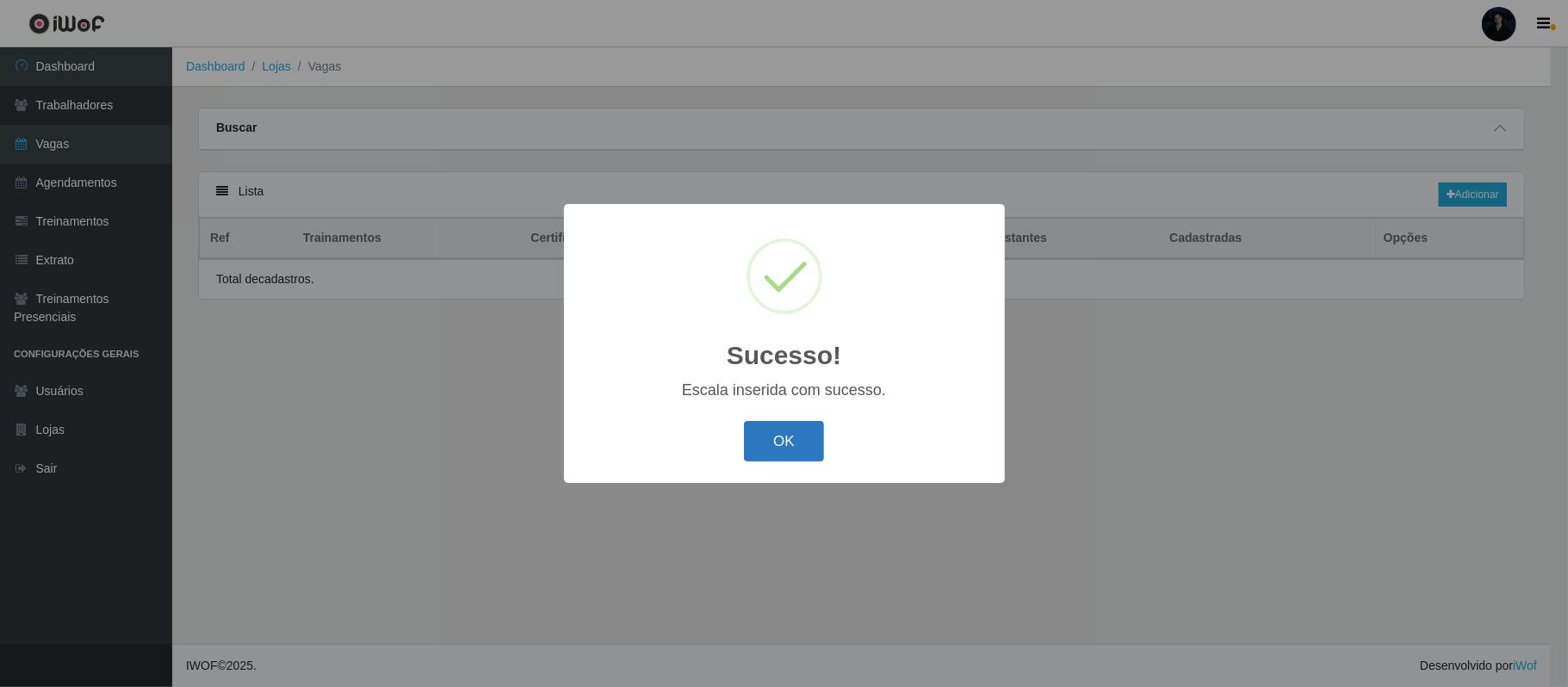
click at [803, 441] on button "OK" at bounding box center [784, 441] width 80 height 40
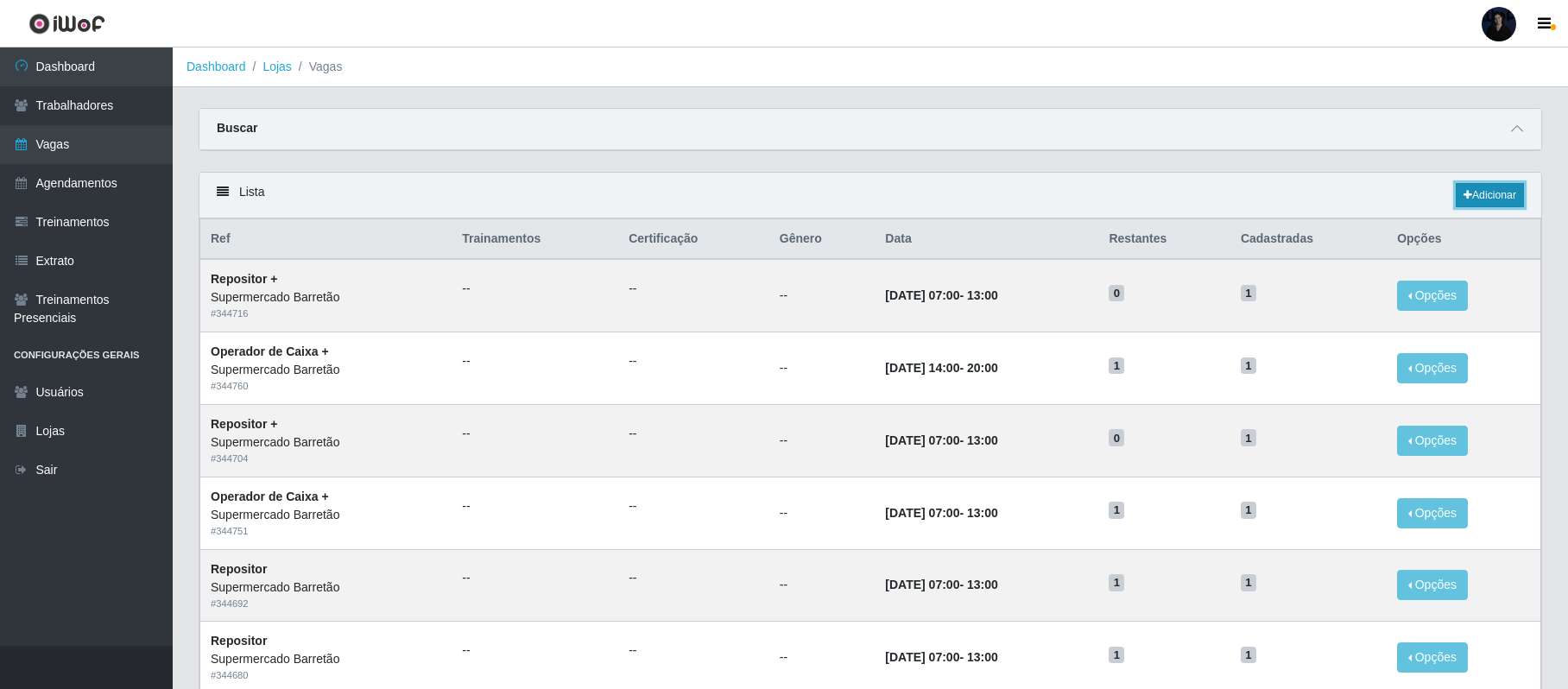
click at [981, 192] on link "Adicionar" at bounding box center [1490, 195] width 68 height 24
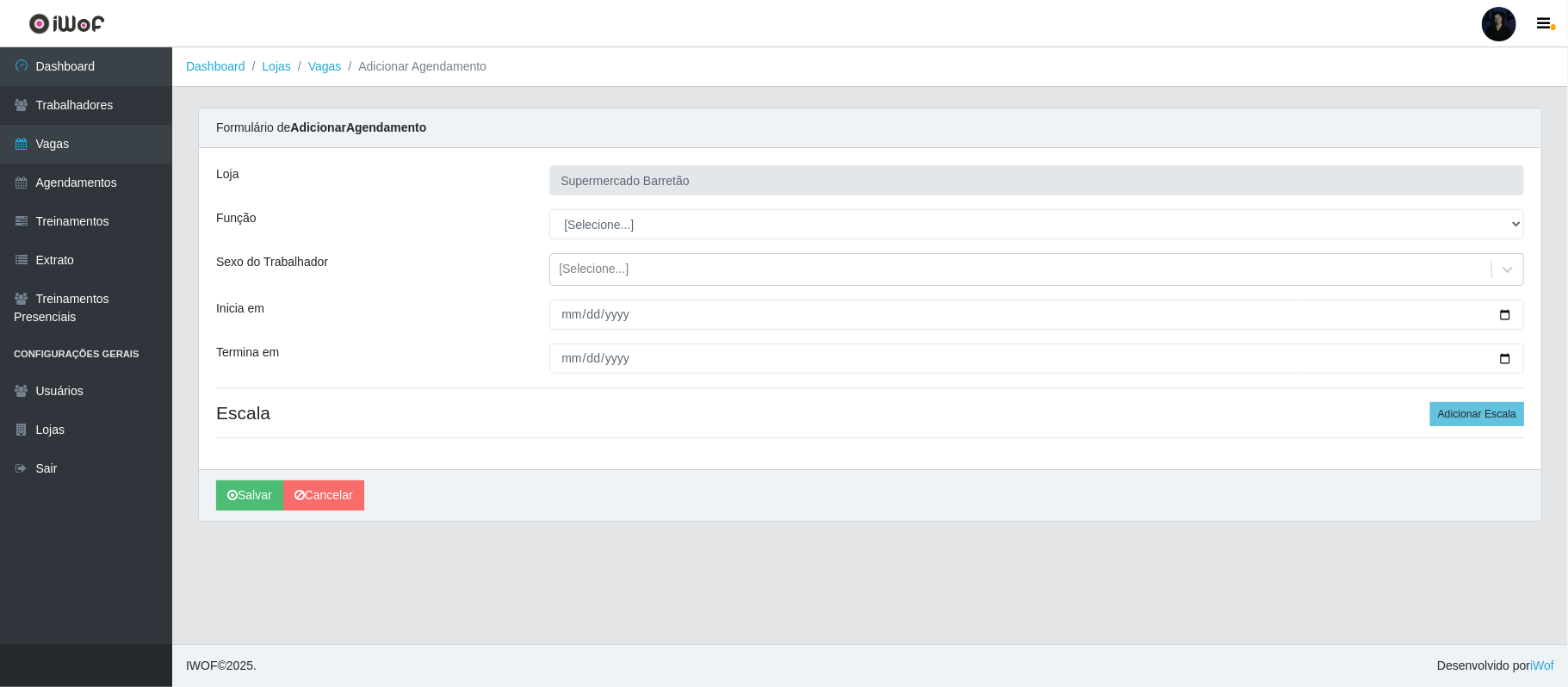
click at [608, 221] on select "[Selecione...] ASG ASG + ASG ++ Operador de Caixa Operador de Caixa + Operador …" at bounding box center [1036, 223] width 975 height 30
click at [549, 210] on select "[Selecione...] ASG ASG + ASG ++ Operador de Caixa Operador de Caixa + Operador …" at bounding box center [1036, 223] width 975 height 30
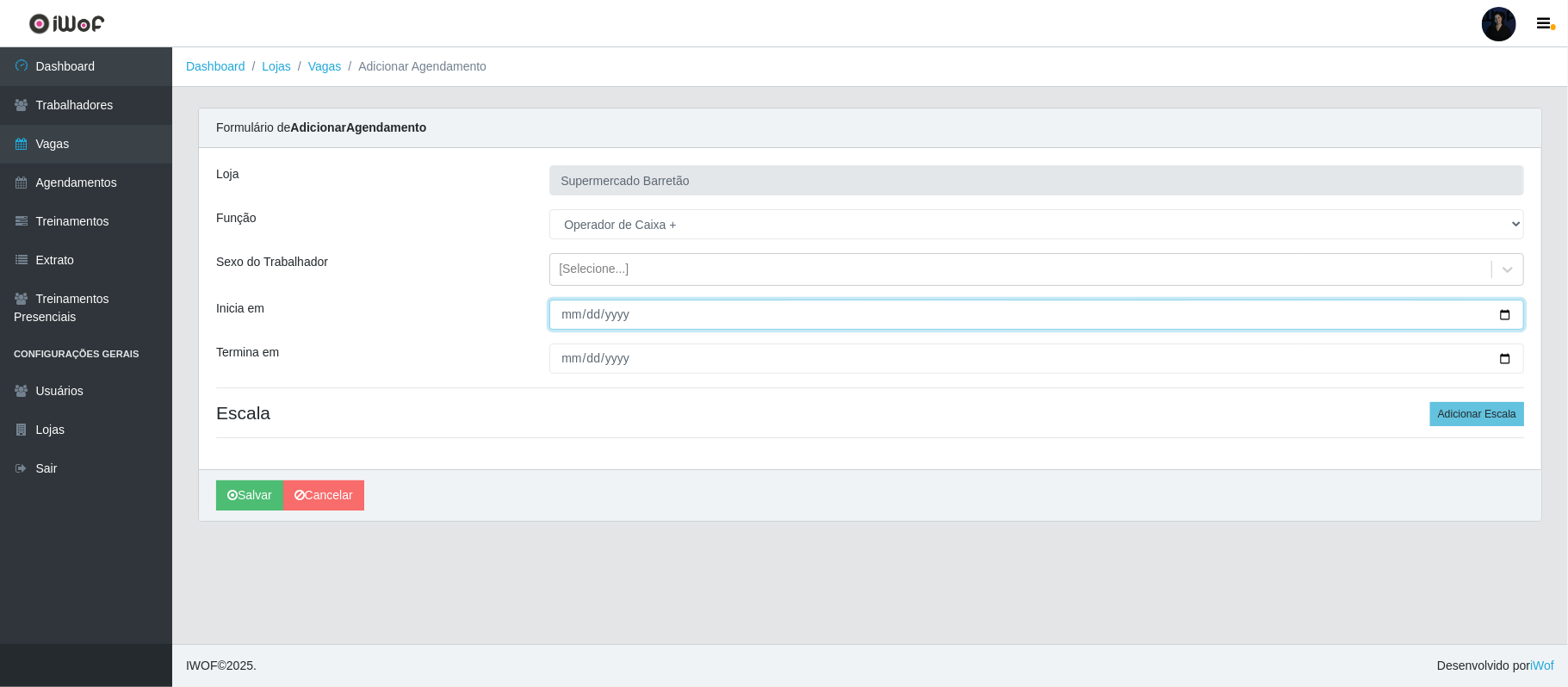
click at [979, 312] on input "Inicia em" at bounding box center [1036, 315] width 975 height 30
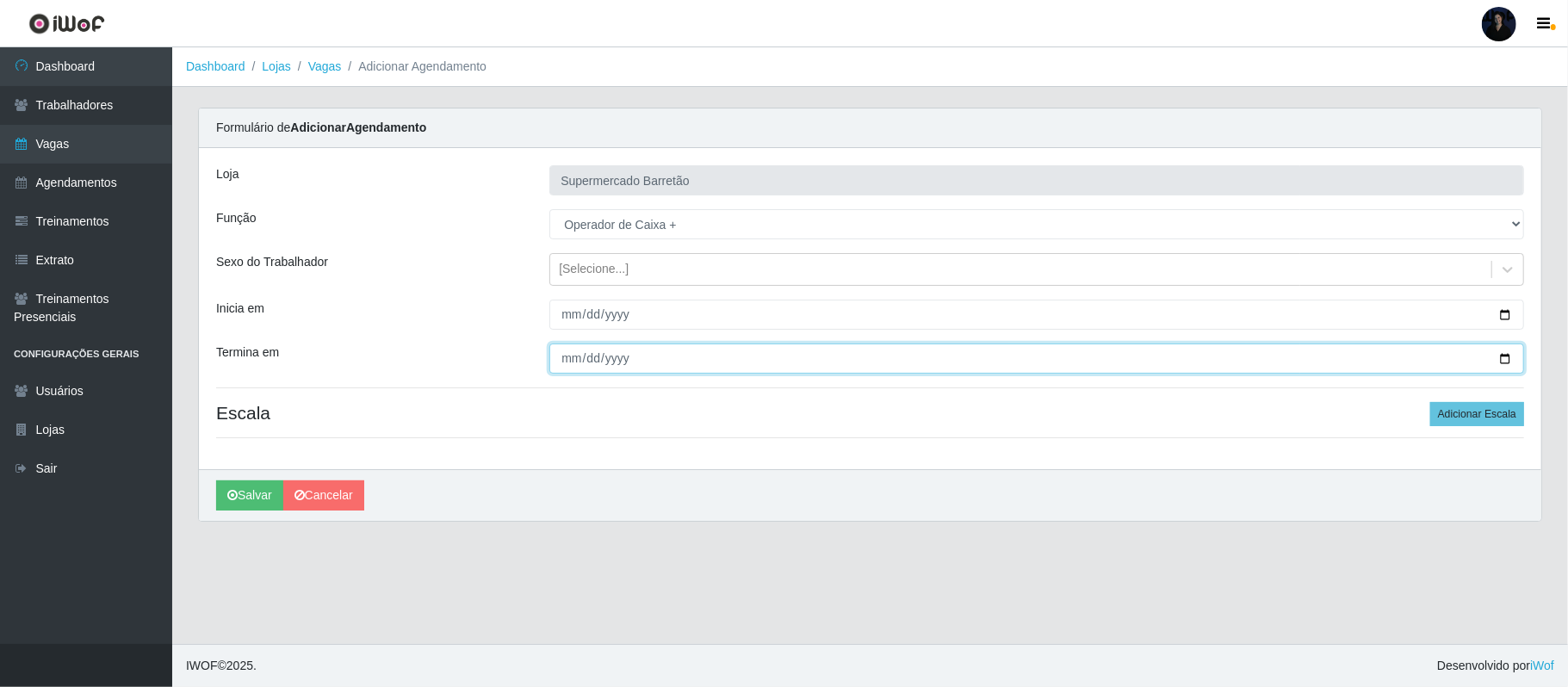
click at [979, 360] on input "Termina em" at bounding box center [1036, 359] width 975 height 30
click at [979, 418] on button "Adicionar Escala" at bounding box center [1477, 414] width 94 height 24
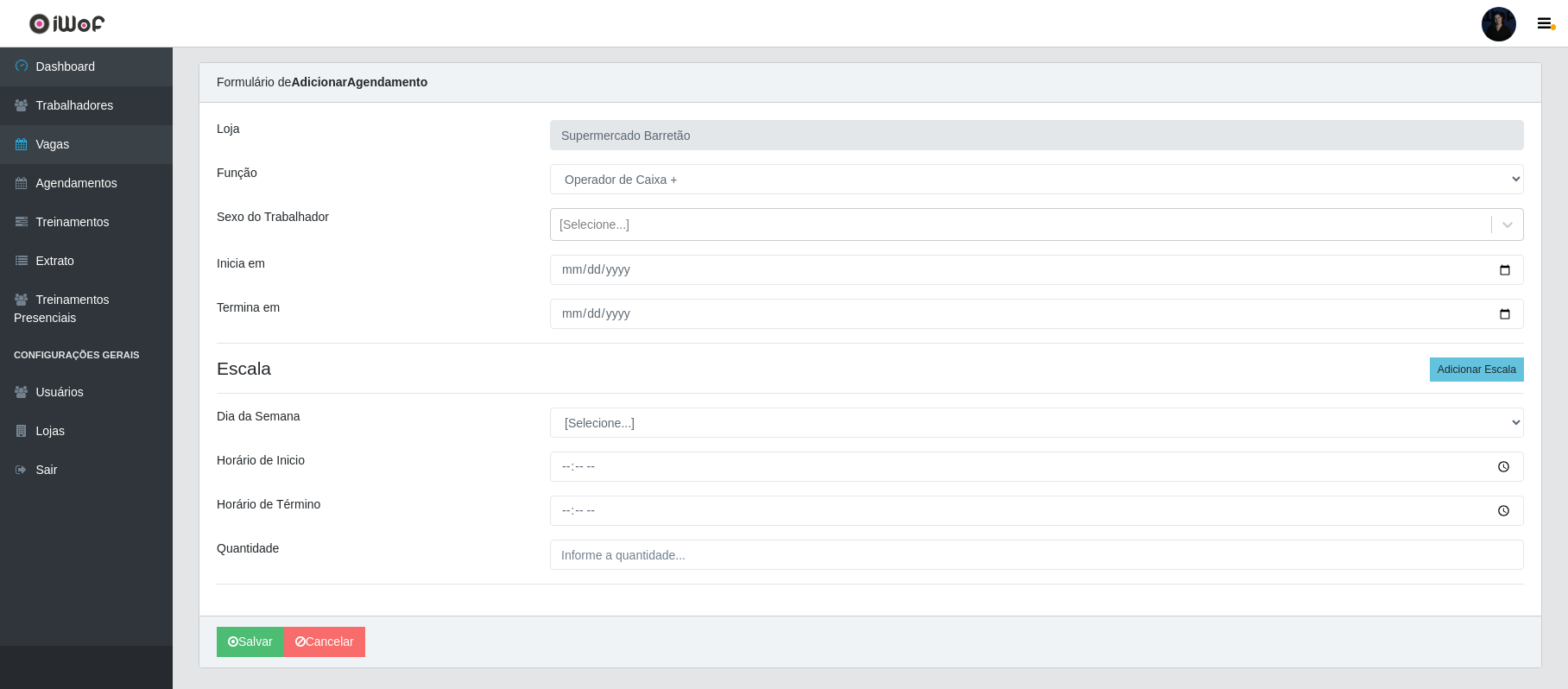
scroll to position [91, 0]
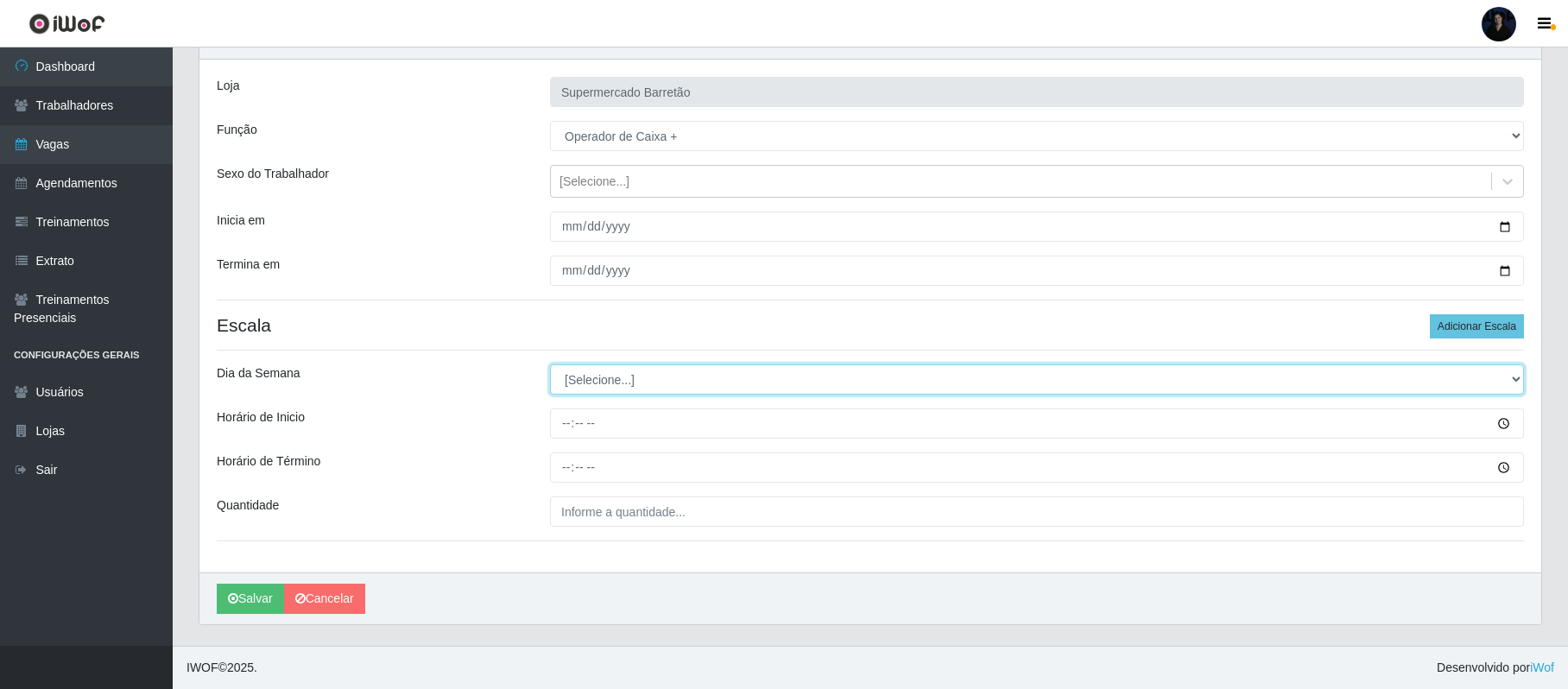
click at [604, 377] on select "[Selecione...] Segunda Terça Quarta Quinta Sexta Sábado Domingo" at bounding box center [1037, 379] width 974 height 30
click at [550, 364] on select "[Selecione...] Segunda Terça Quarta Quinta Sexta Sábado Domingo" at bounding box center [1037, 379] width 974 height 30
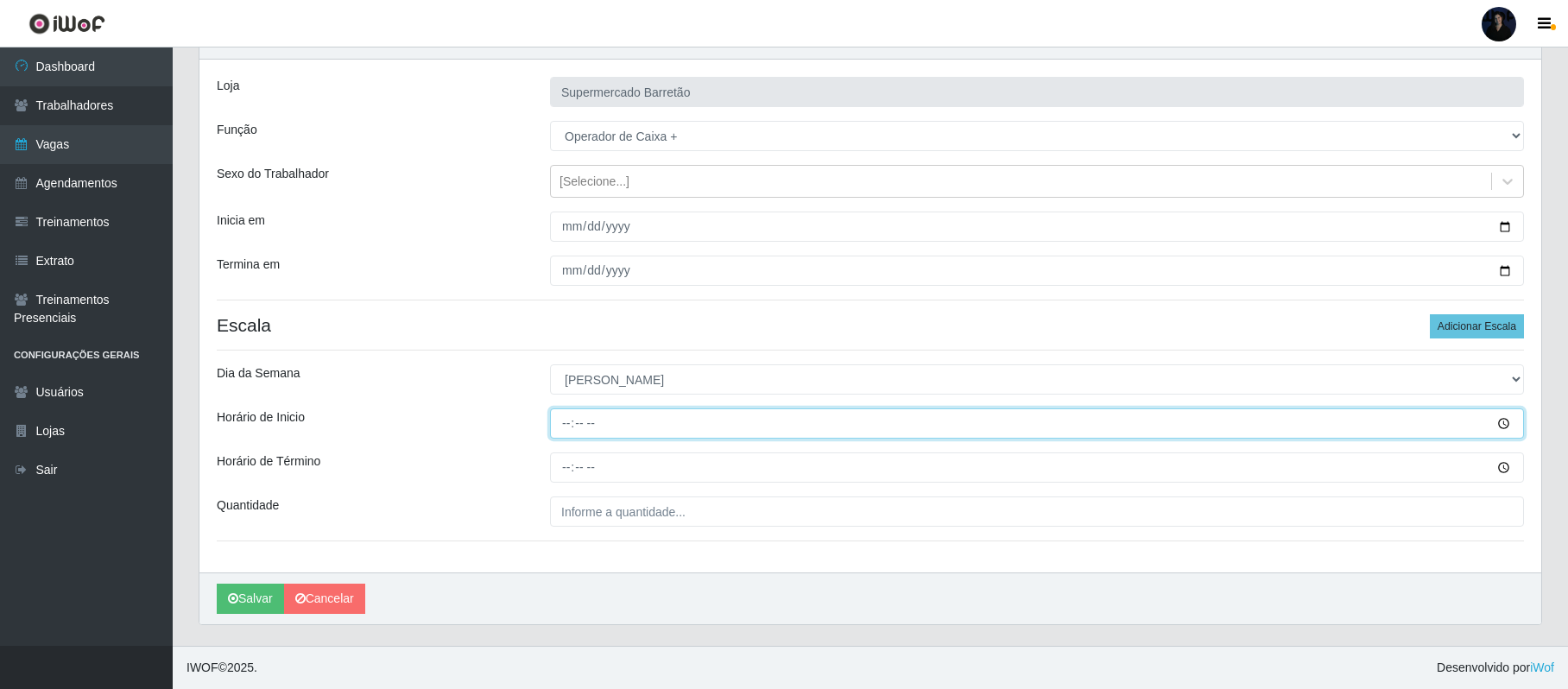
click at [575, 426] on input "Horário de Inicio" at bounding box center [1037, 423] width 974 height 30
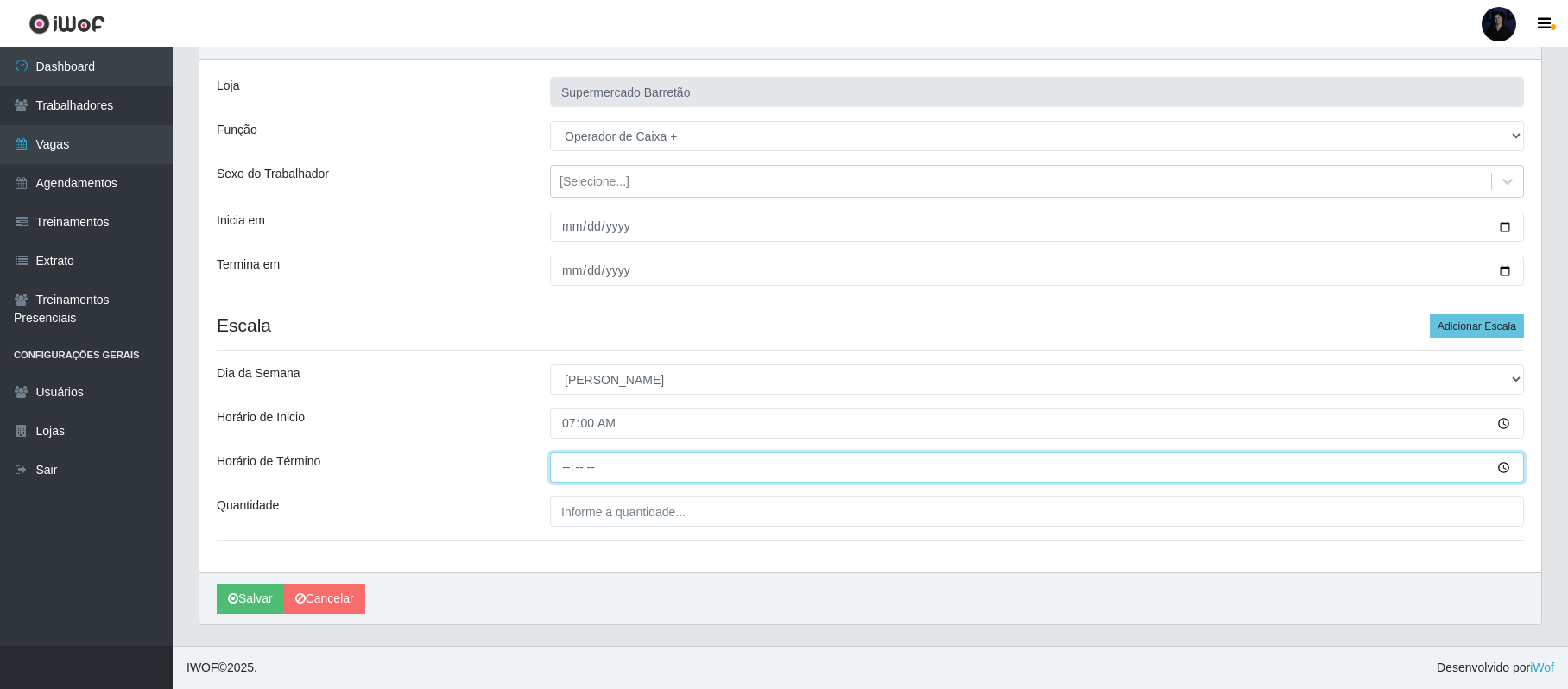
click at [558, 481] on input "Horário de Término" at bounding box center [1037, 468] width 974 height 30
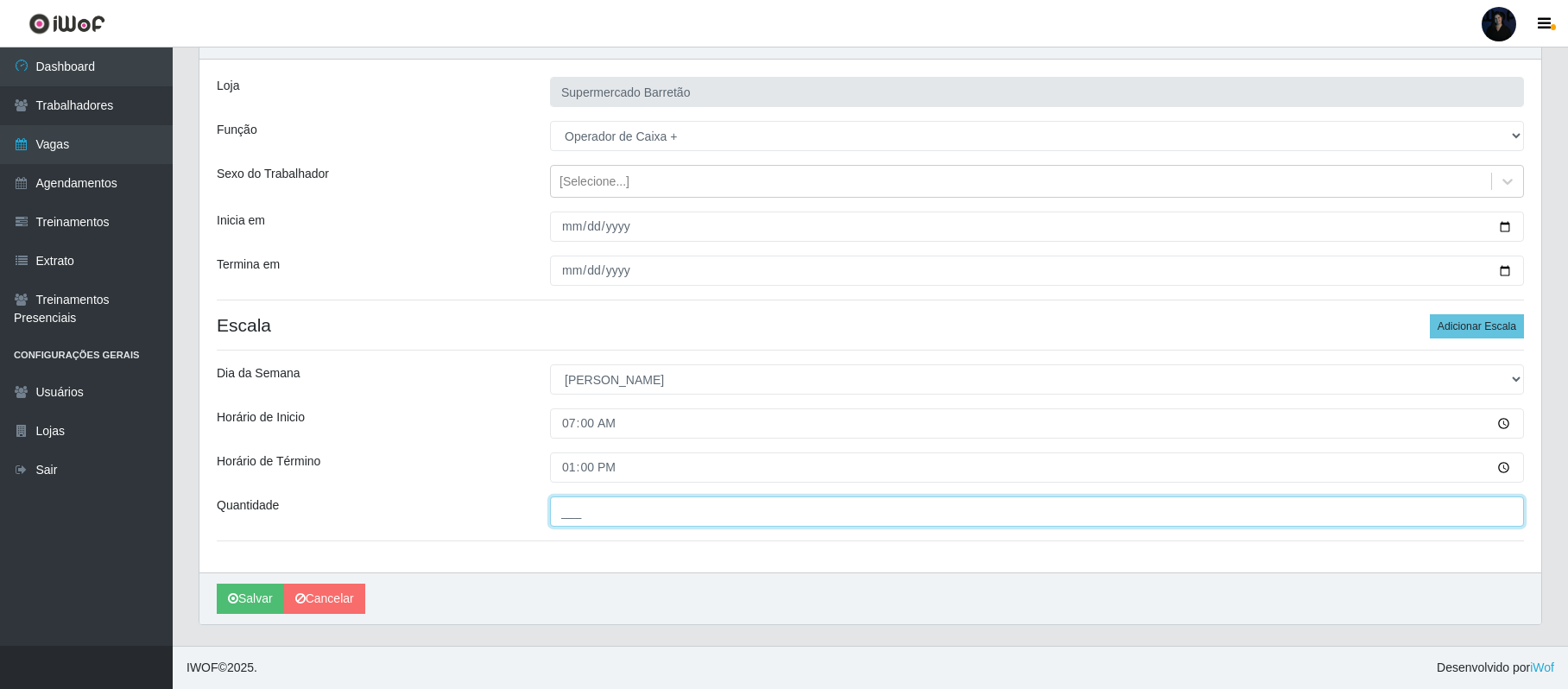
click at [571, 512] on input "___" at bounding box center [1037, 511] width 974 height 30
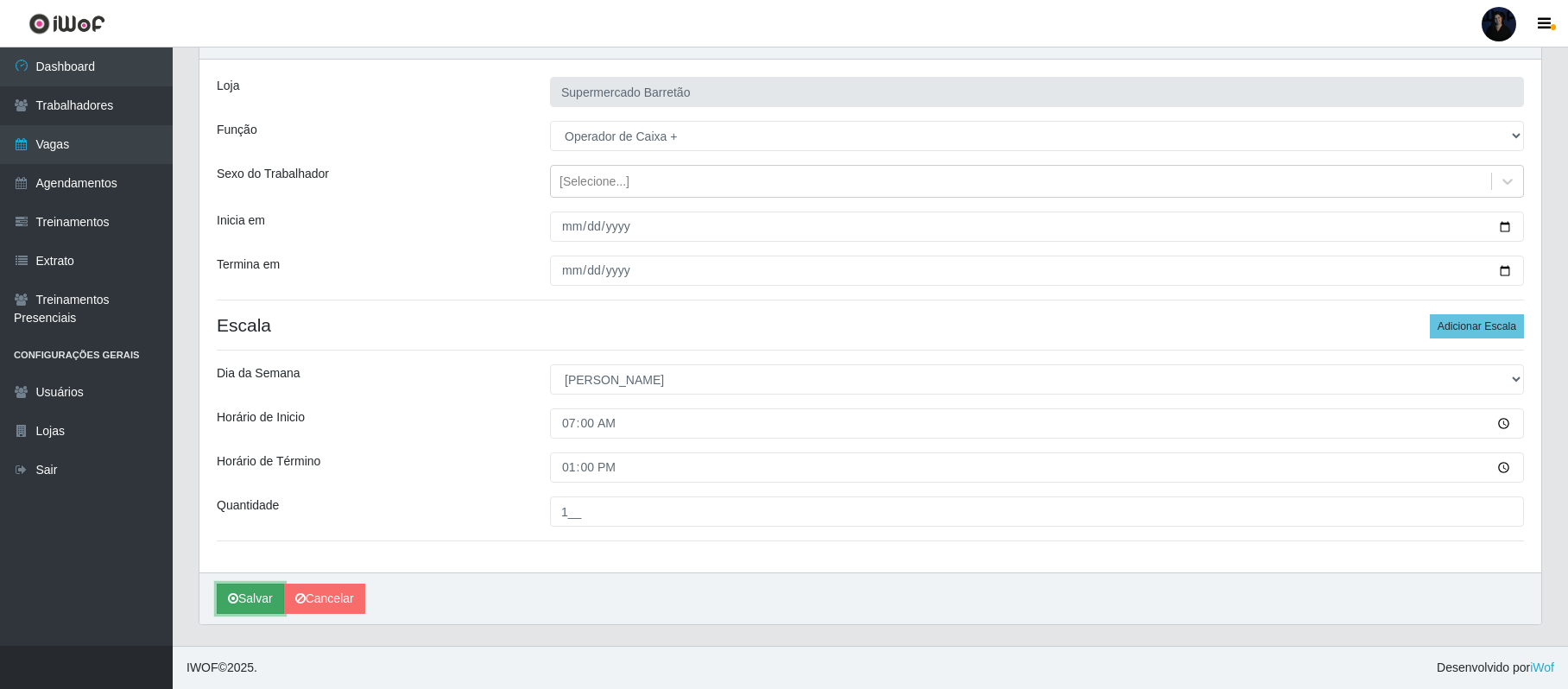
click at [267, 609] on button "Salvar" at bounding box center [250, 599] width 67 height 30
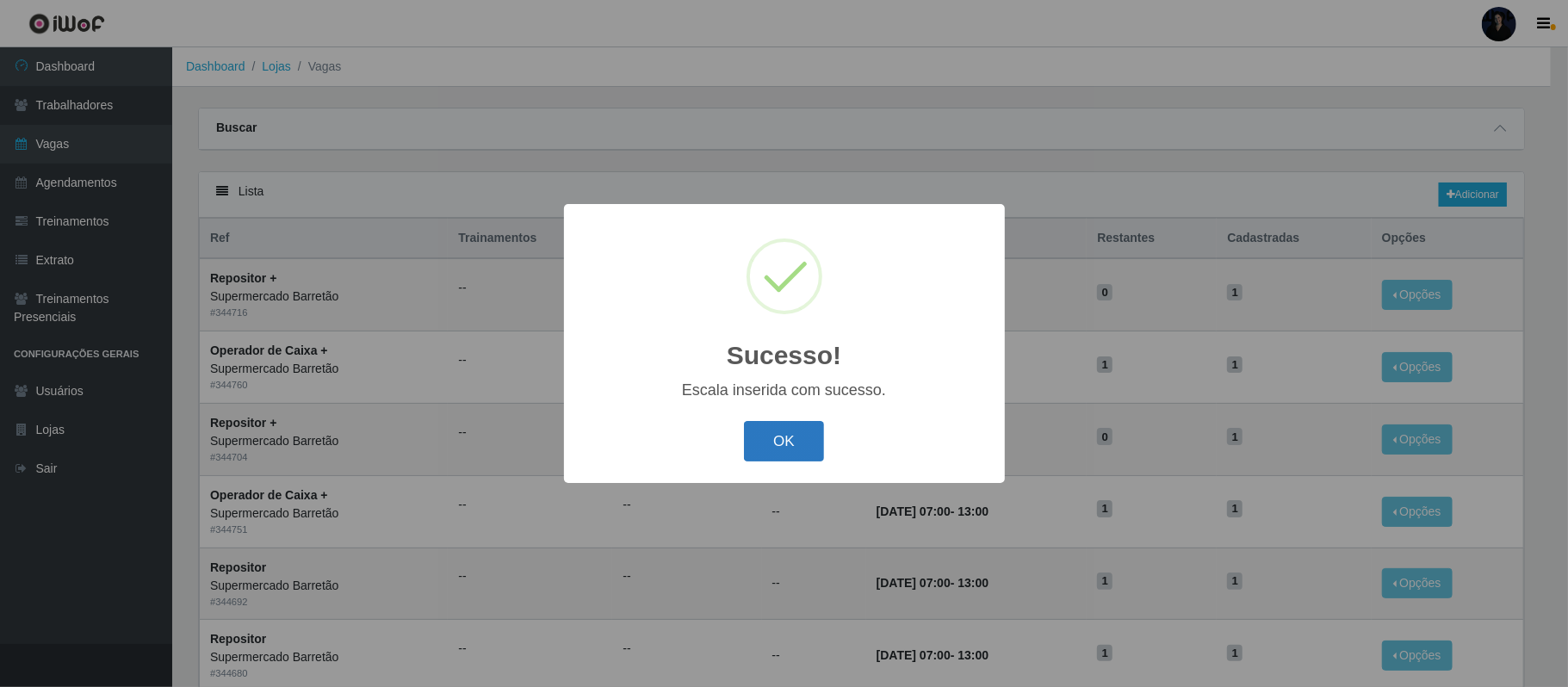
click at [800, 444] on button "OK" at bounding box center [784, 441] width 80 height 40
